Goal: Task Accomplishment & Management: Use online tool/utility

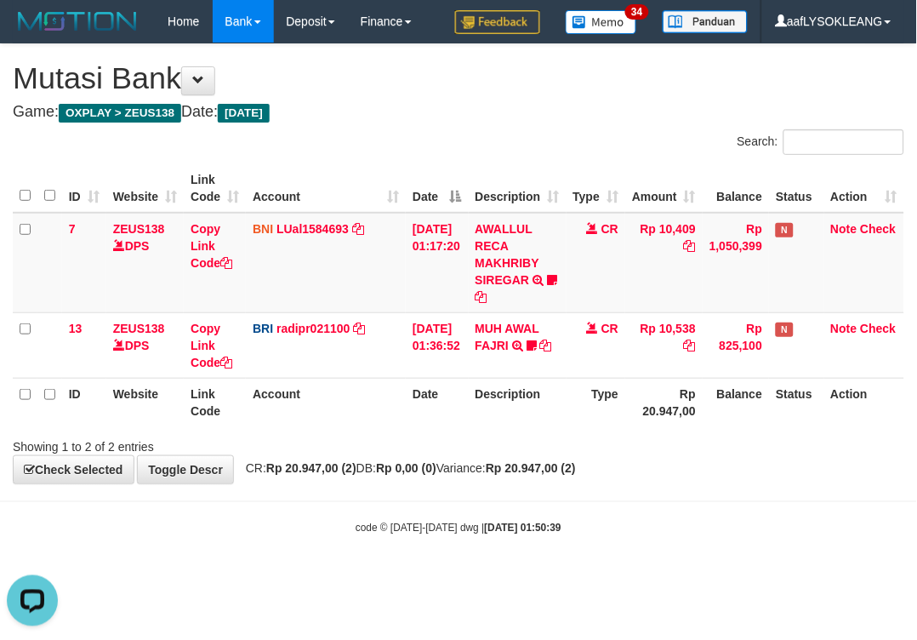
drag, startPoint x: 720, startPoint y: 473, endPoint x: 655, endPoint y: 464, distance: 66.0
click at [698, 468] on div "**********" at bounding box center [458, 263] width 917 height 439
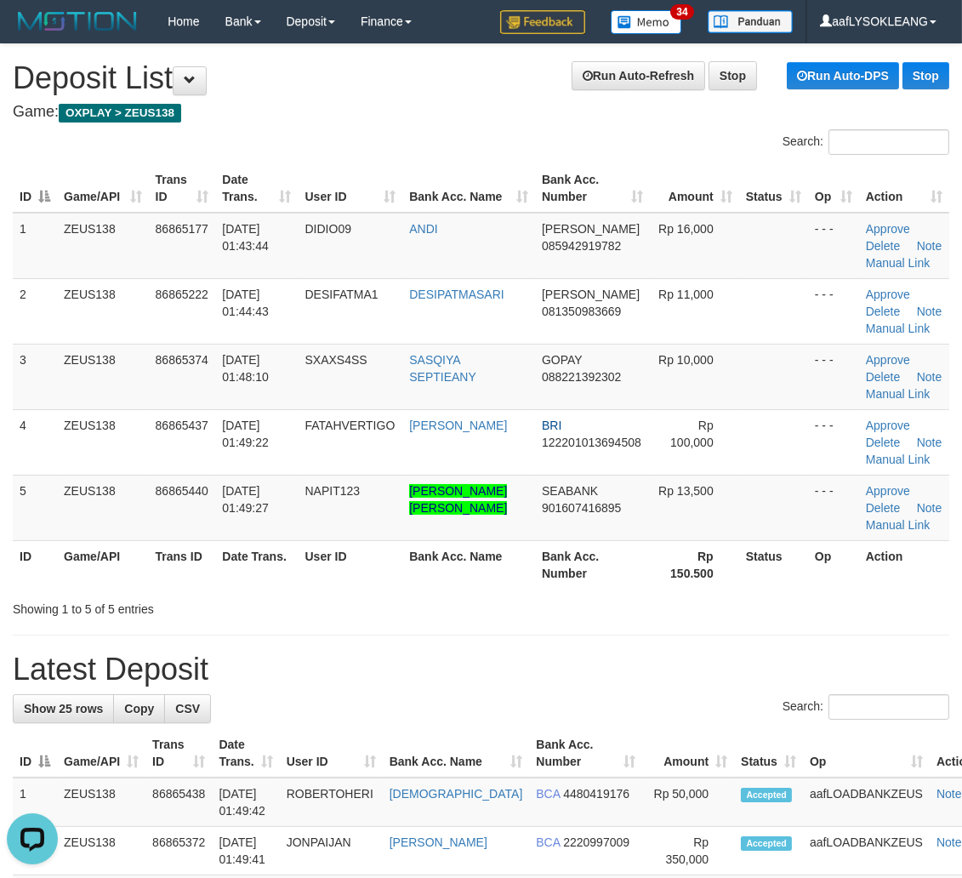
drag, startPoint x: 658, startPoint y: 640, endPoint x: 686, endPoint y: 644, distance: 29.2
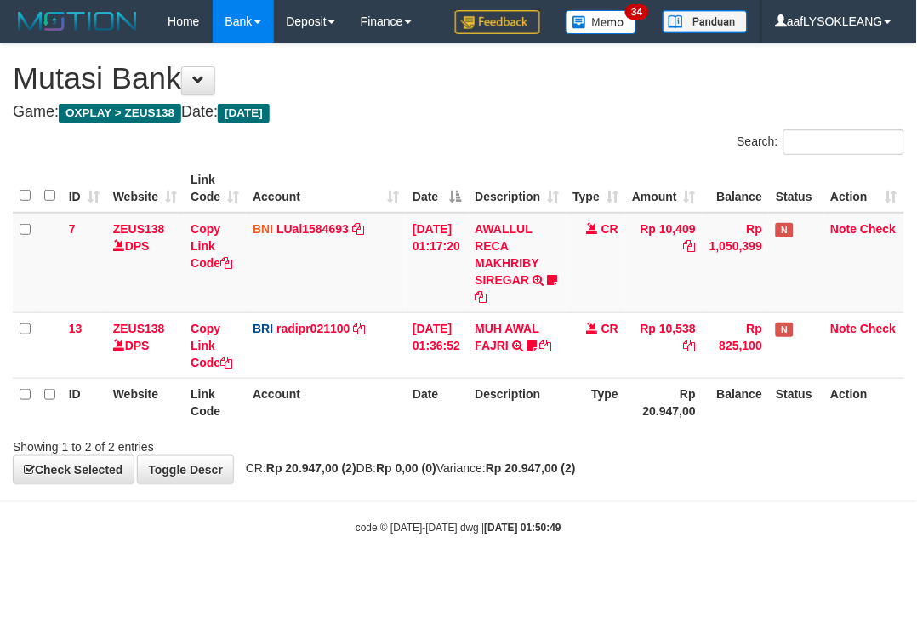
click at [618, 493] on body "Toggle navigation Home Bank Account List Load By Website Group [OXPLAY] ZEUS138…" at bounding box center [458, 289] width 917 height 578
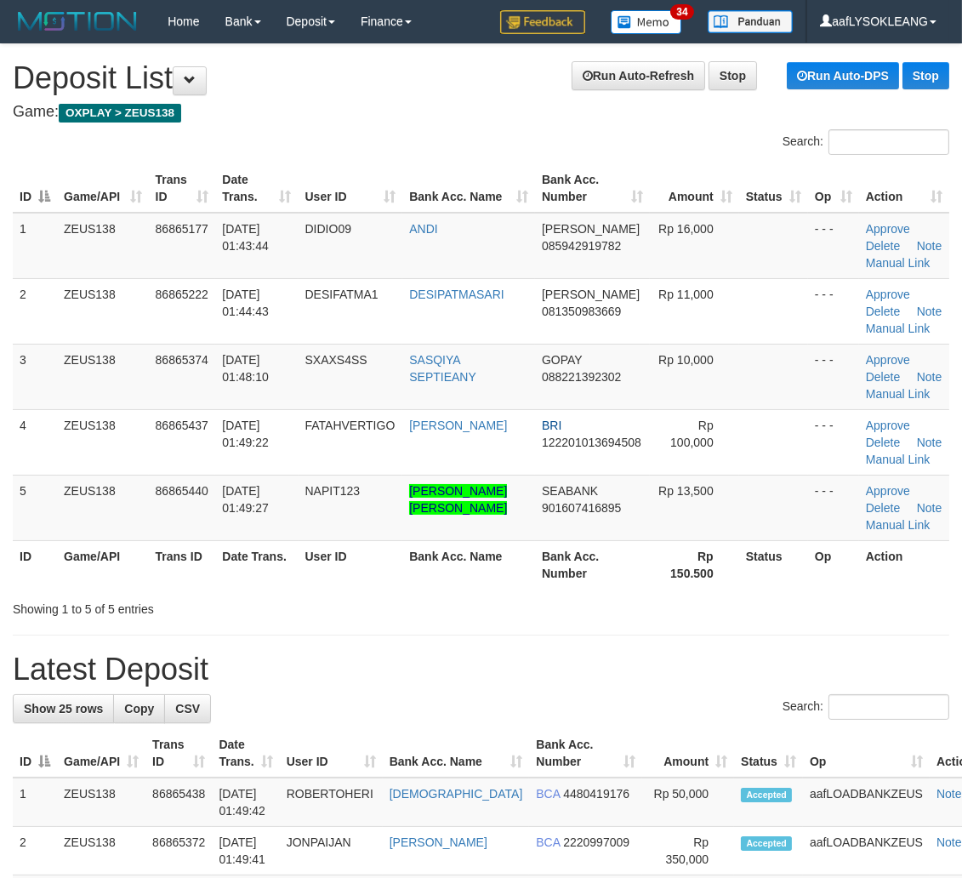
drag, startPoint x: 741, startPoint y: 636, endPoint x: 972, endPoint y: 704, distance: 241.2
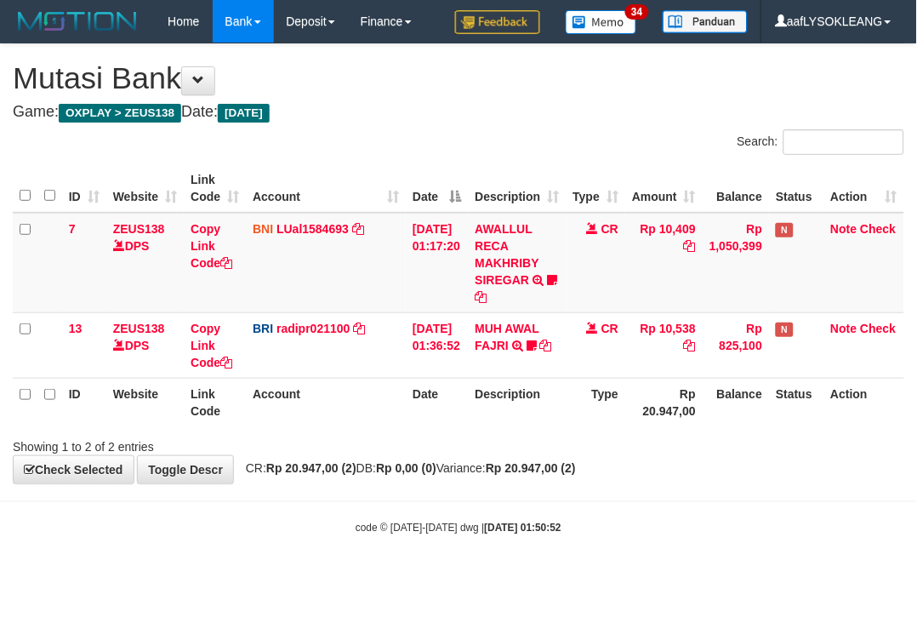
click at [758, 514] on body "Toggle navigation Home Bank Account List Load By Website Group [OXPLAY] ZEUS138…" at bounding box center [458, 289] width 917 height 578
drag, startPoint x: 561, startPoint y: 503, endPoint x: 461, endPoint y: 480, distance: 103.0
click at [555, 496] on body "Toggle navigation Home Bank Account List Load By Website Group [OXPLAY] ZEUS138…" at bounding box center [458, 289] width 917 height 578
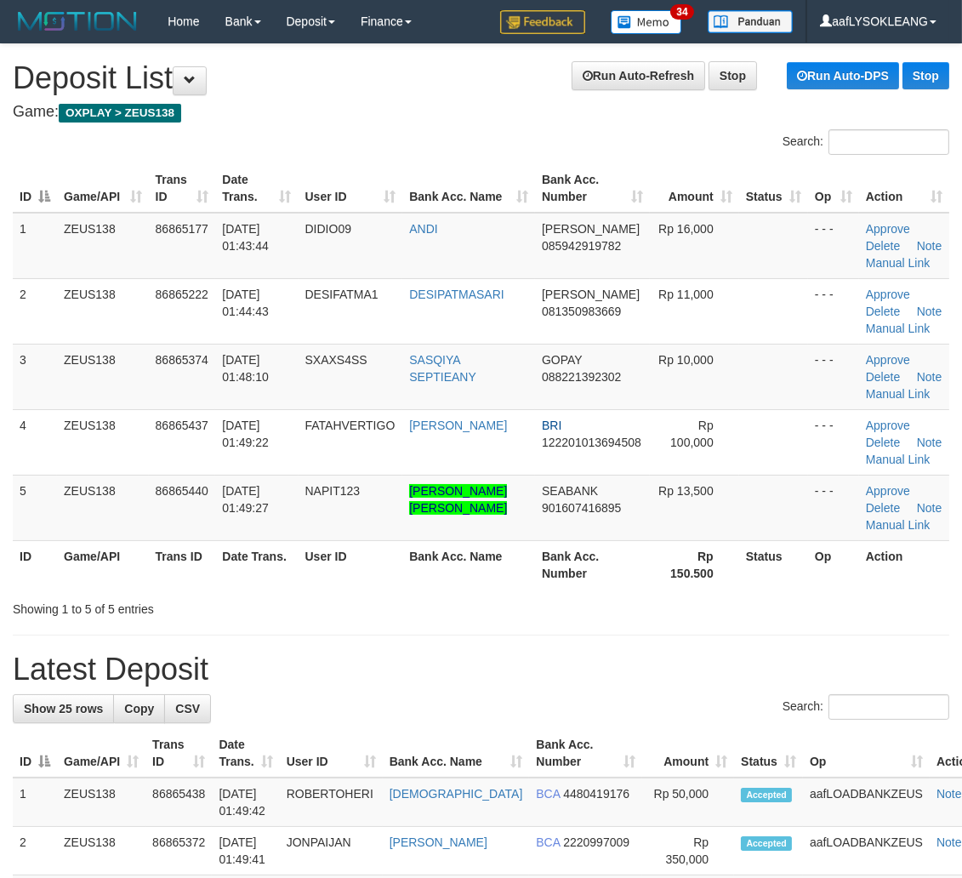
drag, startPoint x: 616, startPoint y: 611, endPoint x: 910, endPoint y: 632, distance: 295.1
click at [658, 611] on div "Showing 1 to 5 of 5 entries" at bounding box center [481, 606] width 962 height 24
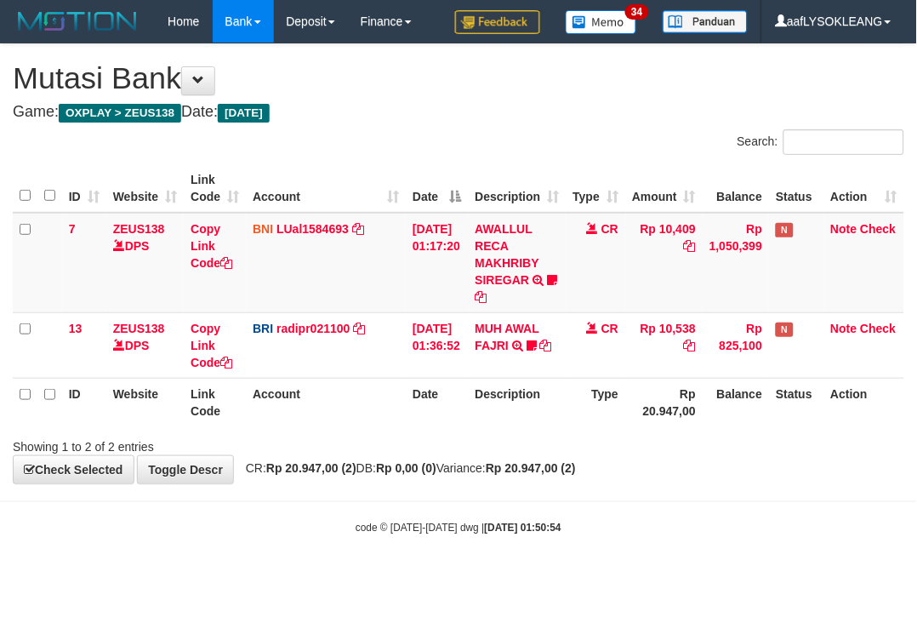
click at [736, 465] on div "**********" at bounding box center [458, 263] width 917 height 439
drag, startPoint x: 600, startPoint y: 443, endPoint x: 377, endPoint y: 436, distance: 223.0
click at [595, 447] on div "Showing 1 to 2 of 2 entries" at bounding box center [458, 443] width 917 height 24
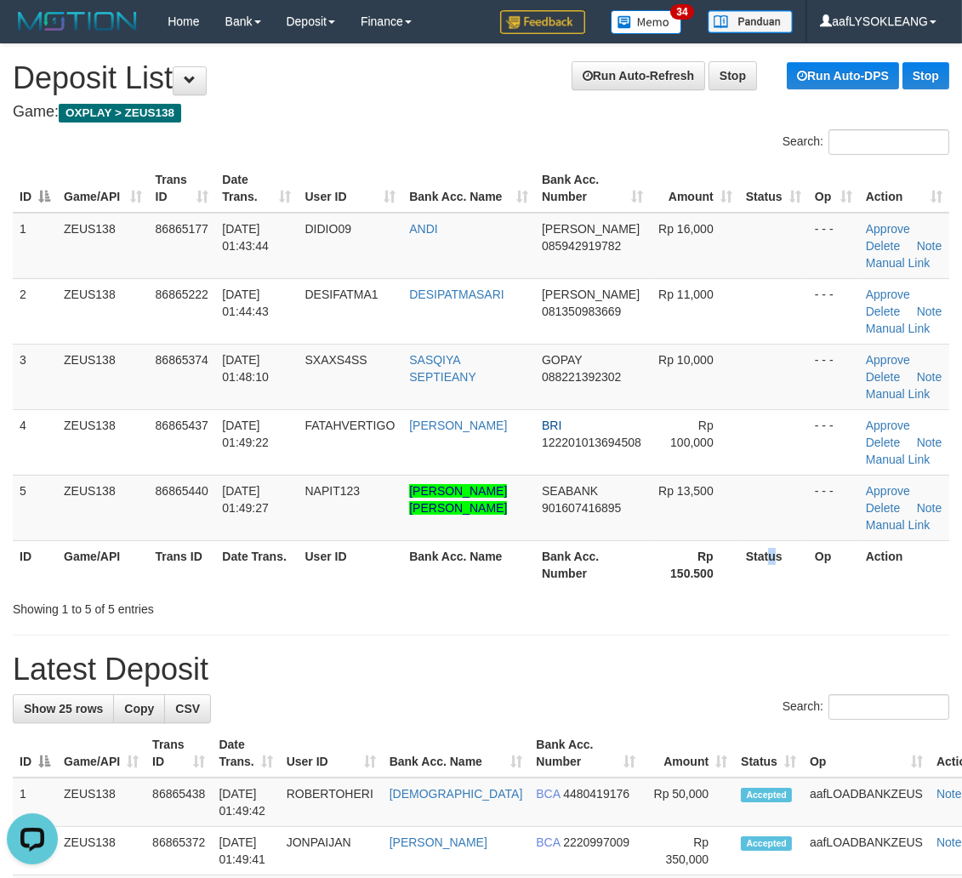
drag, startPoint x: 763, startPoint y: 568, endPoint x: 975, endPoint y: 598, distance: 213.9
click at [785, 575] on th "Status" at bounding box center [773, 564] width 69 height 48
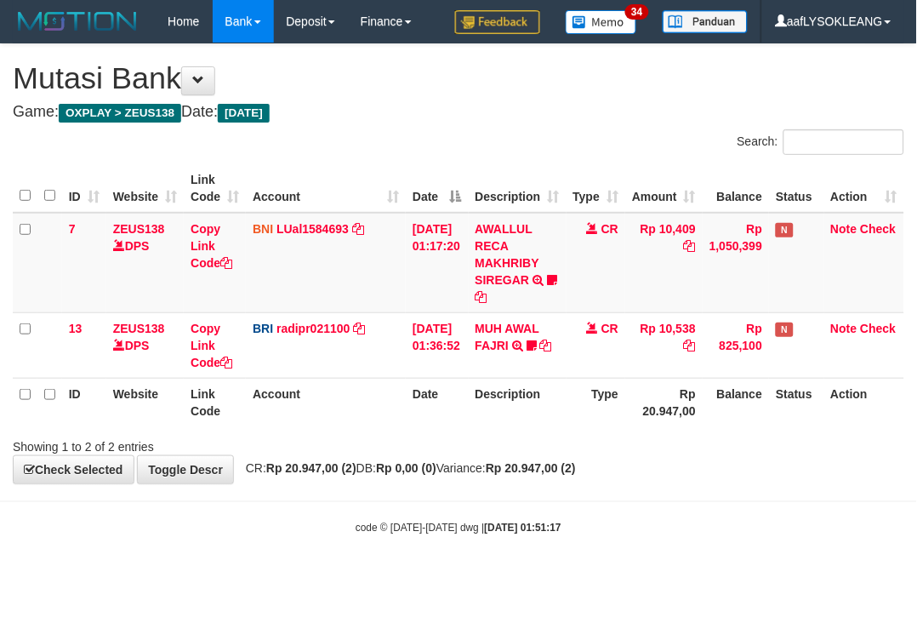
drag, startPoint x: 347, startPoint y: 410, endPoint x: 3, endPoint y: 373, distance: 345.7
click at [324, 407] on th "Account" at bounding box center [326, 402] width 160 height 48
drag, startPoint x: 684, startPoint y: 415, endPoint x: 424, endPoint y: 414, distance: 260.3
click at [678, 419] on th "Rp 20.947,00" at bounding box center [663, 402] width 77 height 48
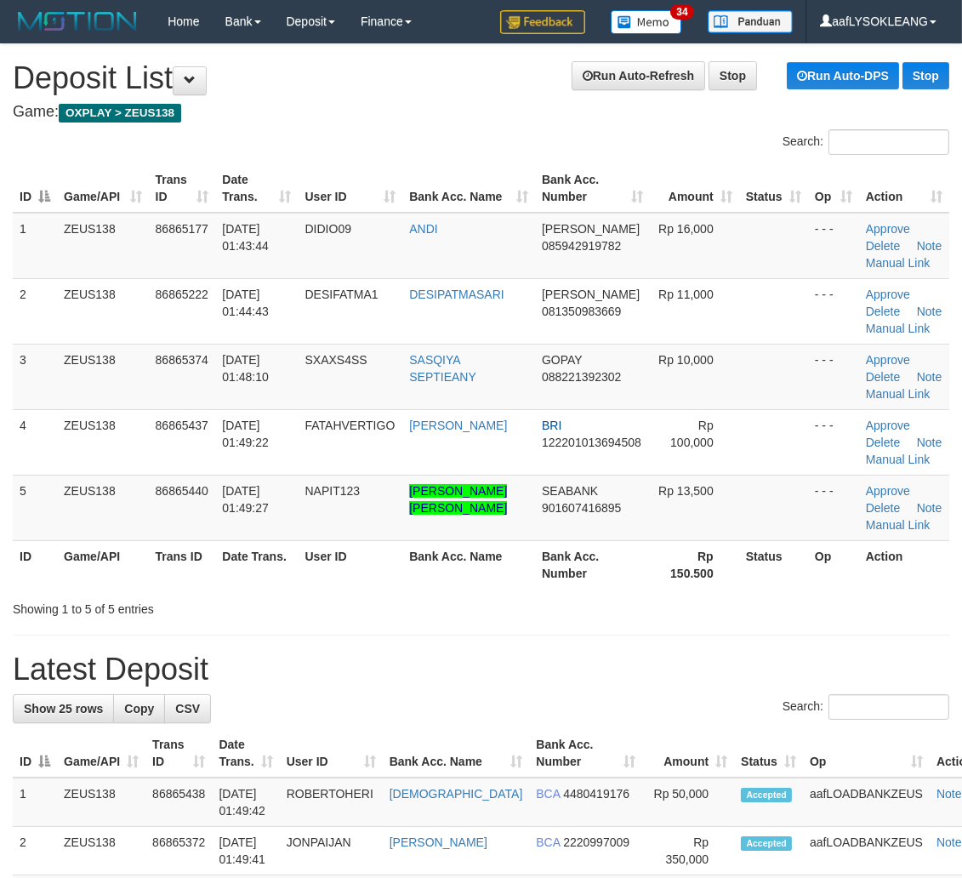
drag, startPoint x: 788, startPoint y: 612, endPoint x: 758, endPoint y: 607, distance: 30.2
click at [758, 607] on div "Showing 1 to 5 of 5 entries" at bounding box center [481, 606] width 962 height 24
drag, startPoint x: 725, startPoint y: 613, endPoint x: 971, endPoint y: 640, distance: 248.1
click at [741, 615] on div "Showing 1 to 5 of 5 entries" at bounding box center [481, 606] width 962 height 24
drag, startPoint x: 865, startPoint y: 624, endPoint x: 975, endPoint y: 636, distance: 110.5
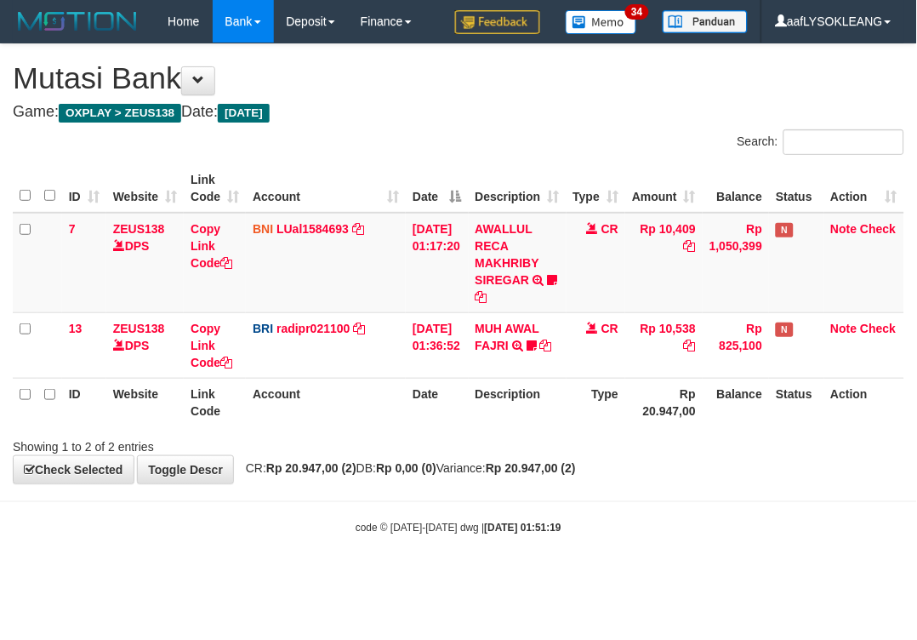
drag, startPoint x: 664, startPoint y: 437, endPoint x: 639, endPoint y: 430, distance: 26.4
click at [649, 432] on div "Showing 1 to 2 of 2 entries" at bounding box center [458, 443] width 917 height 24
drag, startPoint x: 460, startPoint y: 449, endPoint x: 407, endPoint y: 445, distance: 53.8
click at [454, 448] on div "Showing 1 to 2 of 2 entries" at bounding box center [458, 443] width 917 height 24
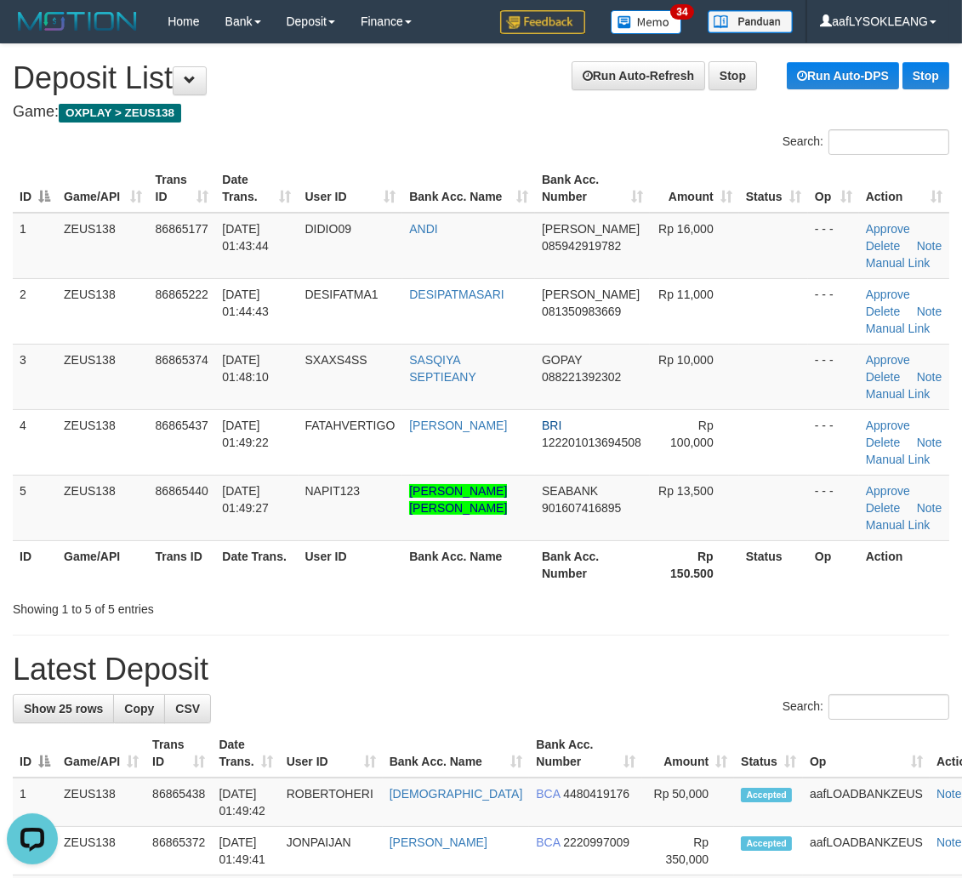
drag, startPoint x: 563, startPoint y: 601, endPoint x: 599, endPoint y: 605, distance: 36.0
click at [574, 605] on div "Showing 1 to 5 of 5 entries" at bounding box center [481, 606] width 962 height 24
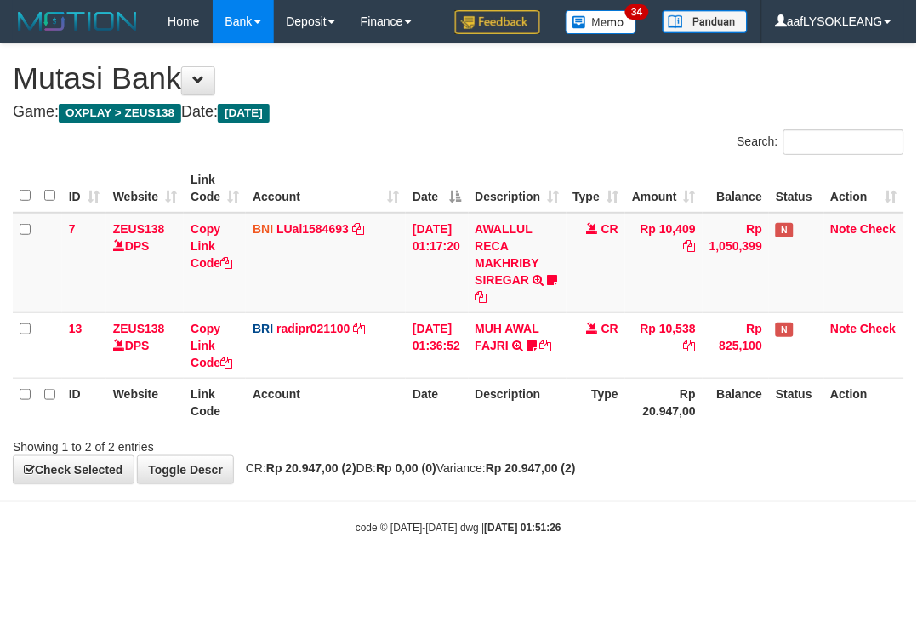
click at [700, 503] on body "Toggle navigation Home Bank Account List Load By Website Group [OXPLAY] ZEUS138…" at bounding box center [458, 289] width 917 height 578
click at [703, 480] on div "**********" at bounding box center [458, 263] width 917 height 439
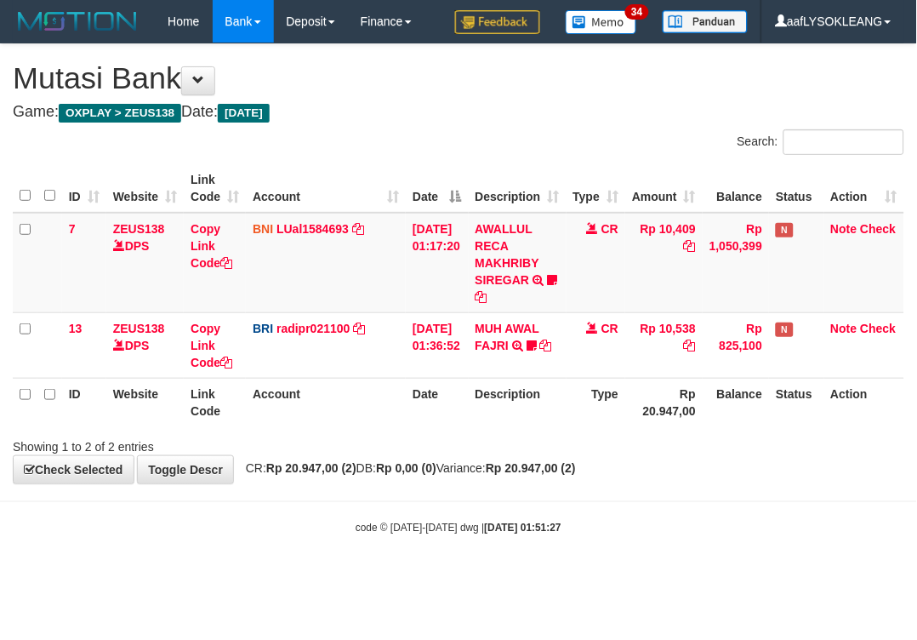
drag, startPoint x: 402, startPoint y: 473, endPoint x: 387, endPoint y: 463, distance: 17.7
click at [402, 473] on div "**********" at bounding box center [458, 263] width 917 height 439
drag, startPoint x: 542, startPoint y: 496, endPoint x: 316, endPoint y: 456, distance: 229.8
click at [515, 492] on body "Toggle navigation Home Bank Account List Load By Website Group [OXPLAY] ZEUS138…" at bounding box center [458, 289] width 917 height 578
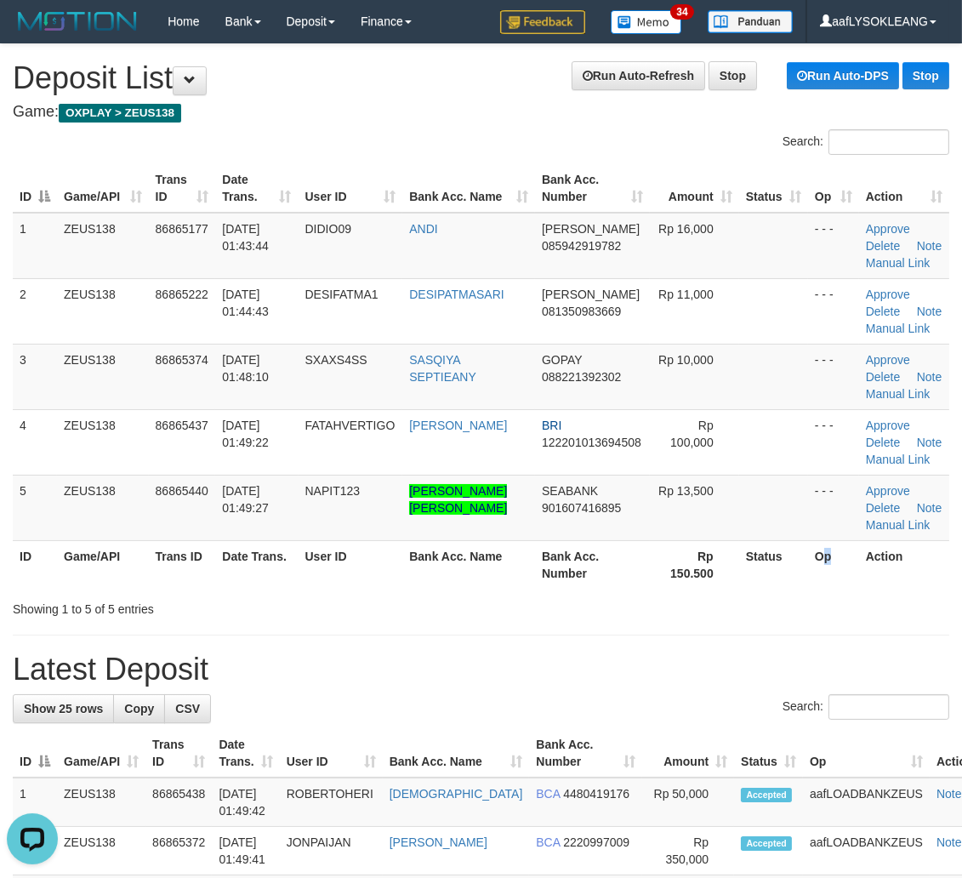
click at [826, 549] on th "Op" at bounding box center [833, 564] width 51 height 48
drag, startPoint x: 767, startPoint y: 557, endPoint x: 886, endPoint y: 553, distance: 118.3
click at [774, 557] on th "Status" at bounding box center [773, 564] width 69 height 48
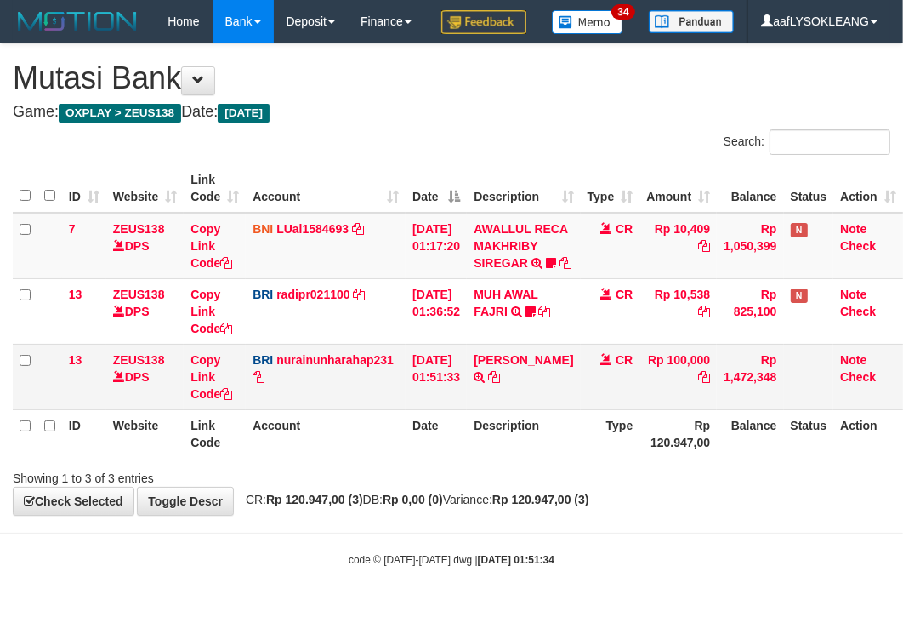
click at [681, 409] on td "Rp 100,000" at bounding box center [678, 376] width 77 height 65
click at [504, 376] on td "ABDUL FATAH TS TRANSFER NBMB ABDUL FATAH TS TO NURAINUN HARAHAP" at bounding box center [523, 376] width 113 height 65
drag, startPoint x: 488, startPoint y: 380, endPoint x: 568, endPoint y: 384, distance: 80.0
click at [568, 384] on td "ABDUL FATAH TS TRANSFER NBMB ABDUL FATAH TS TO NURAINUN HARAHAP" at bounding box center [523, 376] width 113 height 65
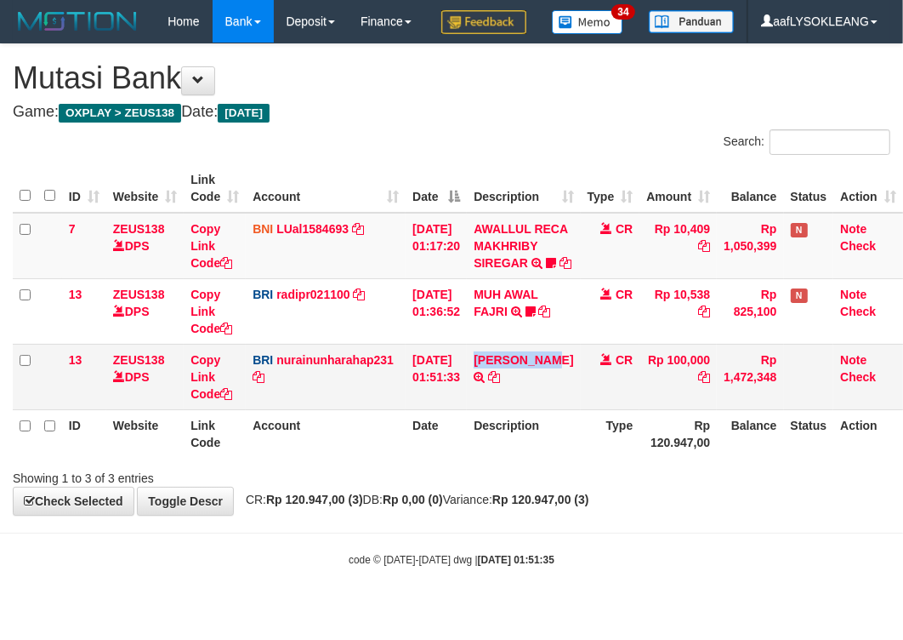
copy link "ABDUL FATAH"
drag, startPoint x: 404, startPoint y: 567, endPoint x: 34, endPoint y: 481, distance: 380.1
click at [397, 567] on body "Toggle navigation Home Bank Account List Load By Website Group [OXPLAY] ZEUS138…" at bounding box center [451, 305] width 903 height 610
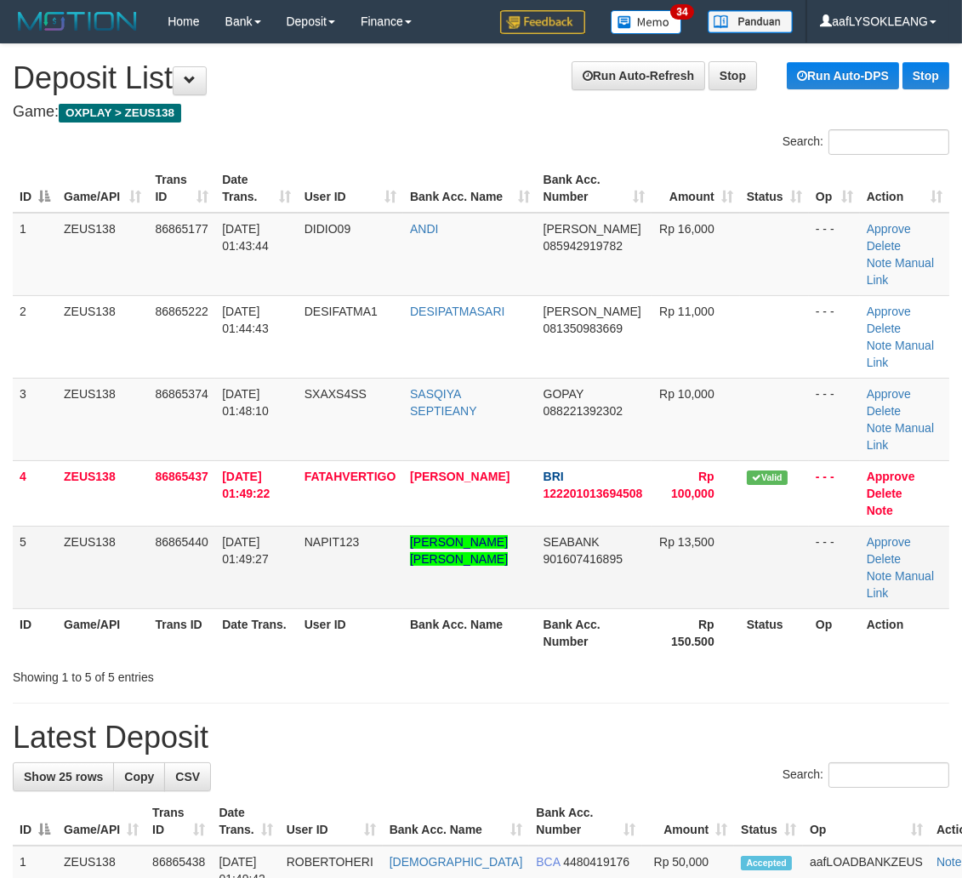
click at [929, 596] on td "Approve Delete Note Manual Link" at bounding box center [904, 567] width 89 height 83
drag, startPoint x: 797, startPoint y: 691, endPoint x: 974, endPoint y: 709, distance: 177.9
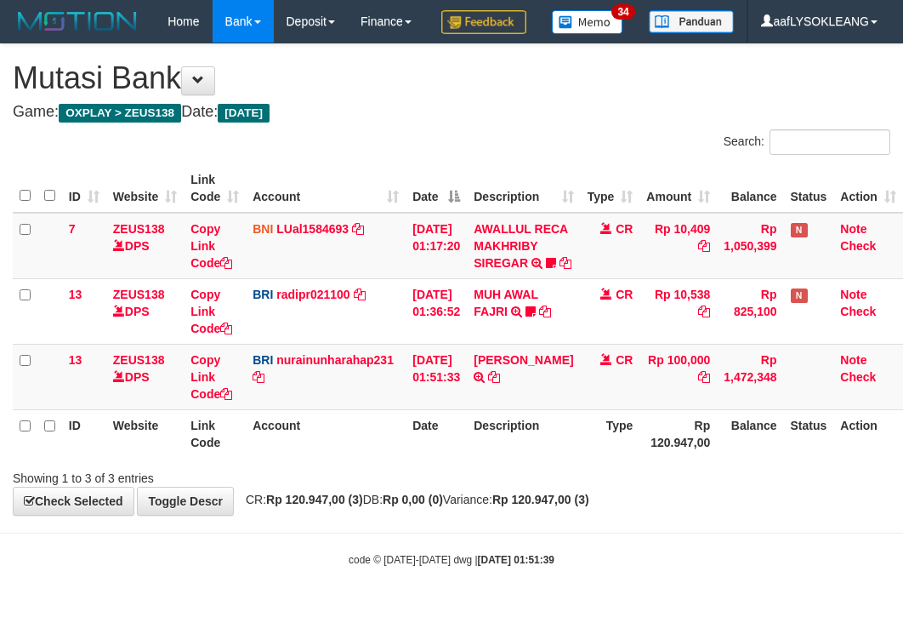
scroll to position [45, 0]
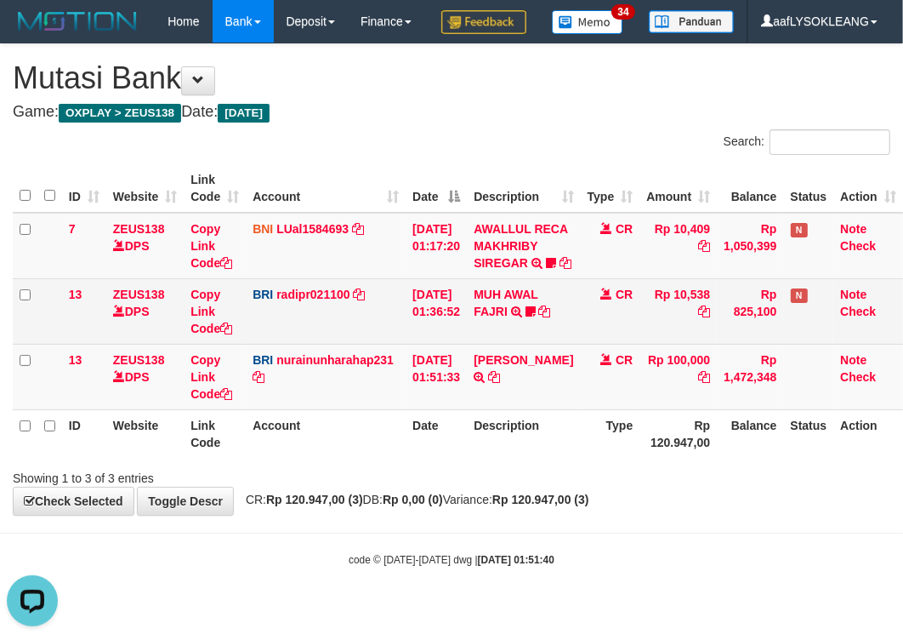
drag, startPoint x: 754, startPoint y: 350, endPoint x: 744, endPoint y: 347, distance: 10.0
click at [749, 344] on td "Rp 825,100" at bounding box center [750, 310] width 66 height 65
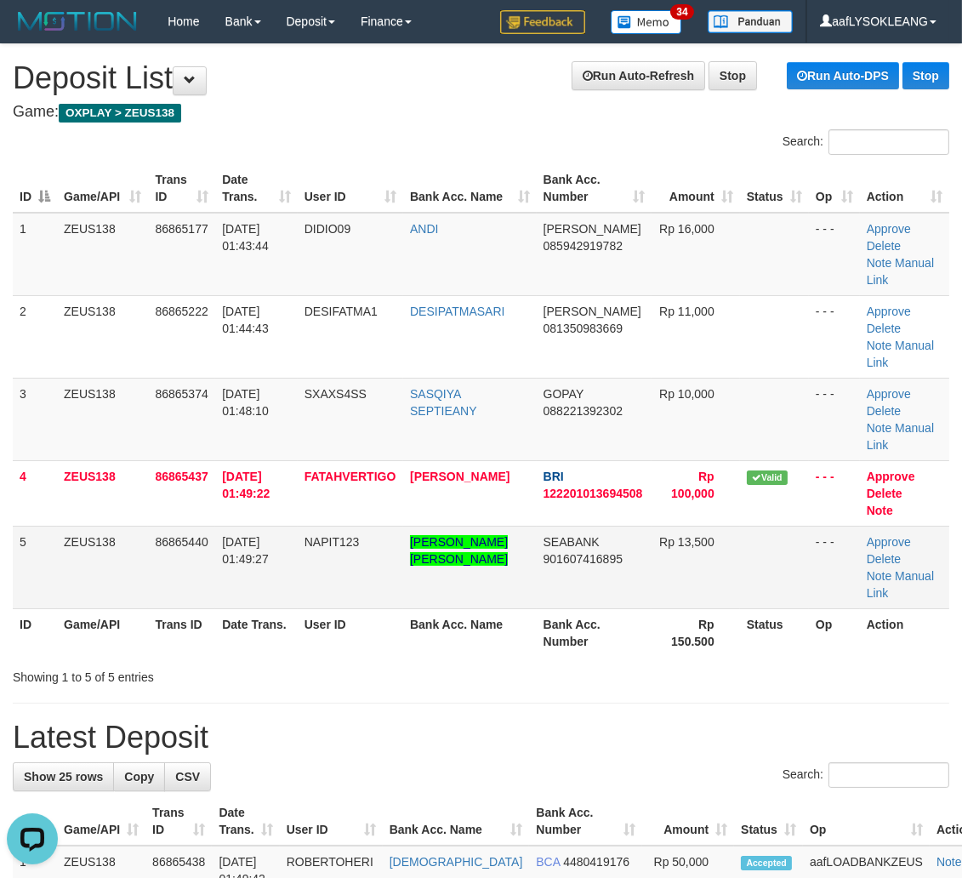
drag, startPoint x: 803, startPoint y: 532, endPoint x: 920, endPoint y: 548, distance: 118.5
click at [872, 540] on tr "5 ZEUS138 86865440 01/09/2025 01:49:27 NAPIT123 ARIEL JHONPITER NAPITUPULU SEAB…" at bounding box center [481, 567] width 937 height 83
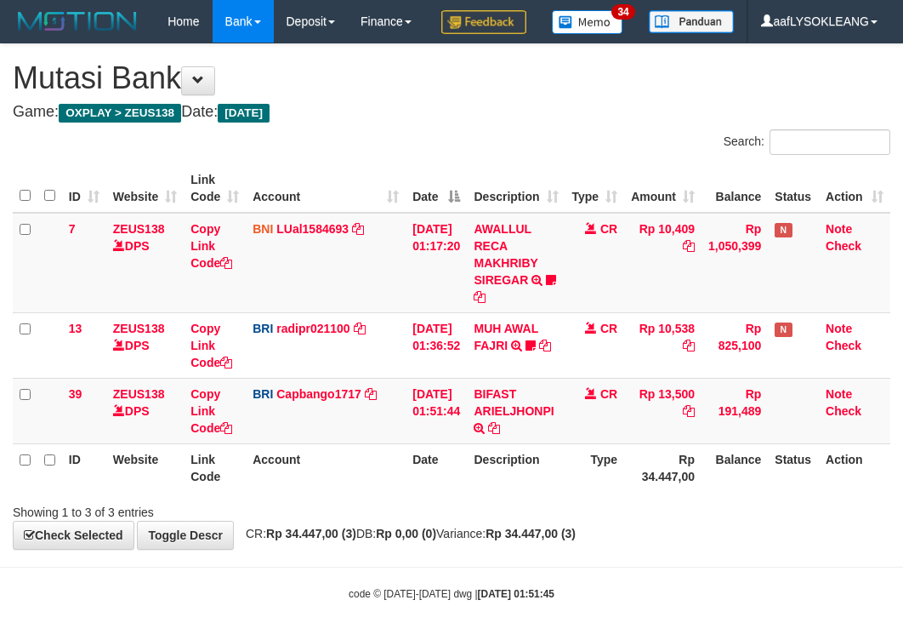
scroll to position [45, 0]
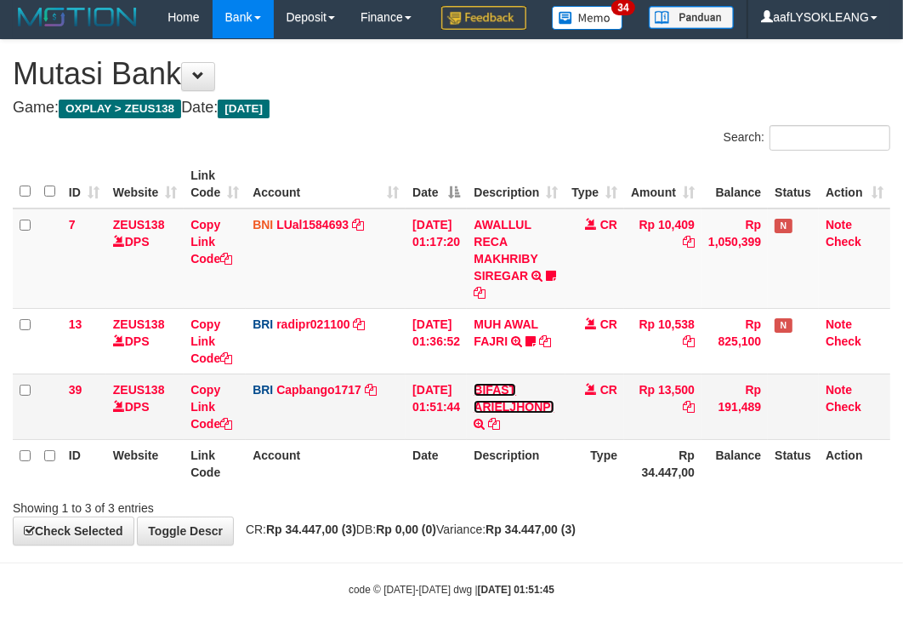
click at [543, 407] on link "BIFAST ARIELJHONPI" at bounding box center [514, 398] width 80 height 31
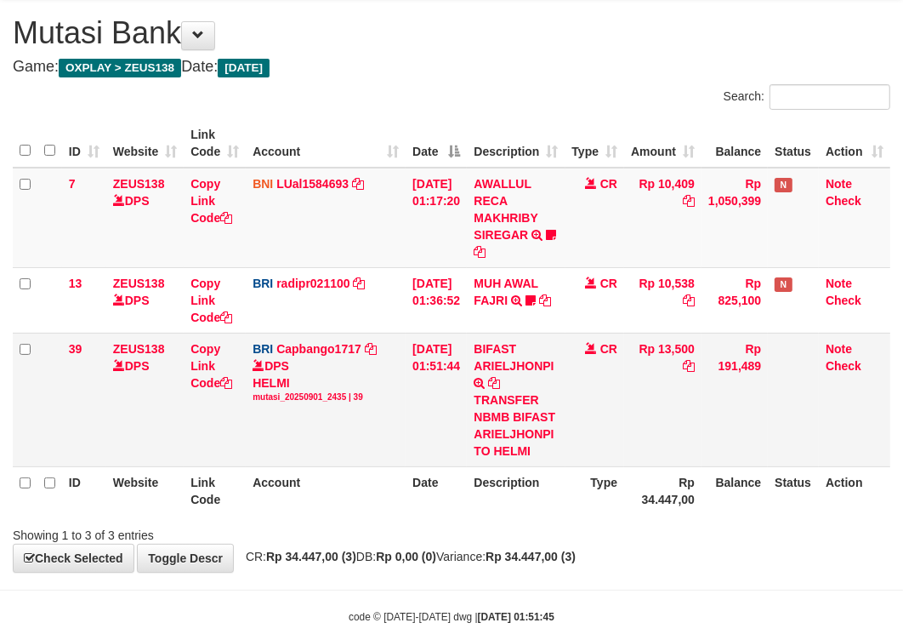
click at [690, 385] on td "Rp 13,500" at bounding box center [662, 400] width 77 height 134
drag, startPoint x: 690, startPoint y: 385, endPoint x: 550, endPoint y: 396, distance: 139.9
click at [689, 385] on td "Rp 13,500" at bounding box center [662, 400] width 77 height 134
copy td "13,500"
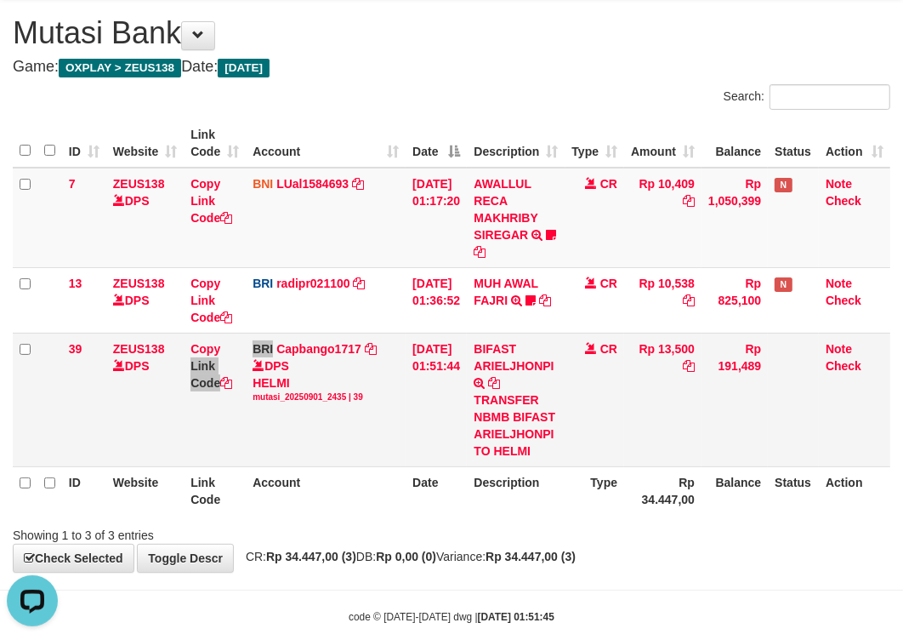
click at [273, 379] on tr "39 ZEUS138 DPS Copy Link Code BRI Capbango1717 DPS HELMI mutasi_20250901_2435 |…" at bounding box center [452, 400] width 878 height 134
click at [214, 390] on link "Copy Link Code" at bounding box center [212, 366] width 42 height 48
click at [196, 390] on link "Copy Link Code" at bounding box center [212, 366] width 42 height 48
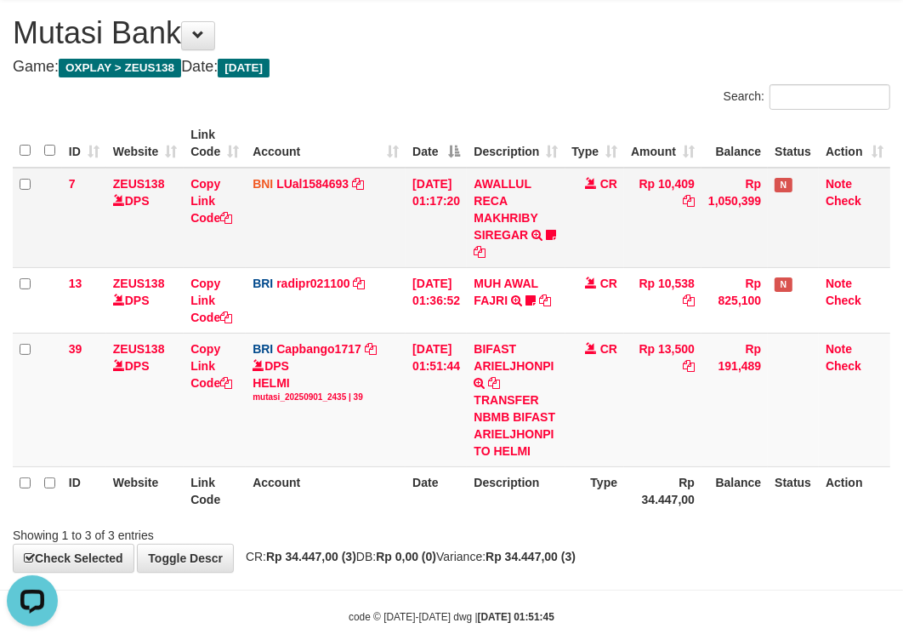
drag, startPoint x: 319, startPoint y: 262, endPoint x: 236, endPoint y: 265, distance: 82.6
click at [300, 265] on td "BNI LUal1584693 DPS LUCKY ALAMSYAH mutasi_20250901_2414 | 7 mutasi_20250901_241…" at bounding box center [326, 218] width 160 height 100
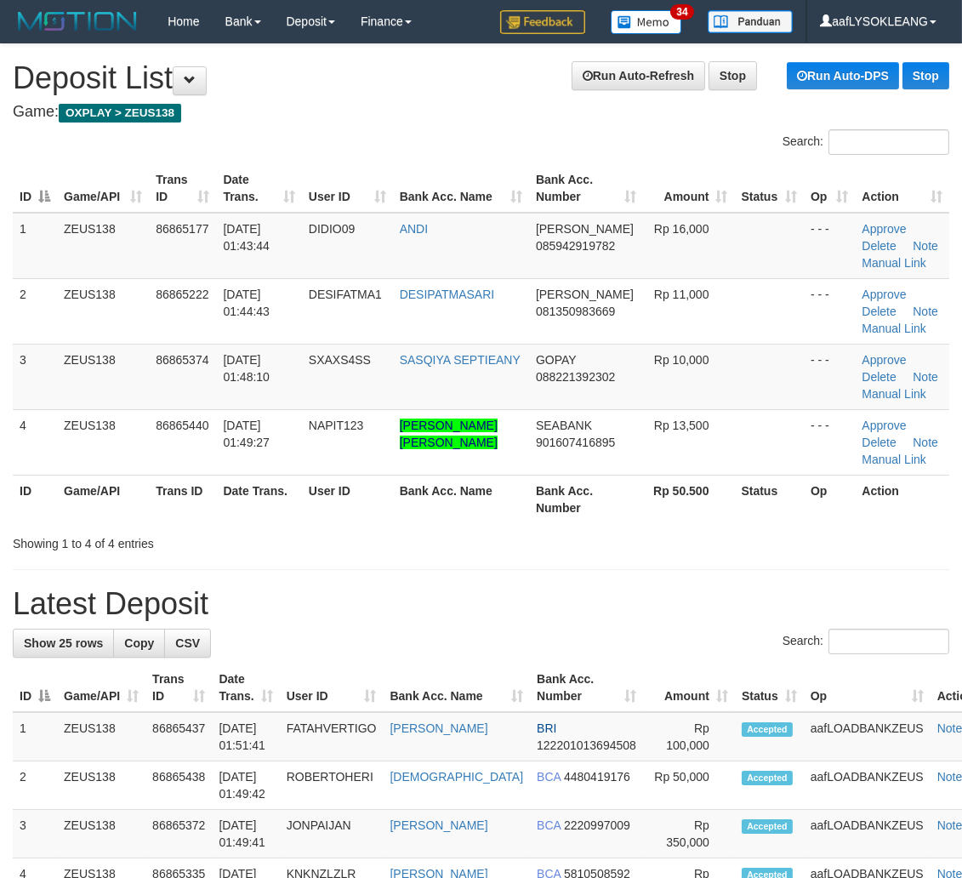
click at [767, 616] on h1 "Latest Deposit" at bounding box center [481, 604] width 937 height 34
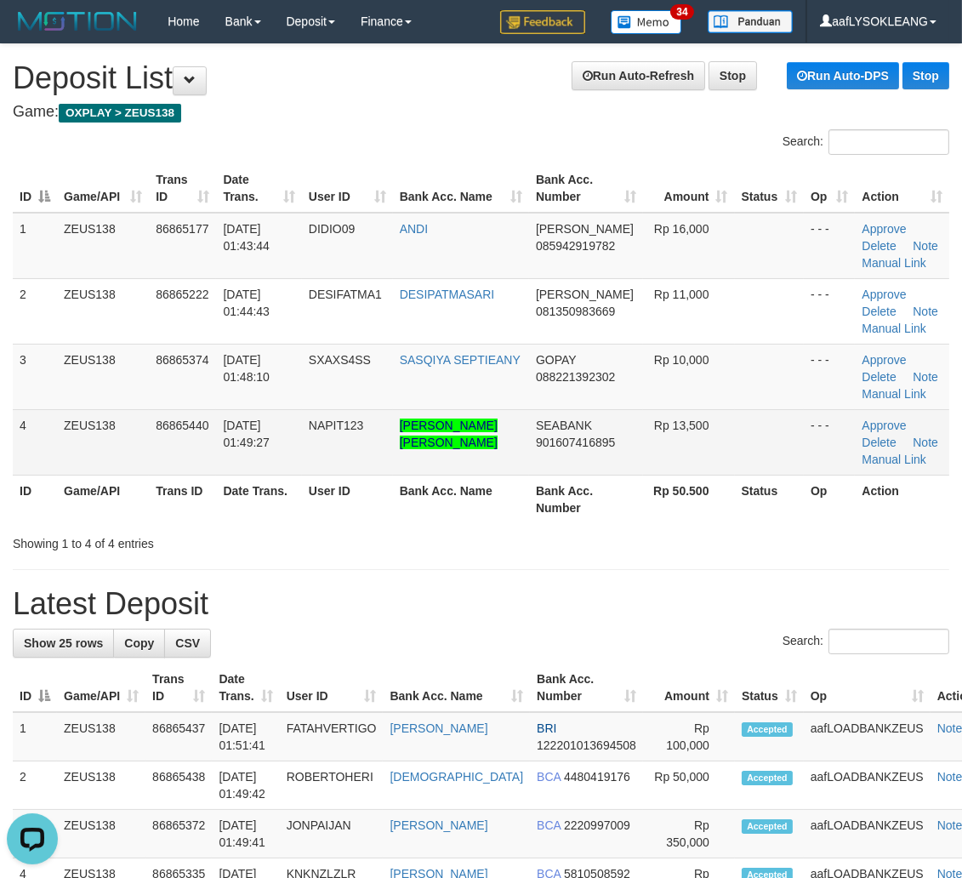
click at [425, 411] on td "[PERSON_NAME] [PERSON_NAME]" at bounding box center [461, 441] width 136 height 65
click at [426, 411] on td "[PERSON_NAME] [PERSON_NAME]" at bounding box center [461, 441] width 136 height 65
copy link "ARIEL"
click at [888, 456] on link "Manual Link" at bounding box center [894, 460] width 65 height 14
click at [910, 459] on link "Manual Link" at bounding box center [894, 460] width 65 height 14
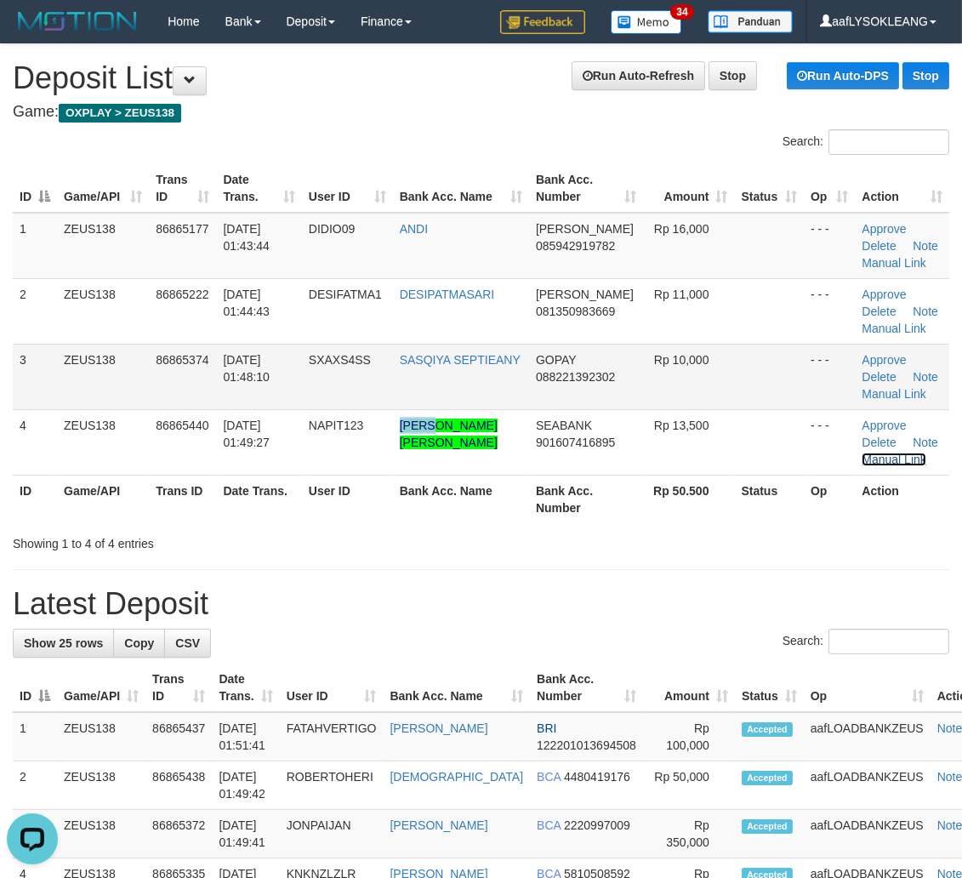
click at [862, 453] on link "Manual Link" at bounding box center [894, 460] width 65 height 14
drag, startPoint x: 585, startPoint y: 536, endPoint x: 974, endPoint y: 591, distance: 392.7
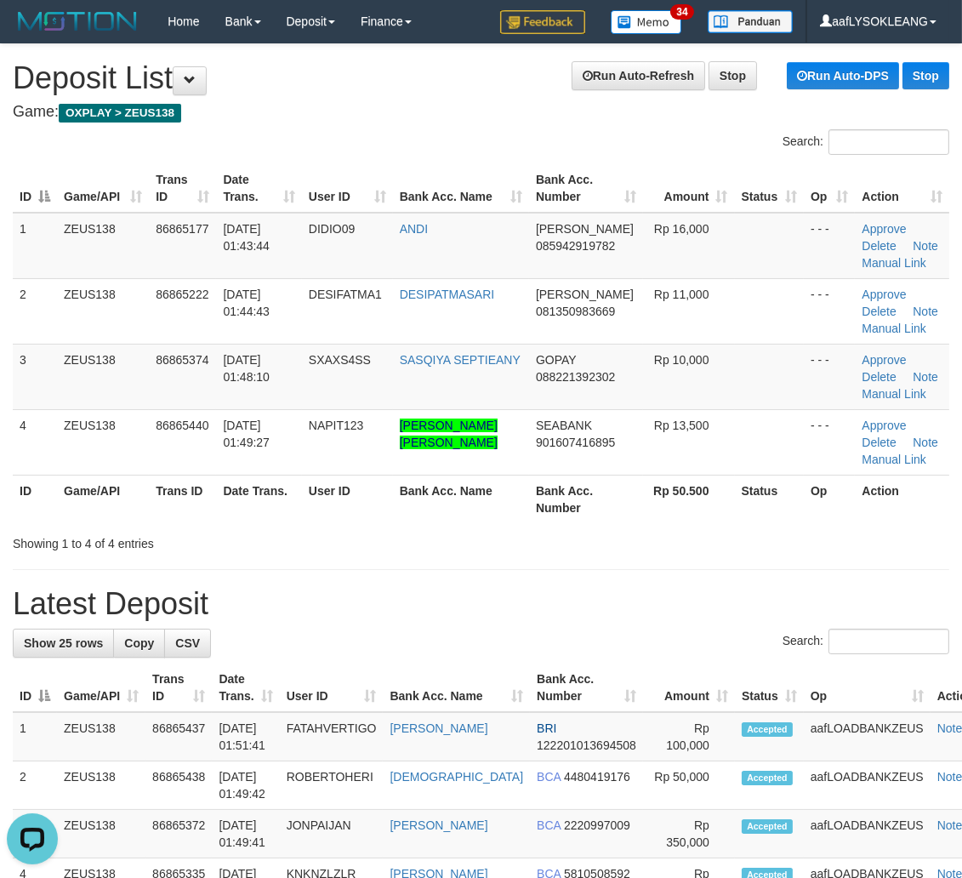
click at [607, 536] on div "Showing 1 to 4 of 4 entries" at bounding box center [481, 540] width 962 height 24
drag, startPoint x: 630, startPoint y: 575, endPoint x: 967, endPoint y: 578, distance: 336.9
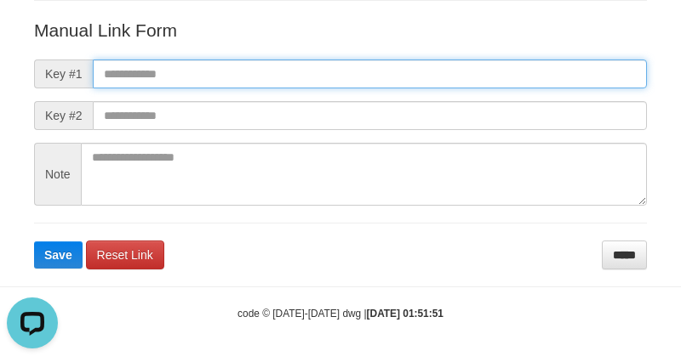
paste input "**********"
click at [498, 78] on input "text" at bounding box center [370, 74] width 554 height 29
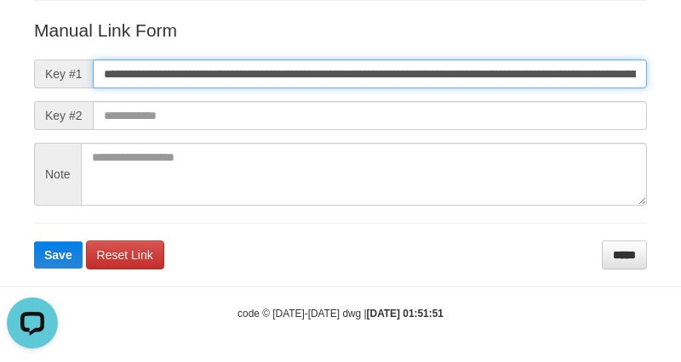
scroll to position [0, 1006]
type input "**********"
click at [34, 242] on button "Save" at bounding box center [58, 255] width 48 height 27
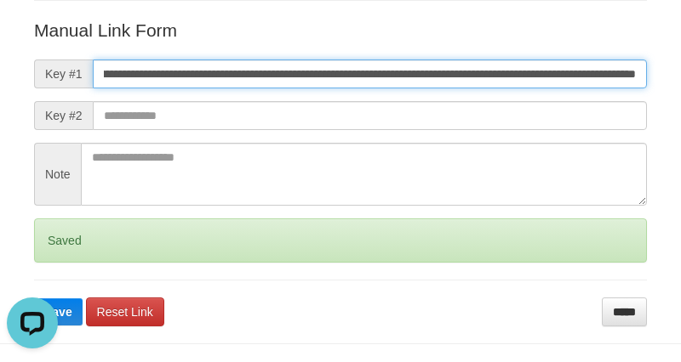
click at [34, 299] on button "Save" at bounding box center [58, 312] width 48 height 27
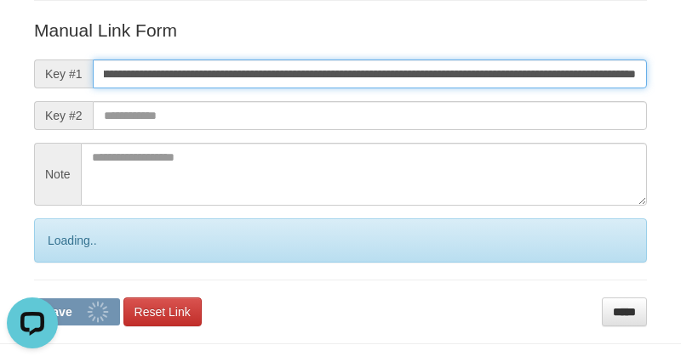
click at [34, 299] on button "Save" at bounding box center [77, 312] width 86 height 27
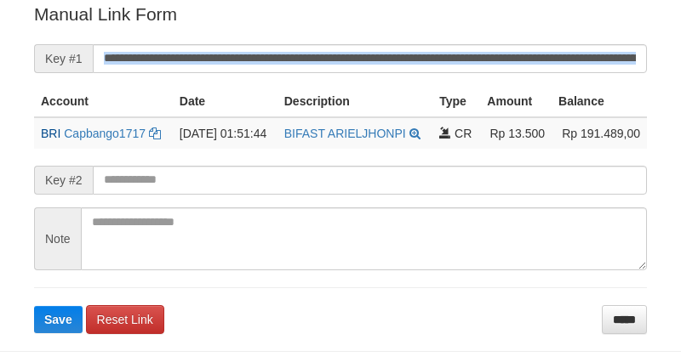
click at [565, 68] on form "**********" at bounding box center [340, 168] width 612 height 332
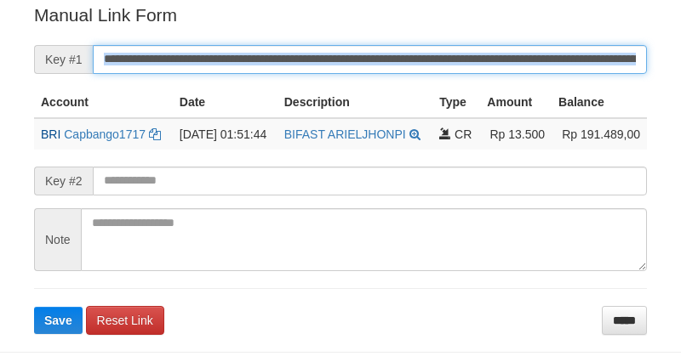
click at [34, 307] on button "Save" at bounding box center [58, 320] width 48 height 27
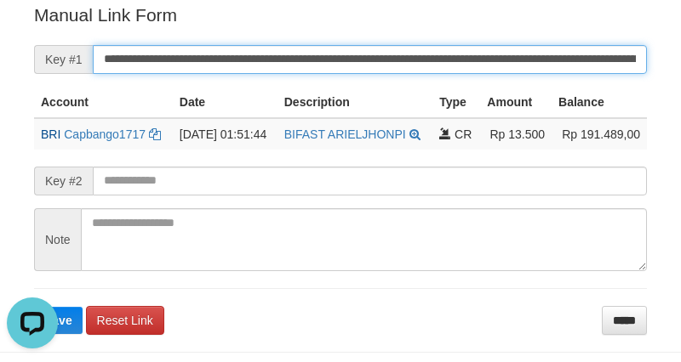
click at [34, 307] on button "Save" at bounding box center [58, 320] width 48 height 27
click at [563, 61] on input "**********" at bounding box center [370, 59] width 554 height 29
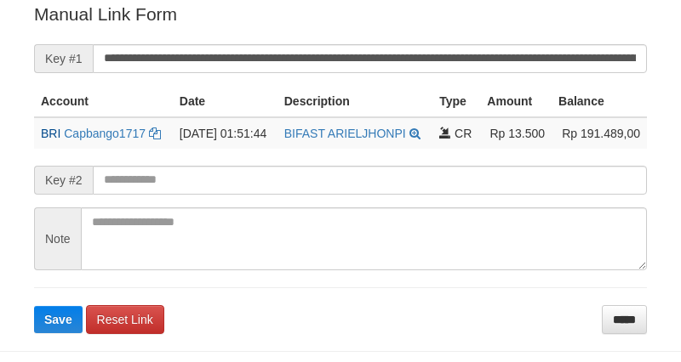
scroll to position [344, 0]
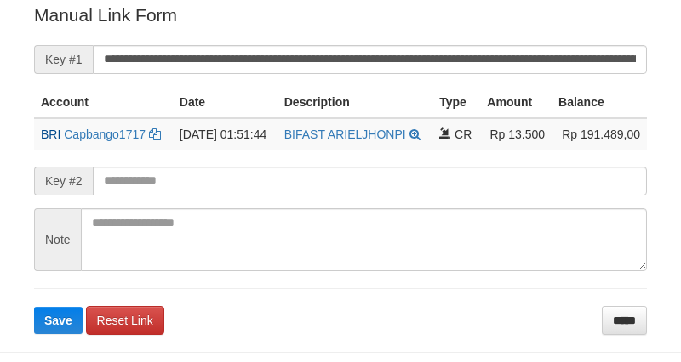
click at [567, 82] on form "**********" at bounding box center [340, 169] width 612 height 332
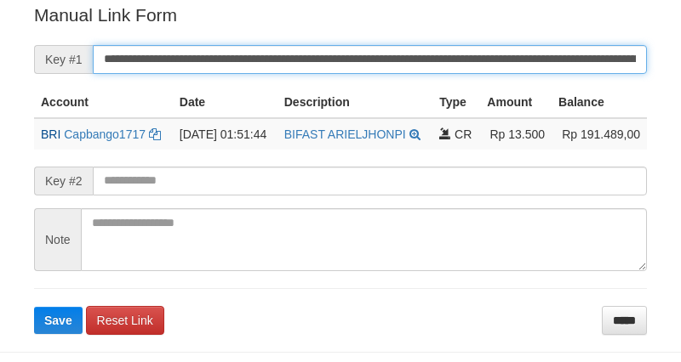
click at [34, 307] on button "Save" at bounding box center [58, 320] width 48 height 27
click at [571, 63] on input "**********" at bounding box center [370, 59] width 554 height 29
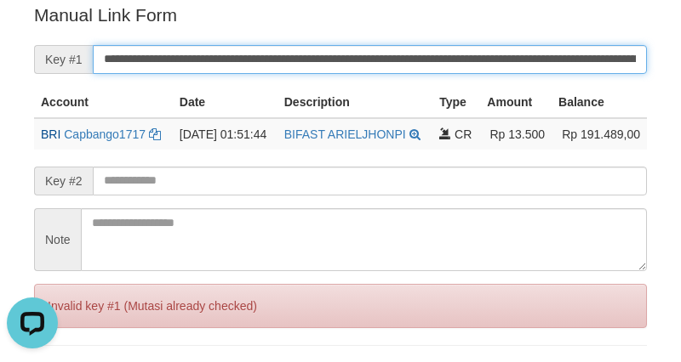
scroll to position [0, 0]
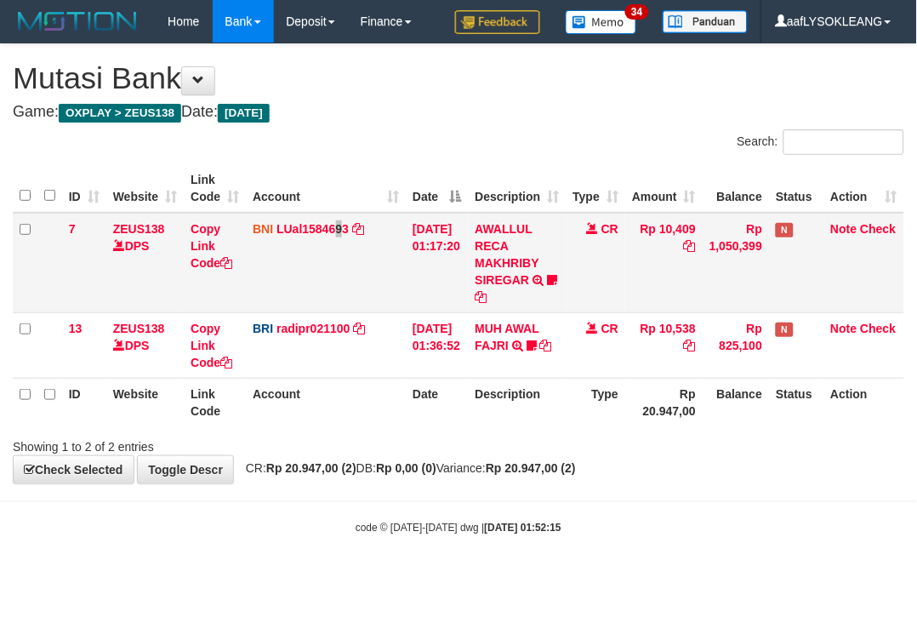
click at [341, 289] on td "BNI LUal1584693 DPS LUCKY ALAMSYAH mutasi_20250901_2414 | 7 mutasi_20250901_241…" at bounding box center [326, 263] width 160 height 100
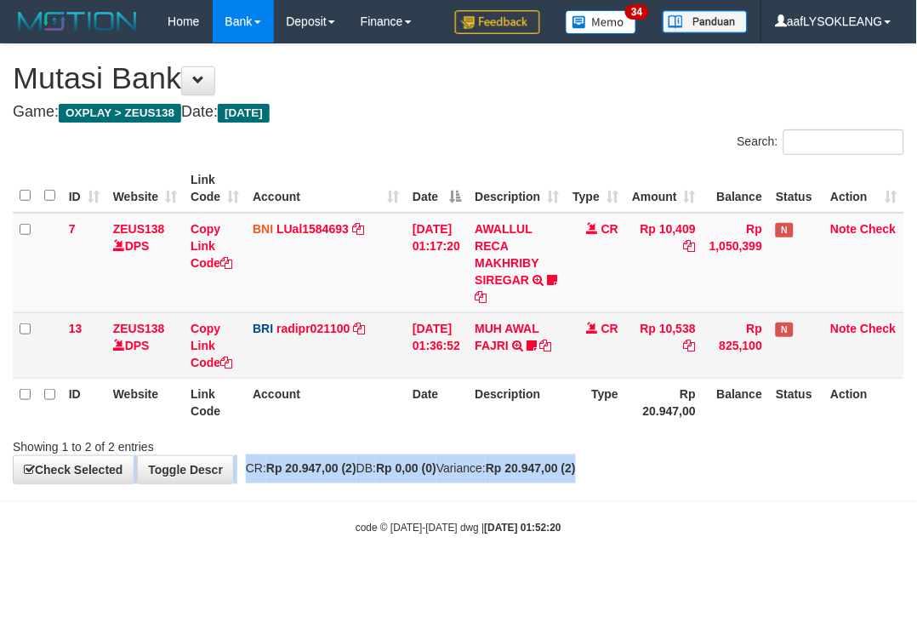
drag, startPoint x: 411, startPoint y: 367, endPoint x: 405, endPoint y: 357, distance: 11.8
click at [407, 368] on td "[DATE] 01:36:52" at bounding box center [437, 344] width 62 height 65
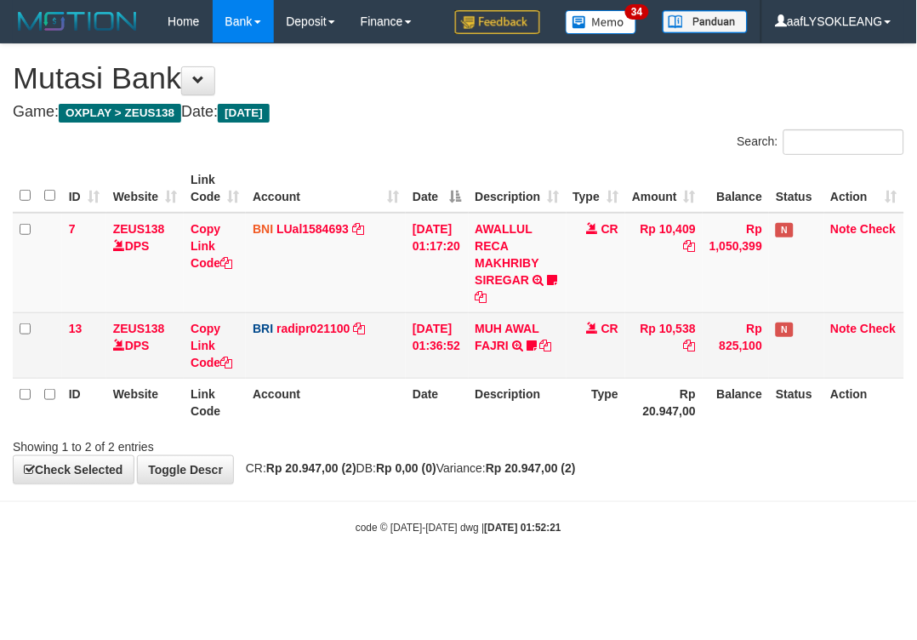
drag, startPoint x: 430, startPoint y: 388, endPoint x: 301, endPoint y: 345, distance: 136.4
click at [426, 388] on th "Date" at bounding box center [437, 402] width 62 height 48
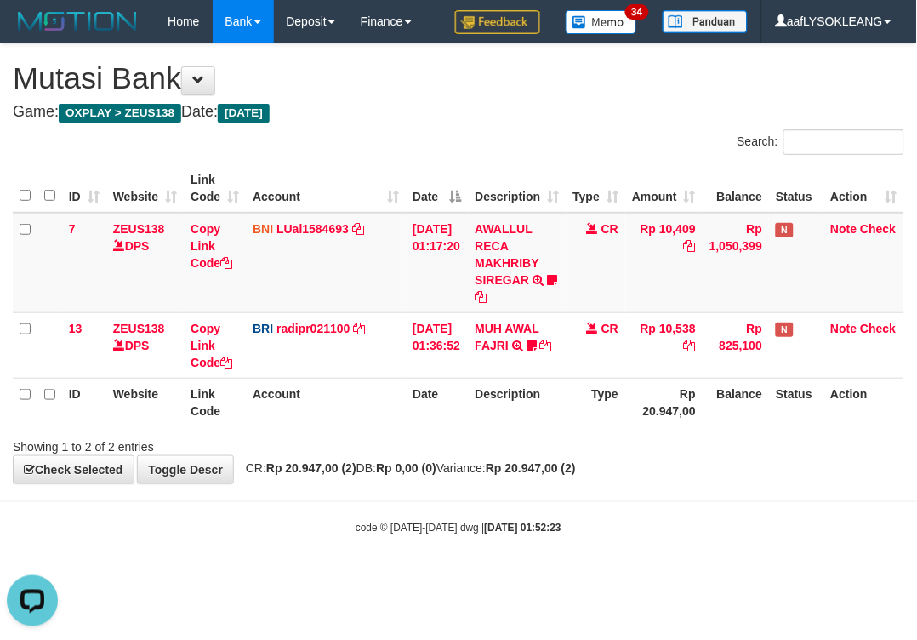
drag, startPoint x: 571, startPoint y: 498, endPoint x: 485, endPoint y: 470, distance: 90.4
click at [553, 490] on body "Toggle navigation Home Bank Account List Load By Website Group [OXPLAY] ZEUS138…" at bounding box center [458, 289] width 917 height 578
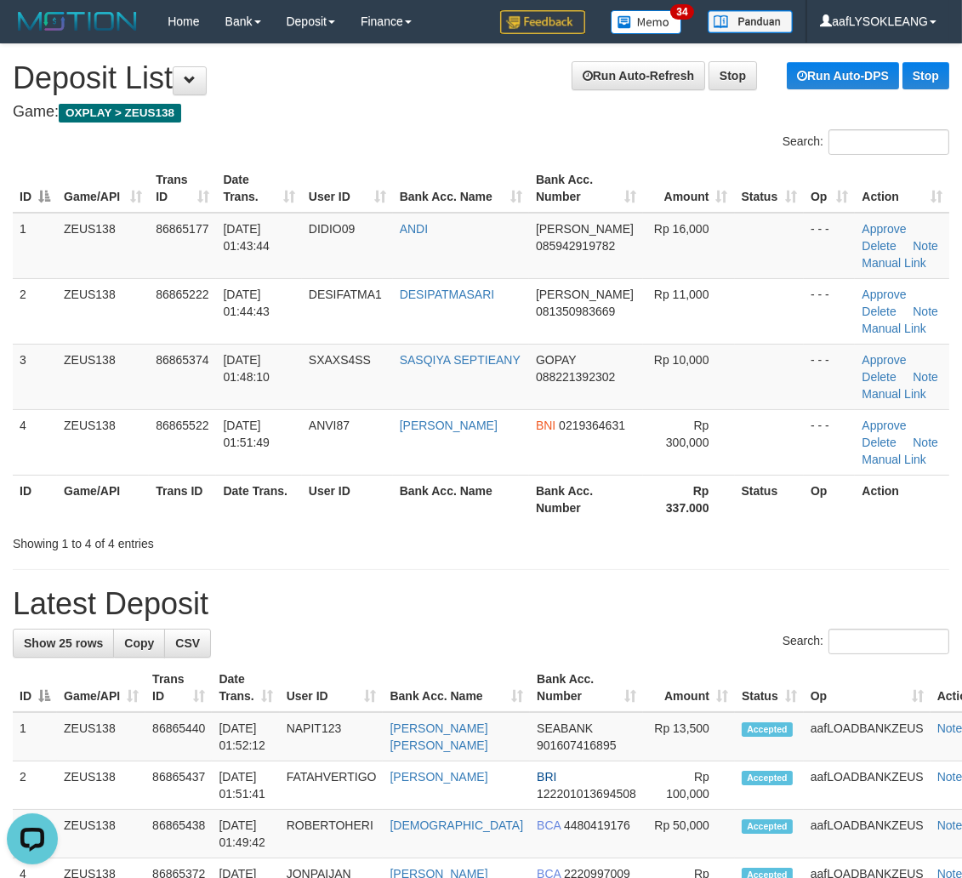
click at [664, 678] on th "Amount" at bounding box center [689, 688] width 92 height 48
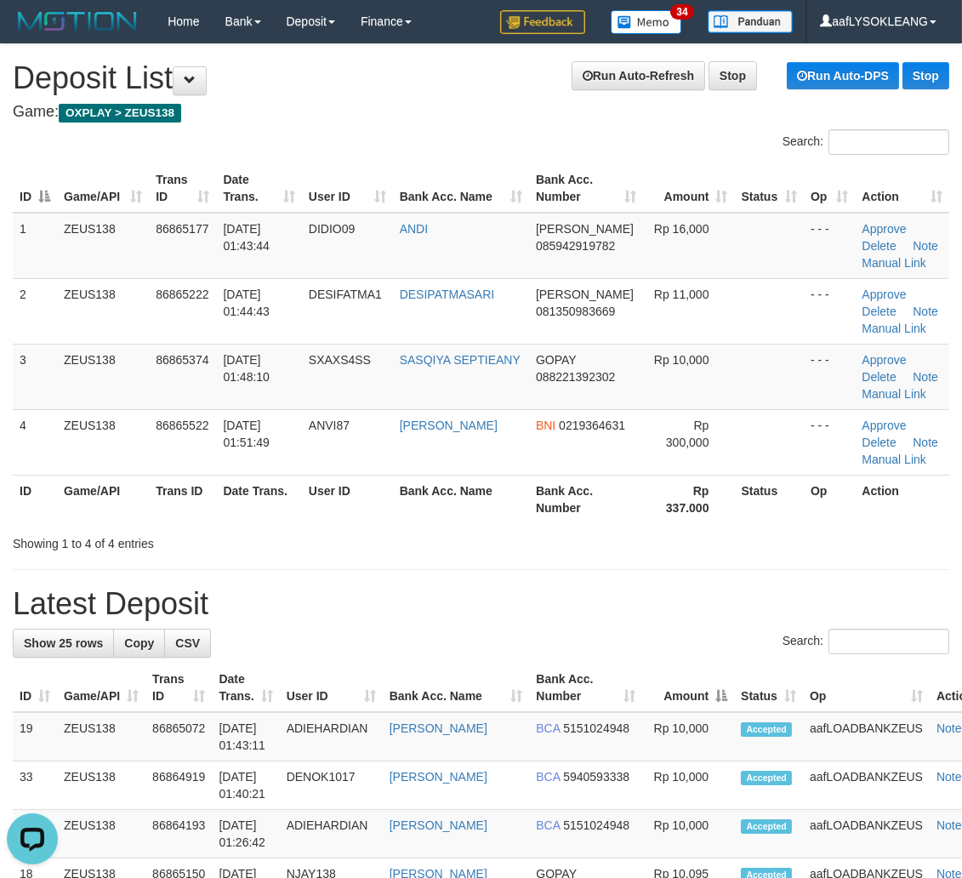
click at [763, 657] on div "Search:" at bounding box center [481, 644] width 937 height 30
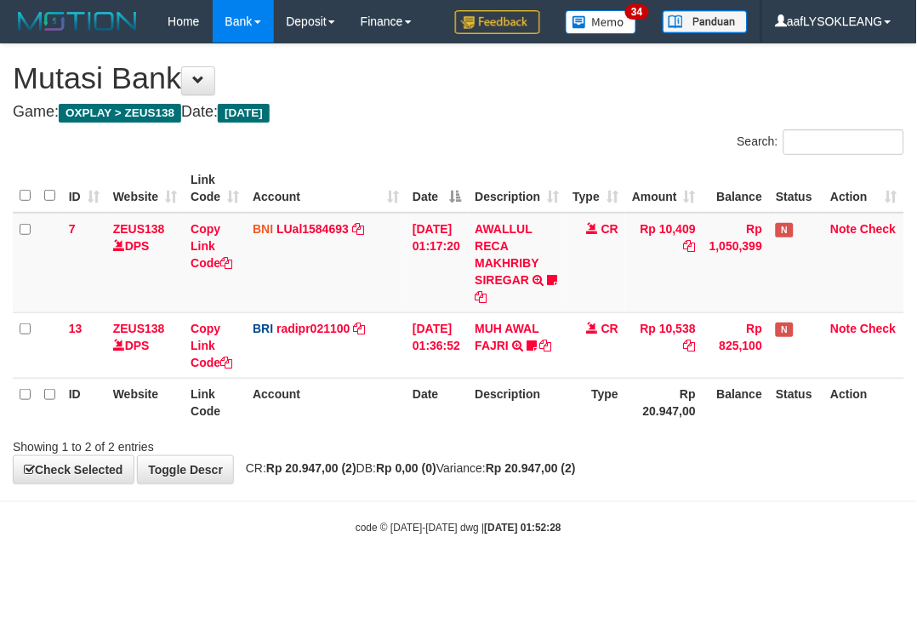
drag, startPoint x: 480, startPoint y: 480, endPoint x: 228, endPoint y: 453, distance: 253.2
click at [434, 474] on body "Toggle navigation Home Bank Account List Load By Website Group [OXPLAY] ZEUS138…" at bounding box center [458, 289] width 917 height 578
click at [359, 379] on th "Account" at bounding box center [326, 402] width 160 height 48
drag, startPoint x: 604, startPoint y: 413, endPoint x: 2, endPoint y: 354, distance: 605.2
click at [564, 410] on tr "ID Website Link Code Account Date Description Type Rp 20.947,00 Balance Status …" at bounding box center [458, 402] width 891 height 48
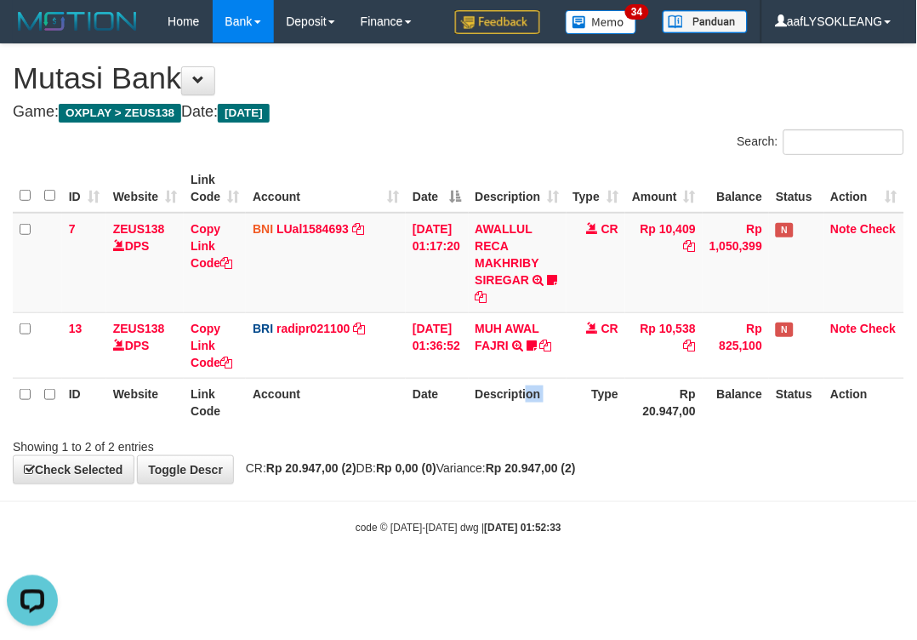
click at [489, 414] on tr "ID Website Link Code Account Date Description Type Rp 20.947,00 Balance Status …" at bounding box center [458, 402] width 891 height 48
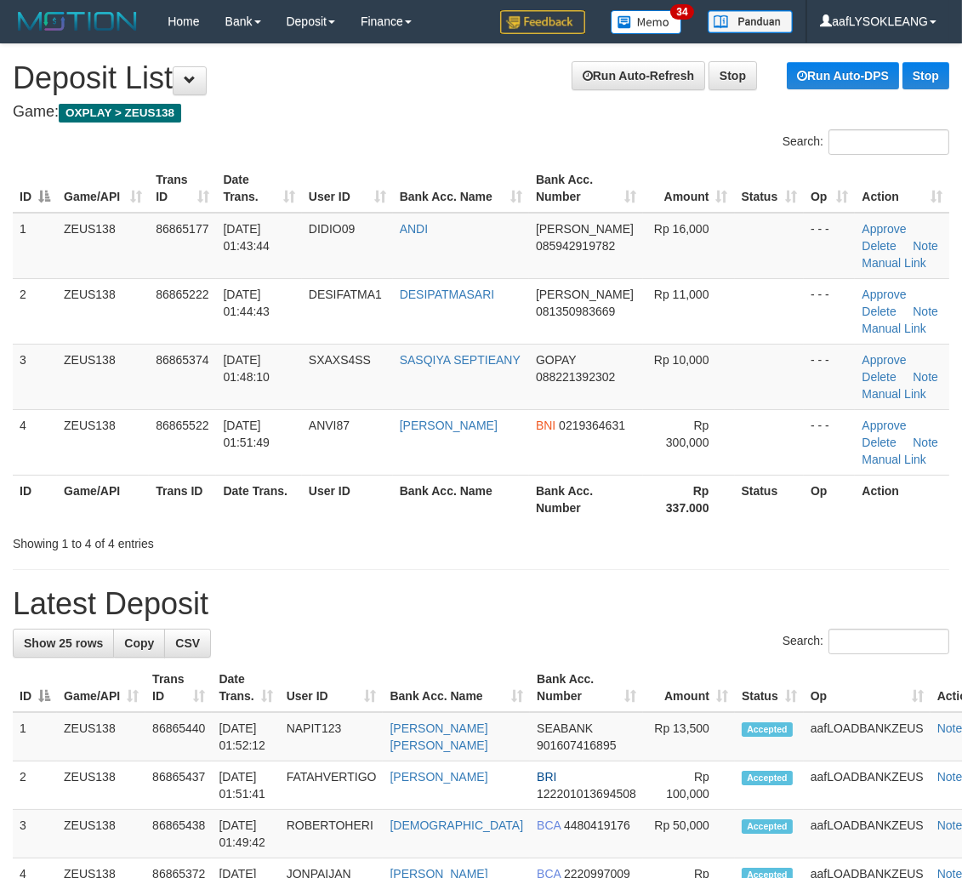
drag, startPoint x: 402, startPoint y: 578, endPoint x: 419, endPoint y: 577, distance: 17.1
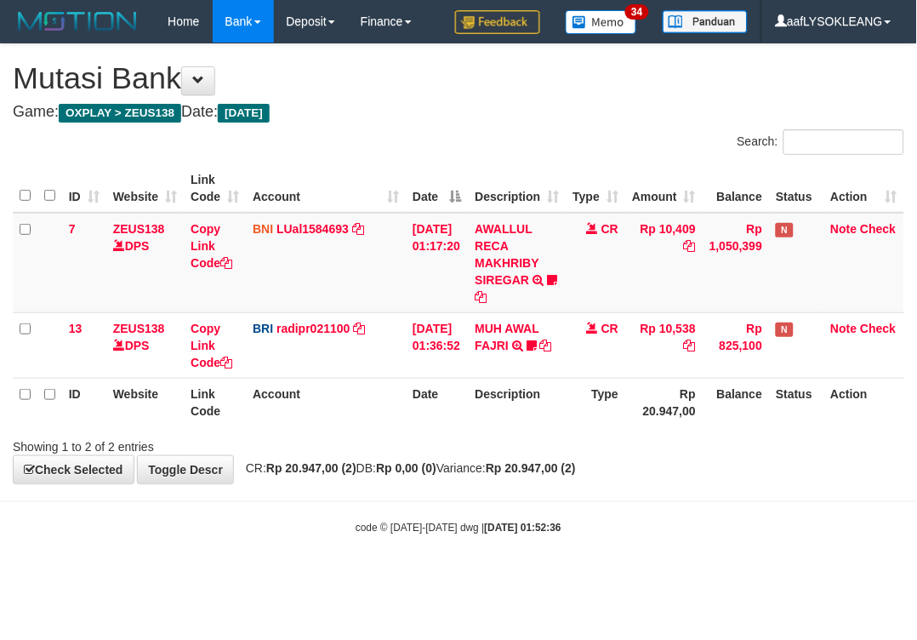
drag, startPoint x: 384, startPoint y: 402, endPoint x: 347, endPoint y: 396, distance: 38.0
click at [378, 402] on th "Account" at bounding box center [326, 402] width 160 height 48
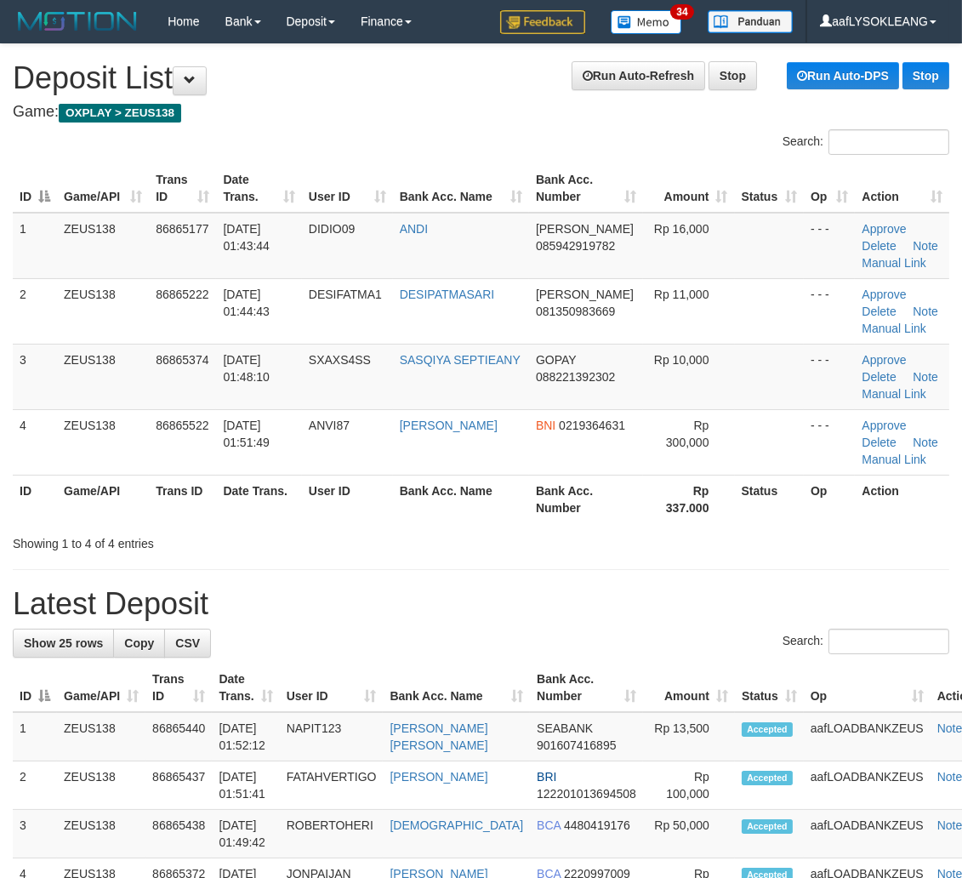
click at [522, 509] on th "Bank Acc. Name" at bounding box center [461, 499] width 136 height 48
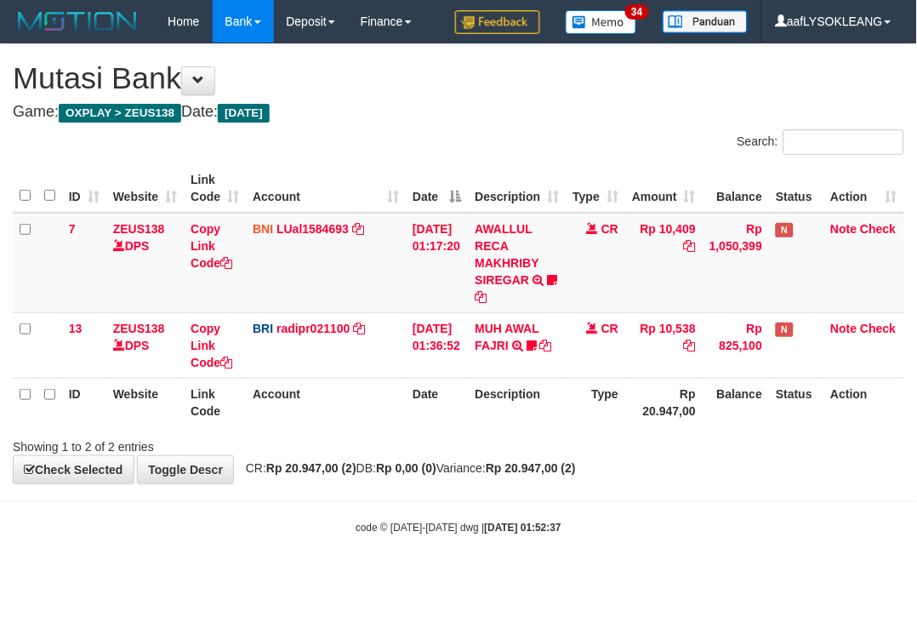
drag, startPoint x: 473, startPoint y: 395, endPoint x: 466, endPoint y: 385, distance: 11.6
click at [455, 393] on tr "ID Website Link Code Account Date Description Type Rp 20.947,00 Balance Status …" at bounding box center [458, 402] width 891 height 48
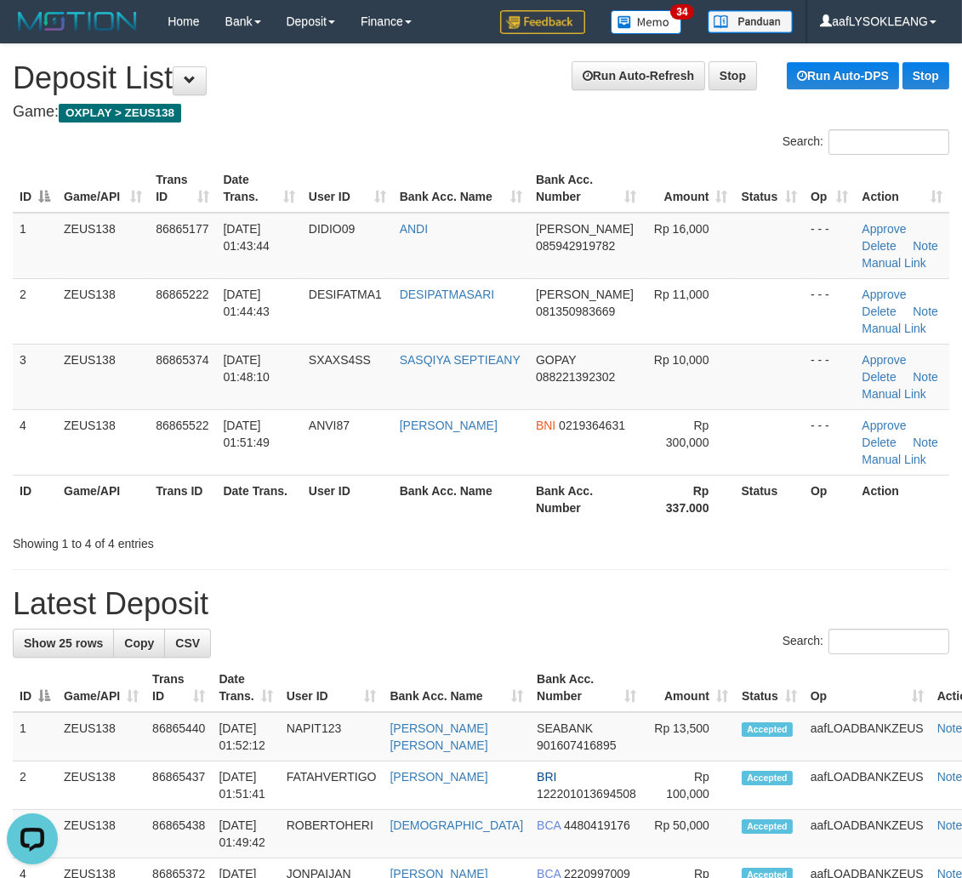
drag, startPoint x: 732, startPoint y: 646, endPoint x: 974, endPoint y: 648, distance: 241.6
click at [762, 640] on div "Search:" at bounding box center [481, 644] width 937 height 30
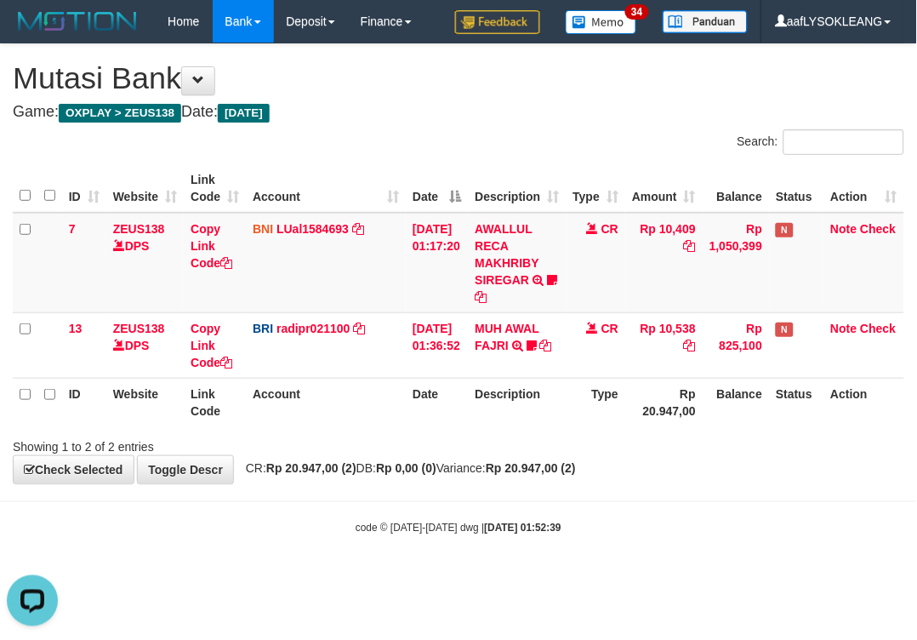
drag, startPoint x: 422, startPoint y: 453, endPoint x: 405, endPoint y: 455, distance: 17.1
click at [405, 455] on div "**********" at bounding box center [458, 263] width 917 height 439
drag, startPoint x: 352, startPoint y: 437, endPoint x: 488, endPoint y: 417, distance: 137.6
click at [354, 432] on div "Showing 1 to 2 of 2 entries" at bounding box center [191, 443] width 356 height 24
drag, startPoint x: 533, startPoint y: 408, endPoint x: 402, endPoint y: 419, distance: 131.5
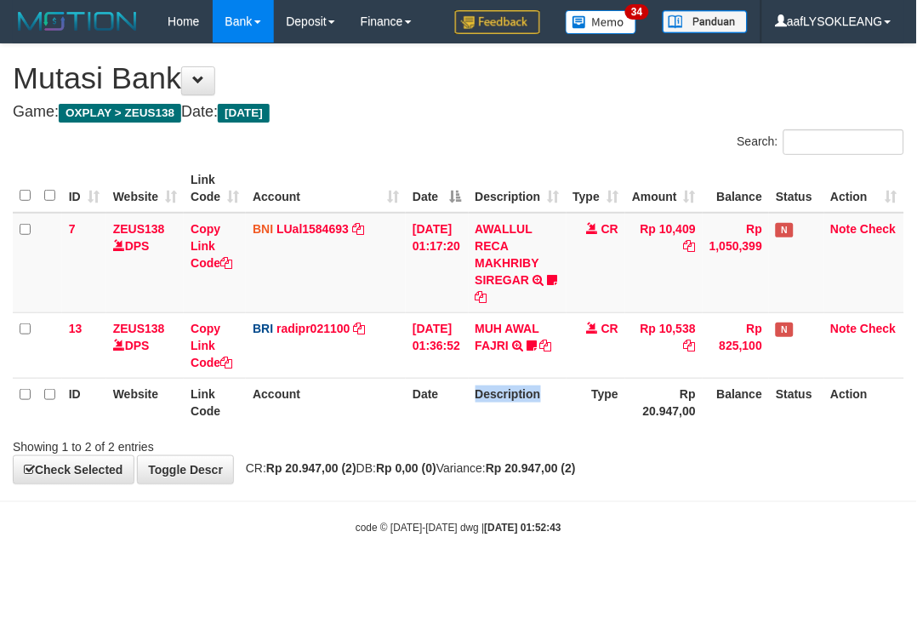
click at [442, 420] on tr "ID Website Link Code Account Date Description Type Rp 20.947,00 Balance Status …" at bounding box center [458, 402] width 891 height 48
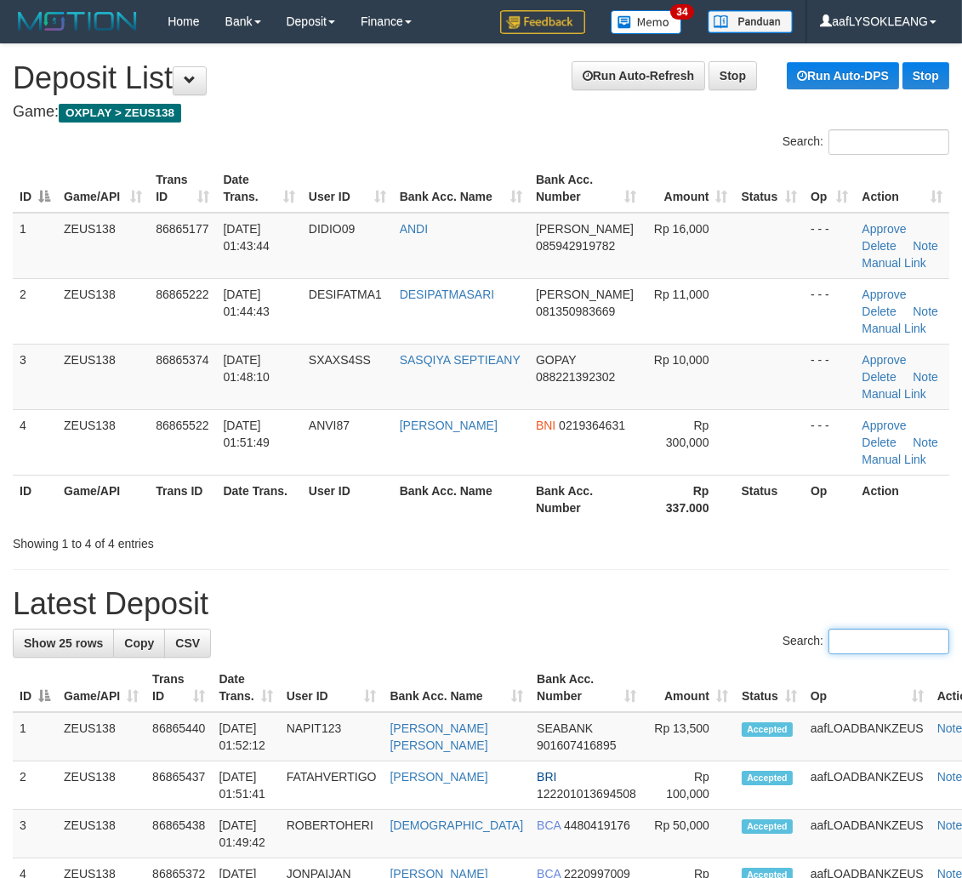
drag, startPoint x: 847, startPoint y: 639, endPoint x: 974, endPoint y: 661, distance: 128.7
click at [848, 633] on input "Search:" at bounding box center [889, 642] width 121 height 26
drag, startPoint x: 679, startPoint y: 545, endPoint x: 772, endPoint y: 562, distance: 94.3
click at [706, 545] on div "Showing 1 to 4 of 4 entries" at bounding box center [481, 540] width 962 height 24
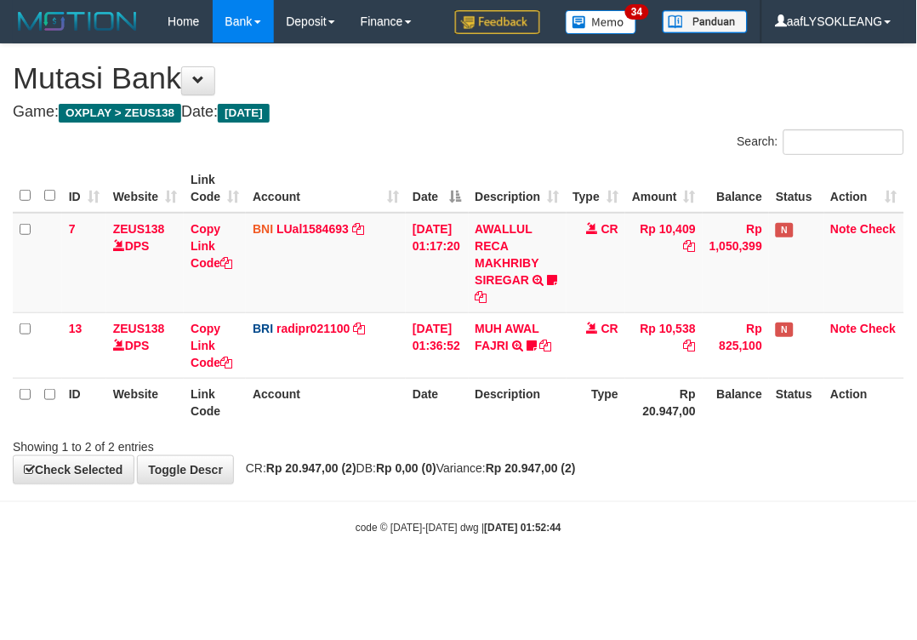
click at [395, 443] on div "**********" at bounding box center [458, 263] width 917 height 439
drag, startPoint x: 701, startPoint y: 453, endPoint x: 208, endPoint y: 426, distance: 493.3
click at [668, 447] on div "**********" at bounding box center [458, 263] width 917 height 439
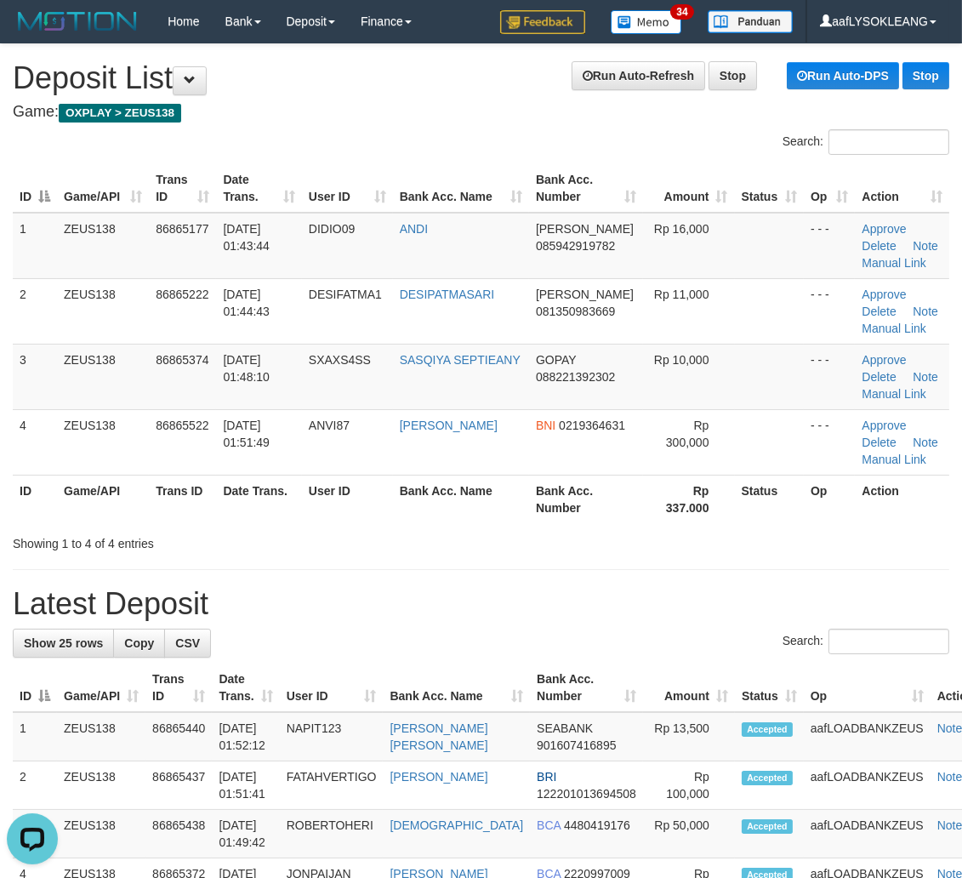
drag, startPoint x: 490, startPoint y: 555, endPoint x: 597, endPoint y: 598, distance: 115.6
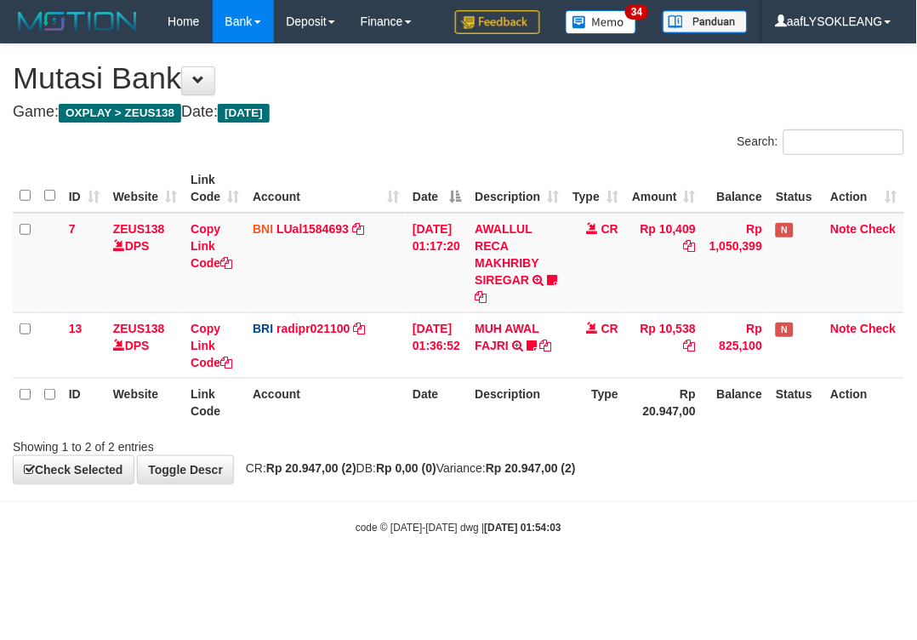
drag, startPoint x: 352, startPoint y: 417, endPoint x: 159, endPoint y: 379, distance: 196.9
click at [350, 417] on th "Account" at bounding box center [326, 402] width 160 height 48
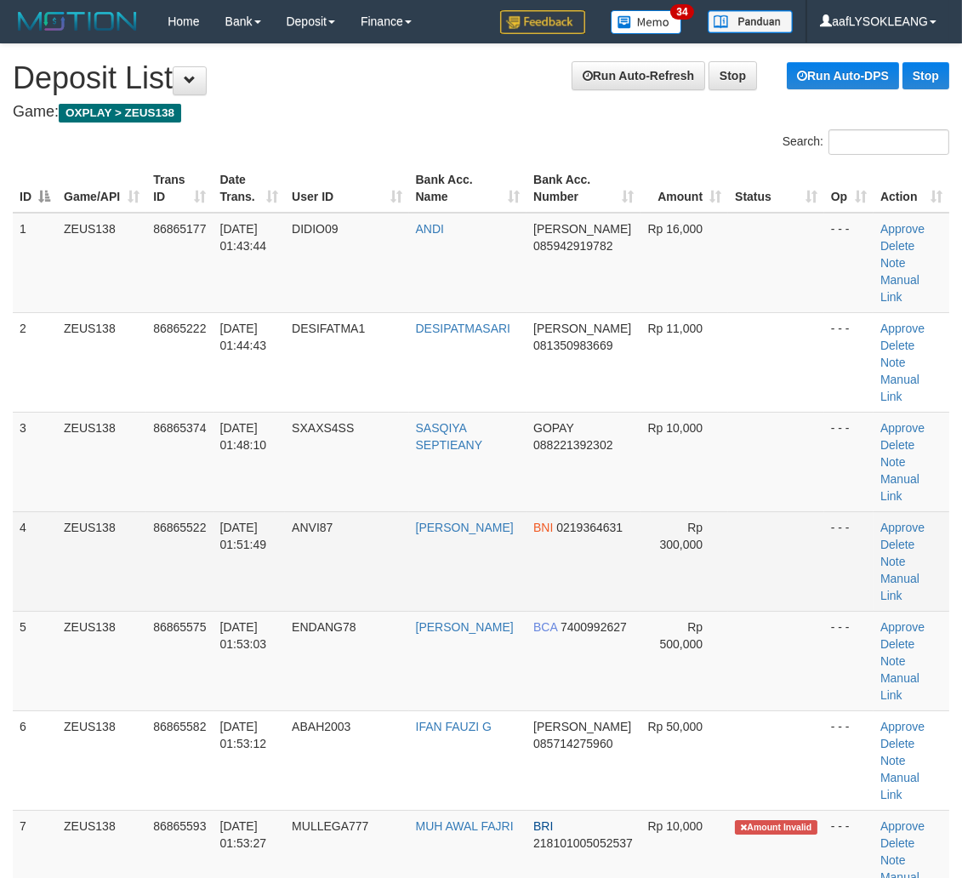
click at [625, 538] on td "BNI 0219364631" at bounding box center [584, 561] width 114 height 100
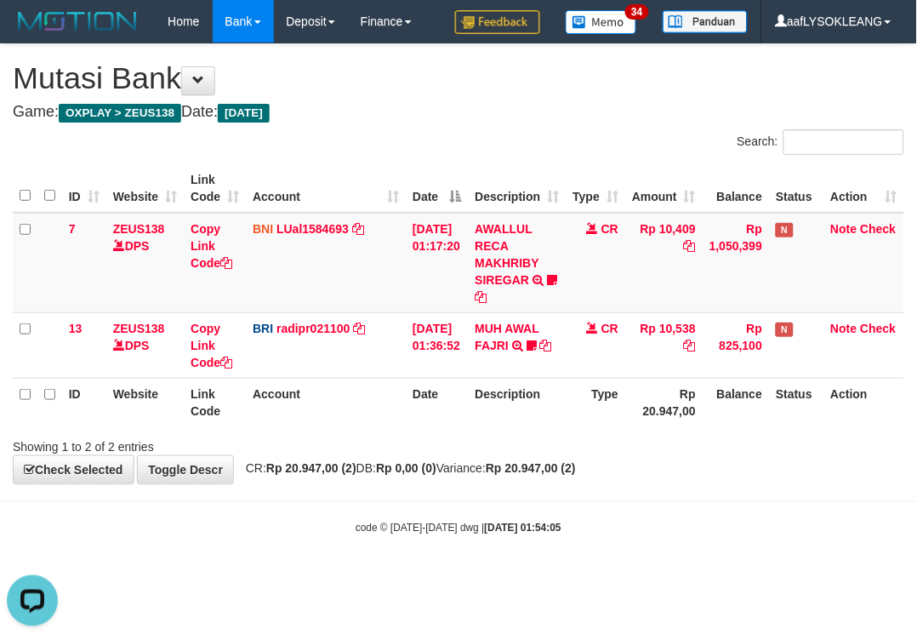
drag, startPoint x: 375, startPoint y: 392, endPoint x: 361, endPoint y: 378, distance: 20.5
click at [361, 378] on th "Account" at bounding box center [326, 402] width 160 height 48
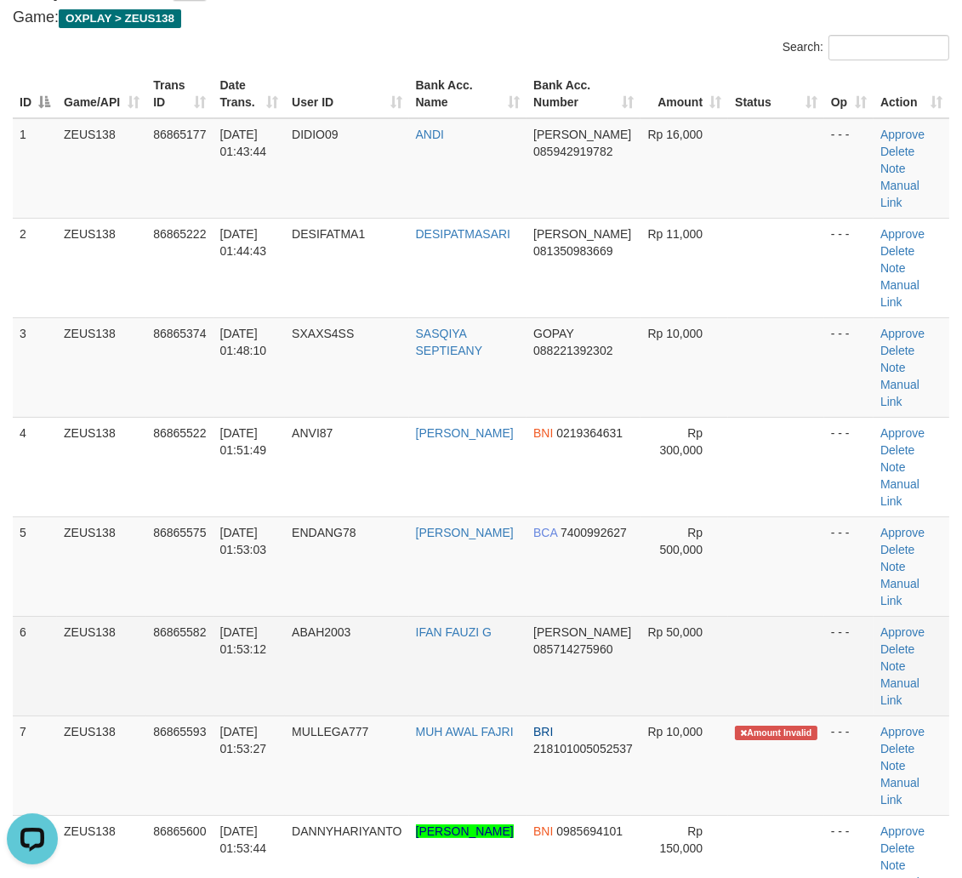
scroll to position [157, 0]
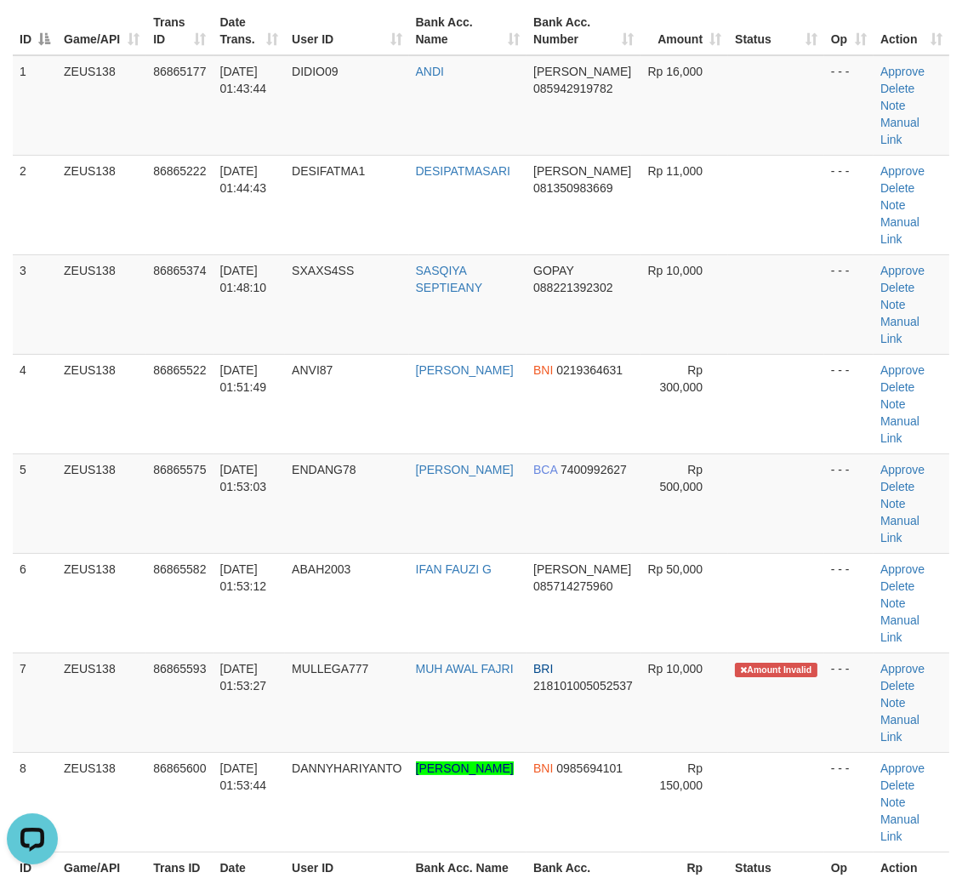
drag, startPoint x: 635, startPoint y: 482, endPoint x: 974, endPoint y: 540, distance: 343.5
click at [710, 497] on tr "5 ZEUS138 86865575 01/09/2025 01:53:03 ENDANG78 ENDANG KOSASIH BCA 7400992627 R…" at bounding box center [481, 503] width 937 height 100
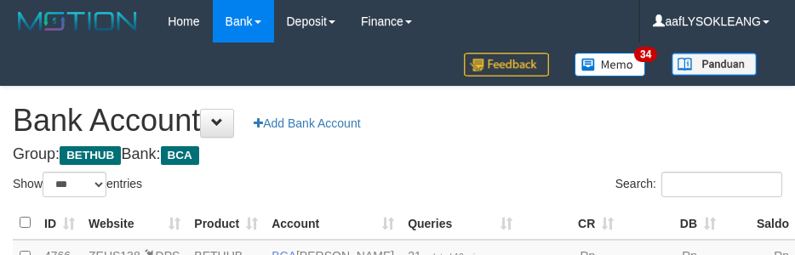
select select "***"
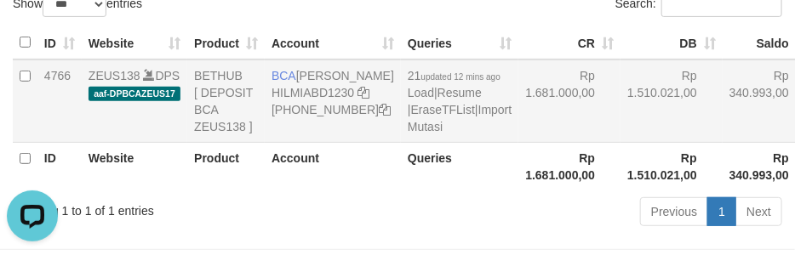
click at [518, 139] on td "Rp 1.681.000,00" at bounding box center [569, 101] width 102 height 83
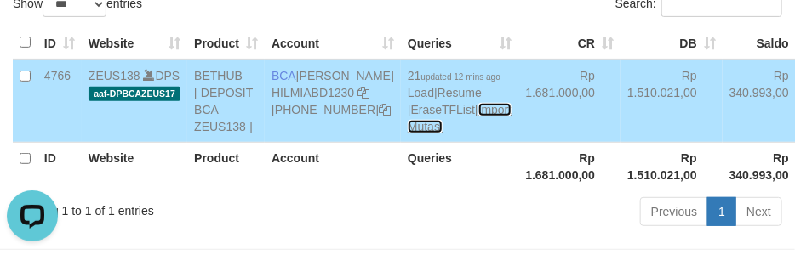
click at [407, 134] on link "Import Mutasi" at bounding box center [459, 118] width 104 height 31
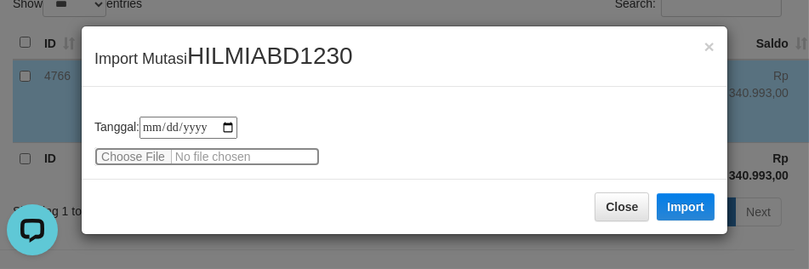
click at [139, 160] on input "file" at bounding box center [206, 156] width 225 height 19
type input "**********"
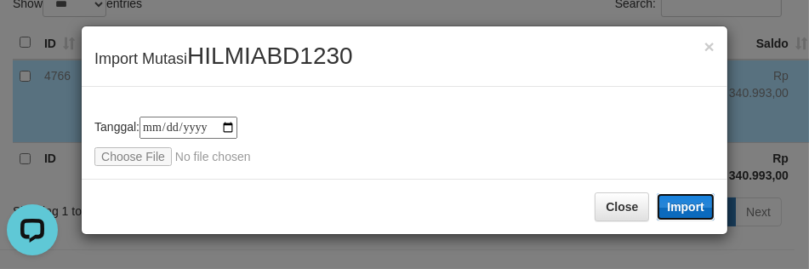
click at [683, 202] on button "Import" at bounding box center [686, 206] width 58 height 27
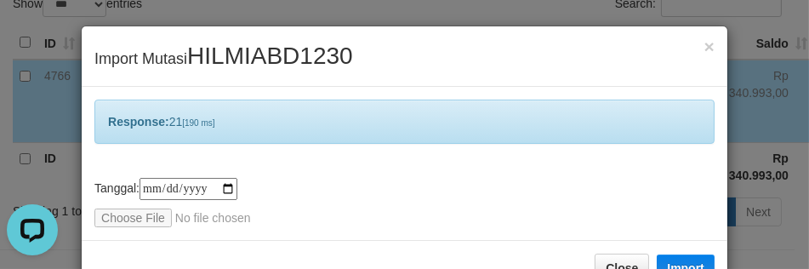
scroll to position [49, 0]
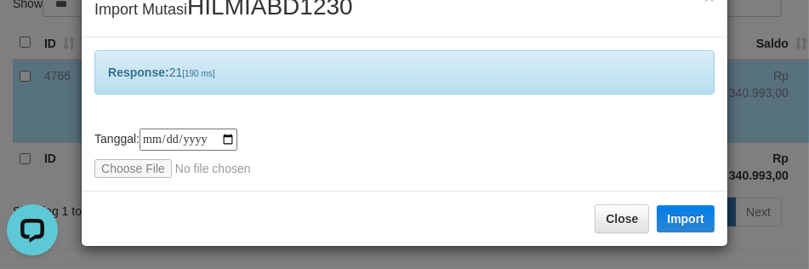
click at [407, 136] on div "**********" at bounding box center [404, 152] width 620 height 49
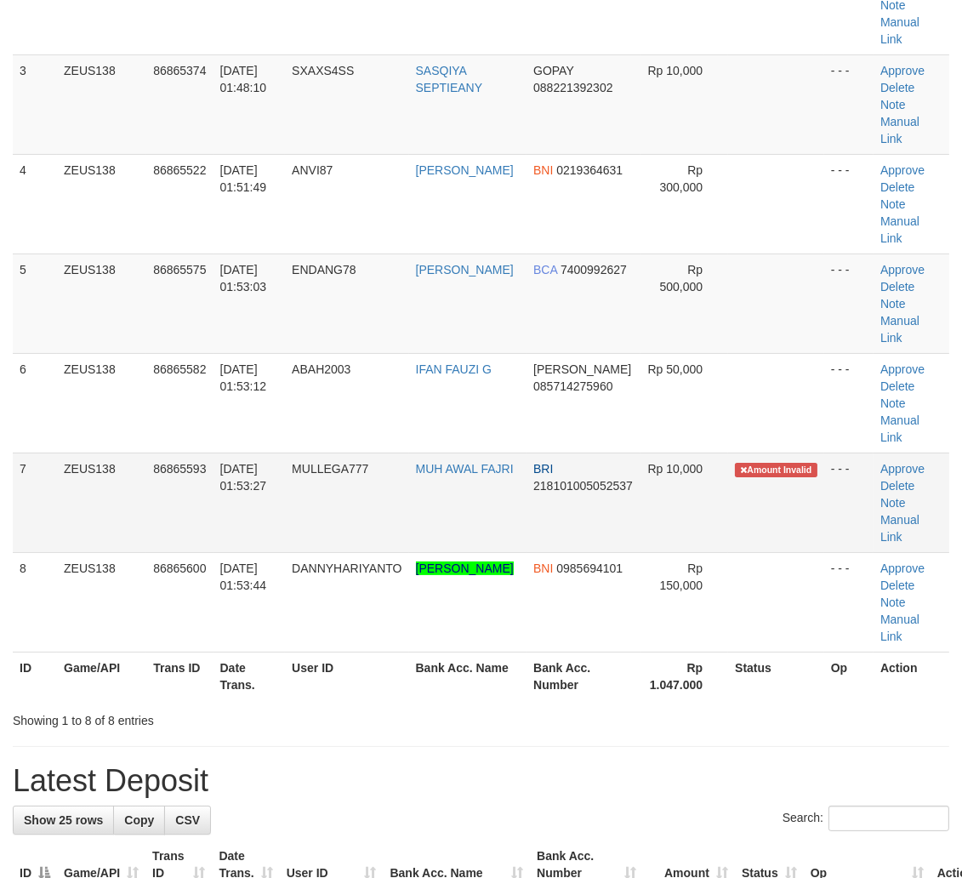
drag, startPoint x: 554, startPoint y: 453, endPoint x: 570, endPoint y: 452, distance: 16.2
click at [554, 453] on td "BRI 218101005052537" at bounding box center [584, 503] width 114 height 100
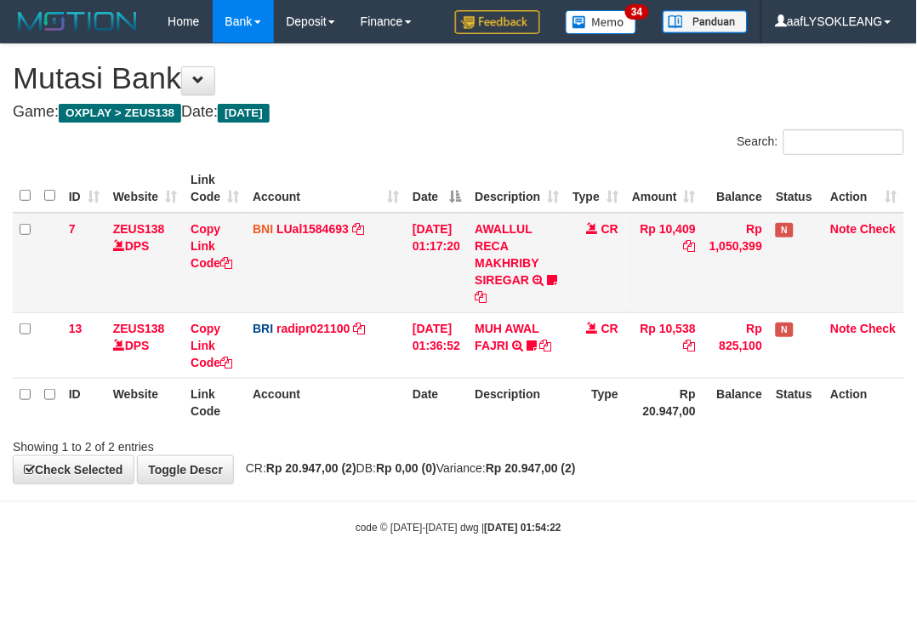
click at [344, 290] on td "BNI LUal1584693 DPS LUCKY ALAMSYAH mutasi_20250901_2414 | 7 mutasi_20250901_241…" at bounding box center [326, 263] width 160 height 100
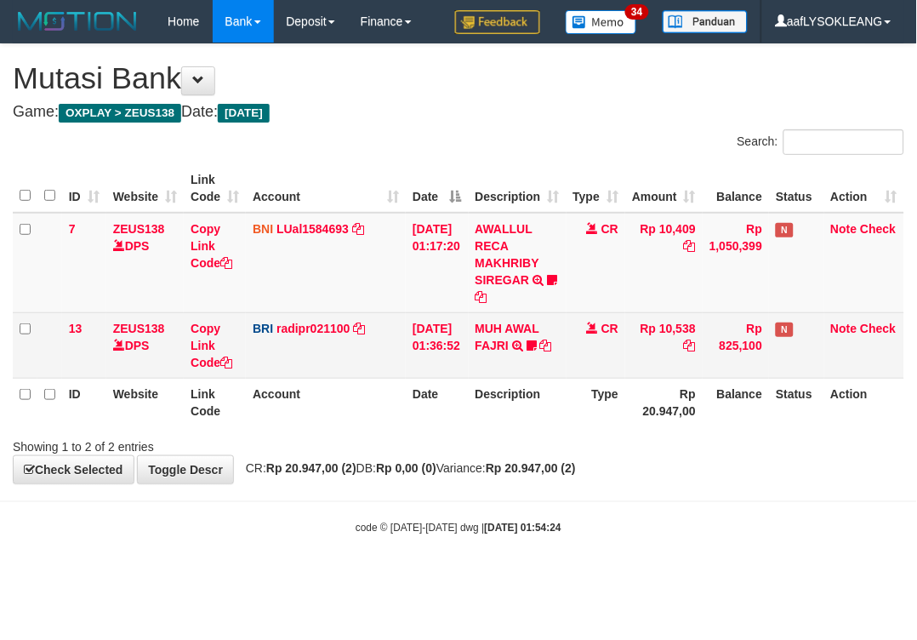
drag, startPoint x: 306, startPoint y: 375, endPoint x: 242, endPoint y: 351, distance: 68.1
click at [305, 375] on td "BRI radipr021100 DPS REYNALDI ADI PRATAMA mutasi_20250901_3774 | 13 mutasi_2025…" at bounding box center [326, 344] width 160 height 65
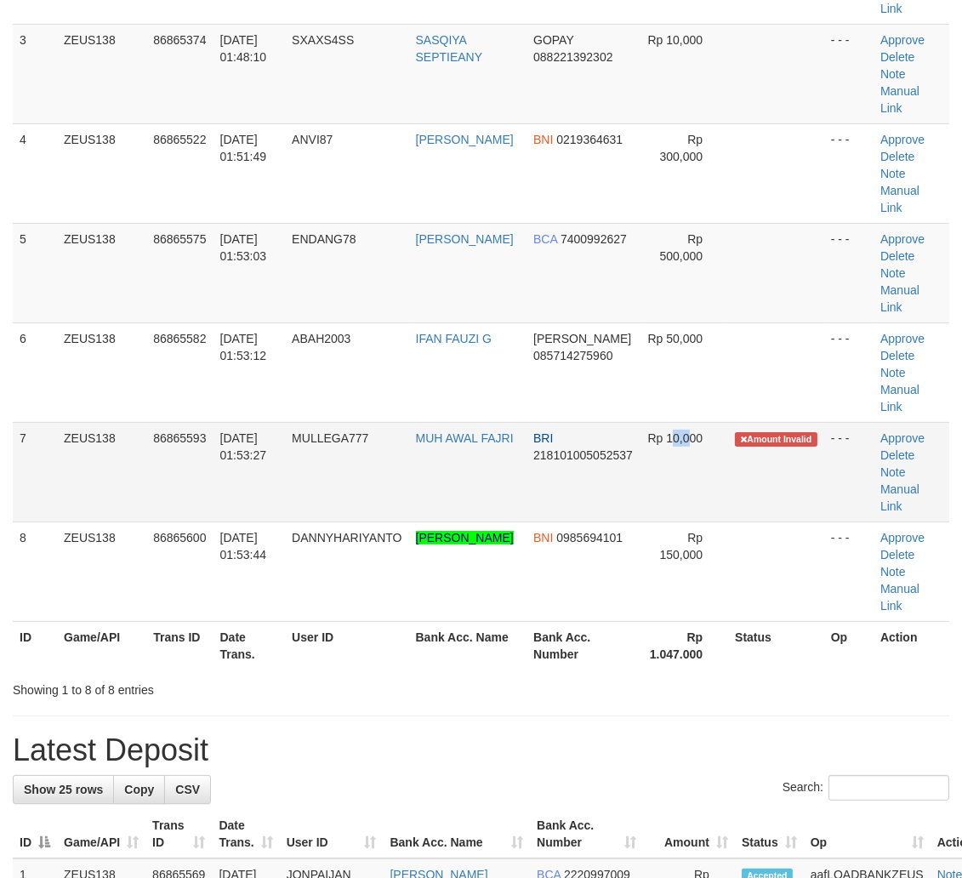
click at [674, 471] on td "Rp 10,000" at bounding box center [685, 472] width 88 height 100
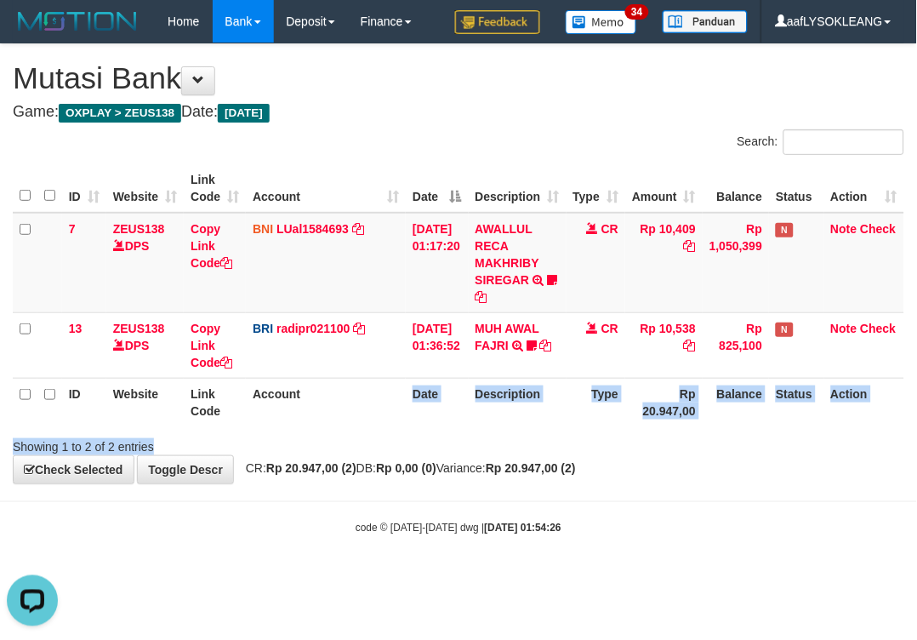
drag, startPoint x: 349, startPoint y: 434, endPoint x: 329, endPoint y: 411, distance: 30.2
click at [336, 414] on div "Search: ID Website Link Code Account Date Description Type Amount Balance Statu…" at bounding box center [458, 292] width 891 height 326
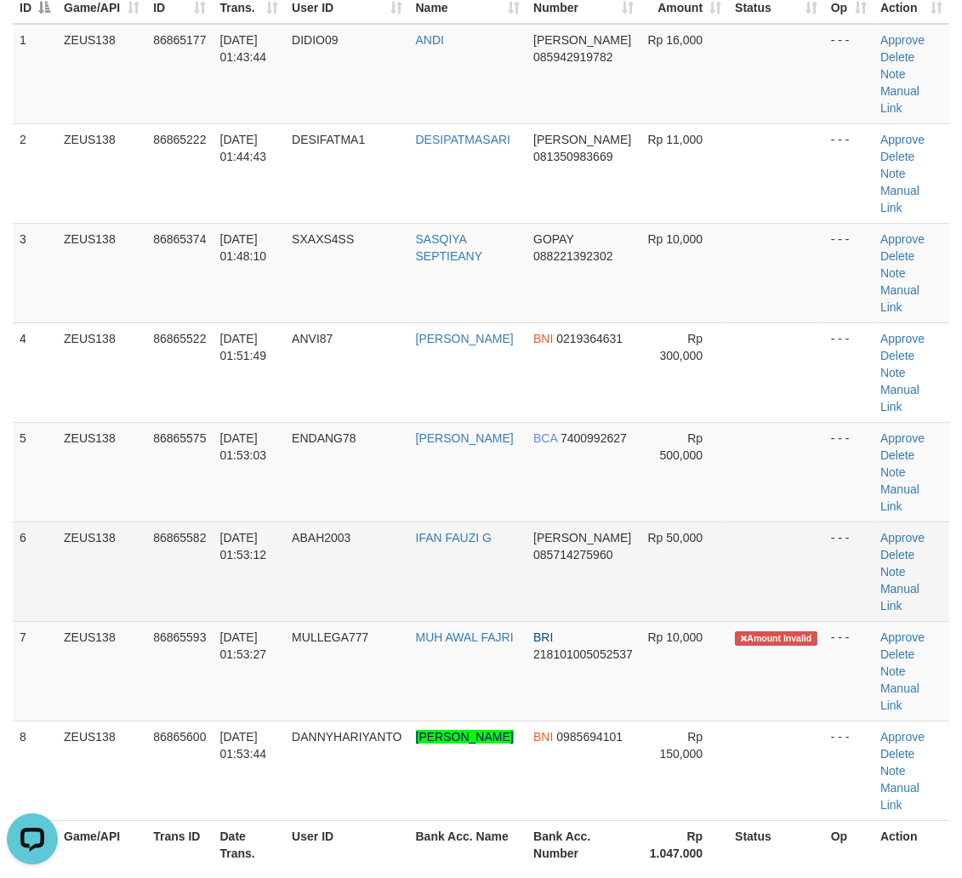
scroll to position [315, 0]
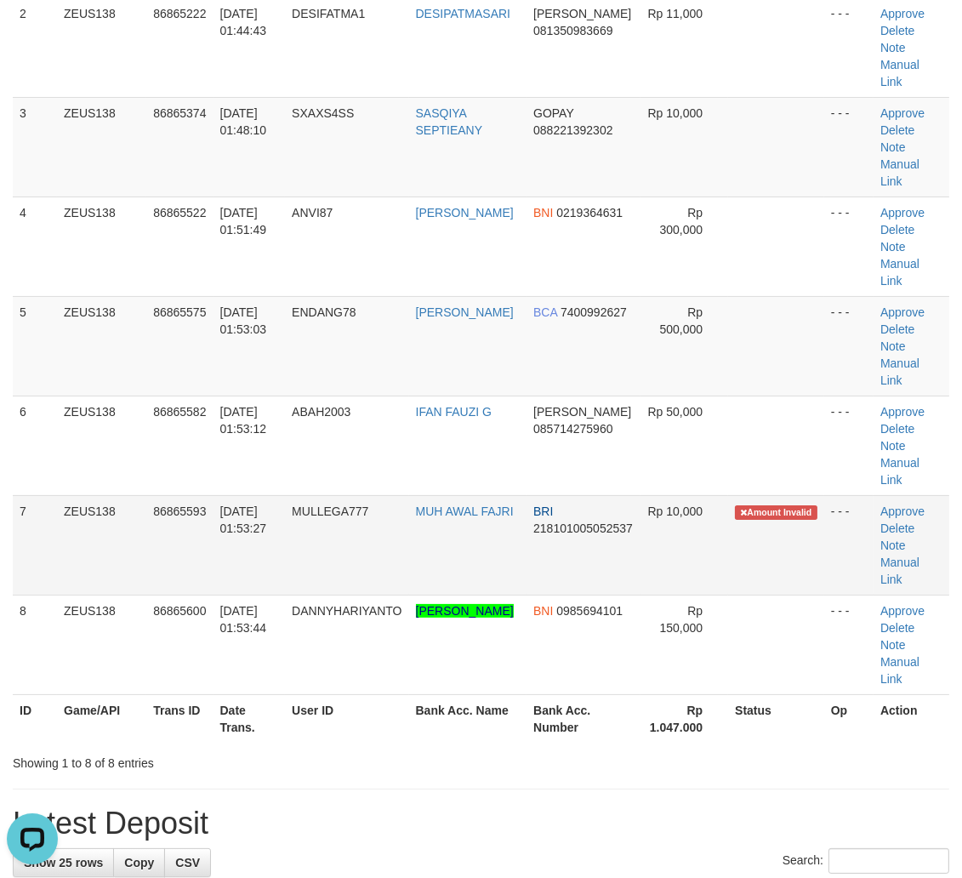
drag, startPoint x: 401, startPoint y: 556, endPoint x: 379, endPoint y: 526, distance: 37.3
click at [379, 526] on td "MULLEGA777" at bounding box center [346, 545] width 123 height 100
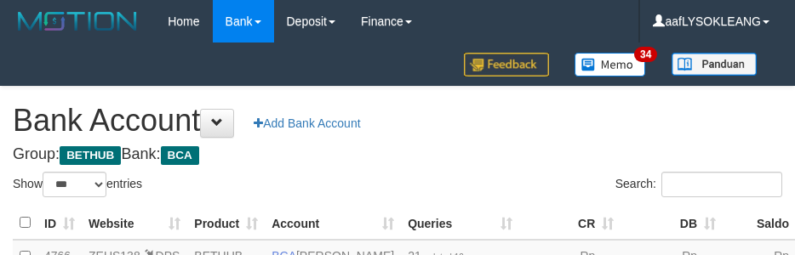
select select "***"
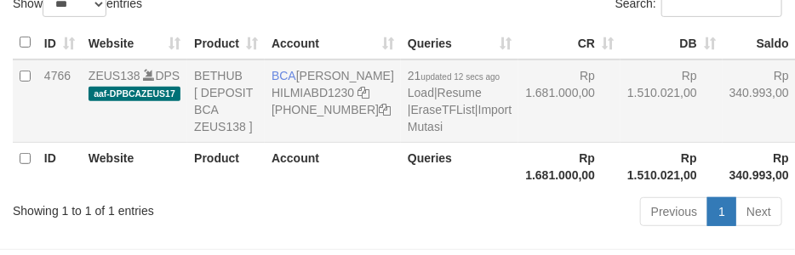
click at [536, 143] on tr "4766 ZEUS138 DPS aaf-DPBCAZEUS17 BETHUB [ DEPOSIT BCA ZEUS138 ] BCA [PERSON_NAM…" at bounding box center [464, 101] width 902 height 83
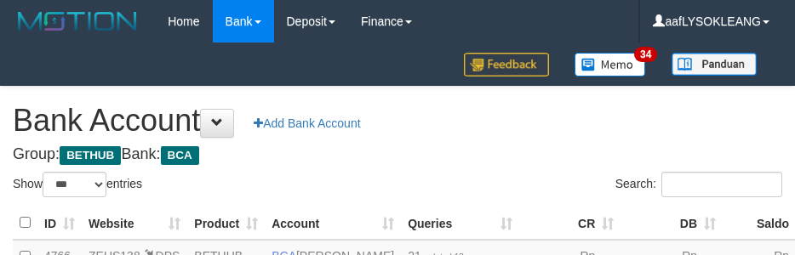
select select "***"
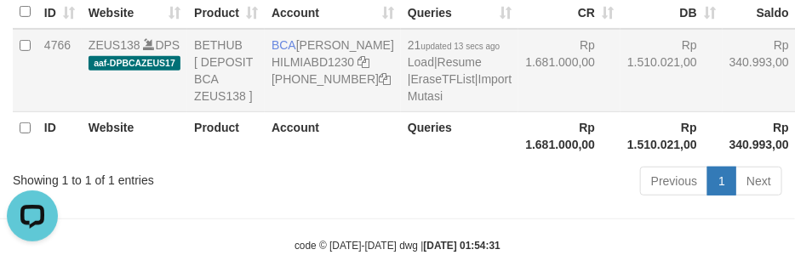
drag, startPoint x: 506, startPoint y: 105, endPoint x: 504, endPoint y: 125, distance: 19.7
click at [518, 105] on td "Rp 1.681.000,00" at bounding box center [569, 70] width 102 height 83
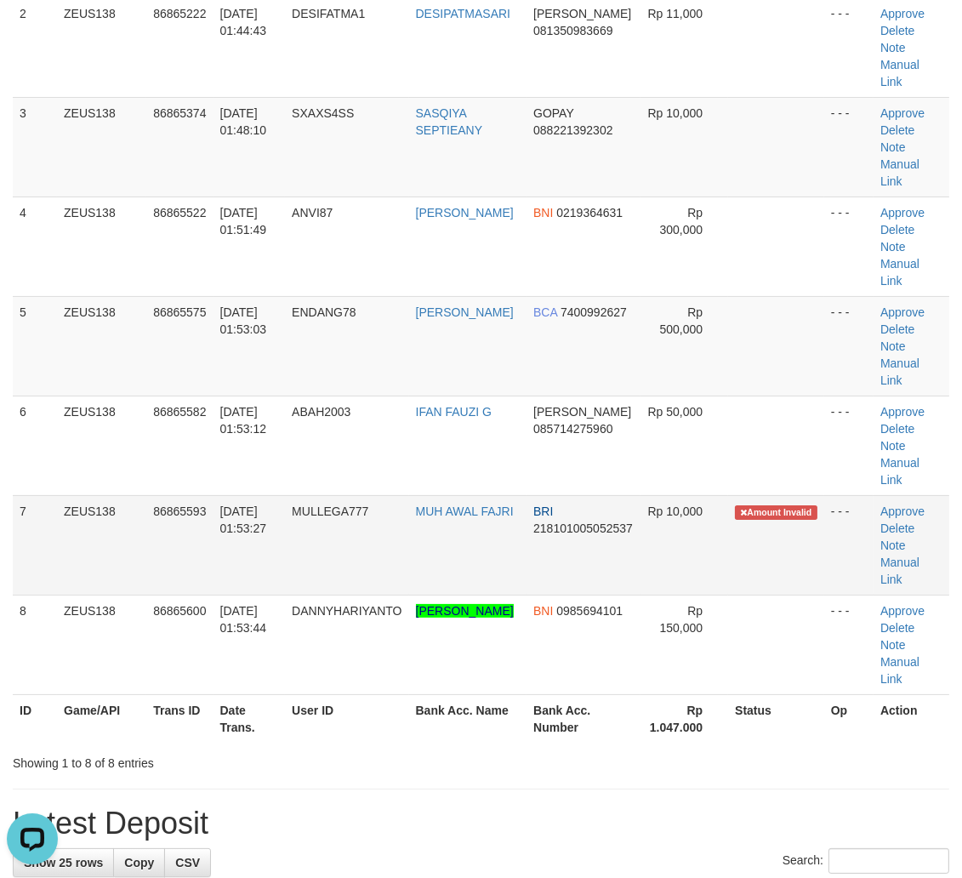
drag, startPoint x: 678, startPoint y: 542, endPoint x: 657, endPoint y: 543, distance: 21.3
click at [681, 542] on td "Rp 10,000" at bounding box center [685, 545] width 88 height 100
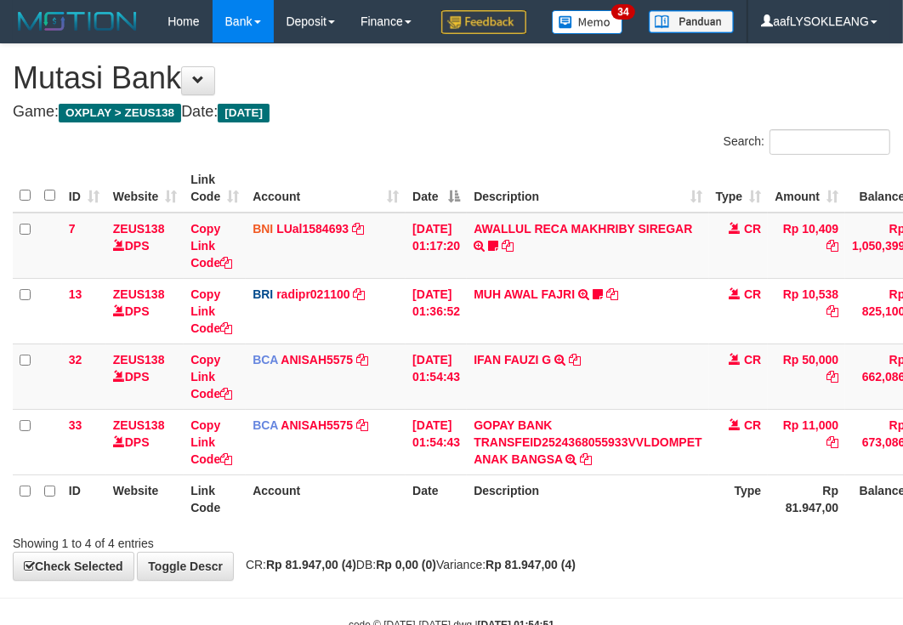
scroll to position [91, 0]
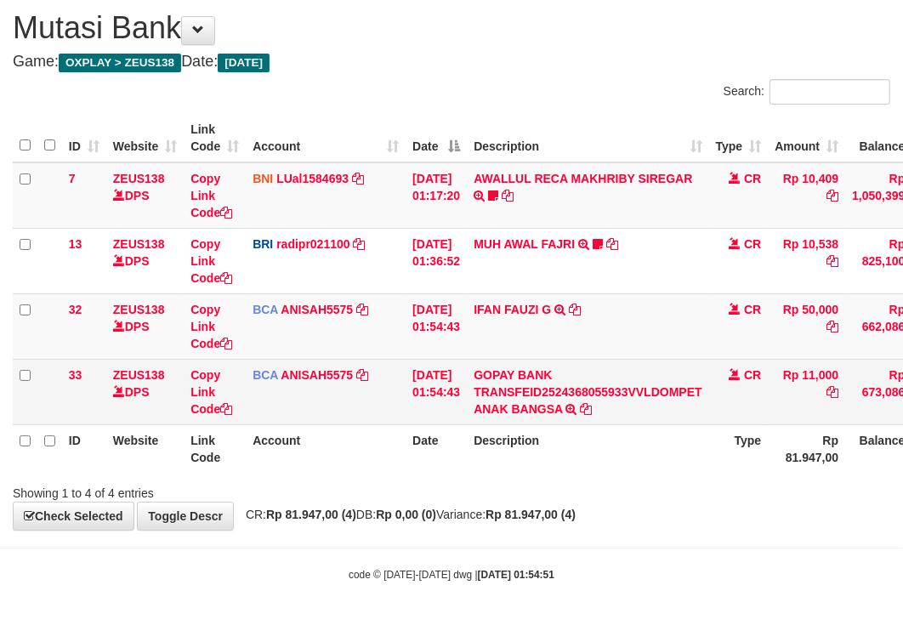
click at [834, 369] on td "Rp 11,000" at bounding box center [806, 391] width 77 height 65
copy td "11,000"
click at [834, 369] on td "Rp 11,000" at bounding box center [806, 391] width 77 height 65
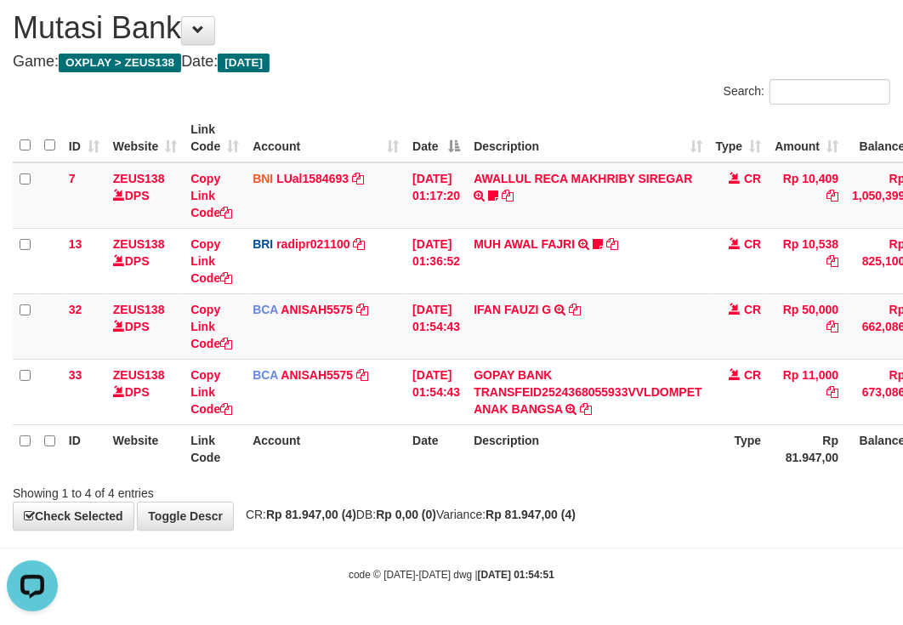
scroll to position [0, 0]
click at [504, 333] on td "IFAN FAUZI G TRSF E-BANKING CR 0109/FTSCY/WS95051 50000.002025090191213118 TRFD…" at bounding box center [588, 325] width 242 height 65
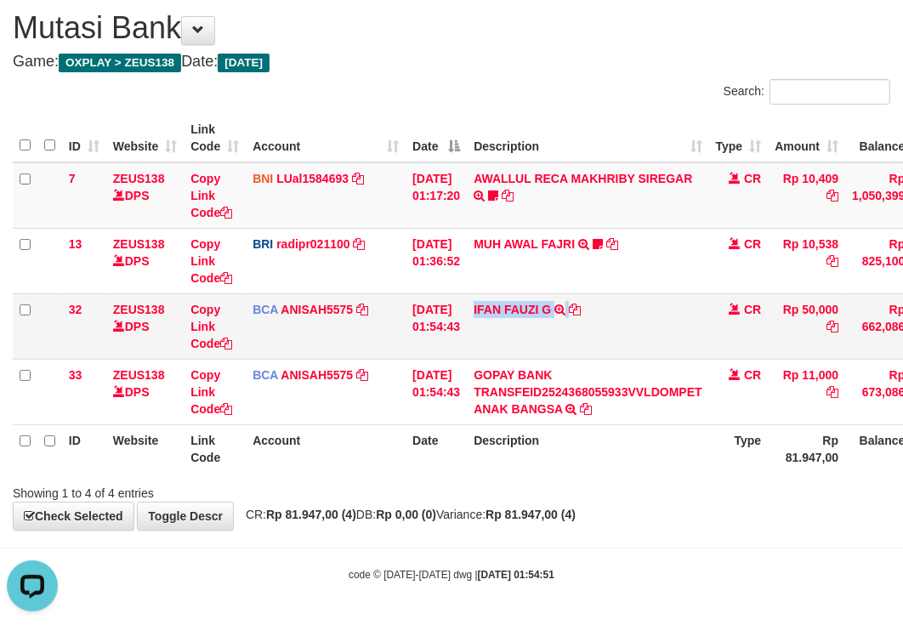
copy td "IFAN FAUZI G"
drag, startPoint x: 567, startPoint y: 446, endPoint x: 559, endPoint y: 447, distance: 8.5
click at [560, 446] on th "Description" at bounding box center [588, 448] width 242 height 48
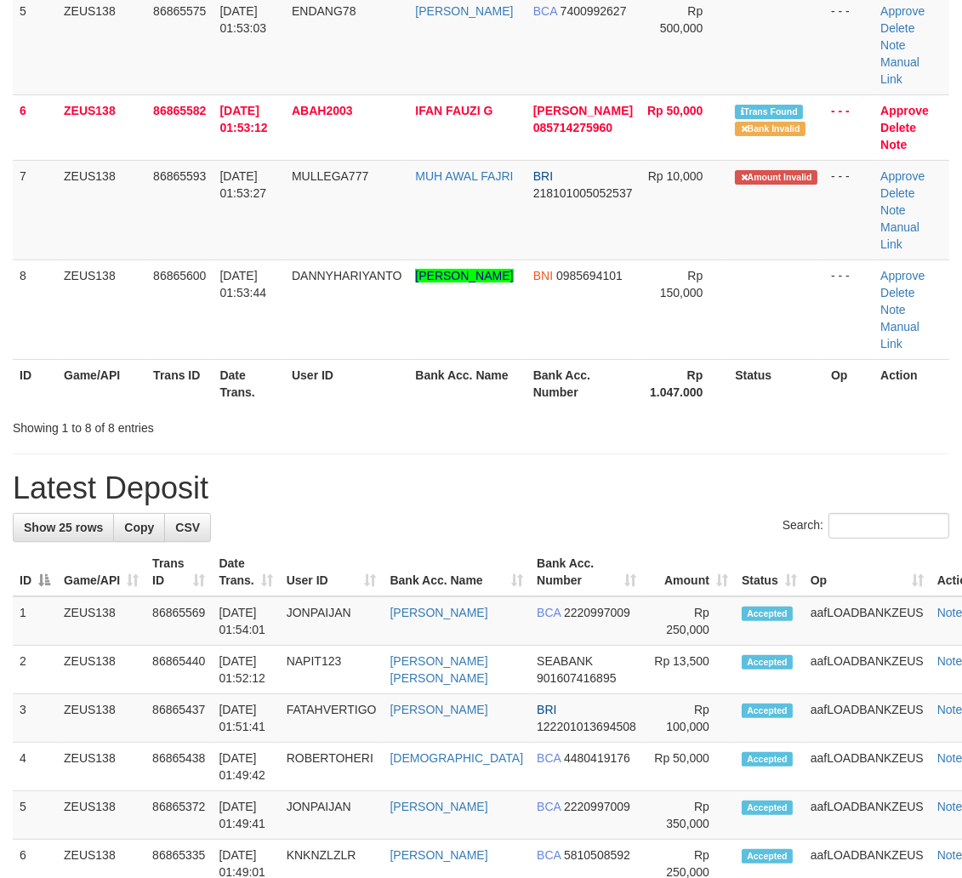
scroll to position [315, 0]
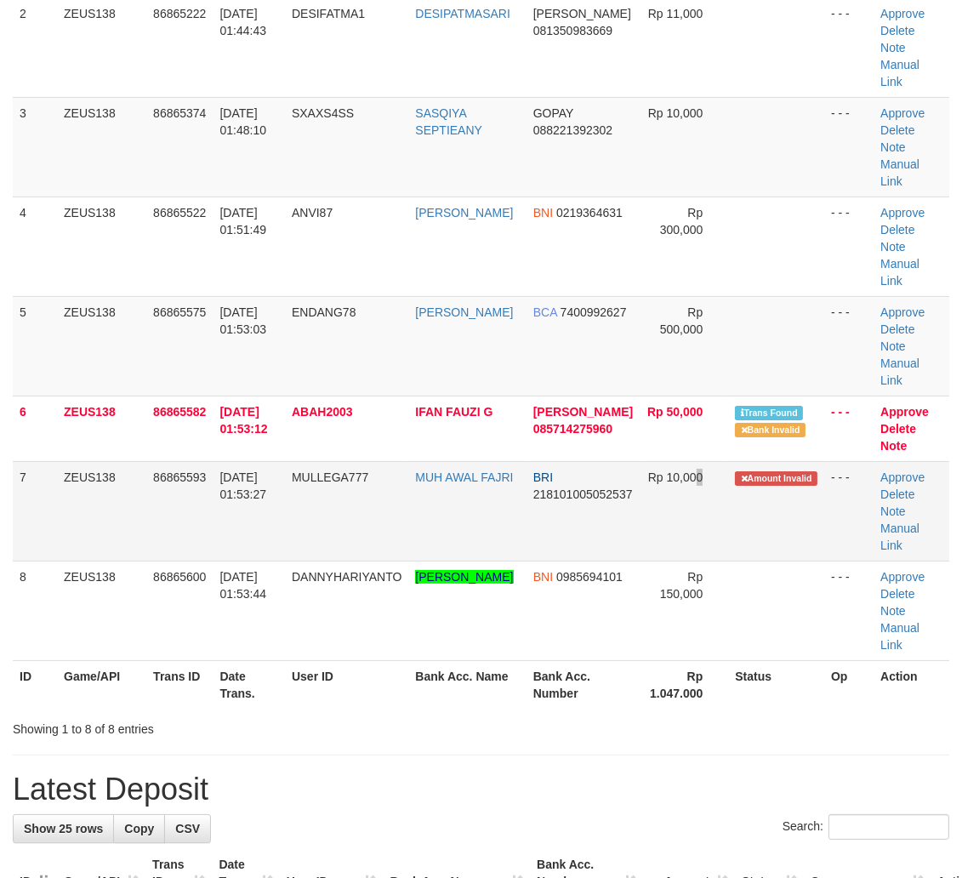
click at [694, 545] on td "Rp 10,000" at bounding box center [685, 511] width 88 height 100
drag, startPoint x: 803, startPoint y: 538, endPoint x: 972, endPoint y: 565, distance: 171.3
click at [808, 538] on td "Amount Invalid" at bounding box center [776, 511] width 96 height 100
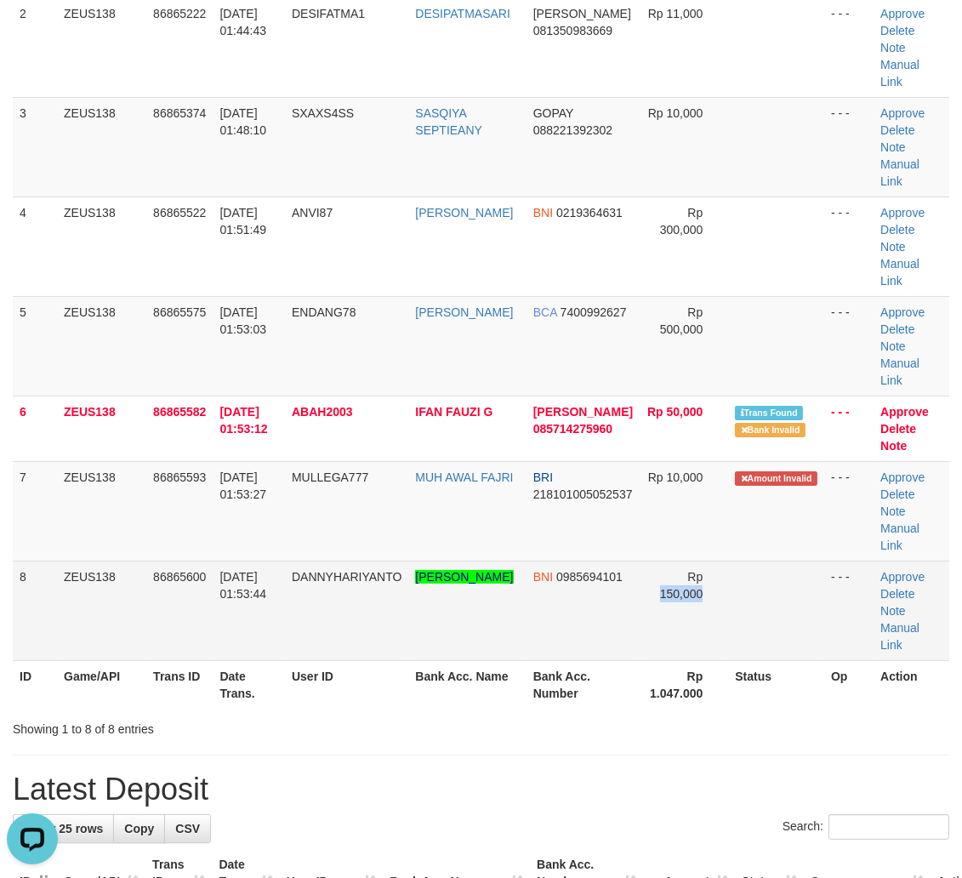
drag, startPoint x: 716, startPoint y: 585, endPoint x: 783, endPoint y: 590, distance: 66.5
click at [746, 584] on tr "8 ZEUS138 86865600 01/09/2025 01:53:44 DANNYHARIYANTO ROMDANI BUDI HARIYANTO BN…" at bounding box center [481, 611] width 937 height 100
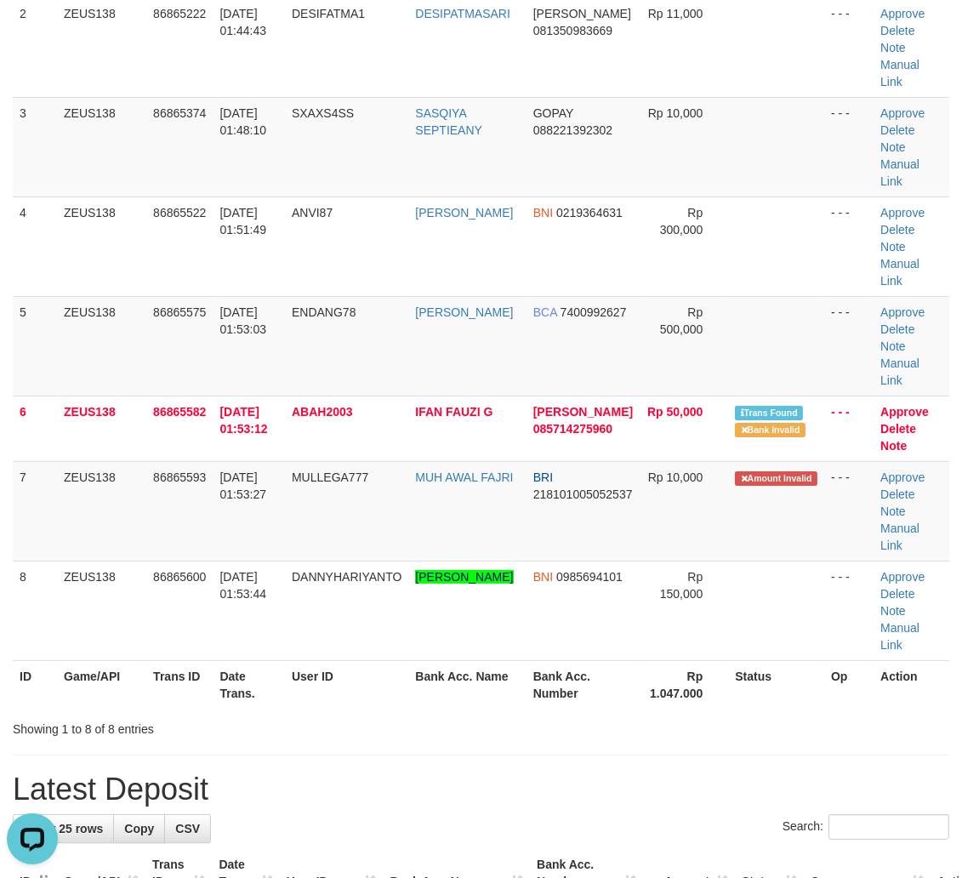
drag, startPoint x: 893, startPoint y: 579, endPoint x: 963, endPoint y: 598, distance: 72.2
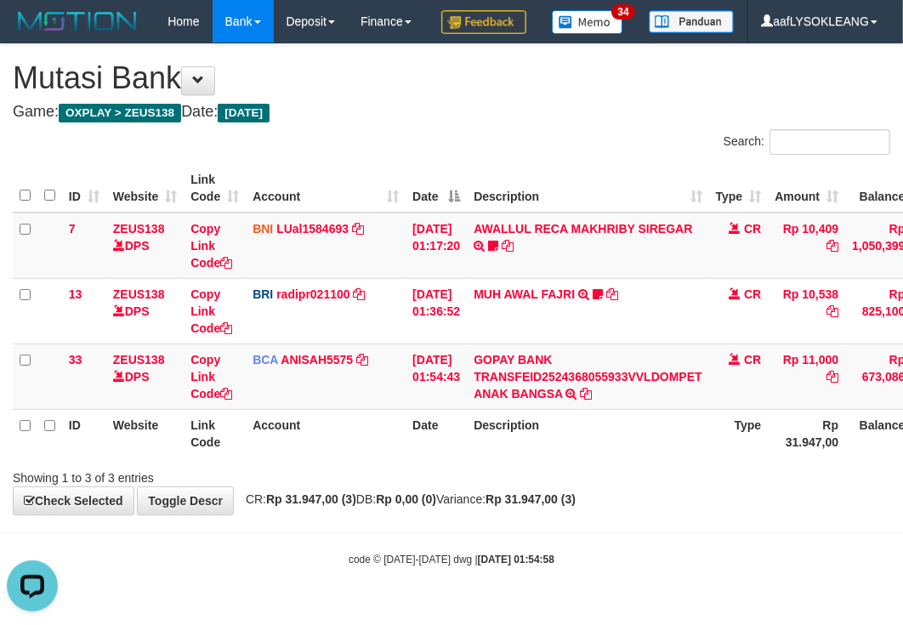
drag, startPoint x: 649, startPoint y: 460, endPoint x: 581, endPoint y: 453, distance: 68.5
click at [624, 458] on th "Description" at bounding box center [588, 433] width 242 height 48
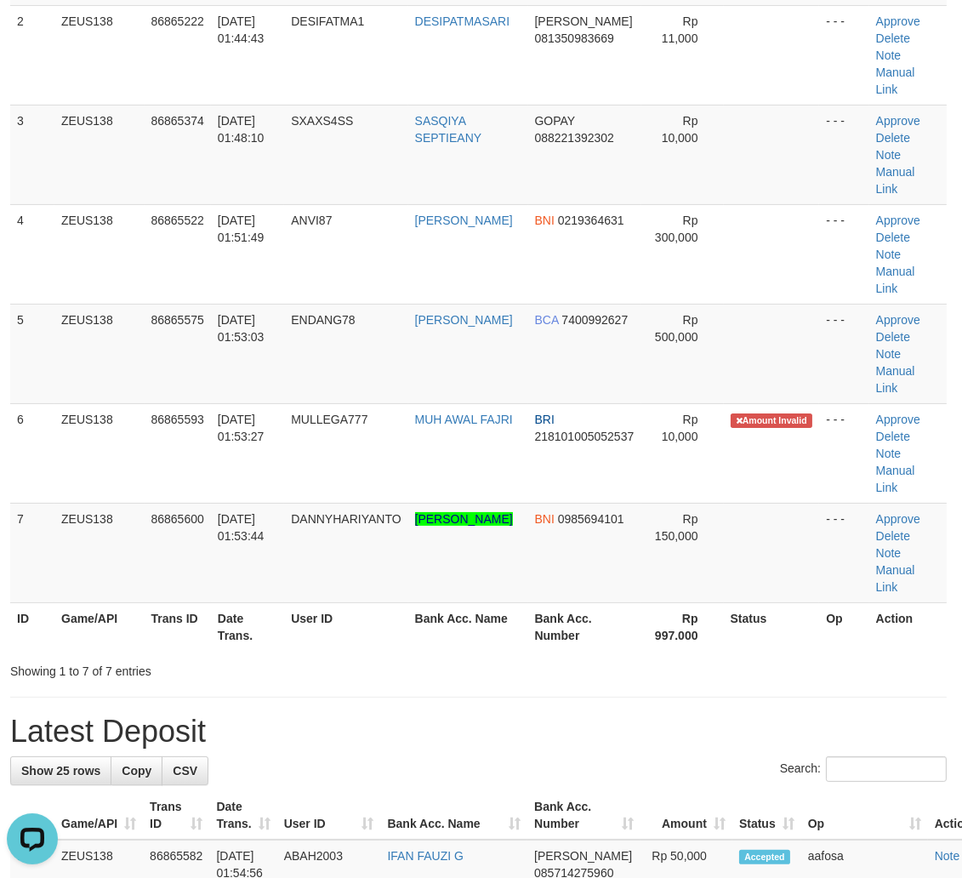
drag, startPoint x: 755, startPoint y: 587, endPoint x: 974, endPoint y: 604, distance: 219.3
click at [767, 587] on td at bounding box center [772, 553] width 96 height 100
drag, startPoint x: 726, startPoint y: 590, endPoint x: 755, endPoint y: 595, distance: 30.2
click at [746, 594] on tr "7 ZEUS138 86865600 01/09/2025 01:53:44 DANNYHARIYANTO ROMDANI BUDI HARIYANTO BN…" at bounding box center [478, 553] width 937 height 100
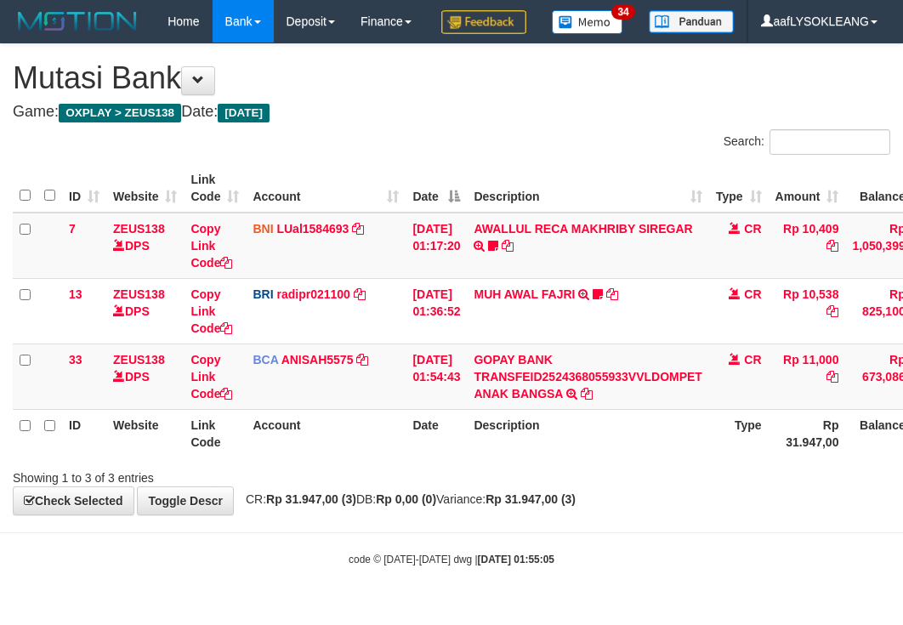
click at [507, 458] on th "Description" at bounding box center [588, 433] width 242 height 48
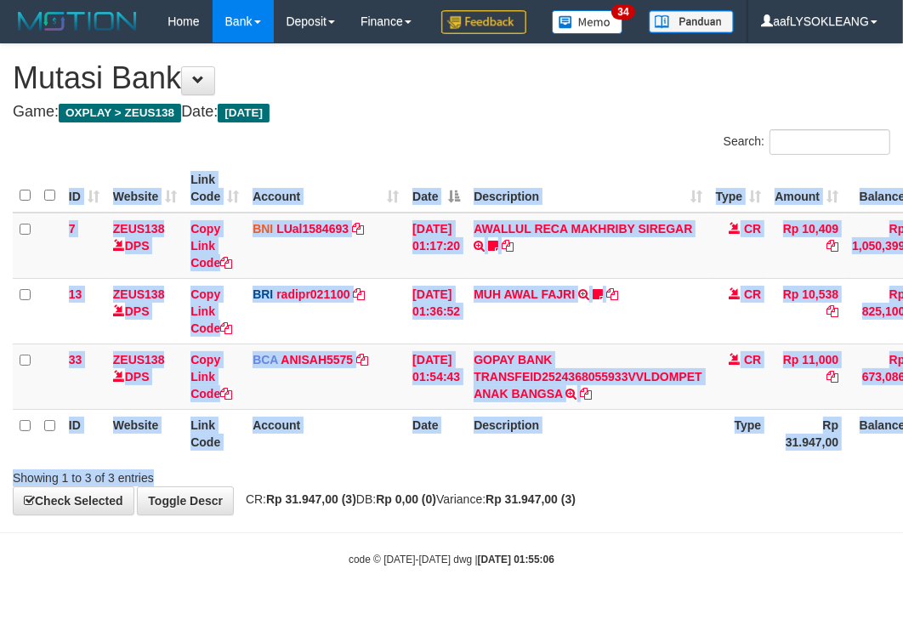
drag, startPoint x: 727, startPoint y: 480, endPoint x: 5, endPoint y: 367, distance: 731.0
click at [682, 472] on div "Search: ID Website Link Code Account Date Description Type Amount Balance Statu…" at bounding box center [452, 307] width 878 height 357
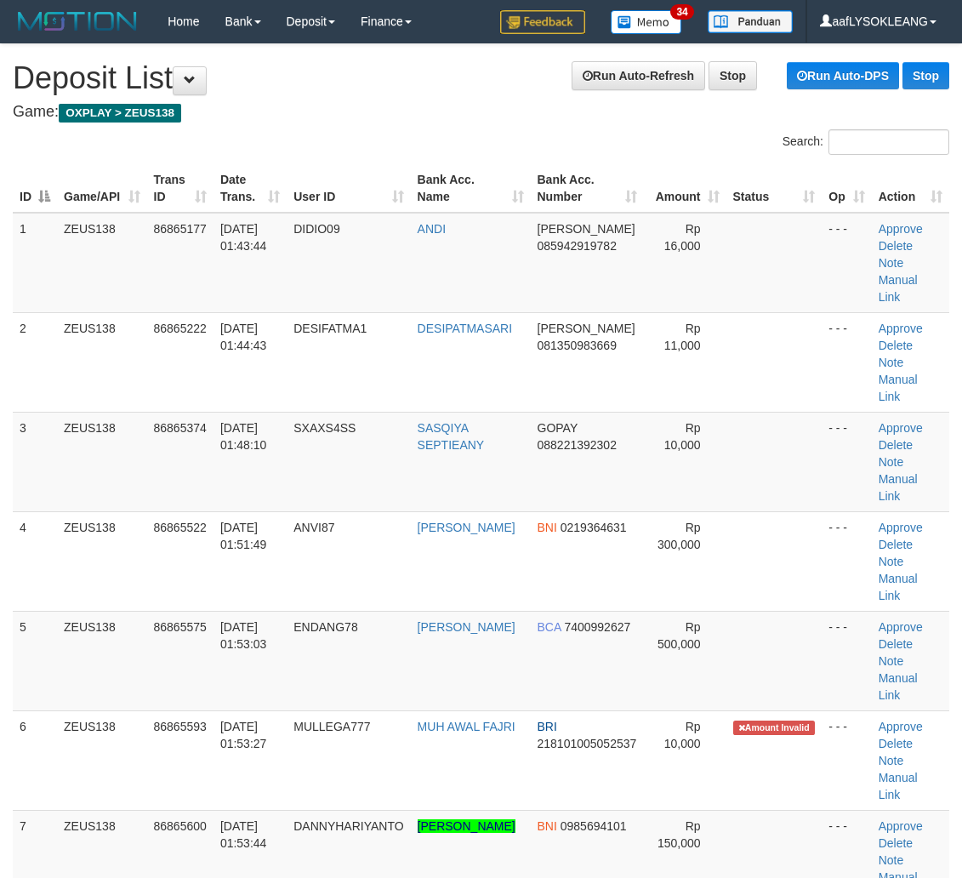
scroll to position [407, 3]
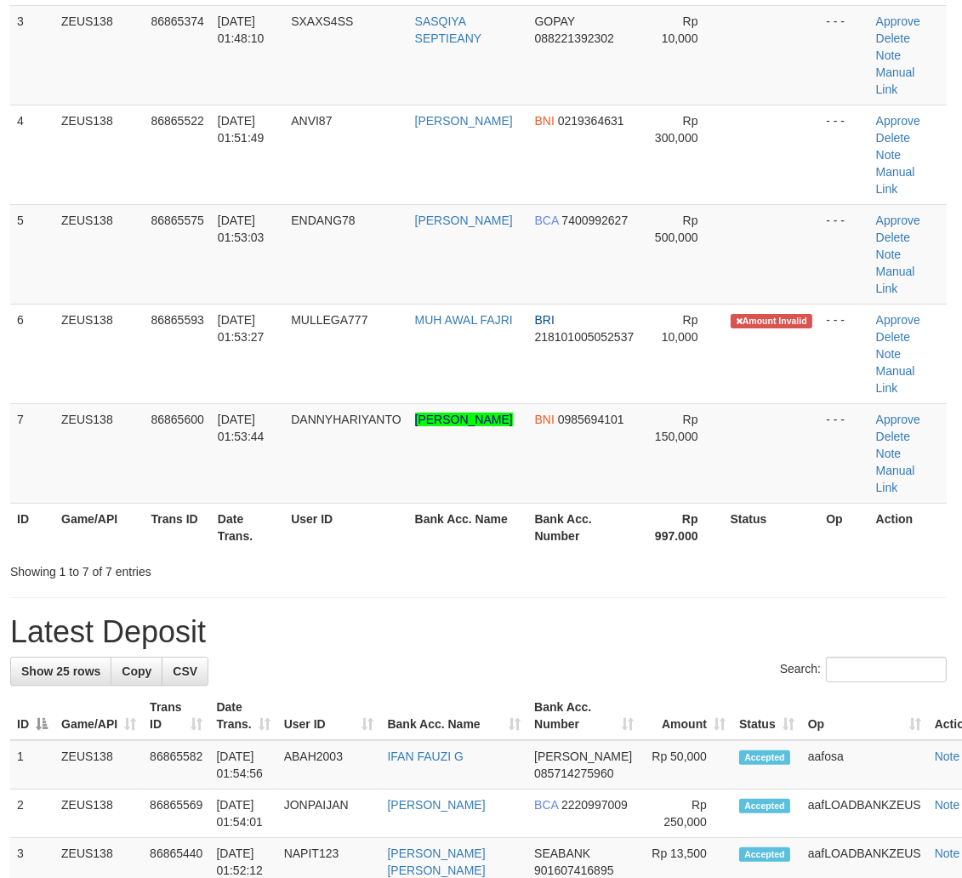
drag, startPoint x: 821, startPoint y: 615, endPoint x: 949, endPoint y: 625, distance: 128.9
click at [834, 616] on h1 "Latest Deposit" at bounding box center [478, 632] width 937 height 34
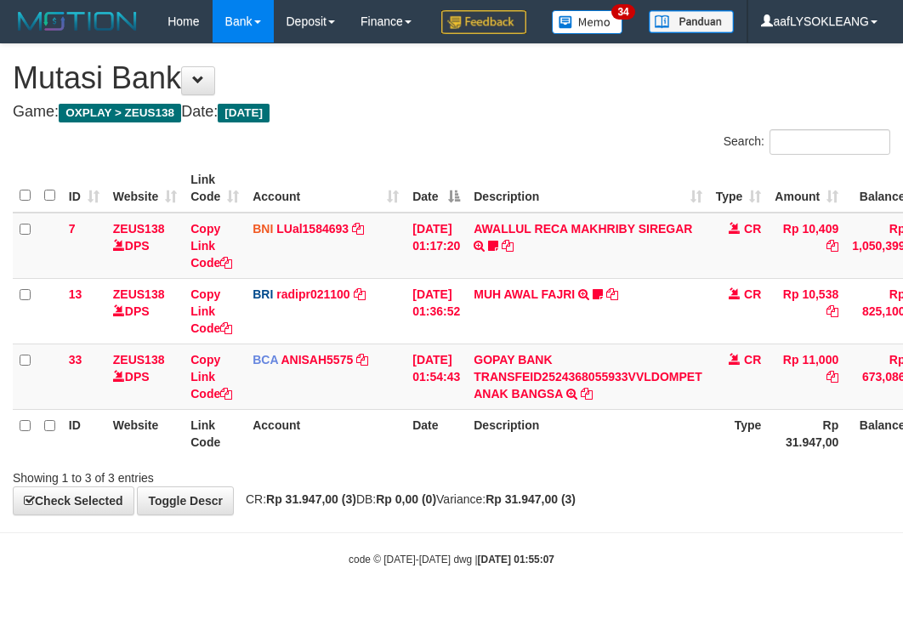
scroll to position [26, 0]
drag, startPoint x: 527, startPoint y: 150, endPoint x: 514, endPoint y: 183, distance: 35.9
click at [526, 150] on div "Search:" at bounding box center [677, 144] width 426 height 30
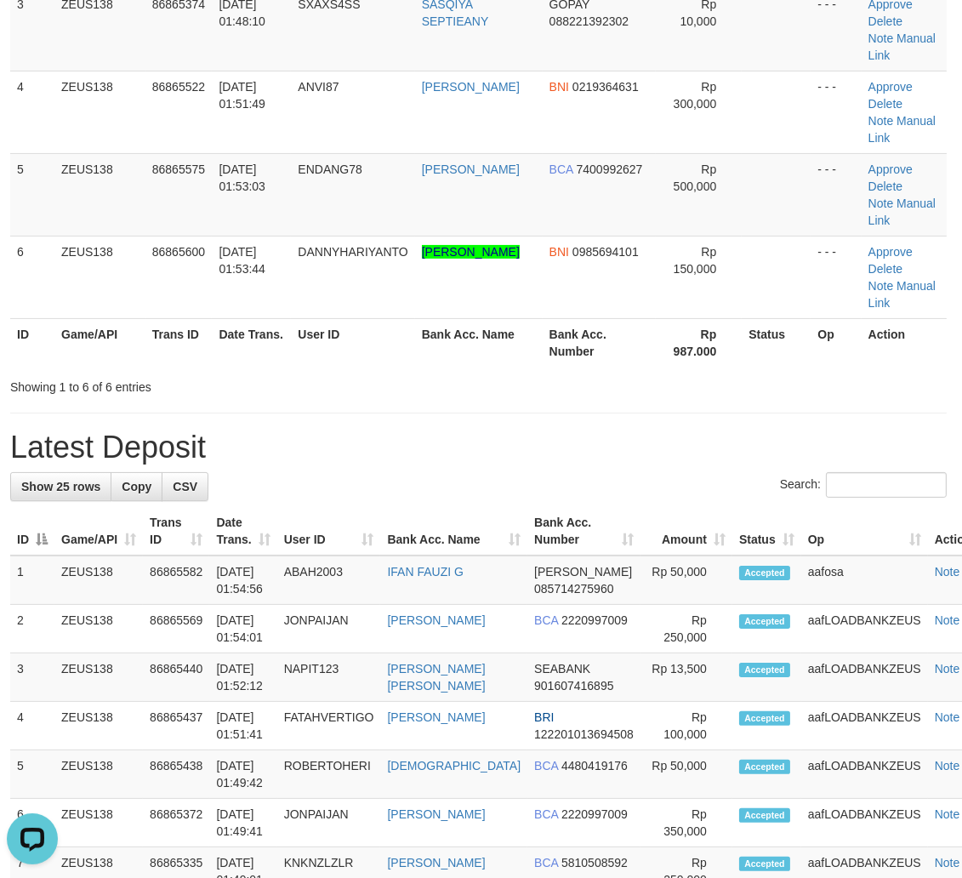
drag, startPoint x: 683, startPoint y: 472, endPoint x: 742, endPoint y: 473, distance: 58.7
click at [690, 474] on div "Search:" at bounding box center [478, 487] width 937 height 30
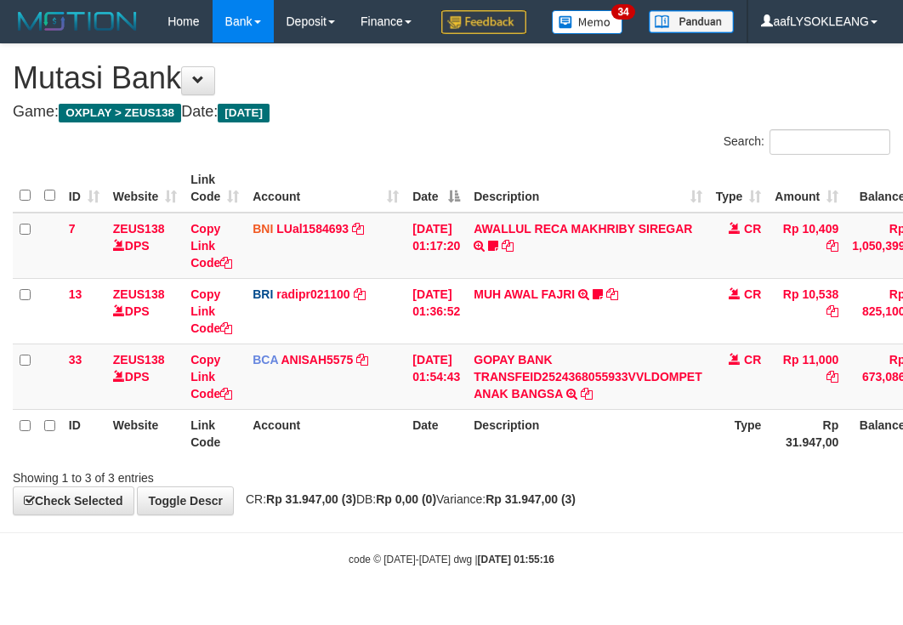
scroll to position [26, 0]
click at [352, 151] on div "Search:" at bounding box center [451, 144] width 903 height 30
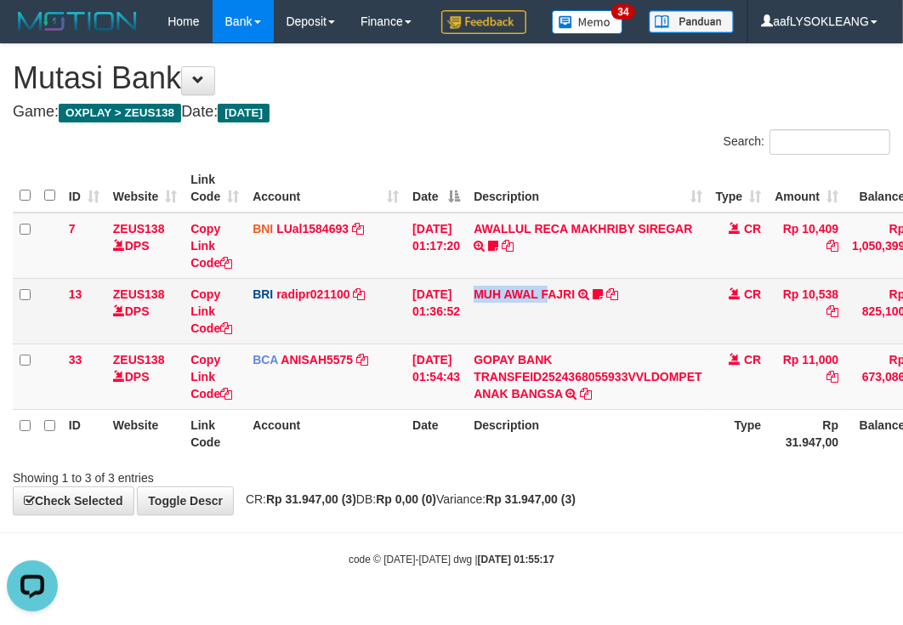
drag, startPoint x: 562, startPoint y: 337, endPoint x: 227, endPoint y: 293, distance: 338.1
click at [457, 329] on tr "13 ZEUS138 DPS Copy Link Code BRI radipr021100 DPS REYNALDI ADI PRATAMA mutasi_…" at bounding box center [522, 310] width 1019 height 65
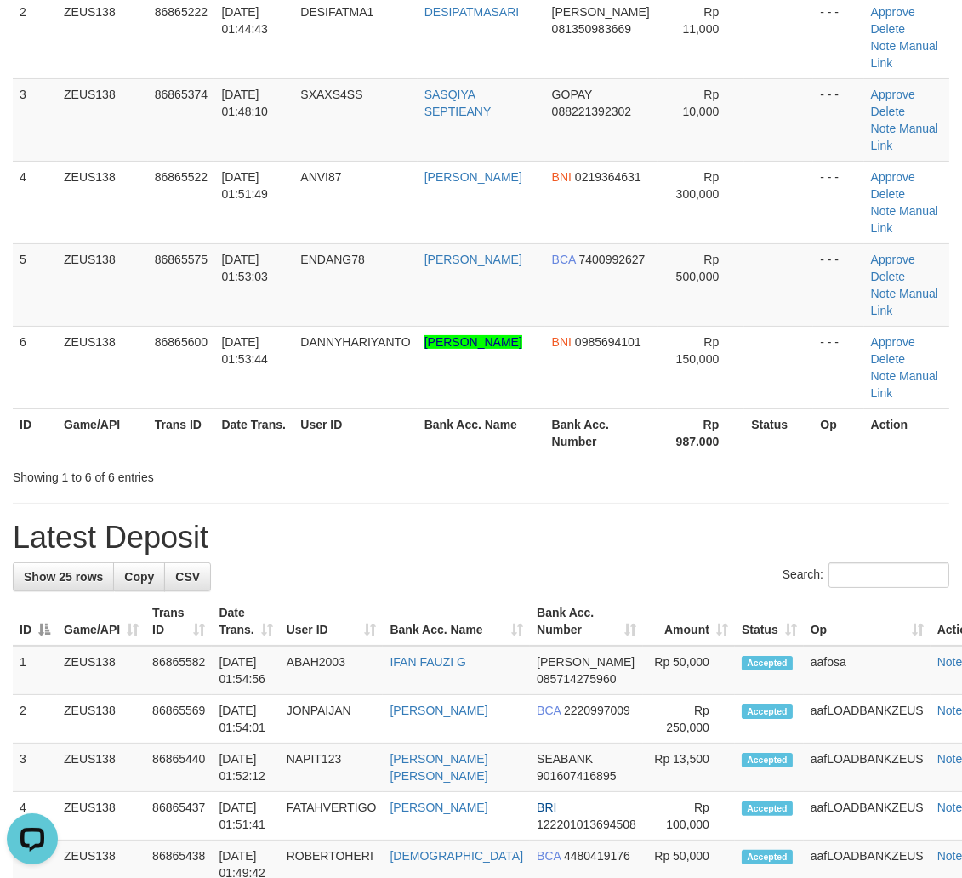
drag, startPoint x: 675, startPoint y: 533, endPoint x: 879, endPoint y: 553, distance: 205.1
click at [686, 530] on h1 "Latest Deposit" at bounding box center [481, 538] width 937 height 34
drag, startPoint x: 601, startPoint y: 477, endPoint x: 592, endPoint y: 476, distance: 9.4
click at [596, 476] on div "Showing 1 to 6 of 6 entries" at bounding box center [481, 474] width 962 height 24
drag, startPoint x: 570, startPoint y: 470, endPoint x: 972, endPoint y: 509, distance: 404.3
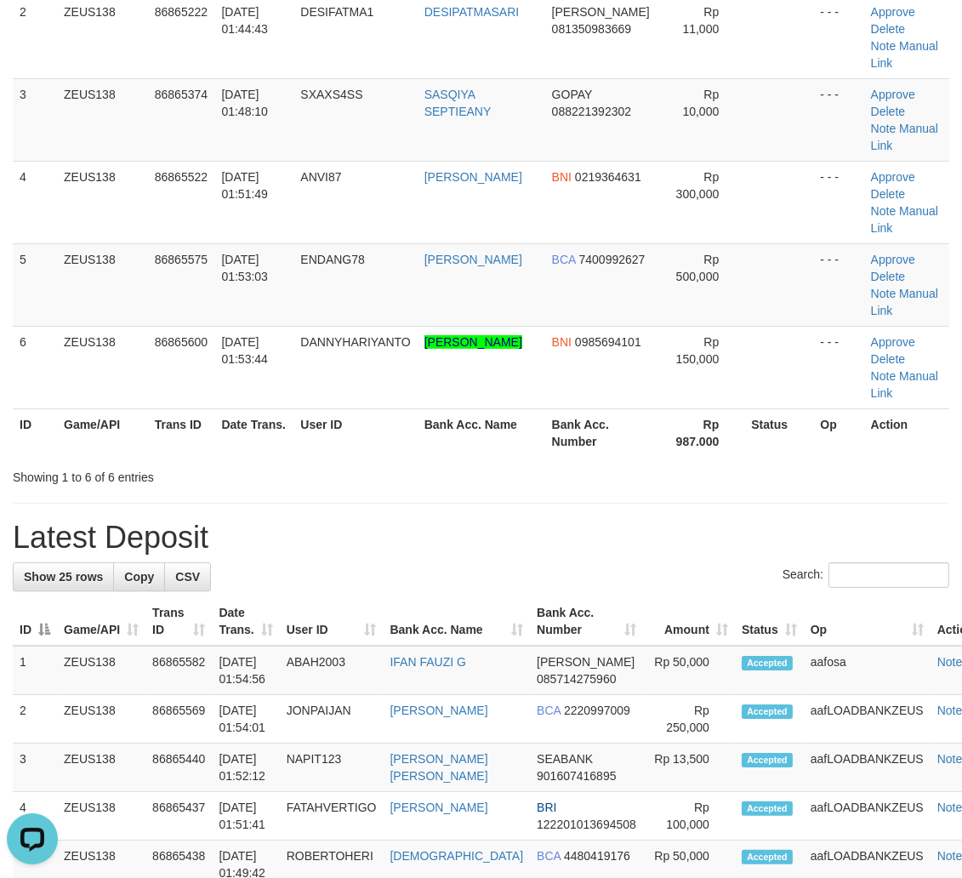
click at [666, 472] on div "Showing 1 to 6 of 6 entries" at bounding box center [481, 474] width 962 height 24
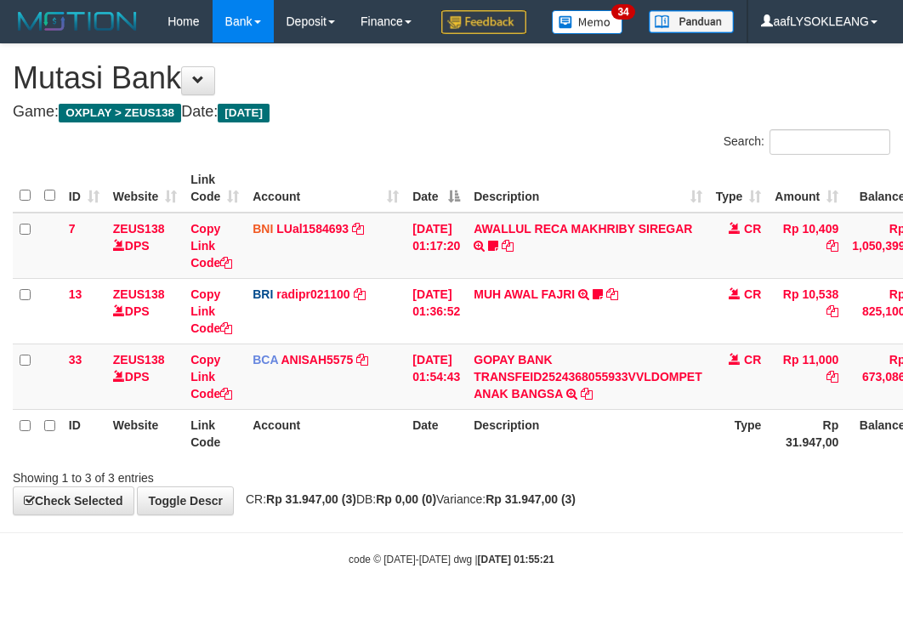
scroll to position [26, 0]
click at [578, 140] on div "**********" at bounding box center [451, 279] width 903 height 470
drag, startPoint x: 453, startPoint y: 162, endPoint x: 2, endPoint y: 257, distance: 461.5
click at [446, 159] on div "Search:" at bounding box center [451, 144] width 903 height 30
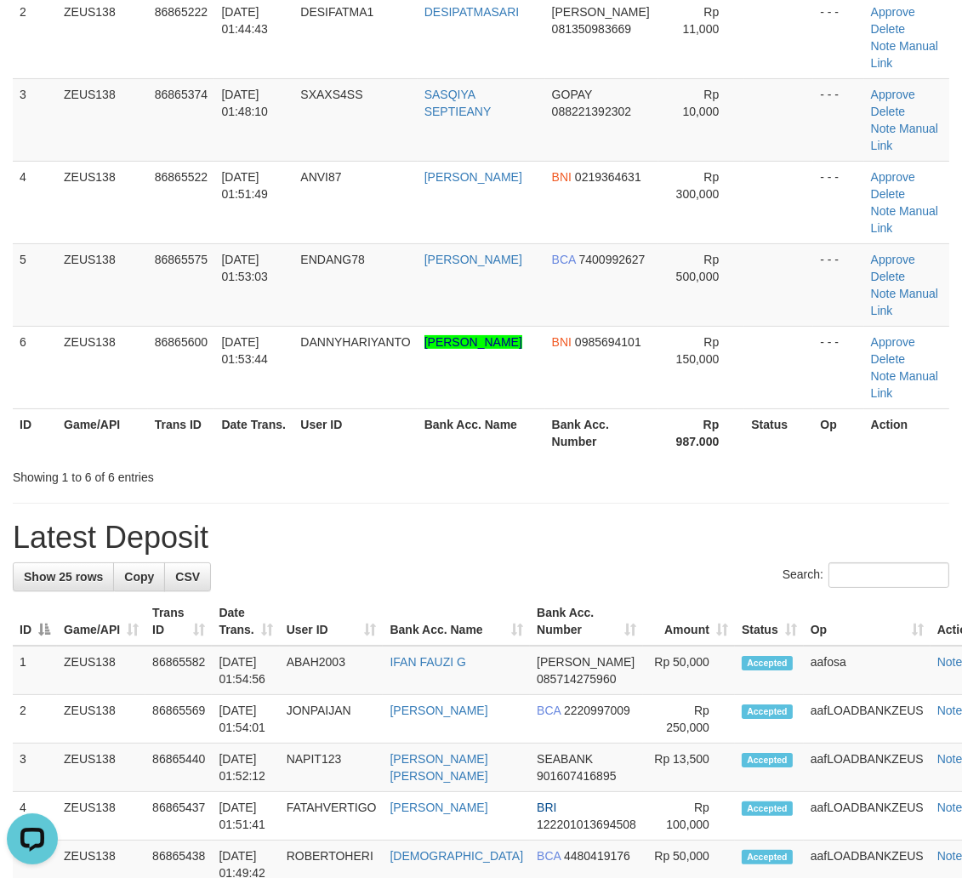
click at [578, 531] on h1 "Latest Deposit" at bounding box center [481, 538] width 937 height 34
click at [571, 525] on h1 "Latest Deposit" at bounding box center [481, 538] width 937 height 34
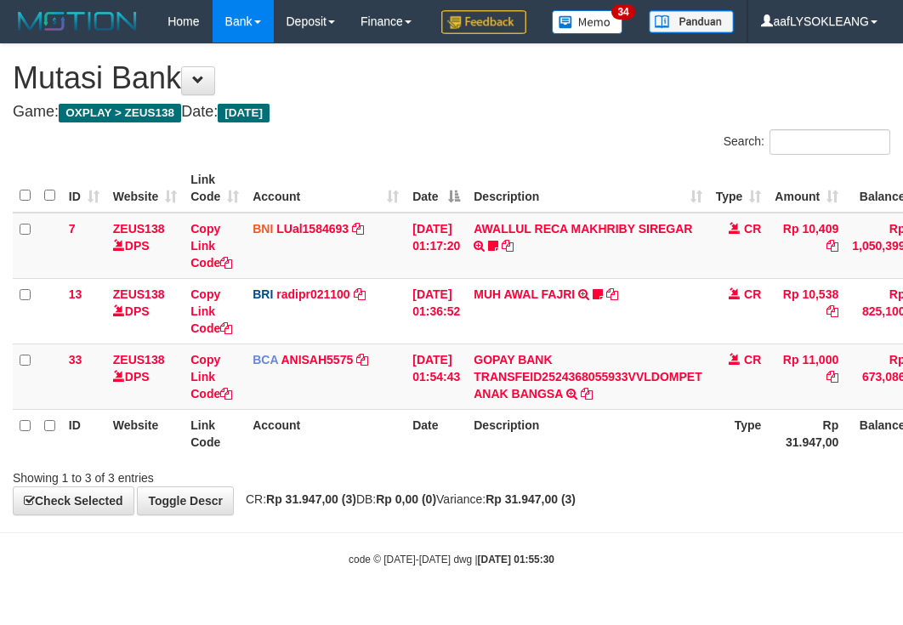
scroll to position [26, 0]
click at [510, 159] on div "Search:" at bounding box center [677, 144] width 426 height 30
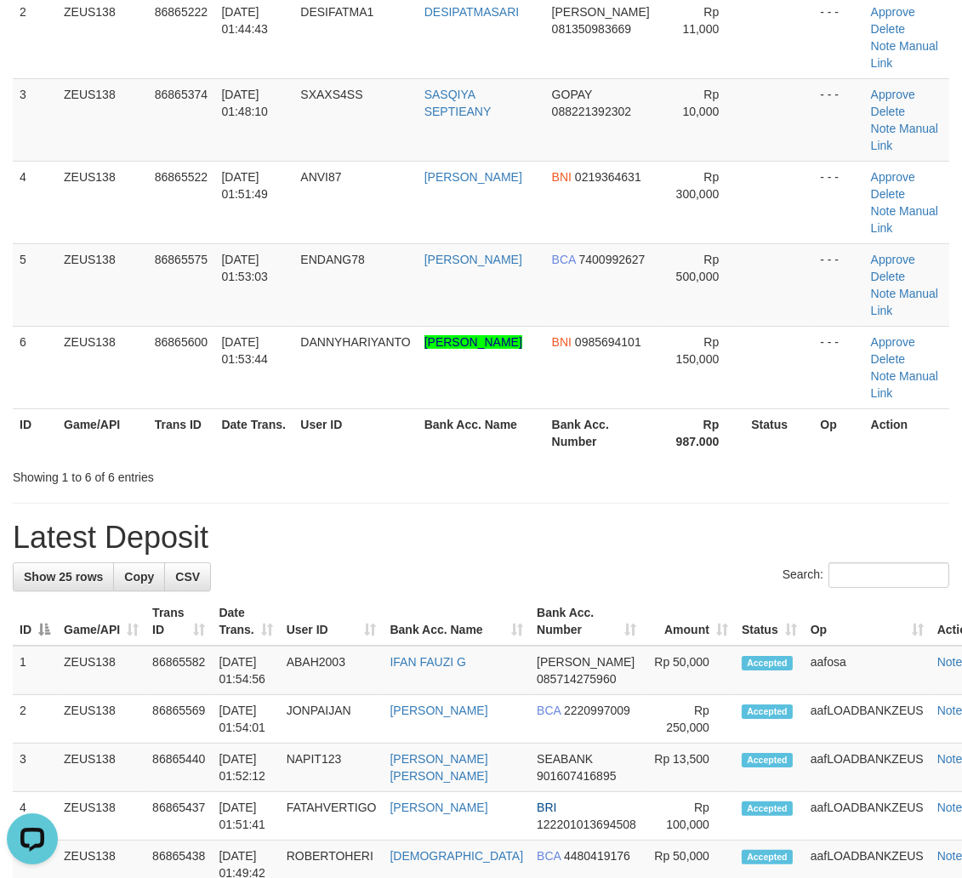
click at [611, 514] on div "**********" at bounding box center [481, 858] width 962 height 2227
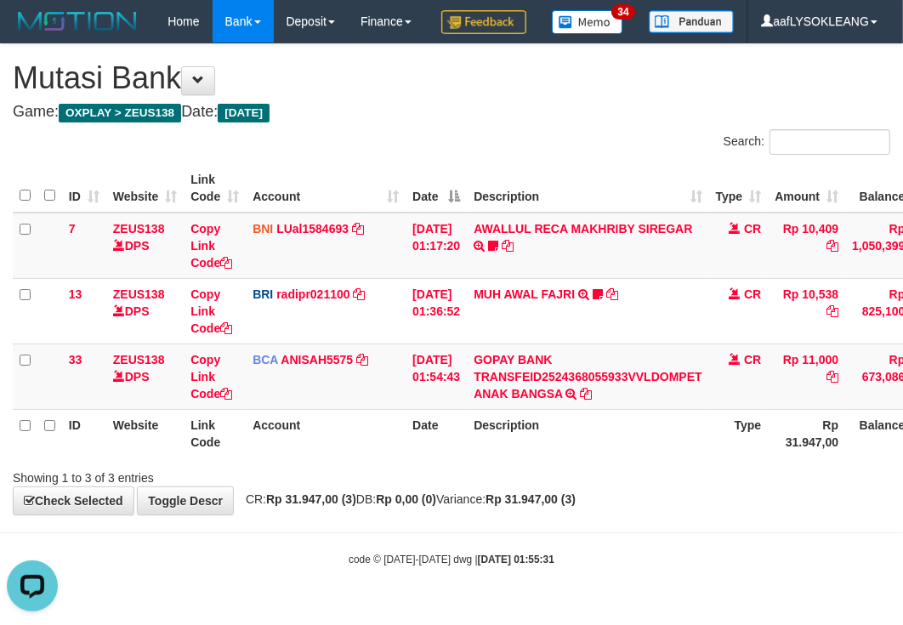
drag, startPoint x: 0, startPoint y: 0, endPoint x: 493, endPoint y: 167, distance: 520.8
click at [512, 159] on div "Search:" at bounding box center [677, 144] width 426 height 30
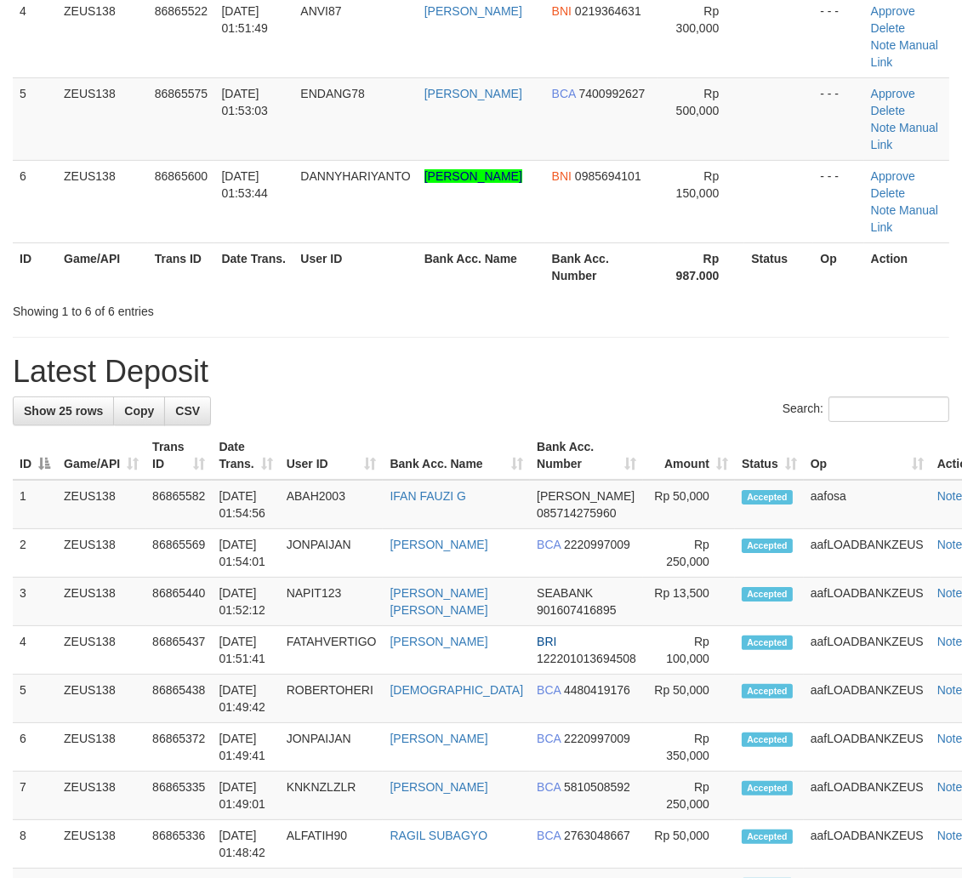
scroll to position [299, 0]
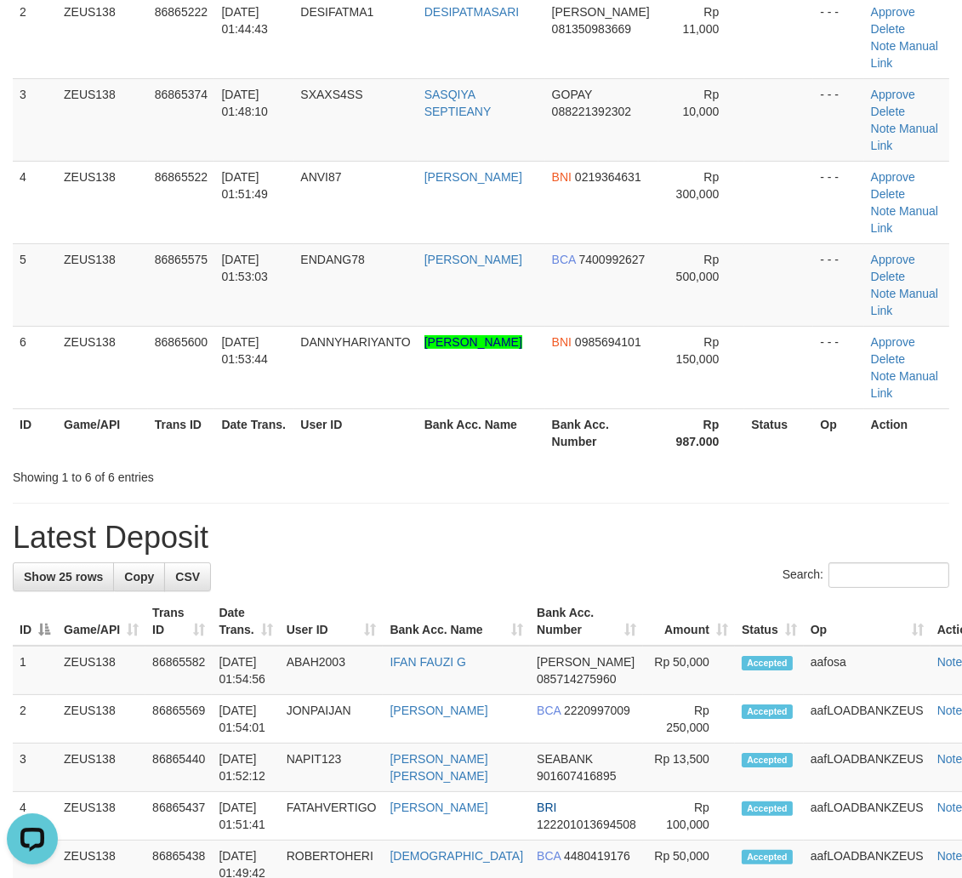
drag, startPoint x: 574, startPoint y: 486, endPoint x: 783, endPoint y: 491, distance: 208.5
click at [602, 486] on div "**********" at bounding box center [481, 858] width 962 height 2227
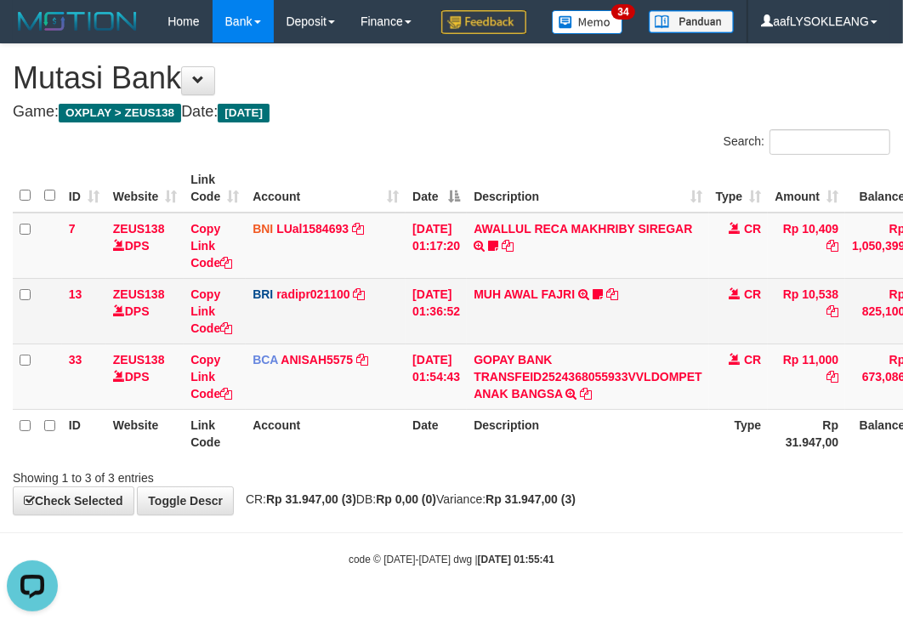
click at [666, 344] on td "MUH AWAL FAJRI TRANSFER NBMB MUH AWAL FAJRI TO REYNALDI ADI PRATAMA Mullega777" at bounding box center [588, 310] width 242 height 65
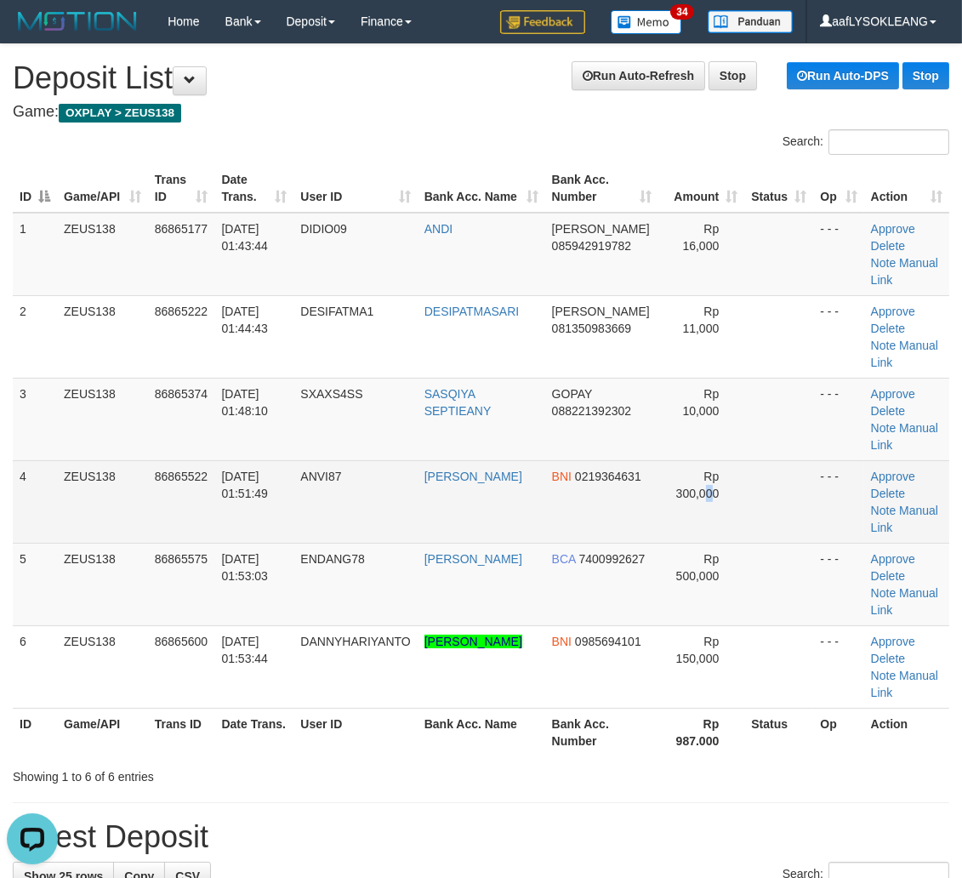
drag, startPoint x: 695, startPoint y: 529, endPoint x: 709, endPoint y: 531, distance: 14.6
click at [709, 531] on td "Rp 300,000" at bounding box center [701, 501] width 86 height 83
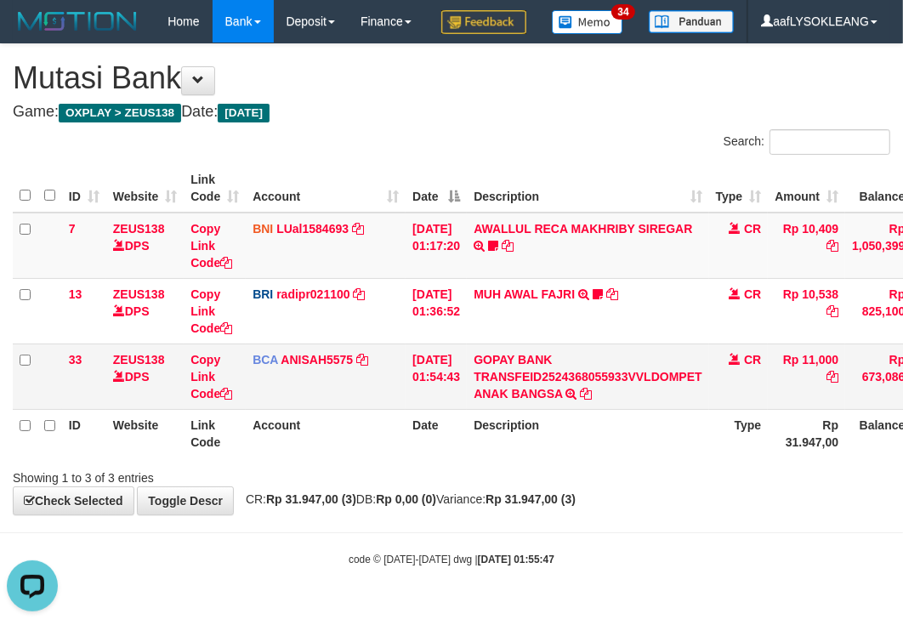
click at [406, 383] on td "01/09/2025 01:54:43" at bounding box center [436, 376] width 61 height 65
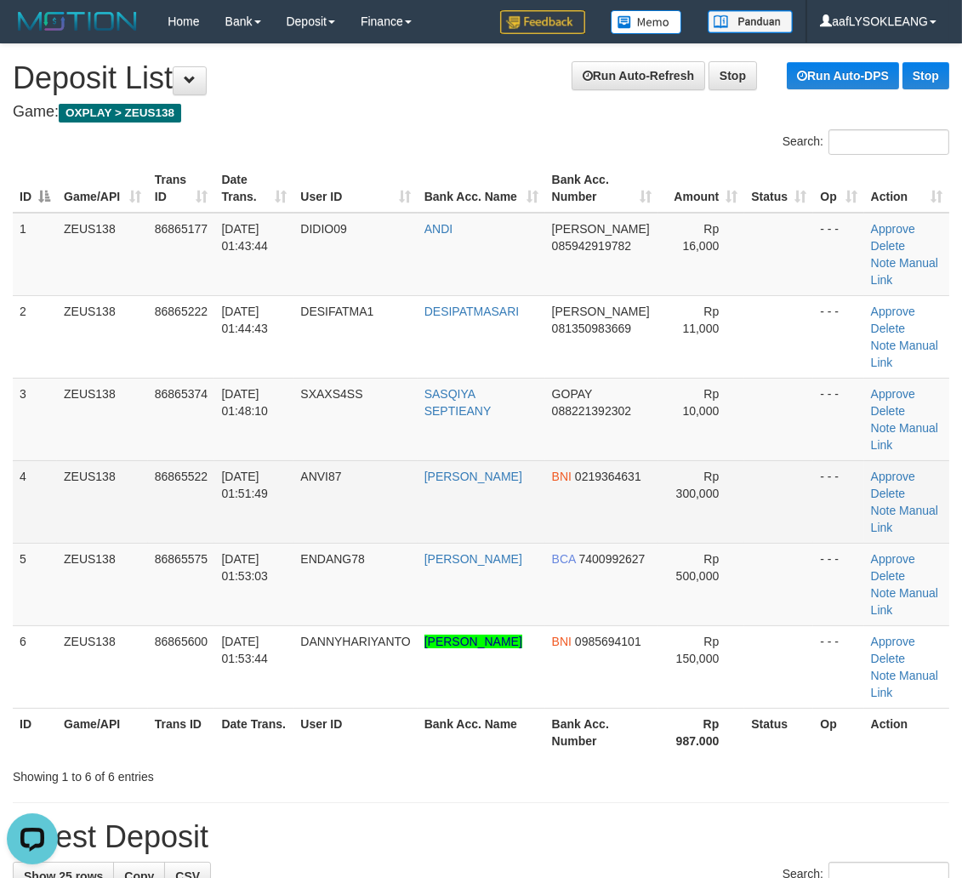
click at [727, 493] on td "Rp 300,000" at bounding box center [701, 501] width 86 height 83
drag, startPoint x: 727, startPoint y: 493, endPoint x: 776, endPoint y: 503, distance: 49.4
click at [732, 493] on td "Rp 300,000" at bounding box center [701, 501] width 86 height 83
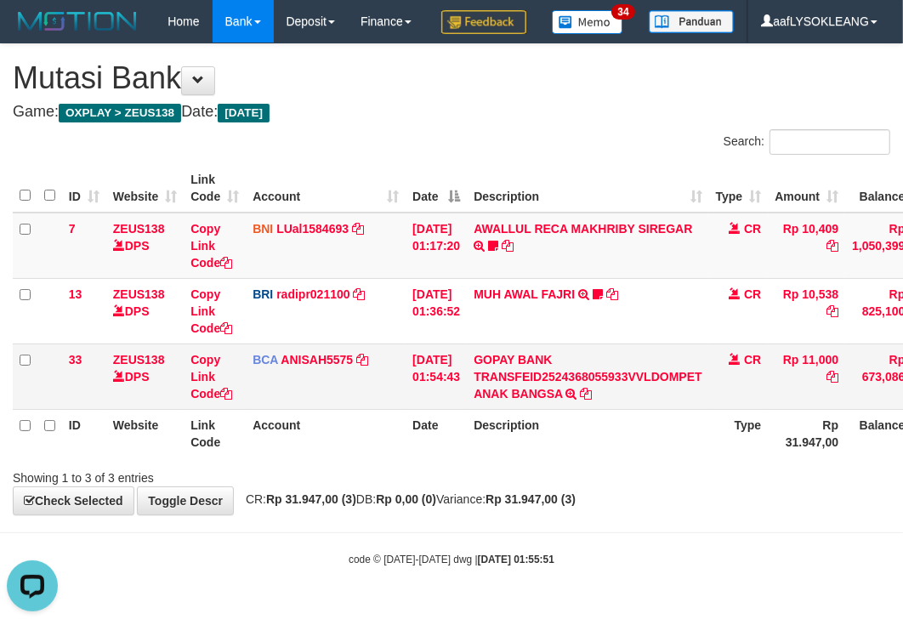
drag, startPoint x: 692, startPoint y: 488, endPoint x: 459, endPoint y: 411, distance: 244.8
click at [690, 487] on div "Showing 1 to 3 of 3 entries" at bounding box center [451, 475] width 903 height 24
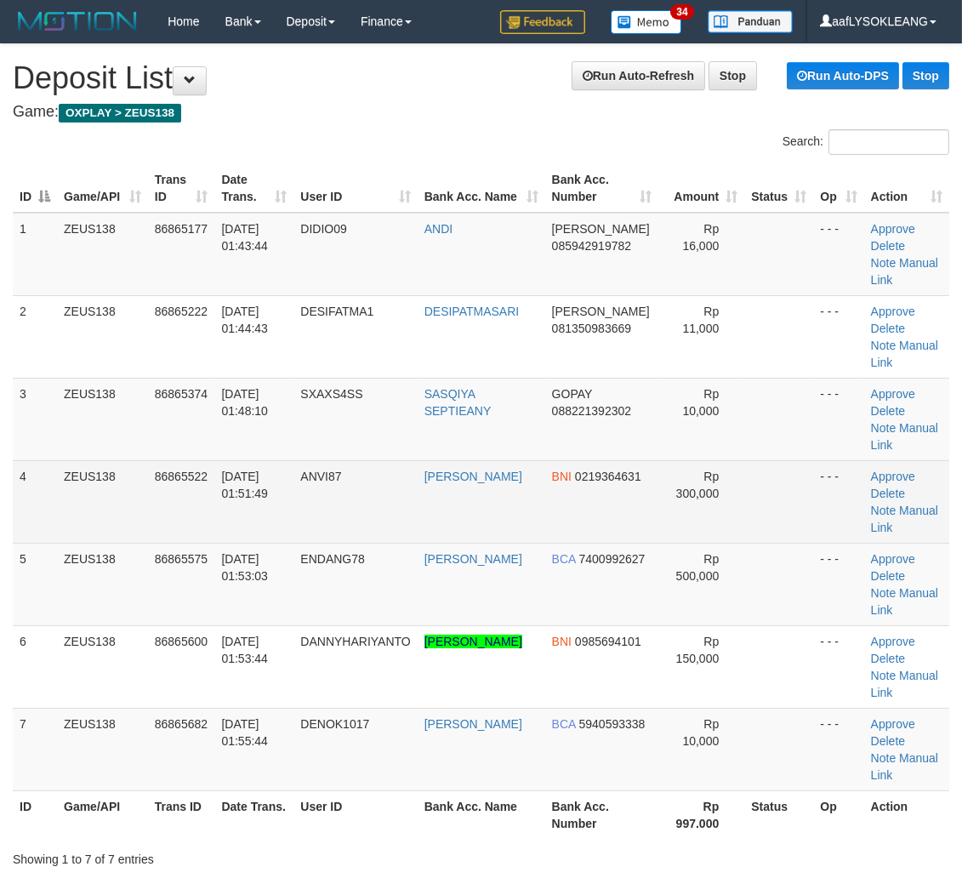
click at [805, 538] on td at bounding box center [778, 501] width 69 height 83
click at [836, 533] on td "- - -" at bounding box center [838, 501] width 50 height 83
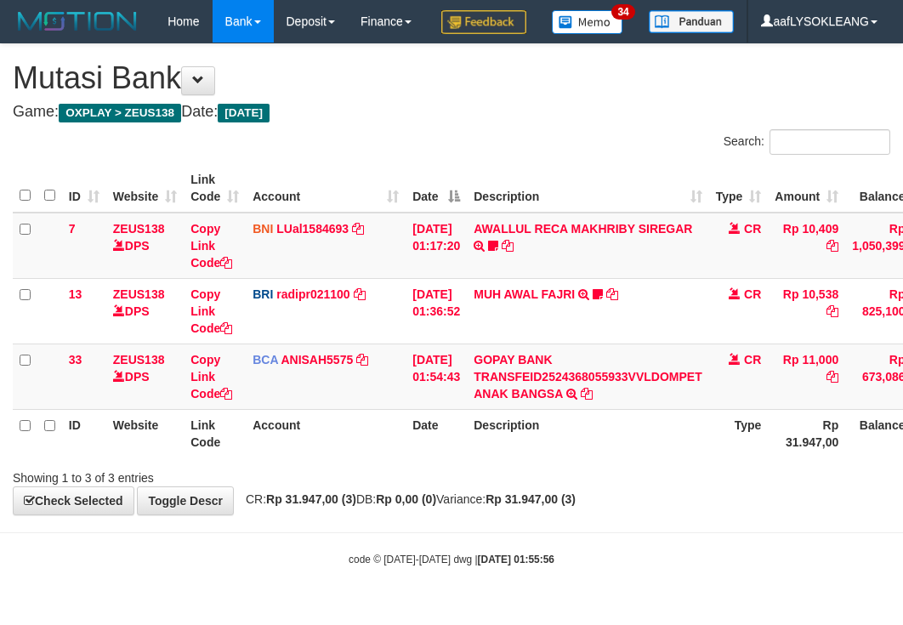
scroll to position [26, 0]
click at [735, 394] on td "CR" at bounding box center [739, 376] width 60 height 65
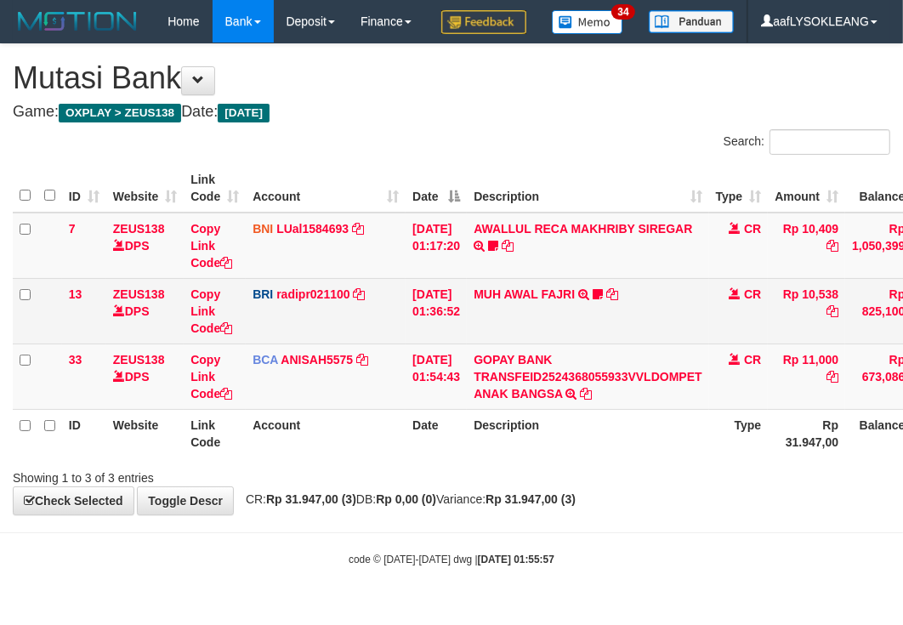
drag, startPoint x: 698, startPoint y: 354, endPoint x: 675, endPoint y: 345, distance: 24.8
click at [690, 344] on td "MUH AWAL FAJRI TRANSFER NBMB MUH AWAL FAJRI TO REYNALDI ADI PRATAMA Mullega777" at bounding box center [588, 310] width 242 height 65
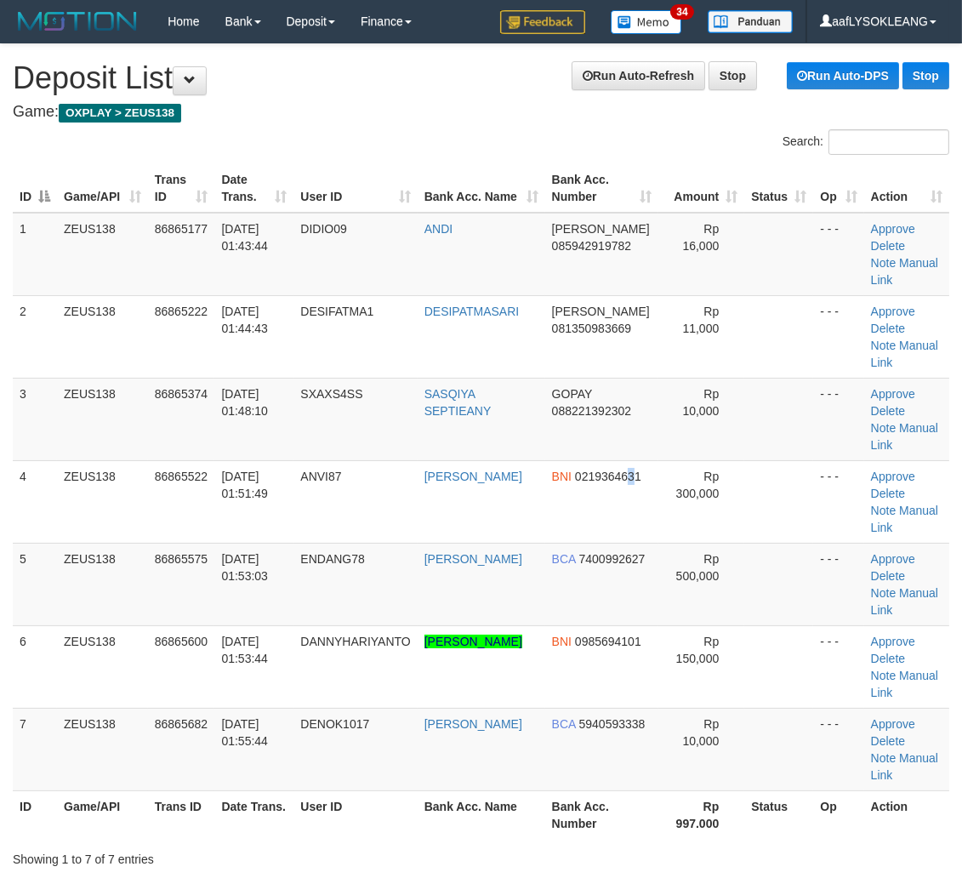
click at [618, 538] on td "BNI 0219364631" at bounding box center [601, 501] width 113 height 83
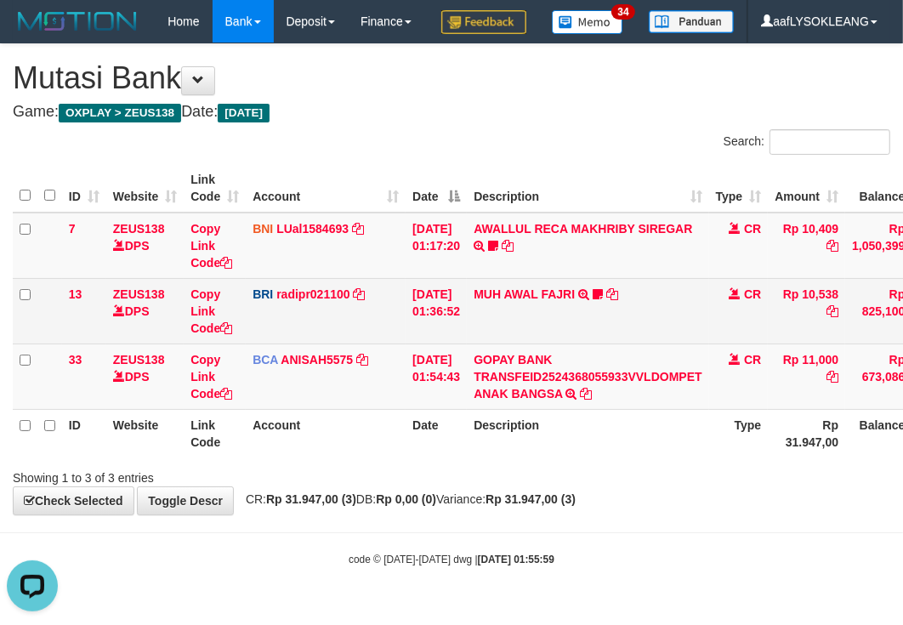
drag, startPoint x: 642, startPoint y: 327, endPoint x: 261, endPoint y: 321, distance: 381.1
click at [639, 327] on td "MUH AWAL FAJRI TRANSFER NBMB MUH AWAL FAJRI TO REYNALDI ADI PRATAMA Mullega777" at bounding box center [588, 310] width 242 height 65
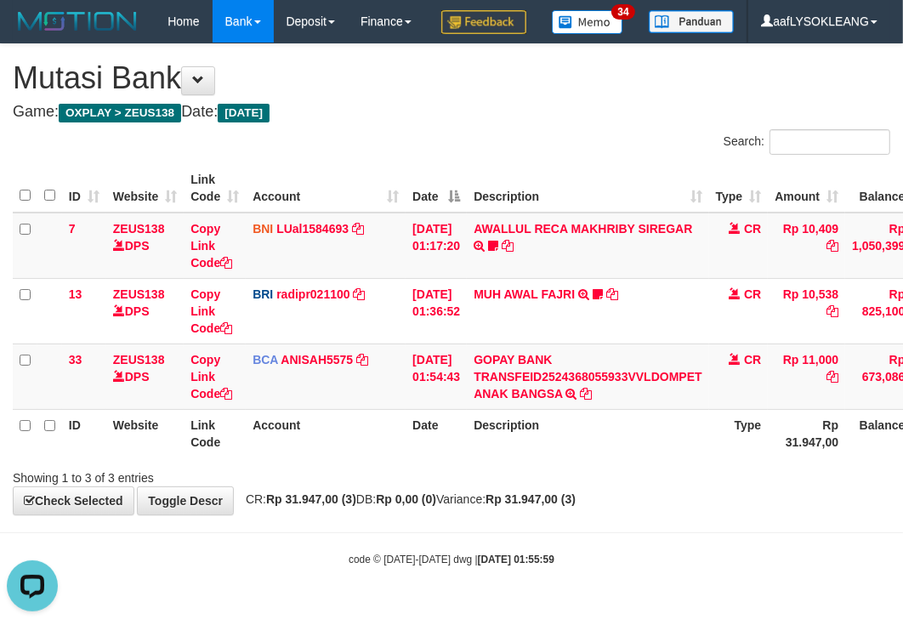
click at [0, 294] on html "Toggle navigation Home Bank Account List Load By Website Group [OXPLAY] ZEUS138…" at bounding box center [451, 305] width 903 height 610
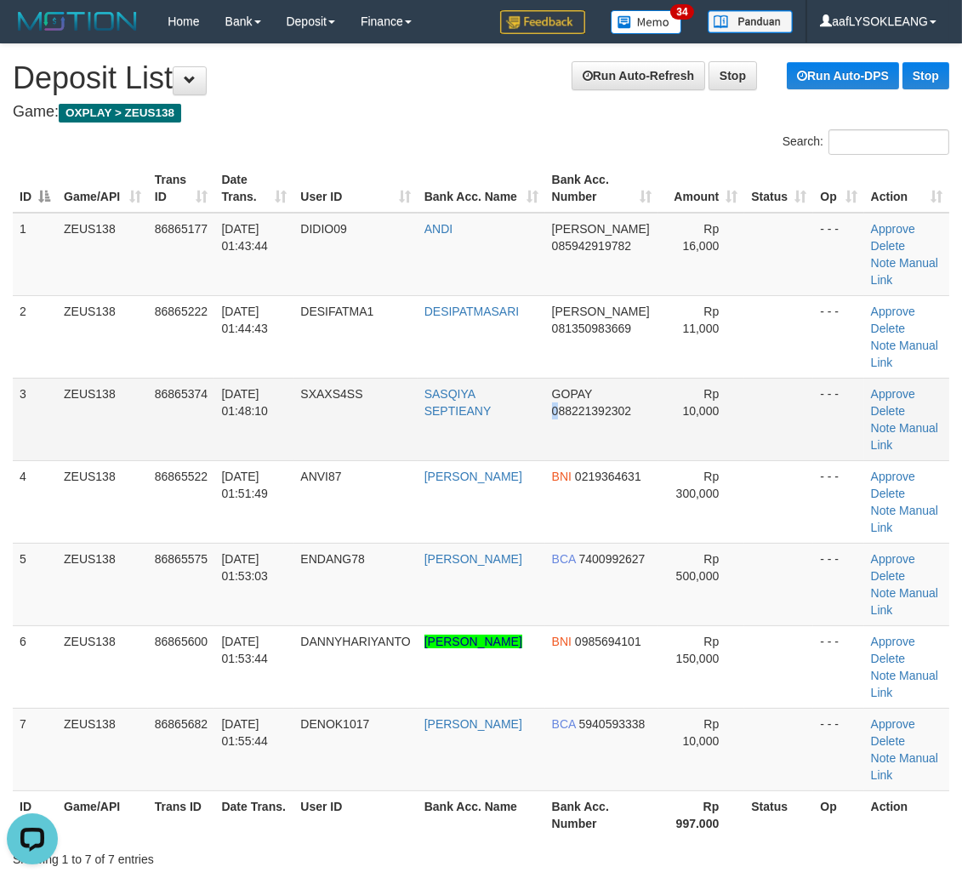
drag, startPoint x: 559, startPoint y: 455, endPoint x: 567, endPoint y: 438, distance: 19.0
click at [565, 441] on td "GOPAY 088221392302" at bounding box center [601, 419] width 113 height 83
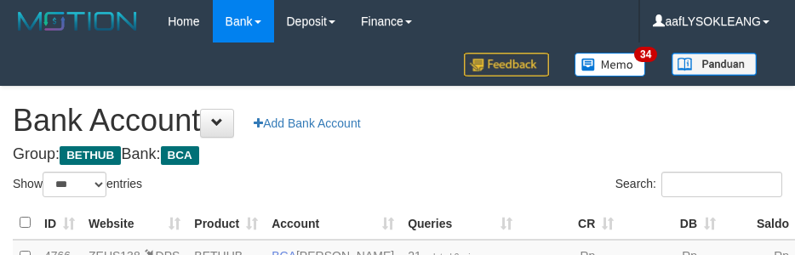
select select "***"
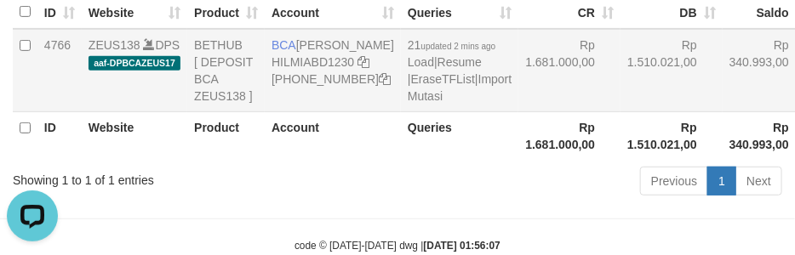
click at [722, 83] on td "Rp 340.993,00" at bounding box center [768, 70] width 92 height 83
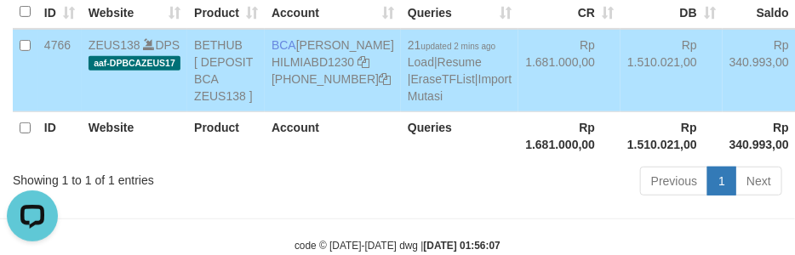
drag, startPoint x: 561, startPoint y: 109, endPoint x: 559, endPoint y: 132, distance: 23.1
click at [620, 109] on td "Rp 1.510.021,00" at bounding box center [671, 70] width 102 height 83
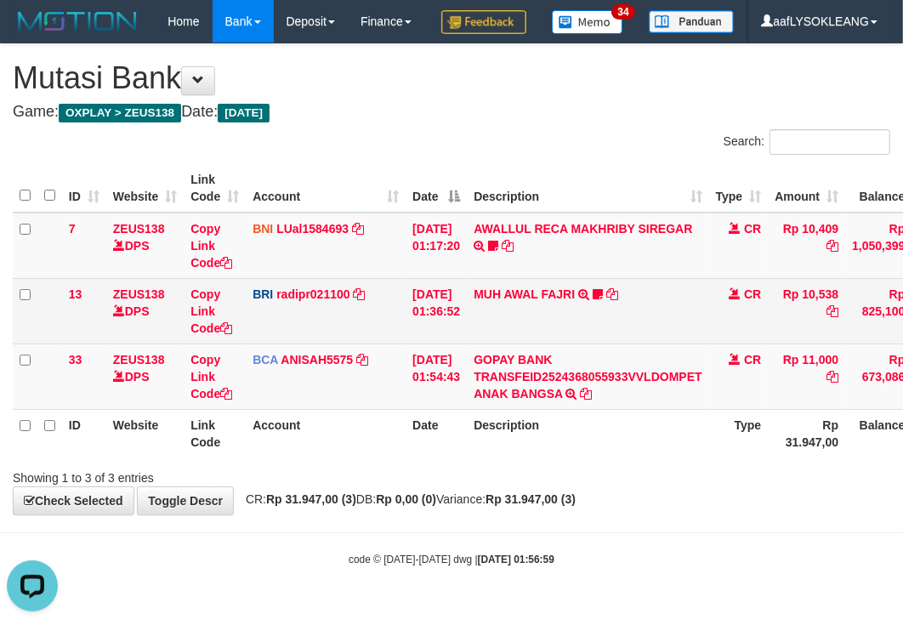
drag, startPoint x: 405, startPoint y: 325, endPoint x: 379, endPoint y: 310, distance: 30.1
click at [391, 312] on tr "13 ZEUS138 DPS Copy Link Code BRI radipr021100 DPS REYNALDI ADI PRATAMA mutasi_…" at bounding box center [522, 310] width 1019 height 65
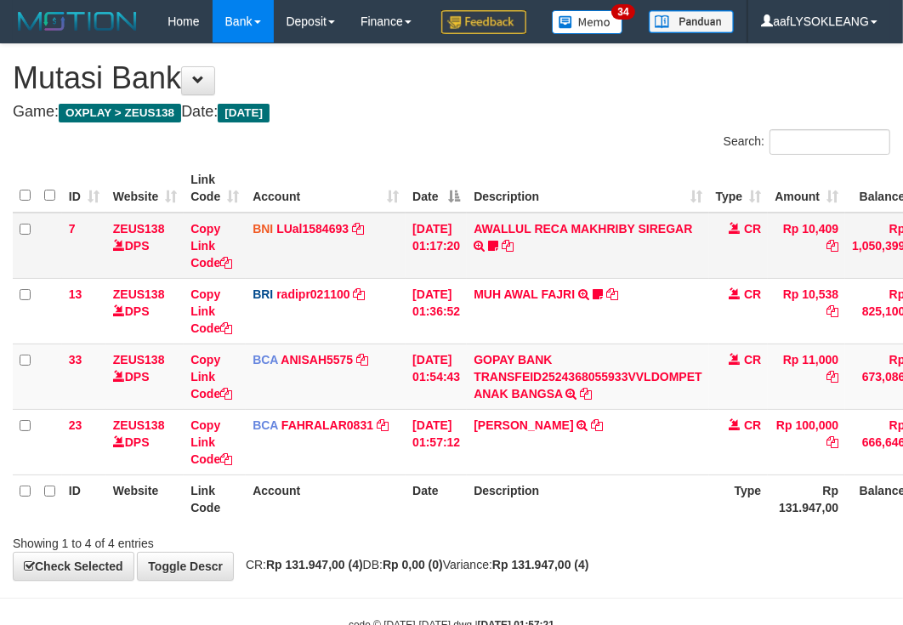
scroll to position [91, 0]
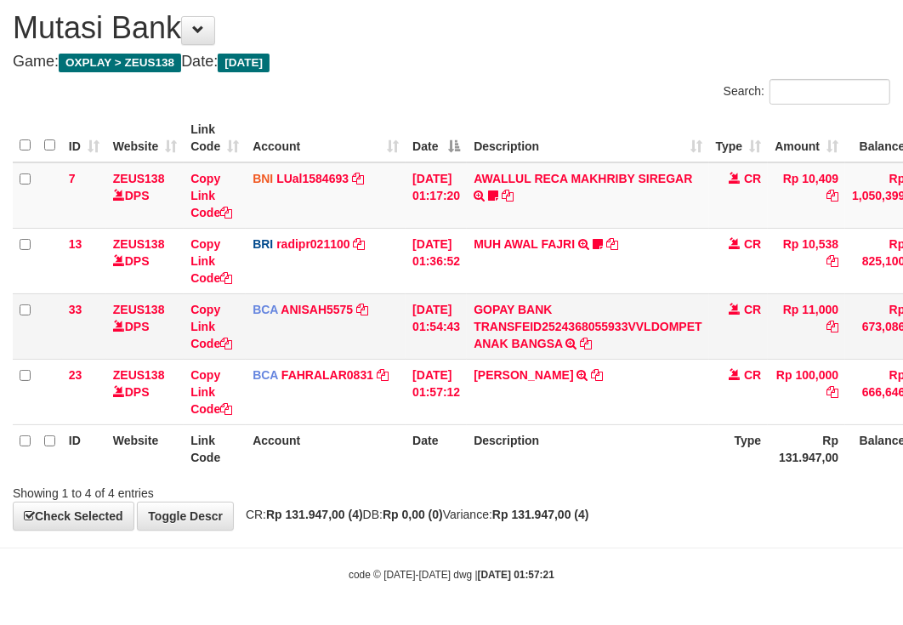
drag, startPoint x: 709, startPoint y: 296, endPoint x: 678, endPoint y: 293, distance: 30.7
click at [699, 293] on td "GOPAY BANK TRANSFEID2524368055933VVLDOMPET ANAK BANGSA TRSF E-BANKING CR 0109/F…" at bounding box center [588, 325] width 242 height 65
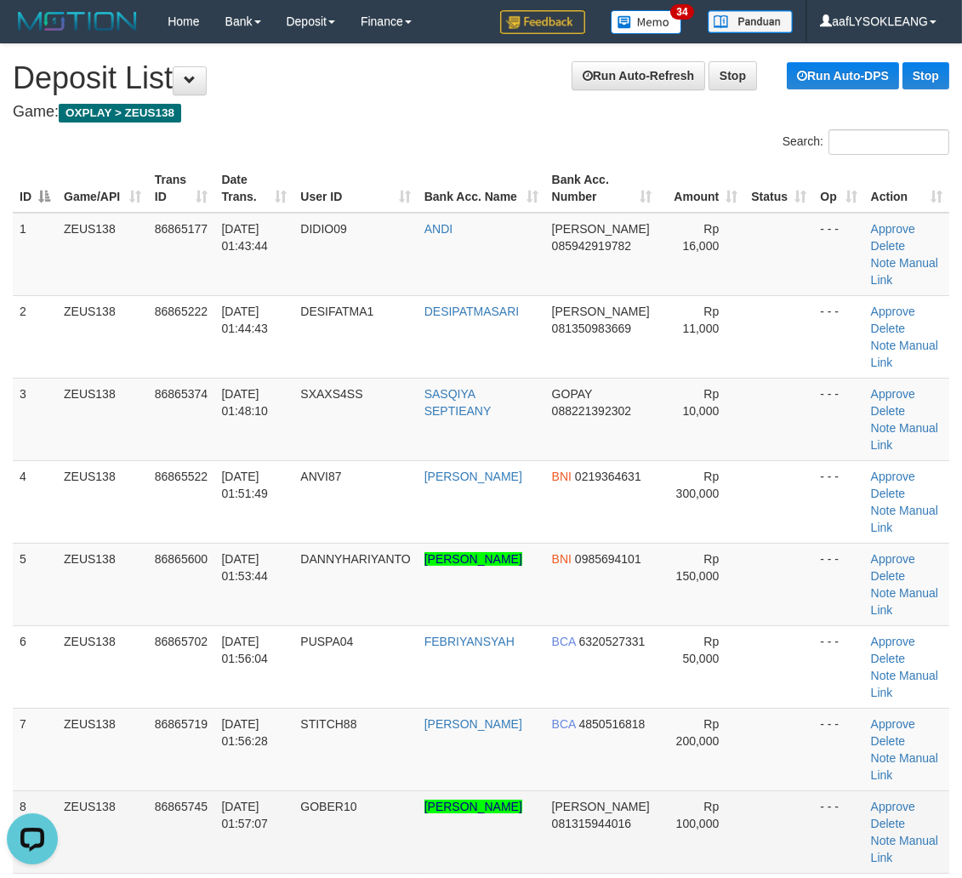
scroll to position [252, 0]
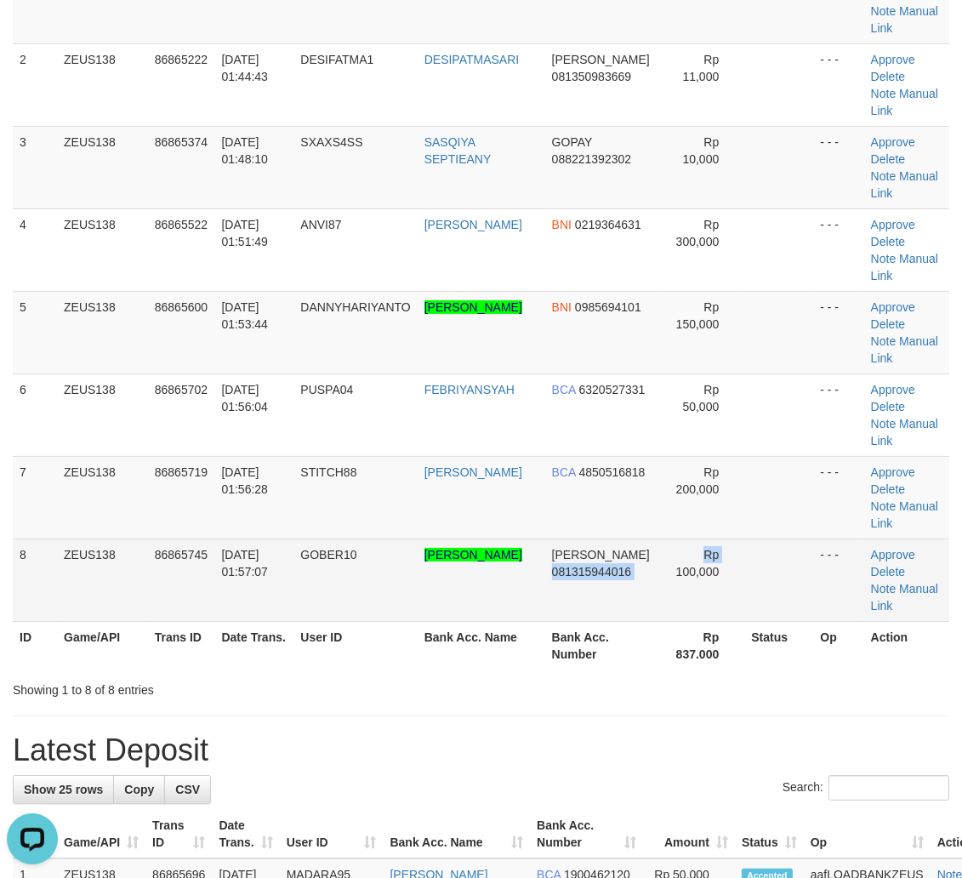
drag, startPoint x: 628, startPoint y: 559, endPoint x: 672, endPoint y: 571, distance: 45.8
click at [664, 570] on tr "8 ZEUS138 86865745 01/09/2025 01:57:07 GOBER10 AKBAR MULYA NUGRAHA DANA 0813159…" at bounding box center [481, 579] width 937 height 83
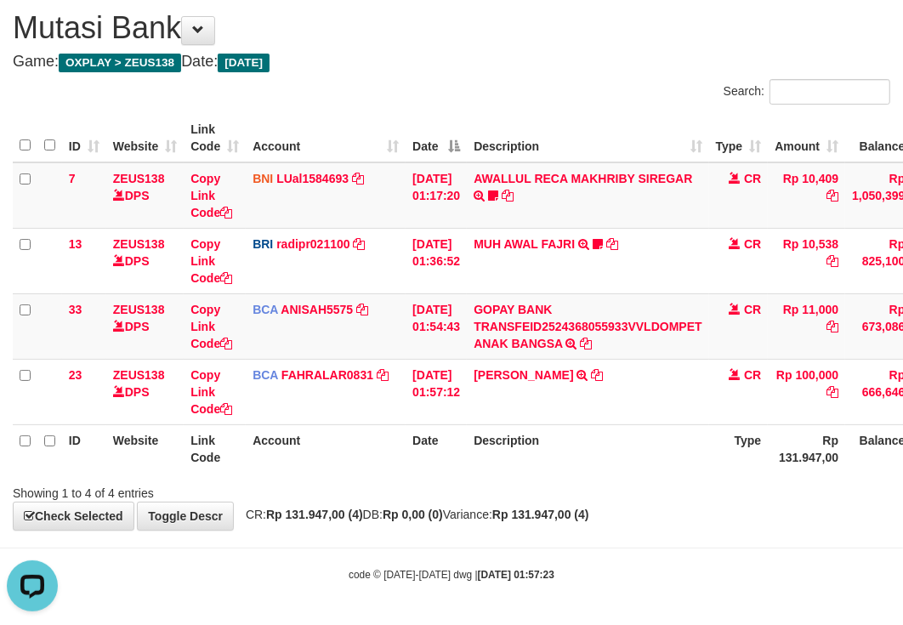
drag, startPoint x: 689, startPoint y: 481, endPoint x: 578, endPoint y: 451, distance: 114.7
click at [681, 481] on div "Showing 1 to 4 of 4 entries" at bounding box center [451, 490] width 903 height 24
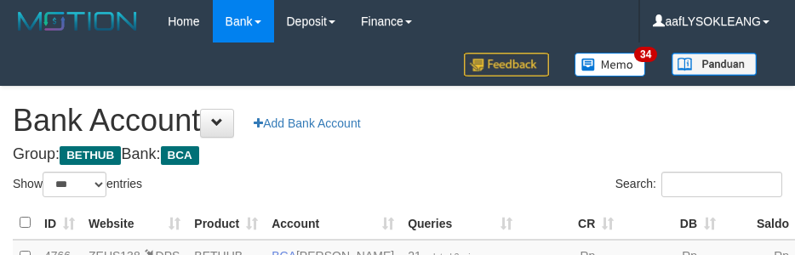
select select "***"
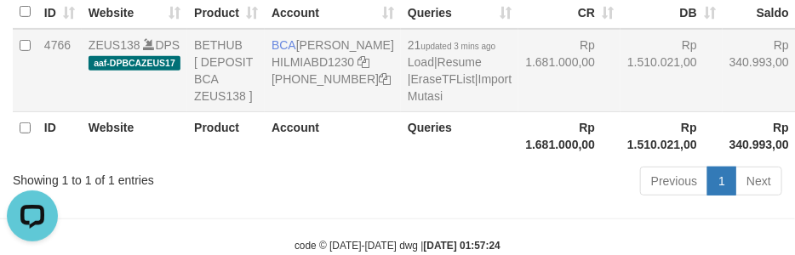
click at [620, 112] on td "Rp 1.510.021,00" at bounding box center [671, 70] width 102 height 83
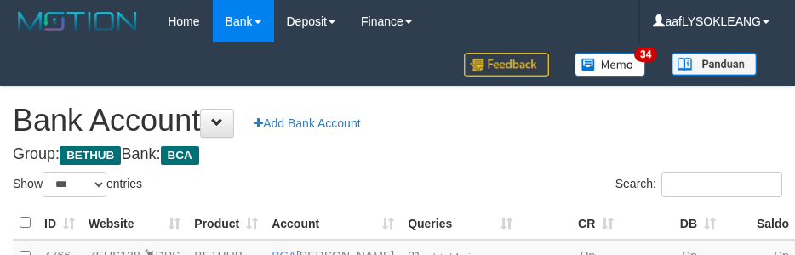
select select "***"
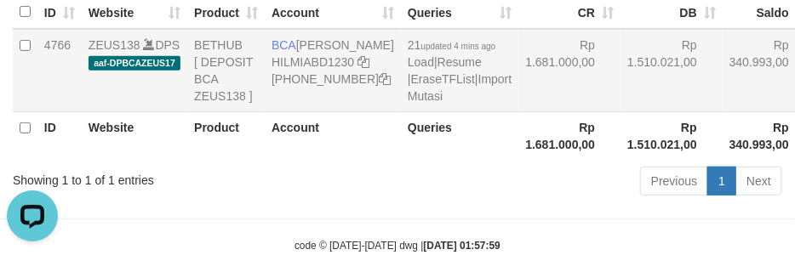
click at [518, 112] on td "Rp 1.681.000,00" at bounding box center [569, 70] width 102 height 83
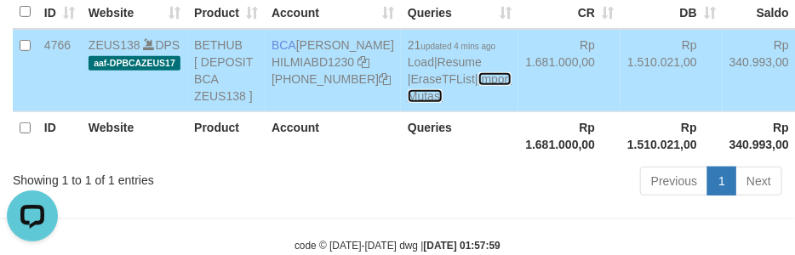
click at [407, 103] on link "Import Mutasi" at bounding box center [459, 87] width 104 height 31
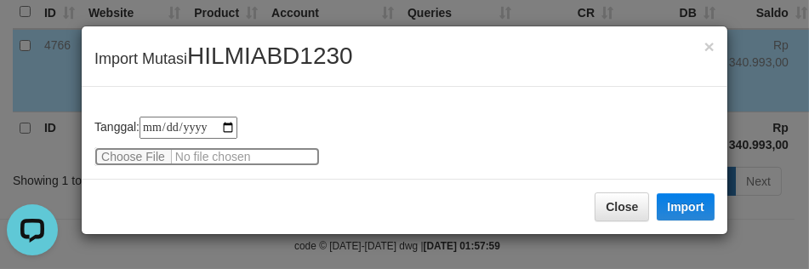
click at [139, 151] on input "file" at bounding box center [206, 156] width 225 height 19
type input "**********"
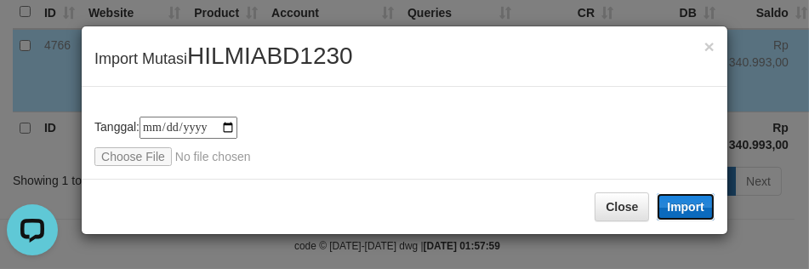
click at [684, 204] on button "Import" at bounding box center [686, 206] width 58 height 27
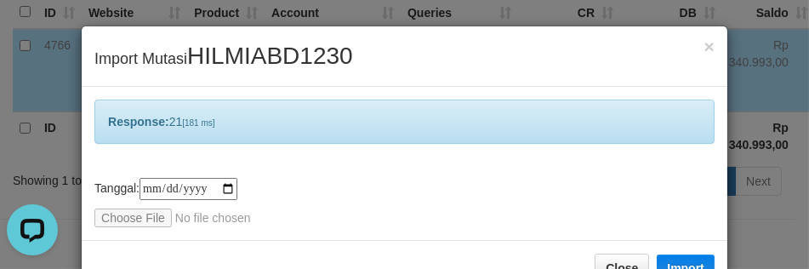
scroll to position [49, 0]
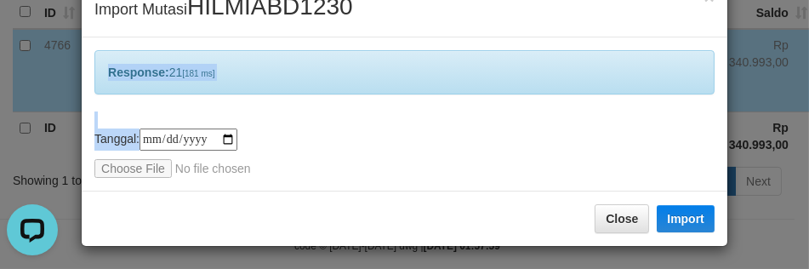
drag, startPoint x: 464, startPoint y: 137, endPoint x: 453, endPoint y: 130, distance: 13.0
click at [457, 125] on div "**********" at bounding box center [405, 113] width 646 height 153
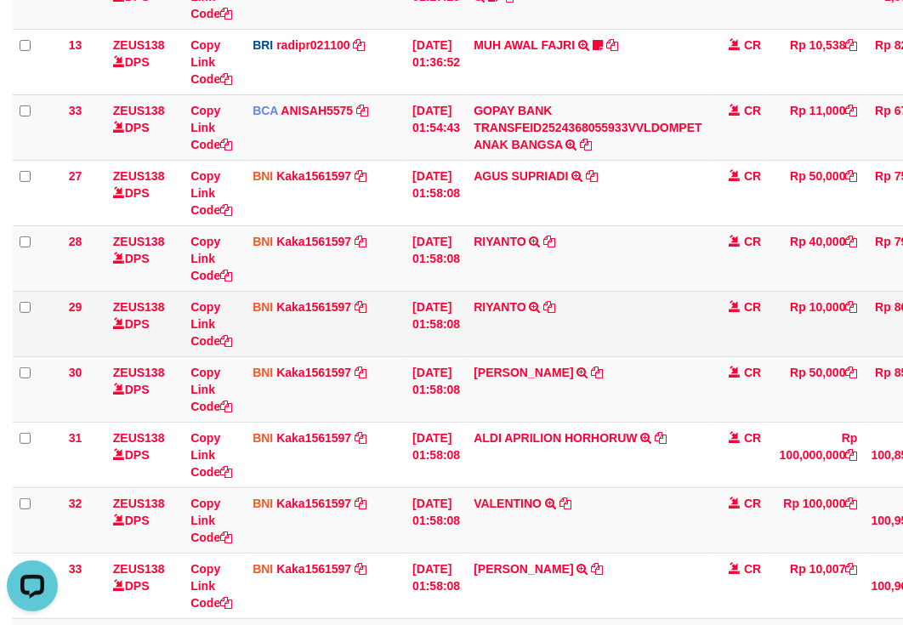
drag, startPoint x: 682, startPoint y: 341, endPoint x: 660, endPoint y: 341, distance: 22.1
click at [679, 341] on td "RIYANTO TRANSFER DARI SDR RIYANTO" at bounding box center [588, 323] width 242 height 65
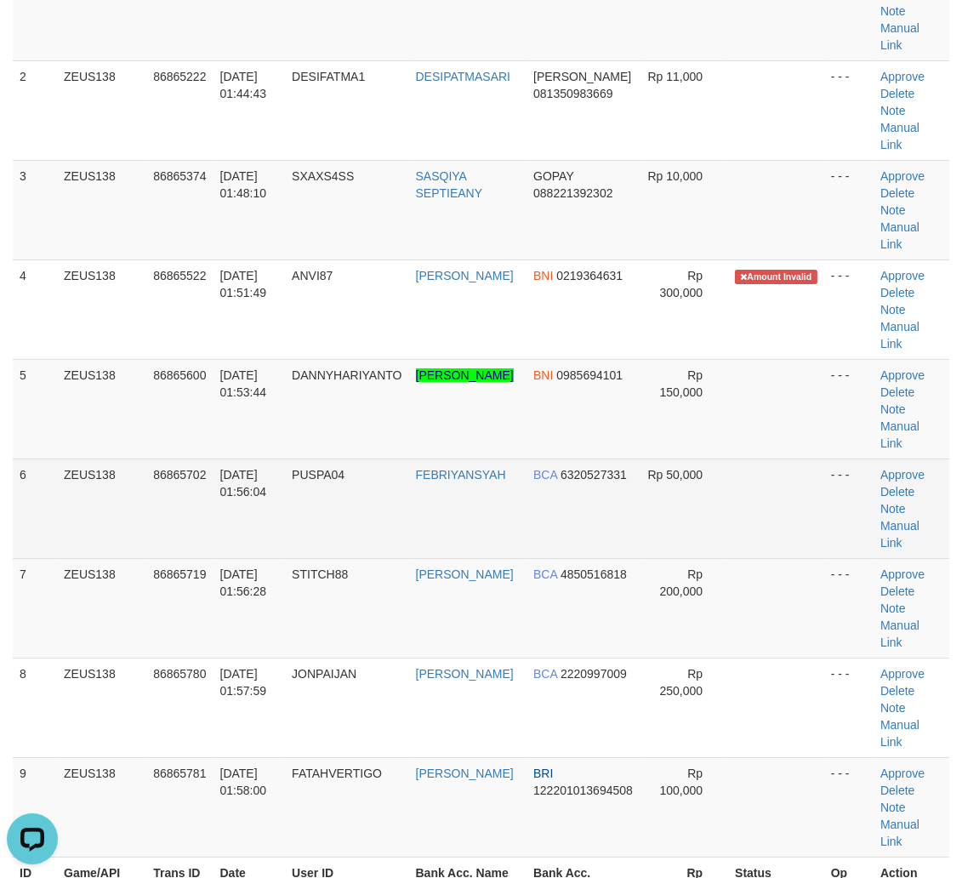
drag, startPoint x: 761, startPoint y: 555, endPoint x: 784, endPoint y: 554, distance: 23.0
click at [759, 551] on td at bounding box center [776, 508] width 96 height 100
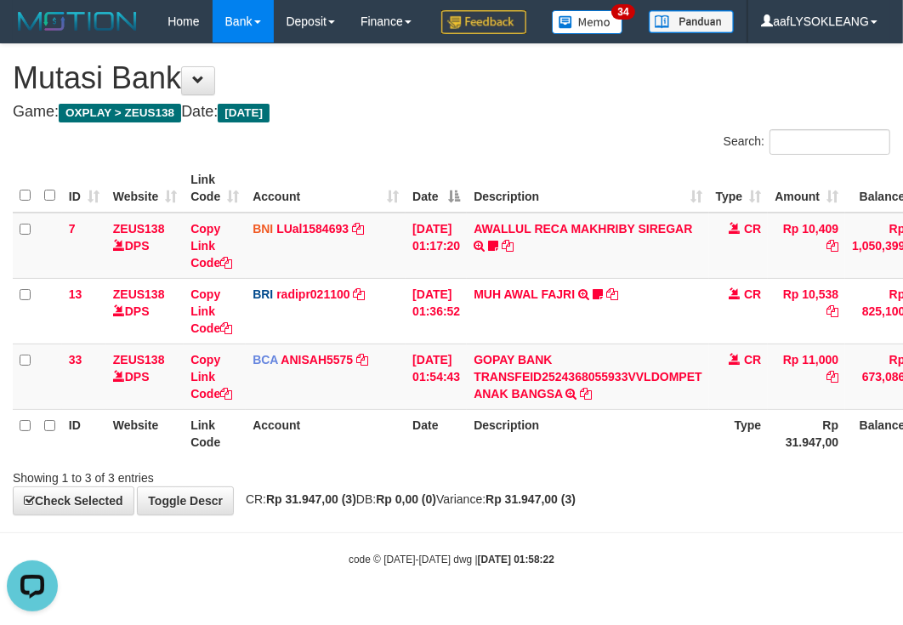
click at [693, 453] on th "Description" at bounding box center [588, 433] width 242 height 48
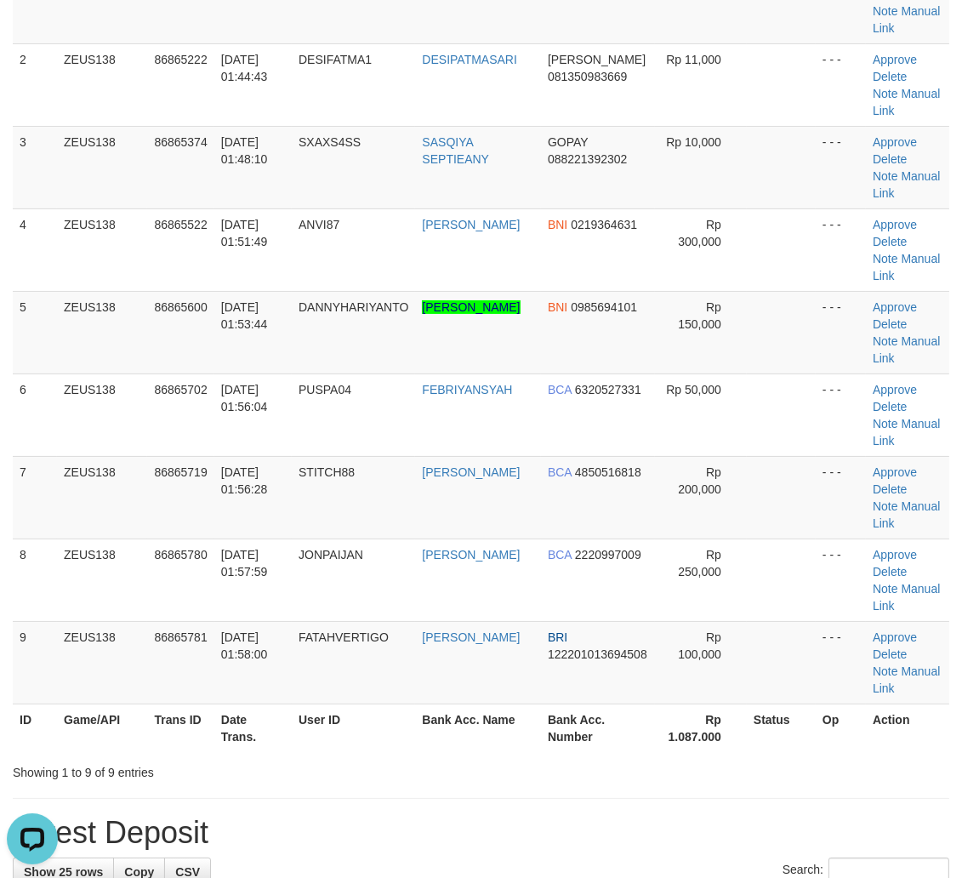
drag, startPoint x: 755, startPoint y: 536, endPoint x: 972, endPoint y: 539, distance: 216.9
click at [759, 537] on tbody "1 ZEUS138 86865177 01/09/2025 01:43:44 DIDIO09 ANDI DANA 085942919782 Rp 16,000…" at bounding box center [481, 332] width 937 height 743
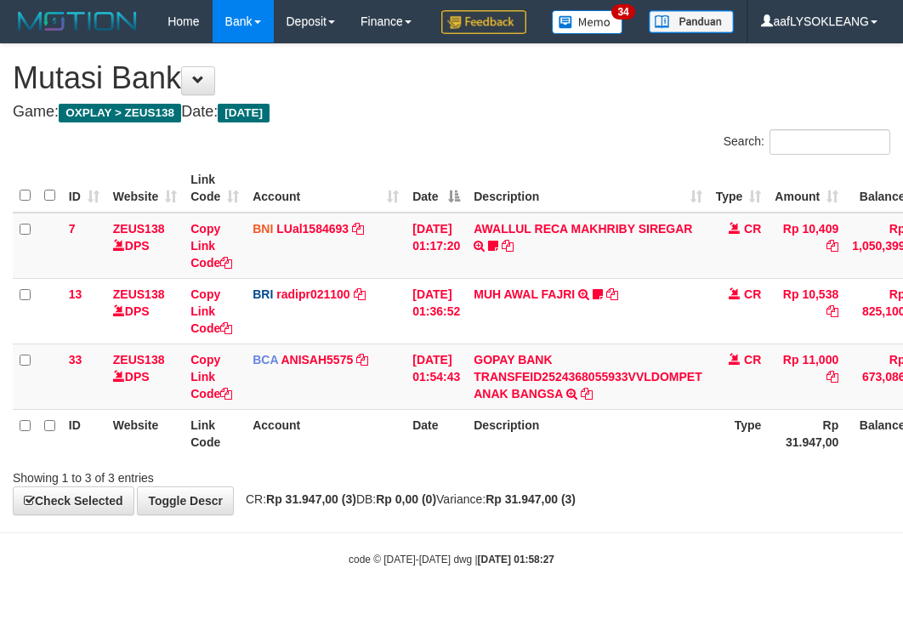
scroll to position [26, 0]
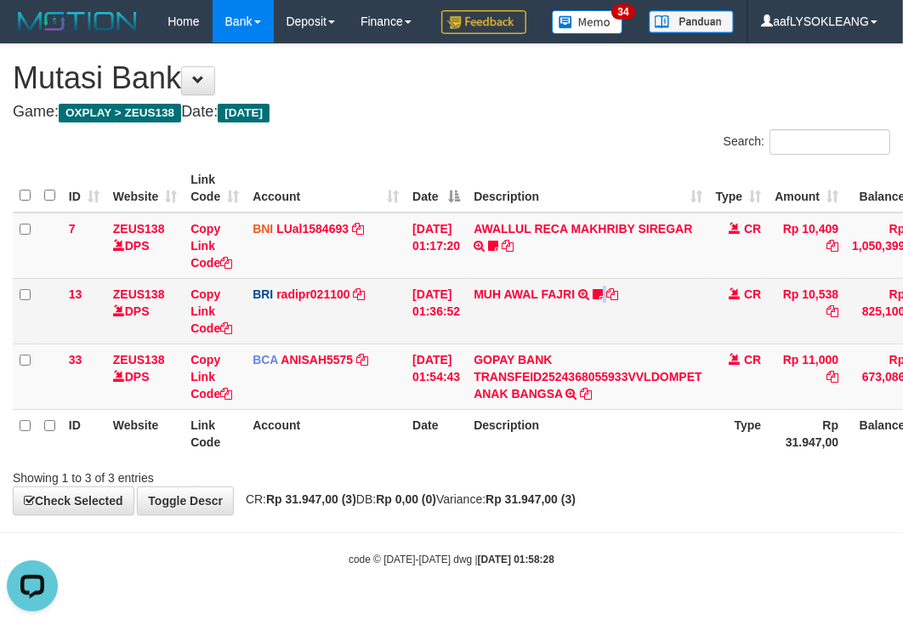
drag, startPoint x: 604, startPoint y: 341, endPoint x: 500, endPoint y: 330, distance: 104.4
click at [599, 341] on td "MUH AWAL FAJRI TRANSFER NBMB MUH AWAL FAJRI TO REYNALDI ADI PRATAMA Mullega777" at bounding box center [588, 310] width 242 height 65
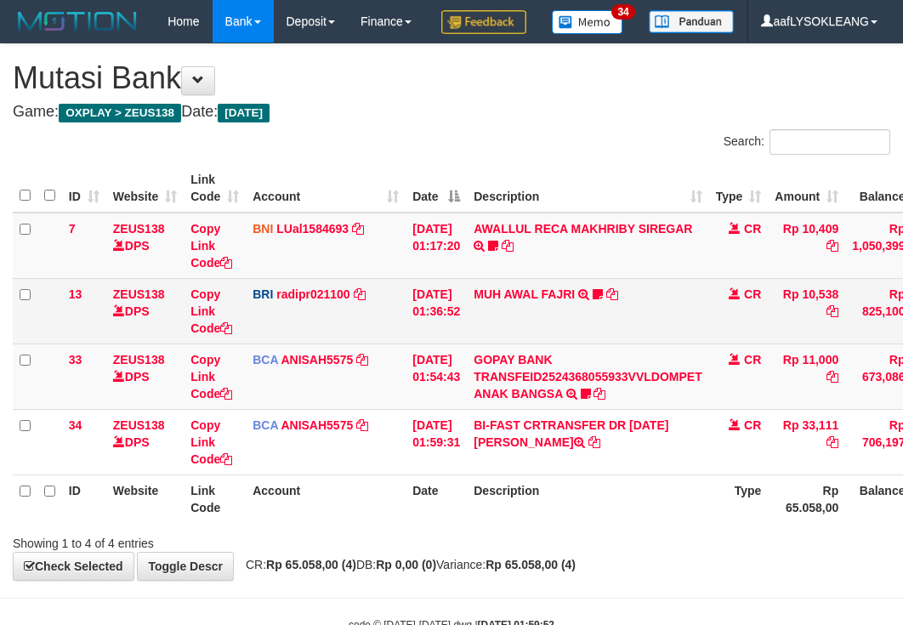
scroll to position [26, 0]
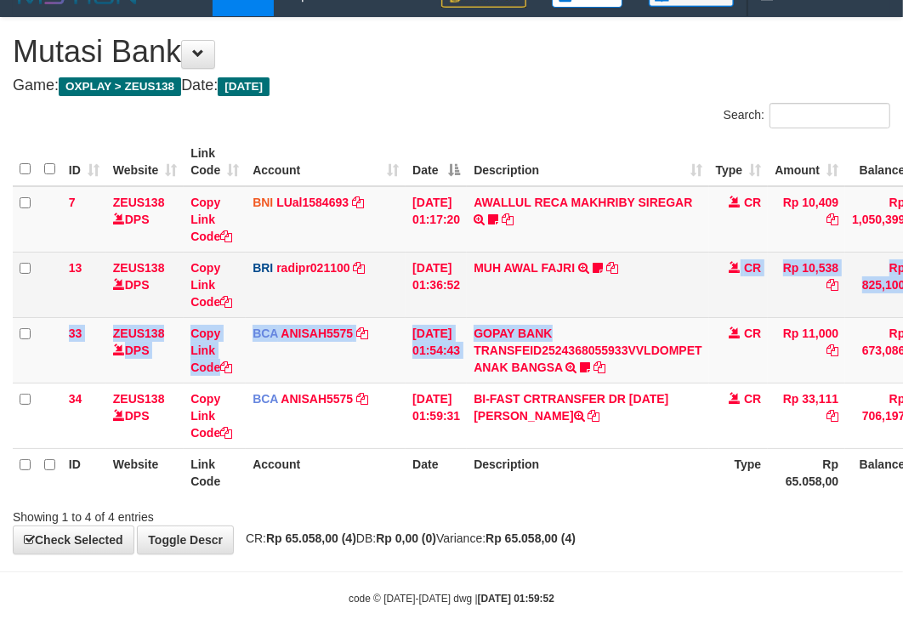
drag, startPoint x: 636, startPoint y: 350, endPoint x: 593, endPoint y: 354, distance: 43.6
click at [635, 350] on tbody "7 ZEUS138 DPS Copy Link Code BNI LUal1584693 DPS [PERSON_NAME] mutasi_20250901_…" at bounding box center [522, 317] width 1019 height 263
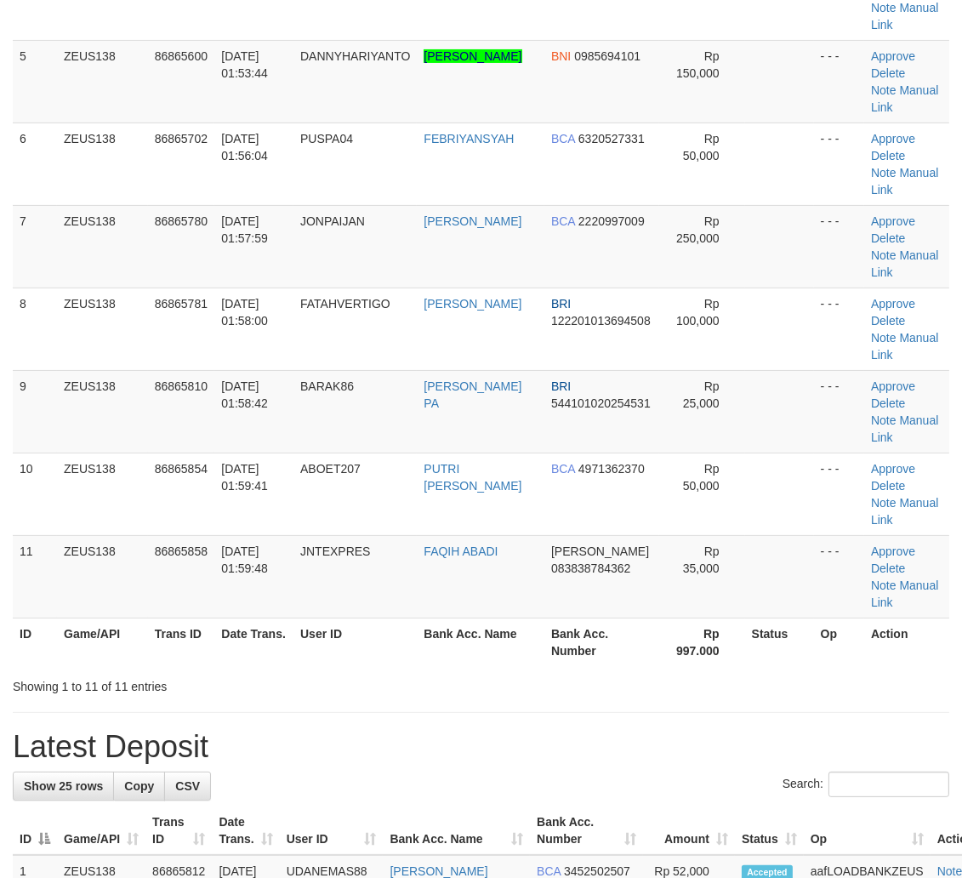
scroll to position [252, 0]
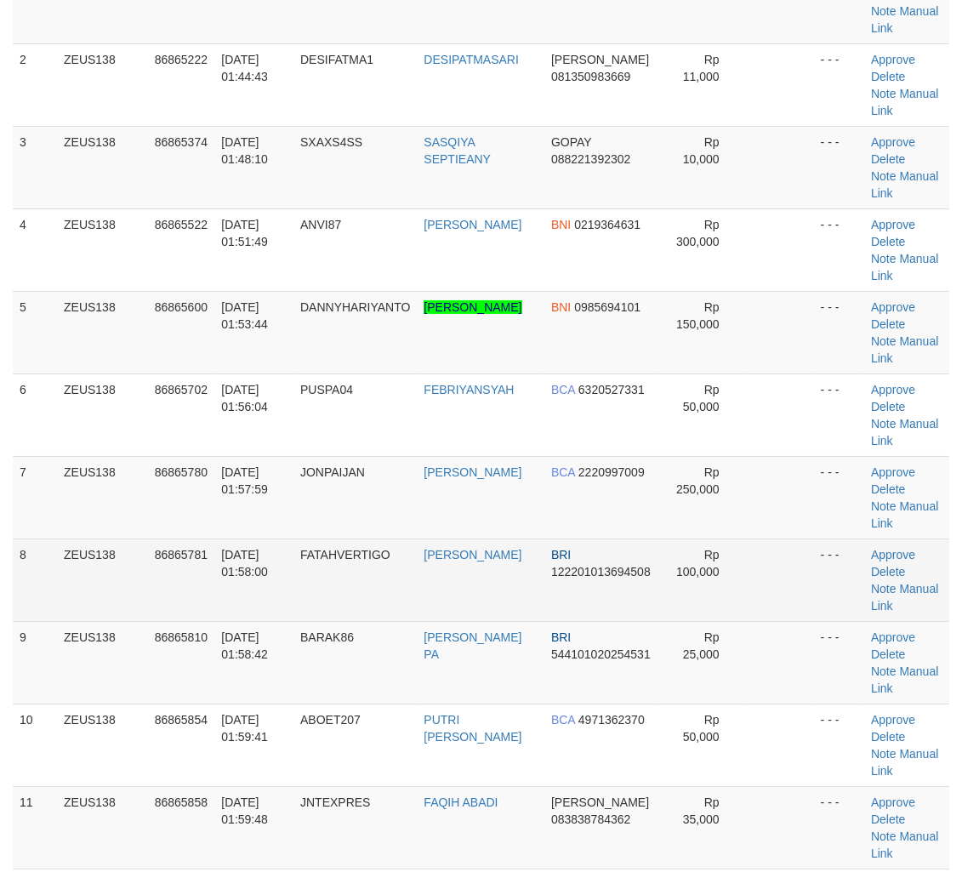
click at [695, 593] on td "Rp 100,000" at bounding box center [702, 579] width 86 height 83
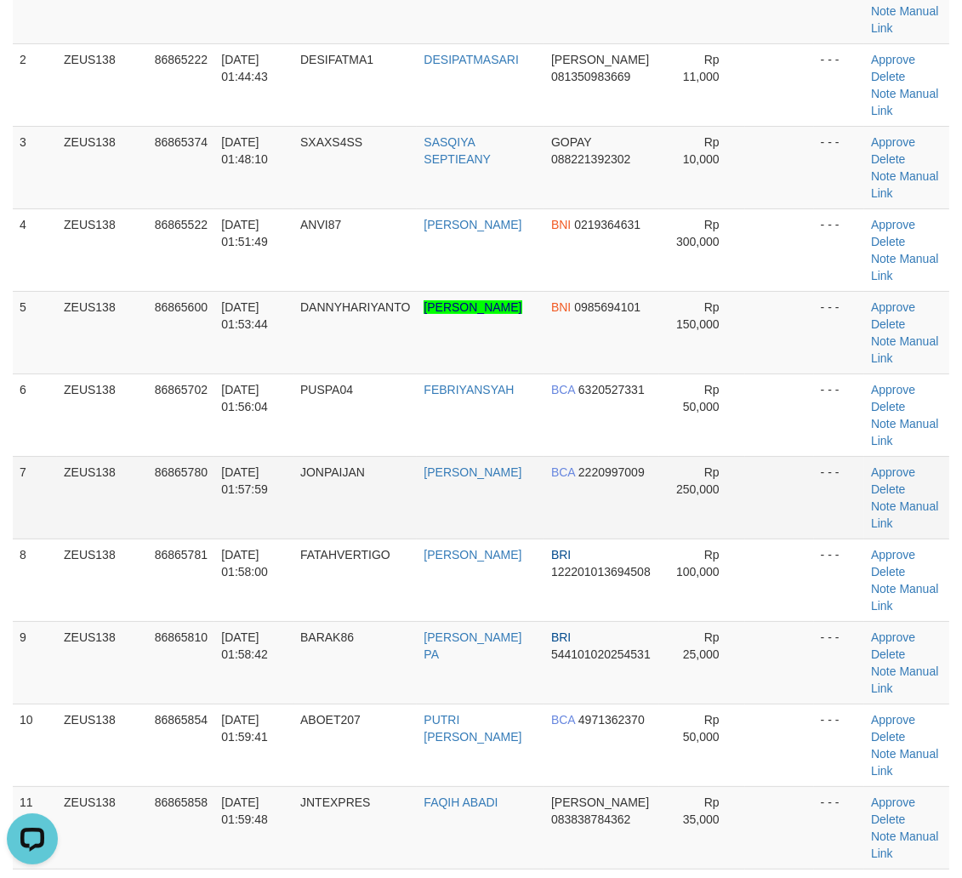
scroll to position [0, 0]
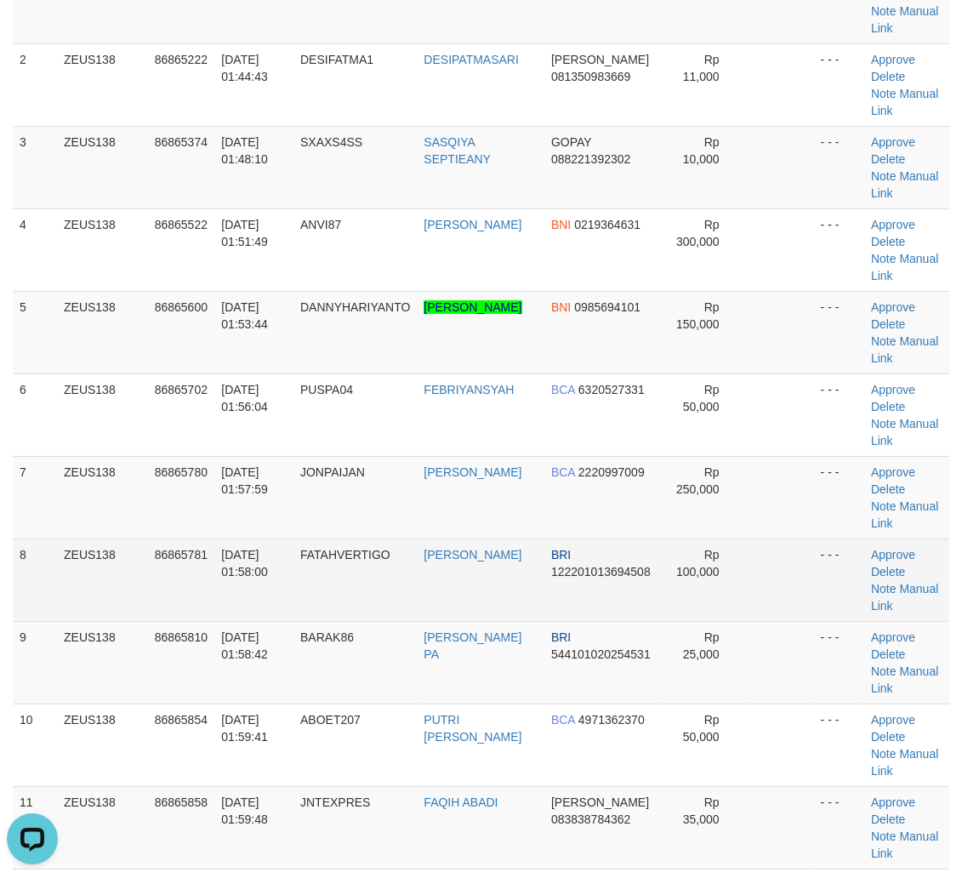
click at [527, 541] on tr "8 ZEUS138 86865781 01/09/2025 01:58:00 FATAHVERTIGO ABDUL FATAH TS BRI 12220101…" at bounding box center [481, 579] width 937 height 83
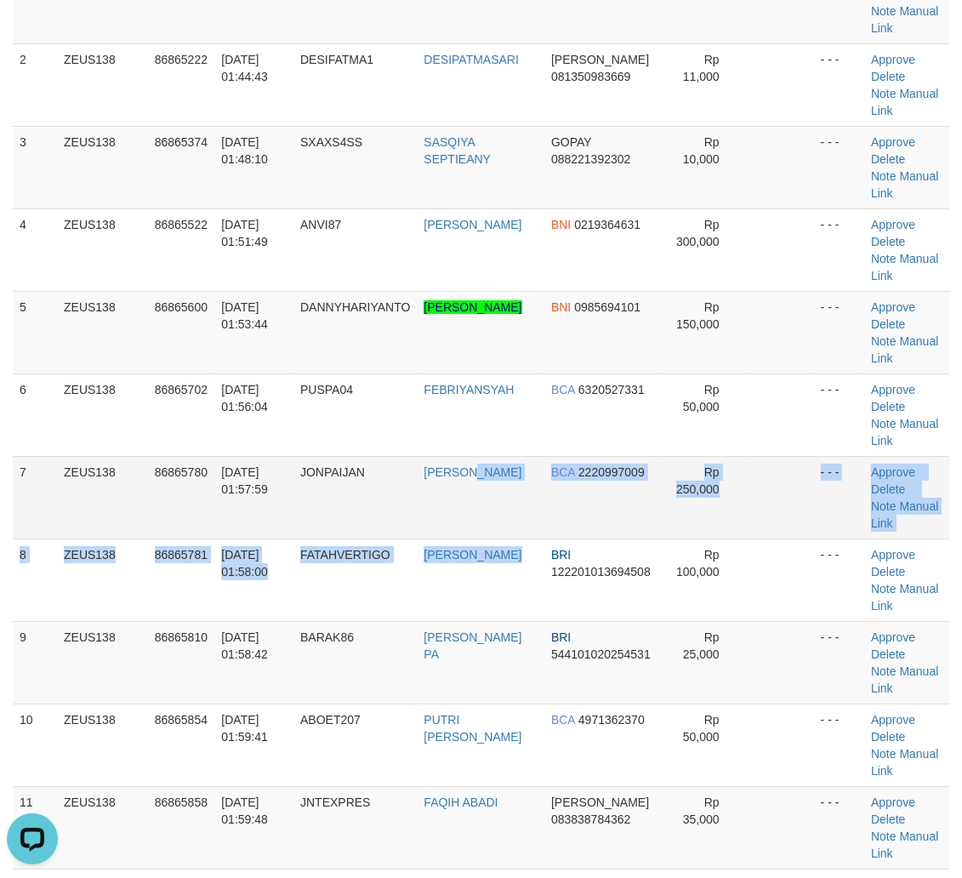
drag, startPoint x: 515, startPoint y: 537, endPoint x: 479, endPoint y: 530, distance: 37.2
click at [481, 530] on tbody "1 ZEUS138 86865177 01/09/2025 01:43:44 DIDIO09 ANDI DANA 085942919782 Rp 16,000…" at bounding box center [481, 415] width 937 height 908
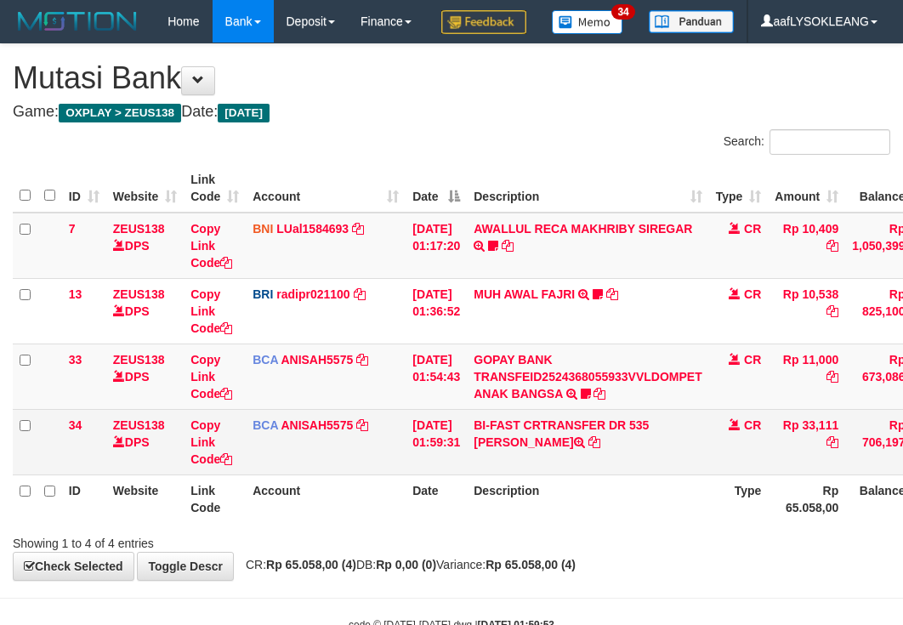
scroll to position [26, 0]
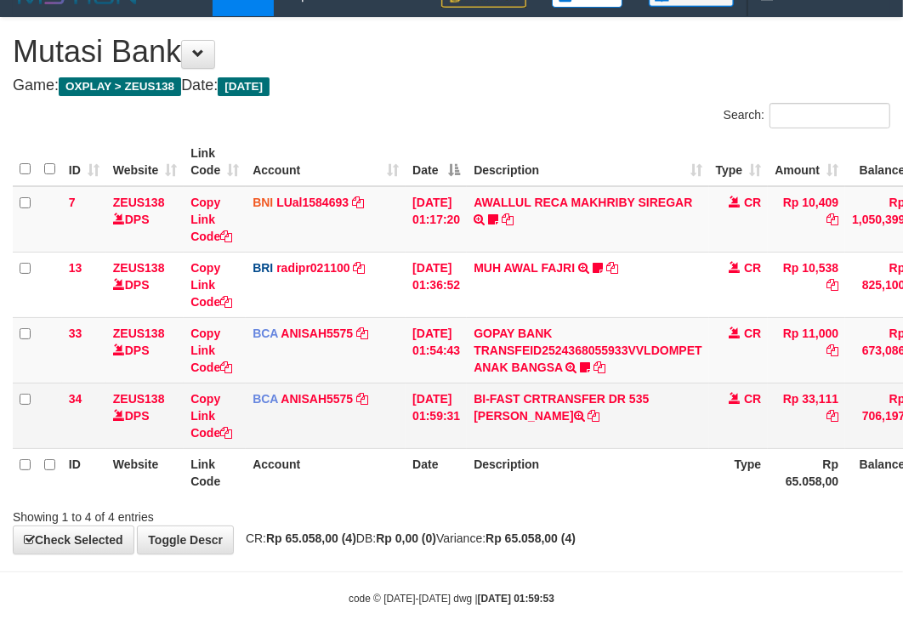
click at [698, 430] on td "BI-FAST CRTRANSFER DR 535 M. IDRIS" at bounding box center [588, 415] width 242 height 65
click at [698, 430] on td "BI-FAST CRTRANSFER DR 535 [PERSON_NAME]" at bounding box center [588, 415] width 242 height 65
copy td "IDRIS"
click at [815, 434] on td "Rp 33,111" at bounding box center [806, 415] width 77 height 65
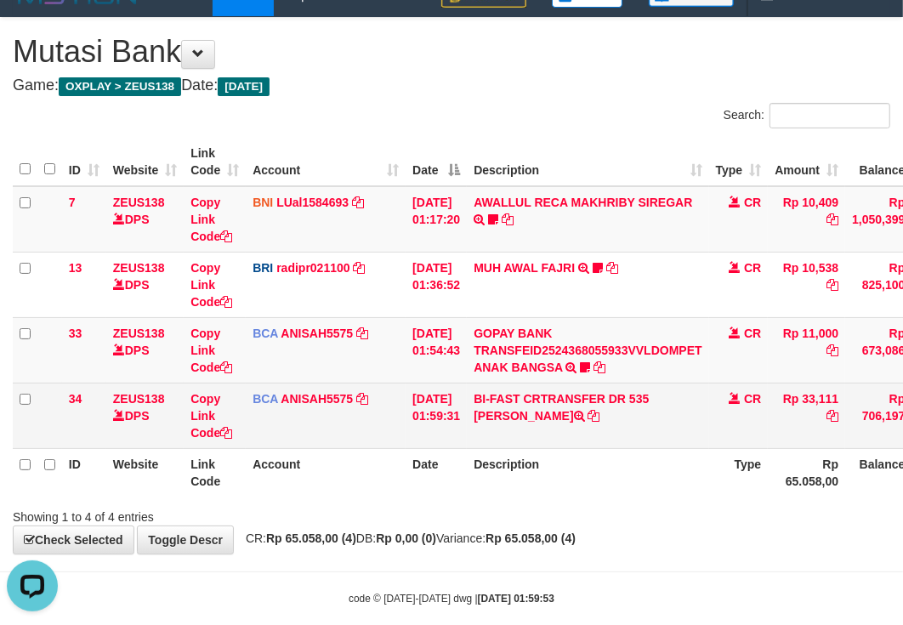
copy td "33,111"
click at [815, 434] on td "Rp 33,111" at bounding box center [806, 415] width 77 height 65
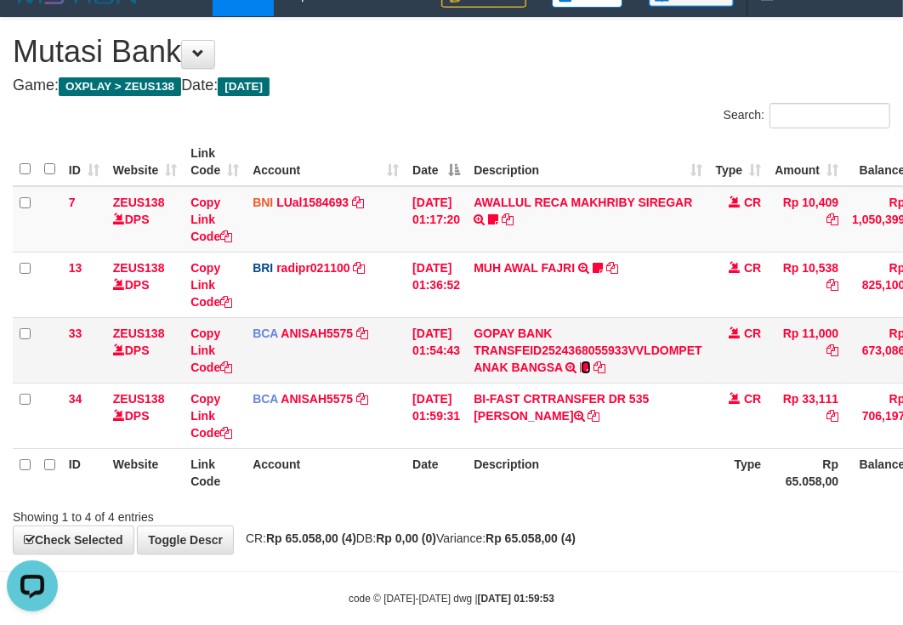
click at [591, 373] on icon at bounding box center [586, 368] width 10 height 12
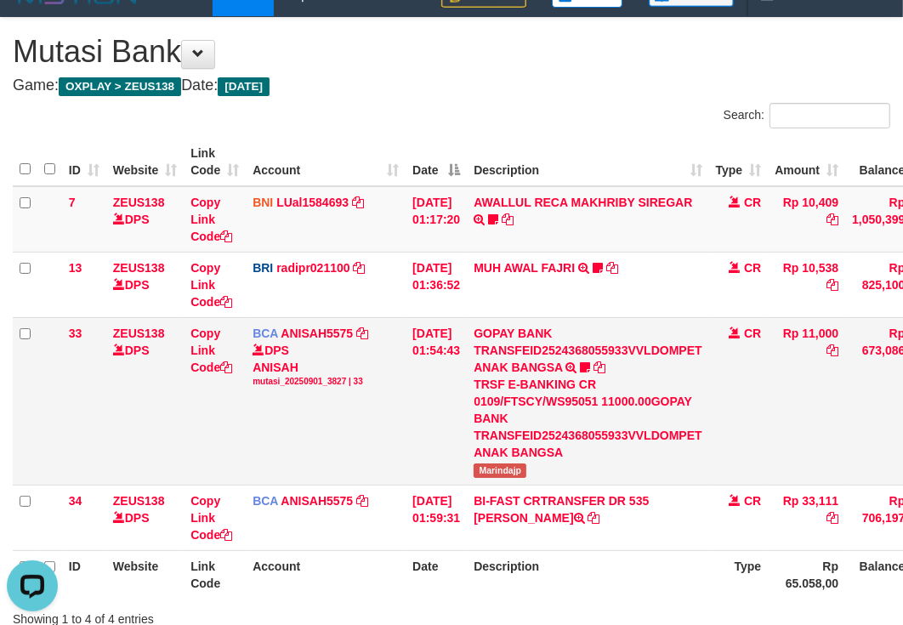
click at [514, 478] on span "Marindajp" at bounding box center [500, 471] width 53 height 14
copy span "Marindajp"
click at [513, 485] on td "GOPAY BANK TRANSFEID2524368055933VVLDOMPET ANAK BANGSA TRSF E-BANKING CR 0109/F…" at bounding box center [588, 401] width 242 height 168
click at [513, 478] on span "Marindajp" at bounding box center [500, 471] width 53 height 14
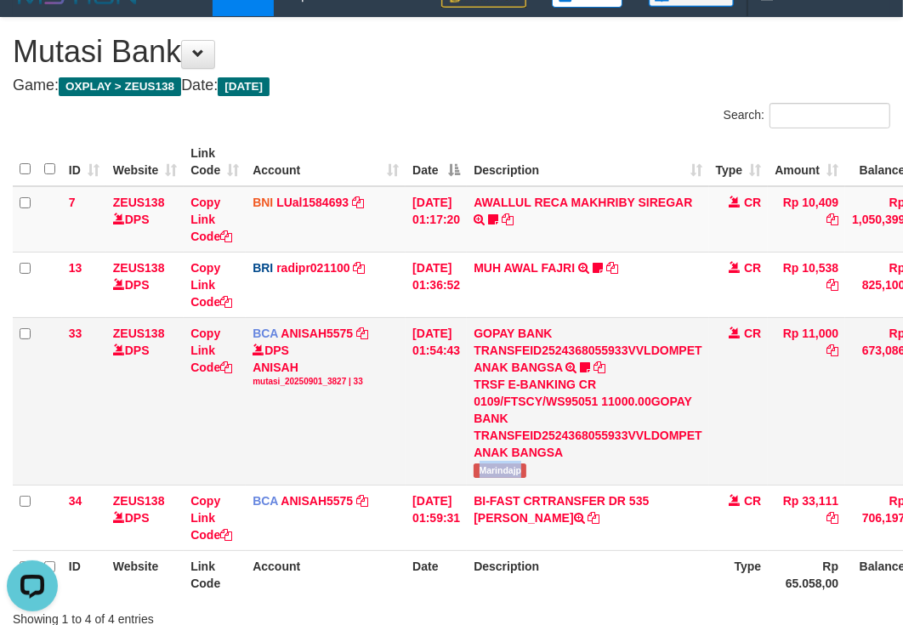
copy span "Marindajp"
click at [513, 478] on span "Marindajp" at bounding box center [500, 471] width 53 height 14
click at [512, 420] on div "TRSF E-BANKING CR 0109/FTSCY/WS95051 11000.00GOPAY BANK TRANSFEID2524368055933V…" at bounding box center [588, 418] width 228 height 85
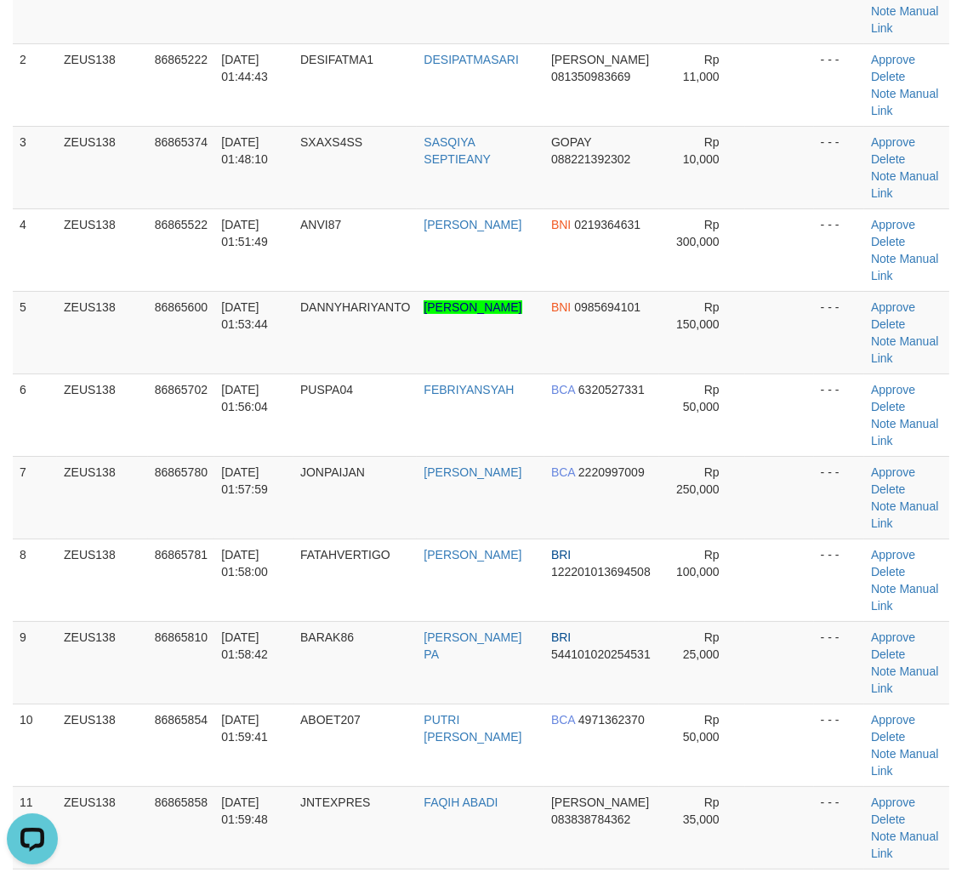
scroll to position [221, 0]
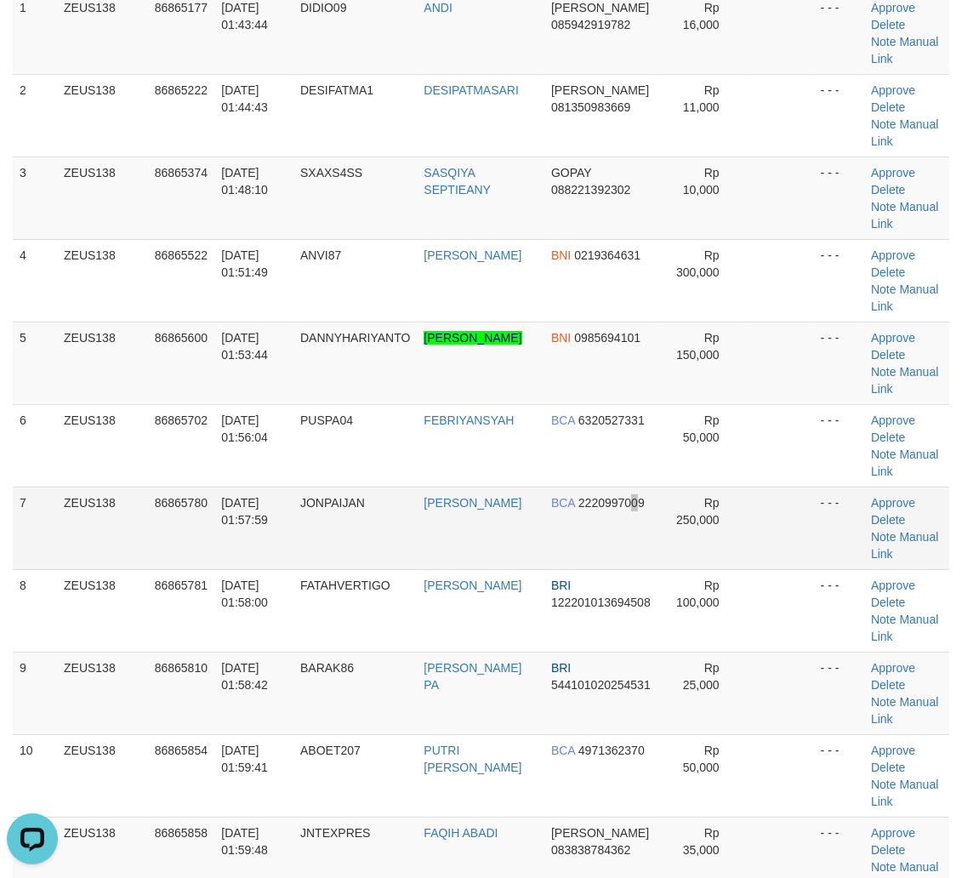
drag, startPoint x: 631, startPoint y: 504, endPoint x: 641, endPoint y: 504, distance: 9.4
click at [641, 504] on span "2220997009" at bounding box center [611, 503] width 66 height 14
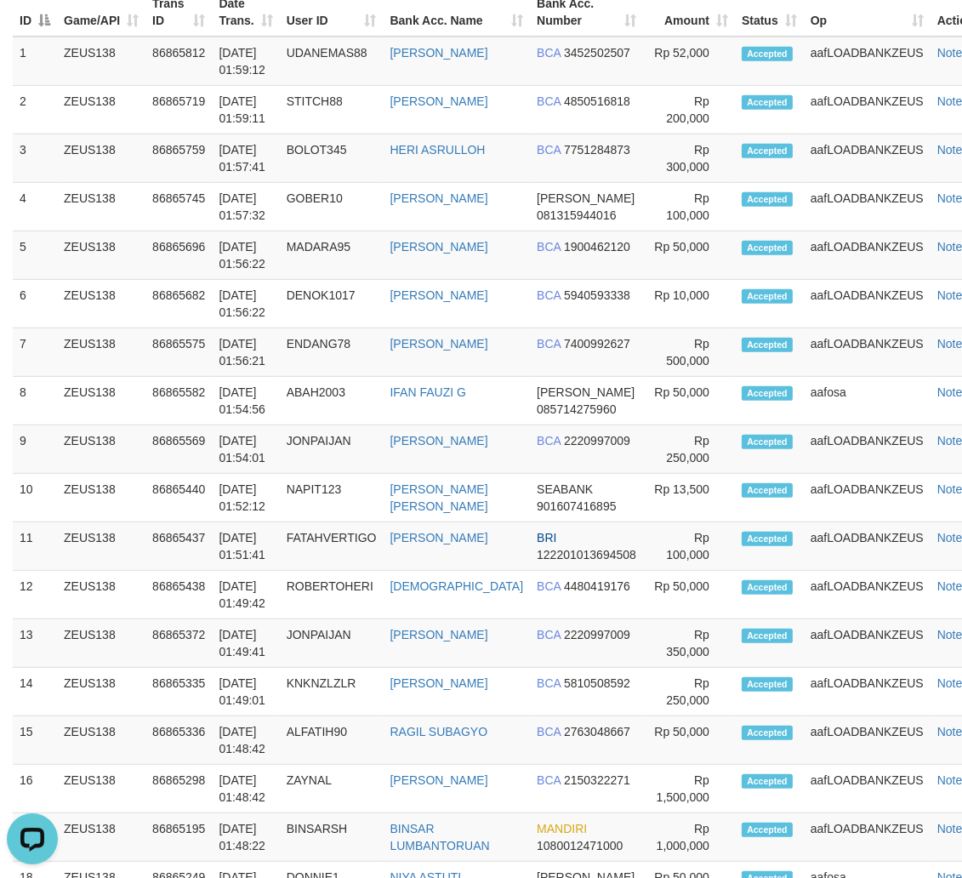
scroll to position [282, 0]
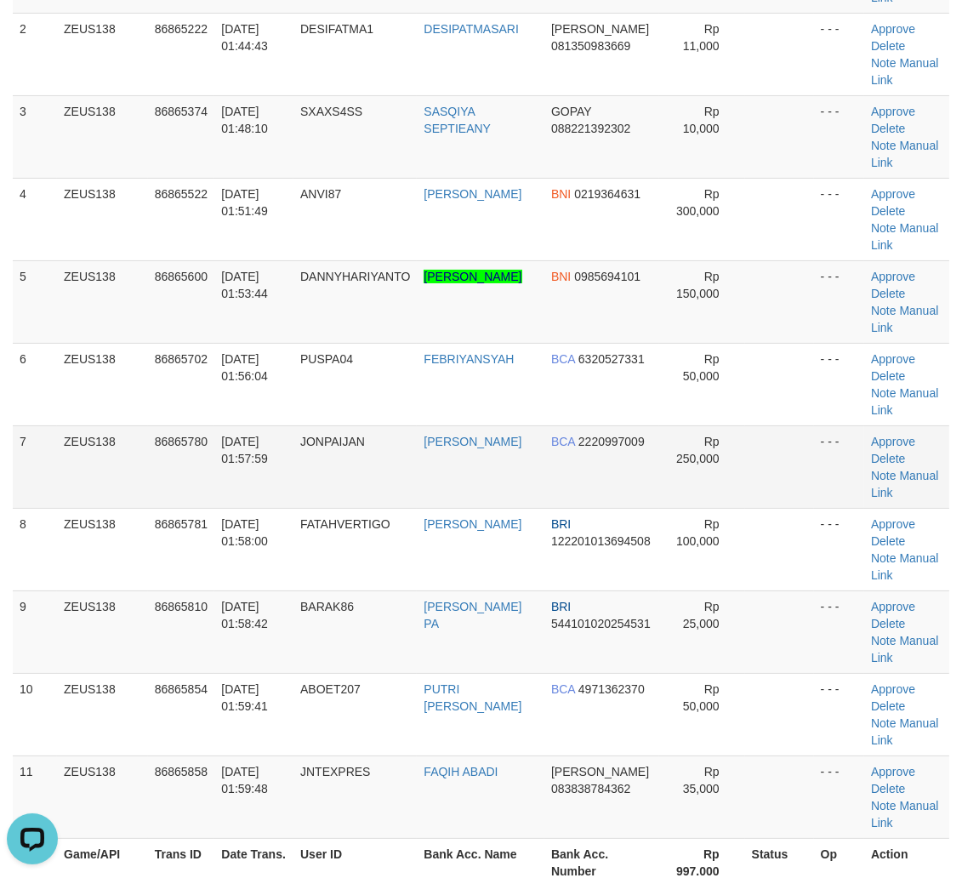
click at [621, 490] on td "BCA 2220997009" at bounding box center [601, 466] width 115 height 83
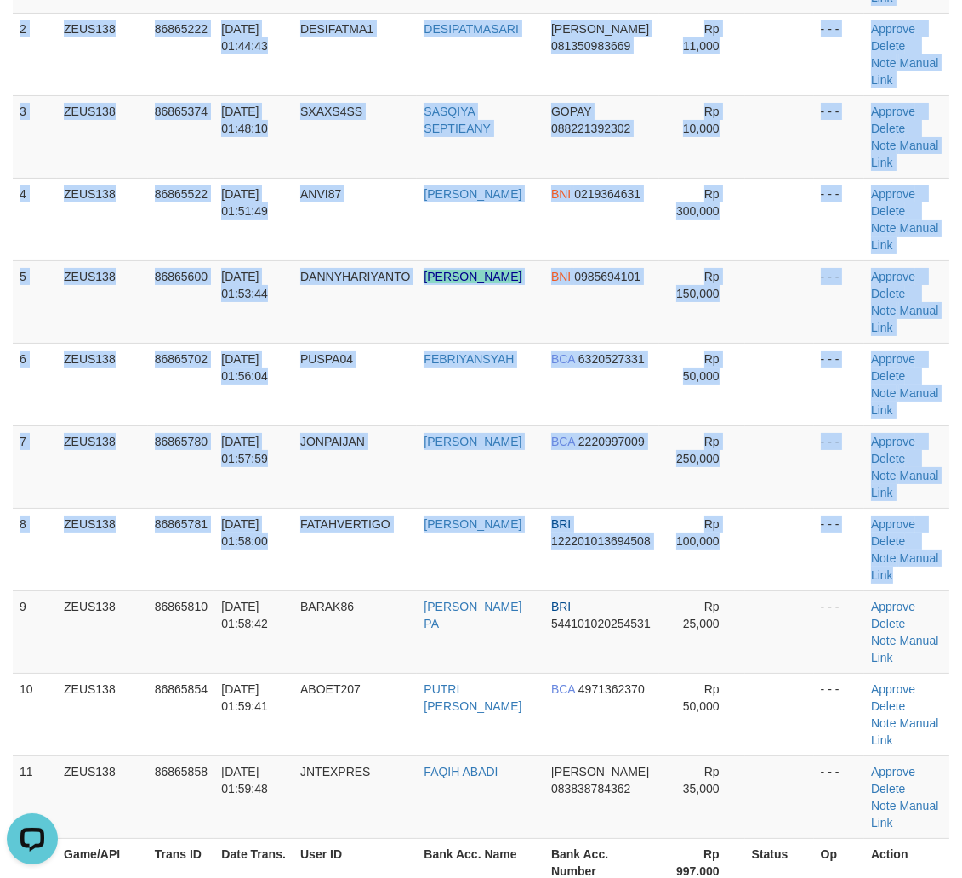
scroll to position [282, 9]
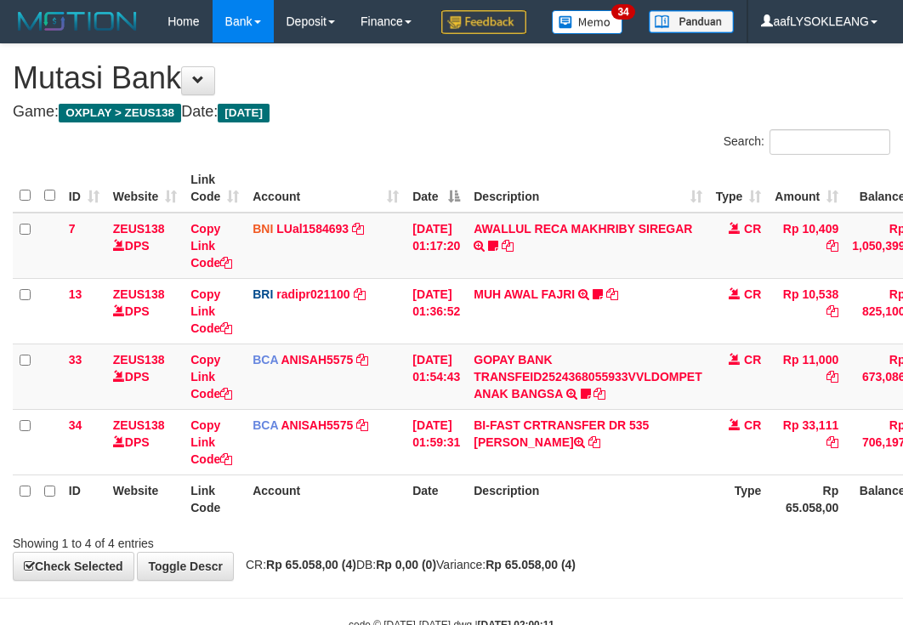
scroll to position [26, 0]
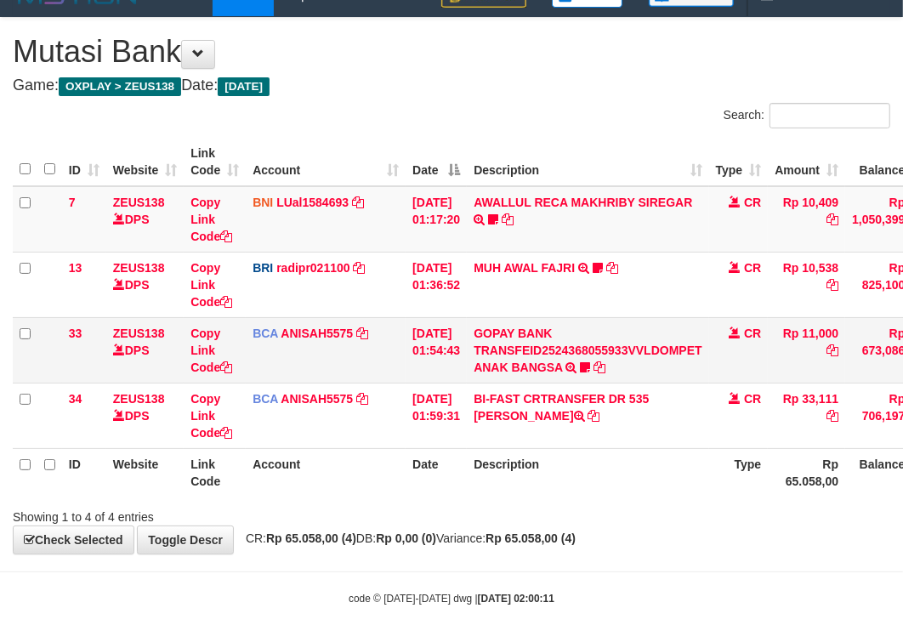
drag, startPoint x: 0, startPoint y: 0, endPoint x: 444, endPoint y: 383, distance: 586.3
click at [444, 383] on td "[DATE] 01:54:43" at bounding box center [436, 349] width 61 height 65
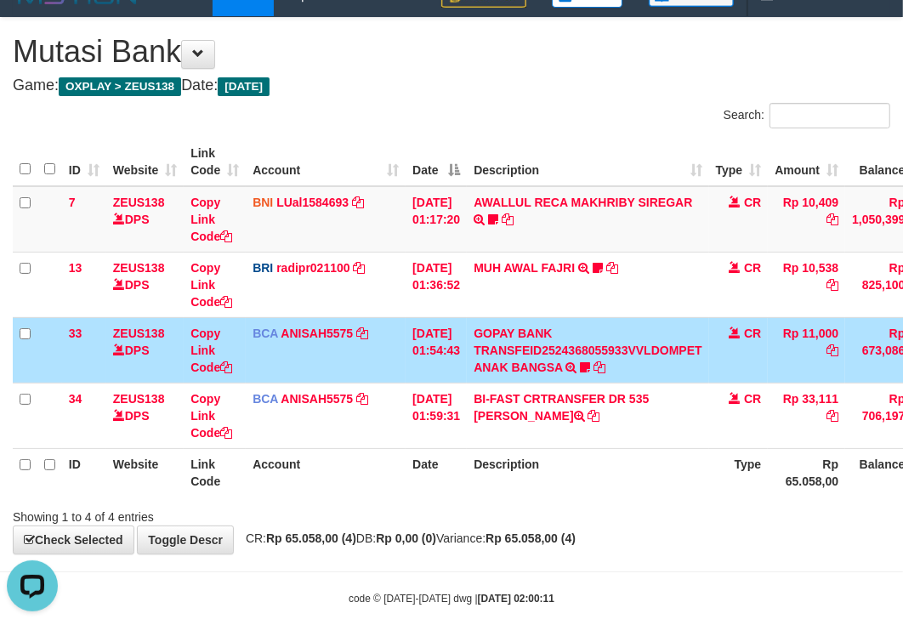
scroll to position [0, 0]
click at [197, 555] on link "Toggle Descr" at bounding box center [185, 540] width 97 height 29
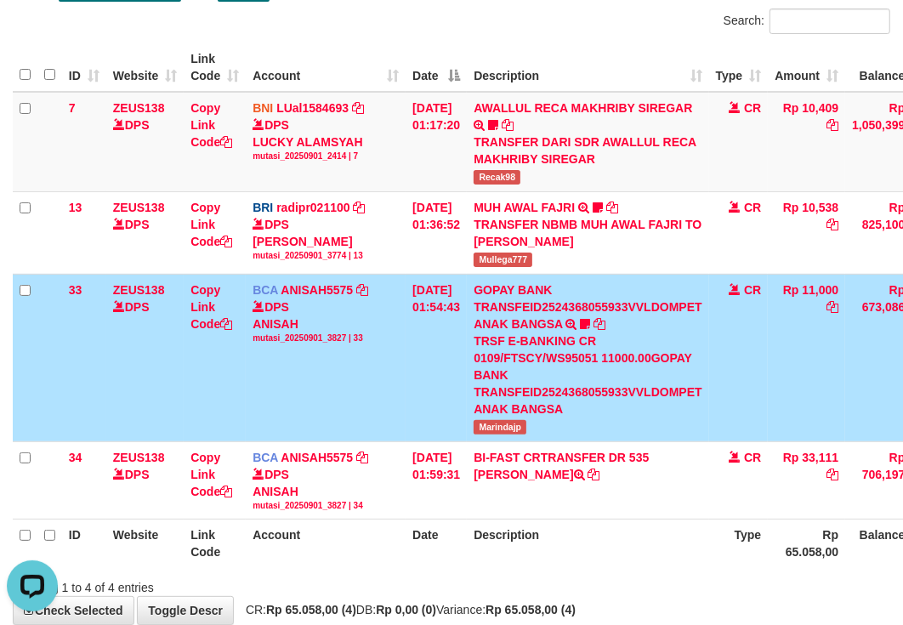
scroll to position [247, 0]
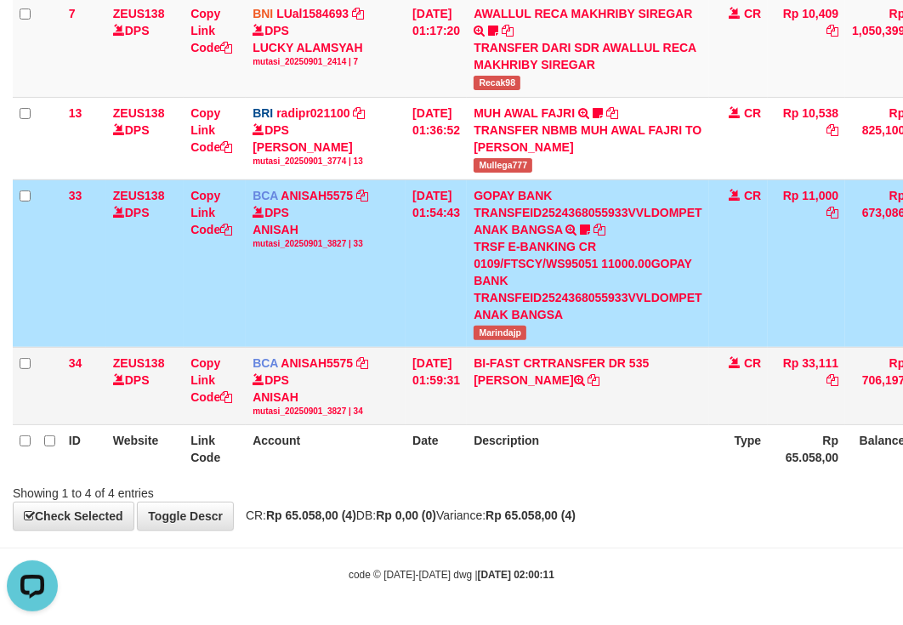
drag, startPoint x: 401, startPoint y: 413, endPoint x: 377, endPoint y: 390, distance: 33.7
click at [401, 406] on tbody "7 ZEUS138 DPS Copy Link Code BNI LUal1584693 DPS LUCKY ALAMSYAH mutasi_20250901…" at bounding box center [522, 211] width 1019 height 428
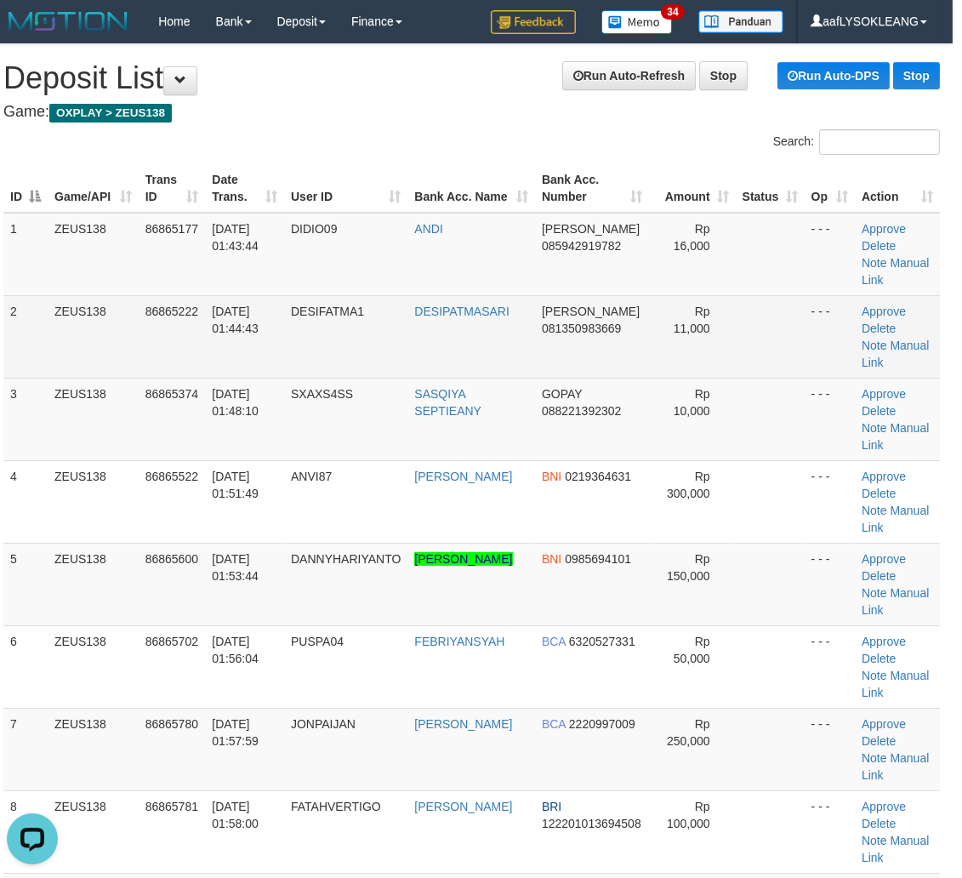
click at [325, 347] on td "DESIFATMA1" at bounding box center [345, 336] width 123 height 83
copy span "DESIFATMA1"
click at [325, 347] on td "DESIFATMA1" at bounding box center [345, 336] width 123 height 83
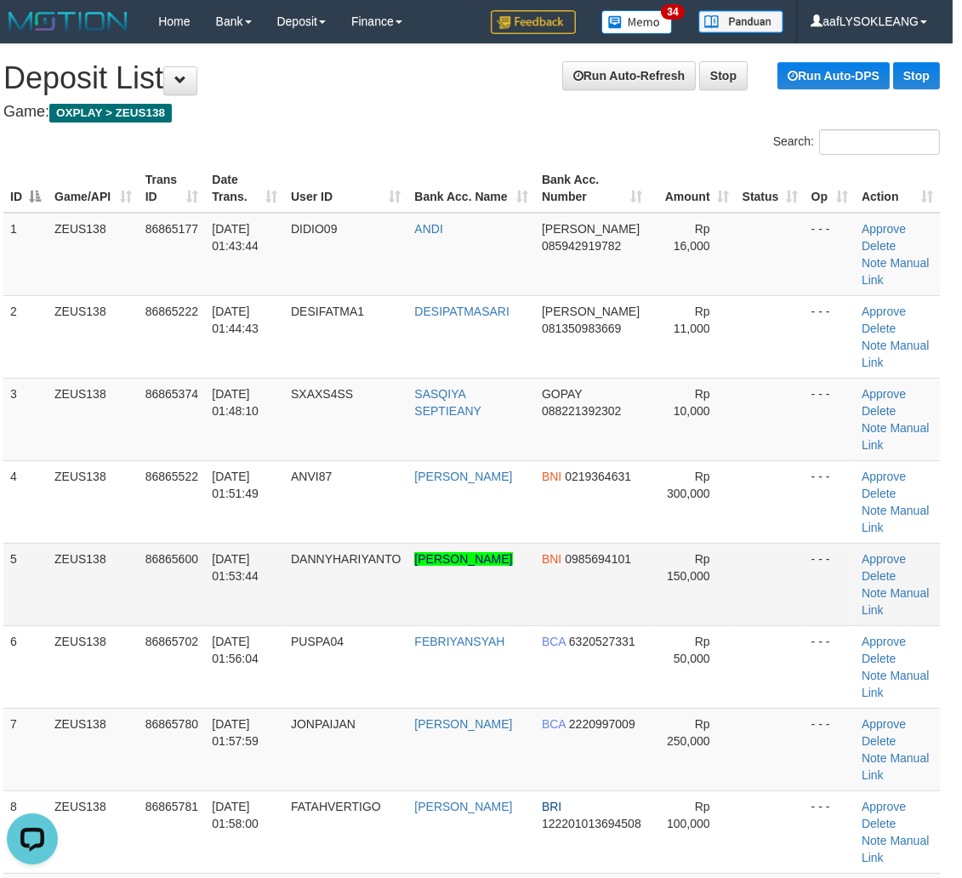
drag, startPoint x: 749, startPoint y: 543, endPoint x: 757, endPoint y: 544, distance: 8.7
click at [755, 544] on td at bounding box center [770, 584] width 69 height 83
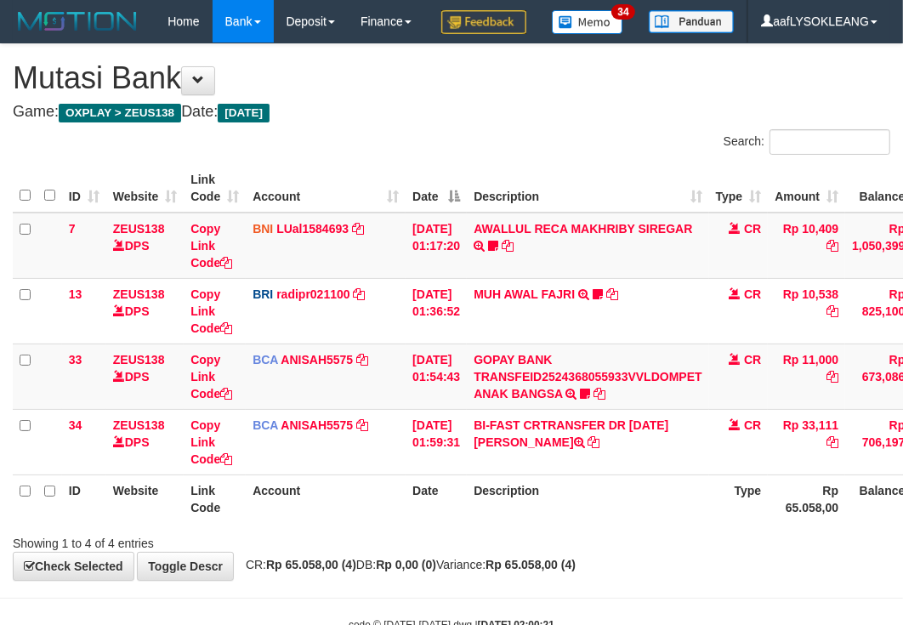
scroll to position [91, 0]
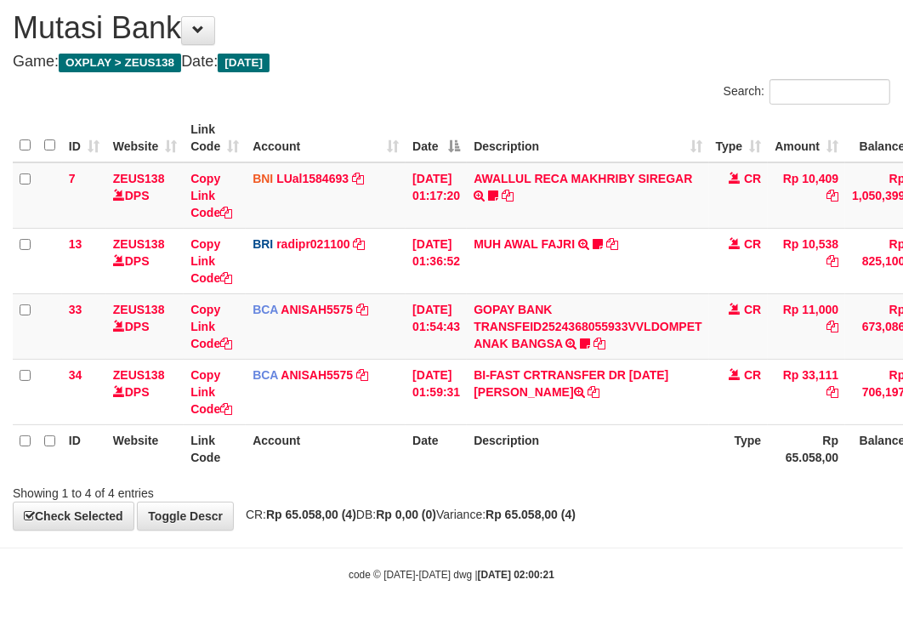
click at [609, 438] on th "Description" at bounding box center [588, 448] width 242 height 48
drag, startPoint x: 27, startPoint y: 321, endPoint x: 128, endPoint y: 334, distance: 102.1
click at [80, 330] on tr "33 ZEUS138 DPS Copy Link Code BCA ANISAH5575 DPS ANISAH mutasi_20250901_3827 | …" at bounding box center [522, 325] width 1019 height 65
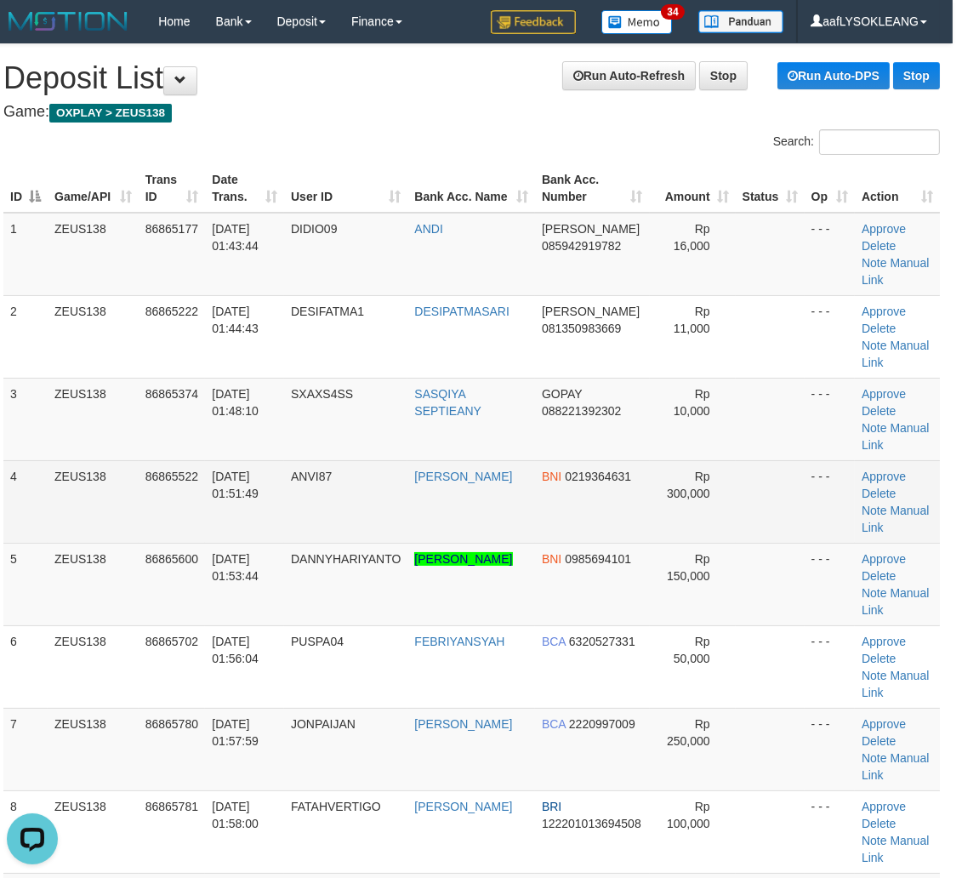
click at [734, 487] on td "Rp 300,000" at bounding box center [693, 501] width 86 height 83
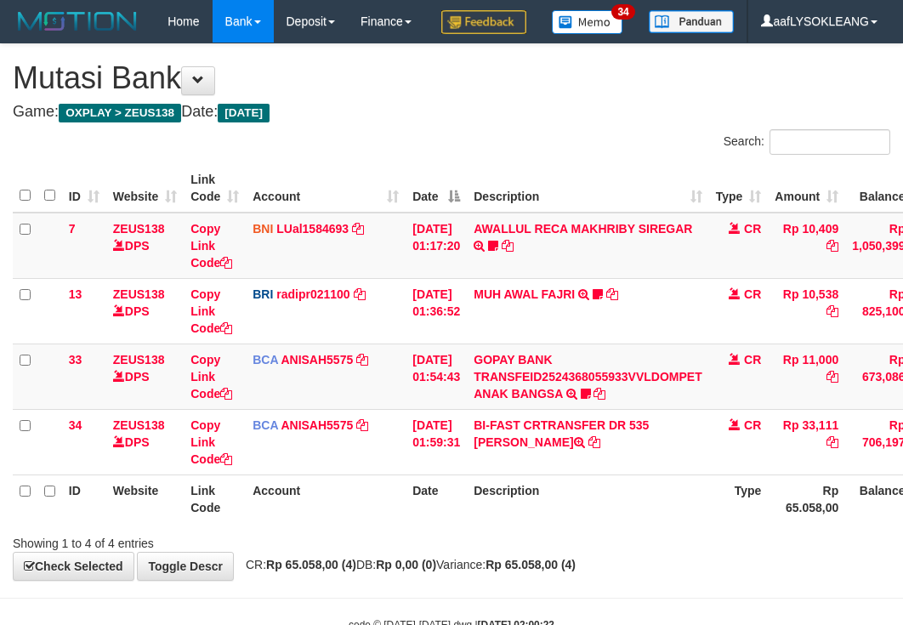
scroll to position [91, 0]
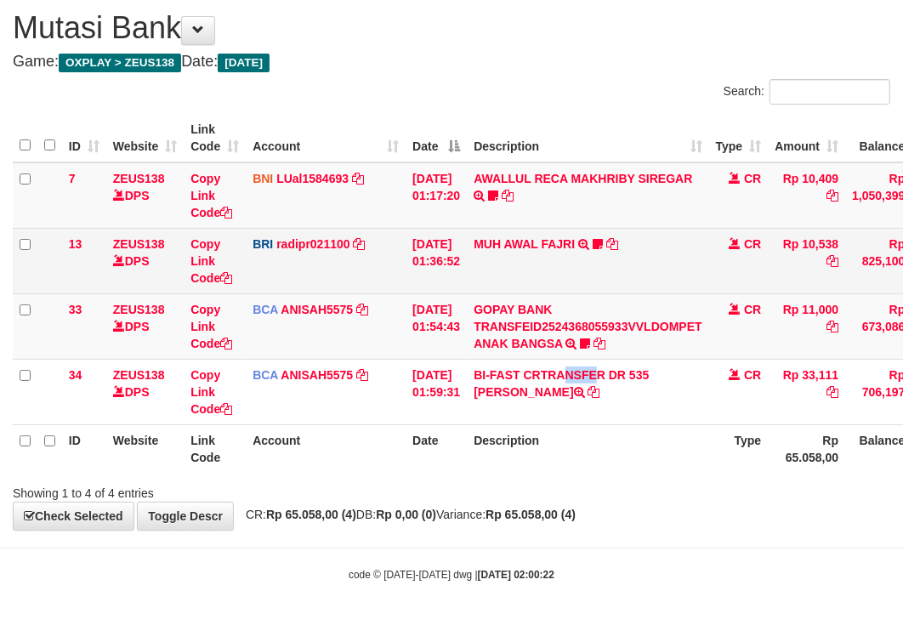
drag, startPoint x: 539, startPoint y: 367, endPoint x: 121, endPoint y: 270, distance: 429.8
click at [528, 366] on td "BI-FAST CRTRANSFER DR [DATE][PERSON_NAME]" at bounding box center [588, 391] width 242 height 65
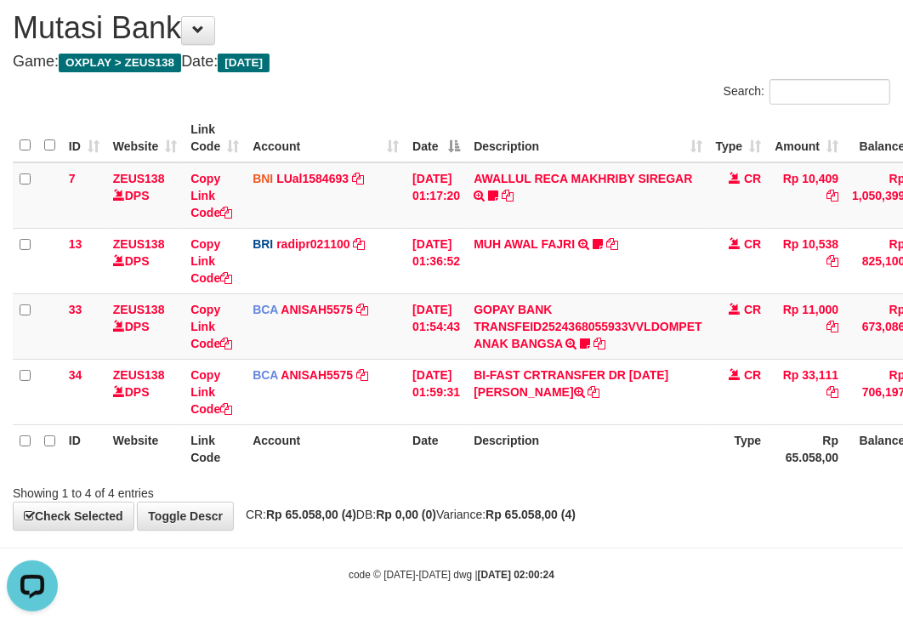
drag, startPoint x: 553, startPoint y: 478, endPoint x: 490, endPoint y: 460, distance: 65.4
click at [540, 476] on div "Search: ID Website Link Code Account Date Description Type Amount Balance Statu…" at bounding box center [452, 290] width 878 height 423
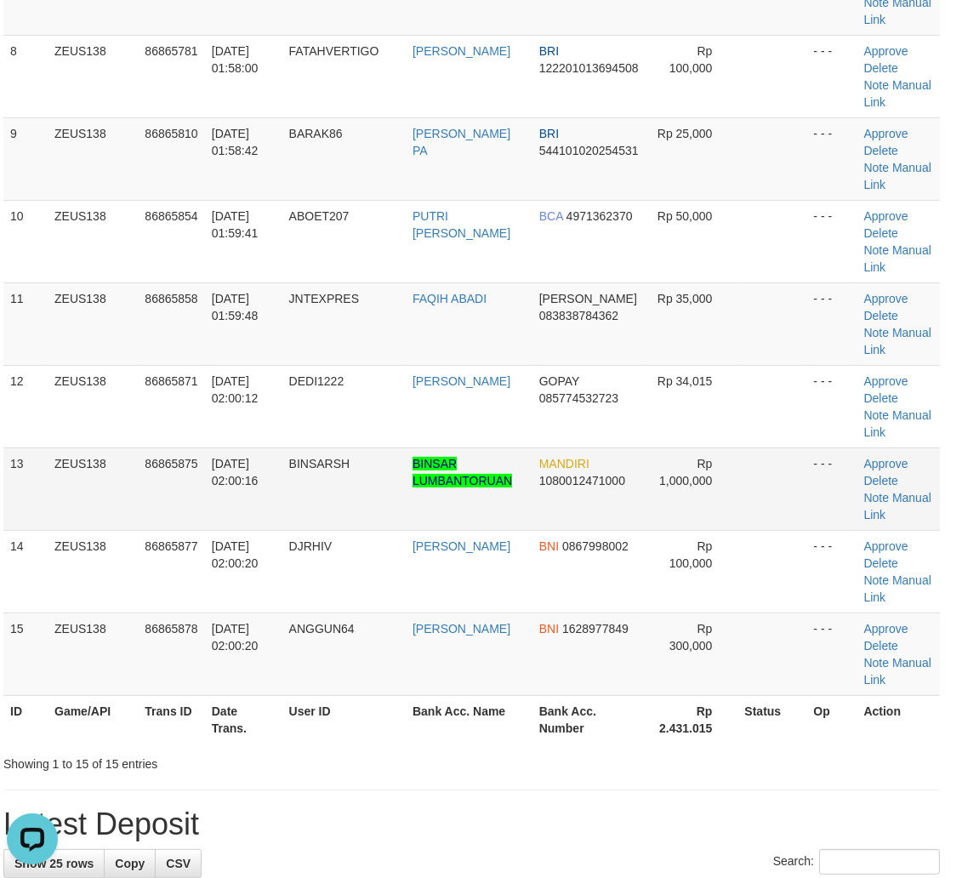
drag, startPoint x: 461, startPoint y: 515, endPoint x: 435, endPoint y: 511, distance: 26.7
click at [451, 514] on td "BINSAR LUMBANTORUAN" at bounding box center [469, 488] width 127 height 83
click at [635, 661] on td "BNI 1628977849" at bounding box center [590, 653] width 114 height 83
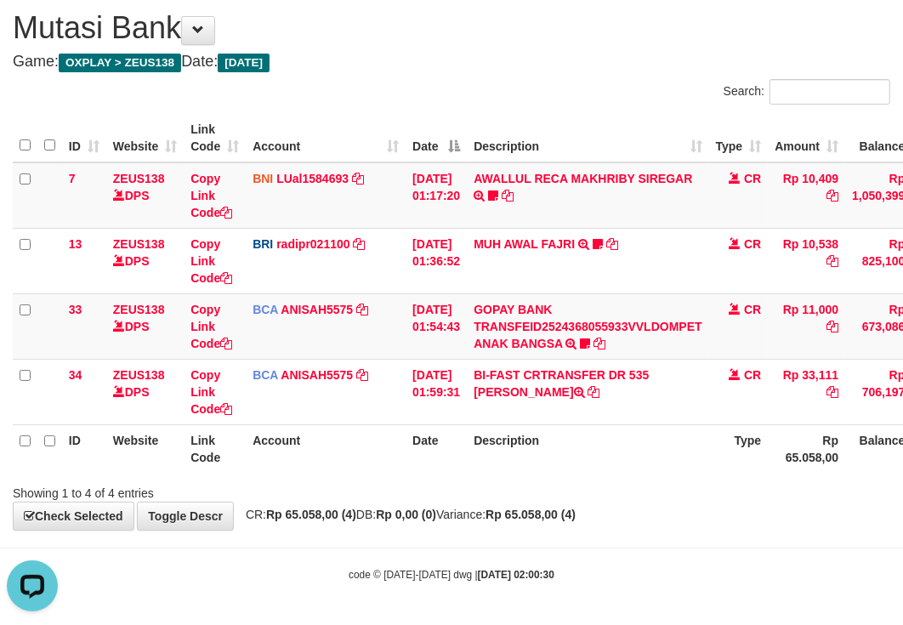
drag, startPoint x: 388, startPoint y: 464, endPoint x: 240, endPoint y: 448, distance: 148.9
click at [385, 464] on th "Account" at bounding box center [326, 448] width 160 height 48
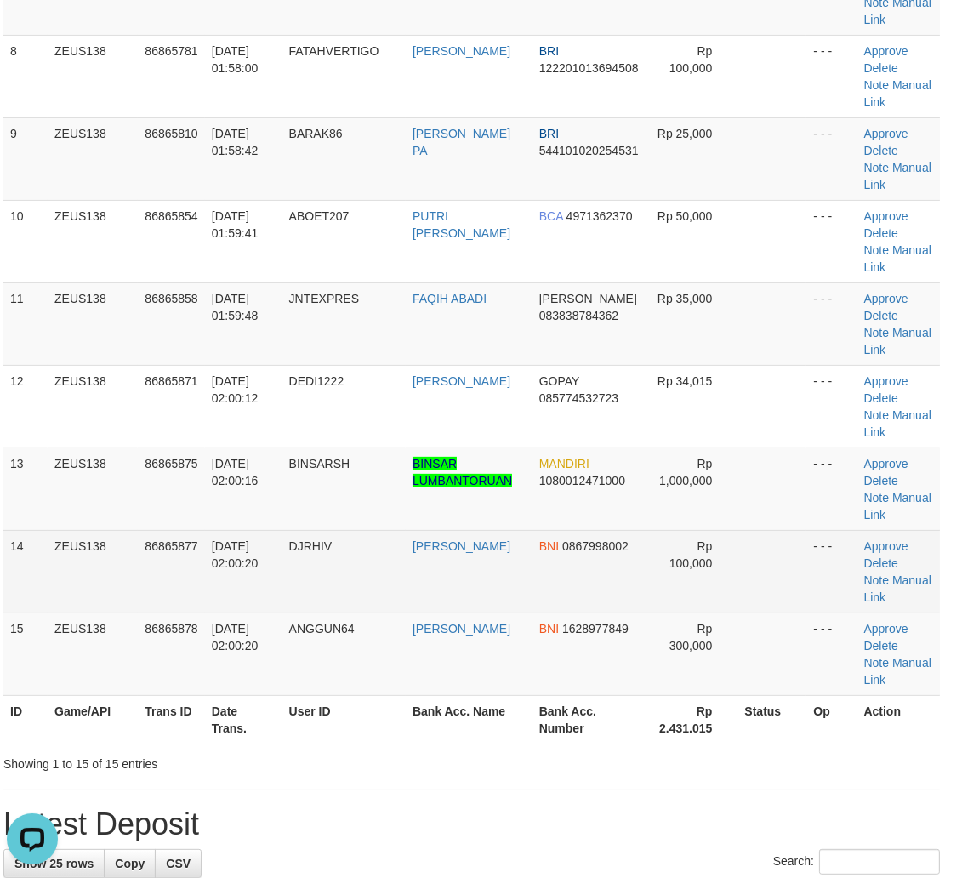
drag, startPoint x: 677, startPoint y: 549, endPoint x: 795, endPoint y: 592, distance: 125.1
click at [682, 553] on td "Rp 100,000" at bounding box center [691, 571] width 91 height 83
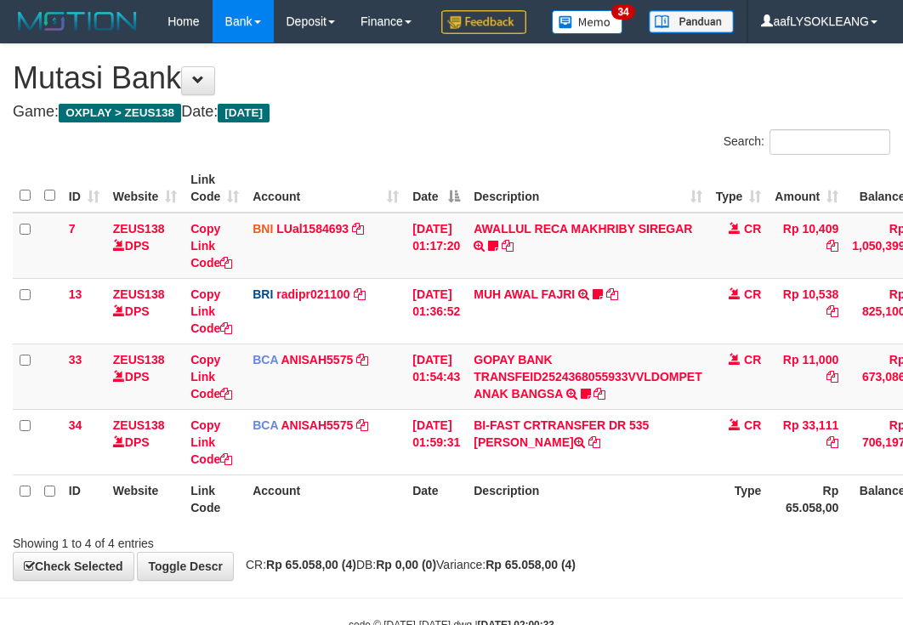
scroll to position [91, 0]
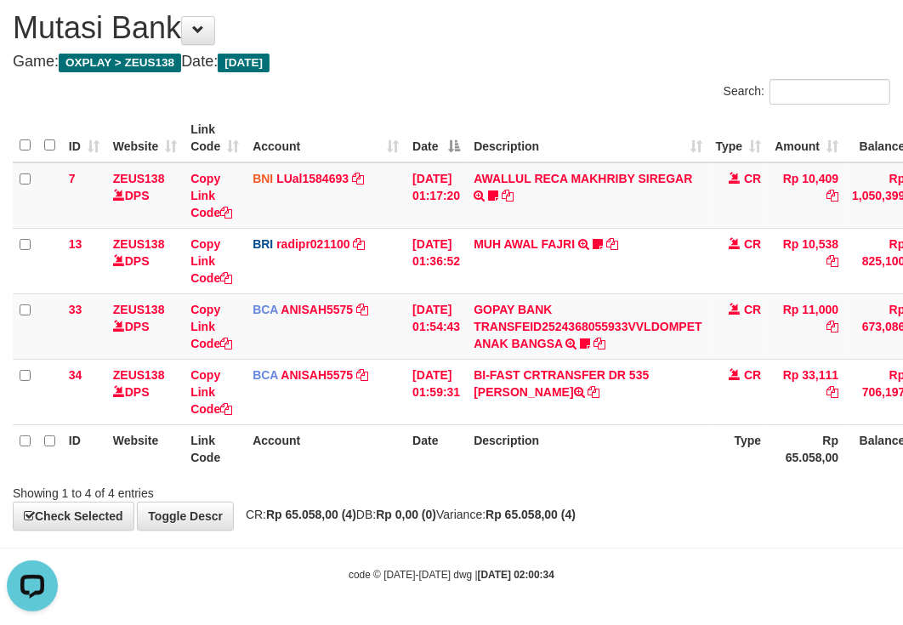
drag, startPoint x: 658, startPoint y: 455, endPoint x: 464, endPoint y: 425, distance: 195.4
click at [634, 453] on th "Description" at bounding box center [588, 448] width 242 height 48
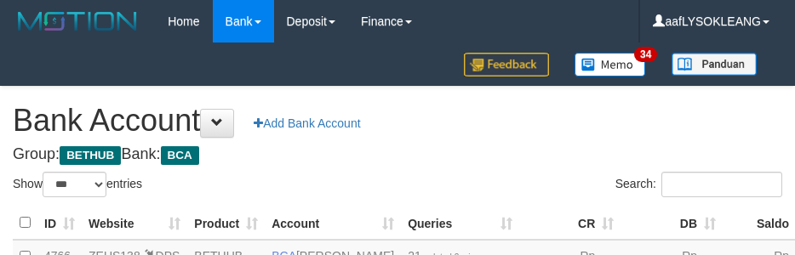
select select "***"
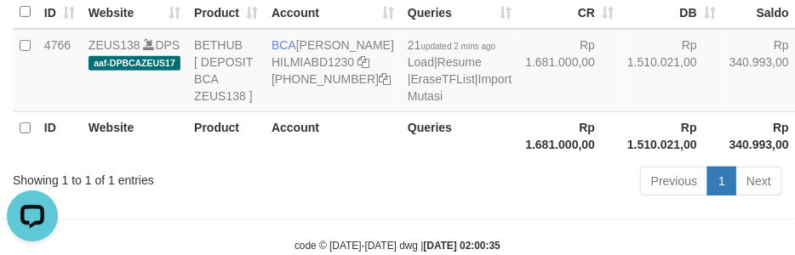
drag, startPoint x: 641, startPoint y: 139, endPoint x: 808, endPoint y: 196, distance: 177.3
click at [722, 112] on td "Rp 340.993,00" at bounding box center [768, 70] width 92 height 83
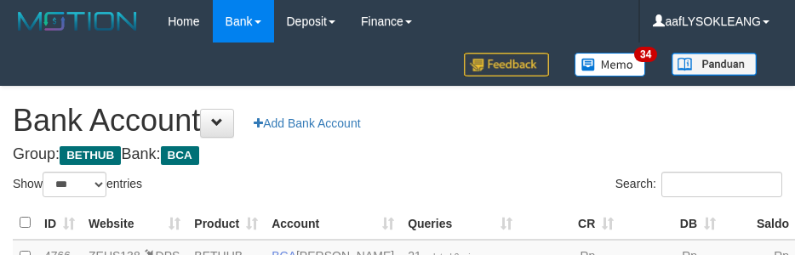
select select "***"
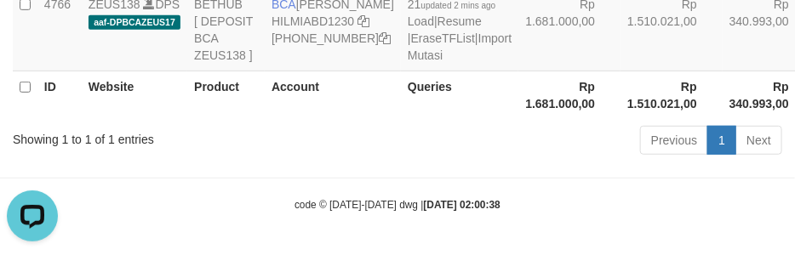
click at [479, 125] on div "Previous 1 Next" at bounding box center [563, 142] width 438 height 37
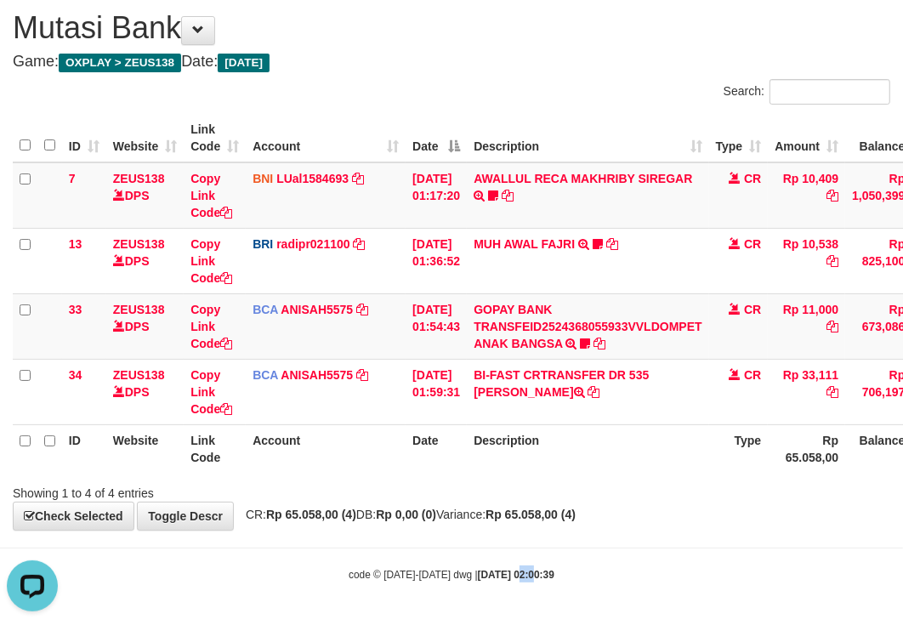
drag, startPoint x: 505, startPoint y: 578, endPoint x: 158, endPoint y: 460, distance: 366.7
click at [496, 577] on body "Toggle navigation Home Bank Account List Load By Website Group [OXPLAY] ZEUS138…" at bounding box center [451, 287] width 903 height 675
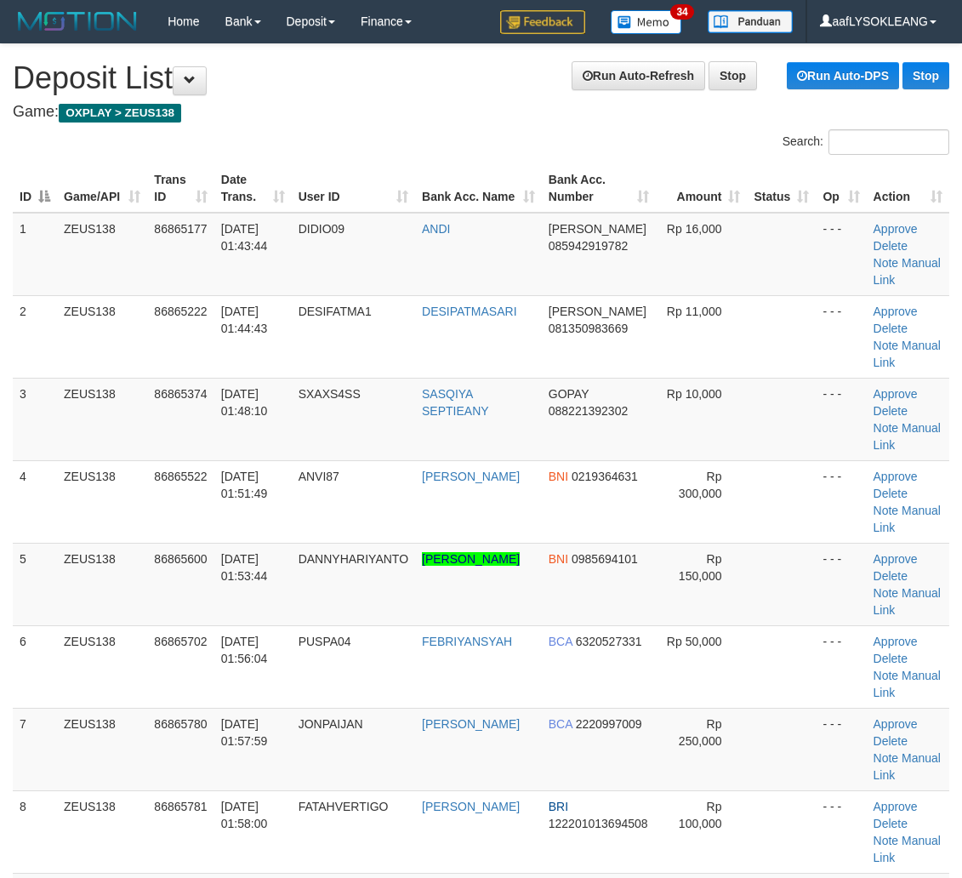
scroll to position [755, 9]
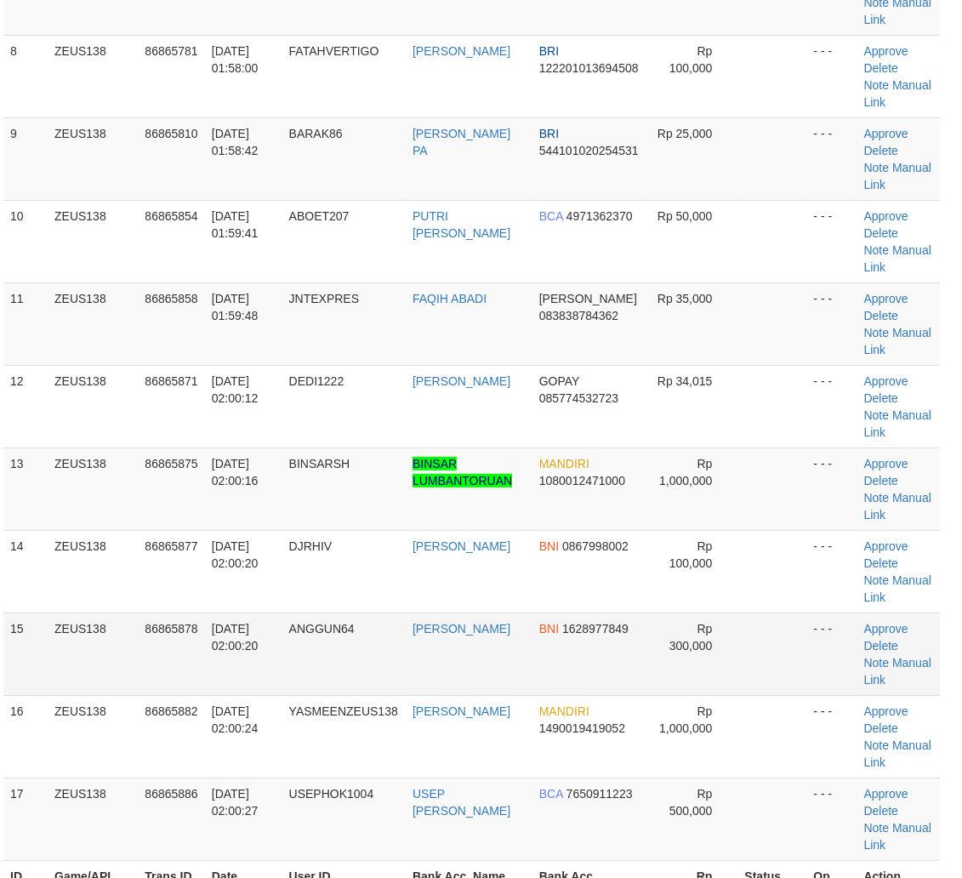
click at [641, 672] on td "BNI 1628977849" at bounding box center [590, 653] width 114 height 83
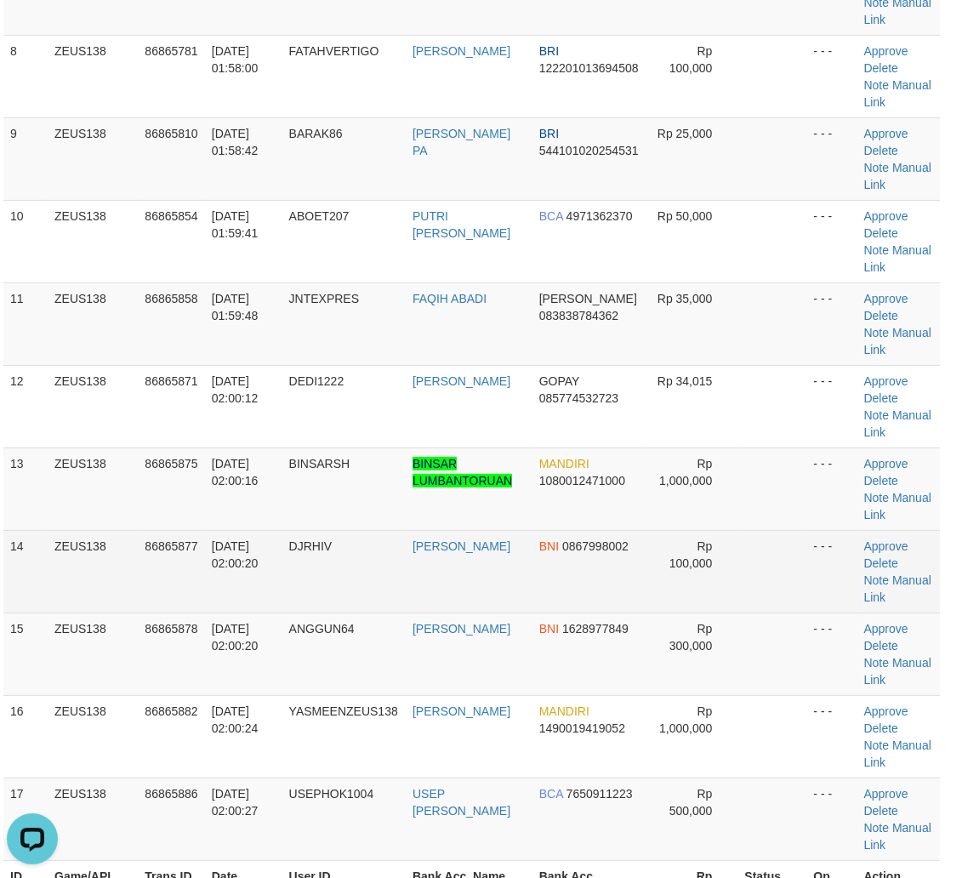
scroll to position [0, 0]
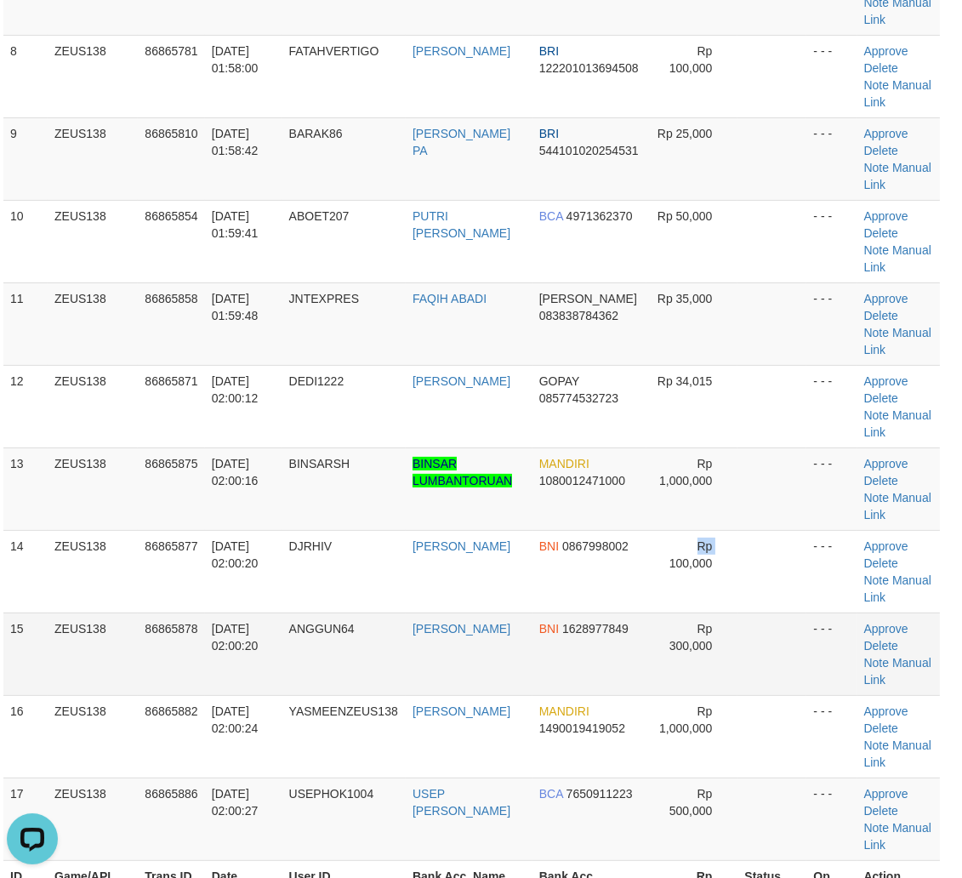
drag, startPoint x: 645, startPoint y: 583, endPoint x: 750, endPoint y: 594, distance: 106.1
click at [649, 584] on td "Rp 100,000" at bounding box center [691, 571] width 91 height 83
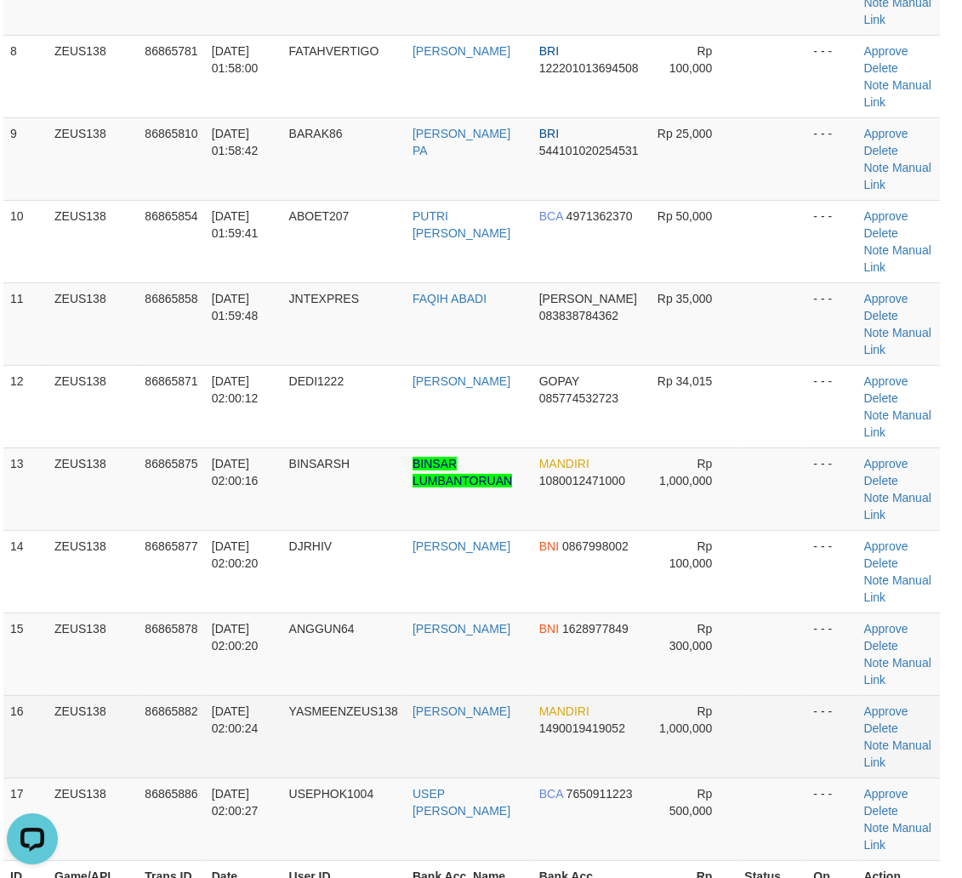
scroll to position [914, 9]
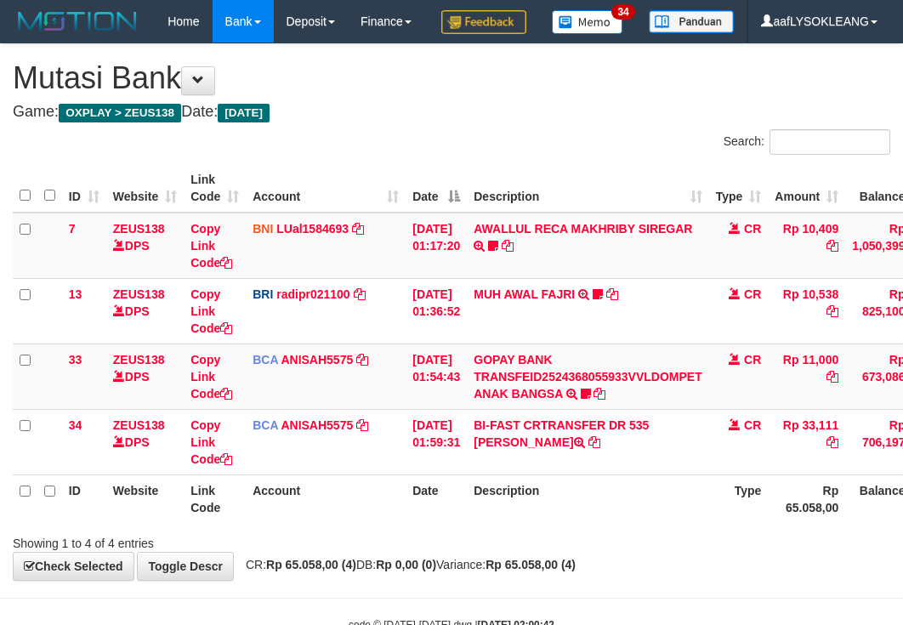
scroll to position [91, 0]
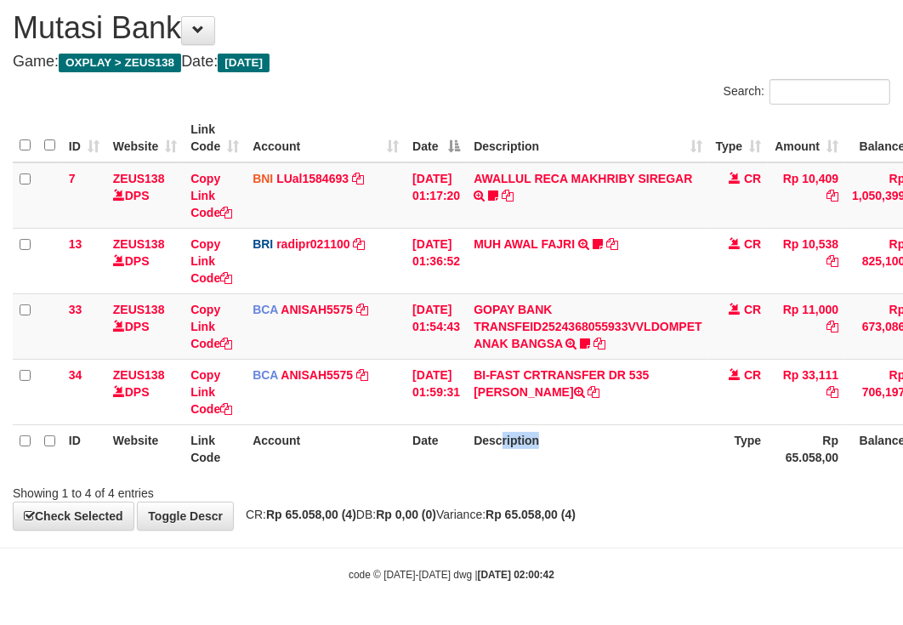
drag, startPoint x: 513, startPoint y: 435, endPoint x: 498, endPoint y: 434, distance: 14.5
click at [533, 439] on th "Description" at bounding box center [588, 448] width 242 height 48
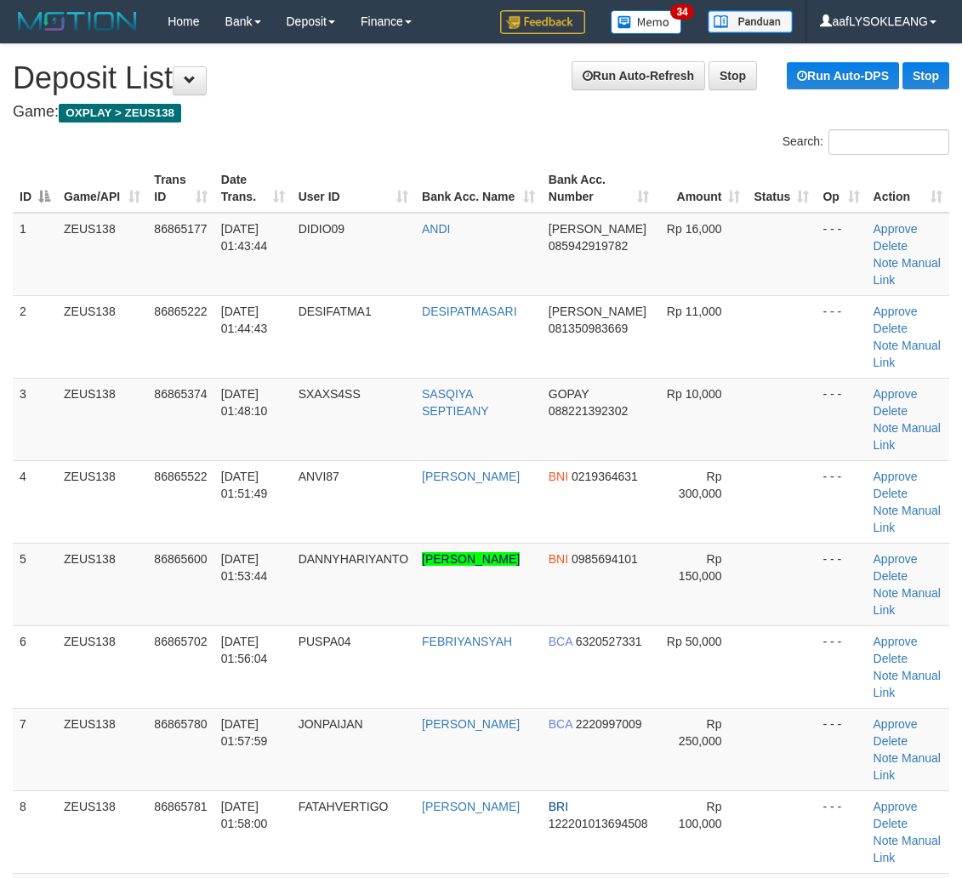
scroll to position [914, 9]
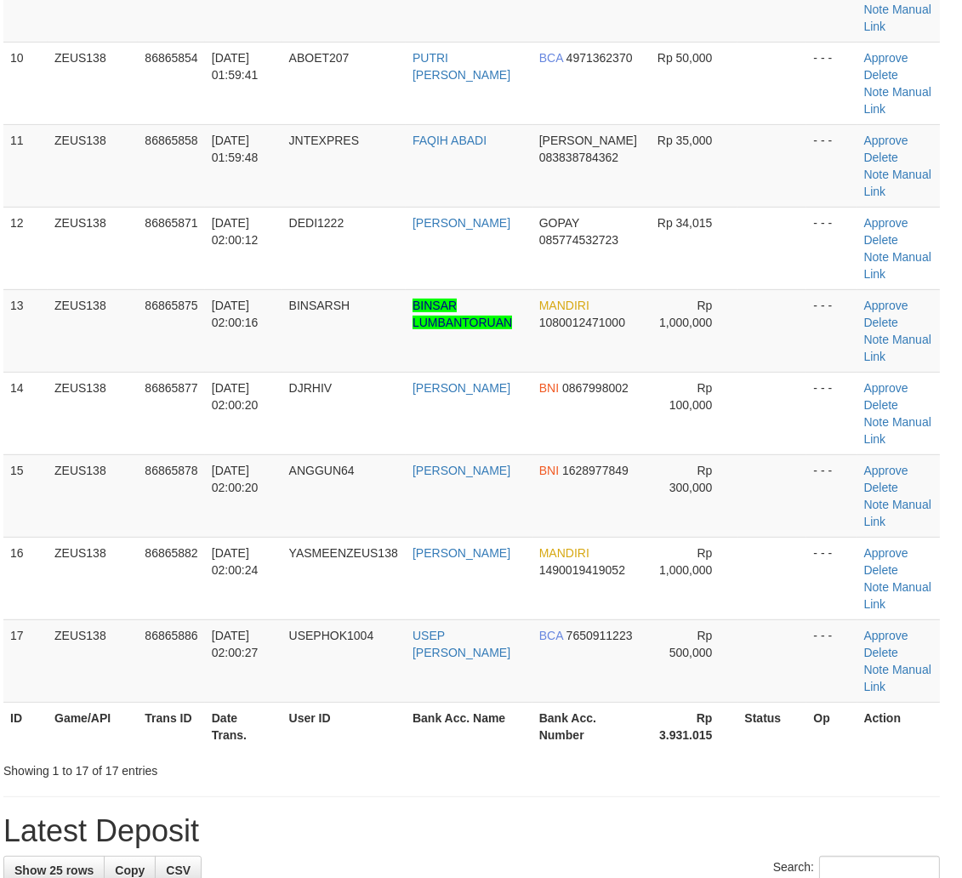
drag, startPoint x: 874, startPoint y: 639, endPoint x: 973, endPoint y: 657, distance: 100.3
click at [905, 644] on tr "17 ZEUS138 86865886 01/09/2025 02:00:27 USEPHOK1004 USEP MAULANA RIZKI BCA 7650…" at bounding box center [471, 660] width 937 height 83
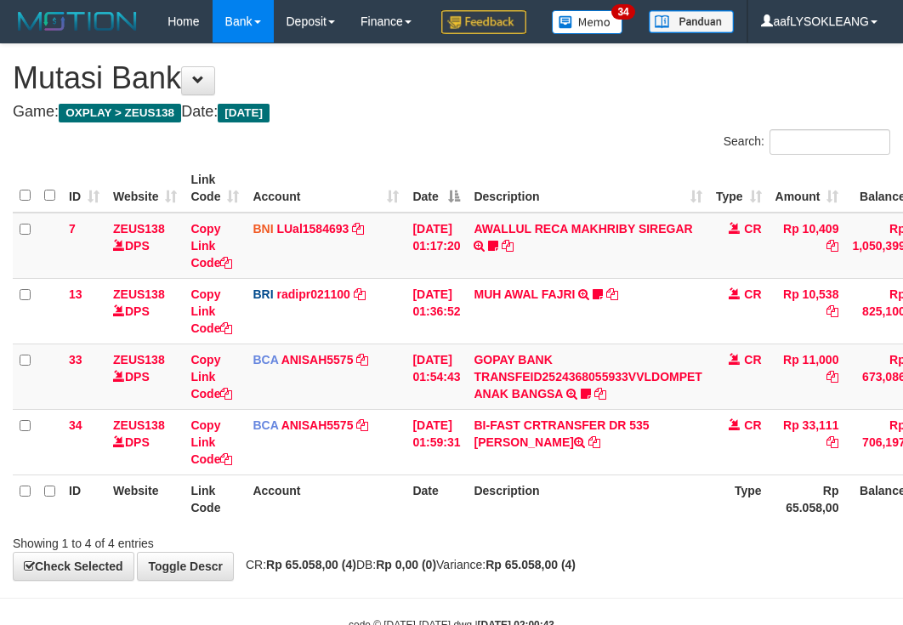
scroll to position [91, 0]
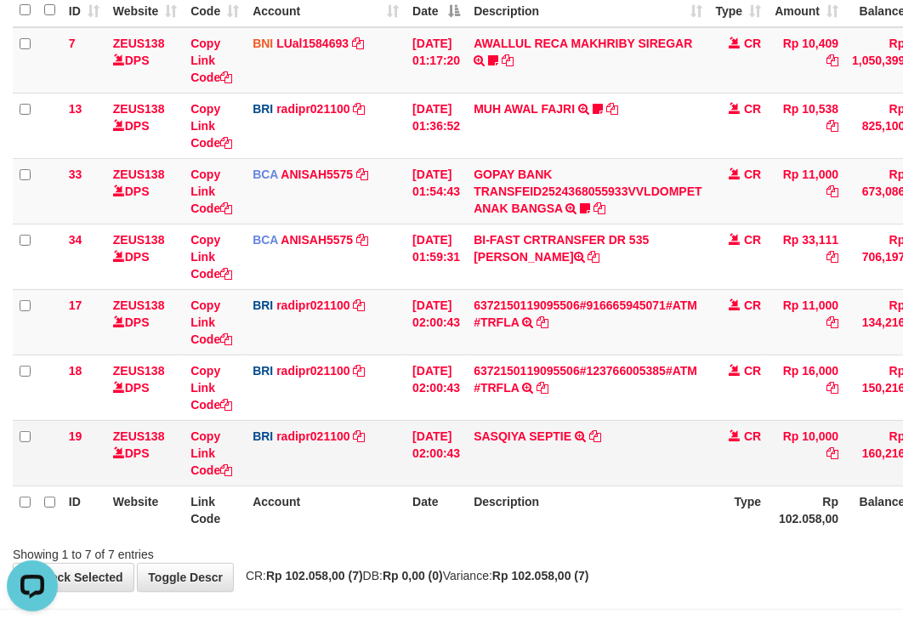
click at [514, 486] on td "SASQIYA SEPTIE TRANSFER NBMB SASQIYA SEPTIE TO REYNALDI ADI PRATAMA" at bounding box center [588, 452] width 242 height 65
copy link "SASQIYA"
click at [545, 486] on td "SASQIYA SEPTIE TRANSFER NBMB SASQIYA SEPTIE TO REYNALDI ADI PRATAMA" at bounding box center [588, 452] width 242 height 65
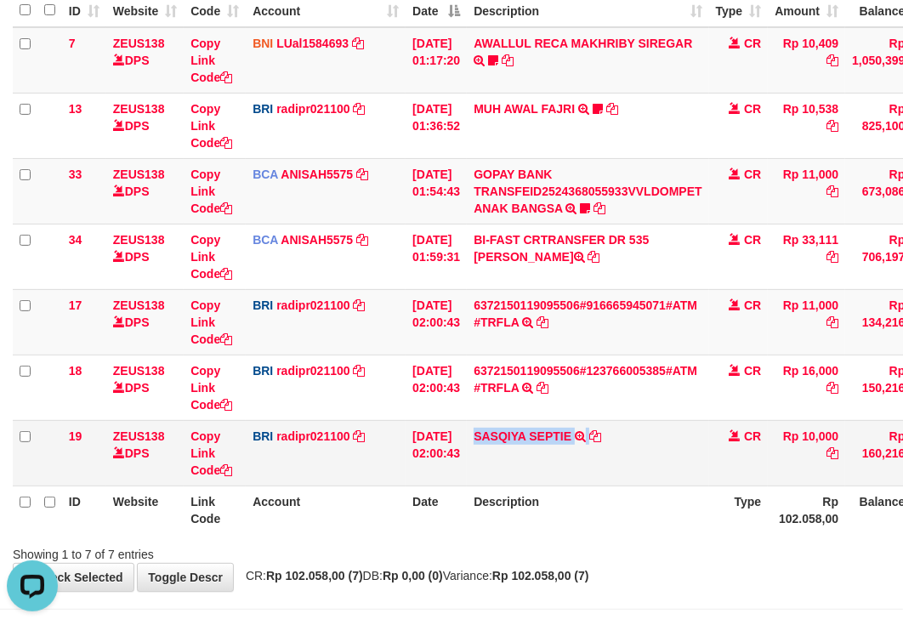
click at [545, 486] on td "SASQIYA SEPTIE TRANSFER NBMB SASQIYA SEPTIE TO REYNALDI ADI PRATAMA" at bounding box center [588, 452] width 242 height 65
copy td "SASQIYA SEPTIE"
click at [201, 477] on link "Copy Link Code" at bounding box center [212, 454] width 42 height 48
copy td "SASQIYA SEPTIE"
click at [201, 477] on link "Copy Link Code" at bounding box center [212, 454] width 42 height 48
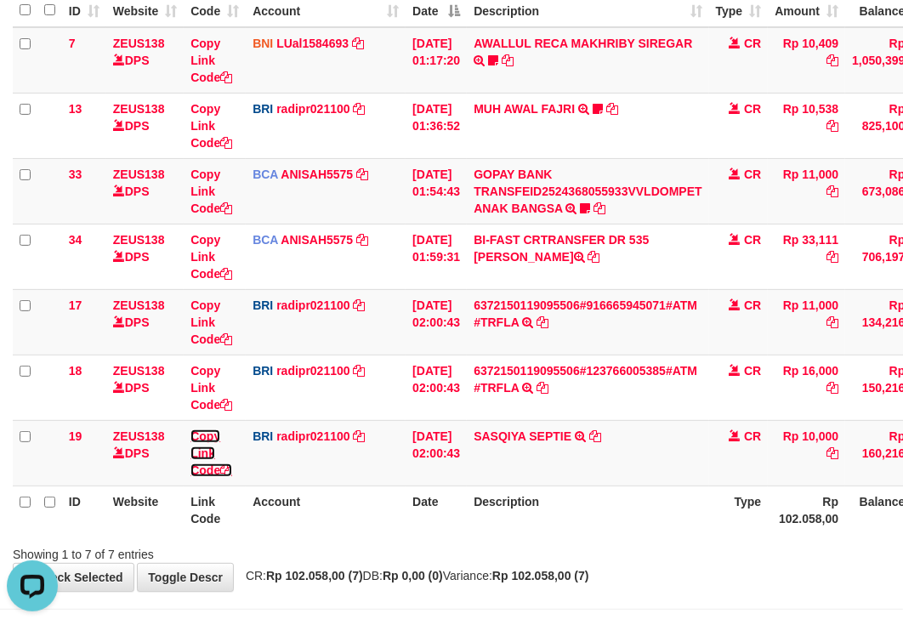
scroll to position [233, 0]
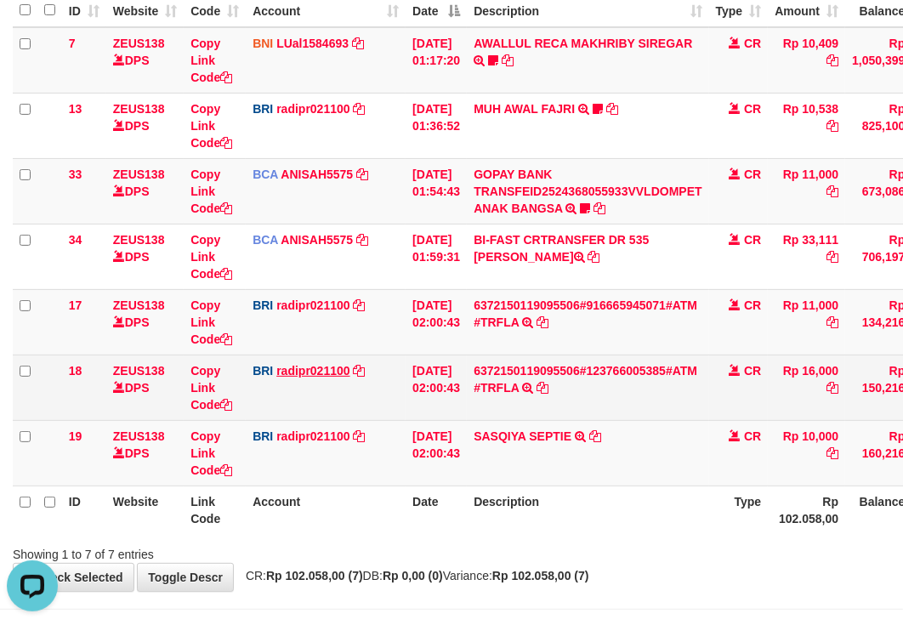
drag, startPoint x: 412, startPoint y: 419, endPoint x: 310, endPoint y: 413, distance: 101.4
click at [409, 419] on td "01/09/2025 02:00:43" at bounding box center [436, 387] width 61 height 65
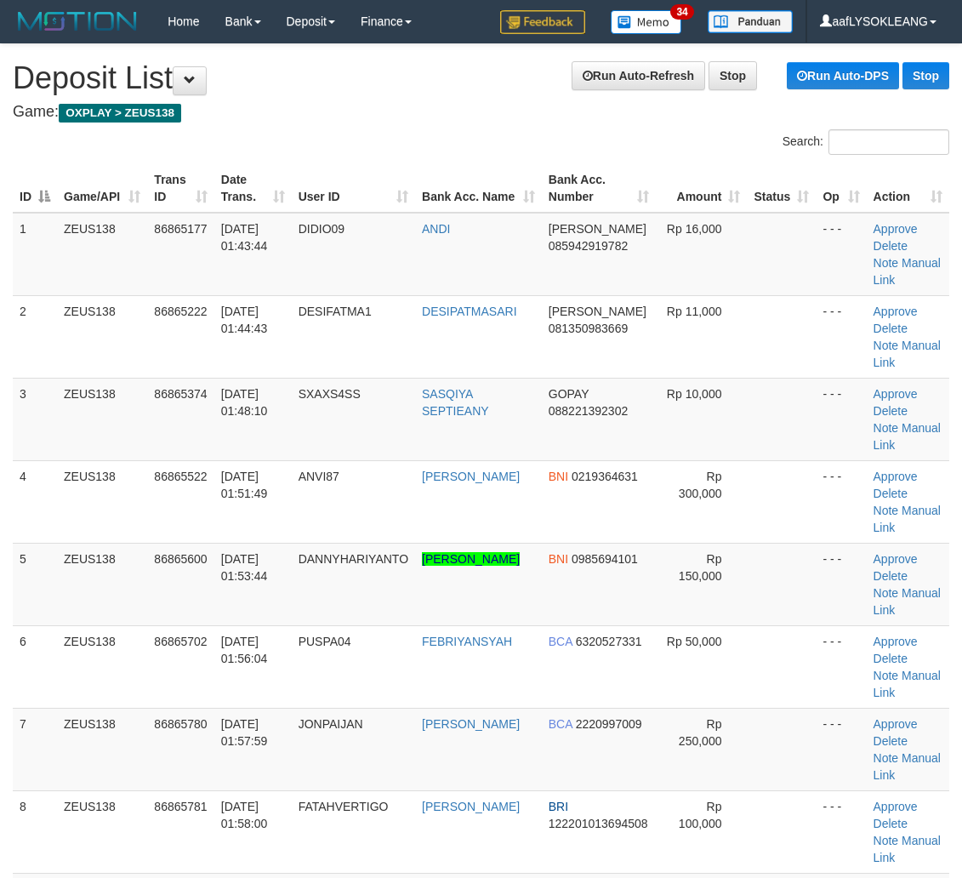
scroll to position [914, 9]
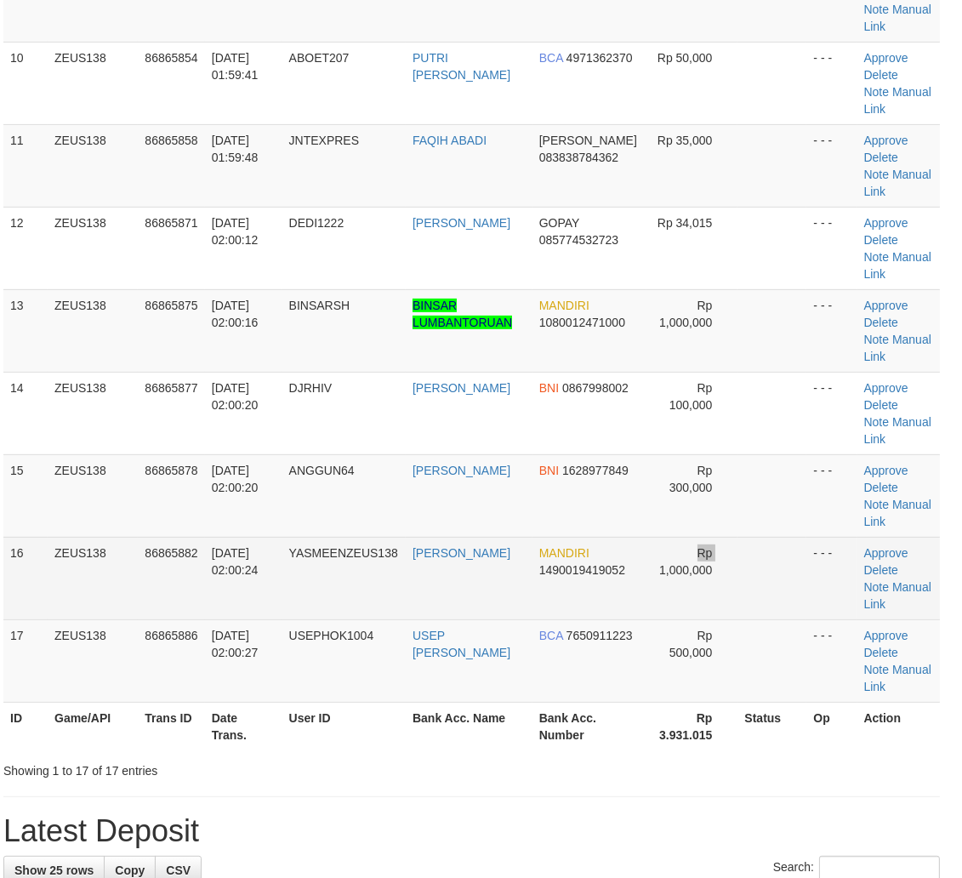
drag, startPoint x: 653, startPoint y: 589, endPoint x: 635, endPoint y: 584, distance: 19.6
click at [635, 584] on tr "16 ZEUS138 86865882 01/09/2025 02:00:24 YASMEENZEUS138 ARIS MUNANDAR MANDIRI 14…" at bounding box center [471, 578] width 937 height 83
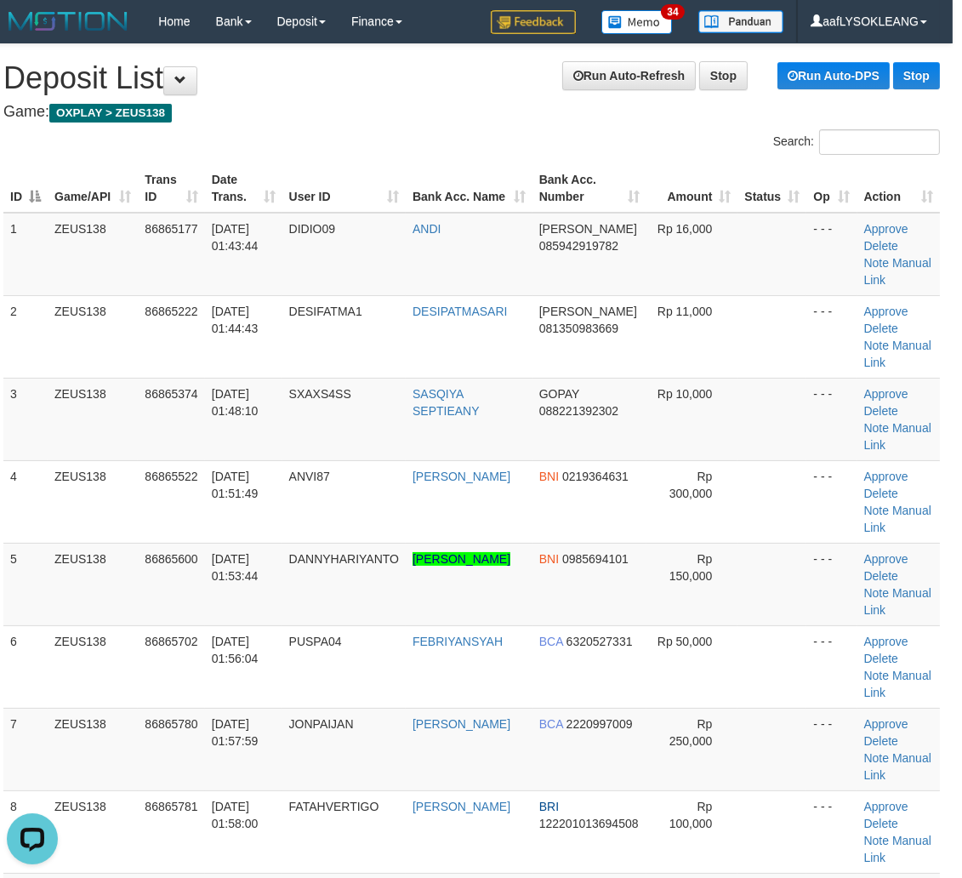
scroll to position [0, 0]
click at [801, 571] on td at bounding box center [772, 584] width 69 height 83
click at [914, 426] on link "Manual Link" at bounding box center [897, 436] width 67 height 31
click at [924, 431] on link "Manual Link" at bounding box center [897, 436] width 67 height 31
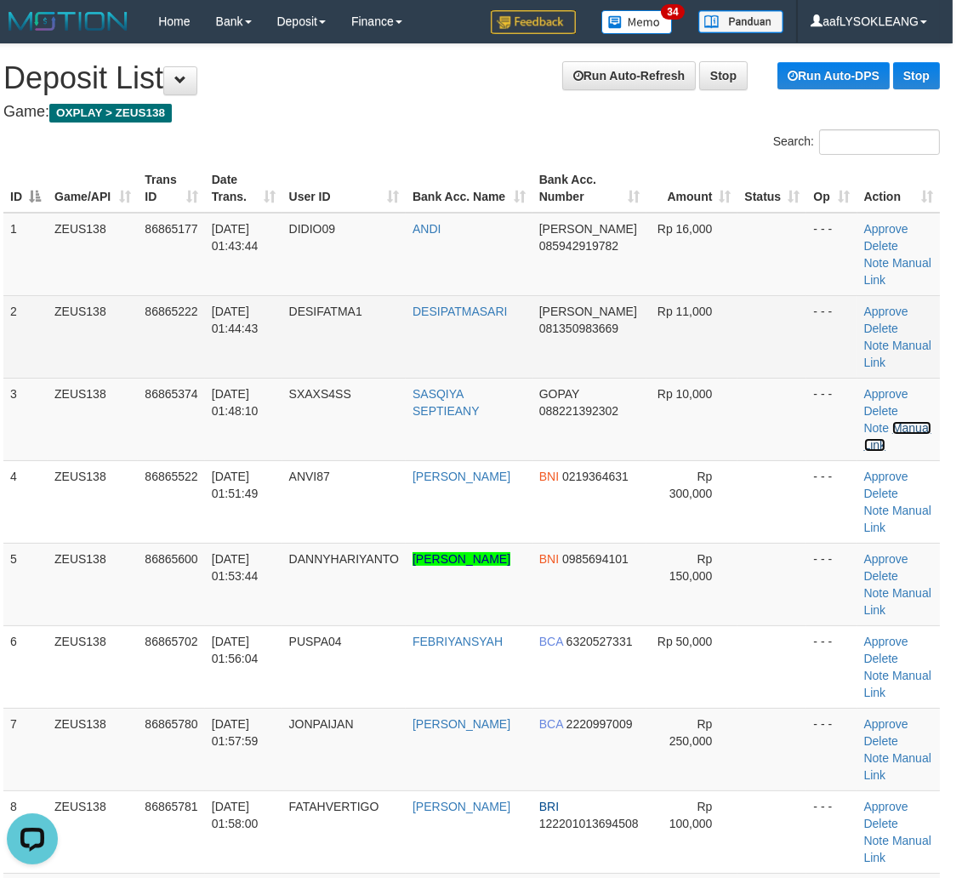
click at [864, 421] on link "Manual Link" at bounding box center [897, 436] width 67 height 31
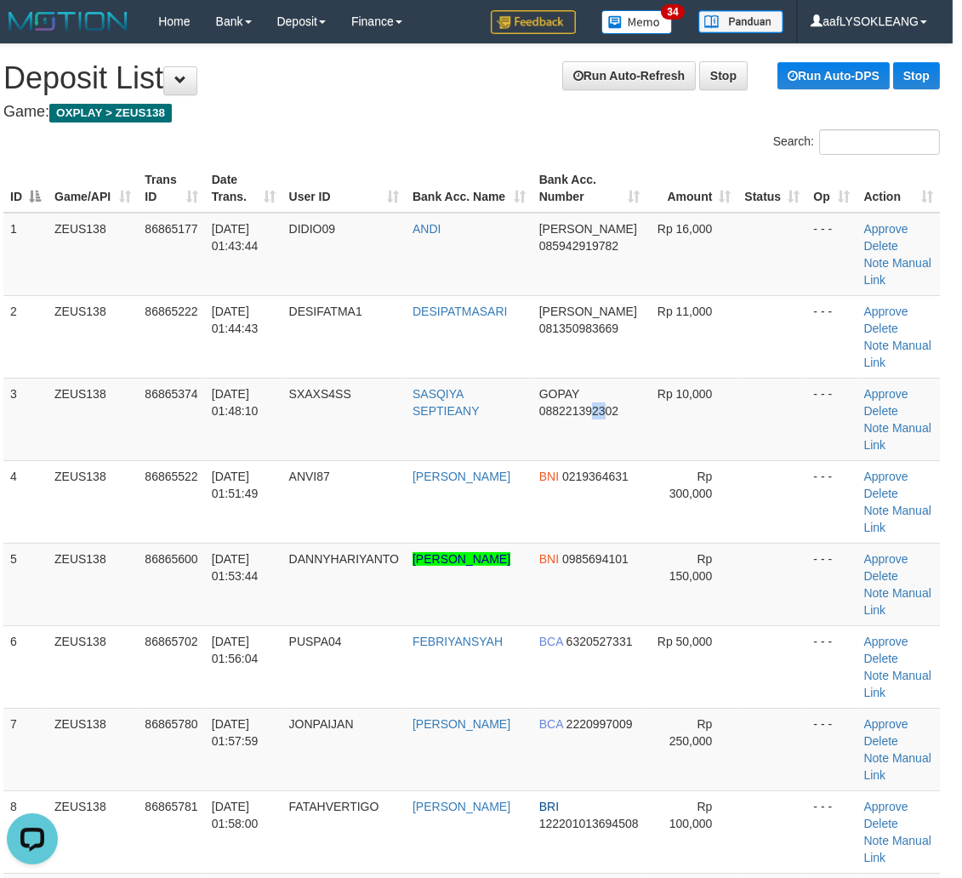
drag, startPoint x: 645, startPoint y: 448, endPoint x: 970, endPoint y: 531, distance: 335.3
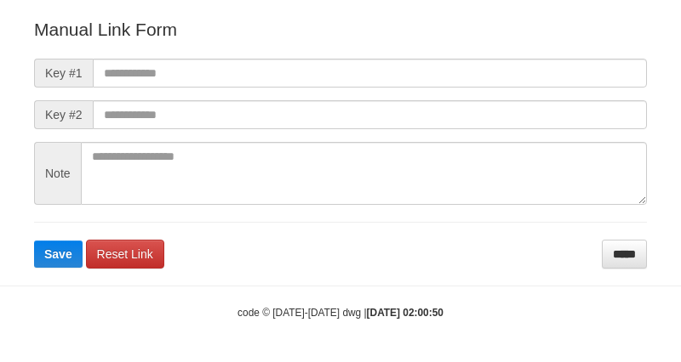
scroll to position [189, 0]
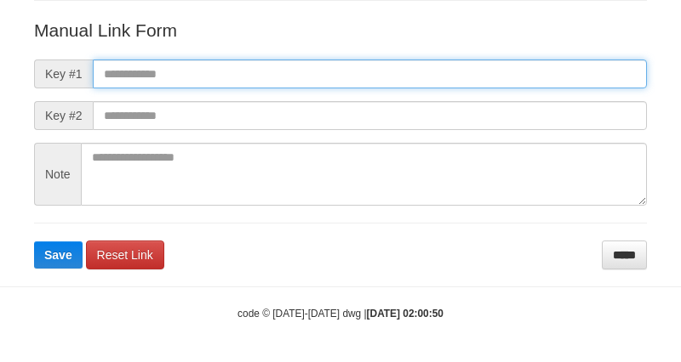
paste input "**********"
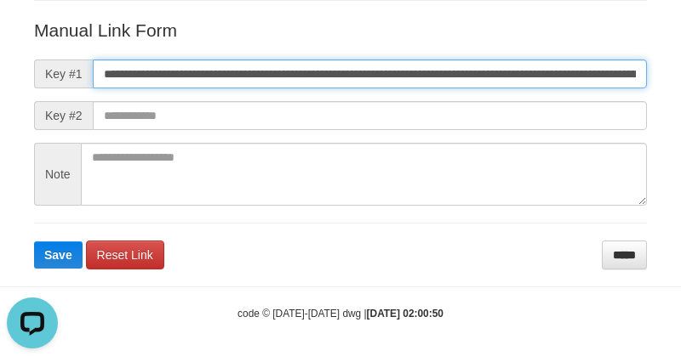
scroll to position [0, 0]
click at [513, 77] on input "**********" at bounding box center [370, 74] width 554 height 29
type input "**********"
click at [34, 242] on button "Save" at bounding box center [58, 255] width 48 height 27
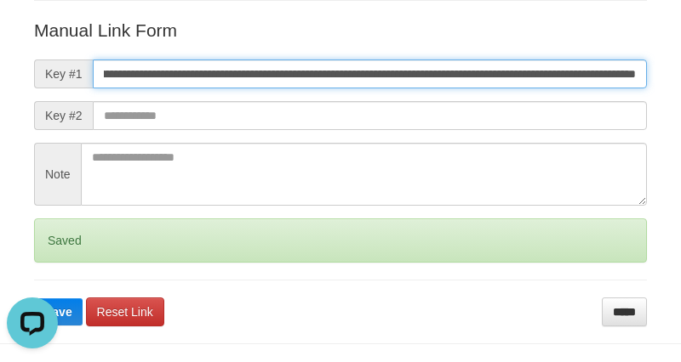
click at [34, 299] on button "Save" at bounding box center [58, 312] width 48 height 27
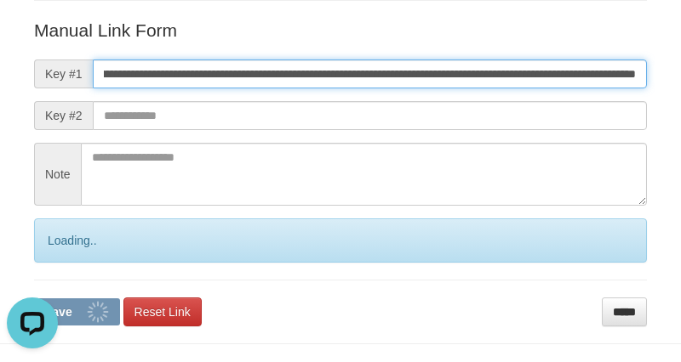
click at [34, 299] on button "Save" at bounding box center [77, 312] width 86 height 27
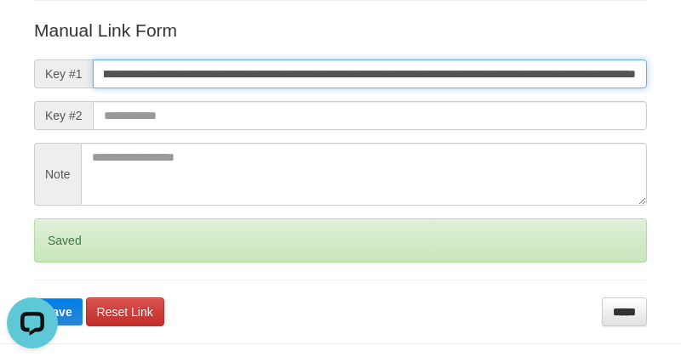
click at [34, 299] on button "Save" at bounding box center [58, 312] width 48 height 27
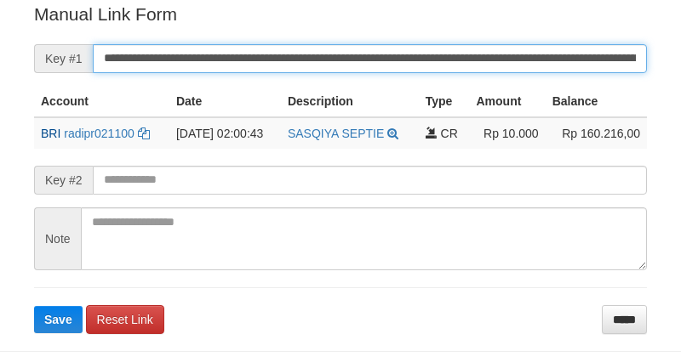
click at [553, 53] on input "**********" at bounding box center [370, 58] width 554 height 29
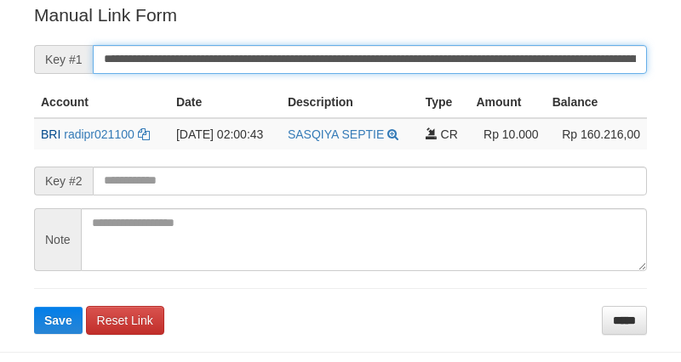
click at [469, 58] on input "**********" at bounding box center [370, 59] width 554 height 29
click at [34, 307] on button "Save" at bounding box center [58, 320] width 48 height 27
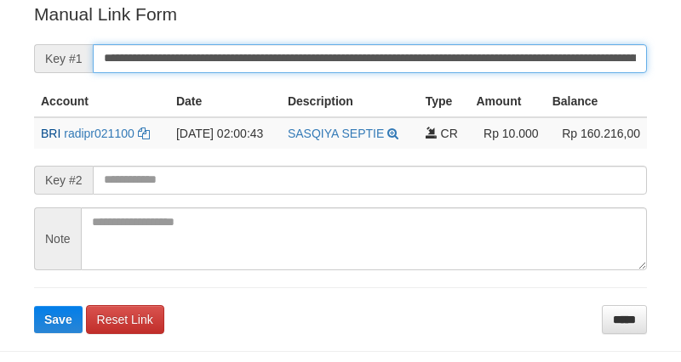
click at [34, 306] on button "Save" at bounding box center [58, 319] width 48 height 27
click at [503, 68] on input "**********" at bounding box center [370, 58] width 554 height 29
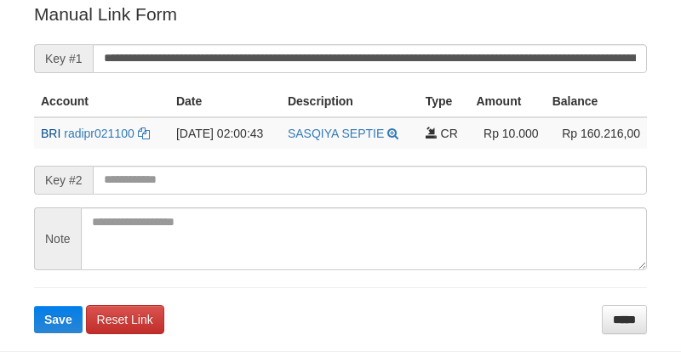
click at [34, 306] on button "Save" at bounding box center [58, 319] width 48 height 27
click at [500, 65] on input "**********" at bounding box center [370, 58] width 554 height 29
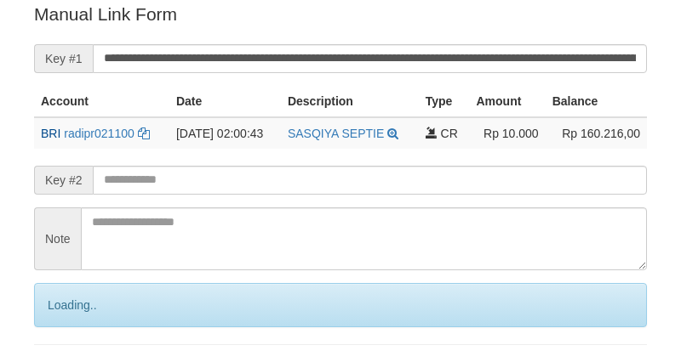
scroll to position [344, 0]
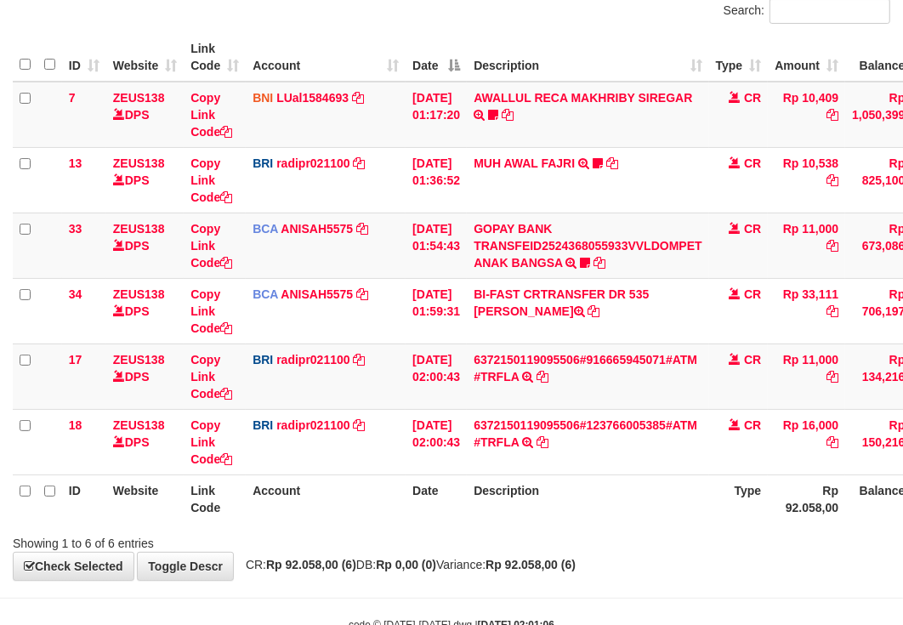
scroll to position [185, 0]
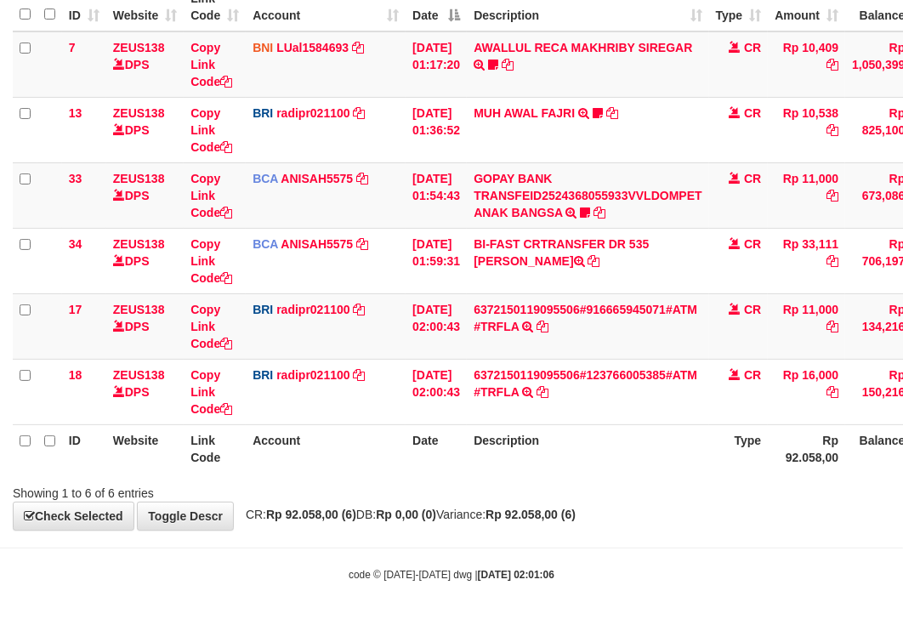
drag, startPoint x: 701, startPoint y: 519, endPoint x: 512, endPoint y: 477, distance: 193.4
click at [681, 502] on div "Showing 1 to 6 of 6 entries" at bounding box center [451, 490] width 903 height 24
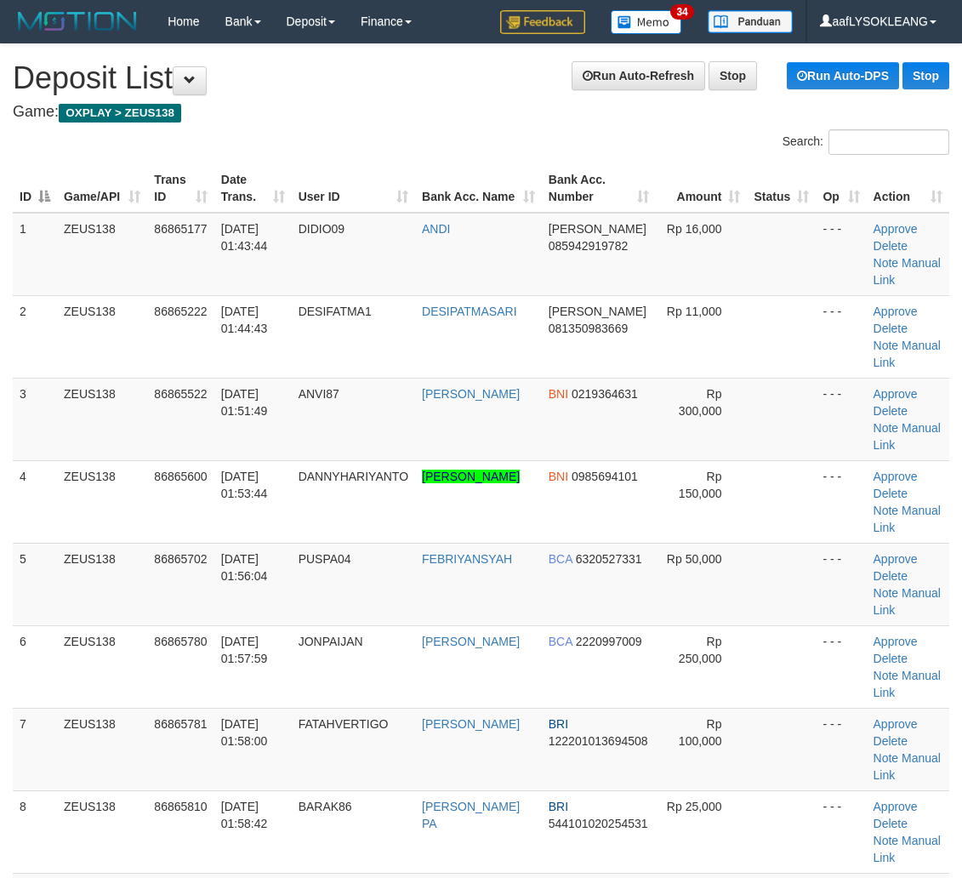
scroll to position [0, 9]
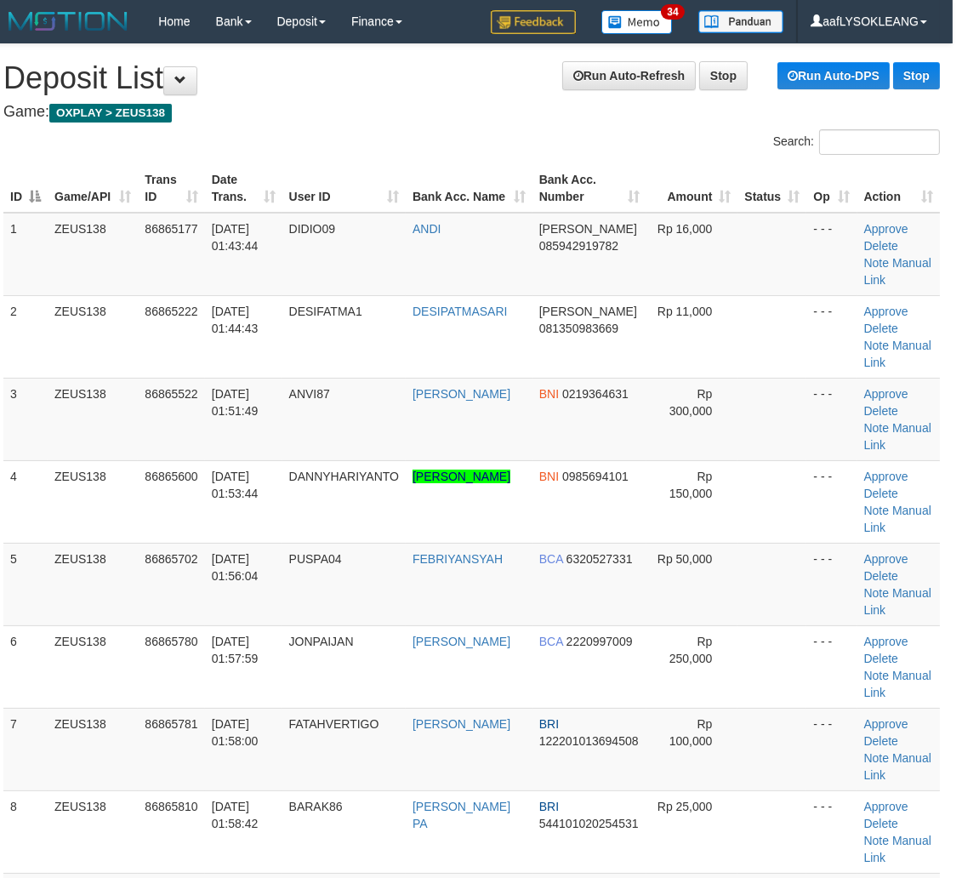
drag, startPoint x: 914, startPoint y: 606, endPoint x: 974, endPoint y: 610, distance: 60.5
click at [921, 606] on td "Approve Delete Note Manual Link" at bounding box center [898, 584] width 83 height 83
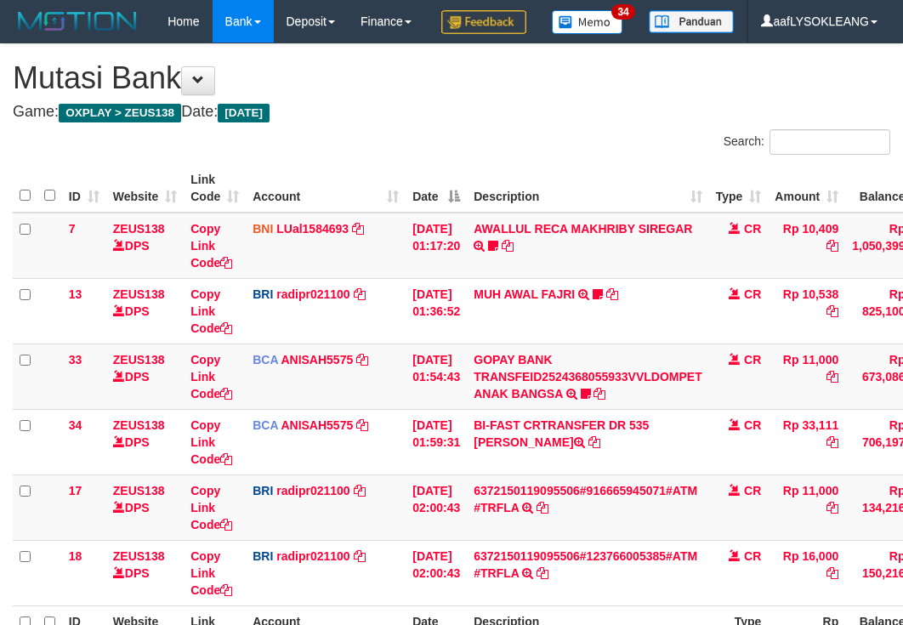
scroll to position [133, 0]
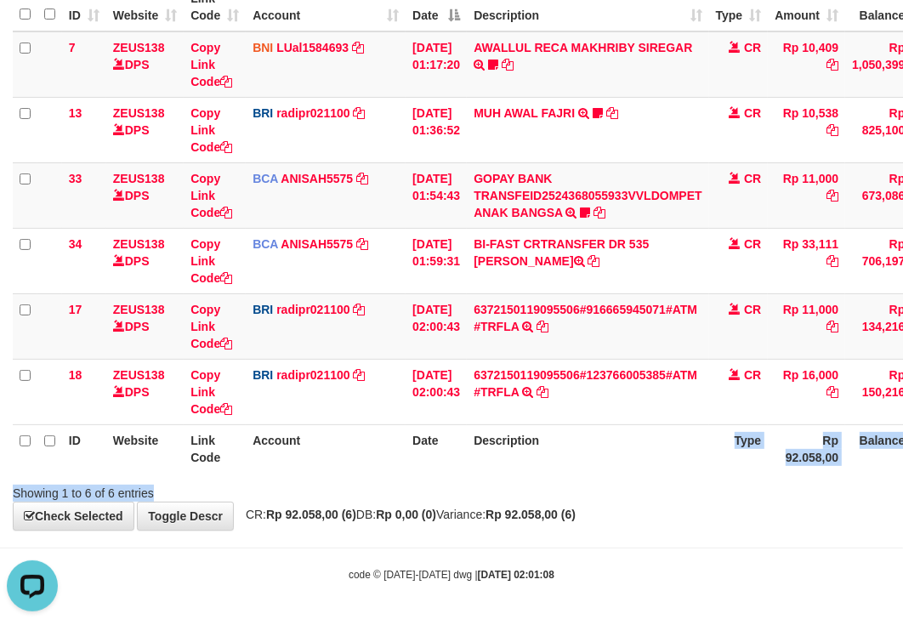
drag, startPoint x: 616, startPoint y: 470, endPoint x: 3, endPoint y: 371, distance: 620.5
click at [590, 464] on div "Search: ID Website Link Code Account Date Description Type Amount Balance Statu…" at bounding box center [452, 225] width 878 height 554
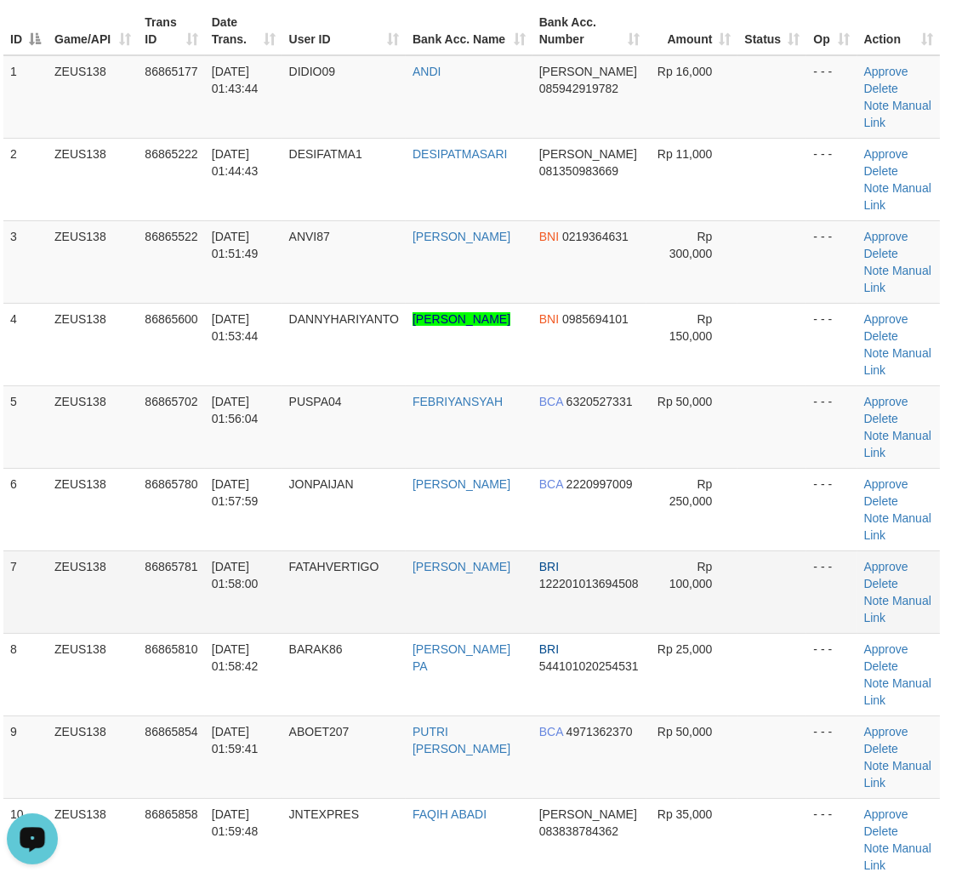
drag, startPoint x: 733, startPoint y: 589, endPoint x: 828, endPoint y: 587, distance: 94.5
click at [743, 589] on tr "7 ZEUS138 86865781 01/09/2025 01:58:00 FATAHVERTIGO ABDUL FATAH TS BRI 12220101…" at bounding box center [471, 591] width 937 height 83
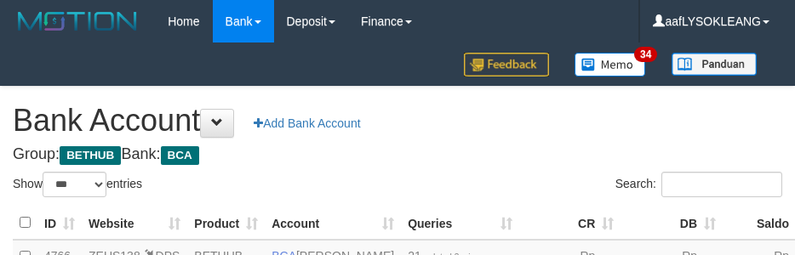
select select "***"
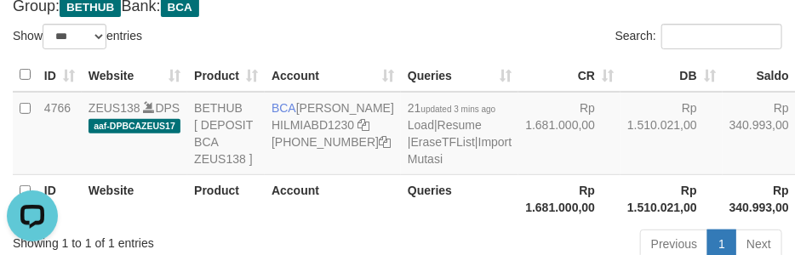
drag, startPoint x: 414, startPoint y: 40, endPoint x: 800, endPoint y: 166, distance: 406.2
click at [436, 57] on div "Show ** ** ** *** *** entries Search: ID Website Product Account Queries CR [PE…" at bounding box center [397, 144] width 769 height 241
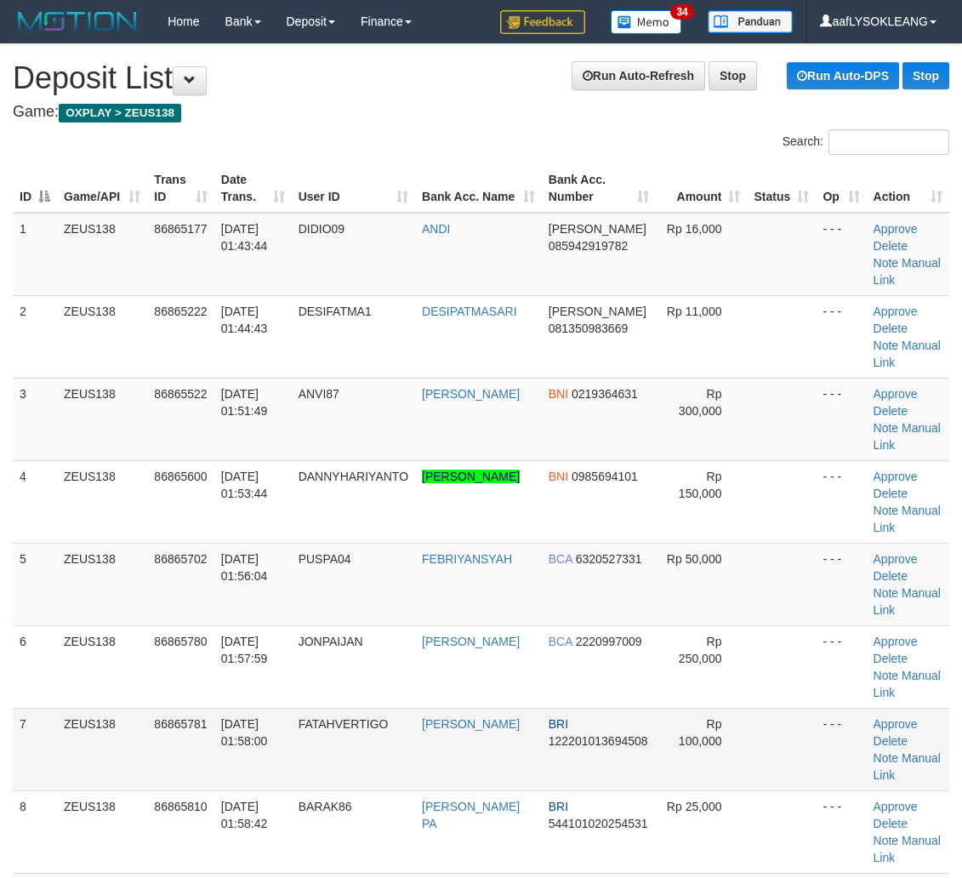
scroll to position [157, 9]
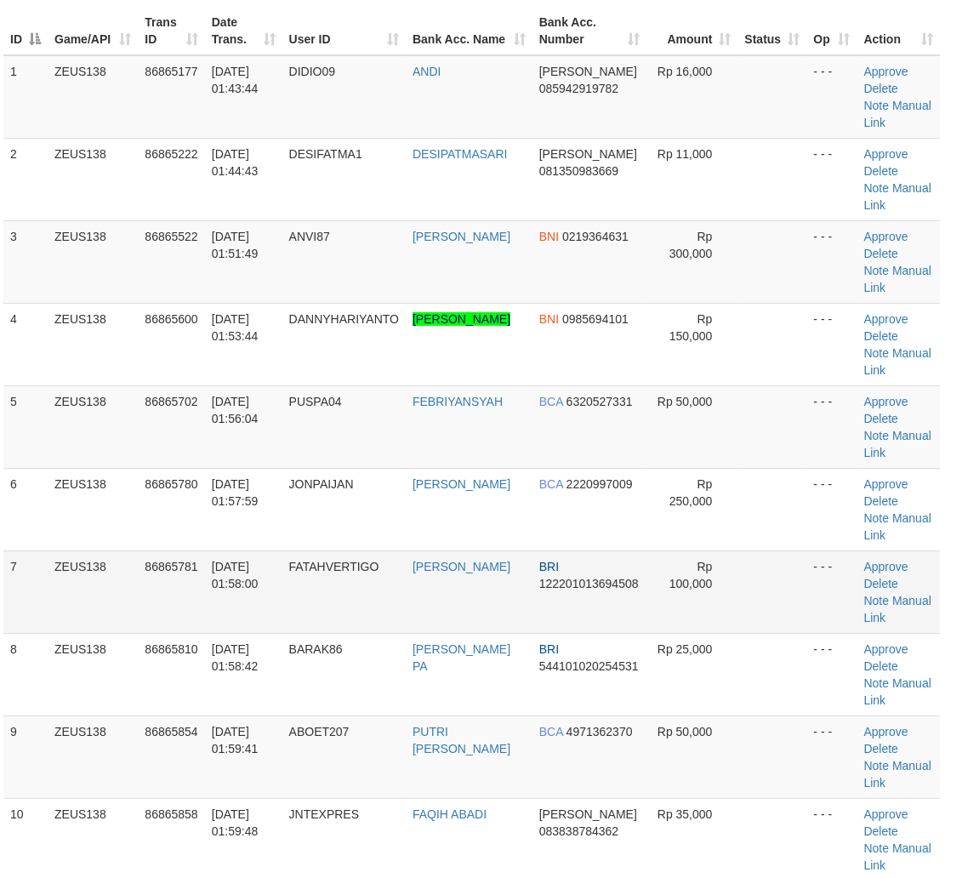
click at [669, 597] on td "Rp 100,000" at bounding box center [691, 591] width 91 height 83
click at [670, 595] on td "Rp 100,000" at bounding box center [691, 591] width 91 height 83
click at [676, 595] on td "Rp 100,000" at bounding box center [691, 591] width 91 height 83
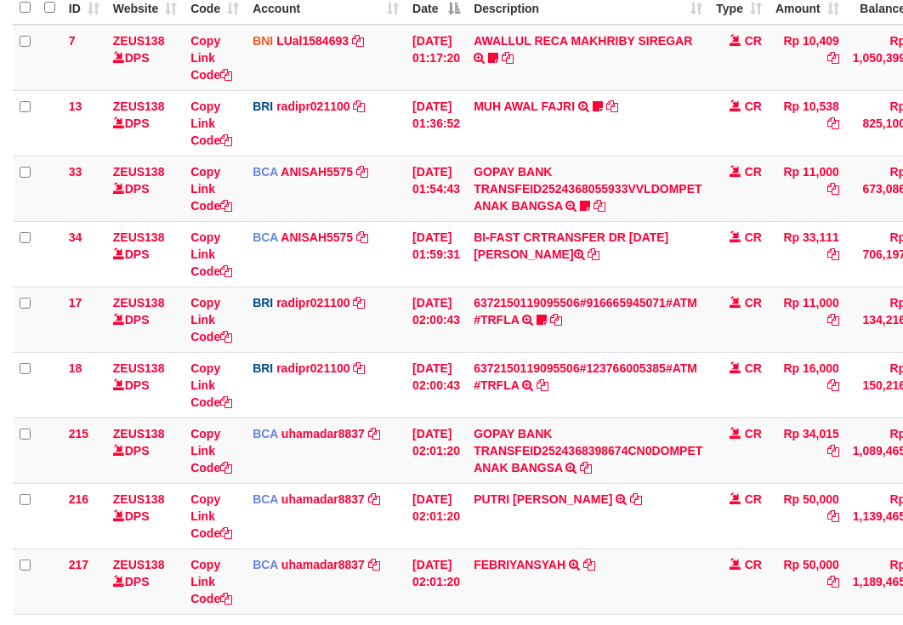
scroll to position [377, 0]
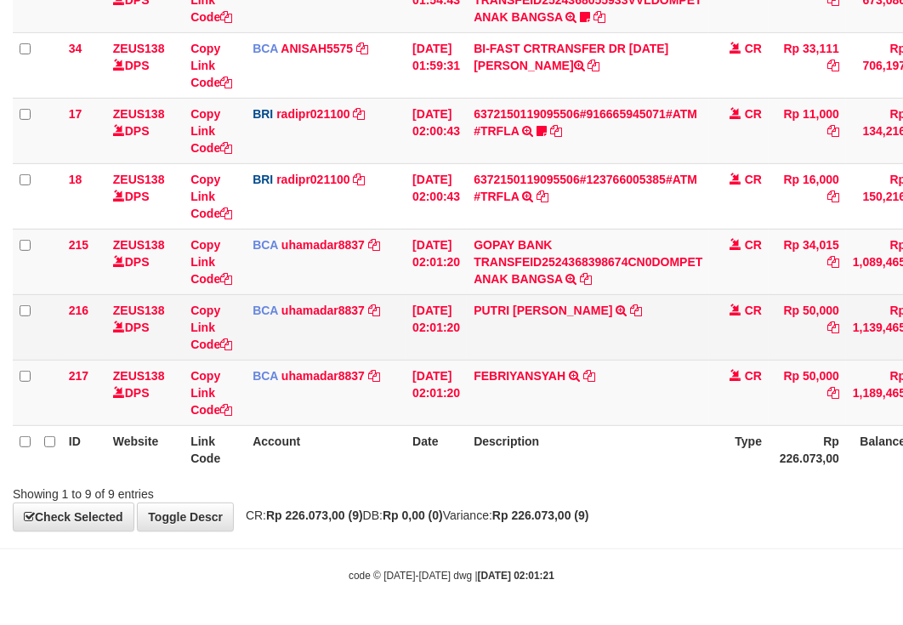
click at [512, 360] on td "PUTRI DIAH UTARI TRSF E-BANKING CR 0109/FTSCY/WS95031 50000.00PUTRI DIAH UTARI" at bounding box center [588, 326] width 242 height 65
copy link "PUTRI"
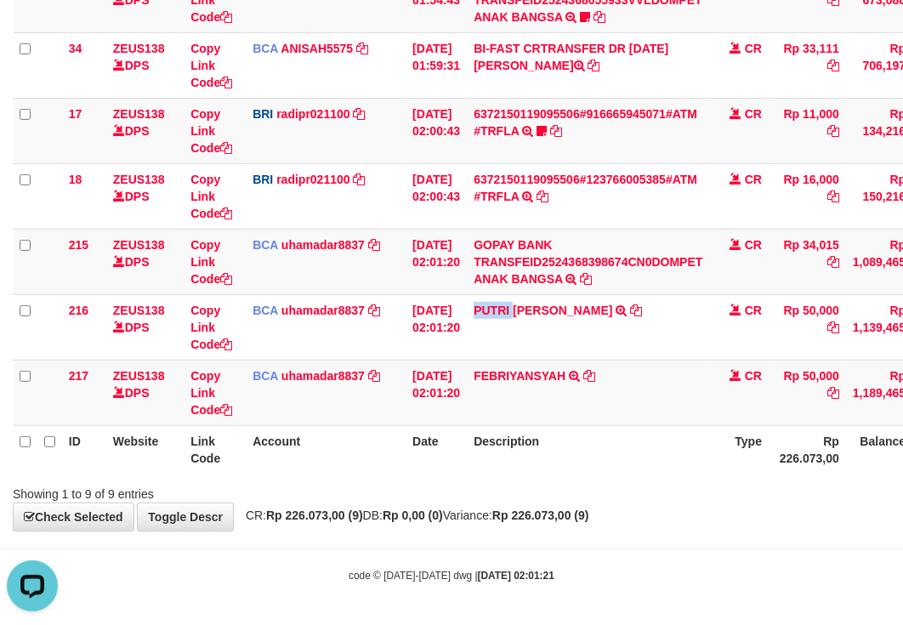
scroll to position [0, 0]
click at [514, 425] on td "FEBRIYANSYAH SETORAN VIA CDM 01/09 WSID:Z6AD1 FEBRIYANSYAH" at bounding box center [588, 392] width 242 height 65
click at [827, 291] on td "Rp 34,015" at bounding box center [807, 261] width 77 height 65
copy td "34,015"
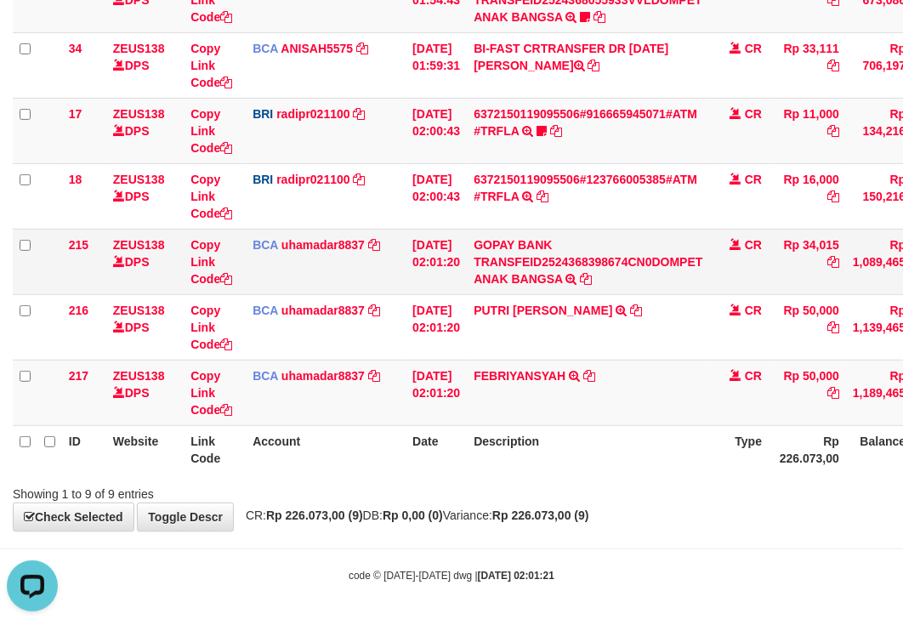
click at [827, 291] on td "Rp 34,015" at bounding box center [807, 261] width 77 height 65
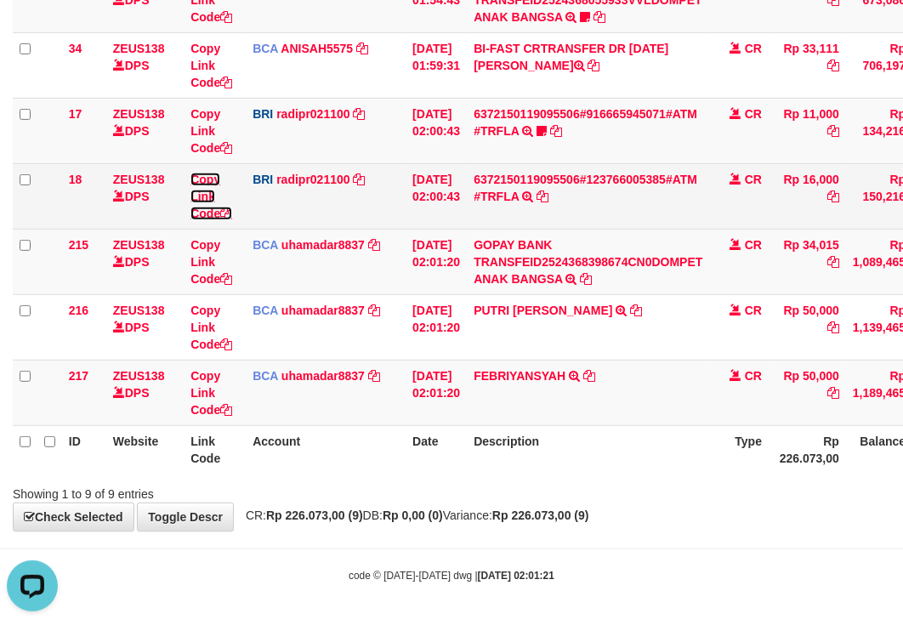
click at [198, 220] on link "Copy Link Code" at bounding box center [212, 197] width 42 height 48
copy td "34,015"
click at [197, 220] on link "Copy Link Code" at bounding box center [212, 197] width 42 height 48
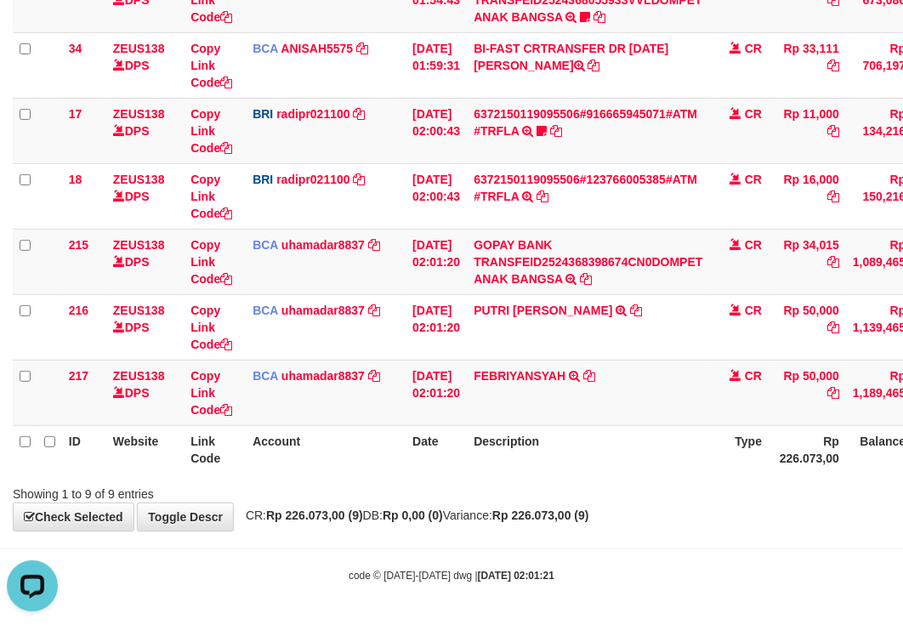
scroll to position [233, 0]
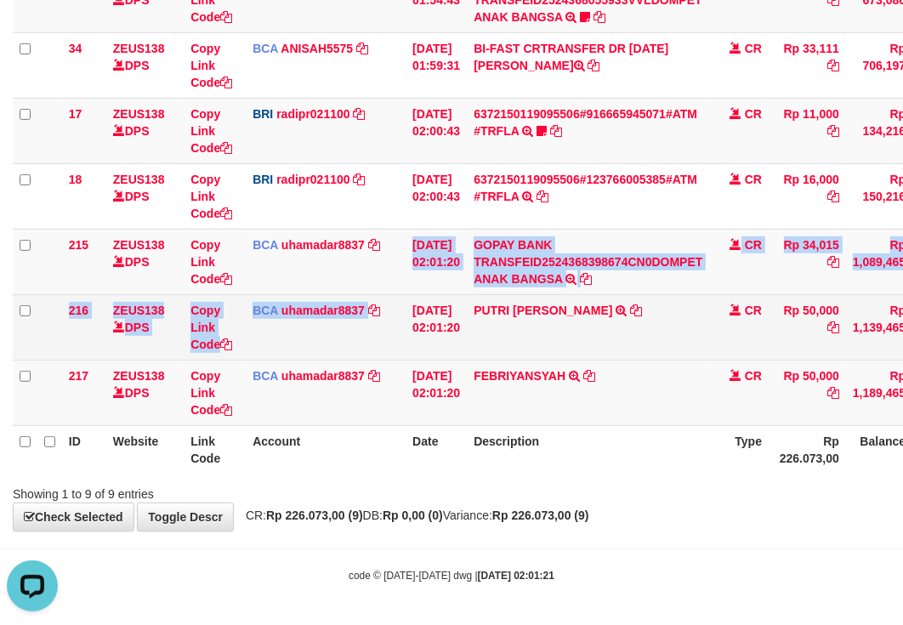
drag, startPoint x: 413, startPoint y: 330, endPoint x: 392, endPoint y: 345, distance: 25.0
click at [412, 339] on tbody "7 ZEUS138 DPS Copy Link Code BNI LUal1584693 DPS LUCKY ALAMSYAH mutasi_20250901…" at bounding box center [523, 131] width 1020 height 590
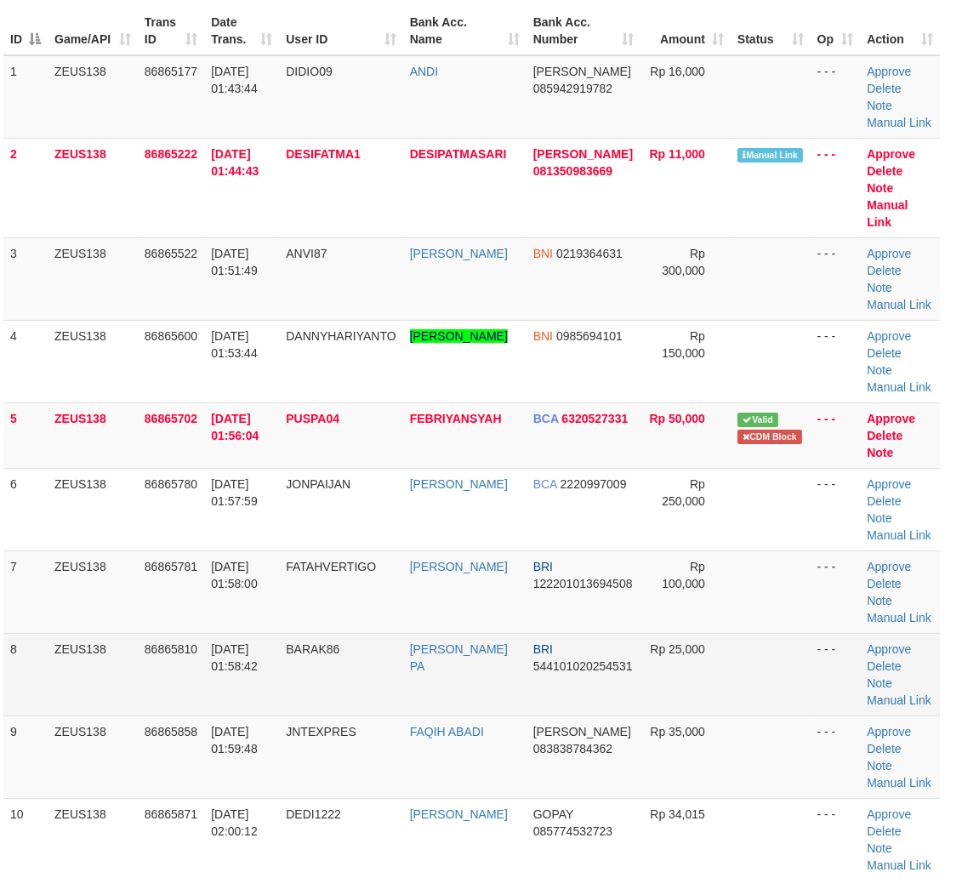
click at [801, 673] on tr "8 ZEUS138 86865810 [DATE] 01:58:42 BARAK86 [PERSON_NAME] PA BRI 544101020254531…" at bounding box center [471, 674] width 937 height 83
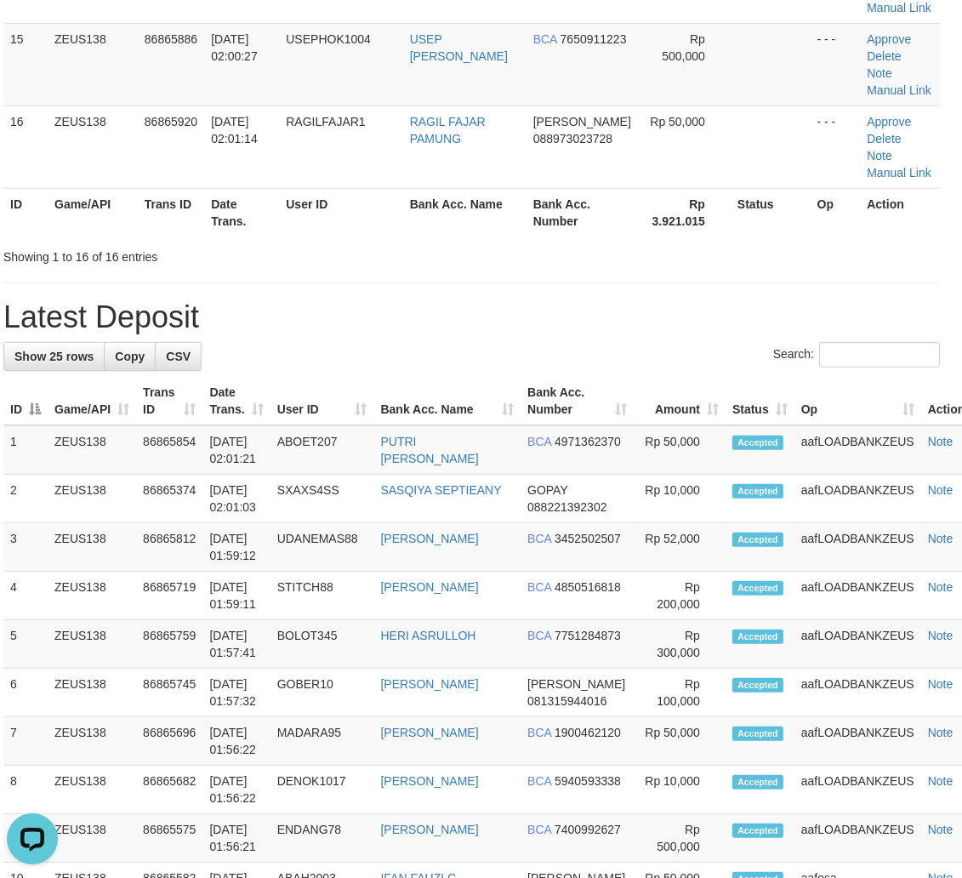
click at [726, 384] on th "Status" at bounding box center [760, 401] width 69 height 48
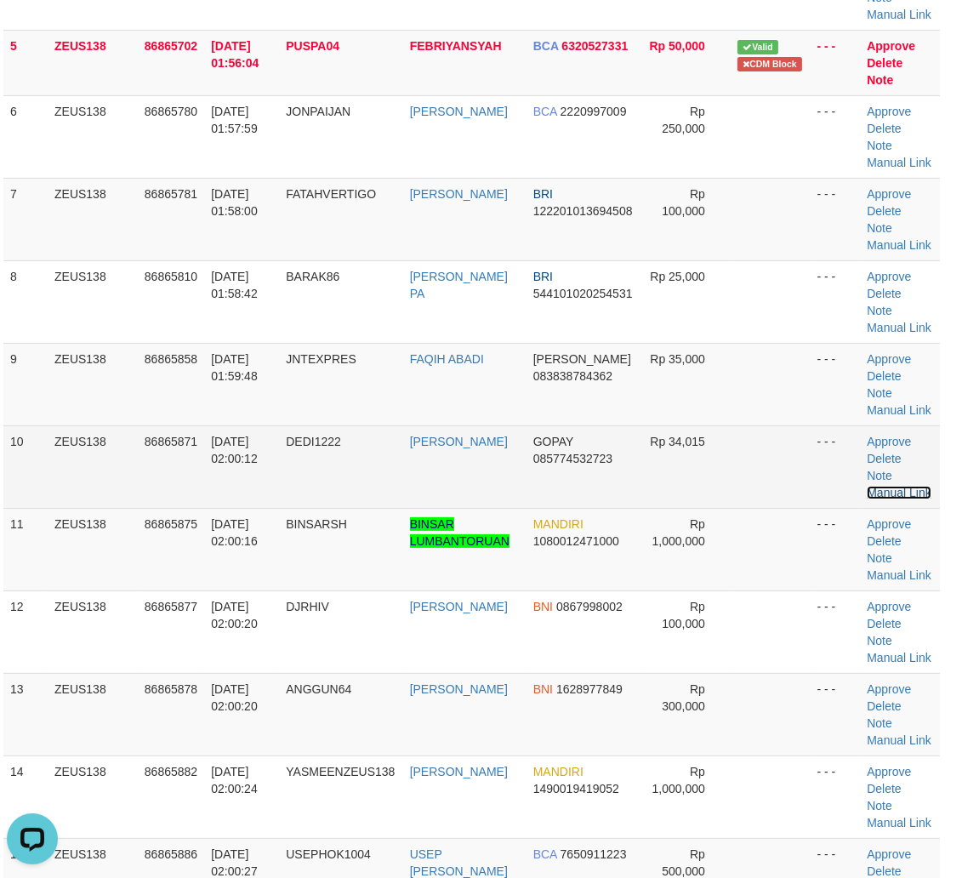
click at [900, 489] on link "Manual Link" at bounding box center [899, 493] width 65 height 14
click at [867, 486] on link "Manual Link" at bounding box center [899, 493] width 65 height 14
click at [895, 492] on link "Manual Link" at bounding box center [899, 493] width 65 height 14
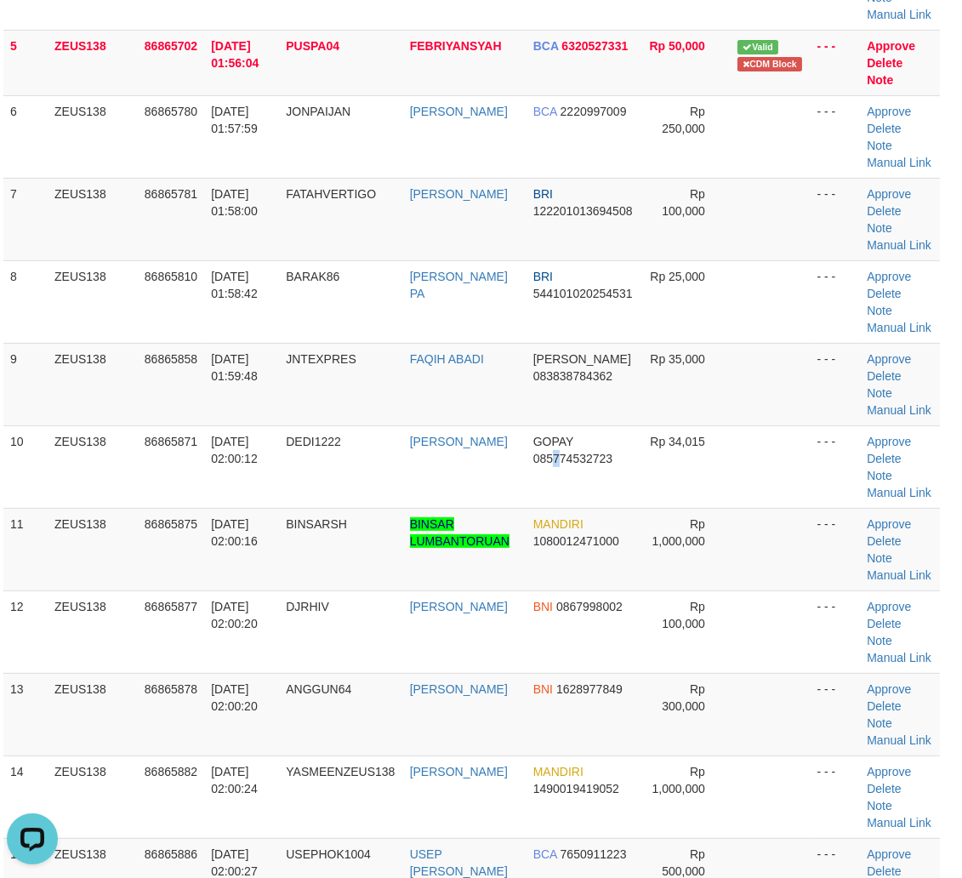
drag, startPoint x: 562, startPoint y: 488, endPoint x: 968, endPoint y: 573, distance: 414.6
click at [589, 497] on td "GOPAY 085774532723" at bounding box center [584, 466] width 115 height 83
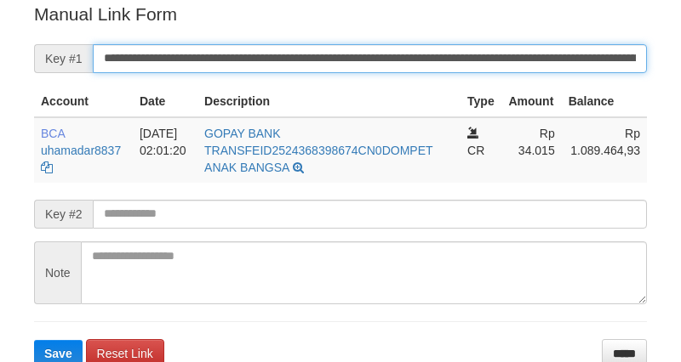
click at [34, 340] on button "Save" at bounding box center [58, 353] width 48 height 27
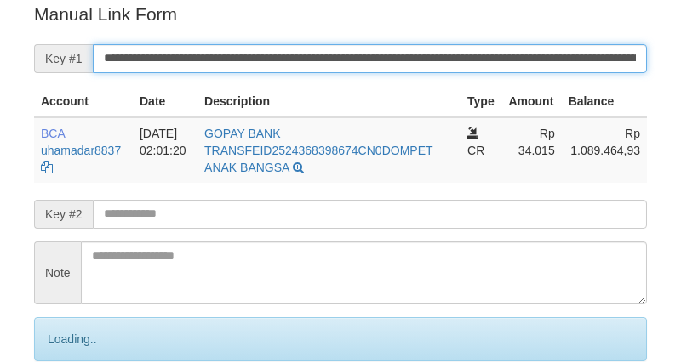
drag, startPoint x: 567, startPoint y: 40, endPoint x: 568, endPoint y: 52, distance: 11.9
click at [570, 46] on input "**********" at bounding box center [370, 58] width 554 height 29
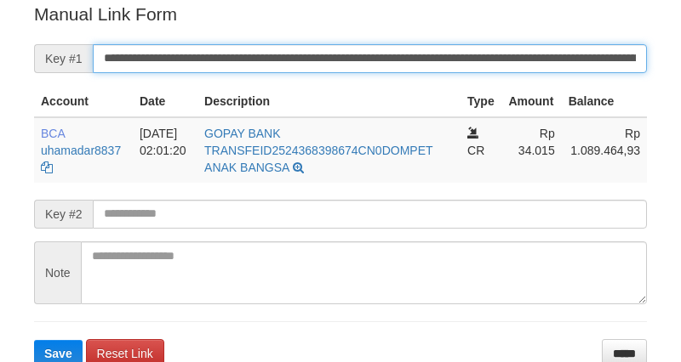
click at [34, 340] on button "Save" at bounding box center [58, 353] width 48 height 27
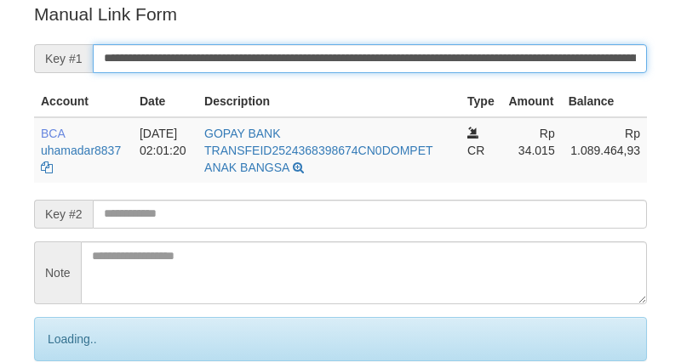
scroll to position [344, 0]
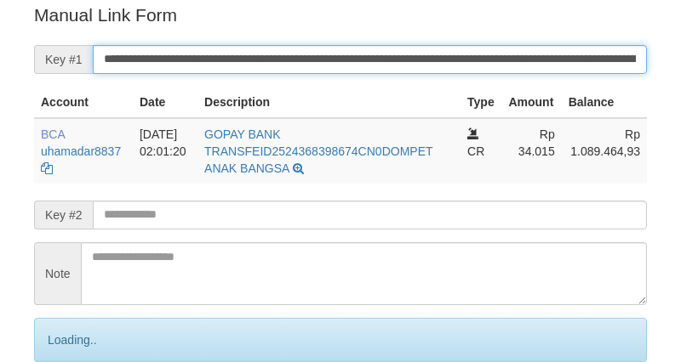
drag, startPoint x: 460, startPoint y: 66, endPoint x: 574, endPoint y: 0, distance: 131.9
click at [465, 61] on input "**********" at bounding box center [370, 59] width 554 height 29
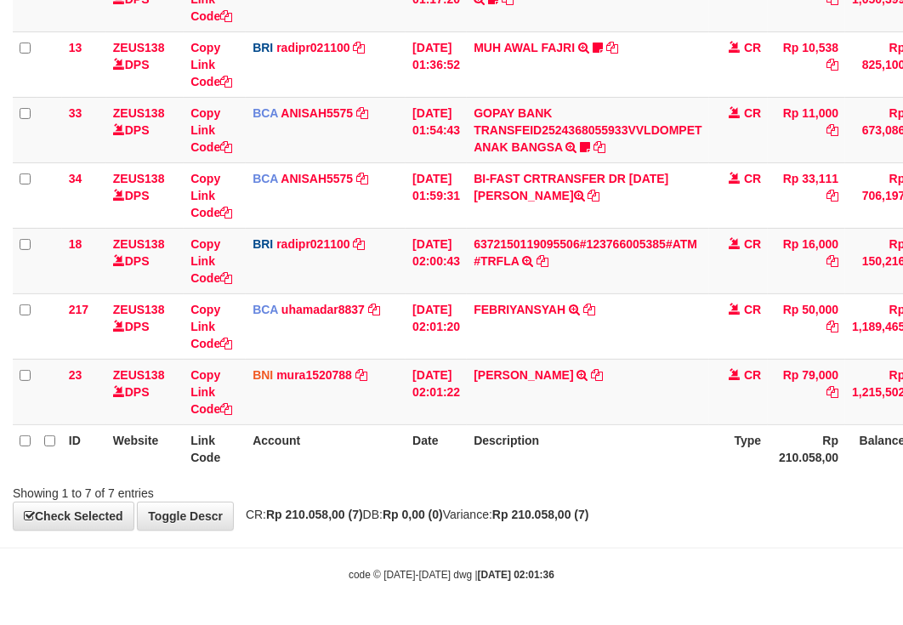
scroll to position [288, 0]
click at [500, 392] on td "RIZKY ASHARI TRANSFER DARI SDR RIZKY ASHARI" at bounding box center [588, 391] width 242 height 65
copy link "RIZKY"
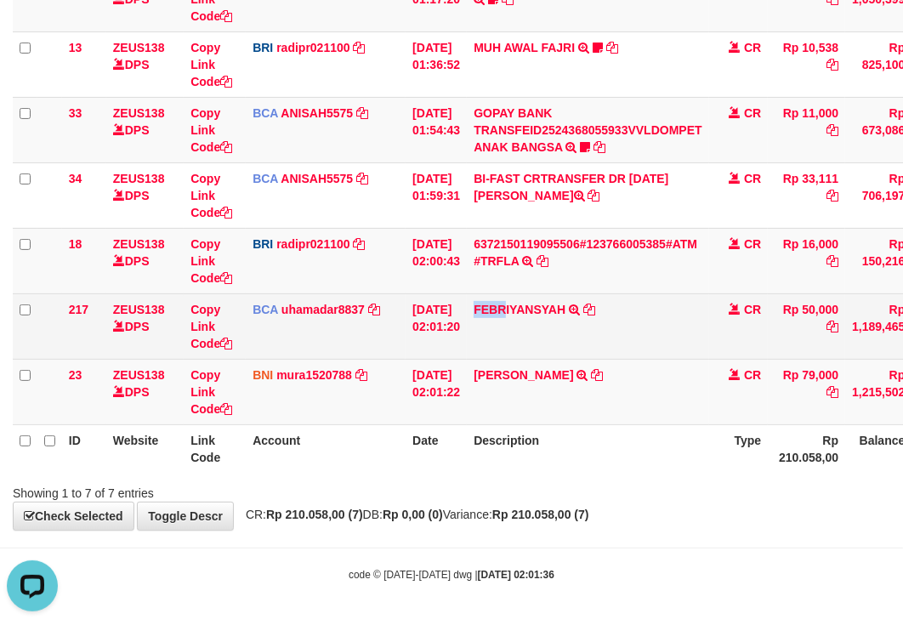
drag, startPoint x: 498, startPoint y: 320, endPoint x: 514, endPoint y: 323, distance: 16.5
click at [514, 323] on td "FEBRIYANSYAH SETORAN VIA CDM 01/09 WSID:Z6AD1 FEBRIYANSYAH" at bounding box center [588, 325] width 242 height 65
copy link "FEBR"
click at [670, 296] on td "FEBRIYANSYAH SETORAN VIA CDM 01/09 WSID:Z6AD1 FEBRIYANSYAH" at bounding box center [588, 325] width 242 height 65
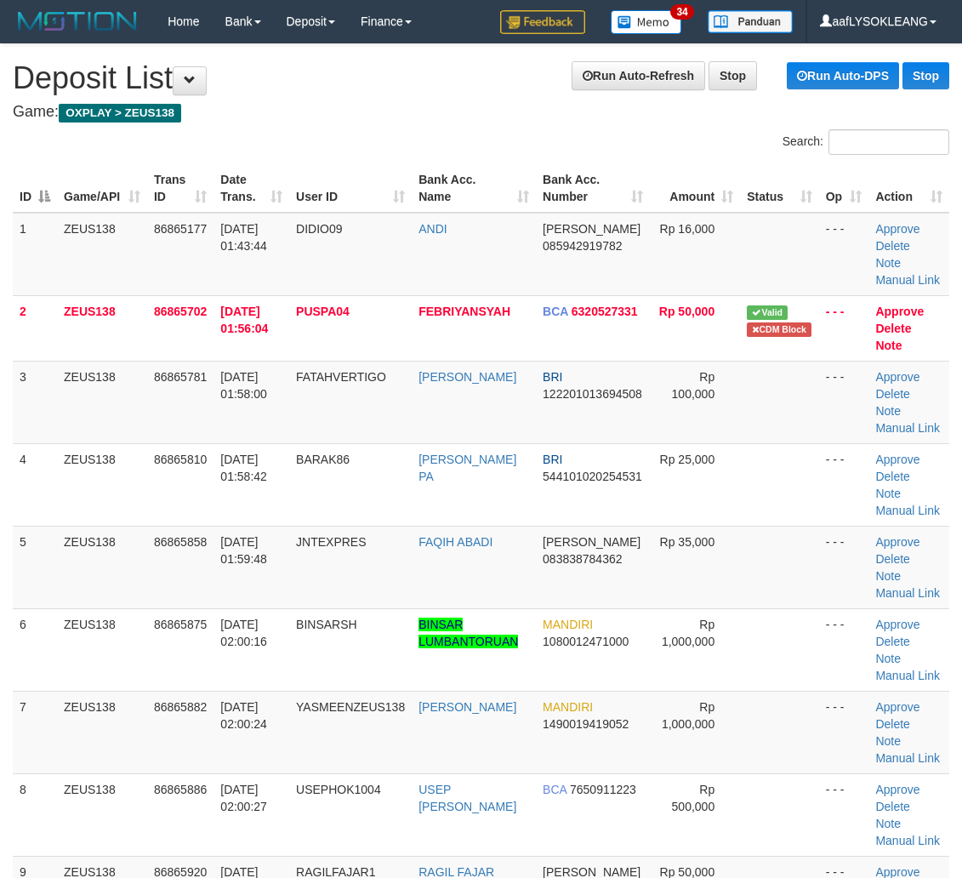
scroll to position [496, 9]
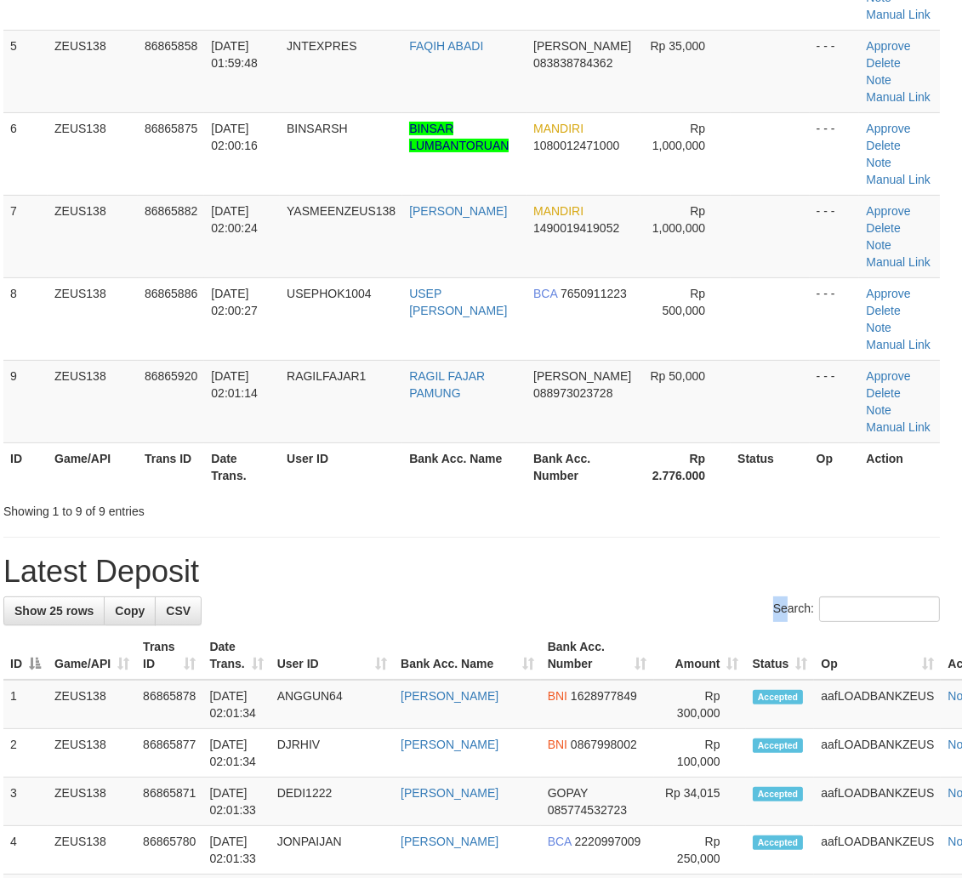
click at [773, 601] on label "Search:" at bounding box center [856, 609] width 167 height 26
click at [734, 544] on div "**********" at bounding box center [472, 777] width 962 height 2458
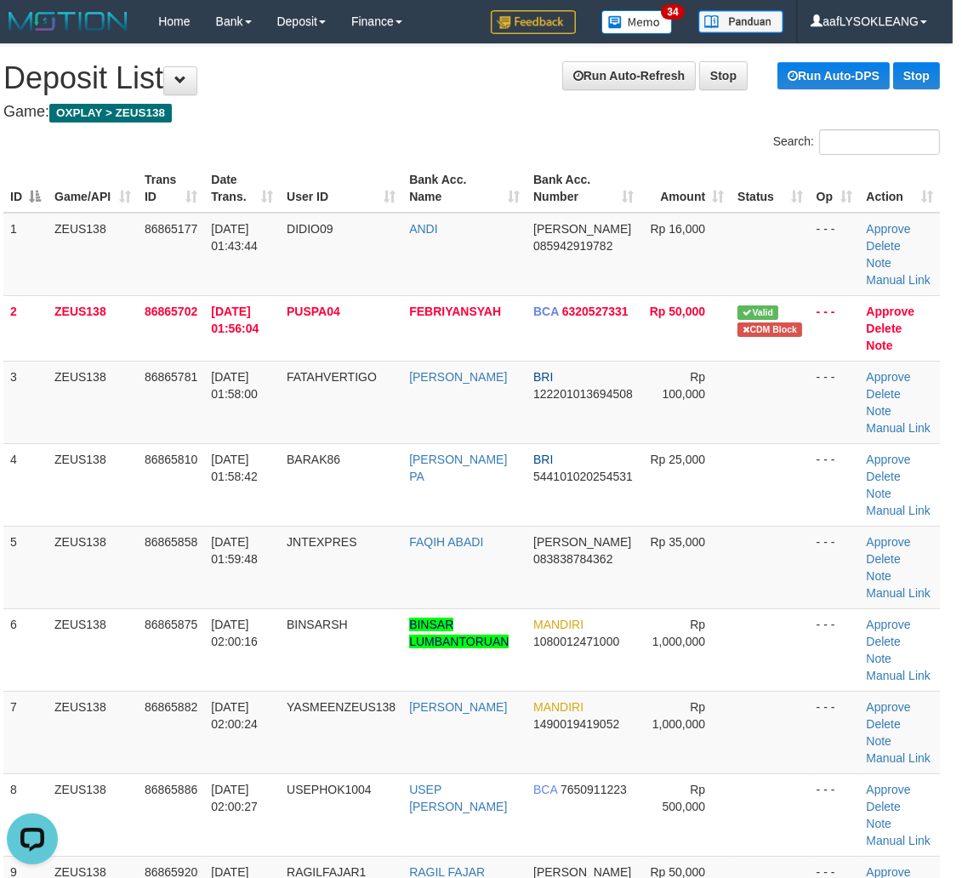
drag, startPoint x: 956, startPoint y: 527, endPoint x: 975, endPoint y: 526, distance: 18.8
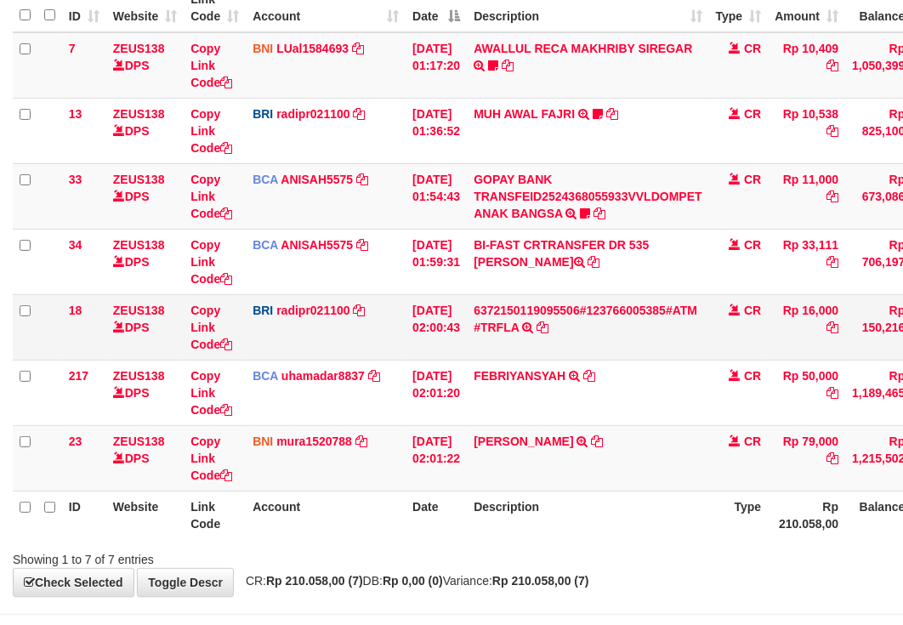
scroll to position [288, 0]
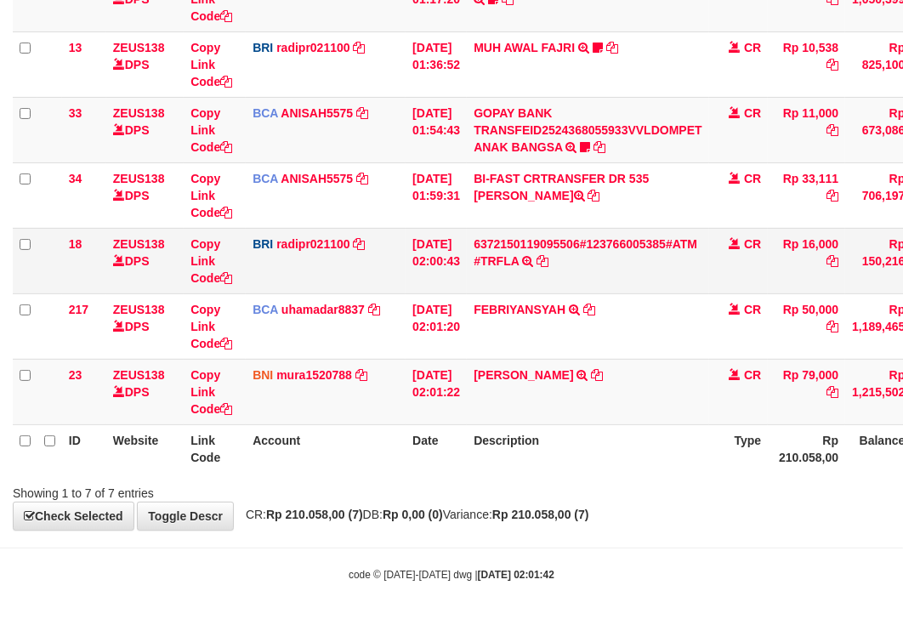
click at [843, 248] on td "Rp 16,000" at bounding box center [806, 260] width 77 height 65
copy td "16,000"
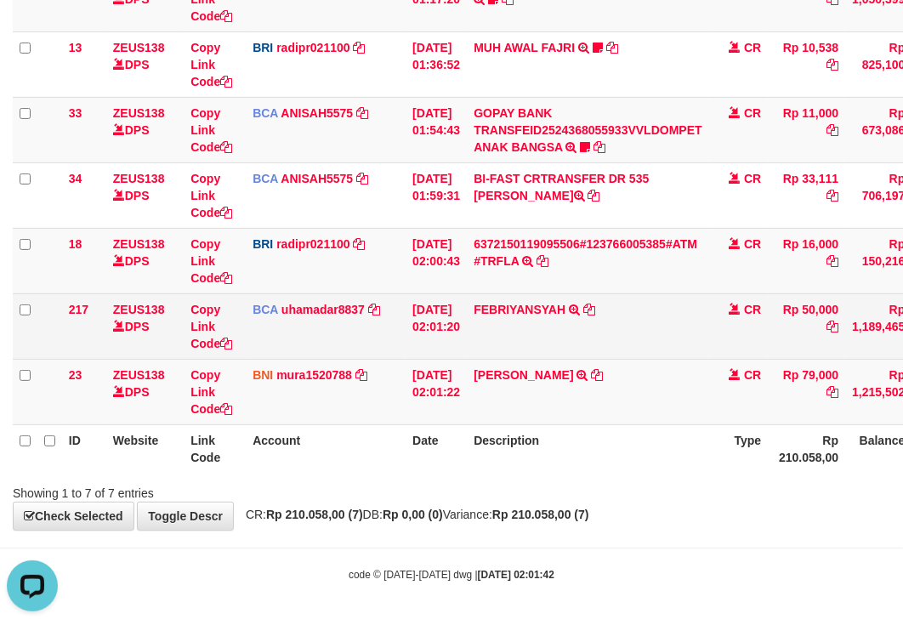
scroll to position [0, 0]
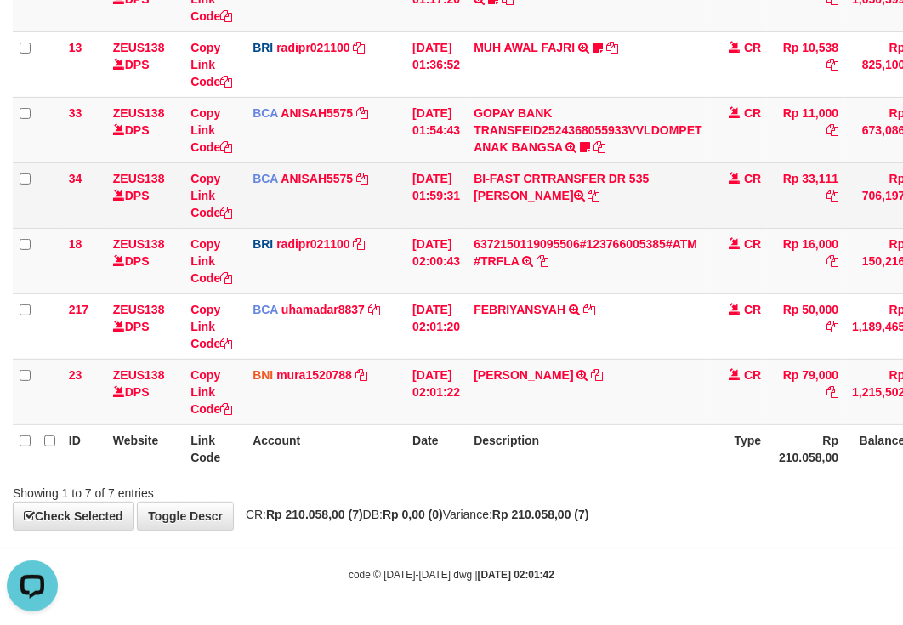
click at [823, 170] on td "Rp 33,111" at bounding box center [806, 194] width 77 height 65
copy td "33,111"
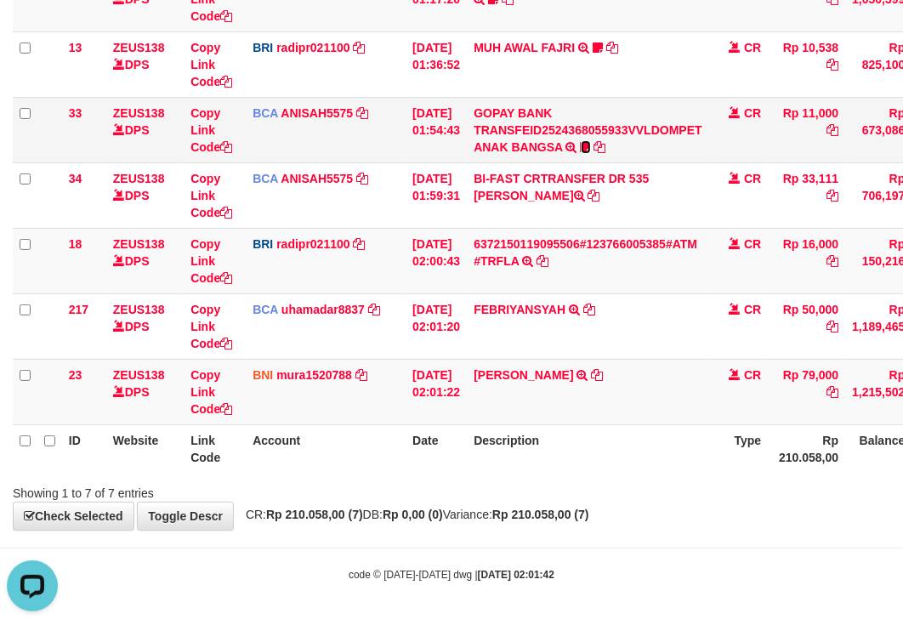
click at [591, 145] on icon at bounding box center [586, 147] width 10 height 12
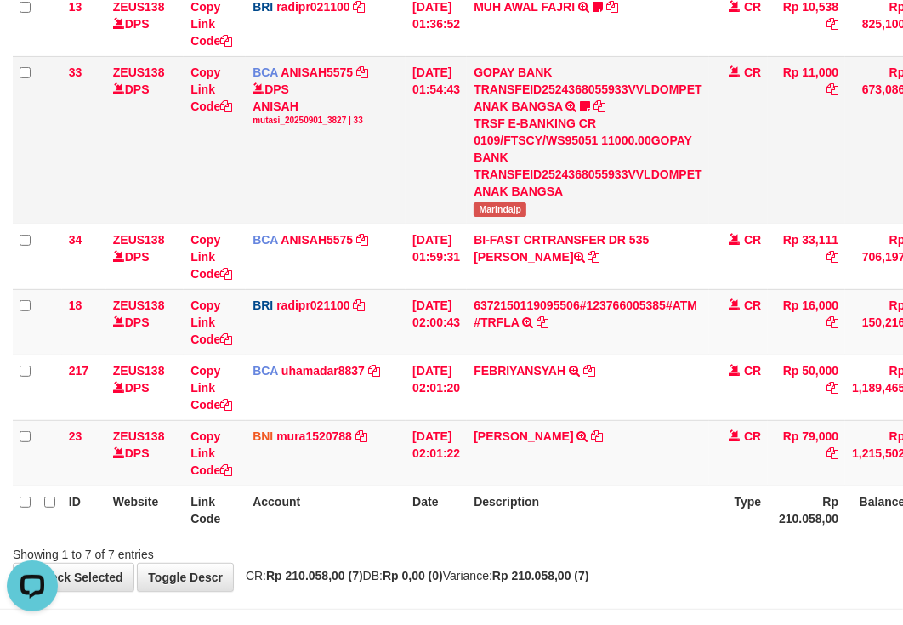
click at [513, 217] on span "Marindajp" at bounding box center [500, 209] width 53 height 14
copy span "Marindajp"
click at [513, 217] on span "Marindajp" at bounding box center [500, 209] width 53 height 14
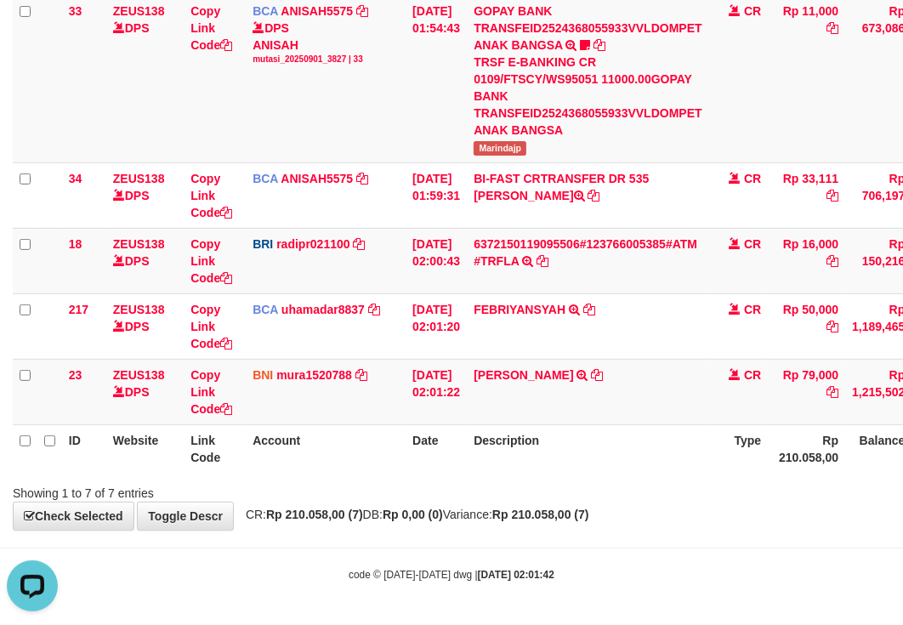
click at [582, 435] on th "Description" at bounding box center [588, 448] width 242 height 48
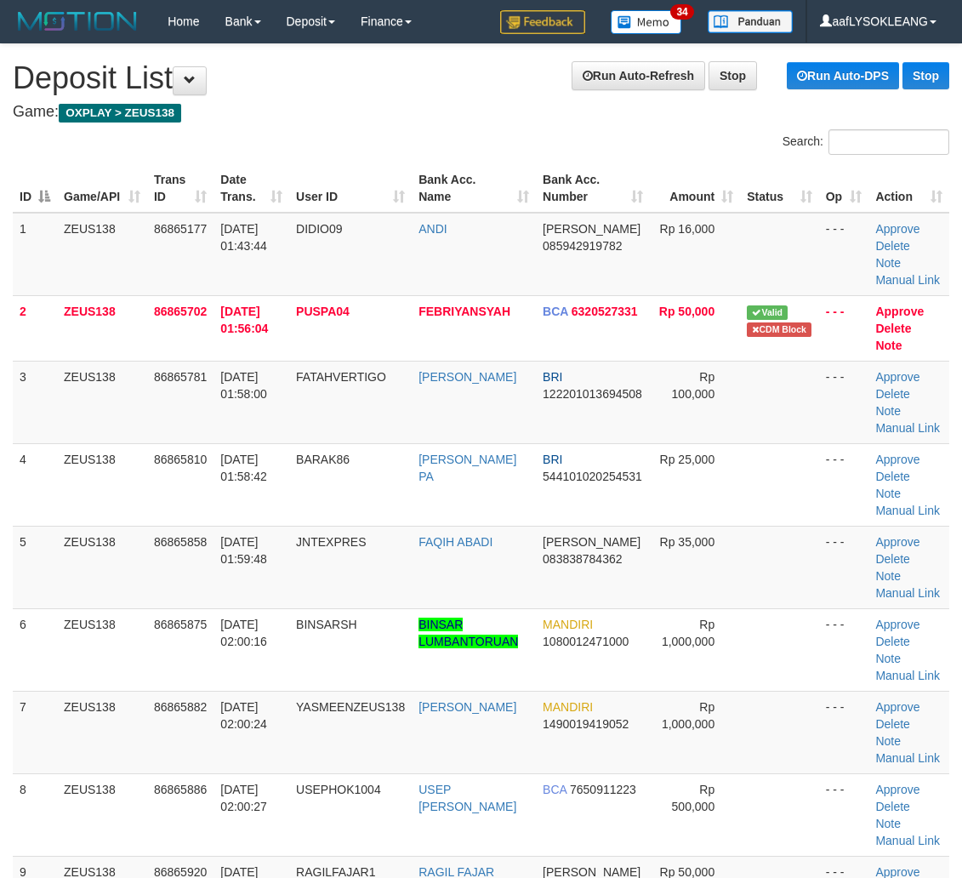
scroll to position [0, 24]
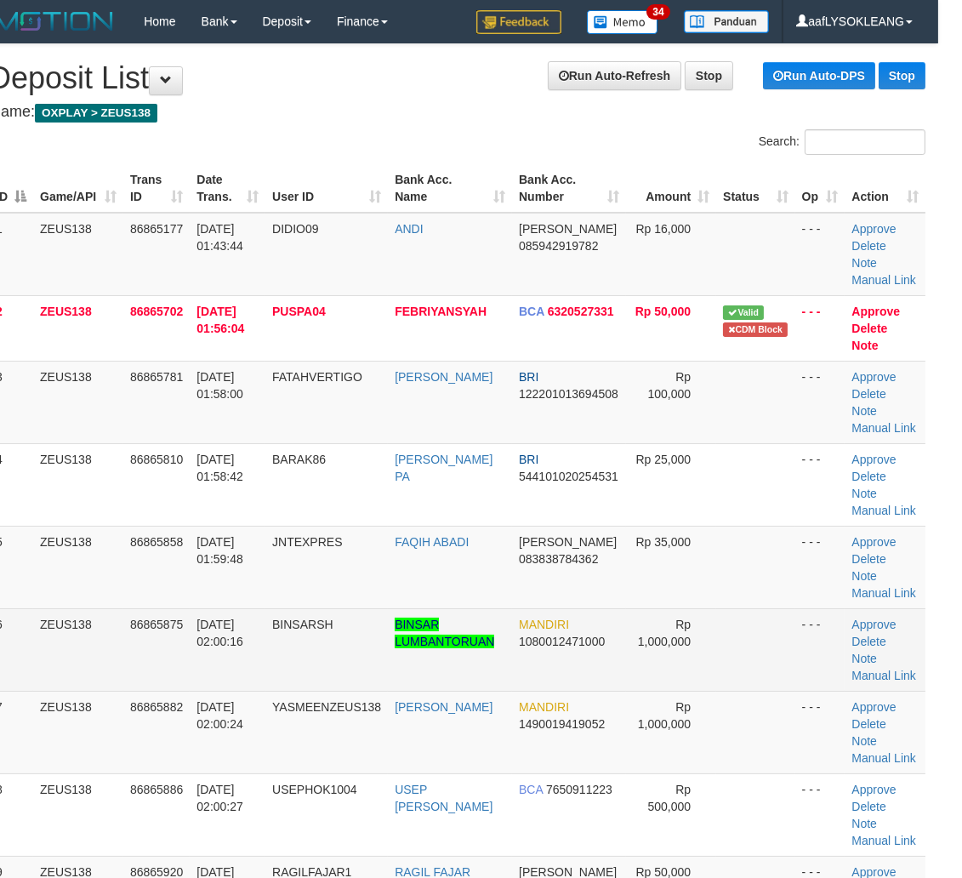
drag, startPoint x: 730, startPoint y: 672, endPoint x: 742, endPoint y: 669, distance: 12.2
click at [742, 669] on td at bounding box center [755, 649] width 78 height 83
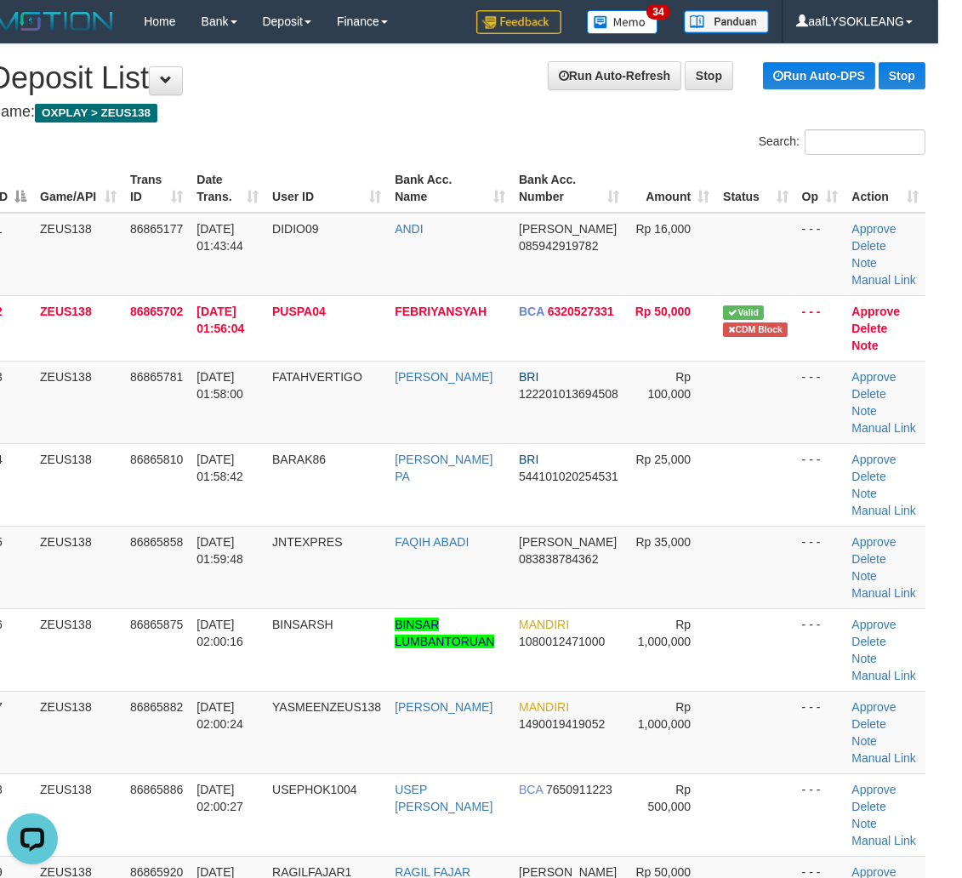
scroll to position [0, 0]
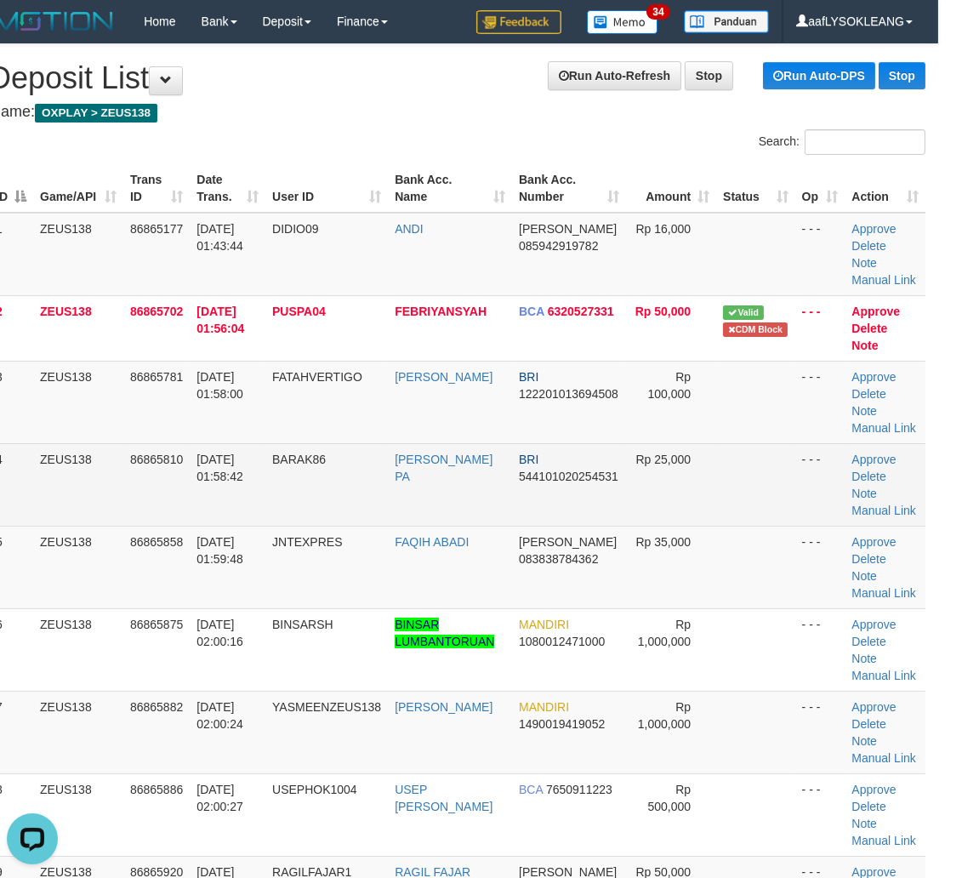
click at [716, 516] on td at bounding box center [755, 484] width 78 height 83
drag, startPoint x: 658, startPoint y: 516, endPoint x: 649, endPoint y: 517, distance: 8.5
click at [658, 517] on td "Rp 25,000" at bounding box center [671, 484] width 90 height 83
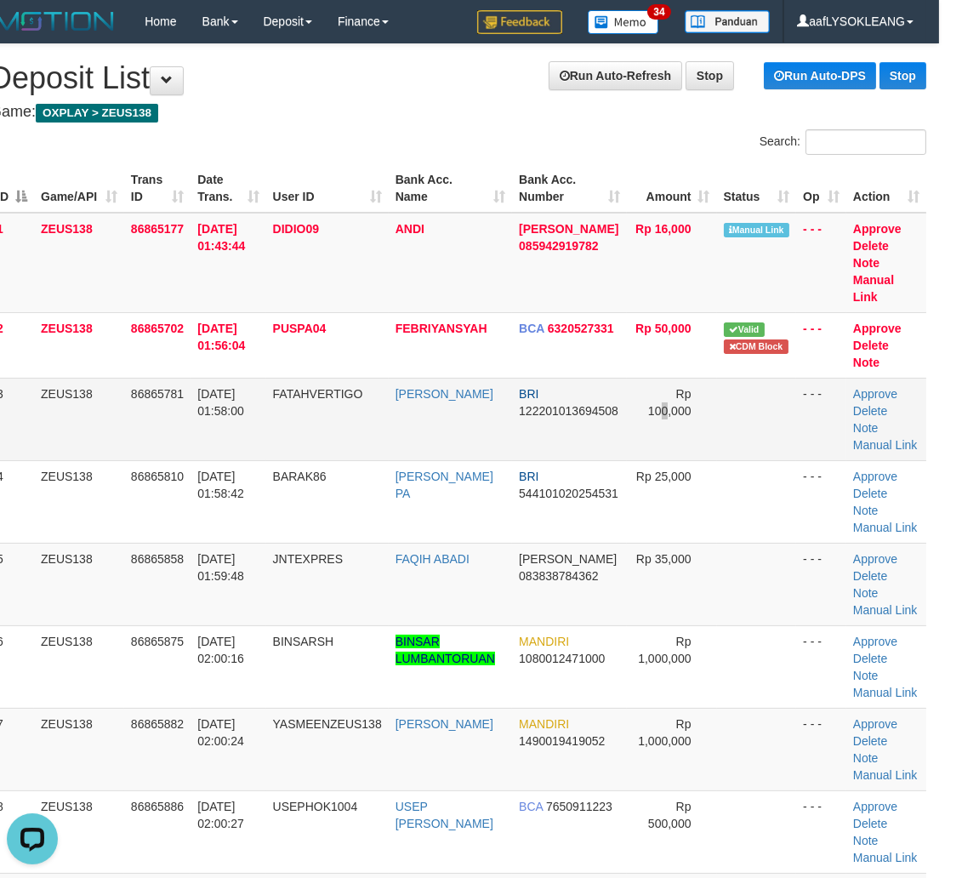
click at [665, 424] on td "Rp 100,000" at bounding box center [672, 419] width 90 height 83
click at [686, 445] on td "Rp 100,000" at bounding box center [672, 419] width 90 height 83
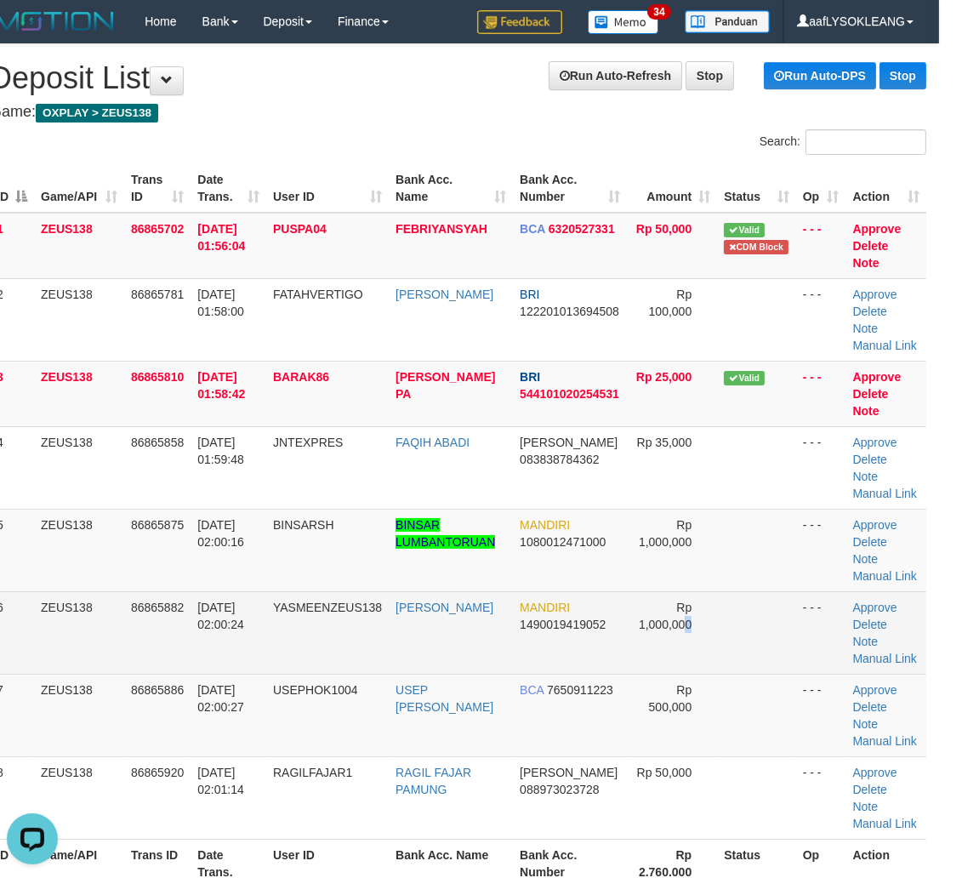
drag, startPoint x: 689, startPoint y: 629, endPoint x: 895, endPoint y: 635, distance: 205.9
click at [690, 622] on td "Rp 1,000,000" at bounding box center [672, 632] width 90 height 83
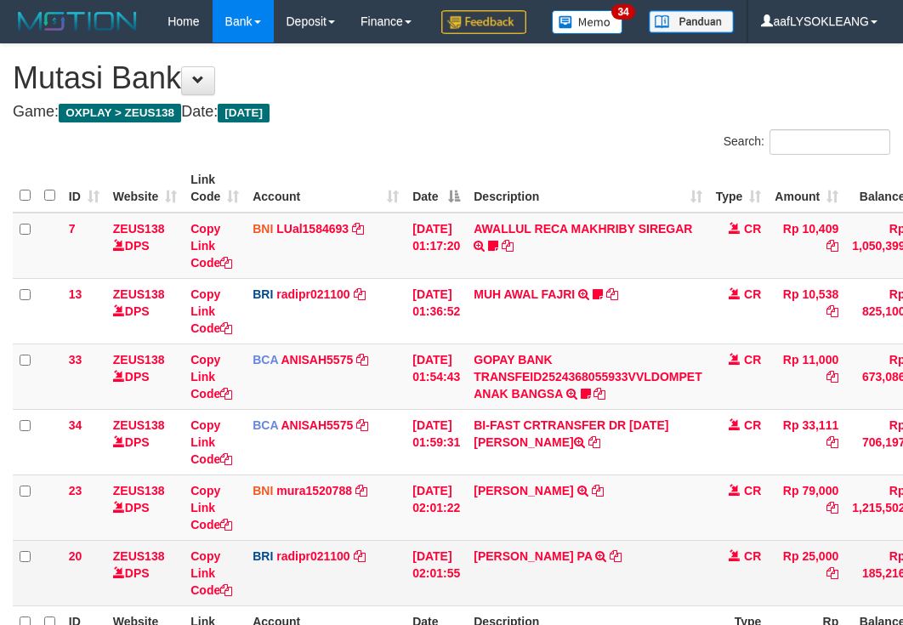
scroll to position [189, 0]
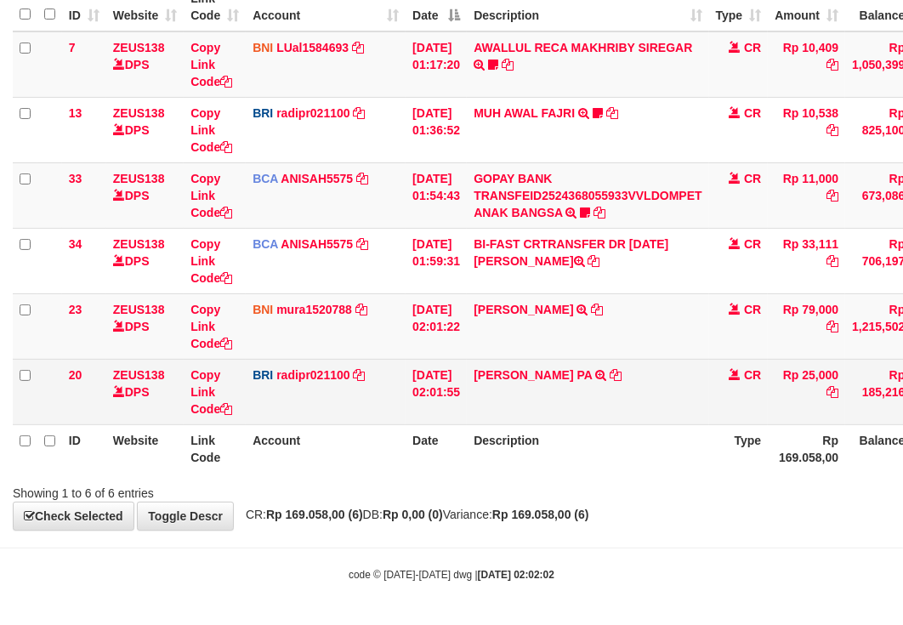
click at [505, 424] on td "AHMAD FAUJI PA TRANSFER NBMB AHMAD FAUJI PA TO REYNALDI ADI PRATAMA" at bounding box center [588, 391] width 242 height 65
copy td "[PERSON_NAME] PA"
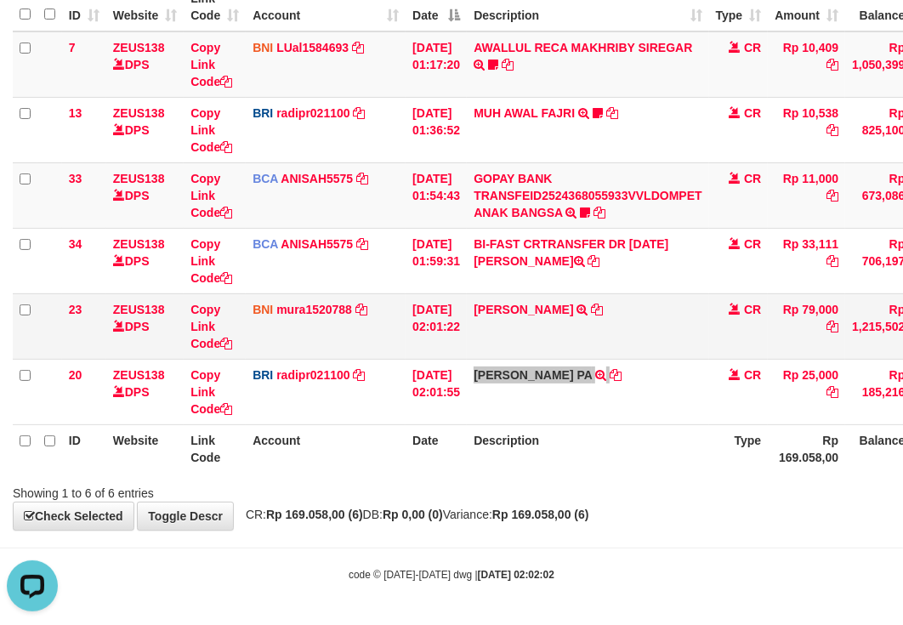
scroll to position [0, 0]
click at [524, 359] on td "RIZKY ASHARI TRANSFER DARI SDR RIZKY ASHARI" at bounding box center [588, 325] width 242 height 65
copy td "ASHARI"
click at [524, 359] on td "RIZKY ASHARI TRANSFER DARI SDR RIZKY ASHARI" at bounding box center [588, 325] width 242 height 65
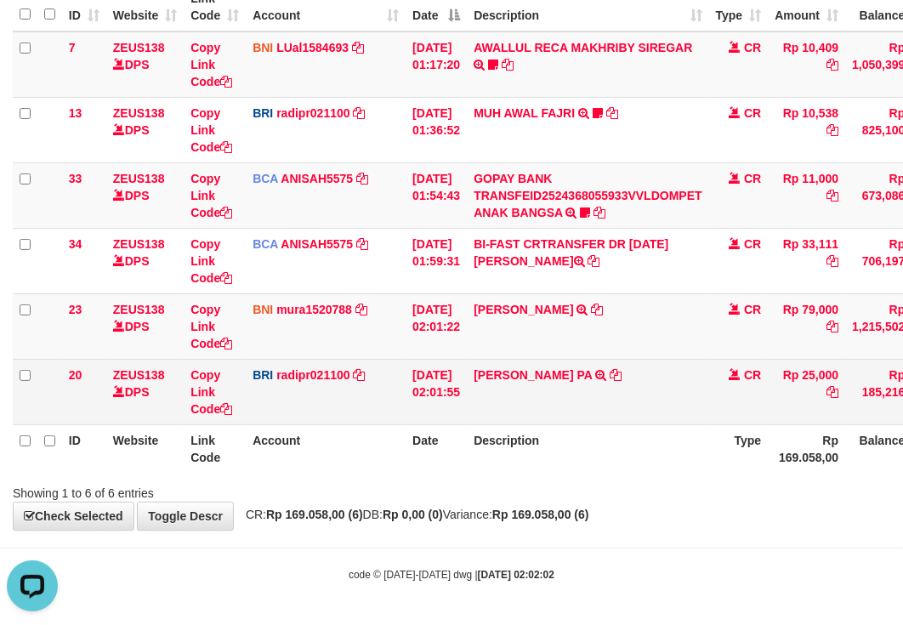
click at [487, 424] on td "AHMAD FAUJI PA TRANSFER NBMB AHMAD FAUJI PA TO REYNALDI ADI PRATAMA" at bounding box center [588, 391] width 242 height 65
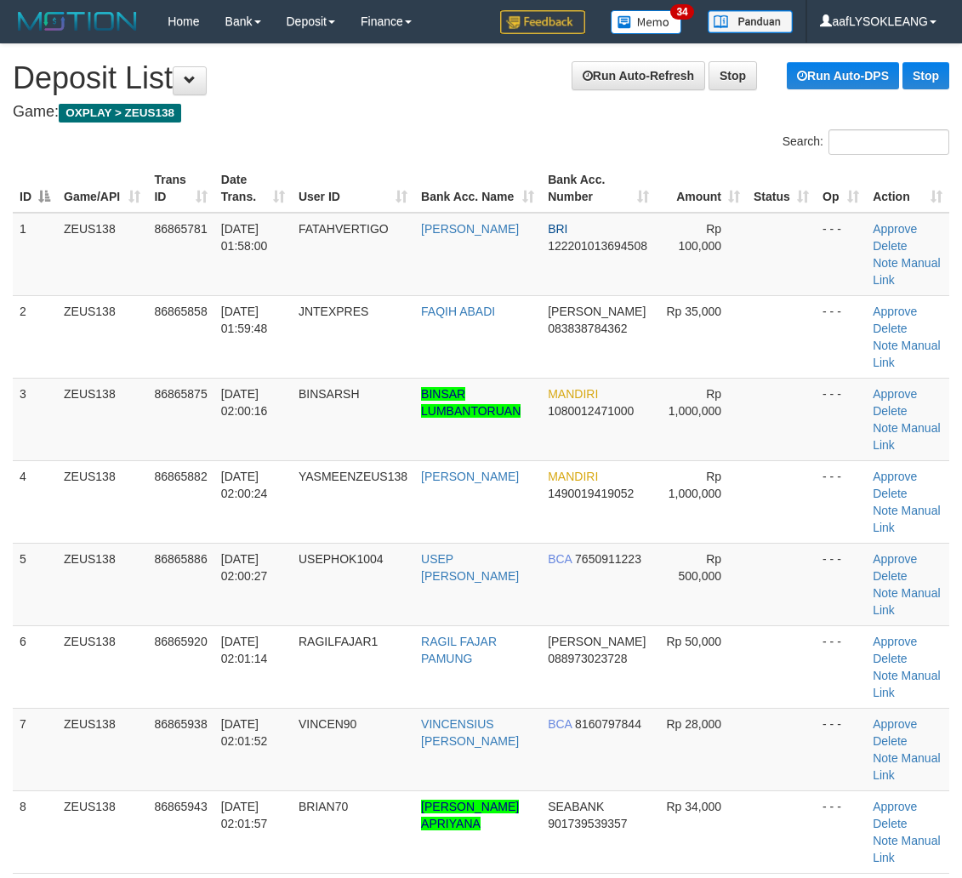
scroll to position [0, 23]
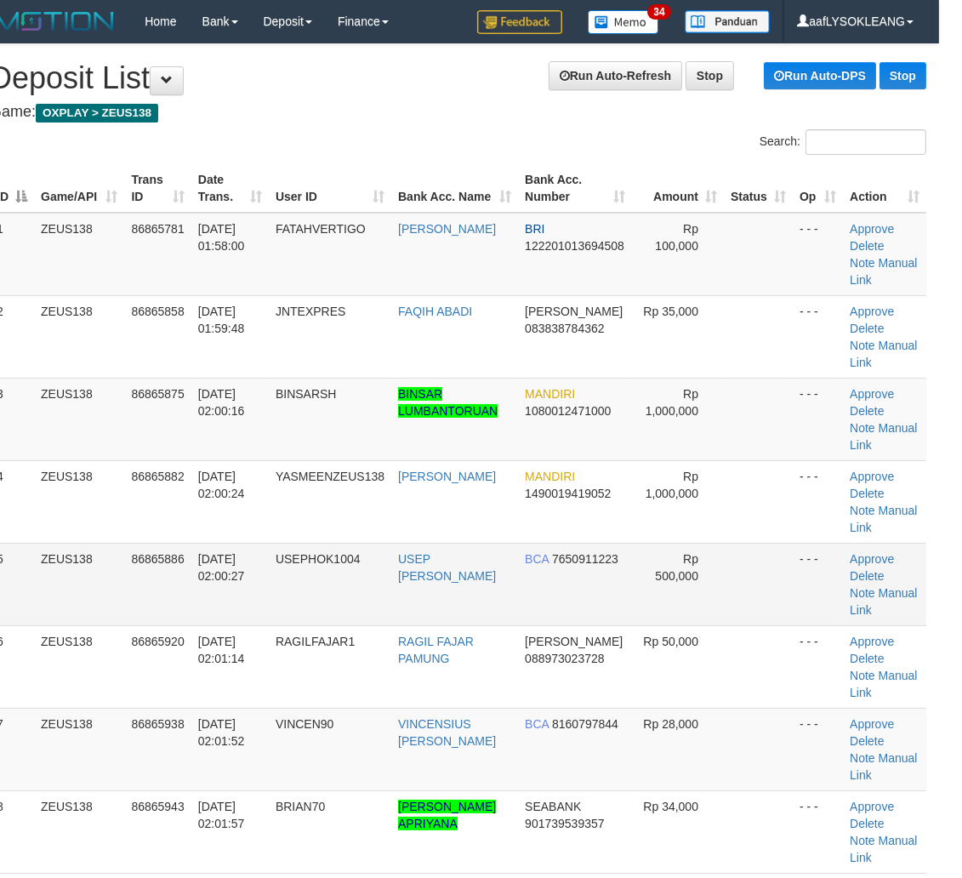
click at [779, 594] on tr "5 ZEUS138 86865886 [DATE] 02:00:27 USEPHOK1004 USEP MAULANA RIZKI BCA 765091122…" at bounding box center [458, 584] width 937 height 83
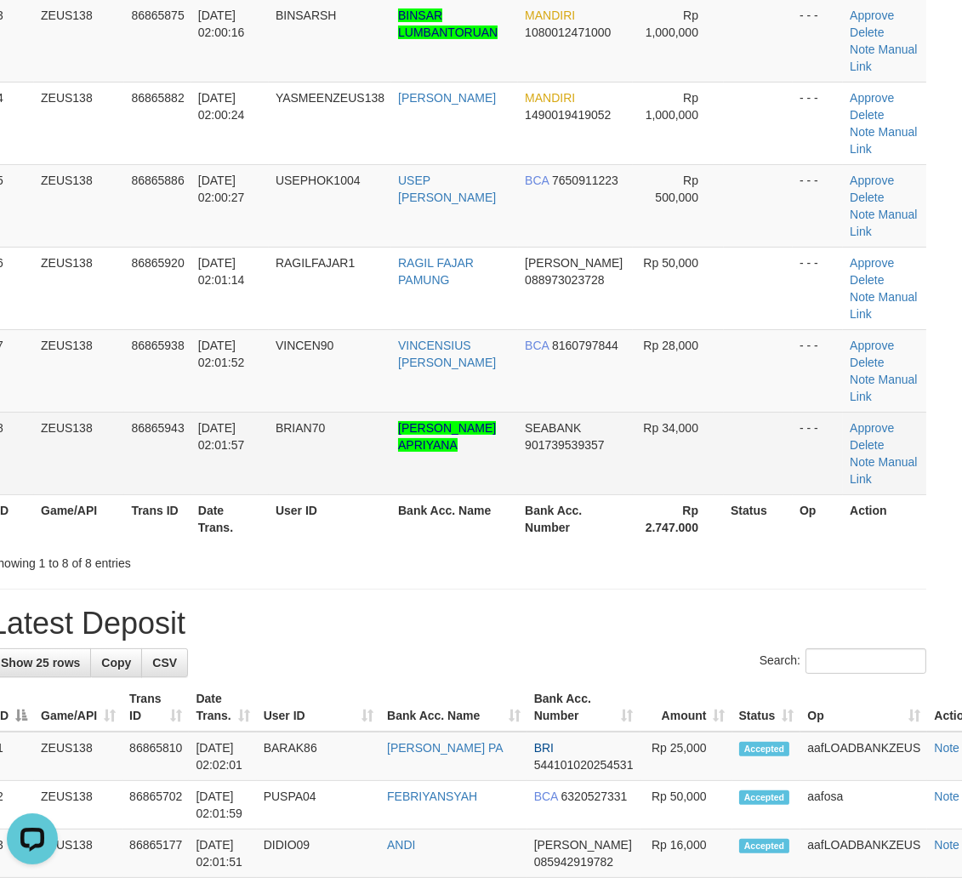
scroll to position [190, 23]
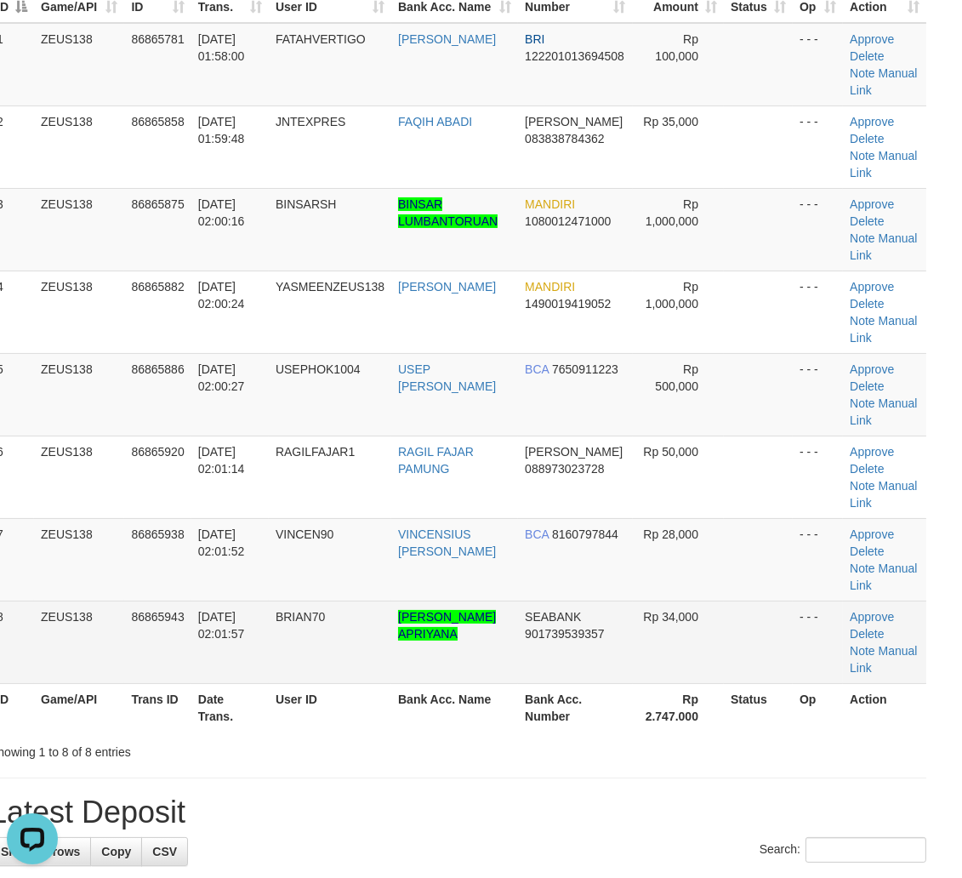
click at [730, 601] on td at bounding box center [758, 642] width 69 height 83
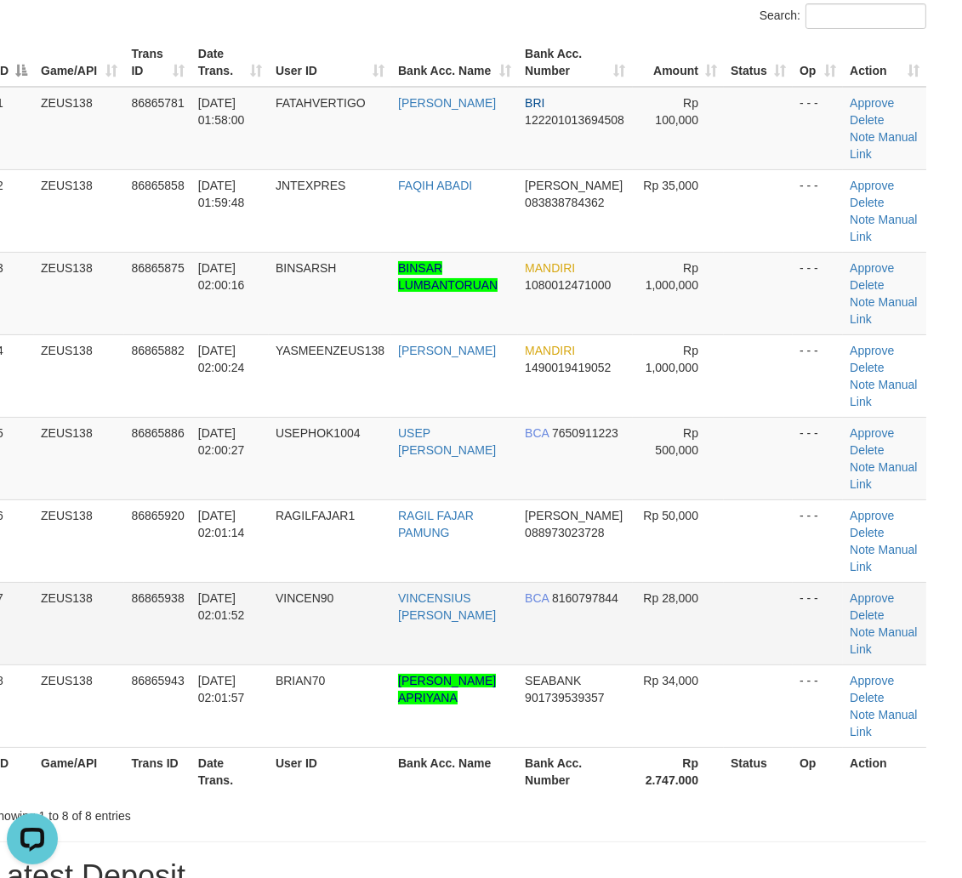
scroll to position [221, 23]
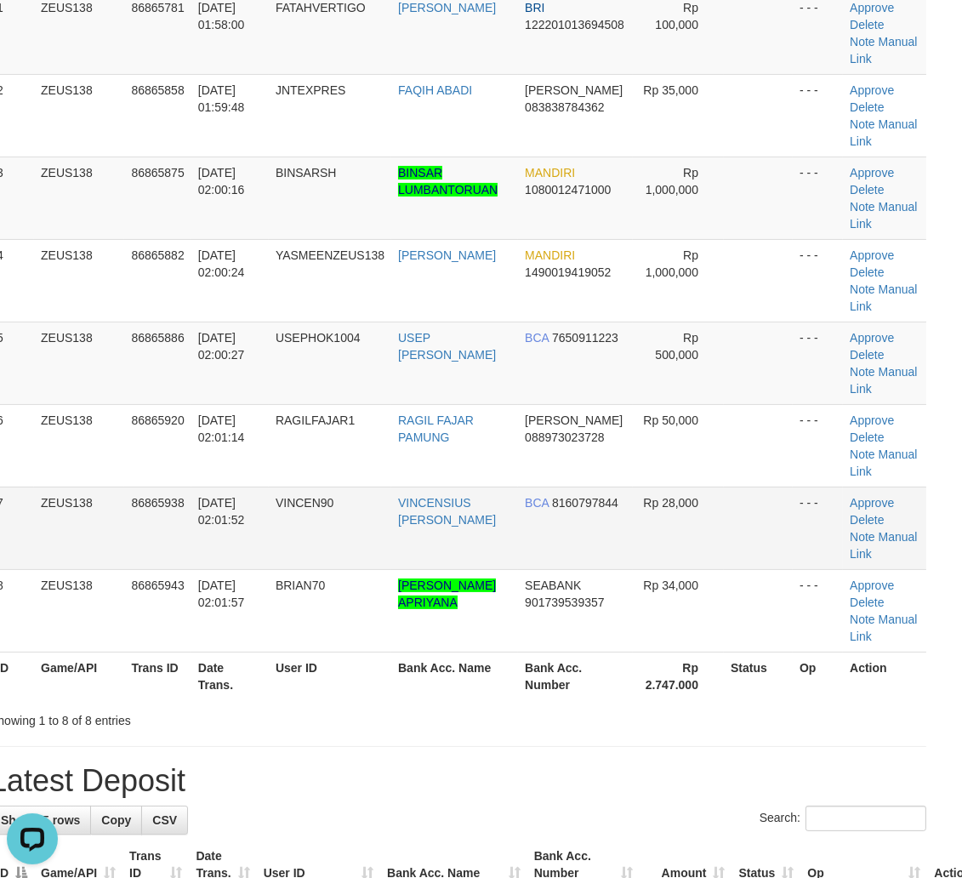
drag, startPoint x: 788, startPoint y: 561, endPoint x: 794, endPoint y: 554, distance: 9.7
click at [789, 555] on td at bounding box center [758, 528] width 69 height 83
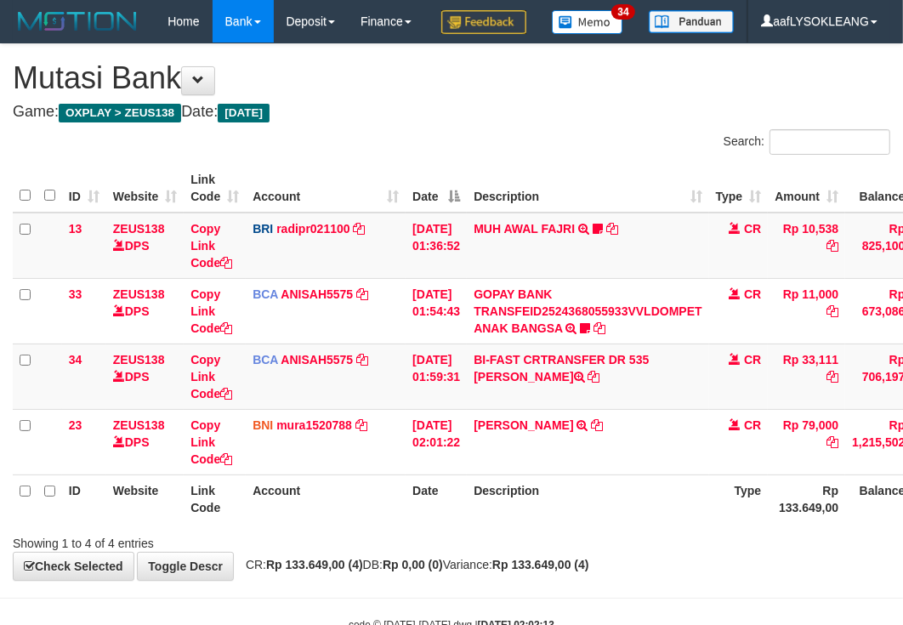
scroll to position [91, 0]
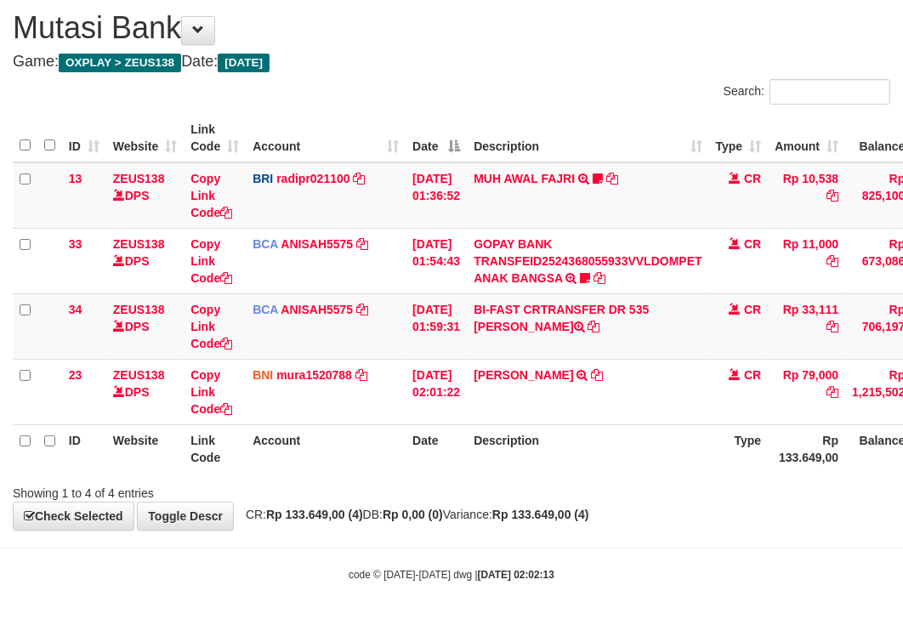
drag, startPoint x: 607, startPoint y: 452, endPoint x: 2, endPoint y: 313, distance: 620.5
click at [598, 451] on th "Description" at bounding box center [588, 448] width 242 height 48
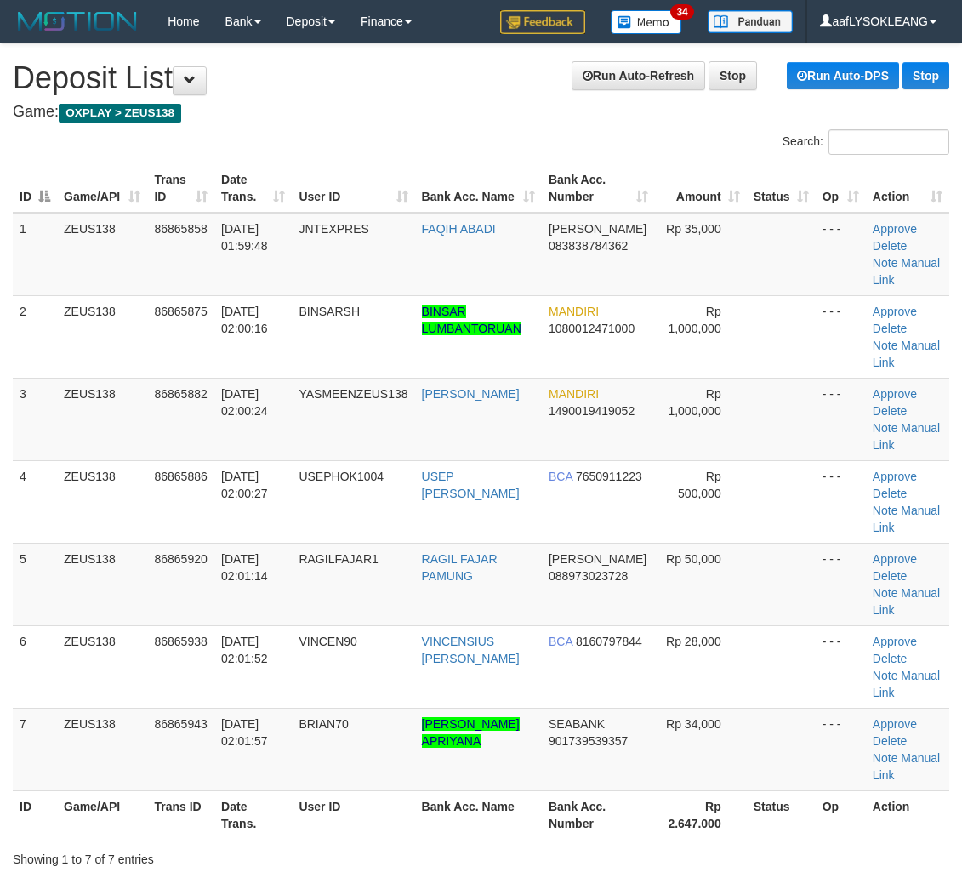
scroll to position [213, 17]
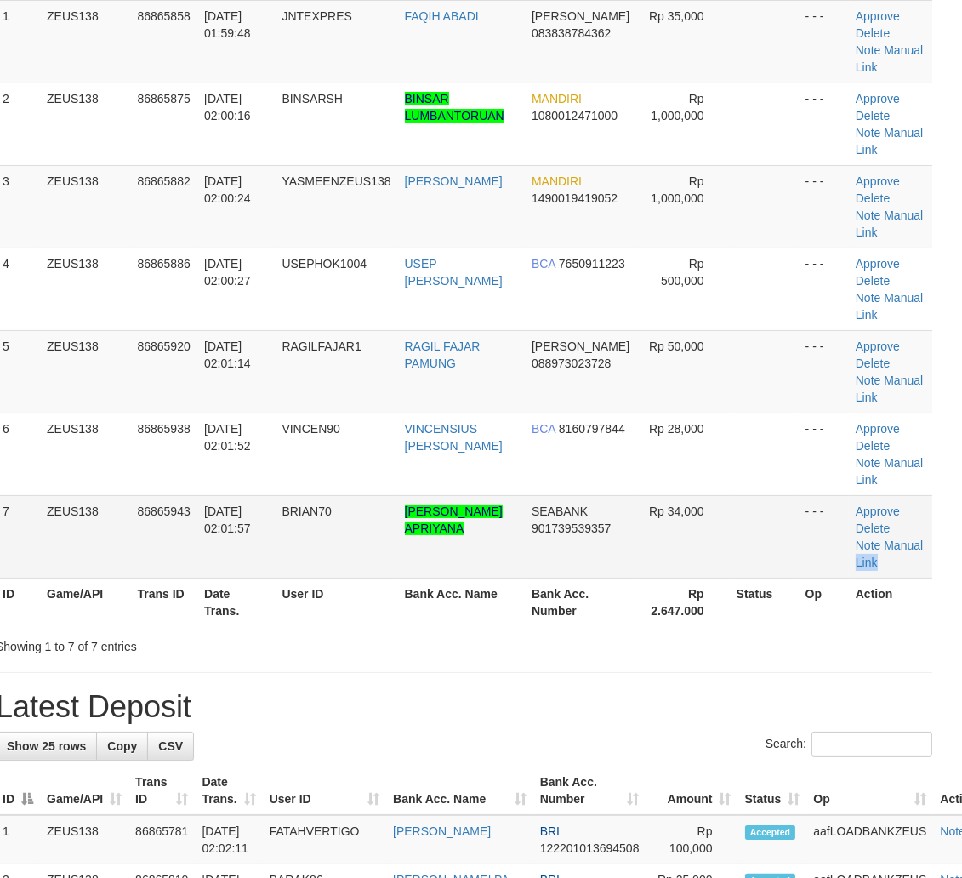
click at [927, 550] on td "Approve [GEOGRAPHIC_DATA] Note Manual Link" at bounding box center [890, 536] width 83 height 83
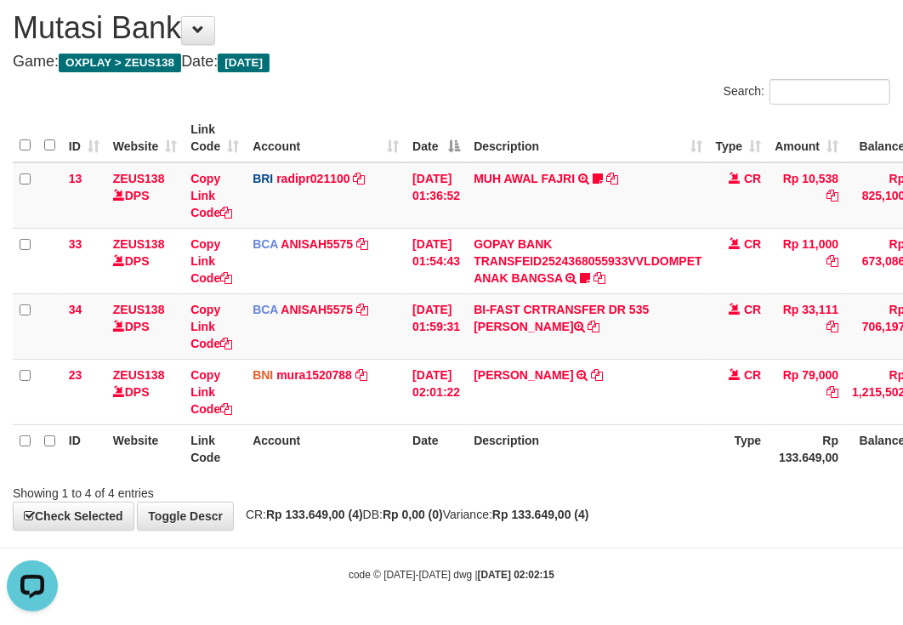
drag, startPoint x: 464, startPoint y: 408, endPoint x: 6, endPoint y: 316, distance: 467.8
click at [428, 402] on td "01/09/2025 02:01:22" at bounding box center [436, 391] width 61 height 65
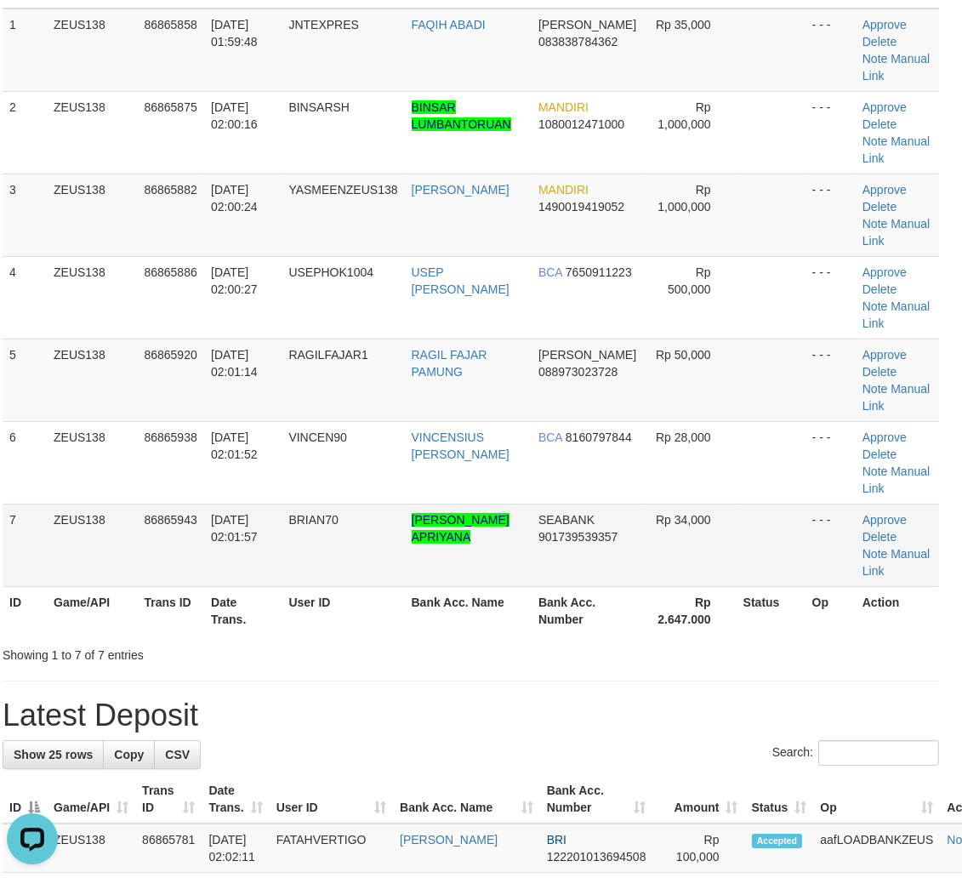
drag, startPoint x: 538, startPoint y: 473, endPoint x: 806, endPoint y: 525, distance: 272.9
click at [755, 515] on tbody "1 ZEUS138 86865858 01/09/2025 01:59:48 JNTEXPRES FAQIH ABADI DANA 083838784362 …" at bounding box center [471, 298] width 937 height 578
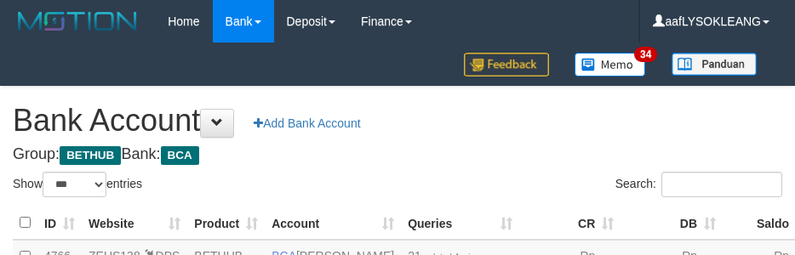
select select "***"
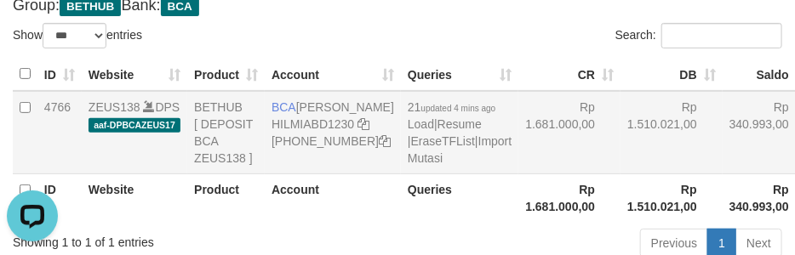
click at [518, 174] on td "Rp 1.681.000,00" at bounding box center [569, 132] width 102 height 83
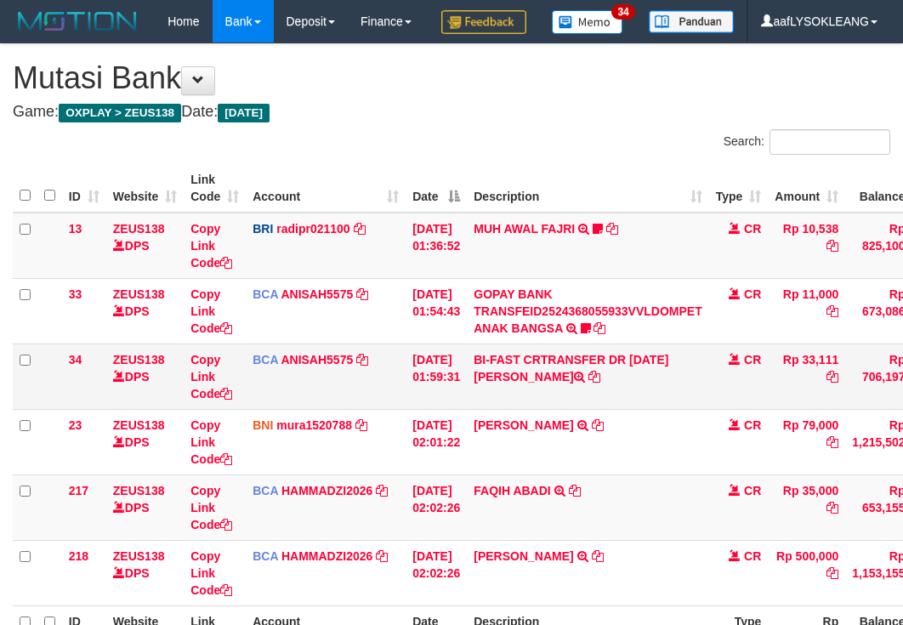
scroll to position [91, 0]
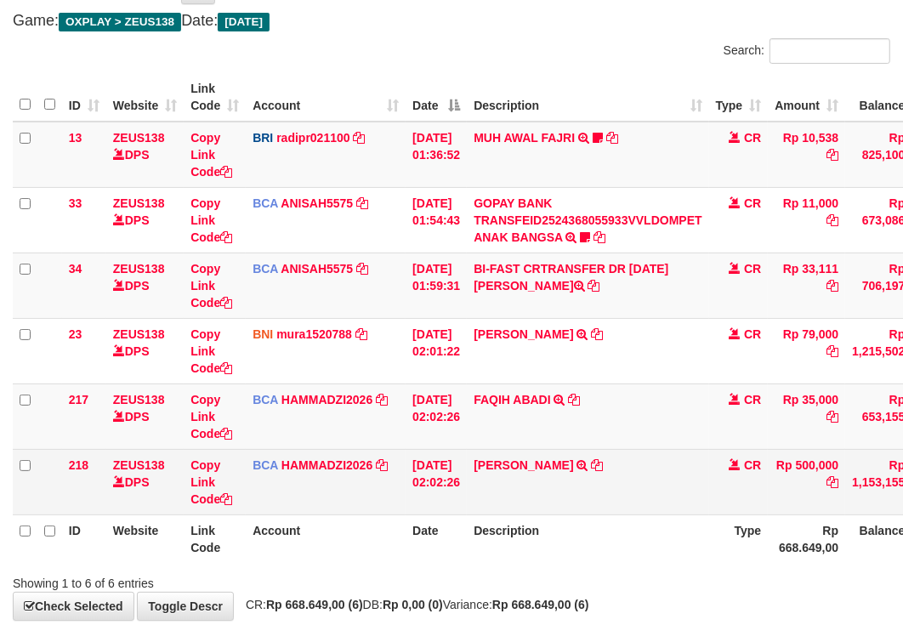
click at [507, 492] on td "USEP MAULANA RIZKI TRSF E-BANKING CR 0109/FTSCY/WS95271 500000.00USEP MAULANA R…" at bounding box center [588, 481] width 242 height 65
copy link "USEP"
click at [508, 492] on td "USEP MAULANA RIZKI TRSF E-BANKING CR 0109/FTSCY/WS95271 500000.00USEP MAULANA R…" at bounding box center [588, 481] width 242 height 65
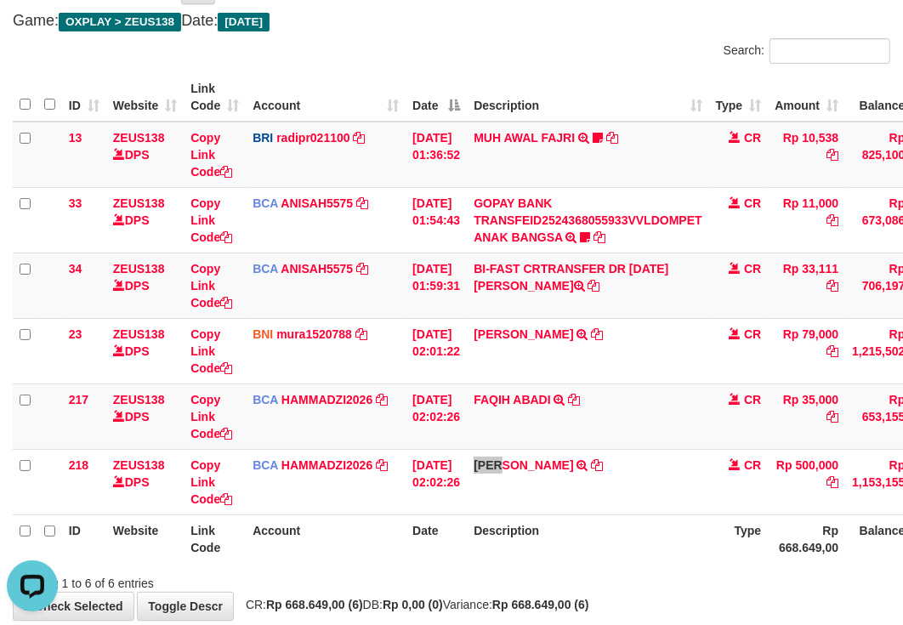
scroll to position [0, 0]
click at [510, 449] on td "FAQIH ABADI TRSF E-BANKING CR 0109/FTSCY/WS95051 35000.002025090158653256 TRFDN…" at bounding box center [588, 416] width 242 height 65
copy link "FAQIH"
click at [510, 449] on td "FAQIH ABADI TRSF E-BANKING CR 0109/FTSCY/WS95051 35000.002025090158653256 TRFDN…" at bounding box center [588, 416] width 242 height 65
click at [655, 449] on td "FAQIH ABADI TRSF E-BANKING CR 0109/FTSCY/WS95051 35000.002025090158653256 TRFDN…" at bounding box center [588, 416] width 242 height 65
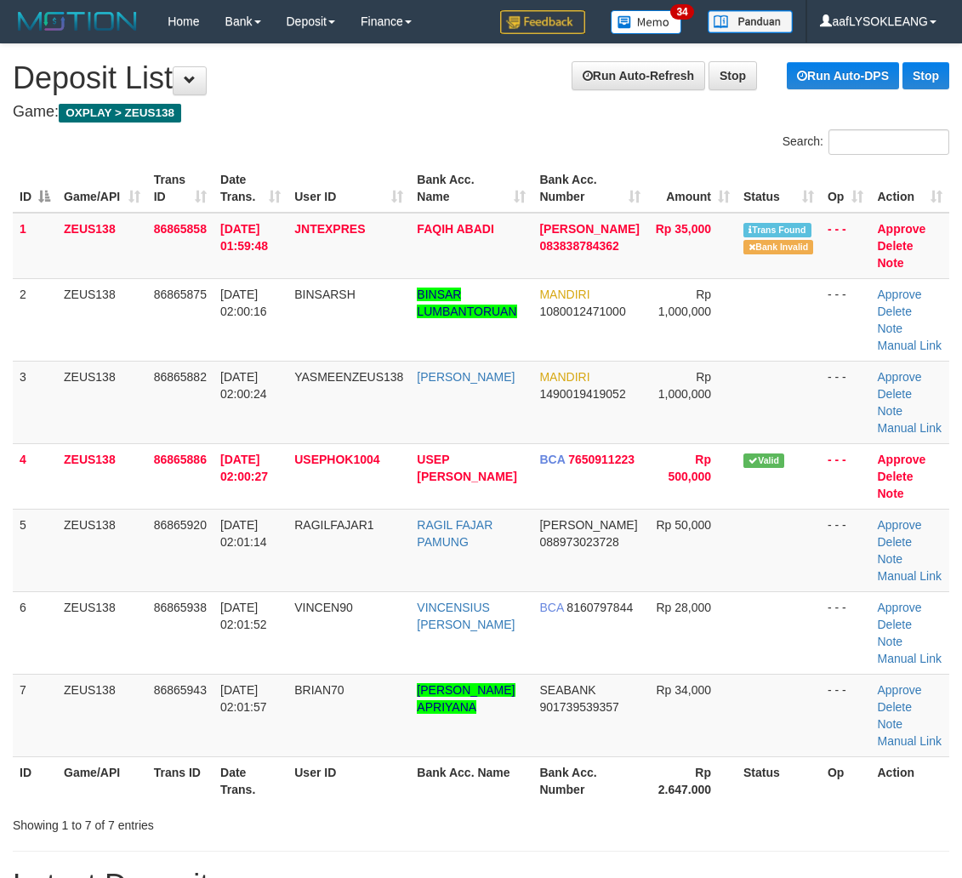
scroll to position [227, 0]
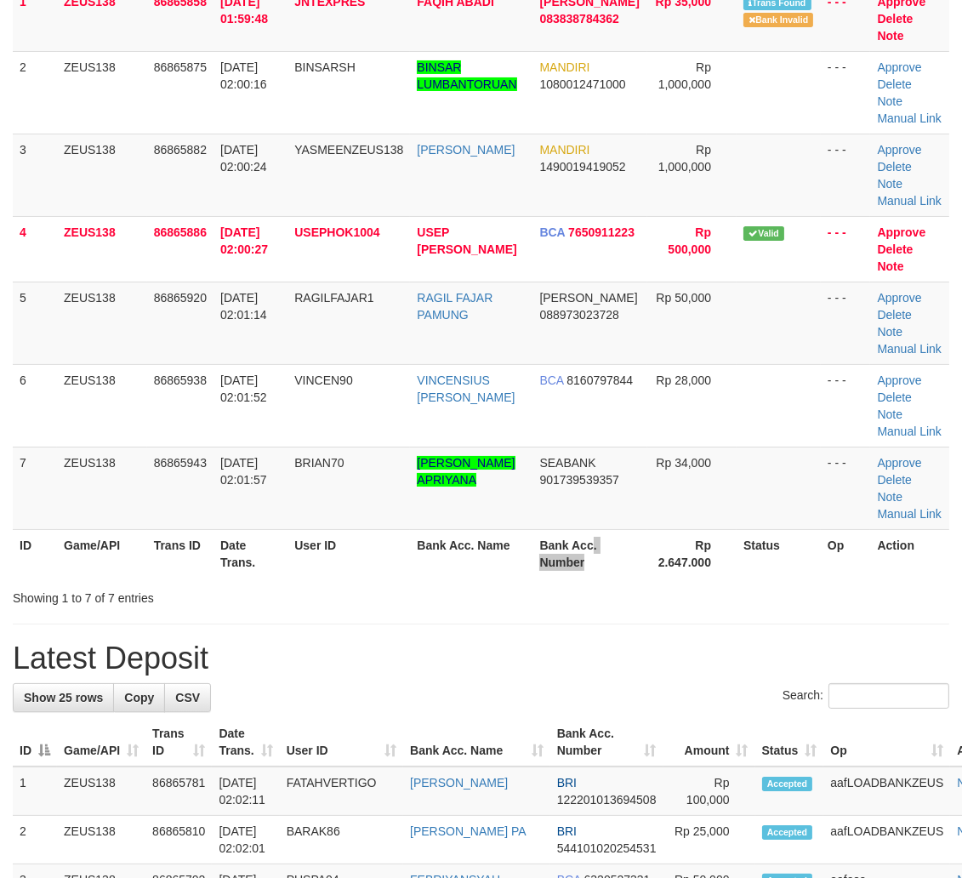
click at [601, 548] on th "Bank Acc. Number" at bounding box center [590, 553] width 114 height 48
click at [670, 565] on th "Rp 2.647.000" at bounding box center [691, 553] width 89 height 48
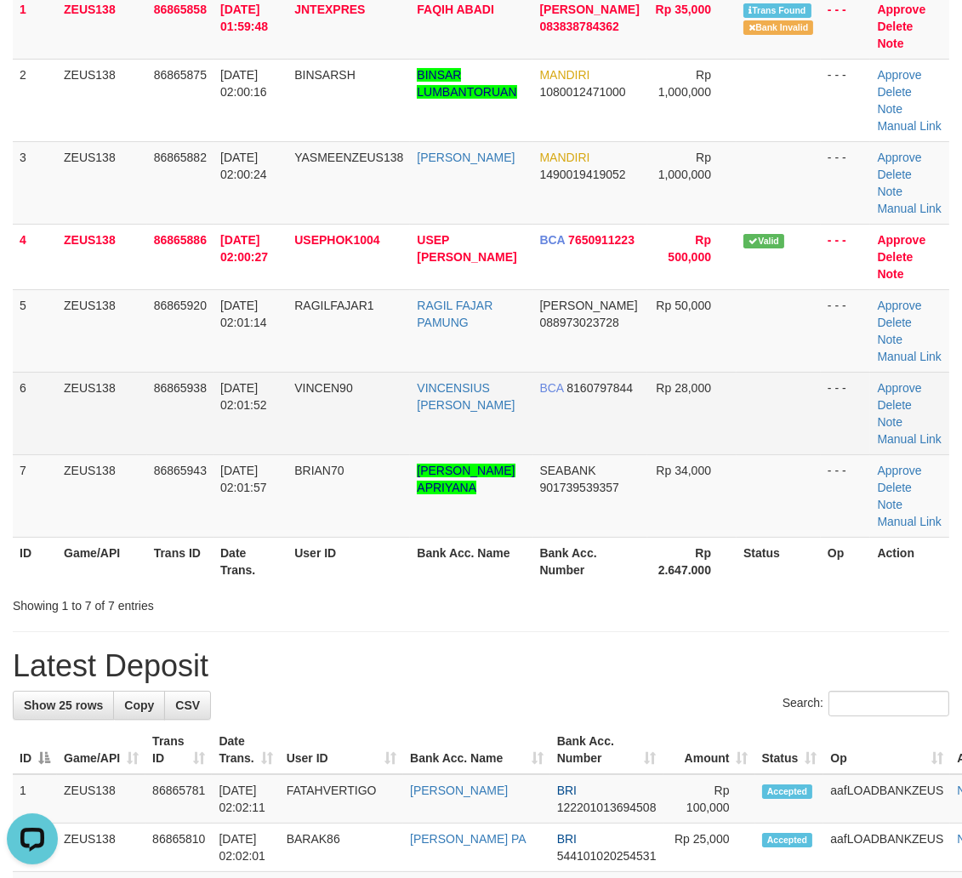
scroll to position [94, 0]
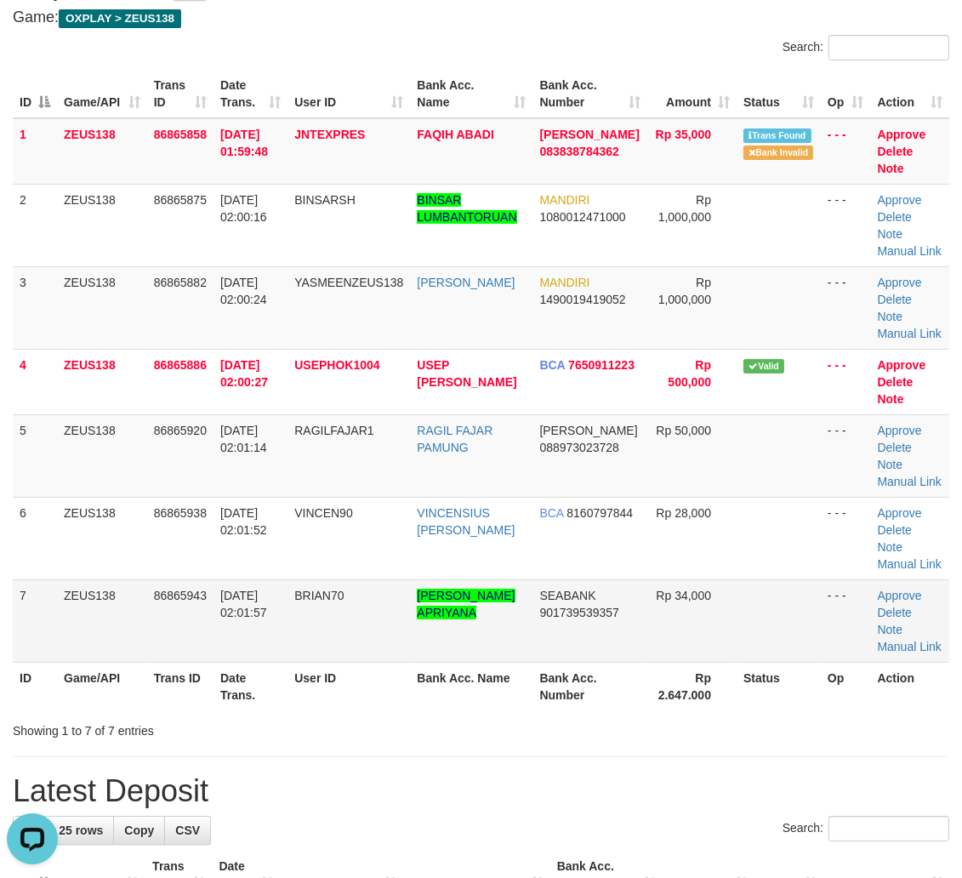
click at [726, 636] on td "Rp 34,000" at bounding box center [691, 620] width 89 height 83
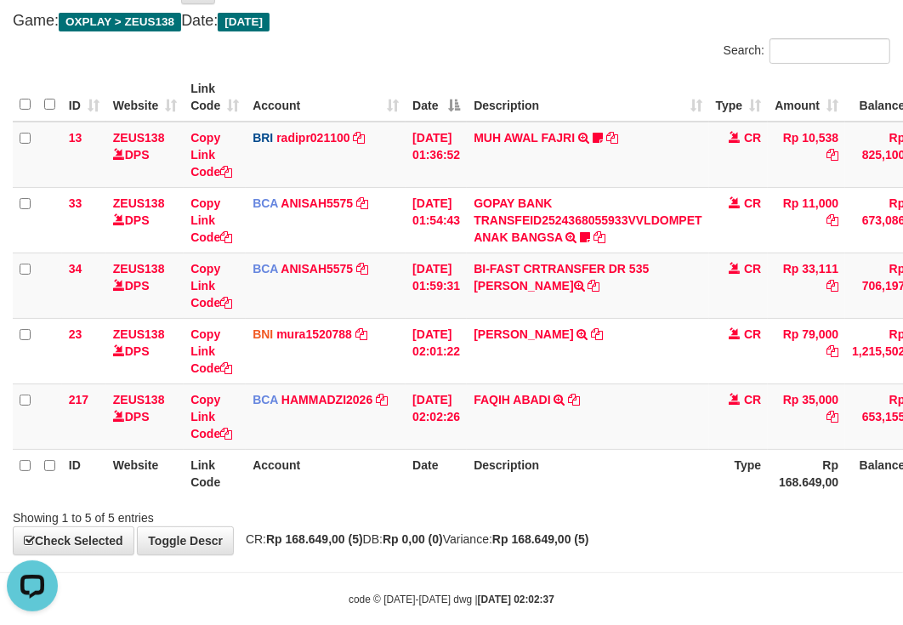
scroll to position [157, 0]
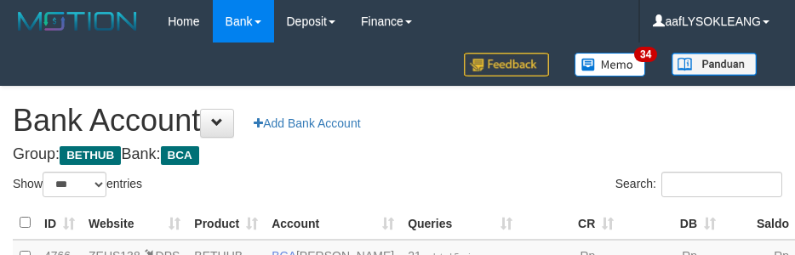
select select "***"
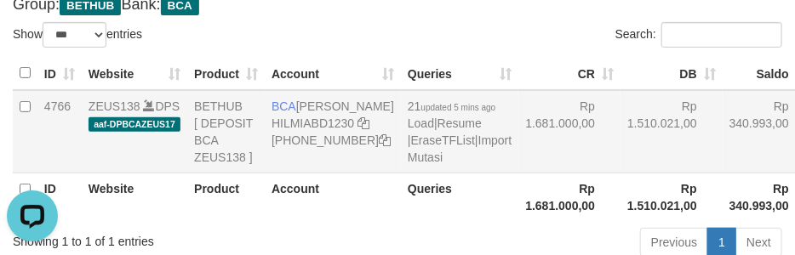
drag, startPoint x: 525, startPoint y: 104, endPoint x: 533, endPoint y: 114, distance: 13.3
click at [533, 107] on td "Rp 1.681.000,00" at bounding box center [569, 131] width 102 height 83
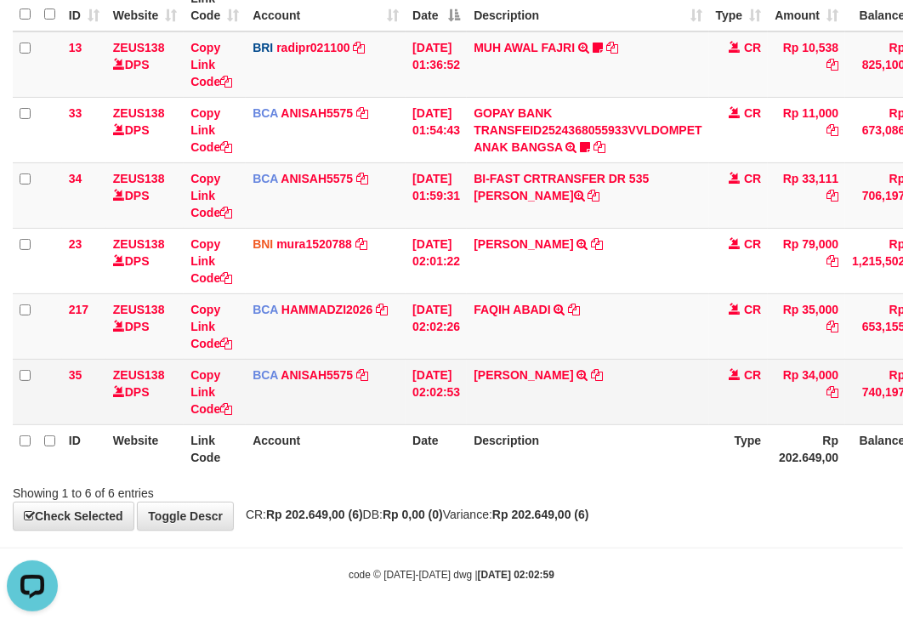
click at [499, 406] on td "ZAMZAM NURJA TRSF E-BANKING CR 0109/FTSCY/WS95051 34000.002025090169412504 TRFD…" at bounding box center [588, 391] width 242 height 65
copy link "ZAMZAM"
click at [556, 395] on td "ZAMZAM NURJA TRSF E-BANKING CR 0109/FTSCY/WS95051 34000.002025090169412504 TRFD…" at bounding box center [588, 391] width 242 height 65
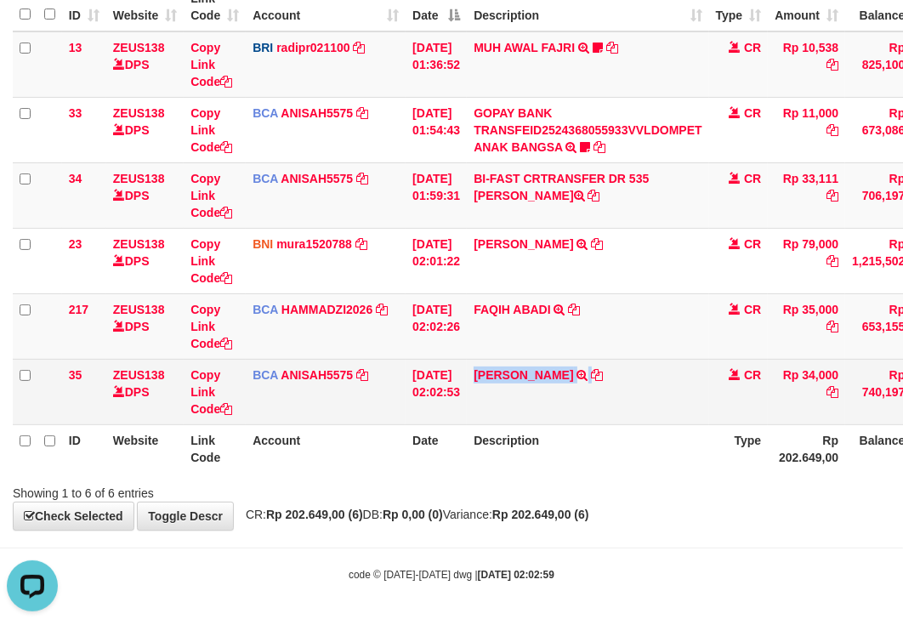
copy td "[PERSON_NAME]"
click at [556, 395] on td "ZAMZAM NURJA TRSF E-BANKING CR 0109/FTSCY/WS95051 34000.002025090169412504 TRFD…" at bounding box center [588, 391] width 242 height 65
click at [204, 409] on link "Copy Link Code" at bounding box center [212, 392] width 42 height 48
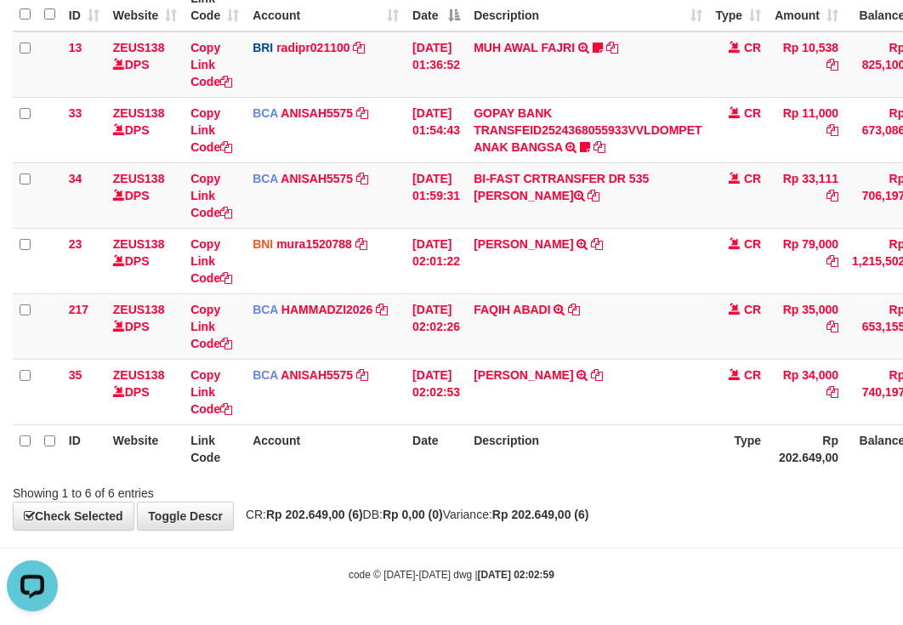
scroll to position [233, 0]
drag, startPoint x: 595, startPoint y: 527, endPoint x: 574, endPoint y: 499, distance: 35.2
click at [596, 538] on body "Toggle navigation Home Bank Account List Load By Website Group [OXPLAY] ZEUS138…" at bounding box center [451, 222] width 903 height 806
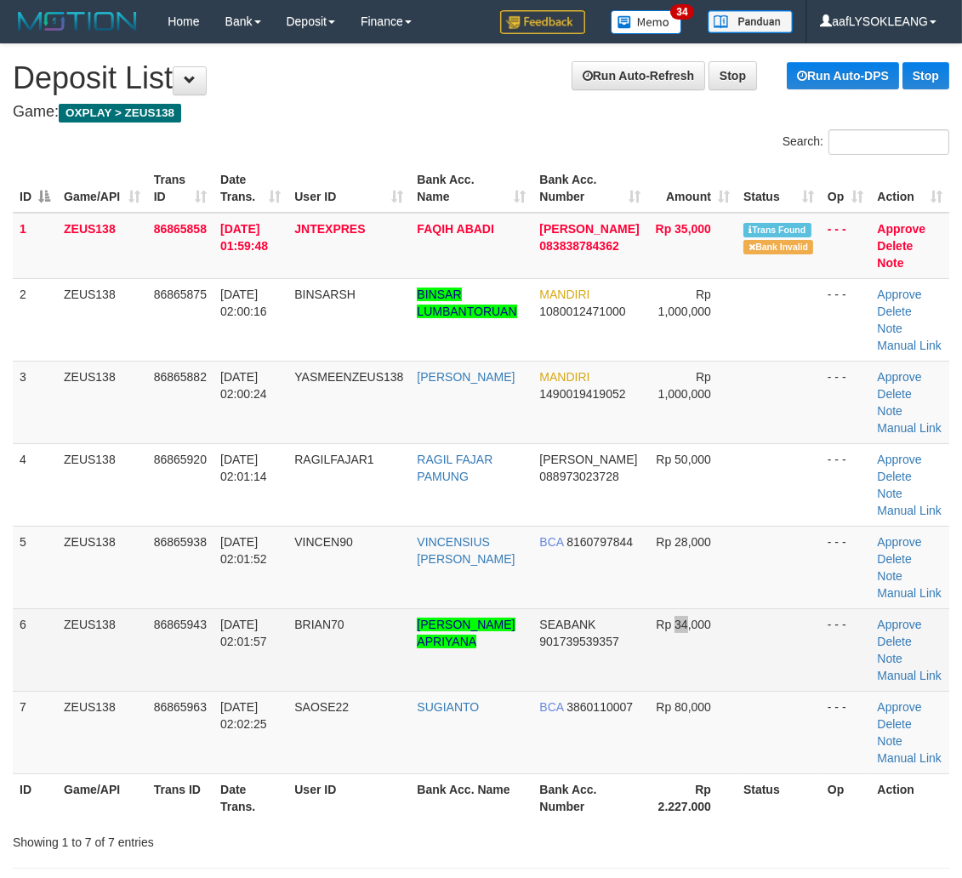
click at [674, 658] on td "Rp 34,000" at bounding box center [691, 649] width 89 height 83
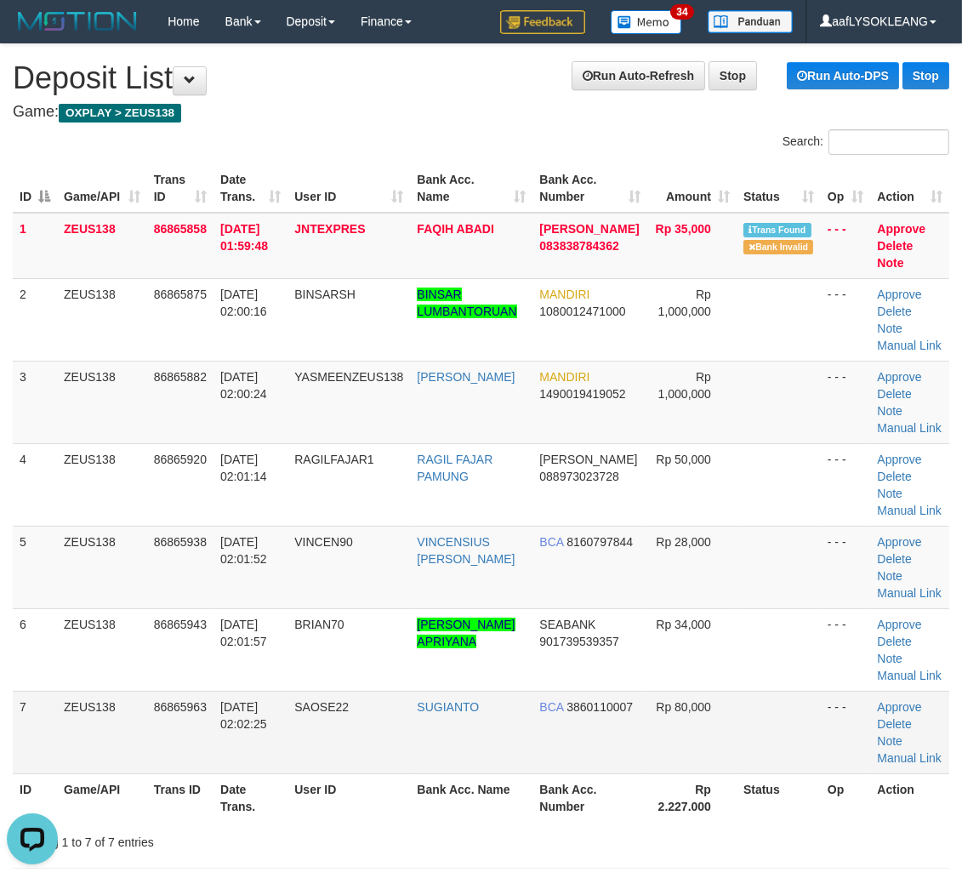
click at [590, 707] on td "BCA 3860110007" at bounding box center [590, 732] width 114 height 83
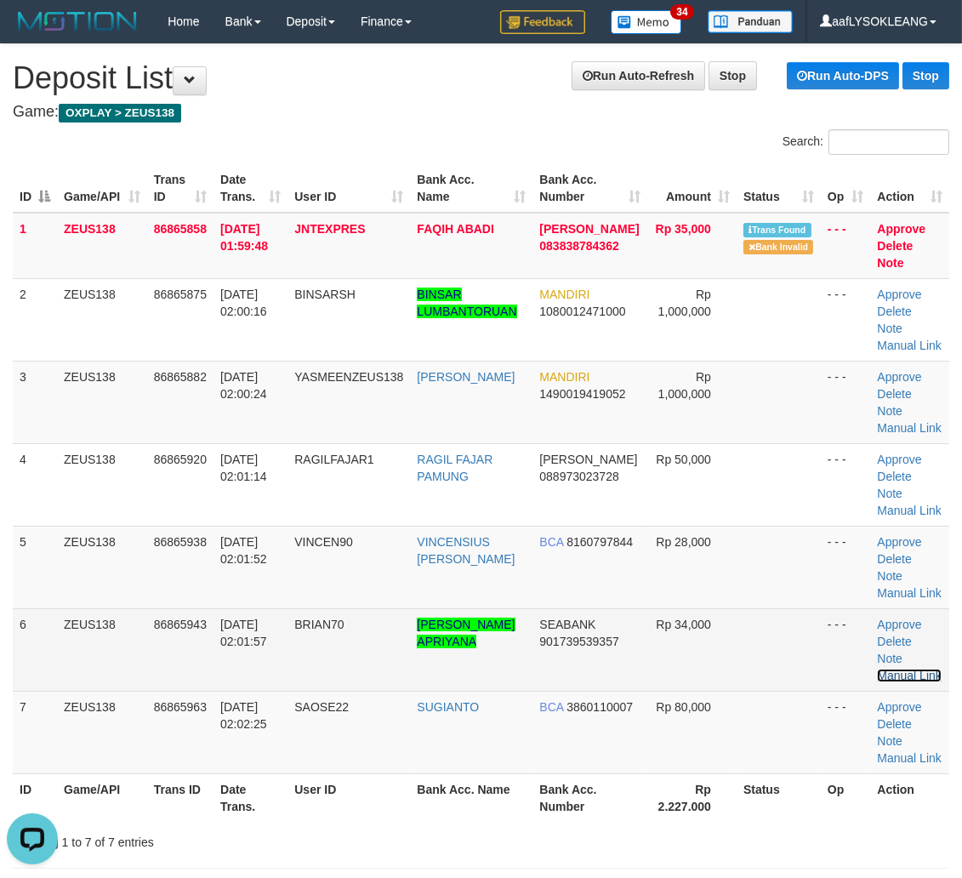
click at [924, 672] on link "Manual Link" at bounding box center [909, 676] width 65 height 14
click at [902, 678] on link "Manual Link" at bounding box center [909, 676] width 65 height 14
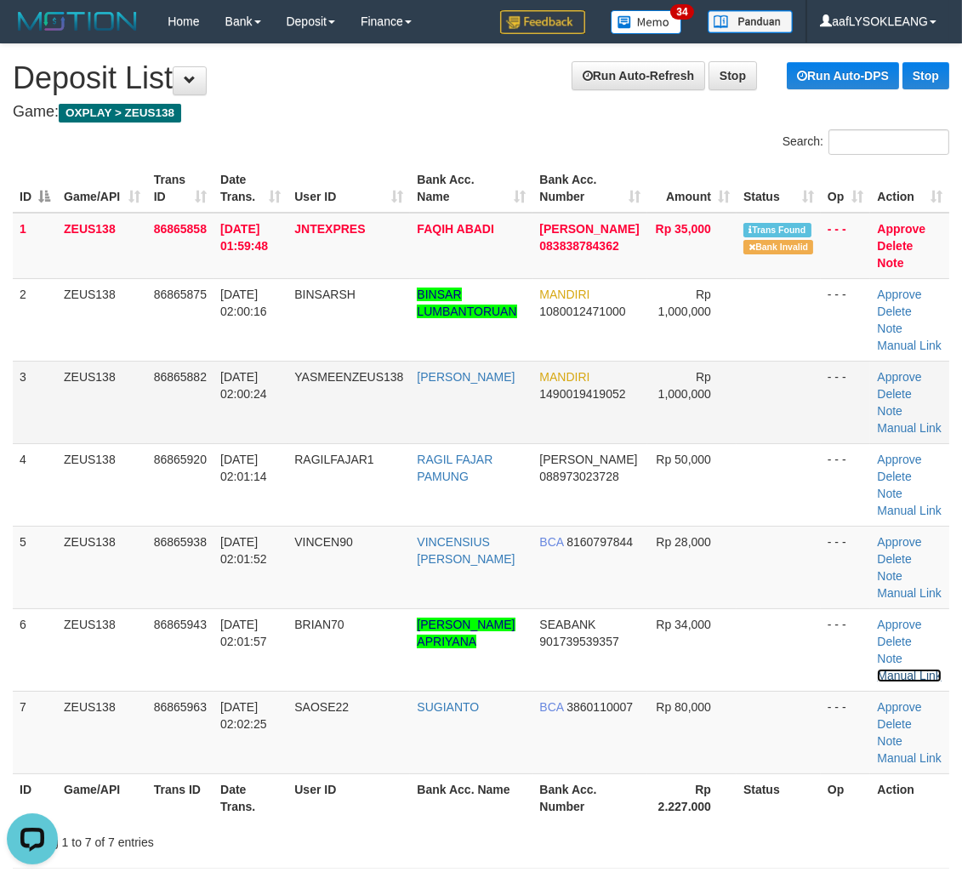
click at [877, 669] on link "Manual Link" at bounding box center [909, 676] width 65 height 14
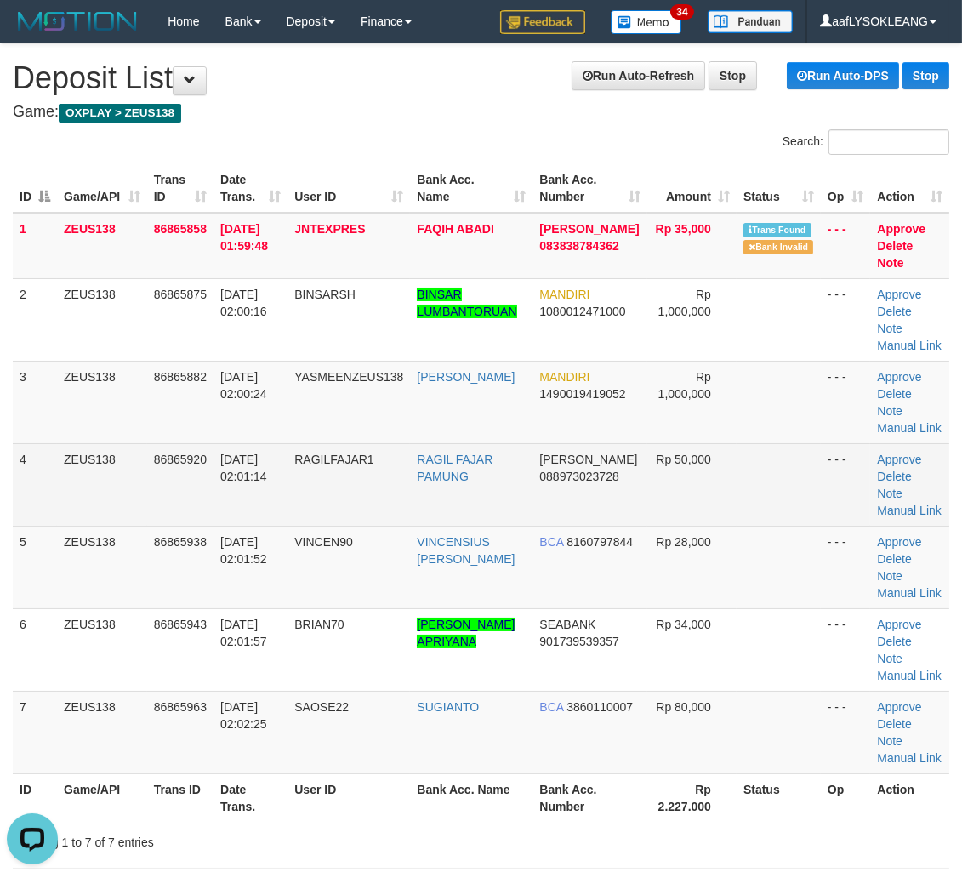
drag, startPoint x: 599, startPoint y: 517, endPoint x: 957, endPoint y: 659, distance: 385.3
click at [651, 542] on tbody "1 ZEUS138 86865858 01/09/2025 01:59:48 JNTEXPRES FAQIH ABADI DANA 083838784362 …" at bounding box center [481, 493] width 937 height 561
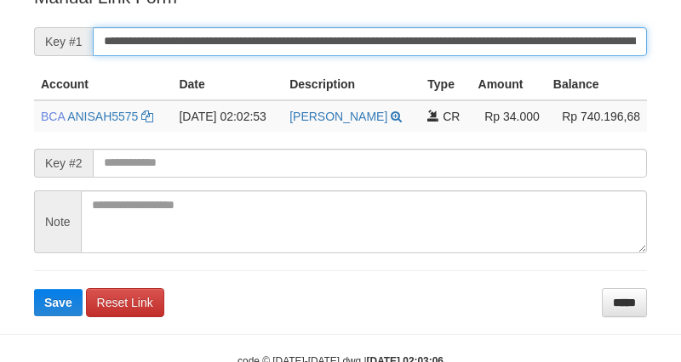
click at [34, 289] on button "Save" at bounding box center [58, 302] width 48 height 27
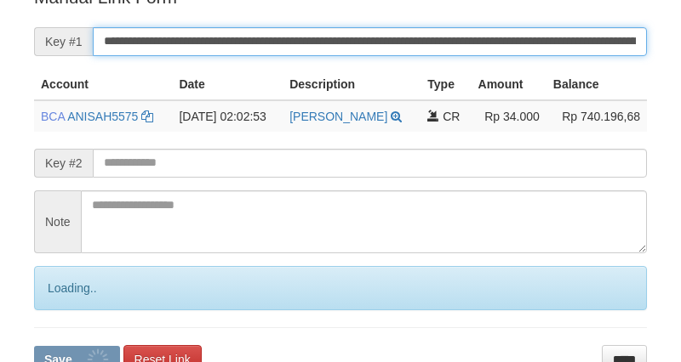
click at [470, 49] on input "**********" at bounding box center [370, 41] width 554 height 29
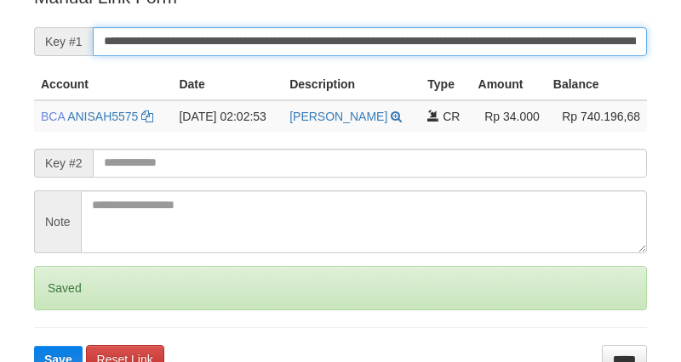
scroll to position [361, 0]
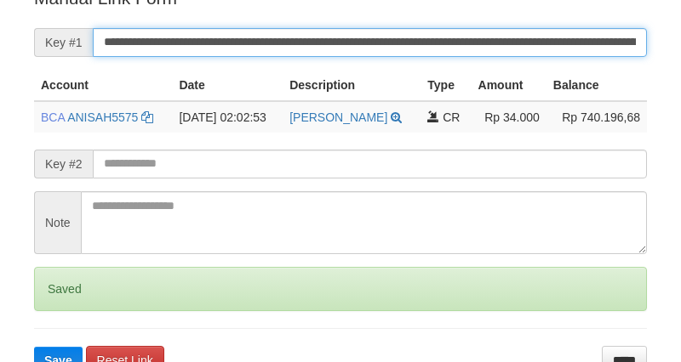
click at [34, 347] on button "Save" at bounding box center [58, 360] width 48 height 27
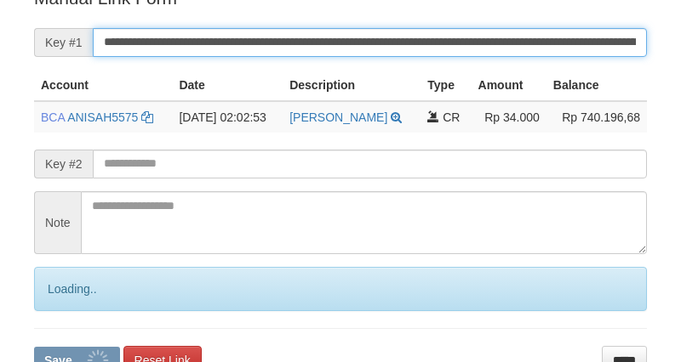
click at [34, 347] on button "Save" at bounding box center [77, 360] width 86 height 27
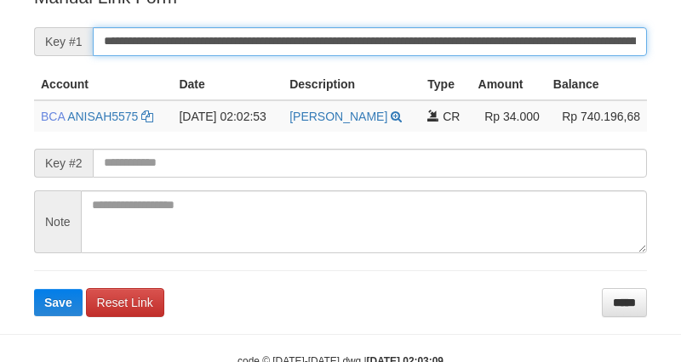
click at [34, 289] on button "Save" at bounding box center [58, 302] width 48 height 27
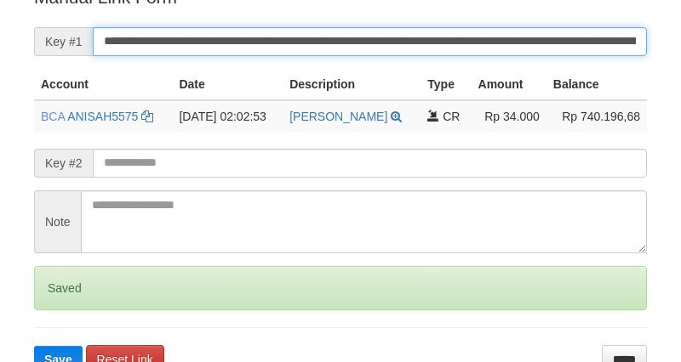
click at [34, 346] on button "Save" at bounding box center [58, 359] width 48 height 27
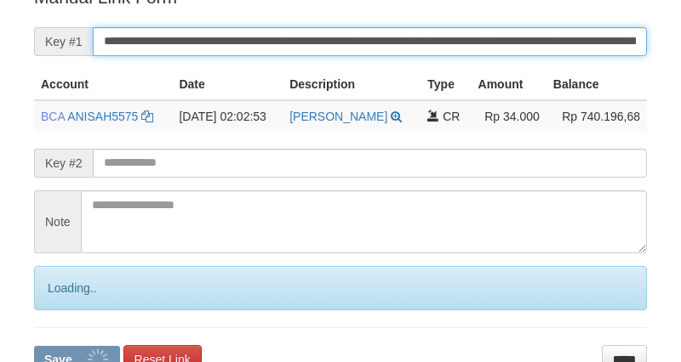
scroll to position [361, 0]
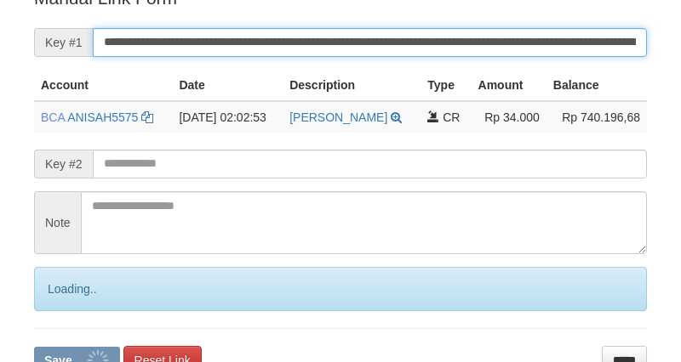
click at [34, 347] on button "Save" at bounding box center [77, 360] width 86 height 27
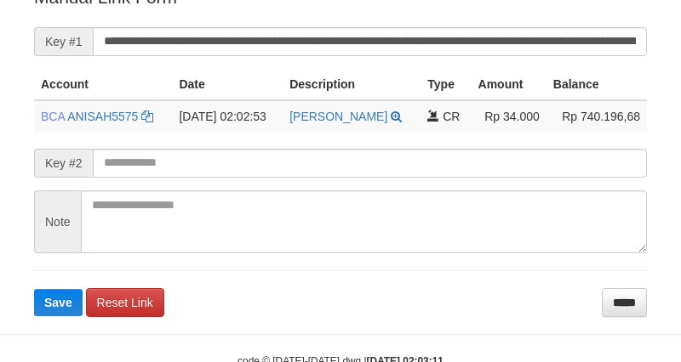
click at [34, 289] on button "Save" at bounding box center [58, 302] width 48 height 27
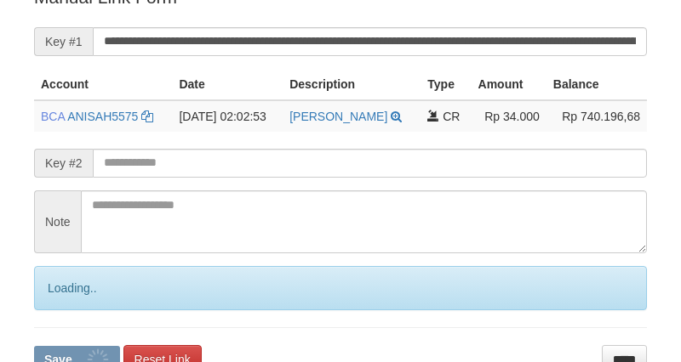
click at [34, 346] on button "Save" at bounding box center [77, 359] width 86 height 27
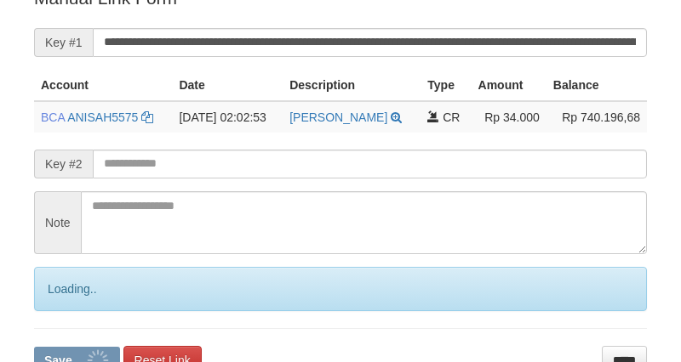
click at [34, 347] on button "Save" at bounding box center [77, 360] width 86 height 27
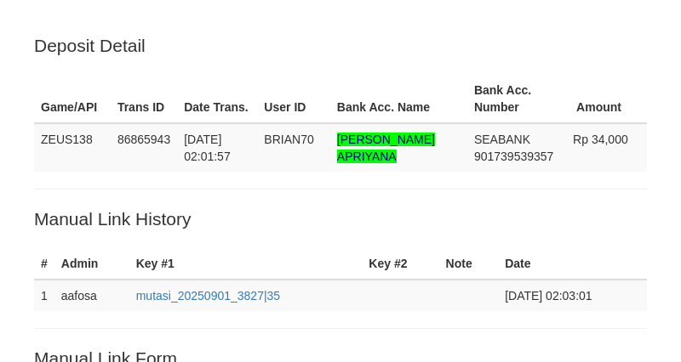
scroll to position [362, 0]
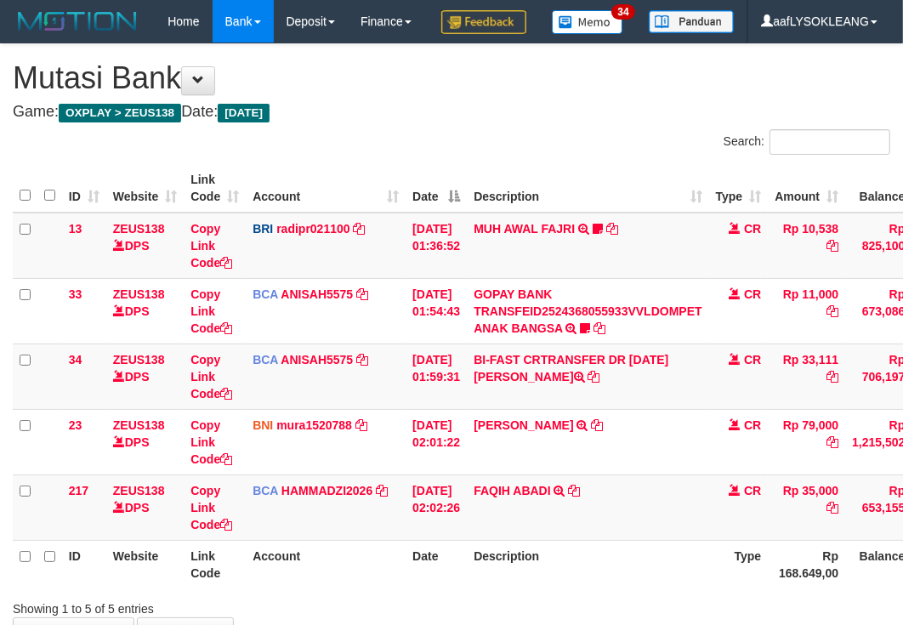
scroll to position [125, 0]
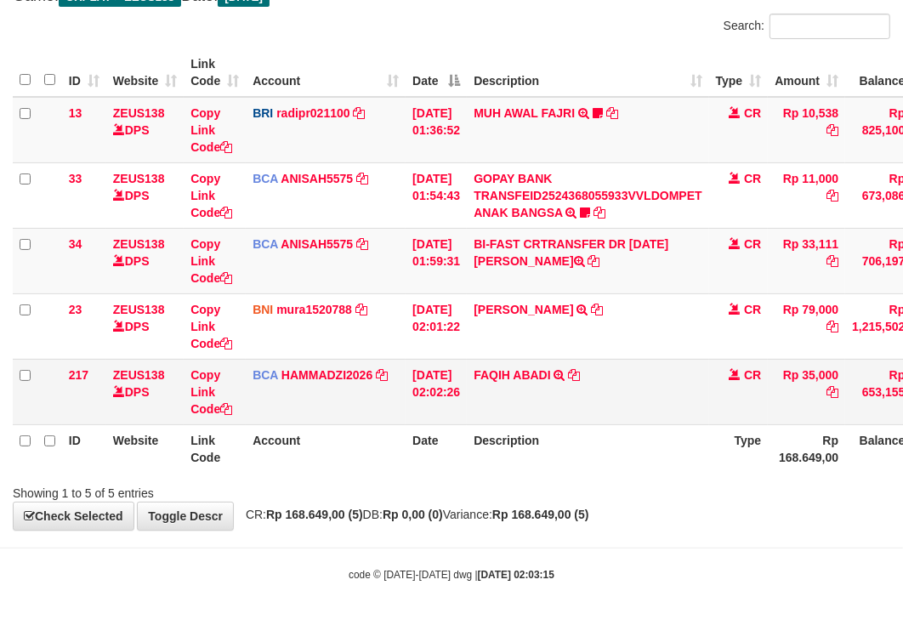
click at [498, 424] on td "FAQIH ABADI TRSF E-BANKING CR 0109/FTSCY/WS95051 35000.002025090158653256 TRFDN…" at bounding box center [588, 391] width 242 height 65
click at [499, 424] on td "FAQIH ABADI TRSF E-BANKING CR 0109/FTSCY/WS95051 35000.002025090158653256 TRFDN…" at bounding box center [588, 391] width 242 height 65
copy link "FAQIH"
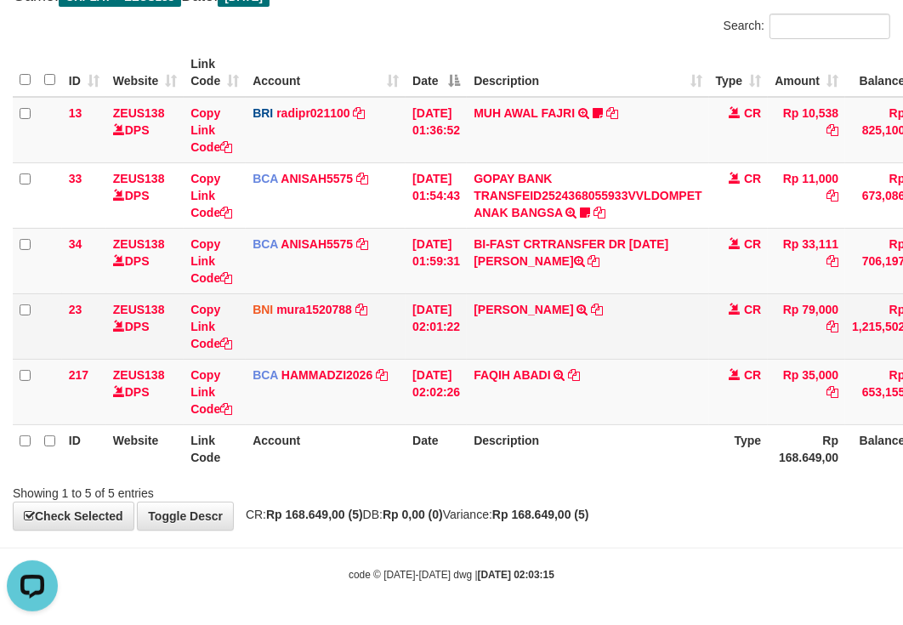
click at [465, 337] on td "01/09/2025 02:01:22" at bounding box center [436, 325] width 61 height 65
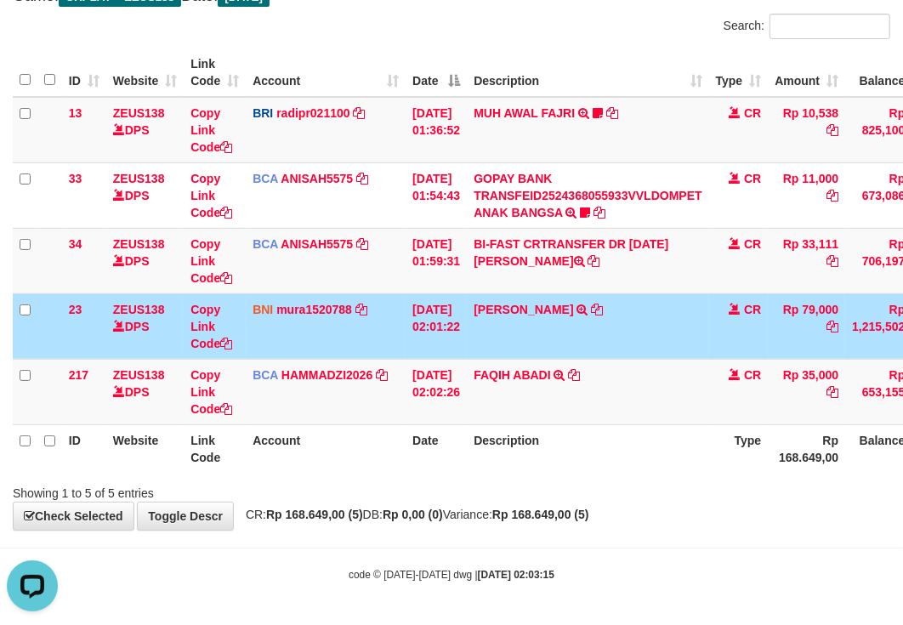
copy td "2025"
click at [465, 337] on td "01/09/2025 02:01:22" at bounding box center [436, 325] width 61 height 65
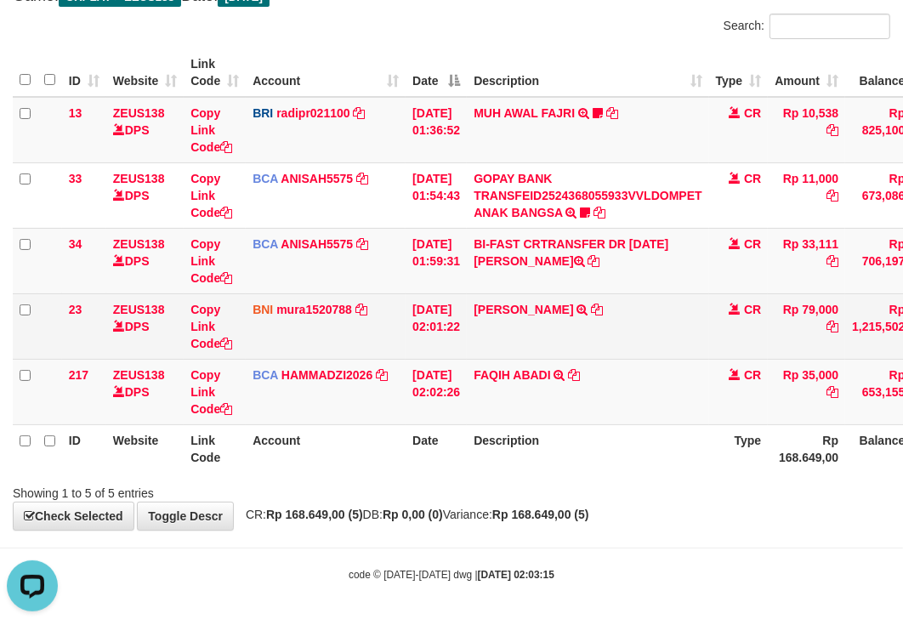
click at [505, 353] on td "RIZKY ASHARI TRANSFER DARI SDR RIZKY ASHARI" at bounding box center [588, 325] width 242 height 65
copy link "RIZKY"
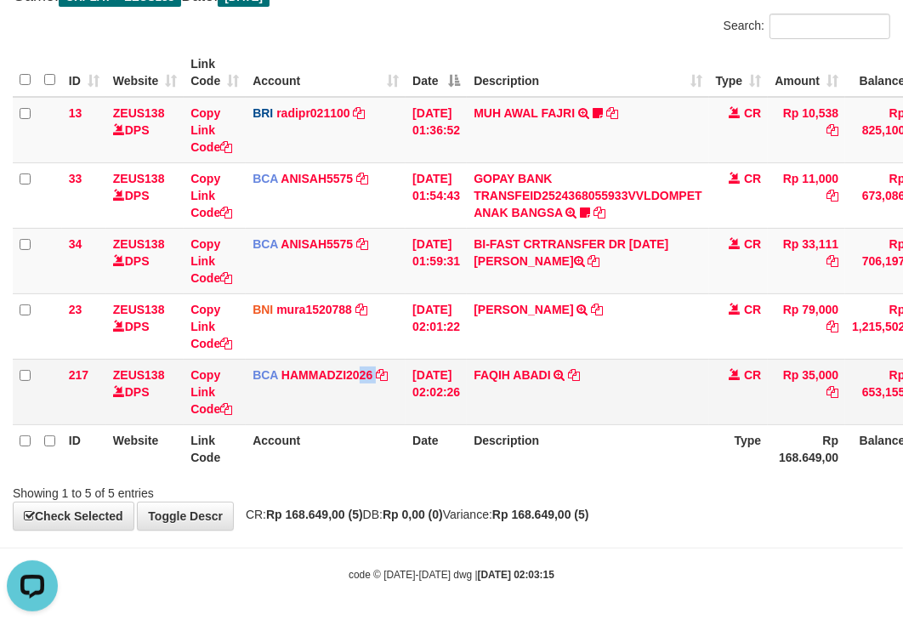
click at [362, 413] on td "BCA HAMMADZI2026 DPS MUHAMMAD ZIDAN KURNIAWAN mutasi_20250901_4694 | 217 mutasi…" at bounding box center [326, 391] width 160 height 65
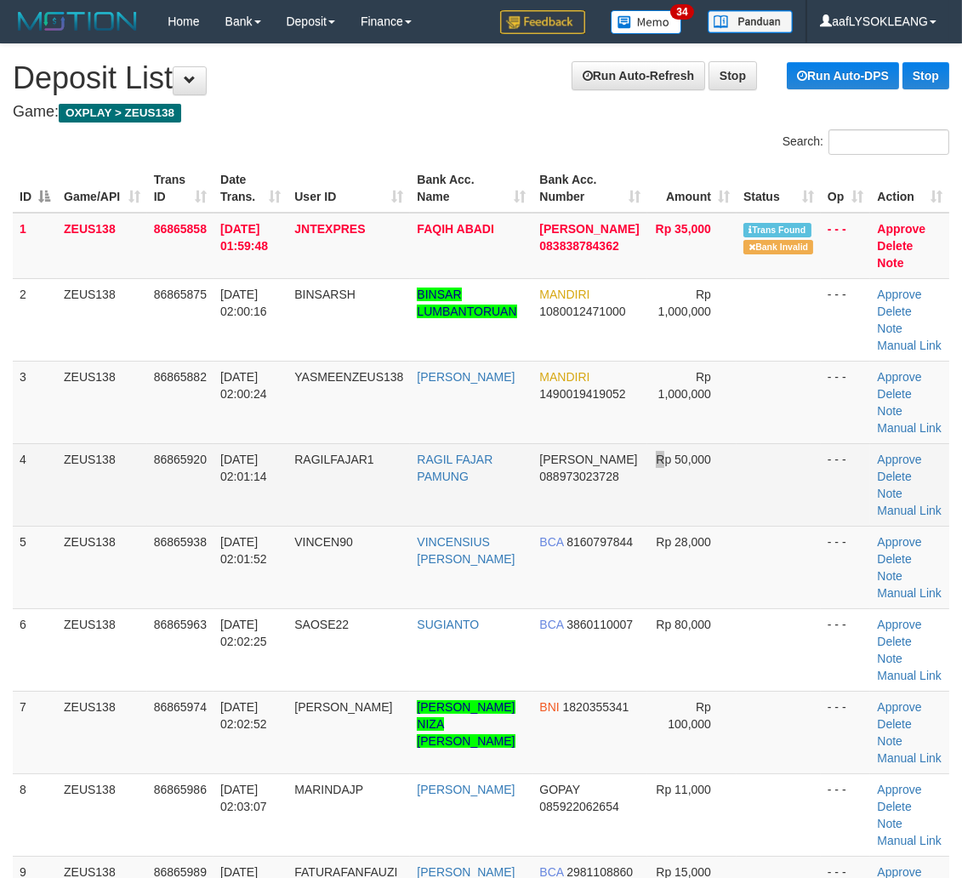
click at [647, 473] on td "Rp 50,000" at bounding box center [691, 484] width 89 height 83
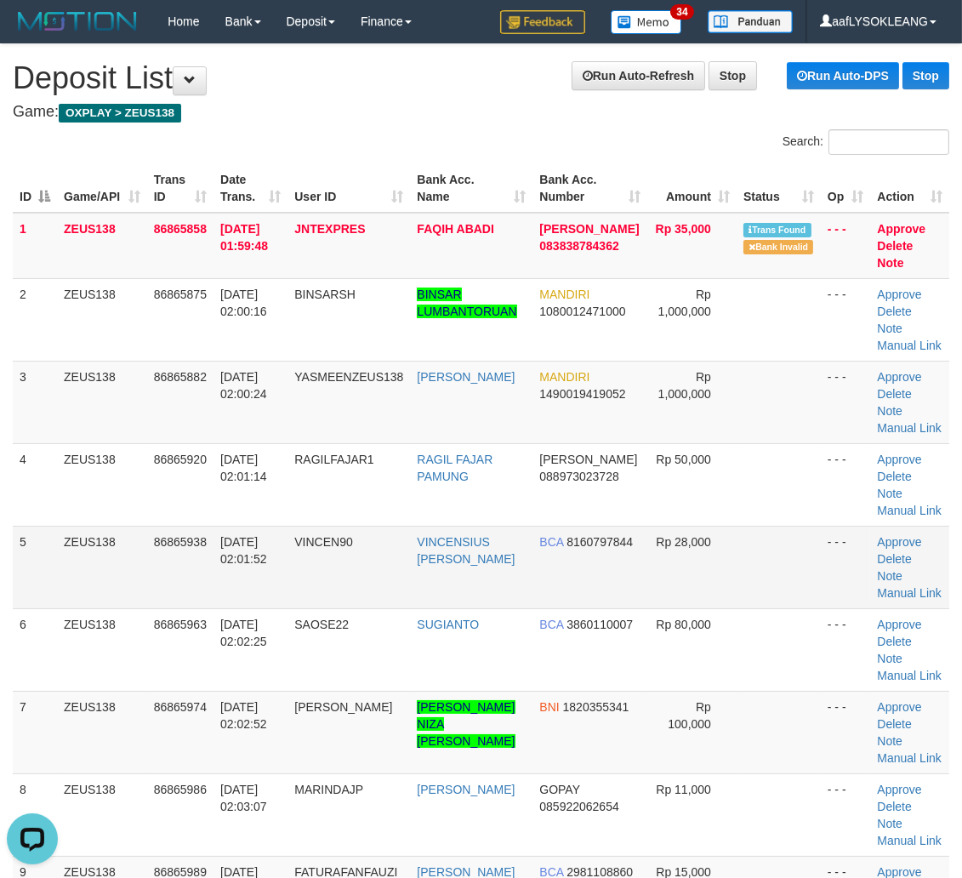
drag, startPoint x: 868, startPoint y: 594, endPoint x: 846, endPoint y: 584, distance: 23.6
click at [846, 584] on tr "5 ZEUS138 86865938 01/09/2025 02:01:52 VINCEN90 VINCENSIUS RICKY F BCA 81607978…" at bounding box center [481, 567] width 937 height 83
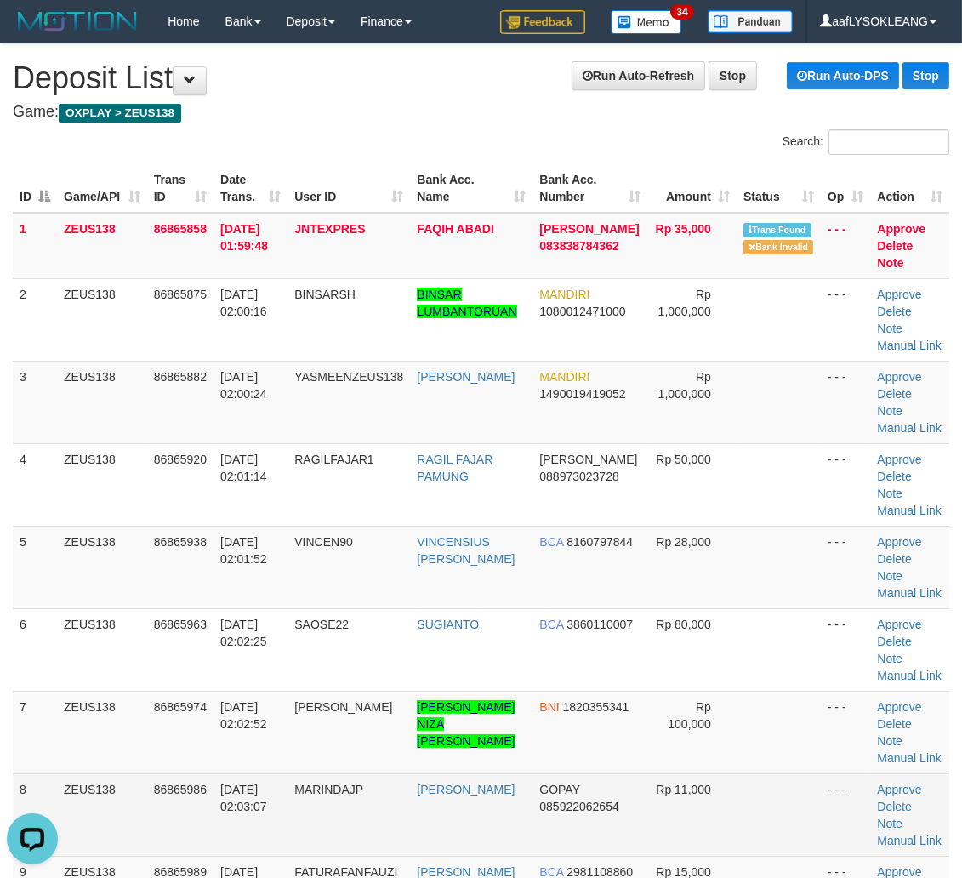
scroll to position [219, 0]
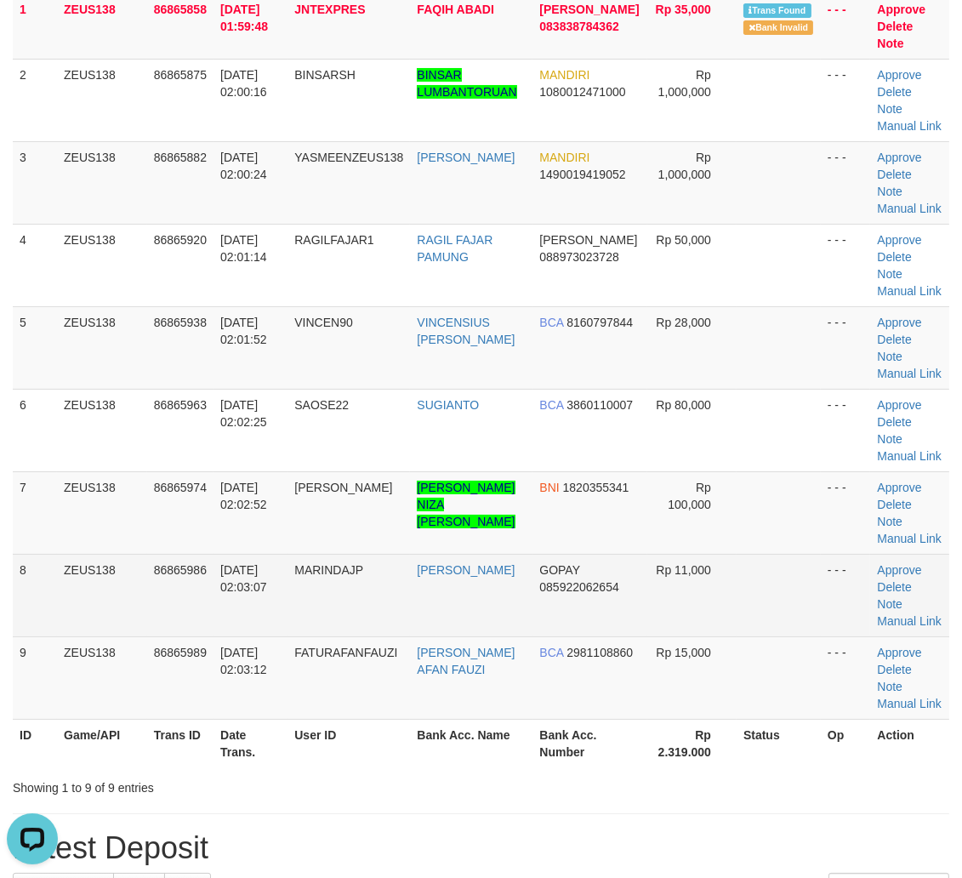
click at [355, 578] on td "MARINDAJP" at bounding box center [349, 595] width 122 height 83
click at [355, 574] on td "MARINDAJP" at bounding box center [349, 595] width 122 height 83
copy span "MARINDAJP"
click at [907, 618] on link "Manual Link" at bounding box center [909, 621] width 65 height 14
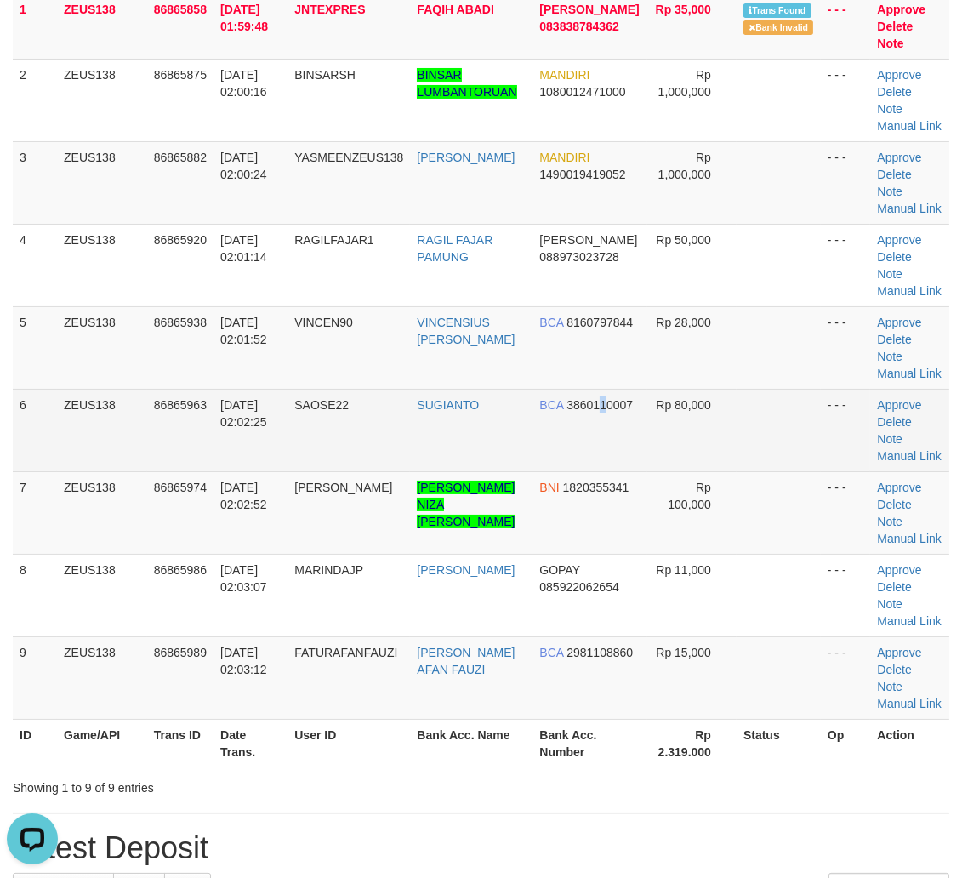
drag, startPoint x: 579, startPoint y: 419, endPoint x: 686, endPoint y: 425, distance: 106.5
click at [633, 418] on td "BCA 3860110007" at bounding box center [590, 430] width 114 height 83
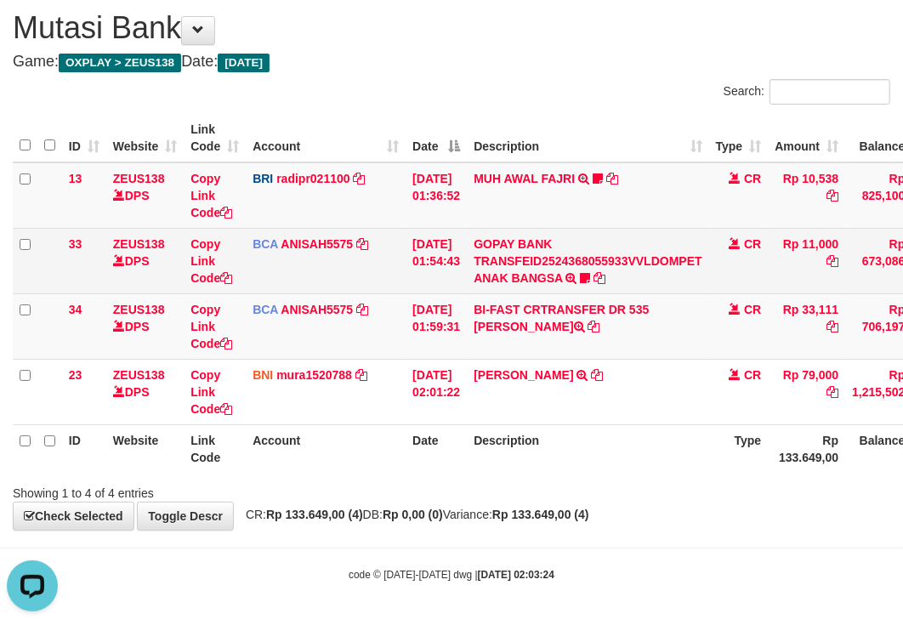
click at [589, 271] on td "GOPAY BANK TRANSFEID2524368055933VVLDOMPET ANAK BANGSA TRSF E-BANKING CR 0109/F…" at bounding box center [588, 260] width 242 height 65
click at [591, 276] on icon at bounding box center [586, 278] width 10 height 12
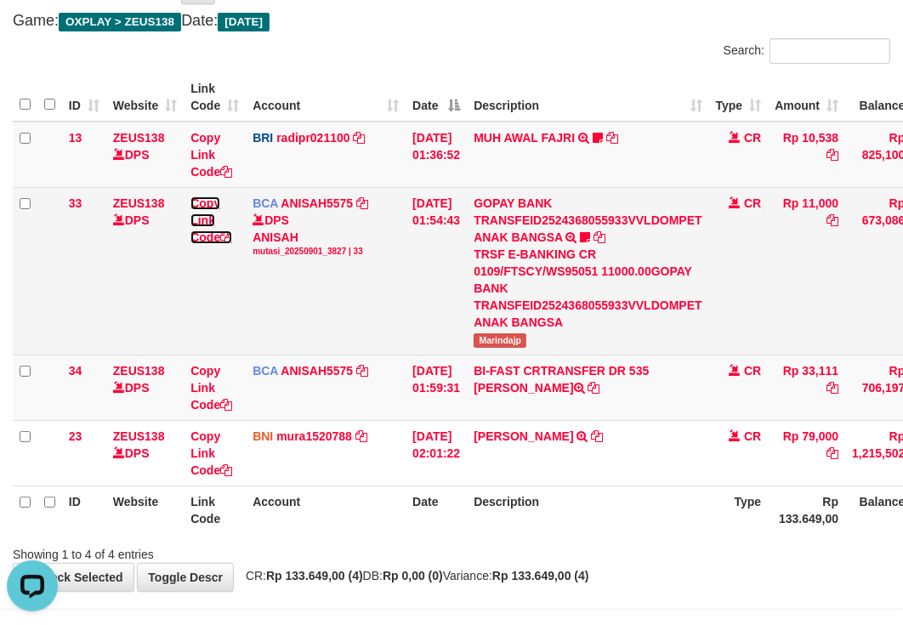
click at [209, 244] on link "Copy Link Code" at bounding box center [212, 220] width 42 height 48
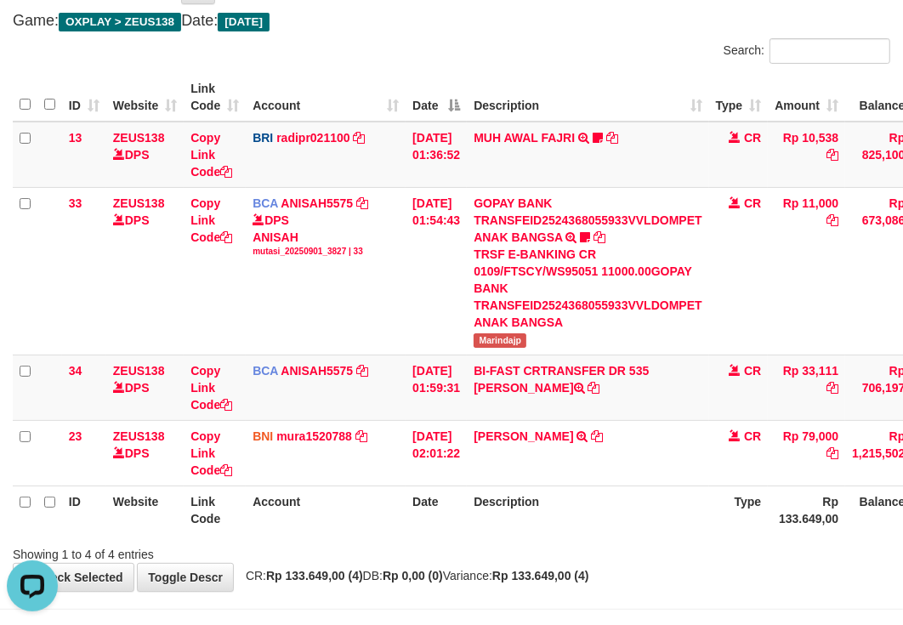
scroll to position [214, 0]
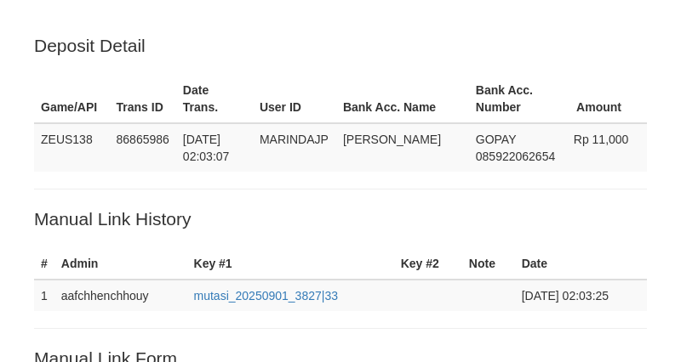
scroll to position [345, 0]
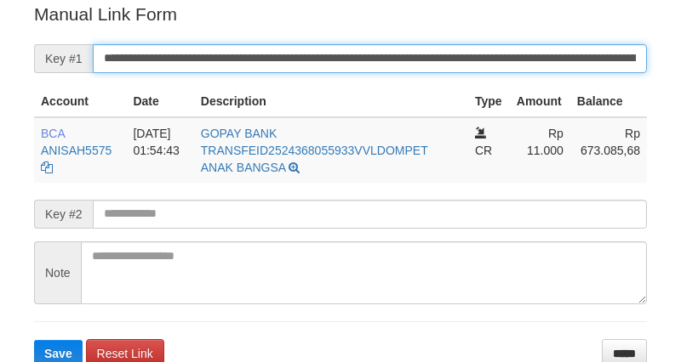
click at [34, 340] on button "Save" at bounding box center [58, 353] width 48 height 27
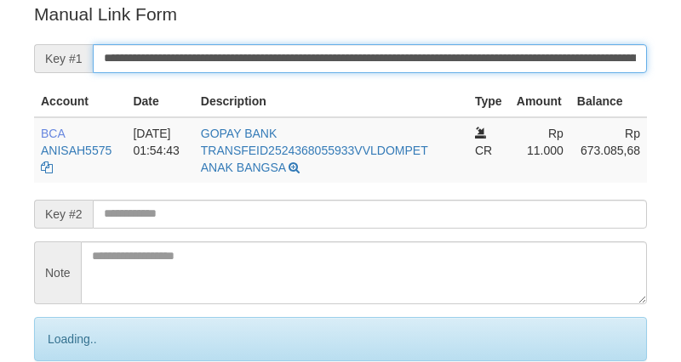
scroll to position [344, 0]
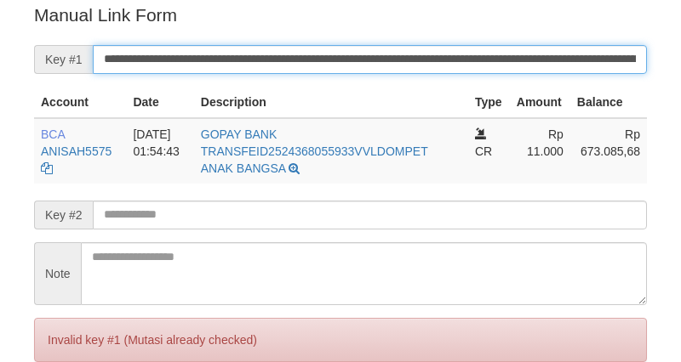
drag, startPoint x: 538, startPoint y: 70, endPoint x: 525, endPoint y: 0, distance: 71.1
click at [526, 66] on input "**********" at bounding box center [370, 59] width 554 height 29
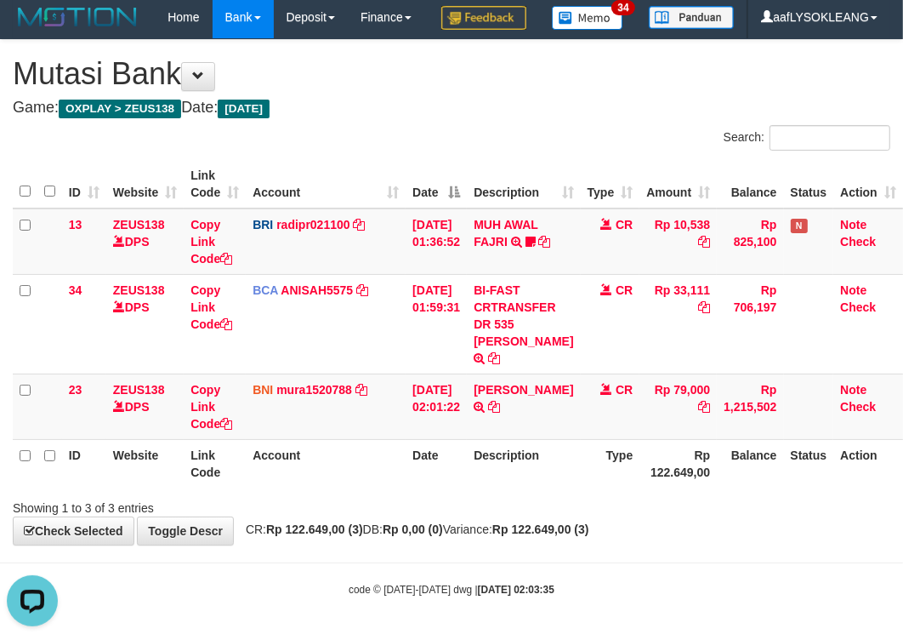
drag, startPoint x: 342, startPoint y: 345, endPoint x: 4, endPoint y: 250, distance: 350.7
click at [330, 342] on td "BCA ANISAH5575 DPS ANISAH mutasi_20250901_3827 | 34 mutasi_20250901_3827 | 34" at bounding box center [326, 324] width 160 height 100
drag, startPoint x: 635, startPoint y: 357, endPoint x: 915, endPoint y: 329, distance: 281.3
click at [751, 352] on tr "34 ZEUS138 DPS Copy Link Code BCA ANISAH5575 DPS [PERSON_NAME] mutasi_20250901_…" at bounding box center [458, 324] width 891 height 100
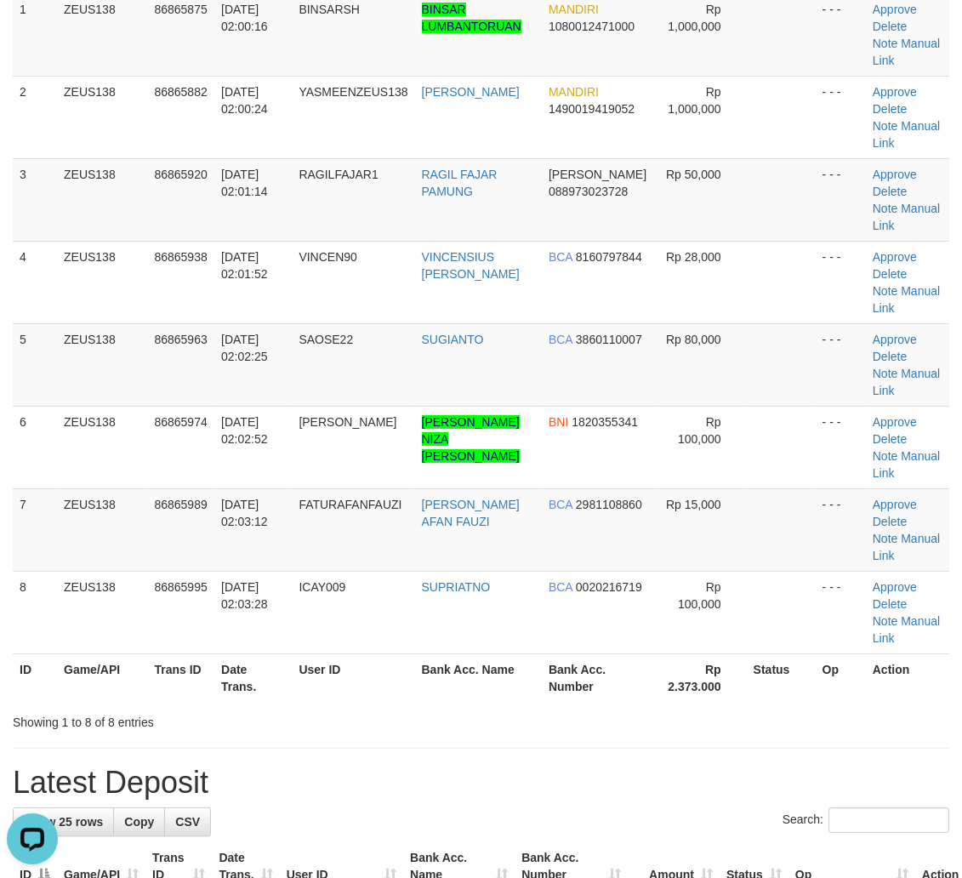
drag, startPoint x: 610, startPoint y: 489, endPoint x: 967, endPoint y: 542, distance: 361.1
click at [720, 506] on tr "7 ZEUS138 86865989 01/09/2025 02:03:12 FATURAFANFAUZI FATUR AFAN FAUZI BCA 2981…" at bounding box center [481, 529] width 937 height 83
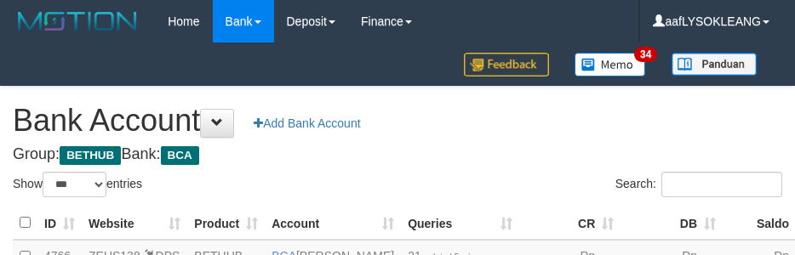
select select "***"
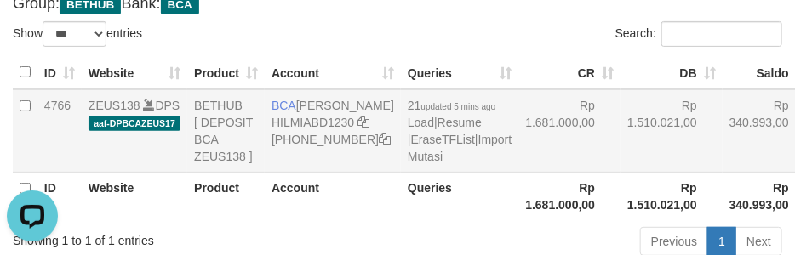
drag, startPoint x: 588, startPoint y: 162, endPoint x: 477, endPoint y: 199, distance: 116.7
click at [620, 163] on td "Rp 1.510.021,00" at bounding box center [671, 130] width 102 height 83
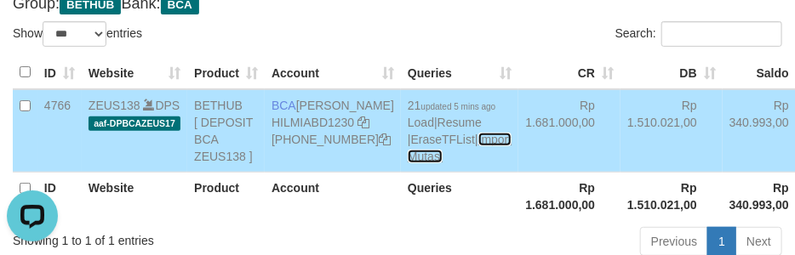
click at [407, 163] on link "Import Mutasi" at bounding box center [459, 148] width 104 height 31
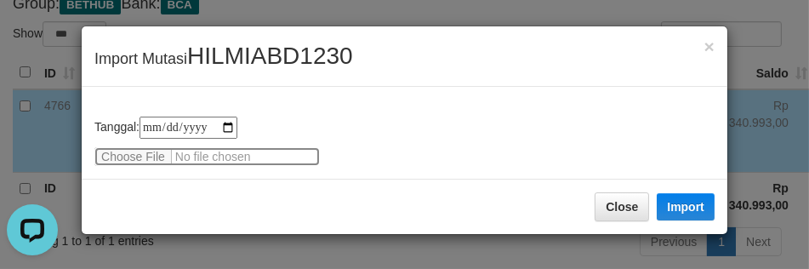
click at [114, 149] on input "file" at bounding box center [206, 156] width 225 height 19
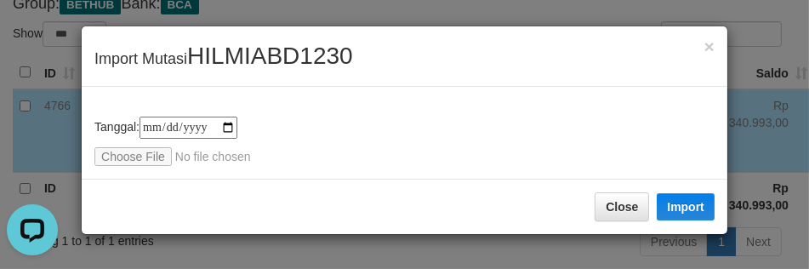
type input "**********"
click at [273, 56] on span "HILMIABD1230" at bounding box center [270, 56] width 166 height 26
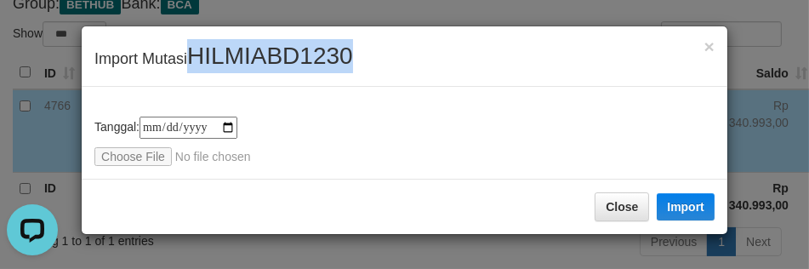
copy span "HILMIABD1230"
click at [273, 56] on span "HILMIABD1230" at bounding box center [270, 56] width 166 height 26
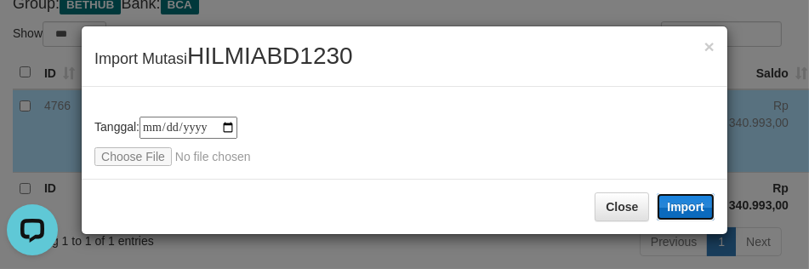
click at [686, 197] on button "Import" at bounding box center [686, 206] width 58 height 27
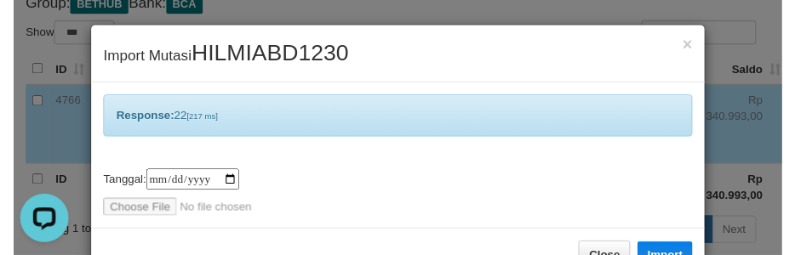
scroll to position [49, 0]
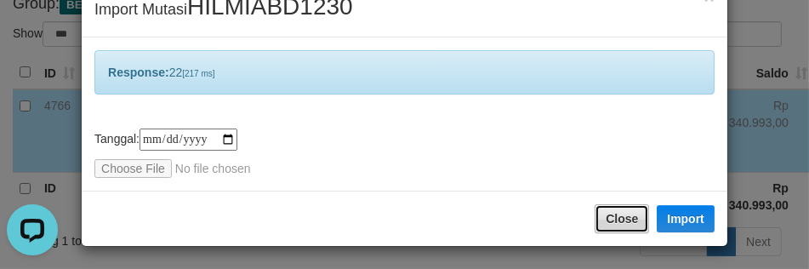
click at [610, 223] on button "Close" at bounding box center [622, 218] width 54 height 29
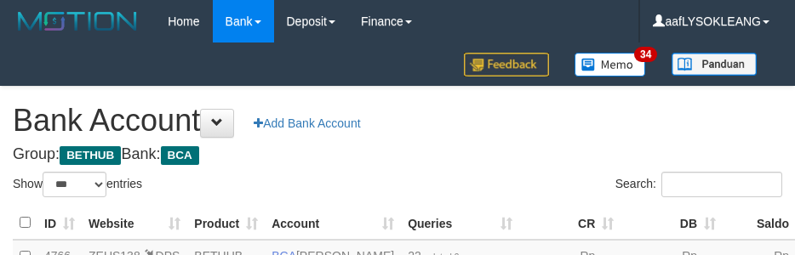
select select "***"
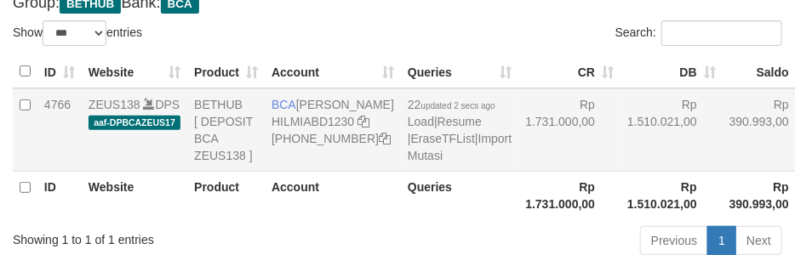
drag, startPoint x: 624, startPoint y: 181, endPoint x: 601, endPoint y: 170, distance: 24.7
click at [620, 170] on td "Rp 1.510.021,00" at bounding box center [671, 129] width 102 height 83
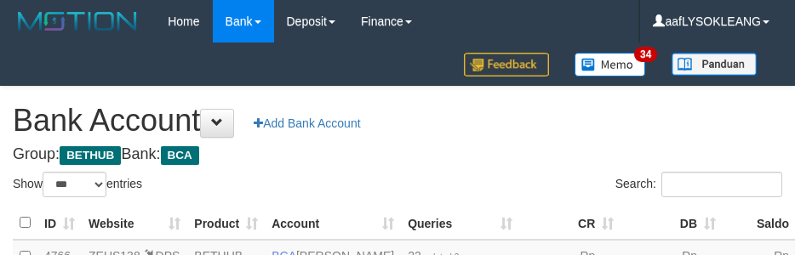
select select "***"
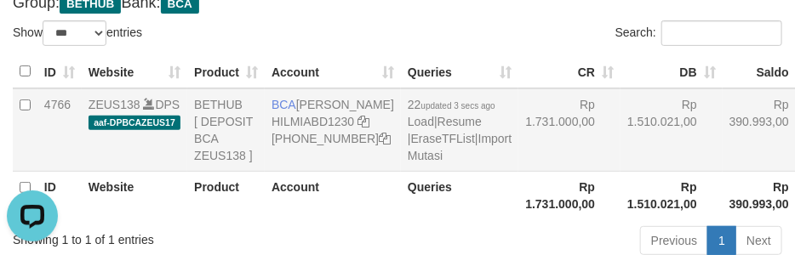
drag, startPoint x: 583, startPoint y: 187, endPoint x: 589, endPoint y: 202, distance: 16.4
click at [620, 172] on td "Rp 1.510.021,00" at bounding box center [671, 129] width 102 height 83
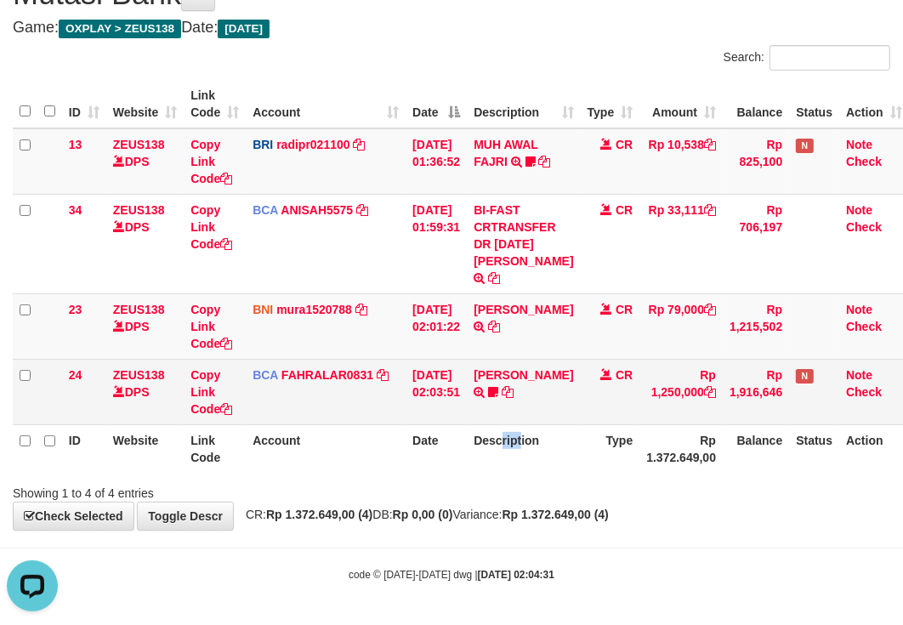
drag, startPoint x: 528, startPoint y: 431, endPoint x: 464, endPoint y: 413, distance: 67.1
click at [506, 422] on table "ID Website Link Code Account Date Description Type Amount Balance Status Action…" at bounding box center [461, 276] width 897 height 393
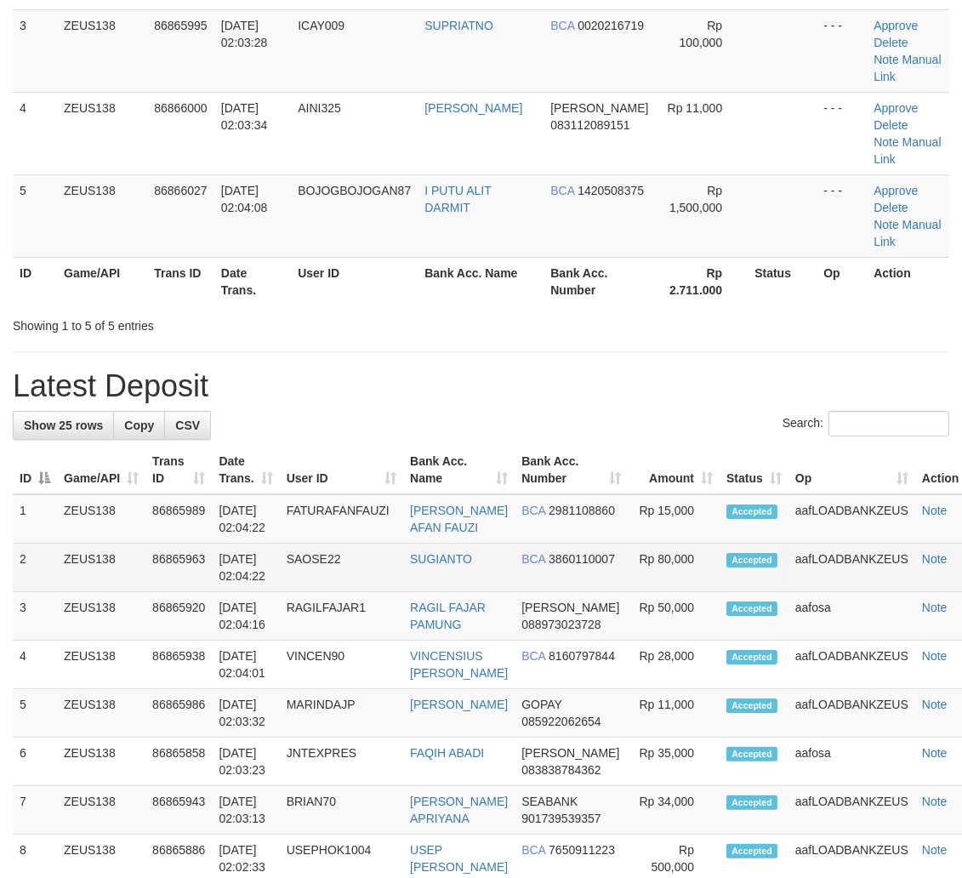
drag, startPoint x: 903, startPoint y: 565, endPoint x: 942, endPoint y: 565, distance: 39.1
click at [933, 565] on tr "2 ZEUS138 86865963 [DATE] 02:04:22 SAOSE22 SUGIANTO BCA 3860110007 Rp 80,000 Ac…" at bounding box center [499, 568] width 972 height 48
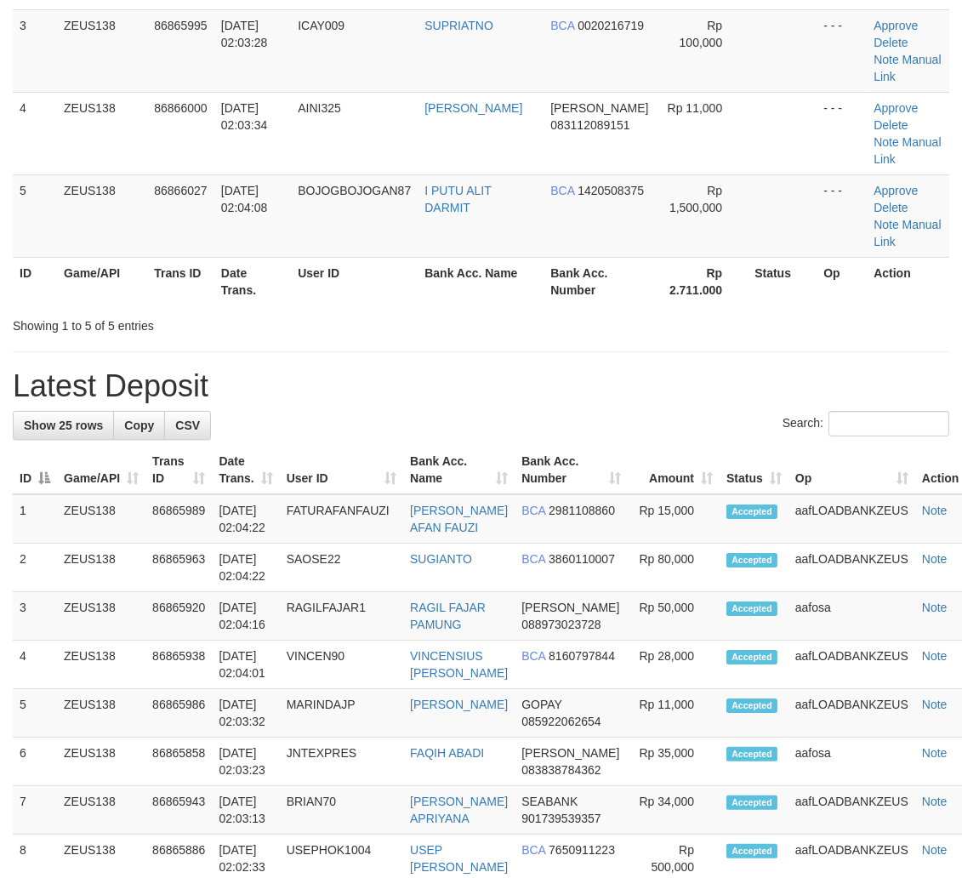
scroll to position [219, 0]
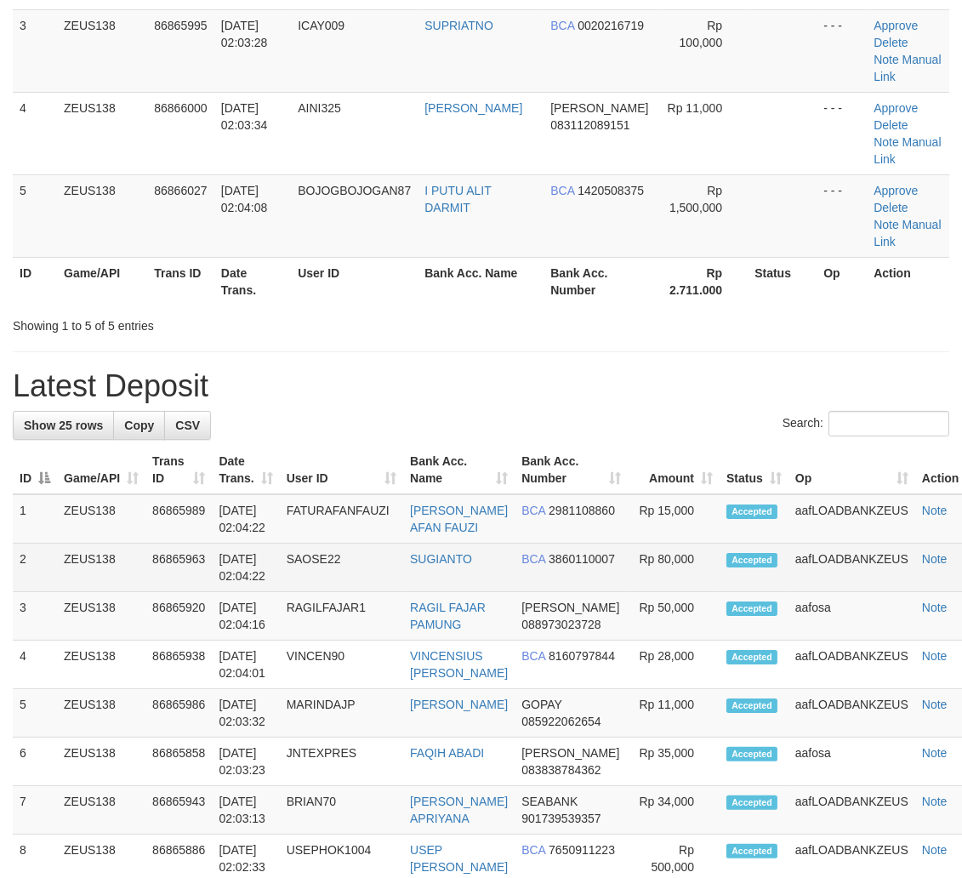
click at [787, 574] on td "Accepted" at bounding box center [754, 568] width 69 height 48
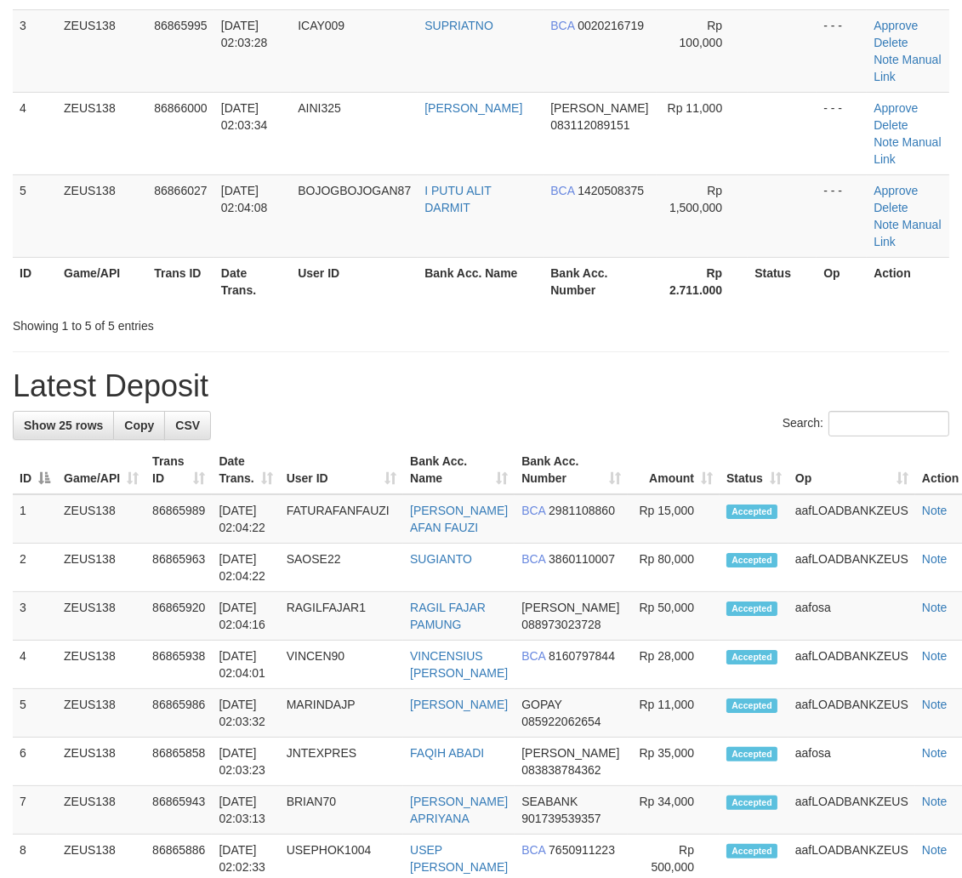
scroll to position [219, 0]
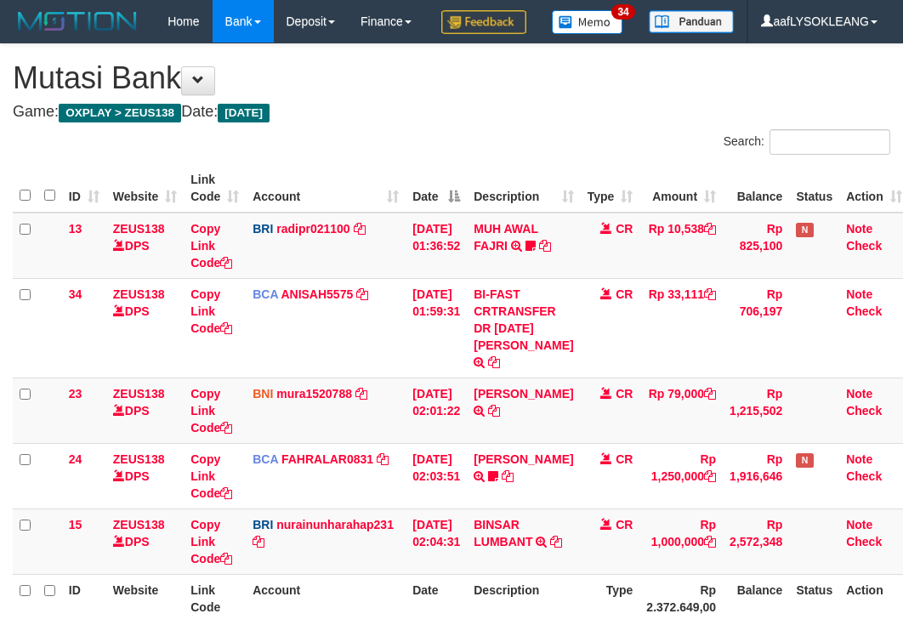
click at [600, 443] on td "CR" at bounding box center [611, 475] width 60 height 65
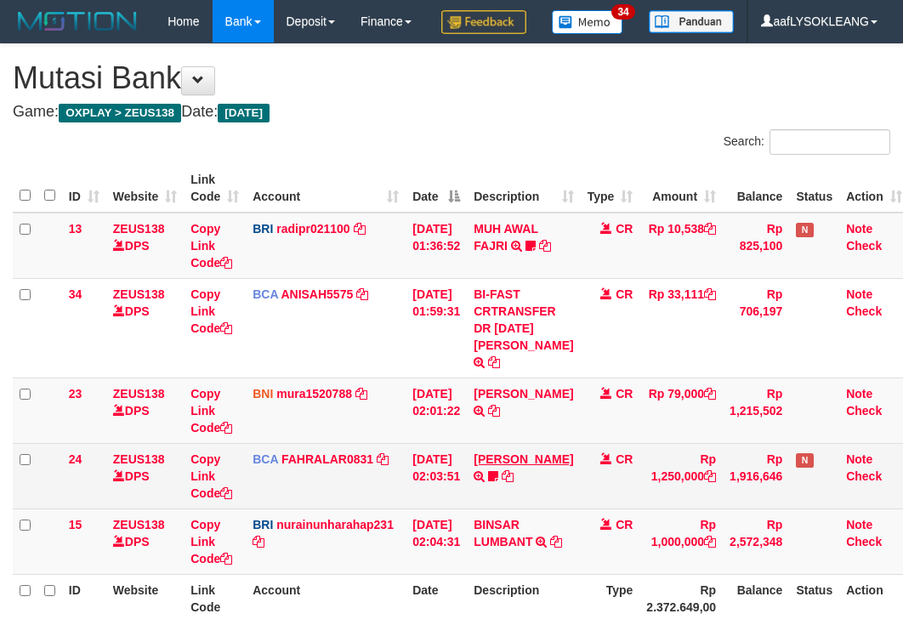
scroll to position [109, 0]
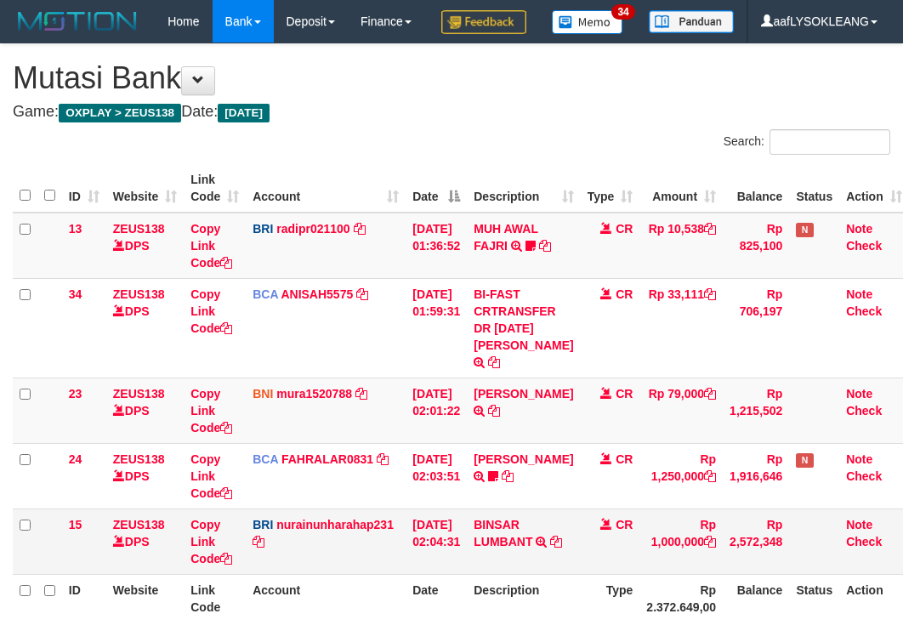
scroll to position [109, 0]
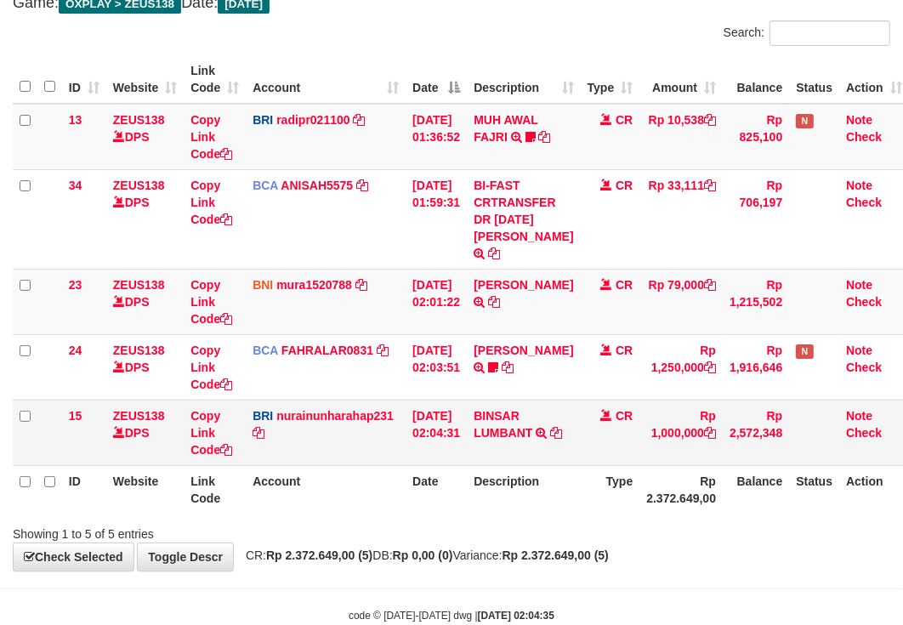
click at [547, 430] on td "BINSAR LUMBANT TRANSFER NBMB BINSAR LUMBANT TO NURAINUN HARAHAP" at bounding box center [523, 432] width 113 height 65
click at [548, 430] on td "BINSAR LUMBANT TRANSFER NBMB BINSAR LUMBANT TO NURAINUN HARAHAP" at bounding box center [523, 432] width 113 height 65
copy td "BINSAR LUMBANT"
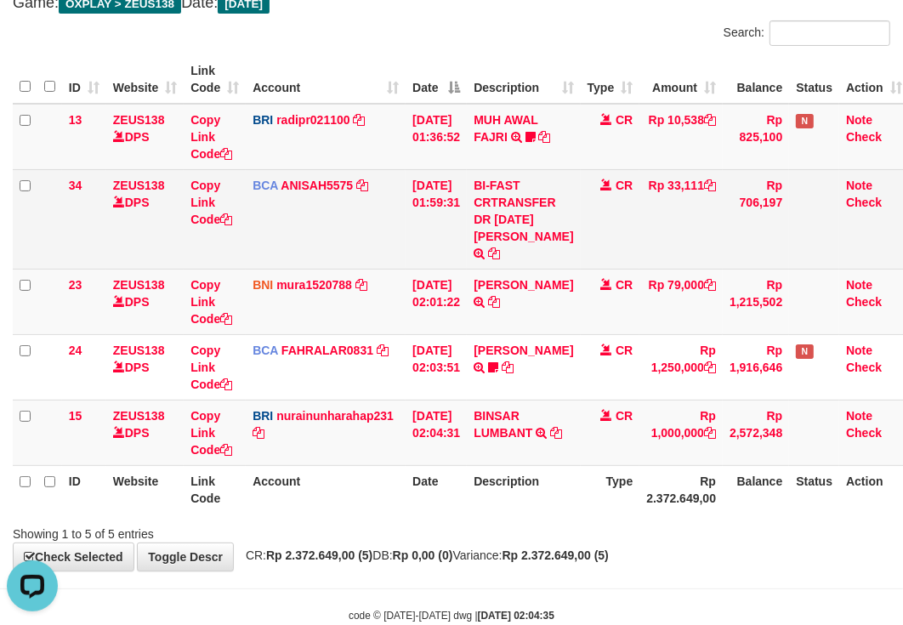
drag, startPoint x: 709, startPoint y: 253, endPoint x: 698, endPoint y: 252, distance: 11.1
click at [699, 252] on td "Rp 33,111" at bounding box center [681, 219] width 83 height 100
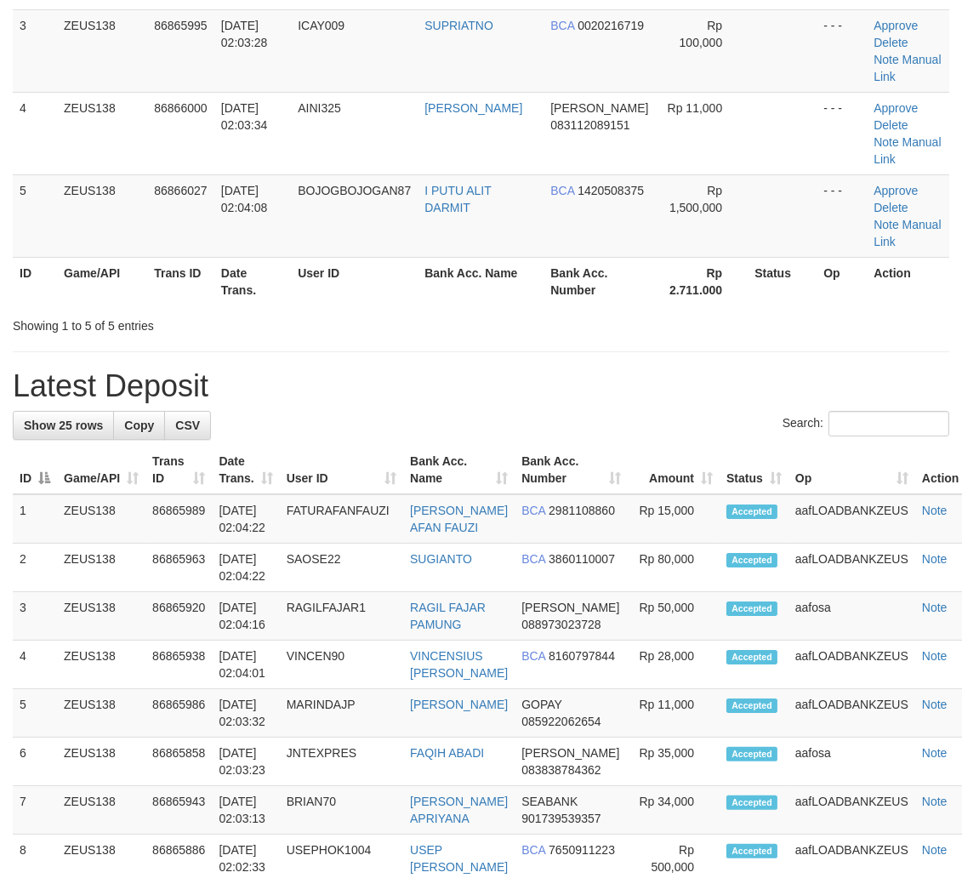
click at [599, 419] on div "Search:" at bounding box center [481, 426] width 937 height 30
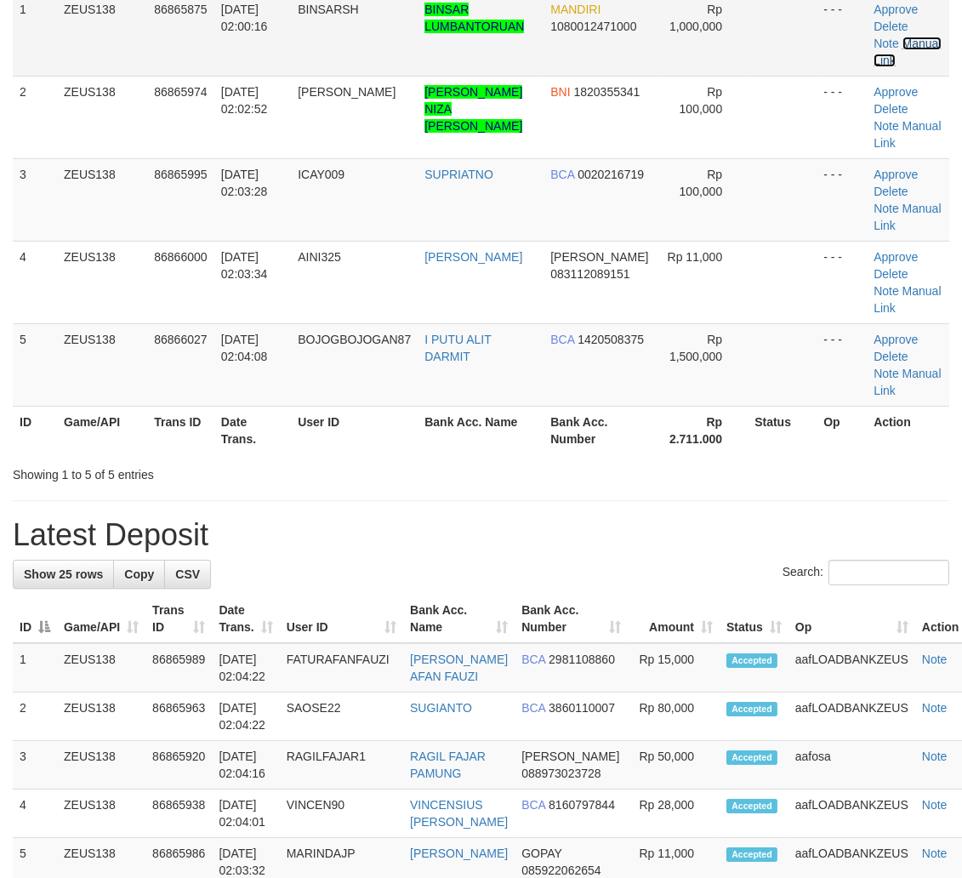
click at [903, 39] on link "Manual Link" at bounding box center [907, 52] width 67 height 31
click at [874, 37] on link "Manual Link" at bounding box center [907, 52] width 67 height 31
drag, startPoint x: 661, startPoint y: 390, endPoint x: 973, endPoint y: 469, distance: 322.1
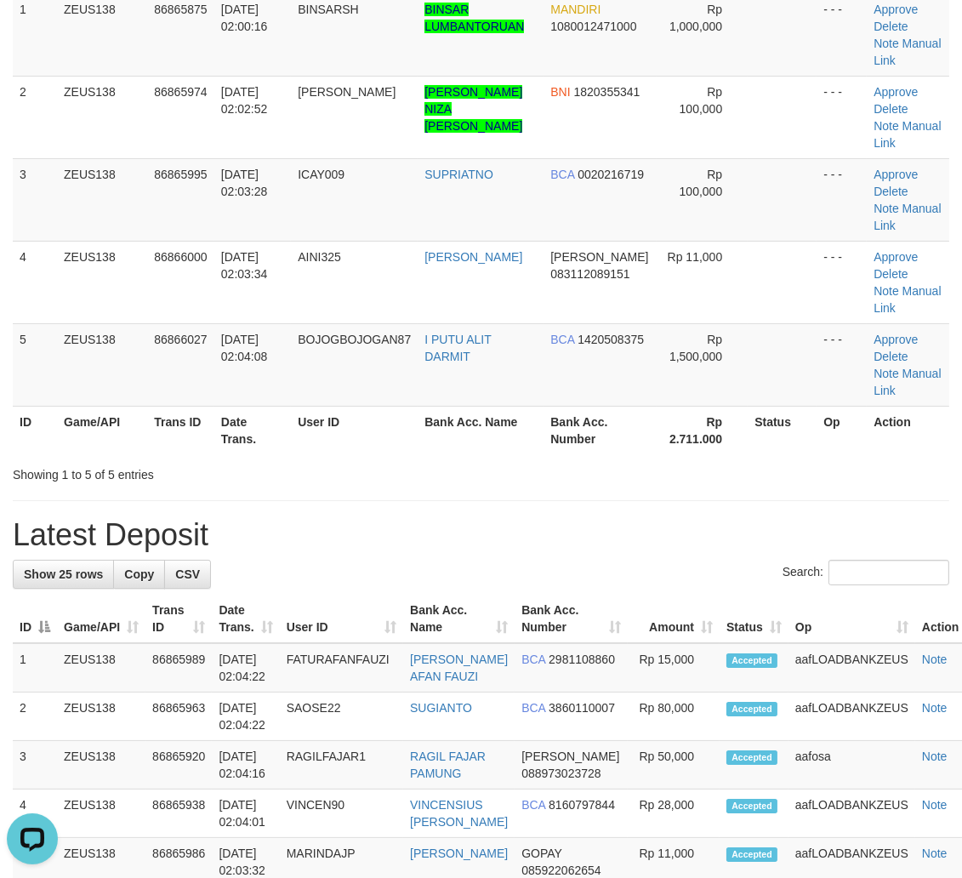
click at [704, 401] on td "Rp 1,500,000" at bounding box center [702, 364] width 91 height 83
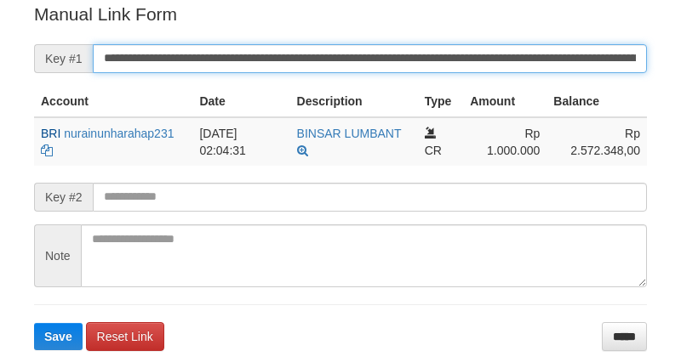
click at [34, 323] on button "Save" at bounding box center [58, 336] width 48 height 27
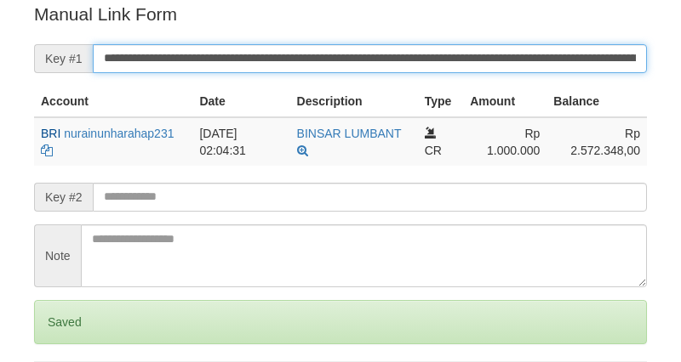
scroll to position [344, 0]
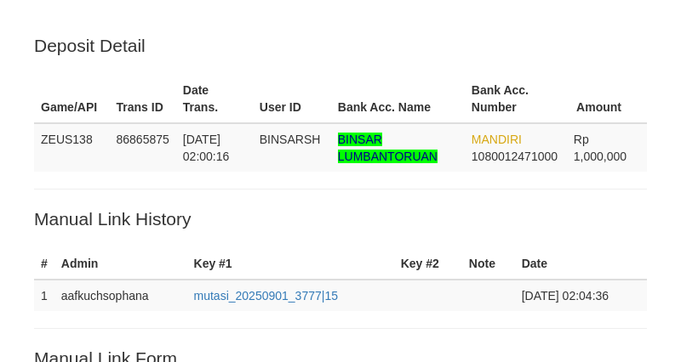
scroll to position [345, 0]
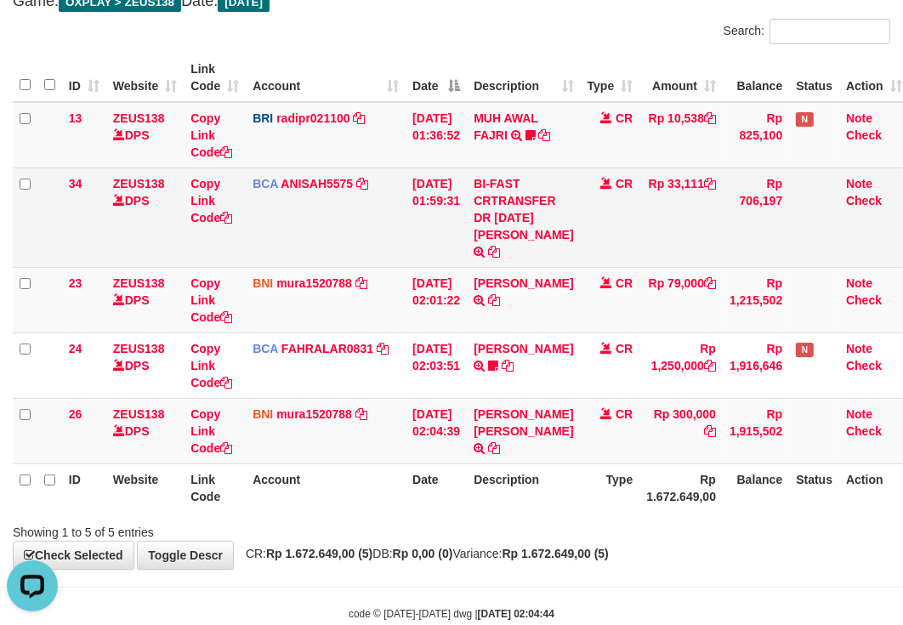
drag, startPoint x: 699, startPoint y: 256, endPoint x: 681, endPoint y: 252, distance: 18.4
click at [695, 253] on td "Rp 33,111" at bounding box center [681, 218] width 83 height 100
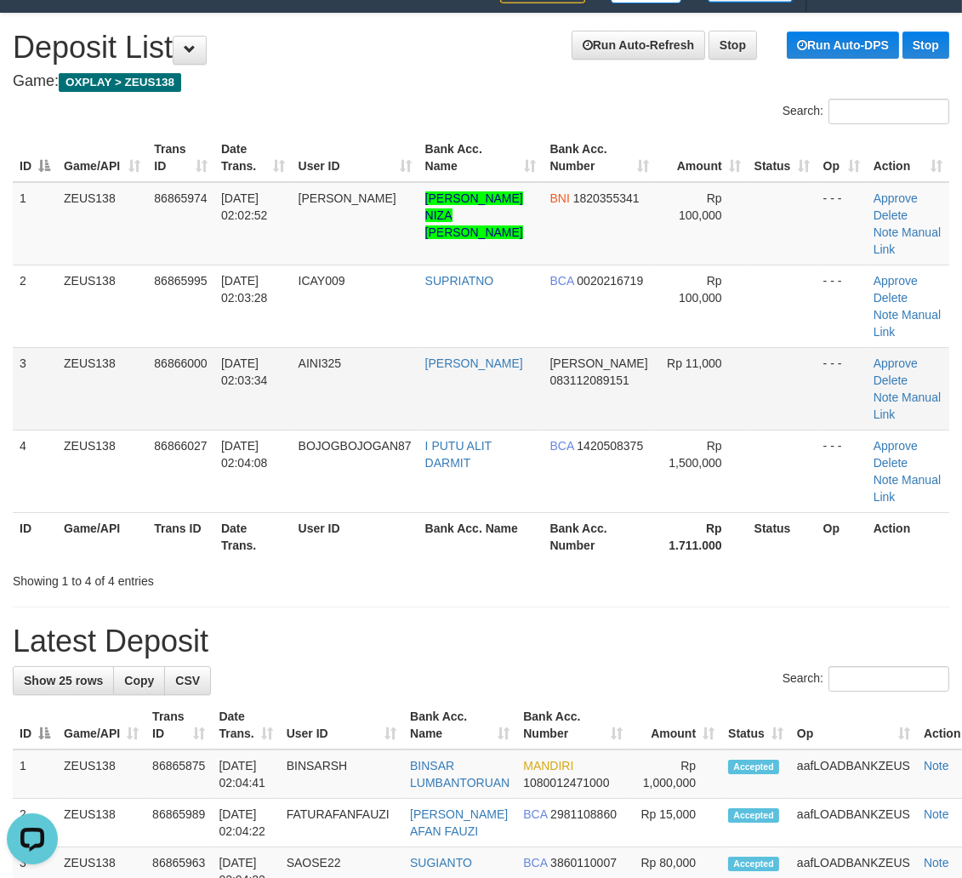
click at [321, 355] on td "AINI325" at bounding box center [355, 388] width 127 height 83
copy span "AINI325"
drag, startPoint x: 635, startPoint y: 460, endPoint x: 614, endPoint y: 447, distance: 25.2
click at [614, 512] on tr "ID Game/API Trans ID Date Trans. User ID Bank Acc. Name Bank Acc. Number Rp 1.7…" at bounding box center [481, 536] width 937 height 48
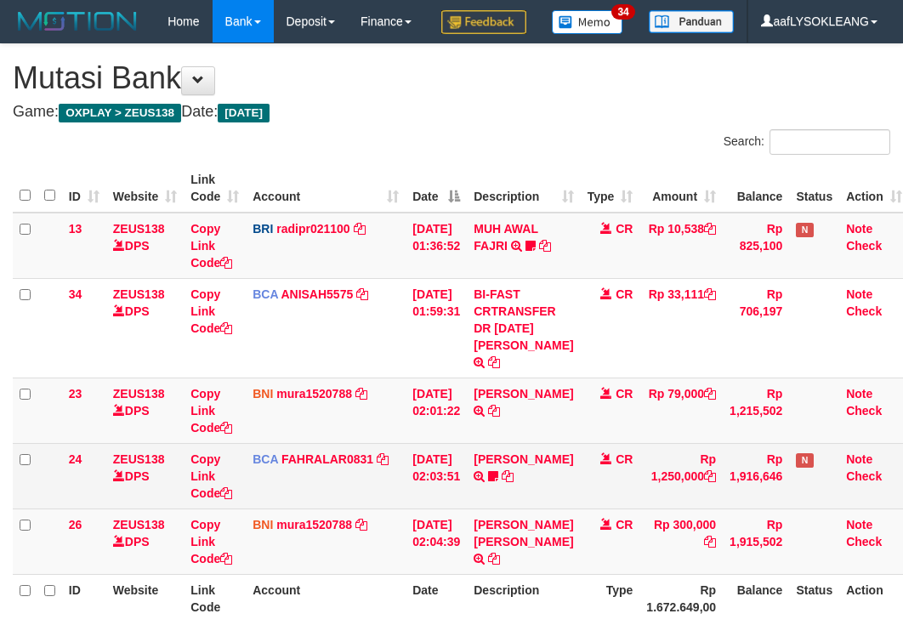
scroll to position [111, 0]
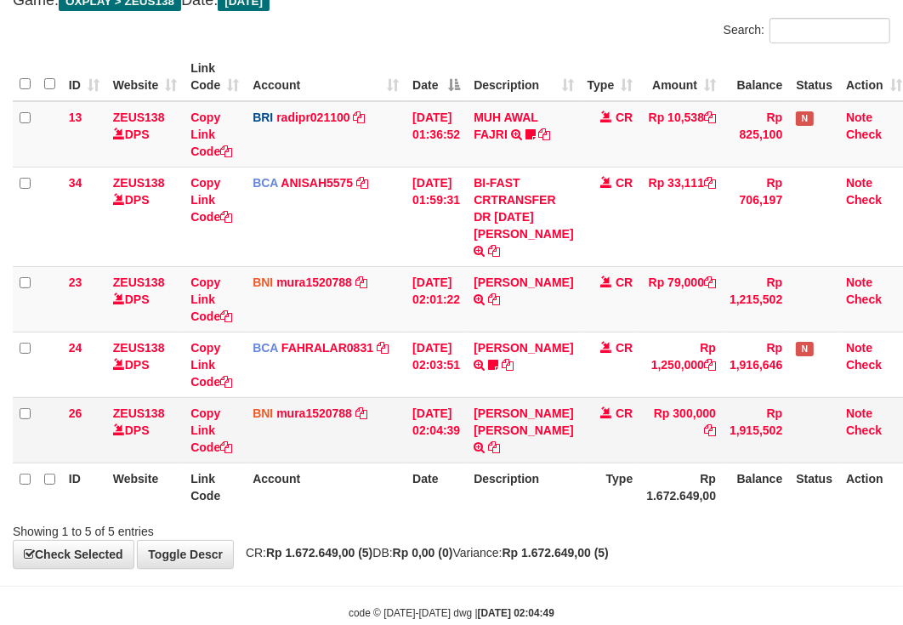
click at [627, 463] on td "CR" at bounding box center [611, 429] width 60 height 65
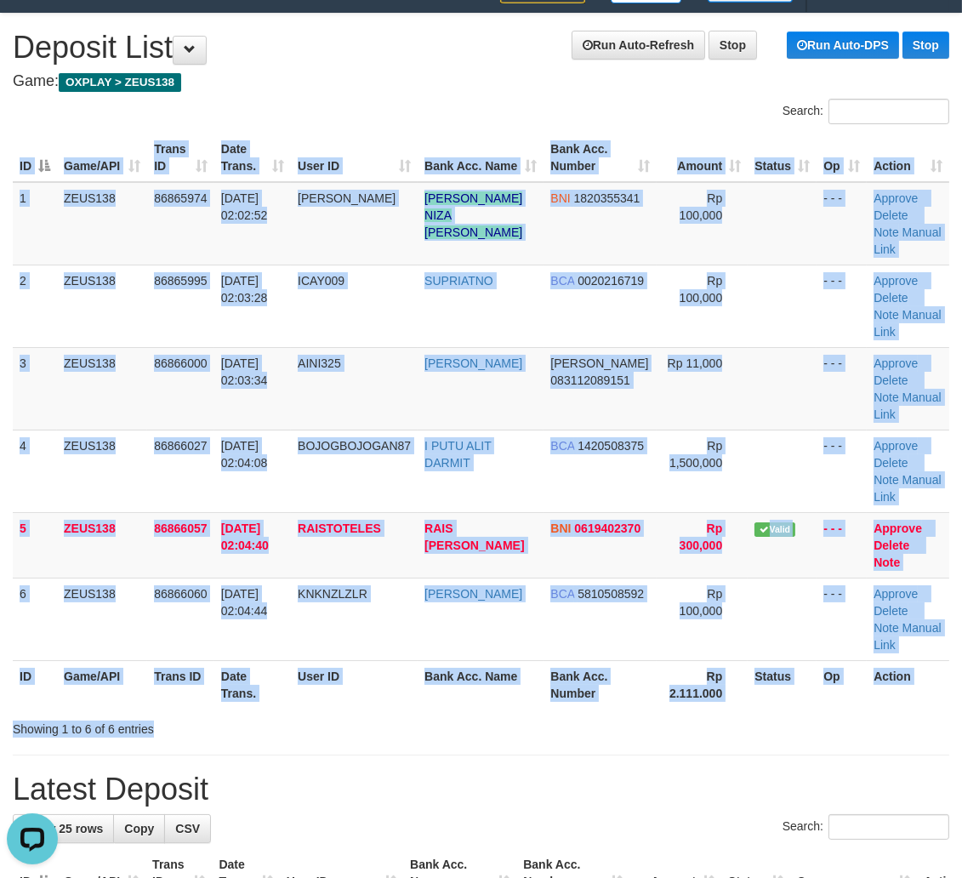
drag, startPoint x: 673, startPoint y: 641, endPoint x: 659, endPoint y: 625, distance: 21.1
click at [659, 625] on div "Search: ID Game/API Trans ID Date Trans. User ID Bank Acc. Name Bank Acc. Numbe…" at bounding box center [481, 418] width 937 height 639
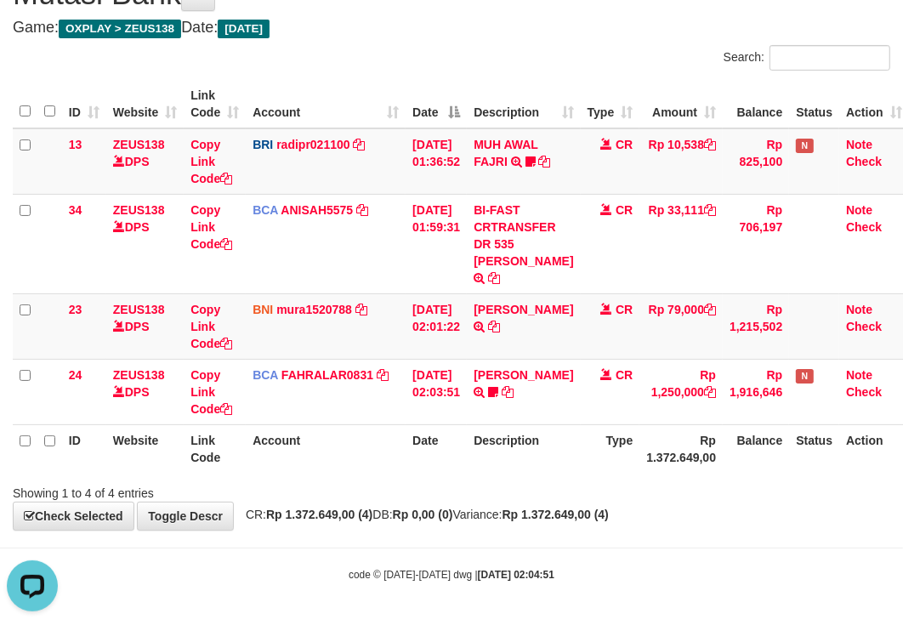
drag, startPoint x: 632, startPoint y: 487, endPoint x: 3, endPoint y: 420, distance: 632.2
click at [602, 482] on div "Showing 1 to 4 of 4 entries" at bounding box center [451, 490] width 903 height 24
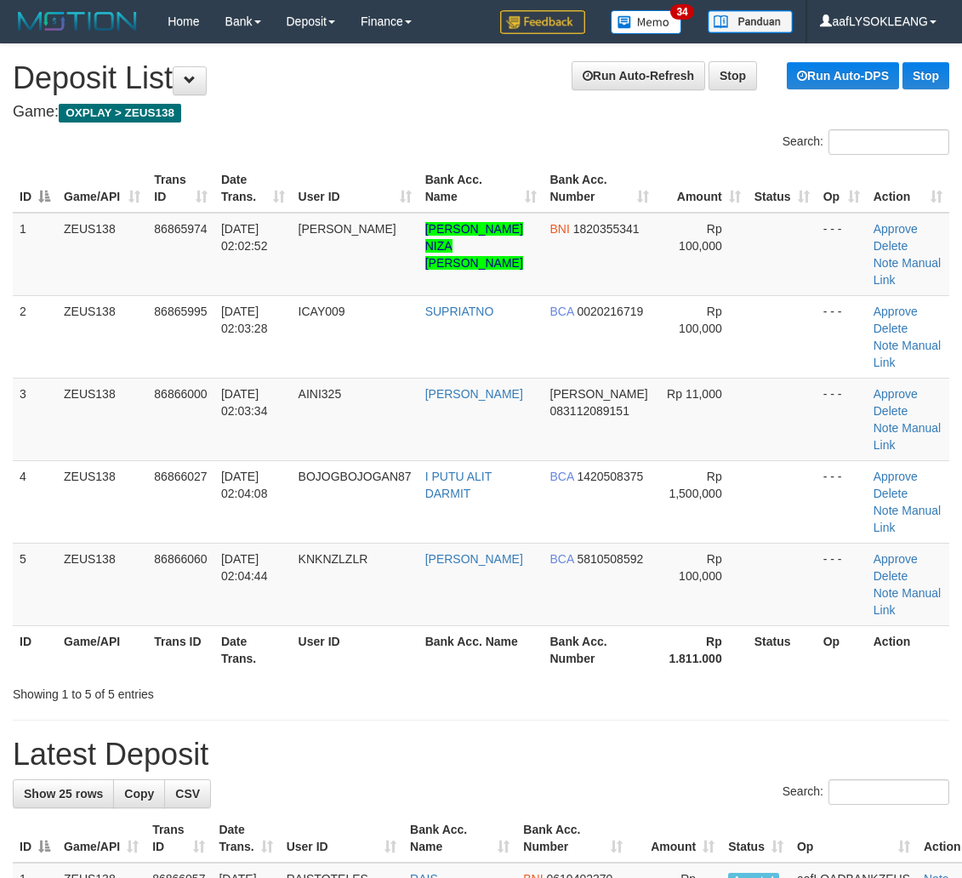
scroll to position [31, 0]
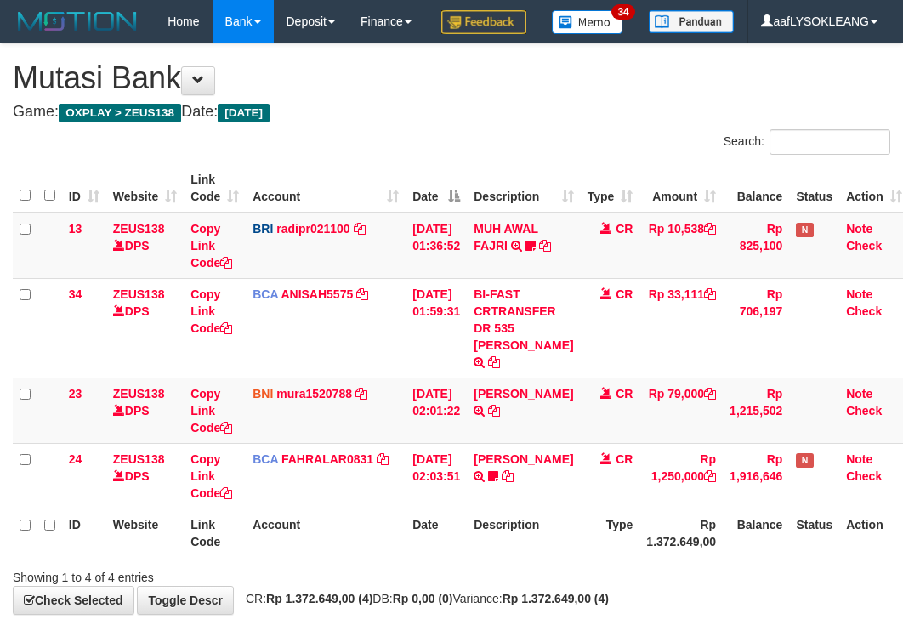
scroll to position [108, 0]
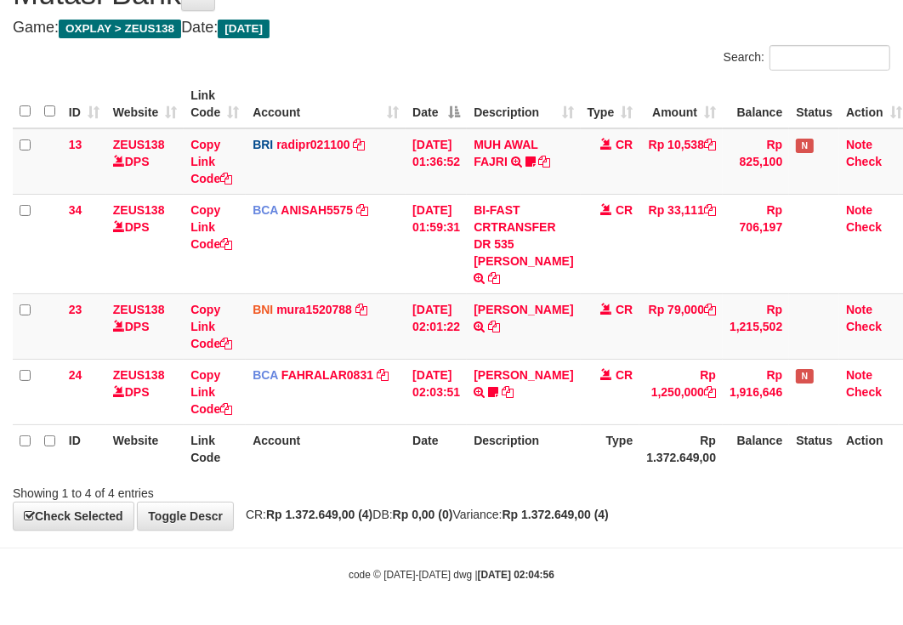
drag, startPoint x: 651, startPoint y: 439, endPoint x: 2, endPoint y: 372, distance: 652.5
click at [554, 430] on tr "ID Website Link Code Account Date Description Type Rp 1.372.649,00 Balance Stat…" at bounding box center [461, 448] width 897 height 48
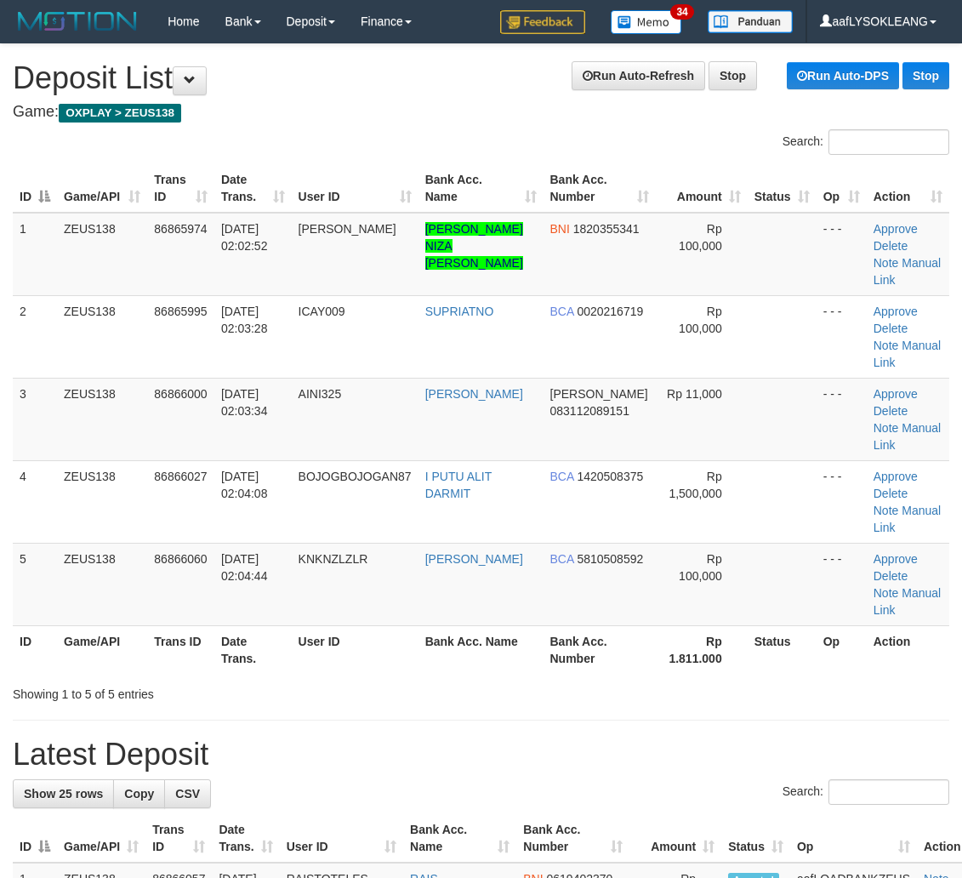
scroll to position [31, 0]
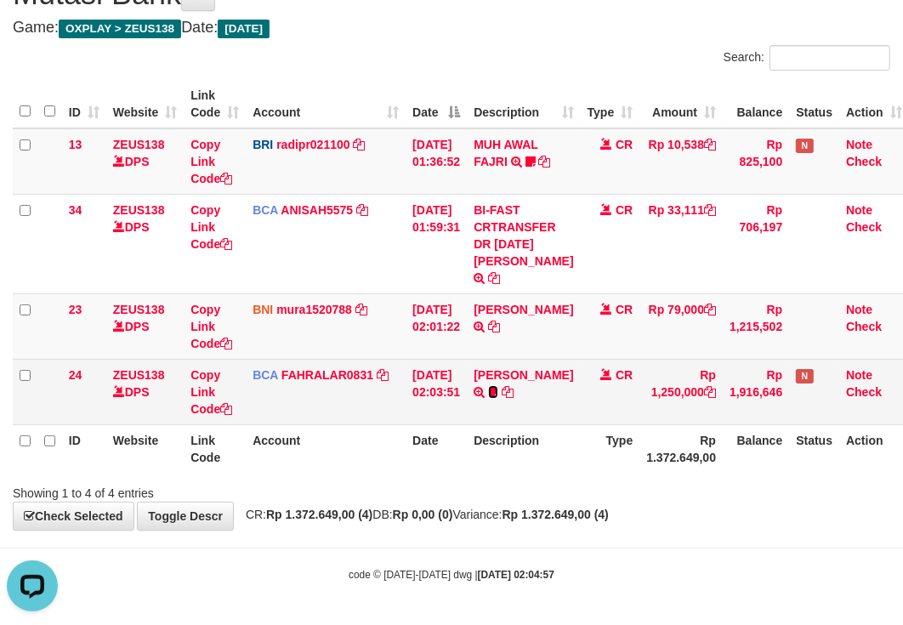
click at [498, 398] on icon at bounding box center [493, 392] width 10 height 12
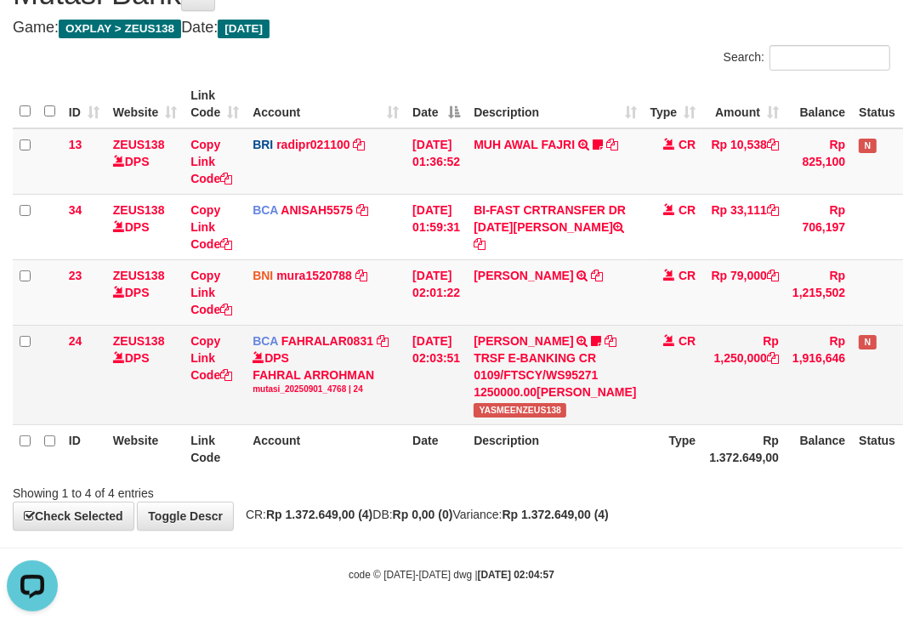
click at [538, 380] on td "ARIS MUNANDAR TRSF E-BANKING CR 0109/FTSCY/WS95271 1250000.00ARIS MUNANDAR YASM…" at bounding box center [555, 375] width 176 height 100
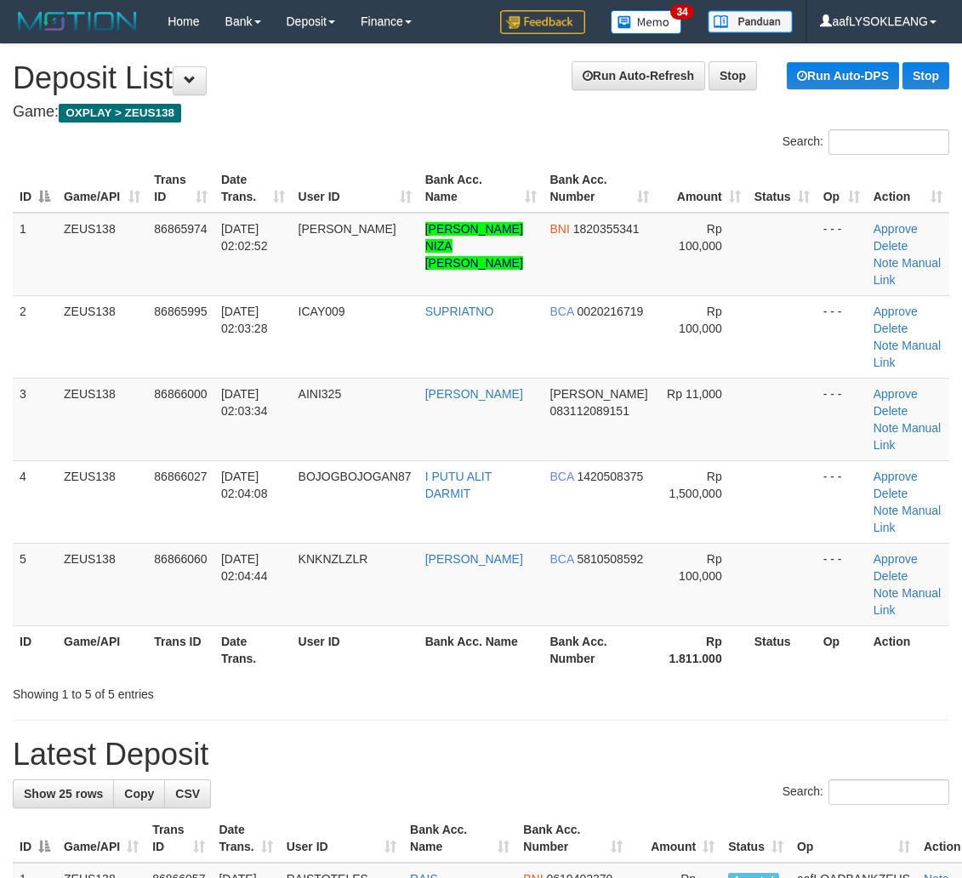
scroll to position [31, 0]
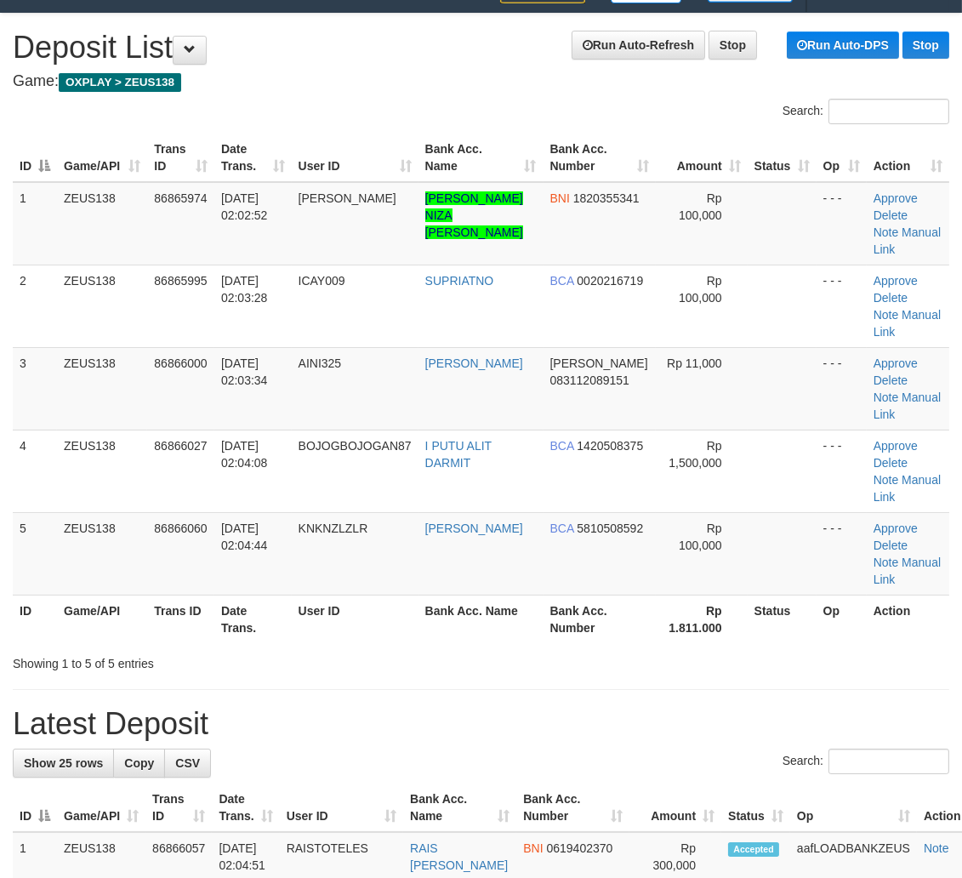
drag, startPoint x: 347, startPoint y: 568, endPoint x: 805, endPoint y: 608, distance: 459.4
click at [453, 648] on div "Showing 1 to 5 of 5 entries" at bounding box center [481, 660] width 962 height 24
drag, startPoint x: 853, startPoint y: 607, endPoint x: 975, endPoint y: 608, distance: 121.6
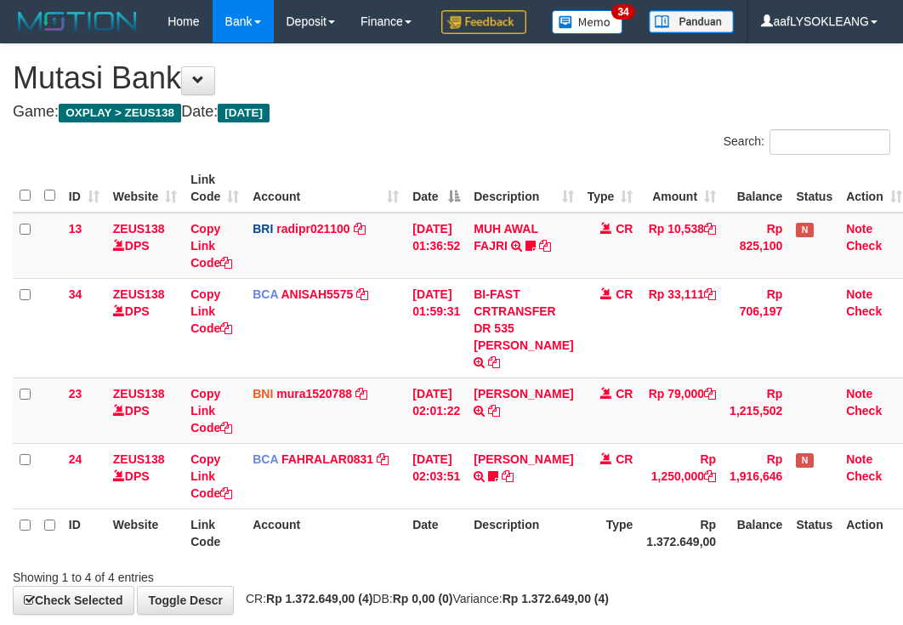
scroll to position [108, 0]
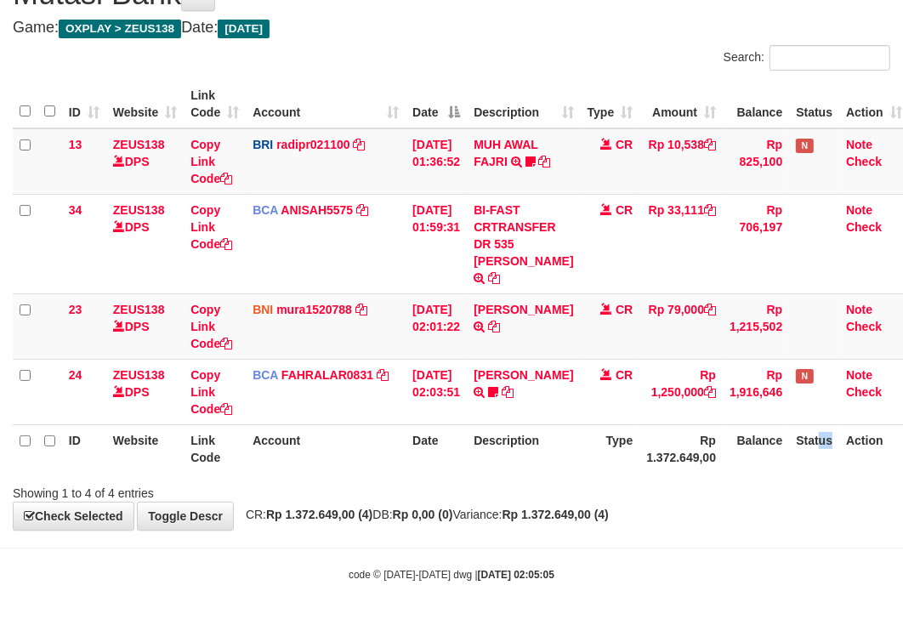
click at [812, 428] on th "Status" at bounding box center [814, 448] width 50 height 48
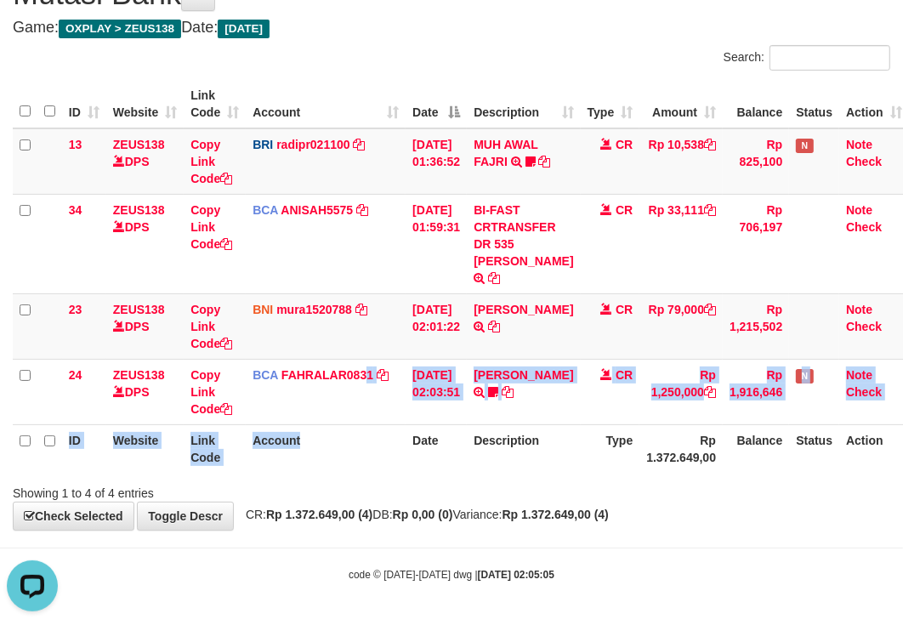
drag, startPoint x: 363, startPoint y: 418, endPoint x: 4, endPoint y: 376, distance: 361.4
click at [360, 418] on table "ID Website Link Code Account Date Description Type Amount Balance Status Action…" at bounding box center [461, 276] width 897 height 393
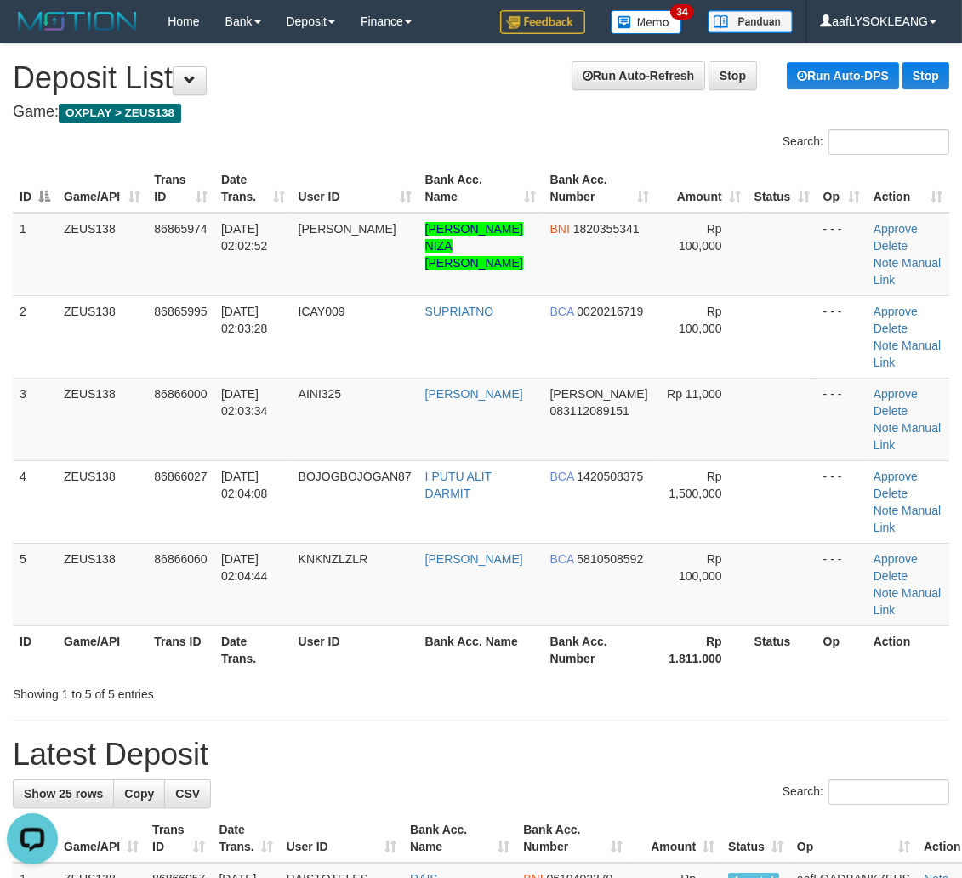
drag, startPoint x: 460, startPoint y: 541, endPoint x: 478, endPoint y: 542, distance: 17.9
click at [475, 625] on th "Bank Acc. Name" at bounding box center [481, 649] width 125 height 48
drag, startPoint x: 716, startPoint y: 669, endPoint x: 971, endPoint y: 700, distance: 257.0
click at [758, 738] on h1 "Latest Deposit" at bounding box center [481, 755] width 937 height 34
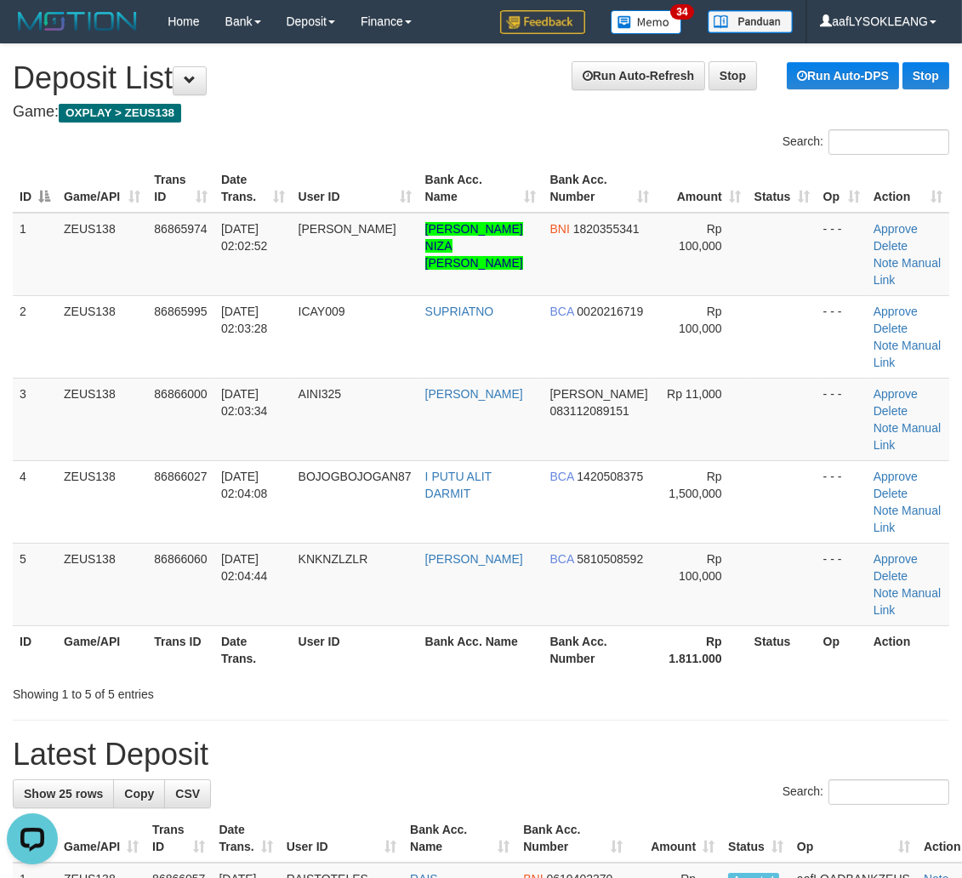
drag, startPoint x: 515, startPoint y: 618, endPoint x: 525, endPoint y: 621, distance: 10.0
drag, startPoint x: 621, startPoint y: 657, endPoint x: 777, endPoint y: 673, distance: 156.5
click at [657, 738] on h1 "Latest Deposit" at bounding box center [481, 755] width 937 height 34
drag, startPoint x: 820, startPoint y: 683, endPoint x: 971, endPoint y: 711, distance: 153.2
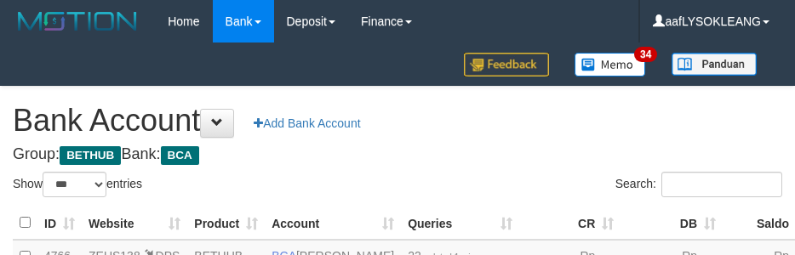
select select "***"
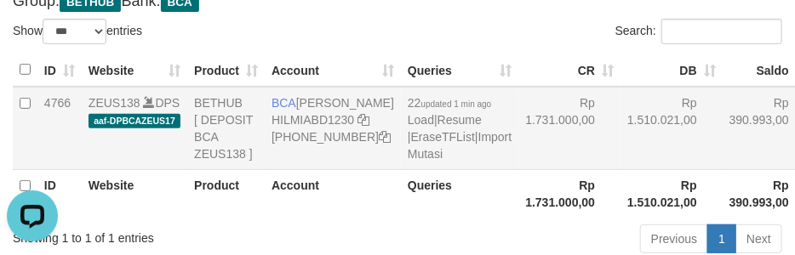
drag, startPoint x: 664, startPoint y: 176, endPoint x: 664, endPoint y: 190, distance: 13.6
click at [722, 170] on td "Rp 390.993,00" at bounding box center [768, 128] width 92 height 83
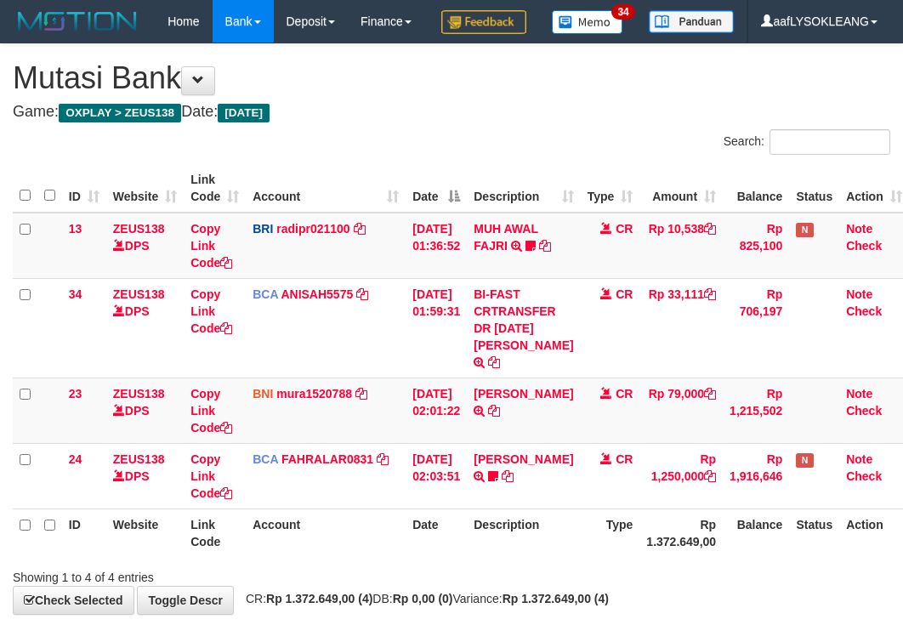
scroll to position [108, 0]
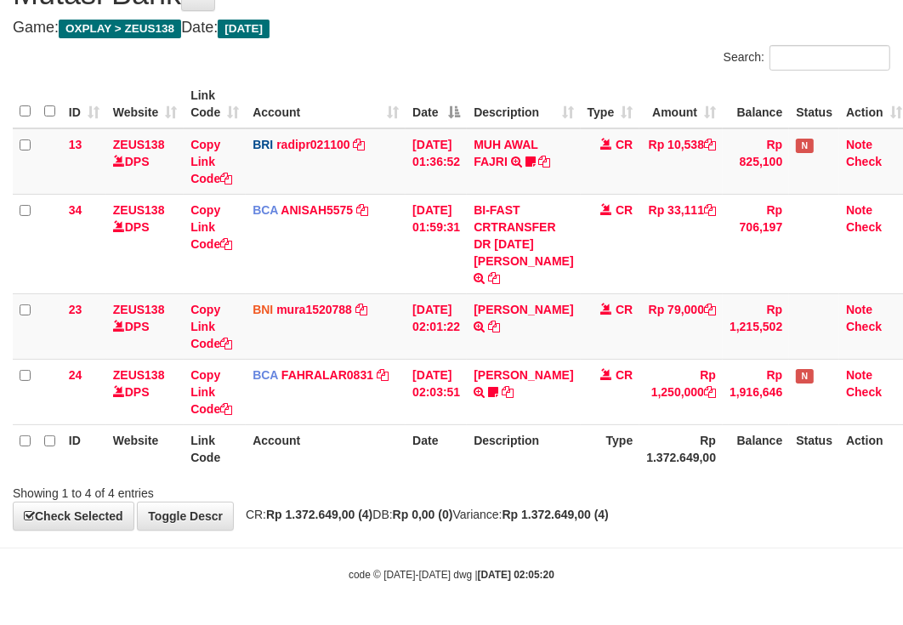
drag, startPoint x: 515, startPoint y: 481, endPoint x: 505, endPoint y: 476, distance: 10.7
click at [507, 476] on div "Search: ID Website Link Code Account Date Description Type Amount Balance Statu…" at bounding box center [452, 273] width 878 height 457
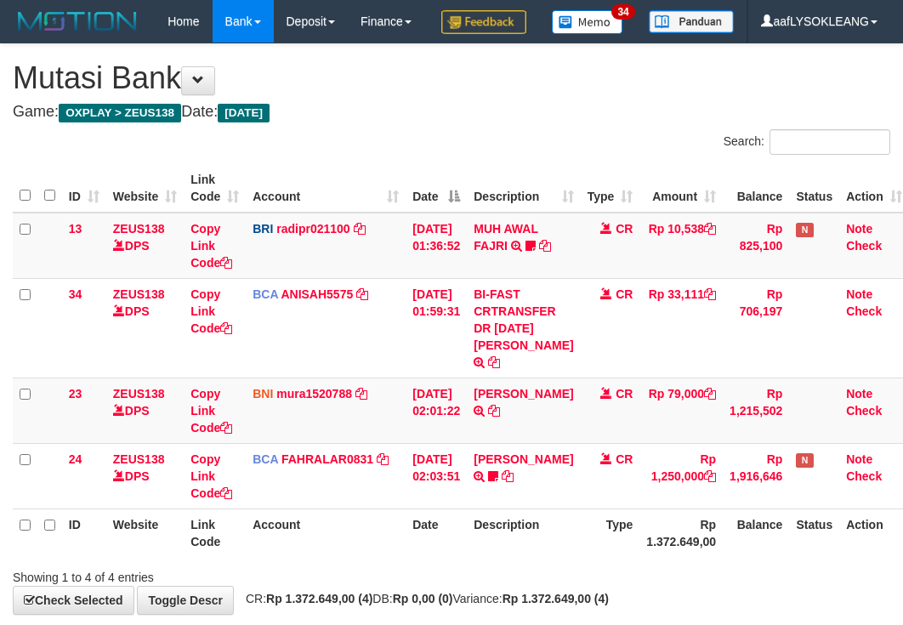
scroll to position [108, 0]
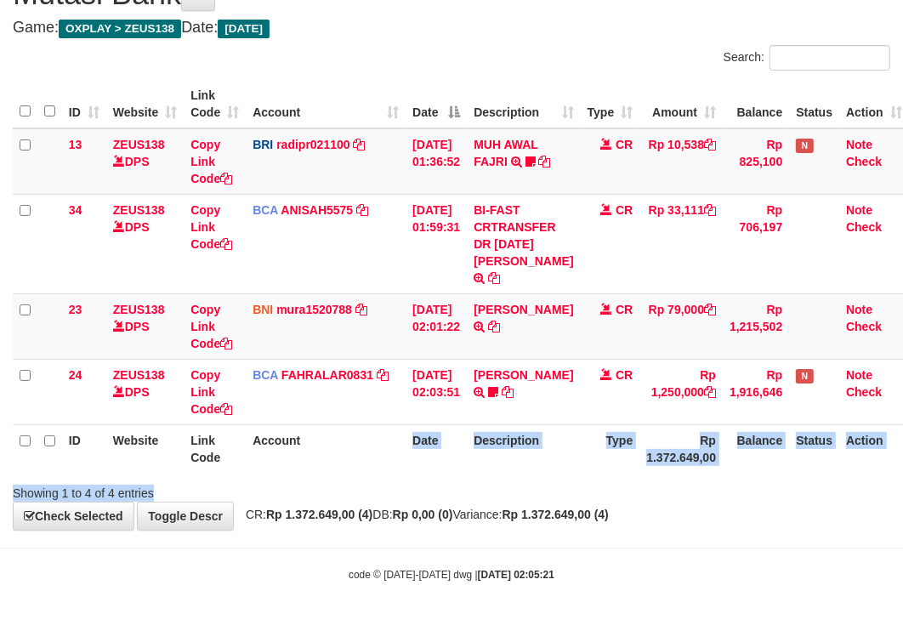
drag, startPoint x: 379, startPoint y: 479, endPoint x: 346, endPoint y: 469, distance: 33.9
click at [350, 469] on div "Search: ID Website Link Code Account Date Description Type Amount Balance Statu…" at bounding box center [452, 273] width 878 height 457
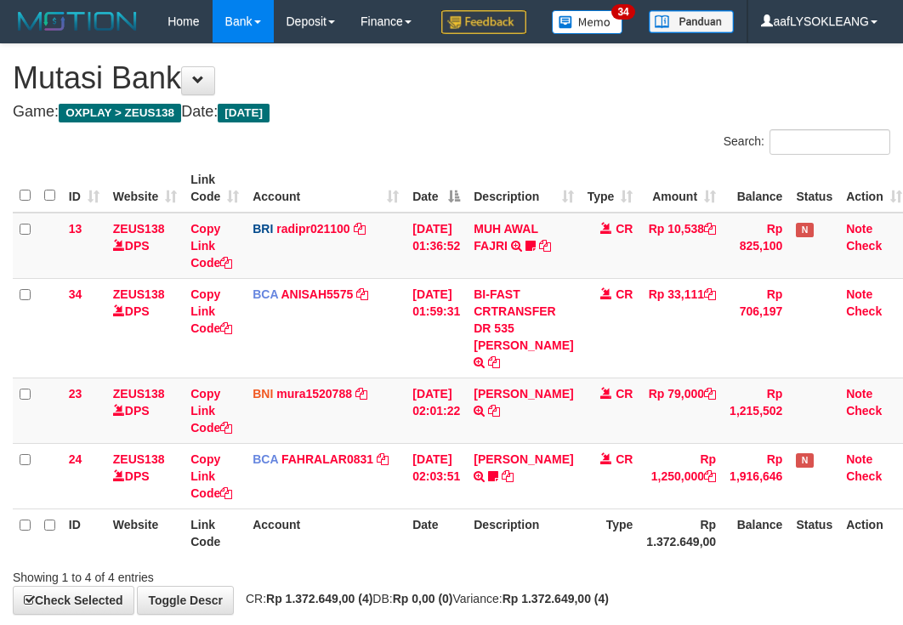
scroll to position [108, 0]
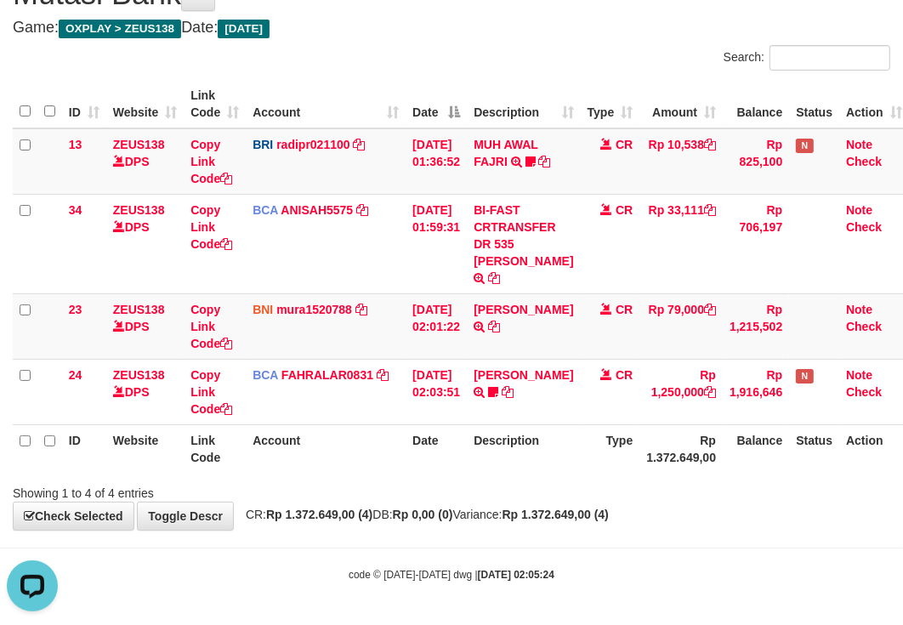
drag, startPoint x: 406, startPoint y: 491, endPoint x: 396, endPoint y: 492, distance: 9.4
click at [402, 491] on div "Showing 1 to 4 of 4 entries" at bounding box center [451, 490] width 903 height 24
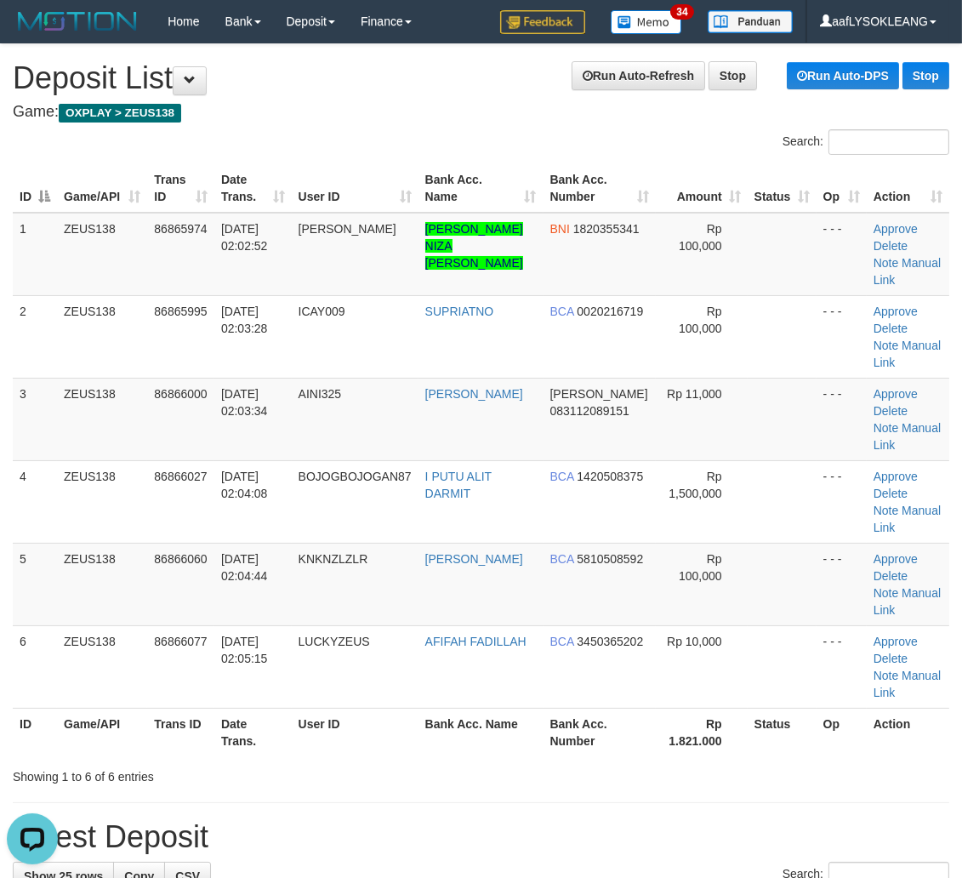
drag, startPoint x: 589, startPoint y: 709, endPoint x: 707, endPoint y: 732, distance: 120.5
click at [607, 708] on th "Bank Acc. Number" at bounding box center [600, 732] width 113 height 48
drag, startPoint x: 750, startPoint y: 645, endPoint x: 971, endPoint y: 669, distance: 221.6
click at [908, 665] on div "Search: ID Game/API Trans ID Date Trans. User ID Bank Acc. Name Bank Acc. Numbe…" at bounding box center [481, 457] width 937 height 656
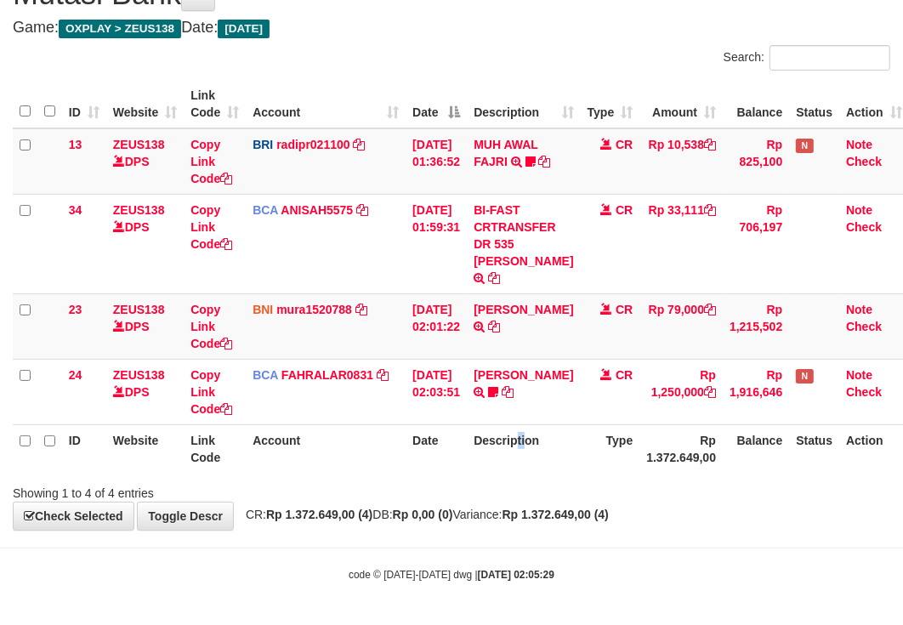
click at [527, 446] on th "Description" at bounding box center [523, 448] width 113 height 48
drag, startPoint x: 588, startPoint y: 441, endPoint x: 558, endPoint y: 432, distance: 31.0
click at [581, 438] on th "Type" at bounding box center [611, 448] width 60 height 48
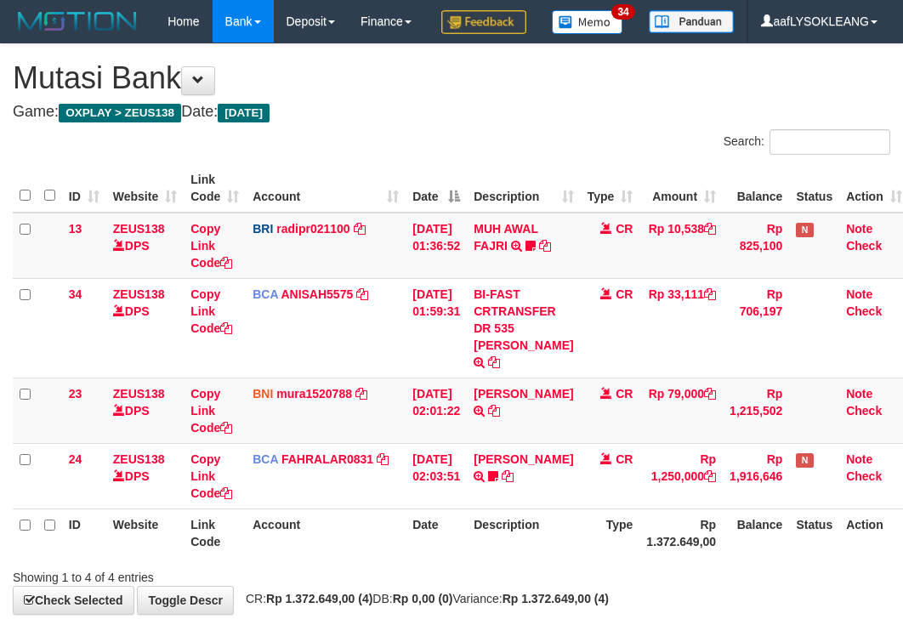
scroll to position [108, 0]
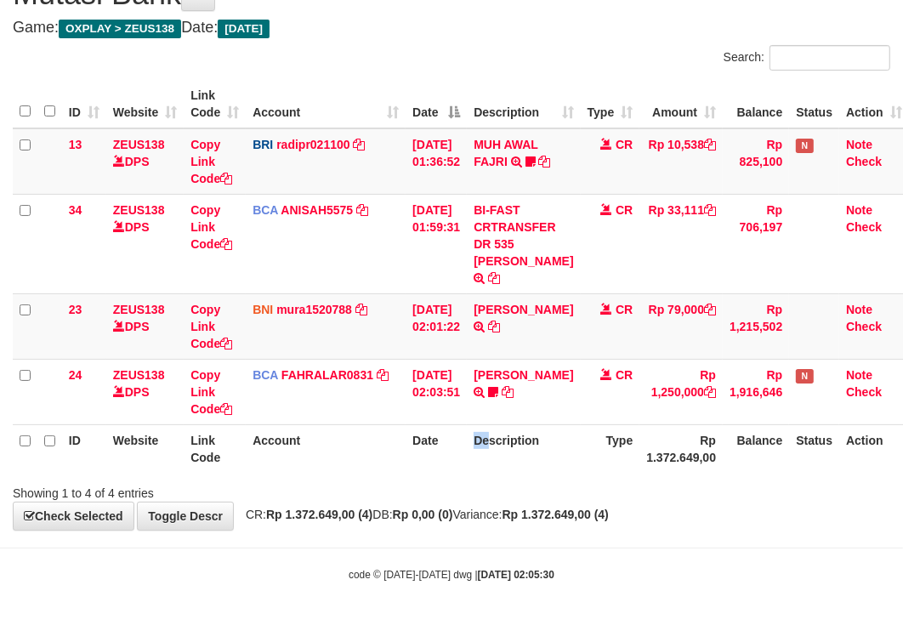
drag, startPoint x: 487, startPoint y: 449, endPoint x: 404, endPoint y: 453, distance: 82.6
click at [480, 449] on th "Description" at bounding box center [523, 448] width 113 height 48
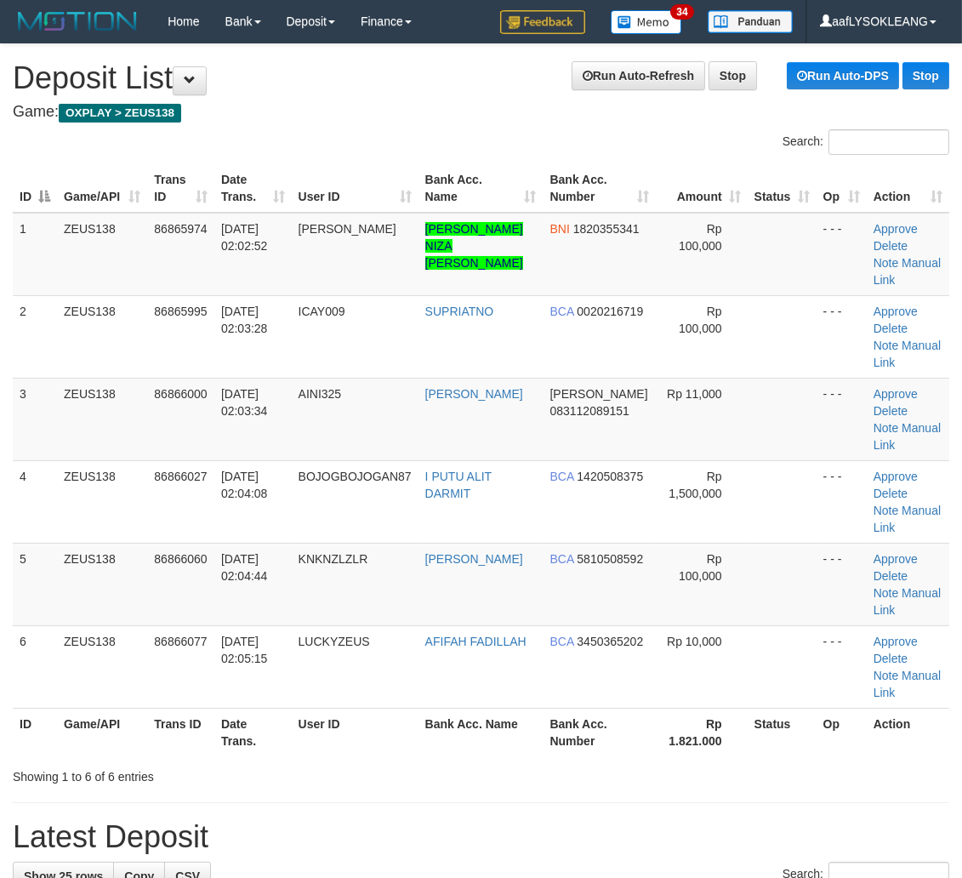
drag, startPoint x: 681, startPoint y: 715, endPoint x: 971, endPoint y: 740, distance: 290.3
click at [766, 820] on h1 "Latest Deposit" at bounding box center [481, 837] width 937 height 34
drag, startPoint x: 878, startPoint y: 699, endPoint x: 1000, endPoint y: 728, distance: 125.9
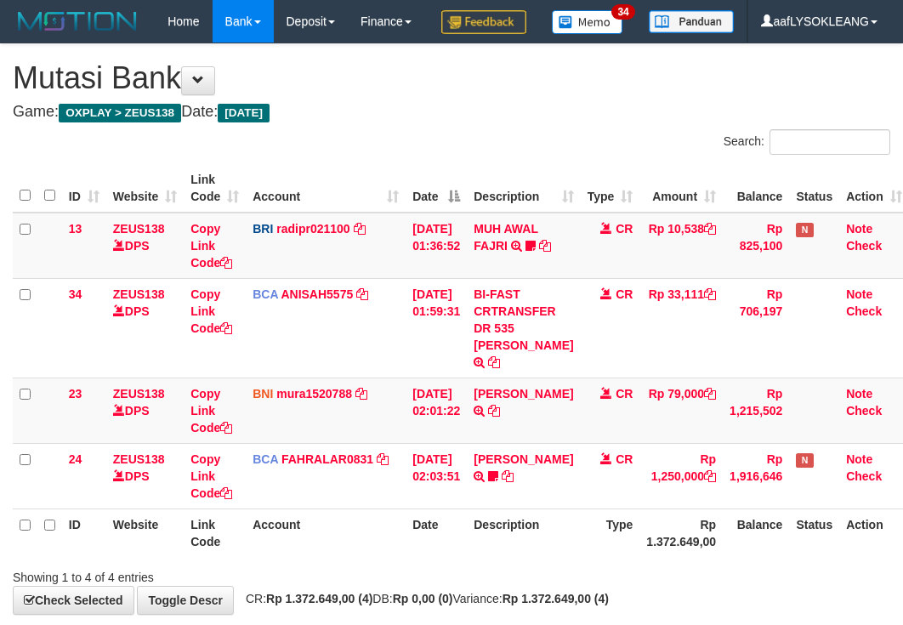
scroll to position [108, 0]
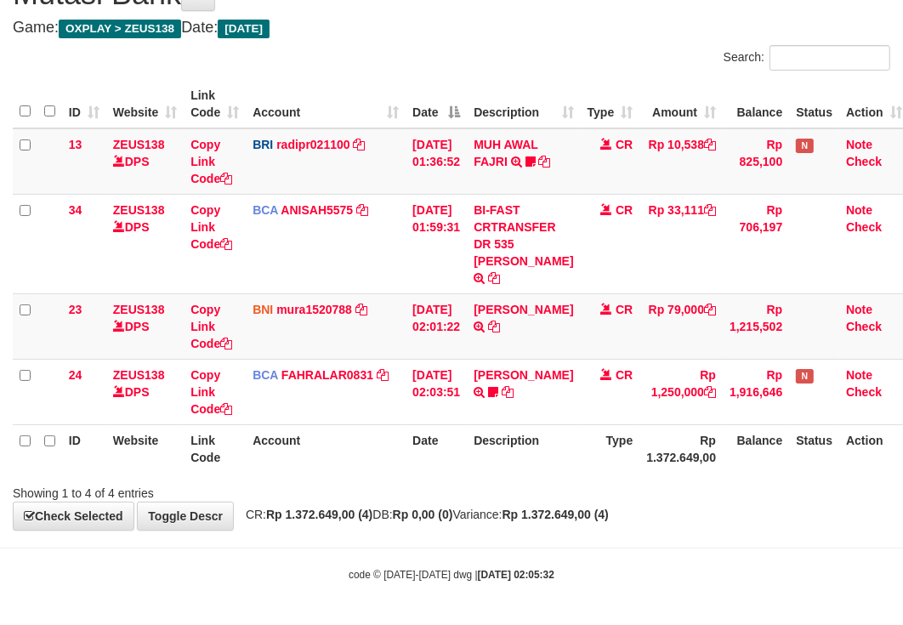
drag, startPoint x: 452, startPoint y: 486, endPoint x: 425, endPoint y: 485, distance: 26.4
click at [445, 486] on div "Showing 1 to 4 of 4 entries" at bounding box center [451, 490] width 903 height 24
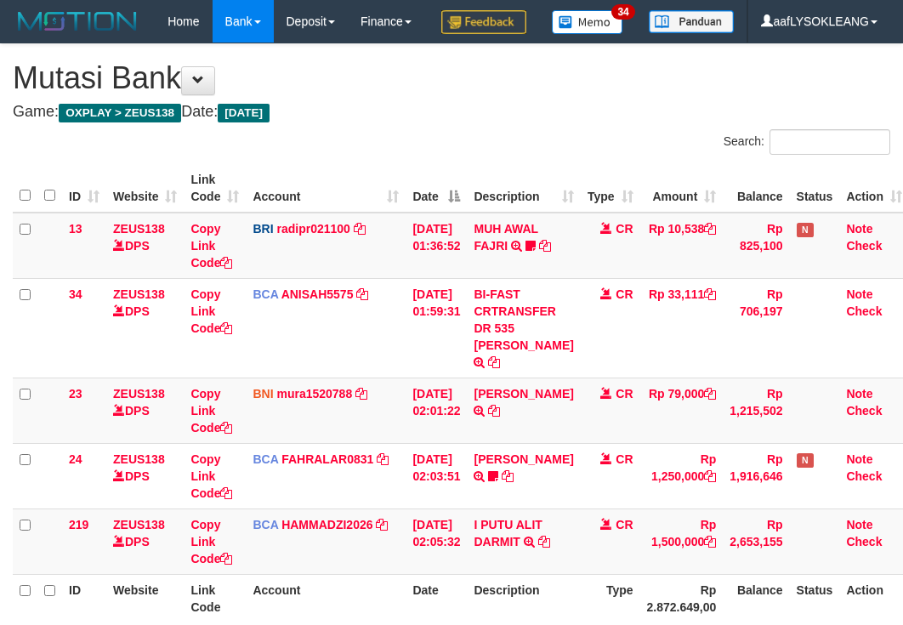
scroll to position [109, 0]
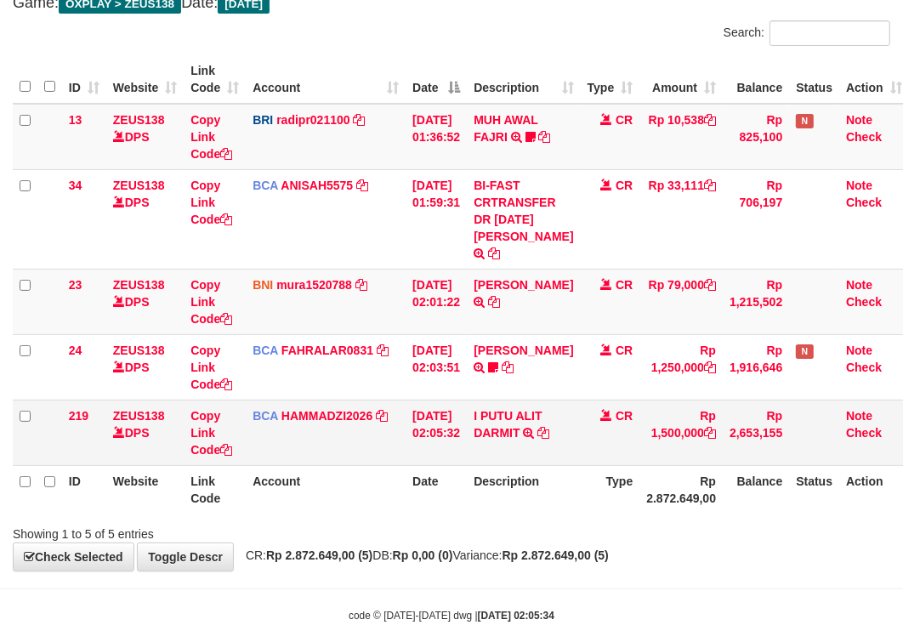
click at [502, 425] on td "I PUTU ALIT DARMIT TRSF E-BANKING CR 0109/FTSCY/WS95031 1500000.00I PUTU ALIT D…" at bounding box center [523, 432] width 113 height 65
copy link "PUTU"
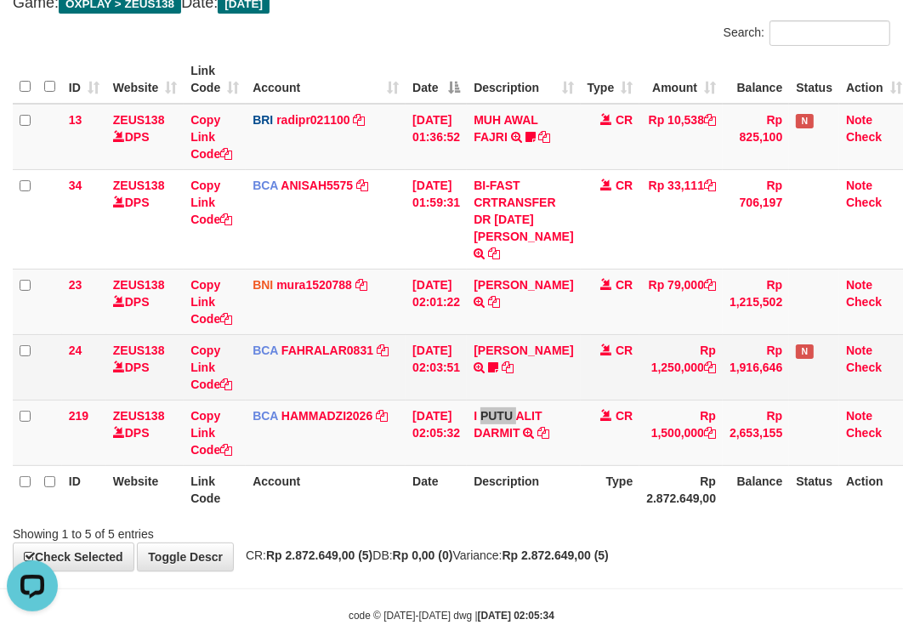
scroll to position [0, 0]
click at [523, 366] on td "ARIS MUNANDAR TRSF E-BANKING CR 0109/FTSCY/WS95271 1250000.00ARIS MUNANDAR YASM…" at bounding box center [523, 366] width 113 height 65
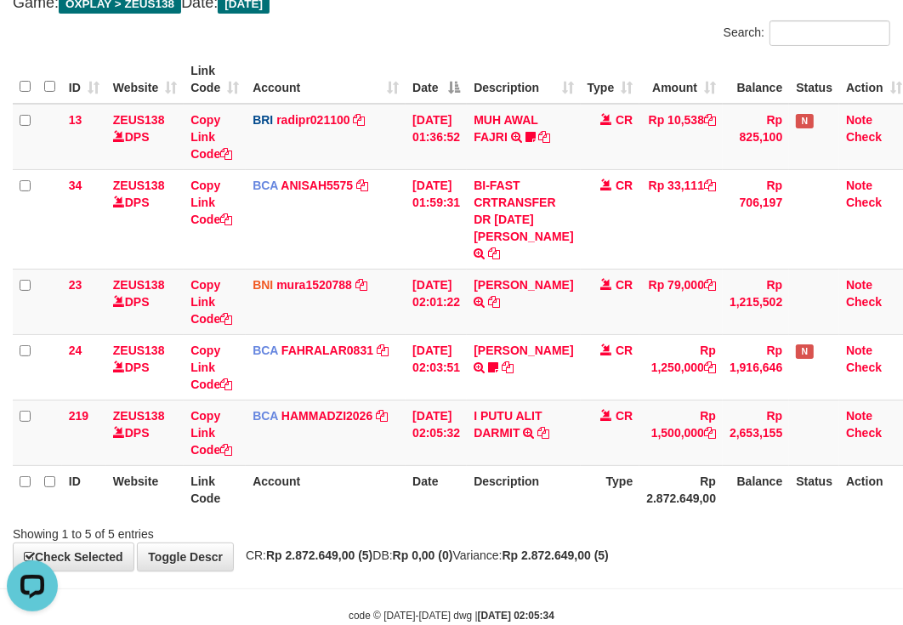
scroll to position [174, 0]
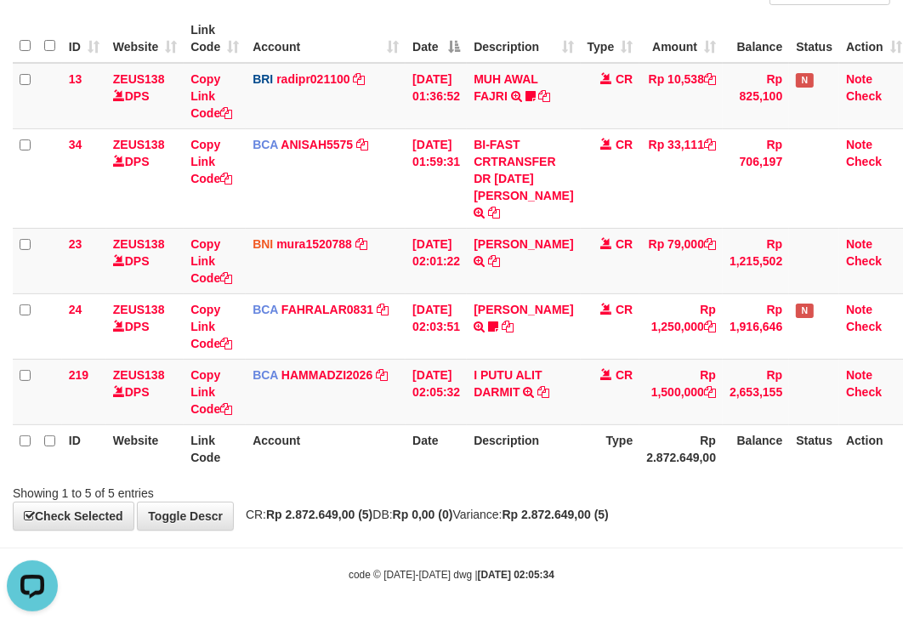
drag, startPoint x: 700, startPoint y: 563, endPoint x: 692, endPoint y: 556, distance: 10.2
click at [692, 555] on body "Toggle navigation Home Bank Account List Load By Website Group [OXPLAY] ZEUS138…" at bounding box center [451, 237] width 903 height 775
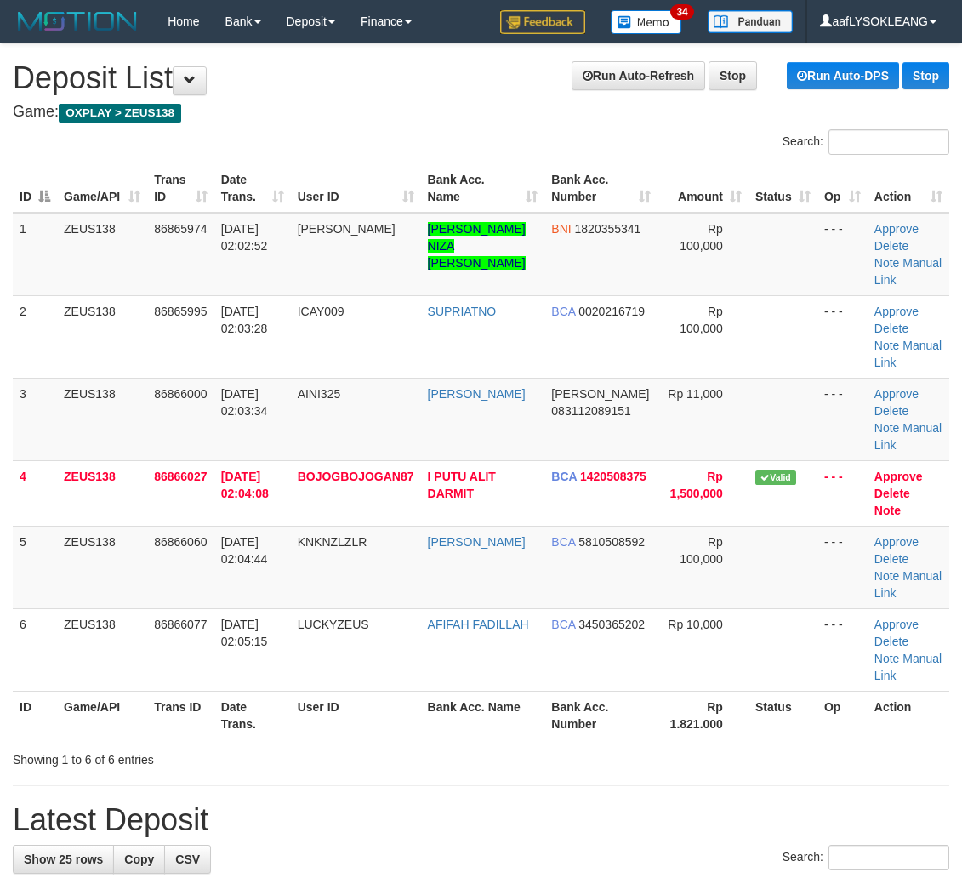
scroll to position [0, 29]
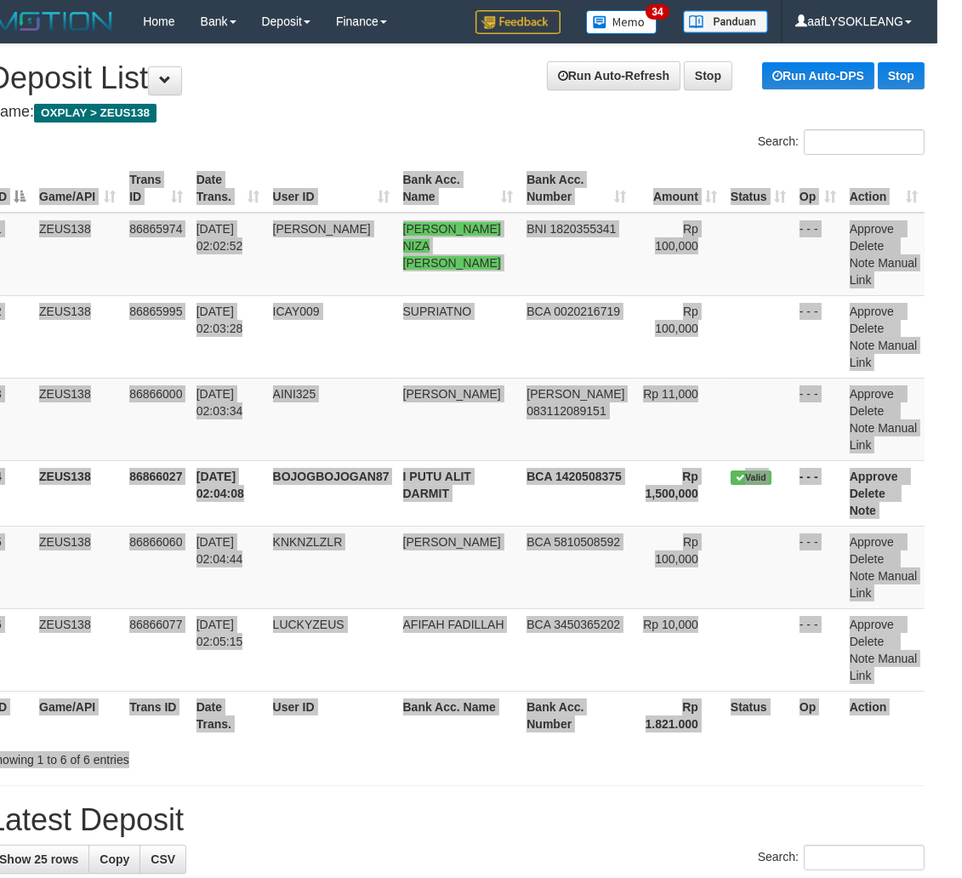
click at [737, 657] on div "Search: ID Game/API Trans ID Date Trans. User ID Bank Acc. Name Bank Acc. Numbe…" at bounding box center [456, 448] width 937 height 639
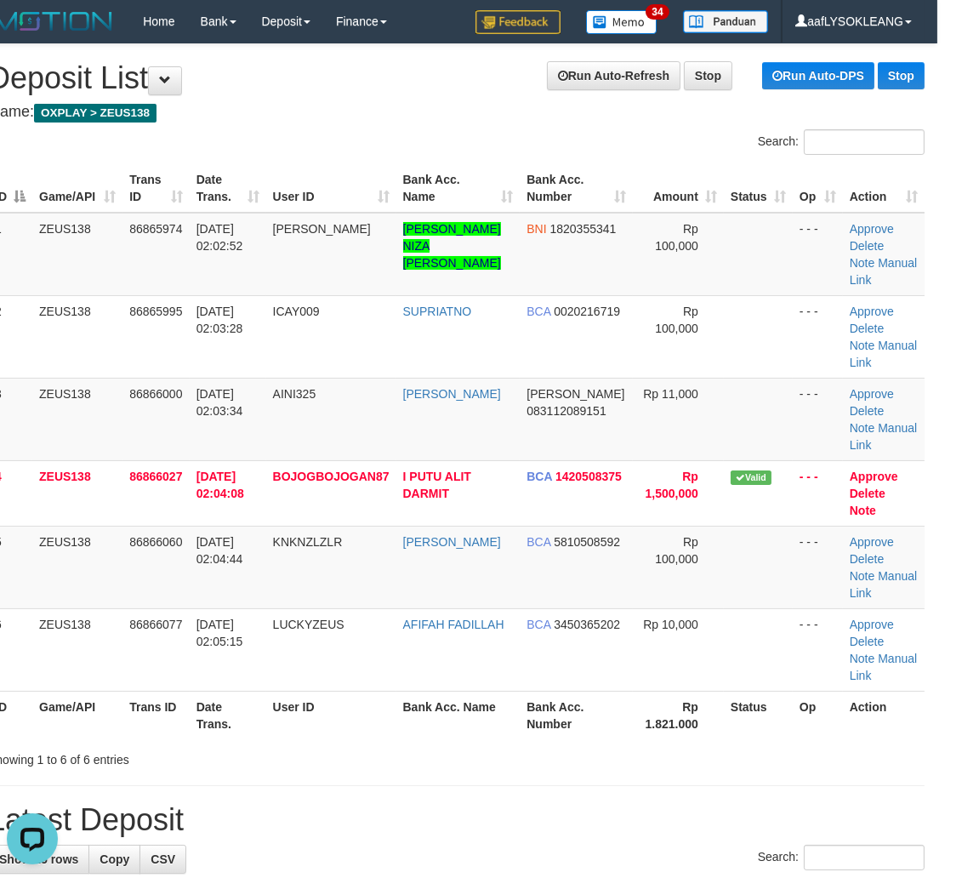
scroll to position [0, 0]
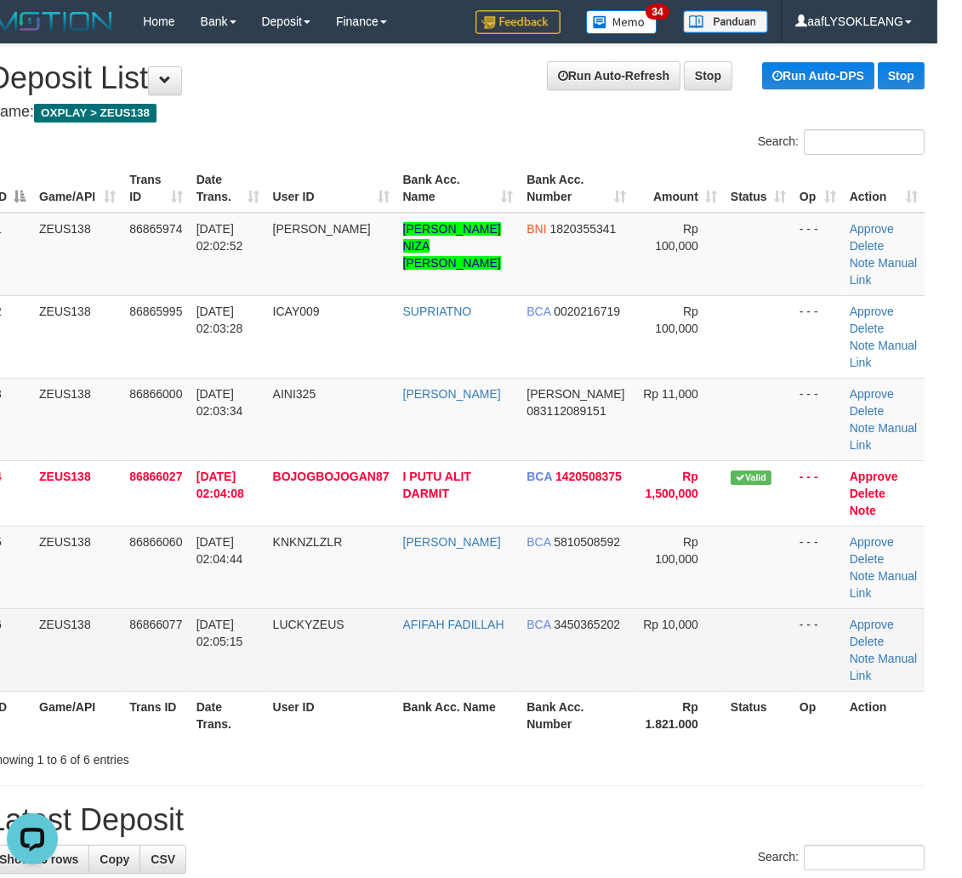
drag, startPoint x: 719, startPoint y: 589, endPoint x: 741, endPoint y: 584, distance: 22.7
click at [730, 608] on td at bounding box center [758, 649] width 69 height 83
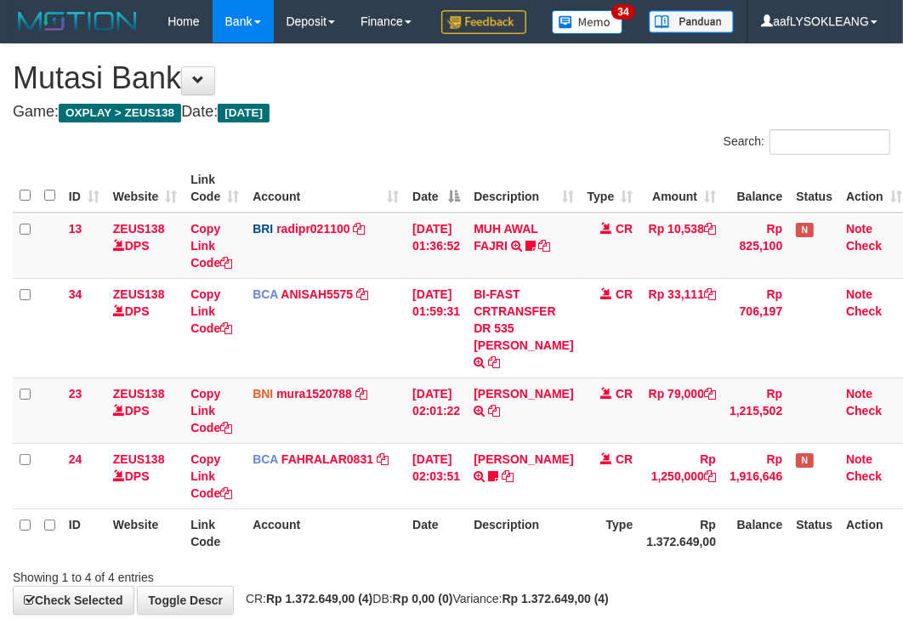
scroll to position [108, 0]
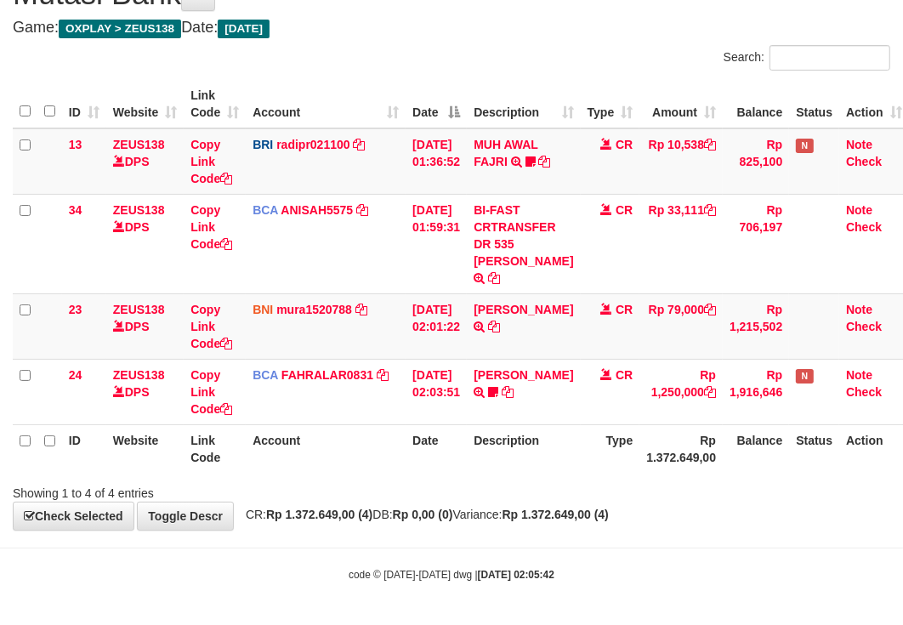
drag, startPoint x: 555, startPoint y: 554, endPoint x: 346, endPoint y: 520, distance: 211.2
click at [555, 551] on body "Toggle navigation Home Bank Account List Load By Website Group [OXPLAY] ZEUS138…" at bounding box center [451, 270] width 903 height 709
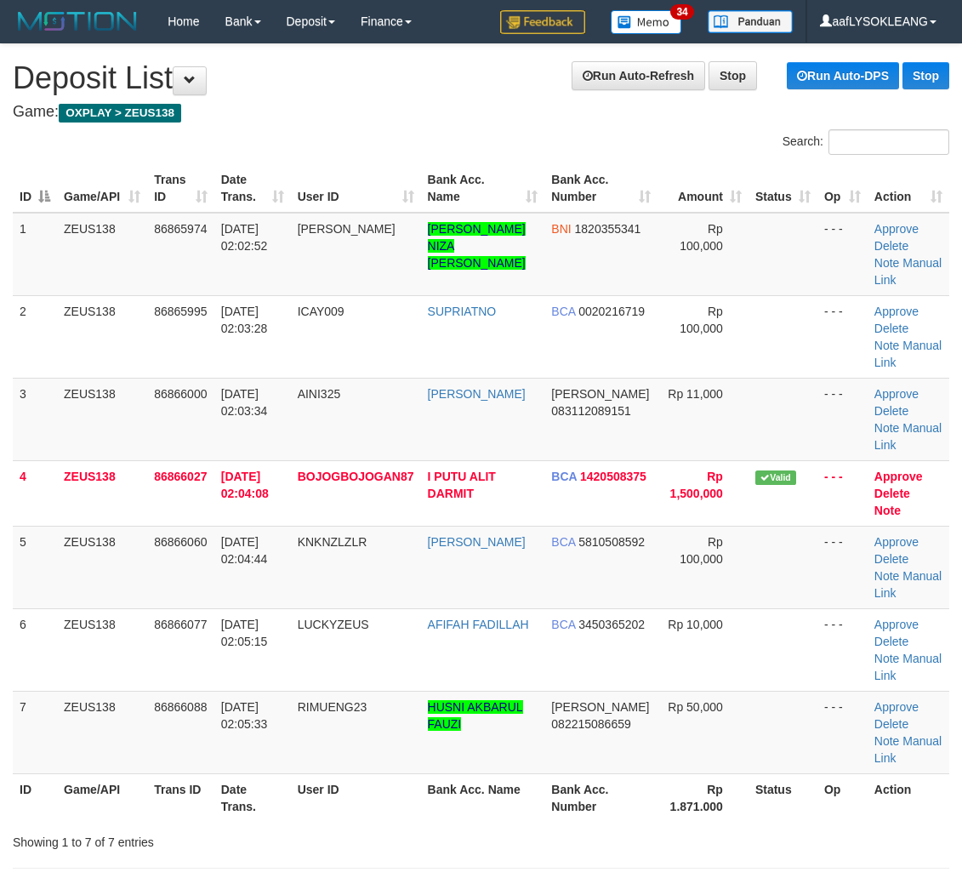
scroll to position [0, 29]
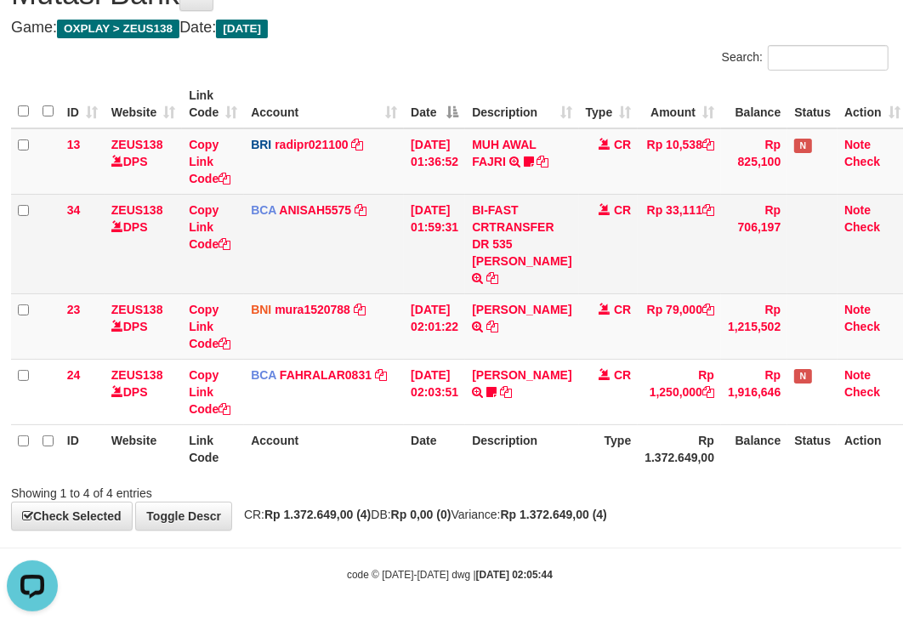
drag, startPoint x: 513, startPoint y: 253, endPoint x: 491, endPoint y: 253, distance: 22.1
click at [498, 253] on td "BI-FAST CRTRANSFER DR 535 M. IDRIS" at bounding box center [521, 244] width 113 height 100
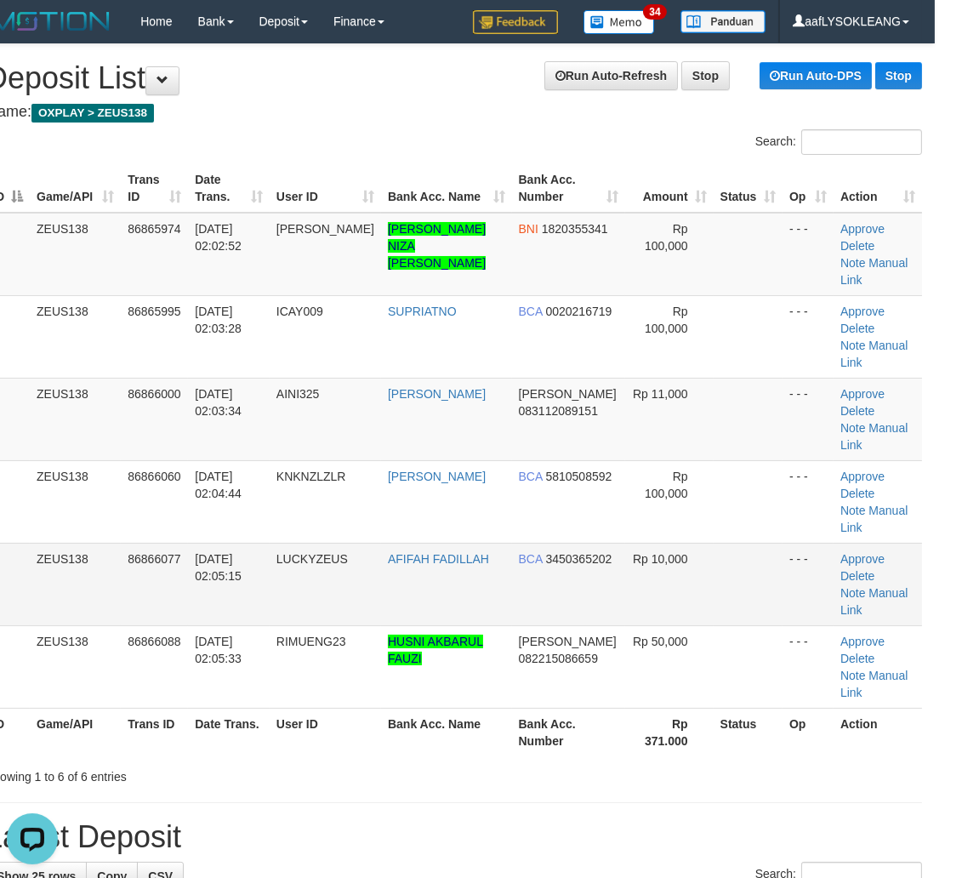
drag, startPoint x: 745, startPoint y: 523, endPoint x: 906, endPoint y: 536, distance: 161.3
click at [752, 543] on td at bounding box center [748, 584] width 69 height 83
drag, startPoint x: 878, startPoint y: 545, endPoint x: 980, endPoint y: 571, distance: 105.2
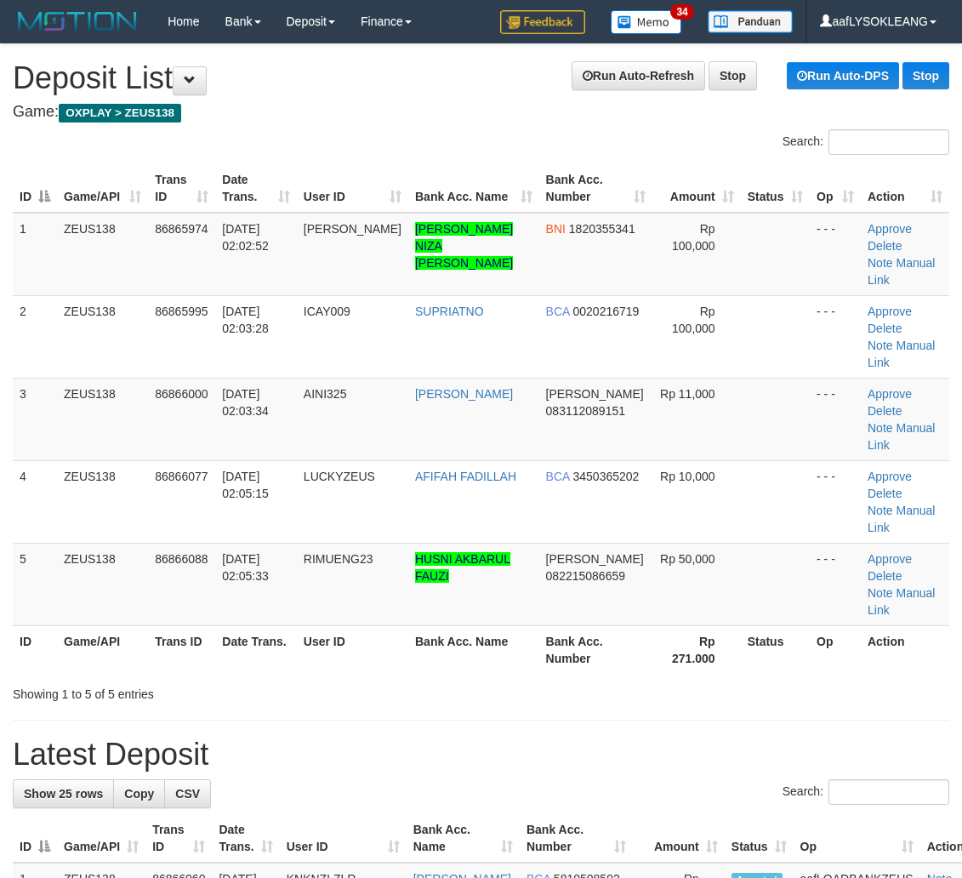
scroll to position [0, 32]
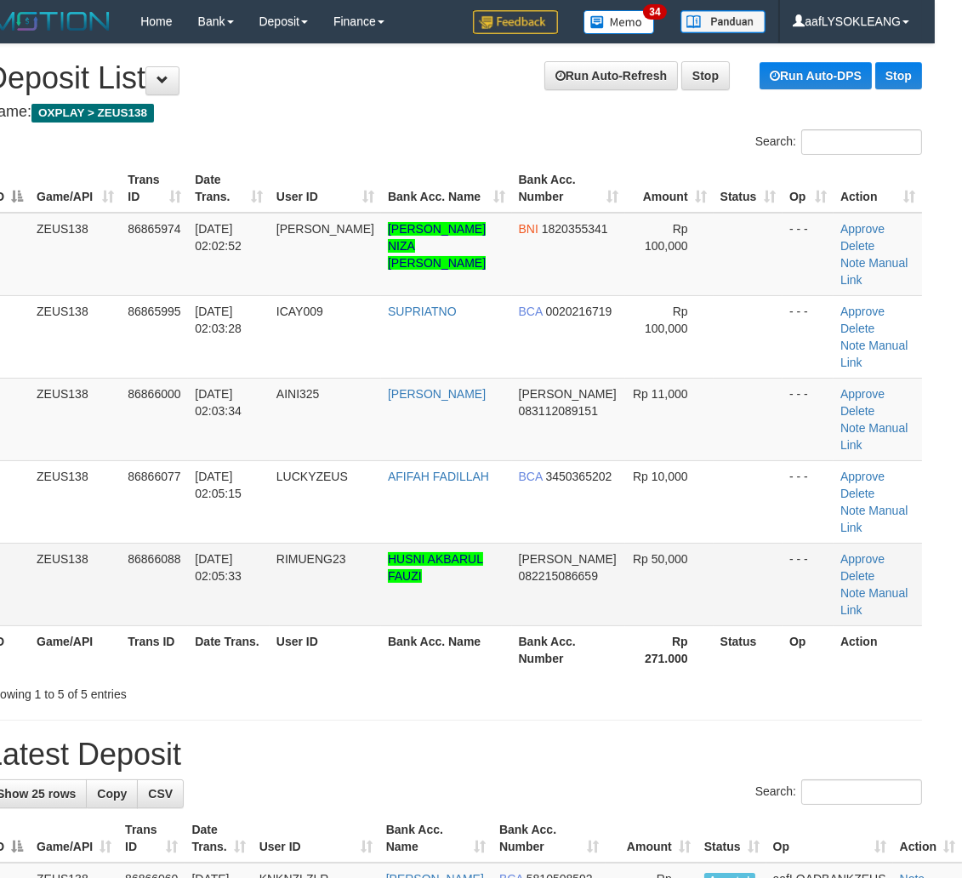
click at [676, 543] on td "Rp 50,000" at bounding box center [669, 584] width 88 height 83
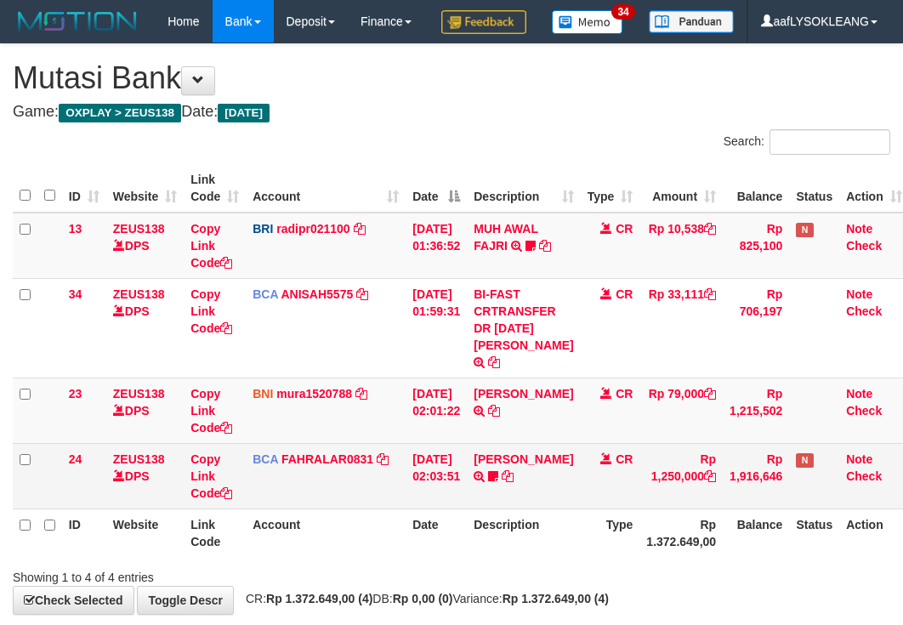
scroll to position [108, 2]
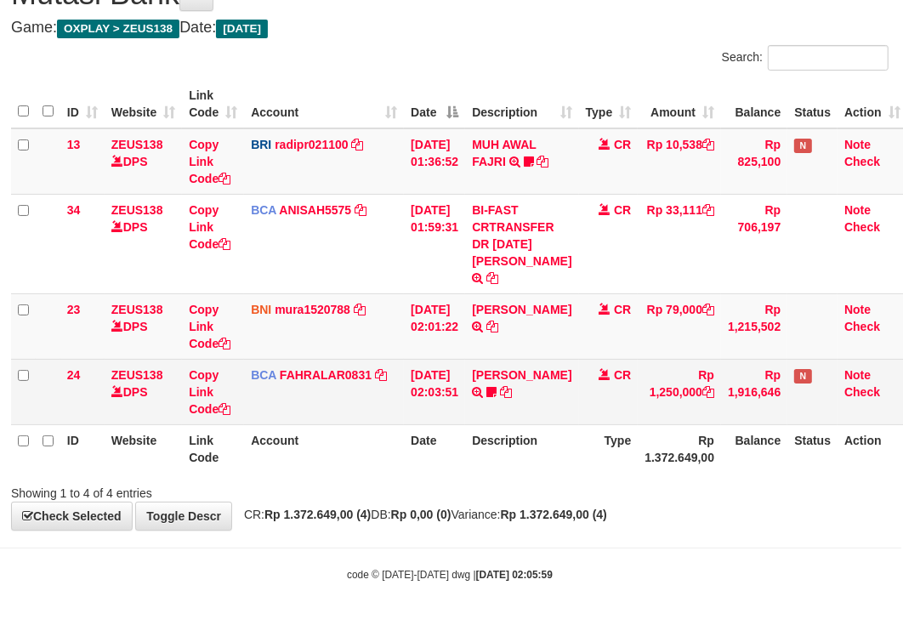
click at [468, 384] on table "ID Website Link Code Account Date Description Type Amount Balance Status Action…" at bounding box center [459, 276] width 897 height 393
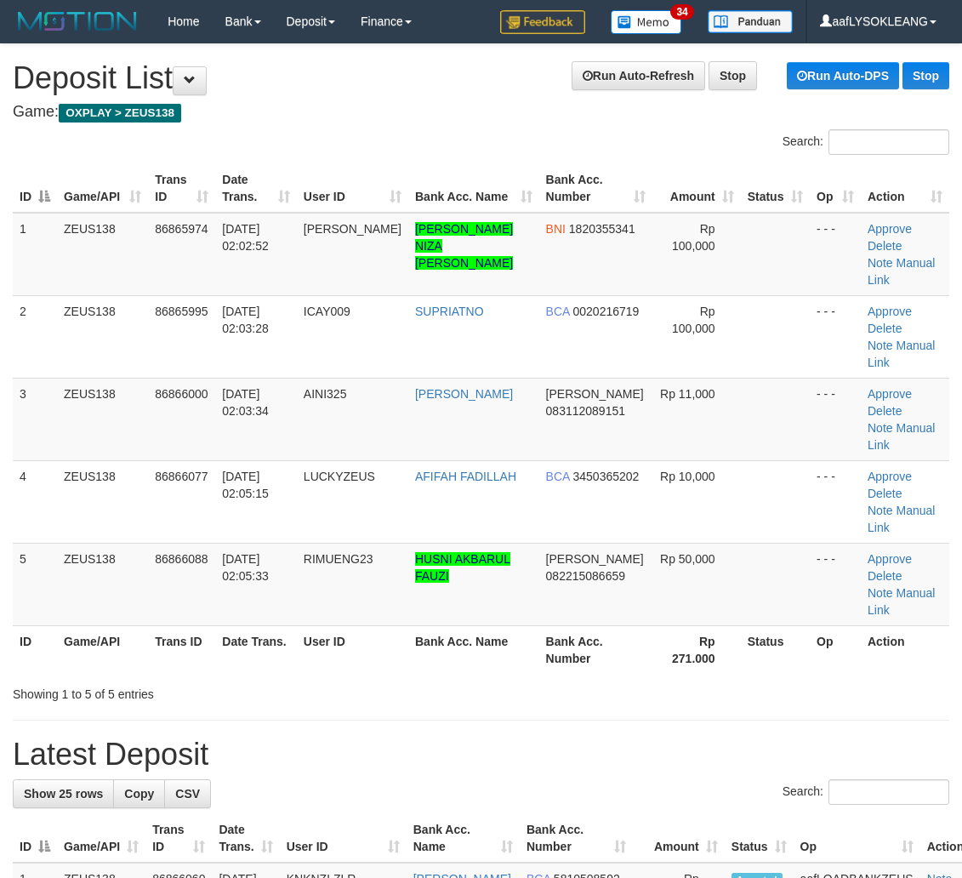
scroll to position [0, 32]
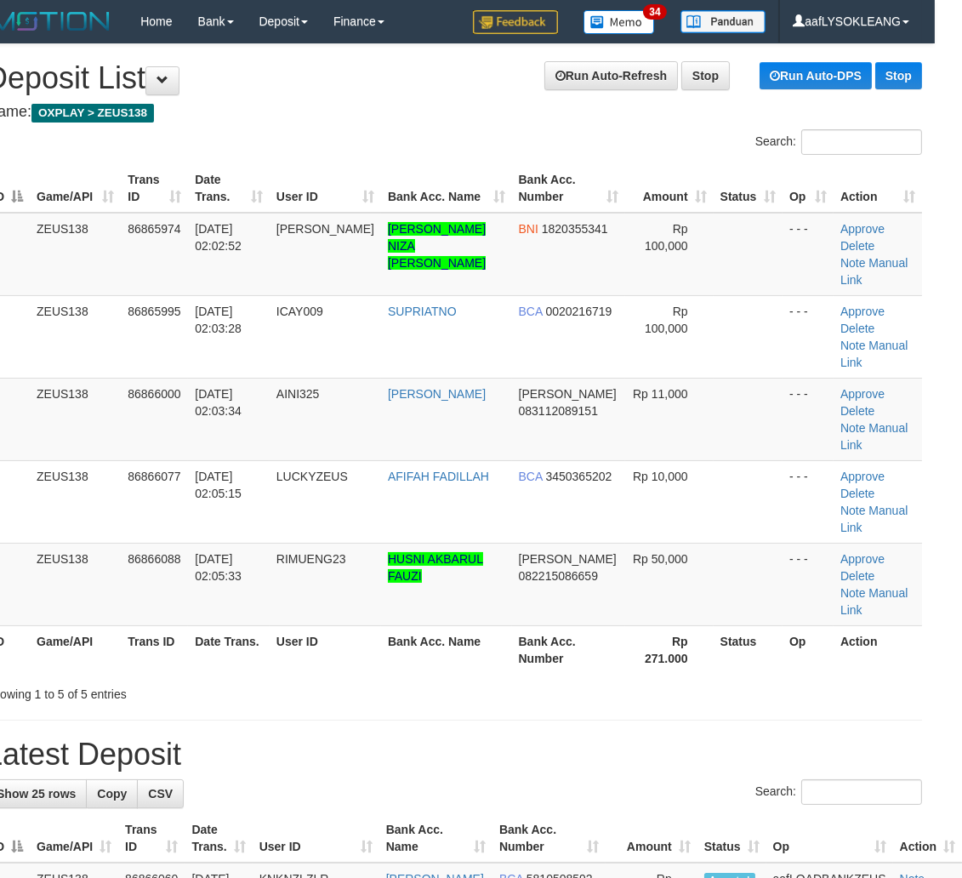
drag, startPoint x: 472, startPoint y: 643, endPoint x: 919, endPoint y: 678, distance: 448.0
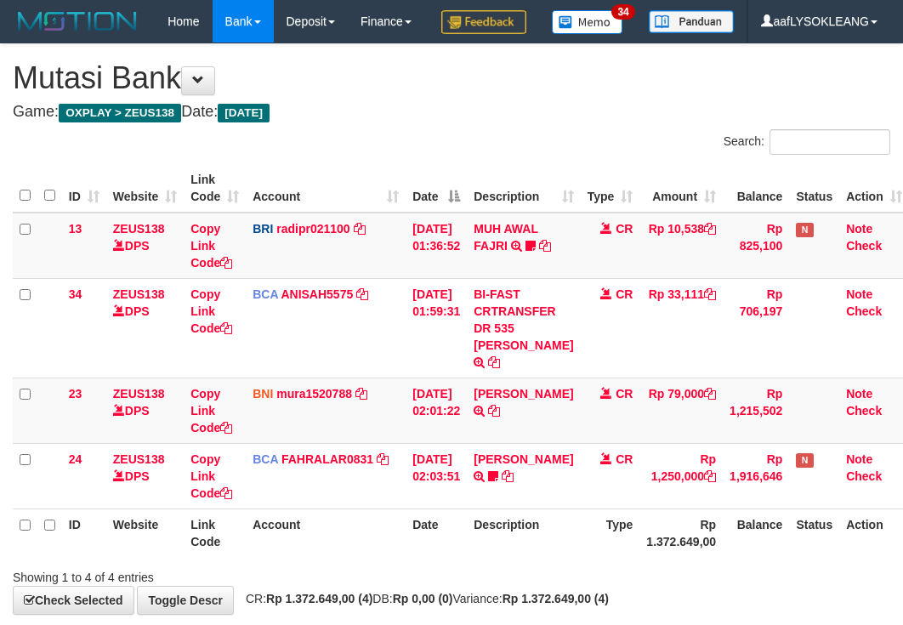
scroll to position [108, 2]
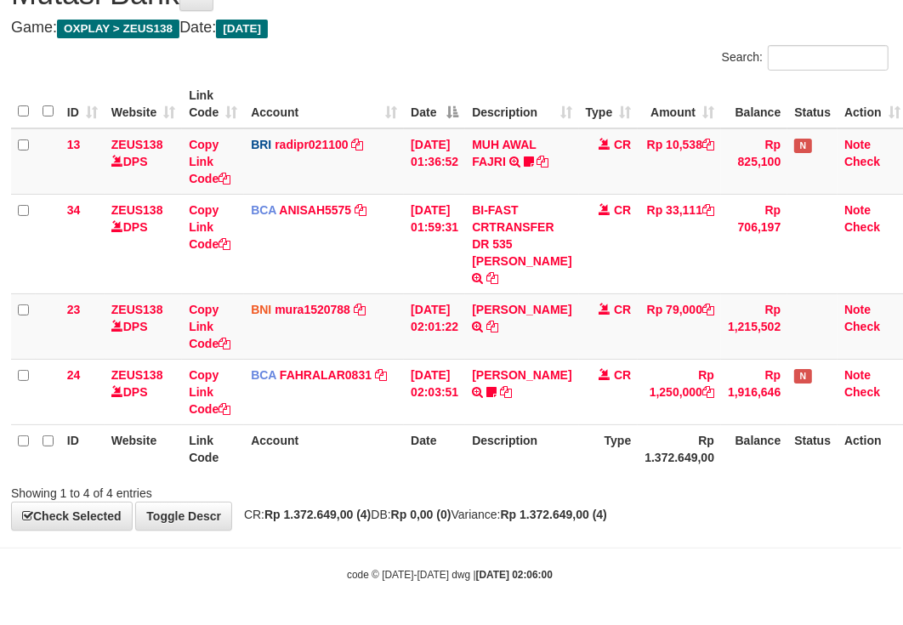
drag, startPoint x: 226, startPoint y: 432, endPoint x: 3, endPoint y: 408, distance: 224.1
click at [223, 432] on th "Link Code" at bounding box center [213, 448] width 62 height 48
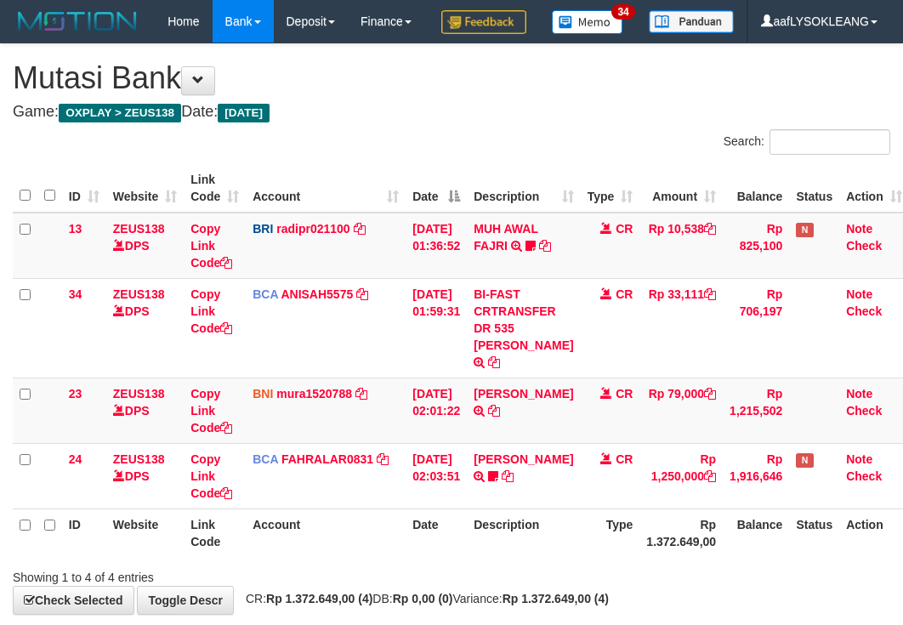
scroll to position [108, 2]
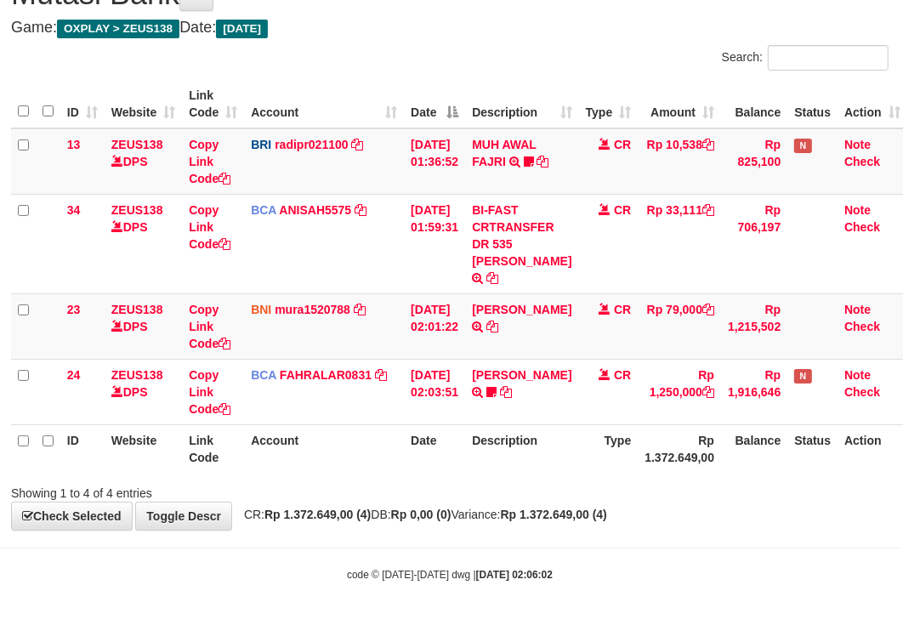
drag, startPoint x: 474, startPoint y: 489, endPoint x: 468, endPoint y: 463, distance: 27.0
click at [474, 487] on div "Showing 1 to 4 of 4 entries" at bounding box center [449, 490] width 903 height 24
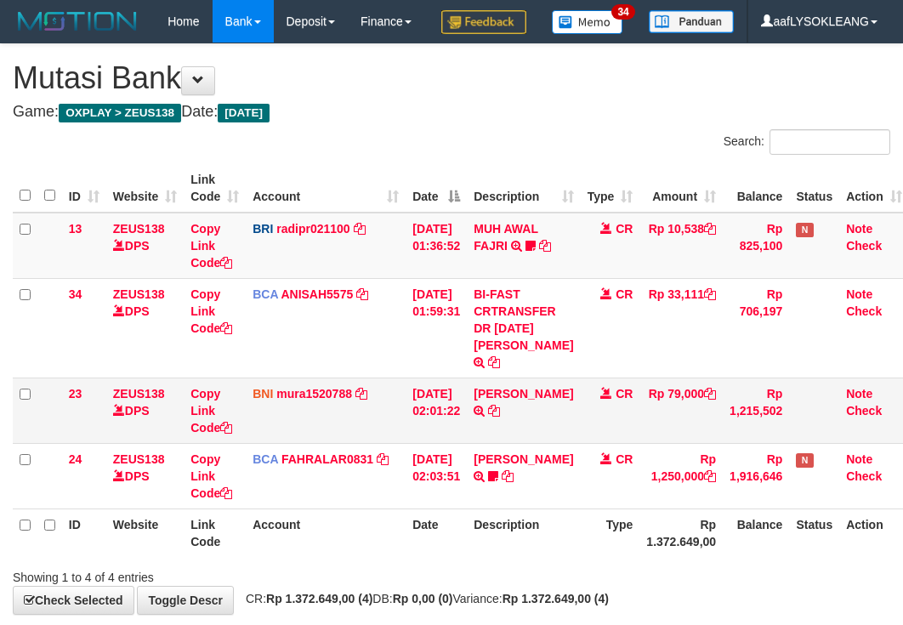
scroll to position [0, 2]
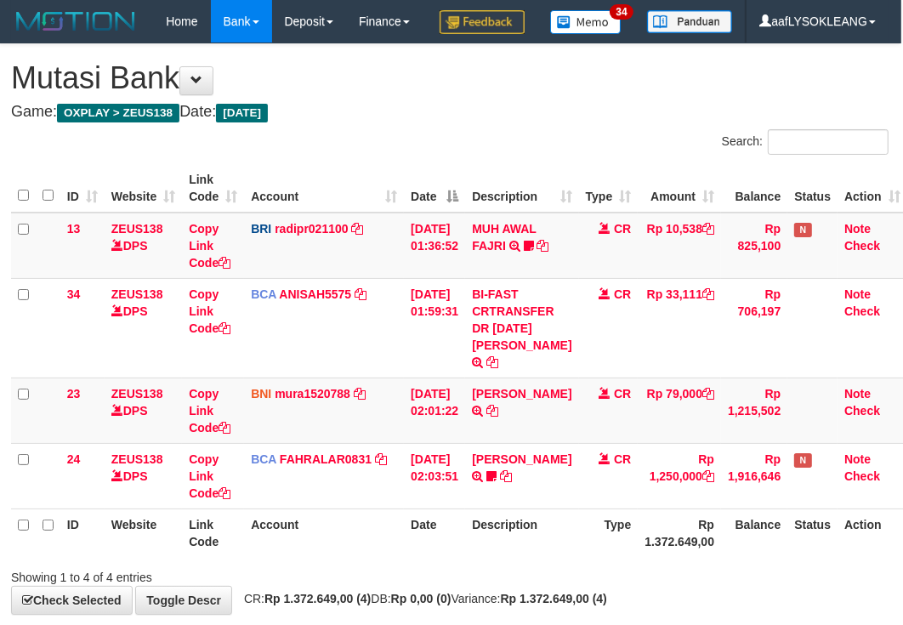
drag, startPoint x: 405, startPoint y: 521, endPoint x: 5, endPoint y: 361, distance: 430.9
click at [375, 509] on tr "24 ZEUS138 DPS Copy Link Code BCA FAHRALAR0831 DPS FAHRAL ARROHMAN mutasi_20250…" at bounding box center [459, 475] width 897 height 65
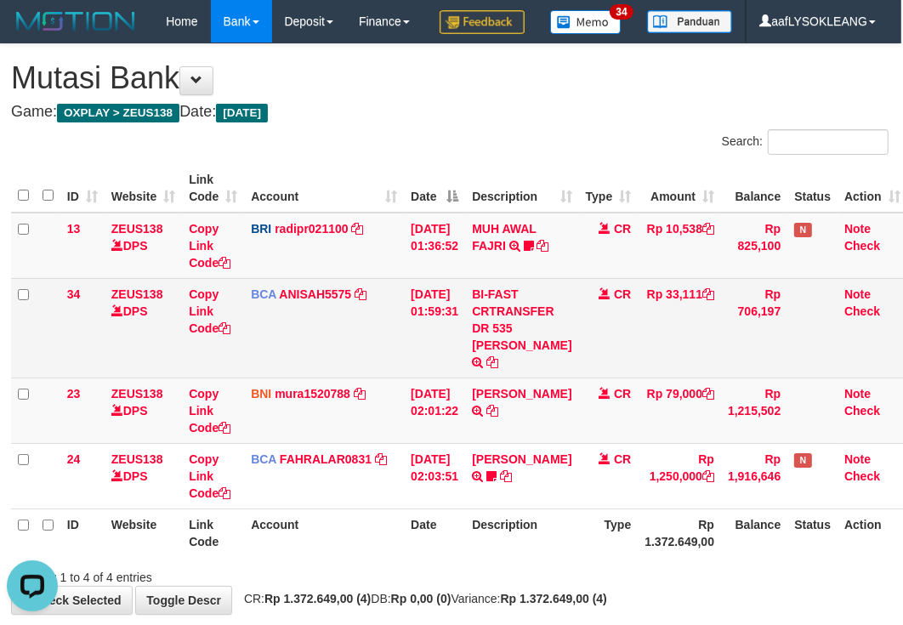
drag, startPoint x: 648, startPoint y: 408, endPoint x: 411, endPoint y: 401, distance: 237.5
click at [618, 406] on tr "23 ZEUS138 DPS Copy Link Code BNI mura1520788 DPS [PERSON_NAME] mutasi_20250901…" at bounding box center [459, 410] width 897 height 65
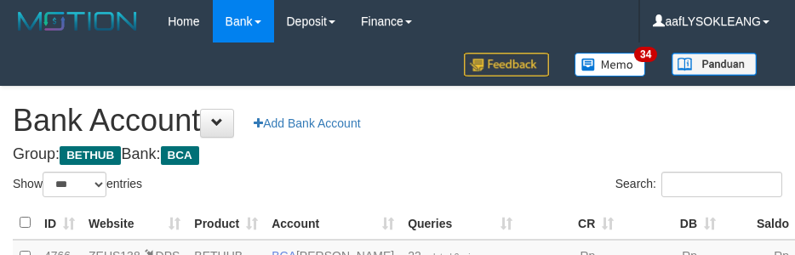
select select "***"
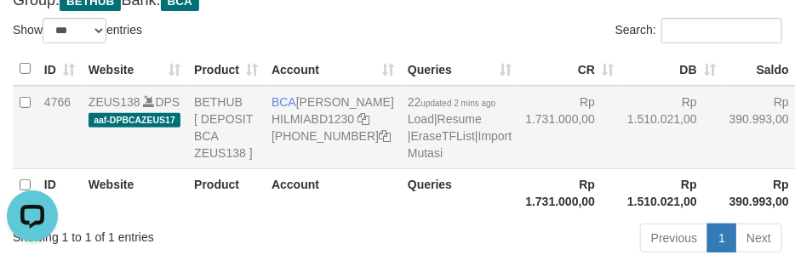
drag, startPoint x: 577, startPoint y: 168, endPoint x: 596, endPoint y: 173, distance: 20.2
click at [620, 169] on td "Rp 1.510.021,00" at bounding box center [671, 127] width 102 height 83
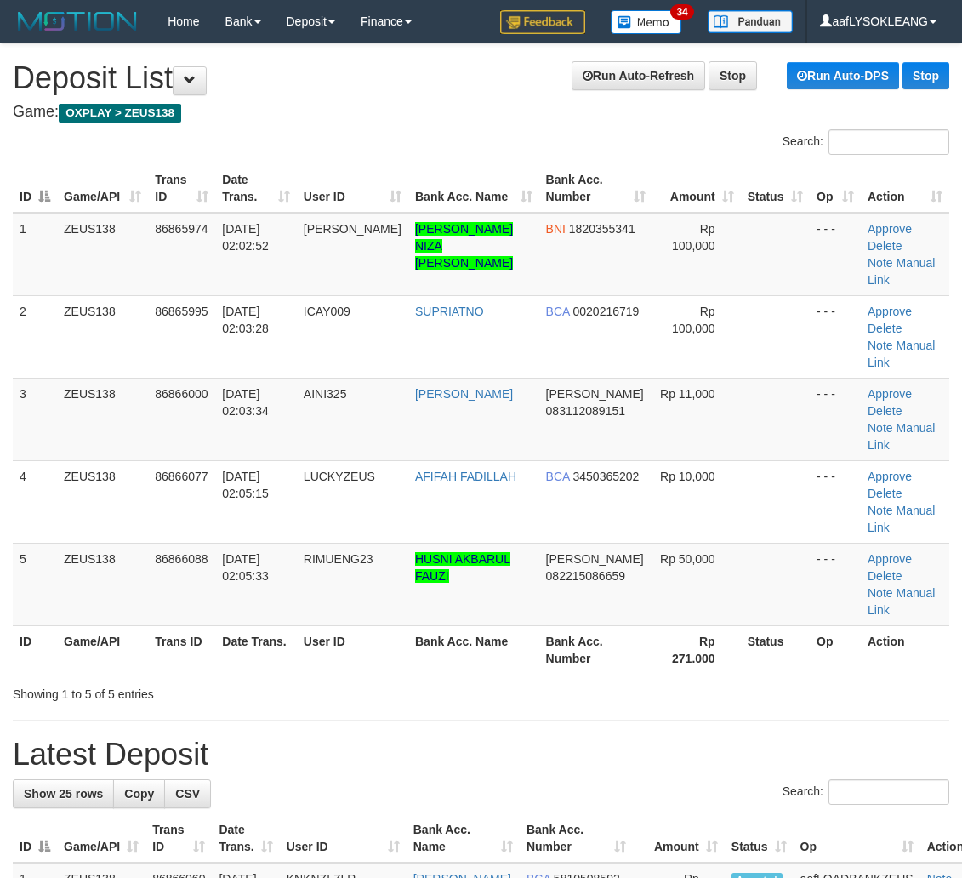
scroll to position [0, 32]
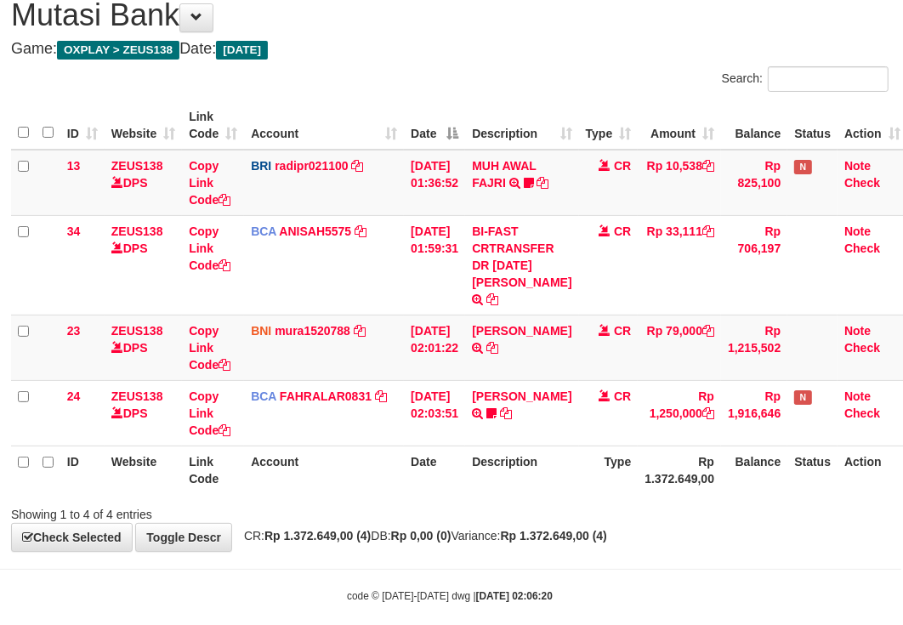
scroll to position [108, 2]
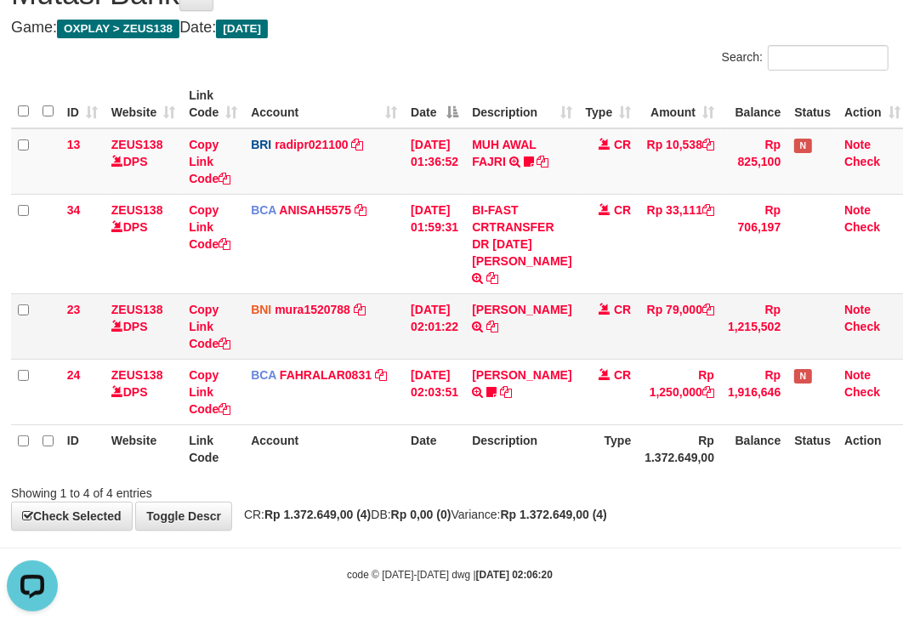
click at [489, 351] on td "[PERSON_NAME] TRANSFER DARI SDR [PERSON_NAME]" at bounding box center [521, 325] width 113 height 65
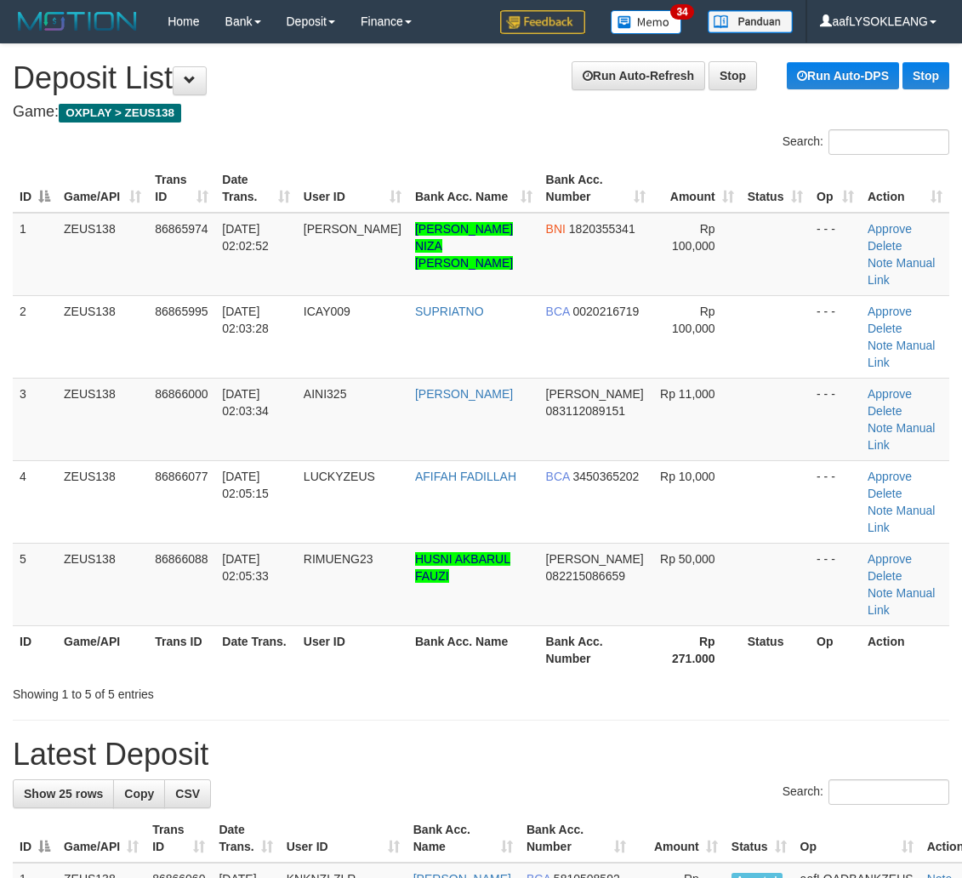
scroll to position [0, 32]
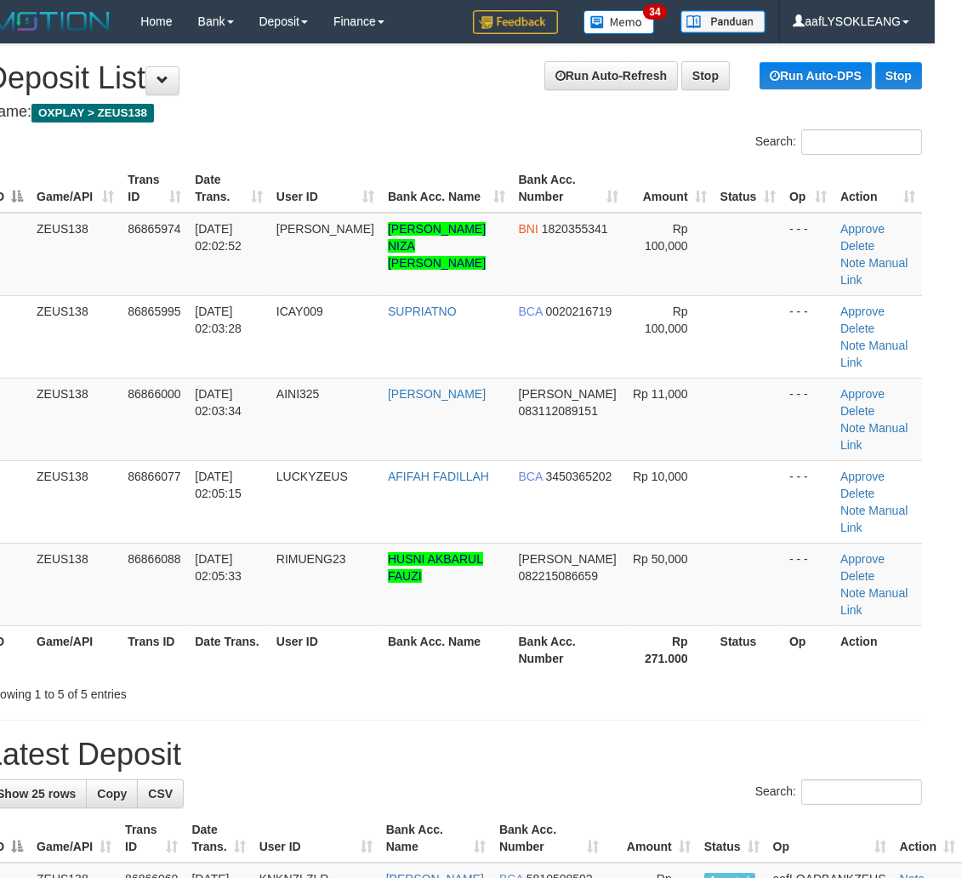
drag, startPoint x: 507, startPoint y: 600, endPoint x: 498, endPoint y: 592, distance: 12.1
click at [498, 679] on div "Showing 1 to 5 of 5 entries" at bounding box center [454, 691] width 962 height 24
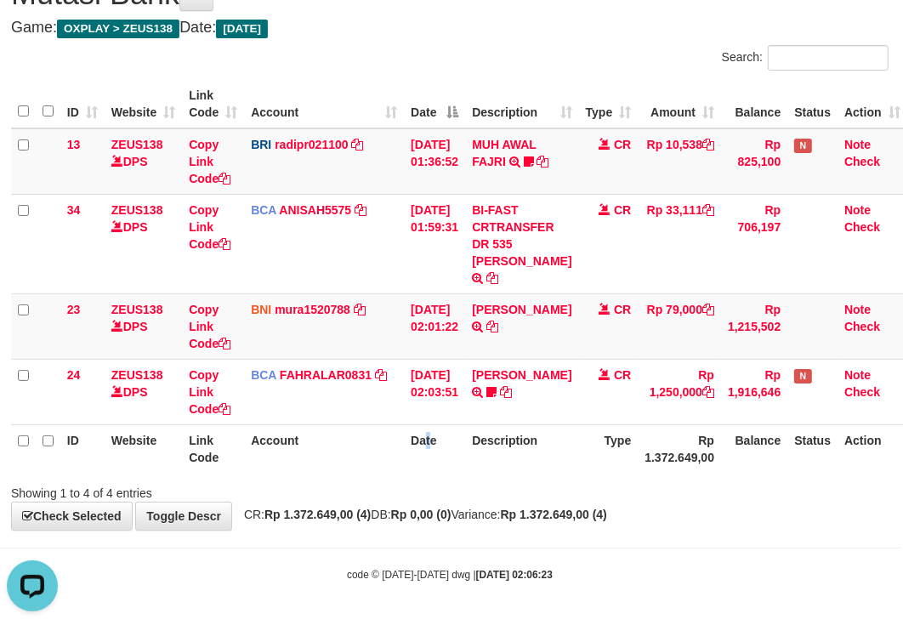
click at [424, 453] on th "Date" at bounding box center [434, 448] width 61 height 48
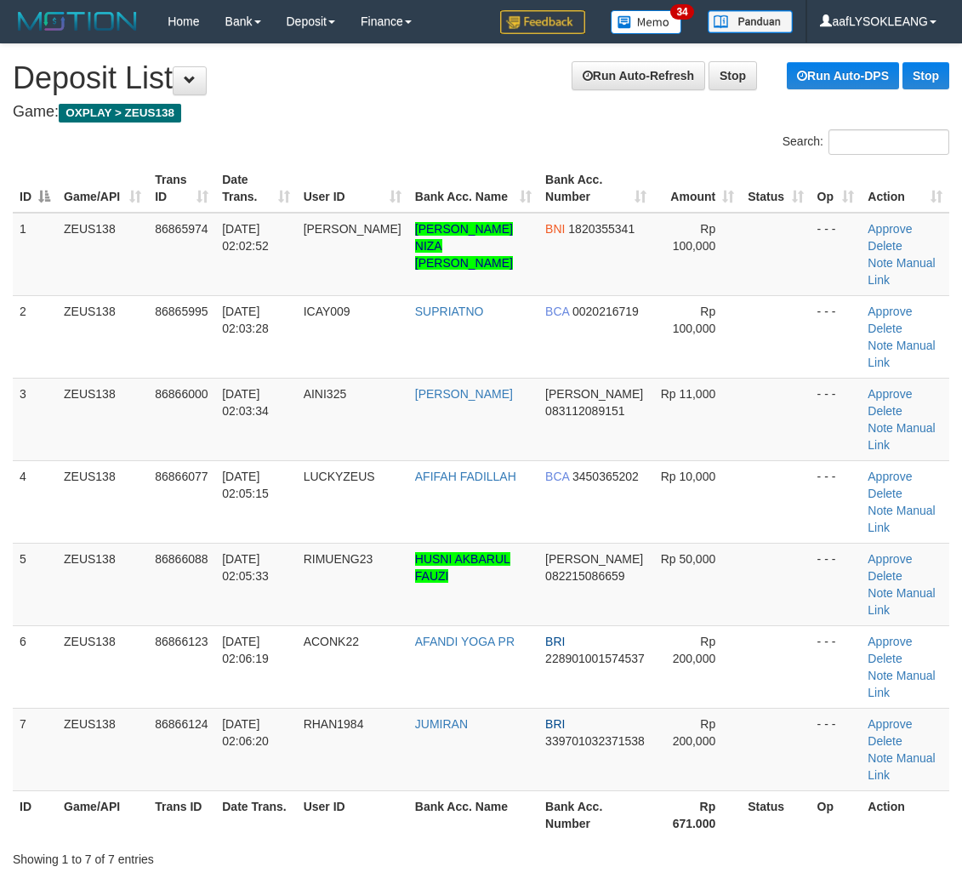
scroll to position [0, 32]
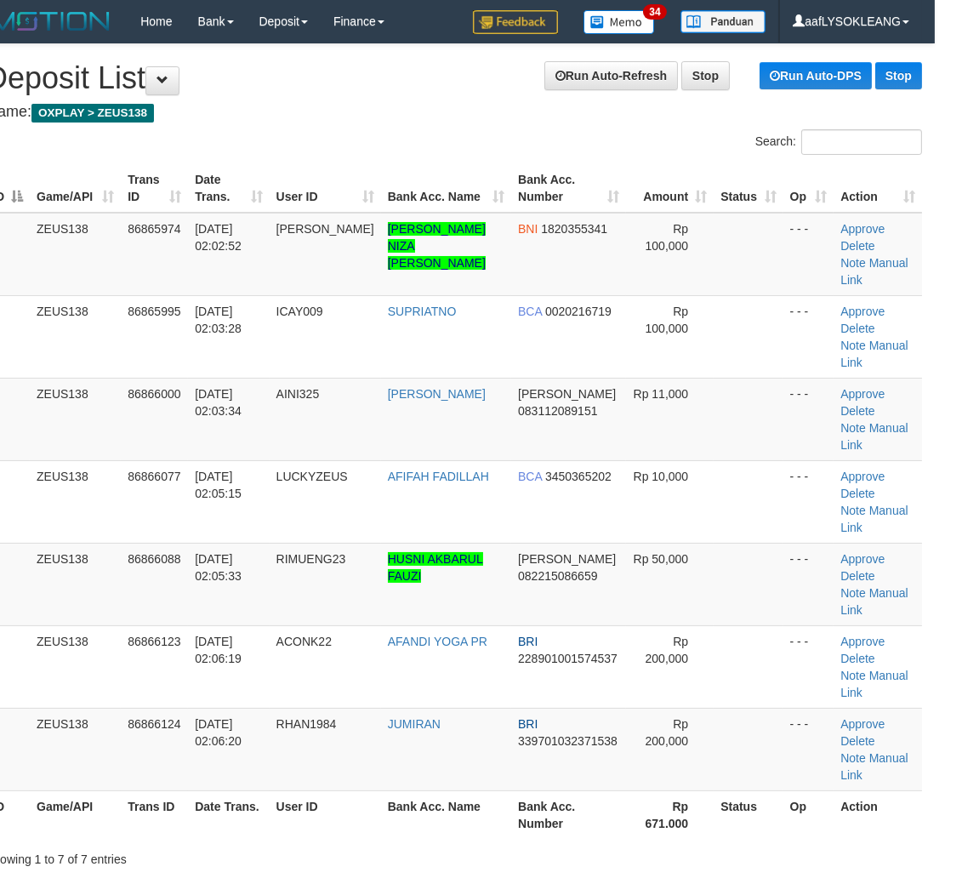
drag, startPoint x: 766, startPoint y: 712, endPoint x: 974, endPoint y: 720, distance: 207.7
click at [766, 790] on tr "ID Game/API Trans ID Date Trans. User ID Bank Acc. Name Bank Acc. Number Rp 671…" at bounding box center [454, 814] width 937 height 48
drag, startPoint x: 609, startPoint y: 457, endPoint x: 878, endPoint y: 480, distance: 269.8
click at [626, 460] on td "Rp 10,000" at bounding box center [670, 501] width 88 height 83
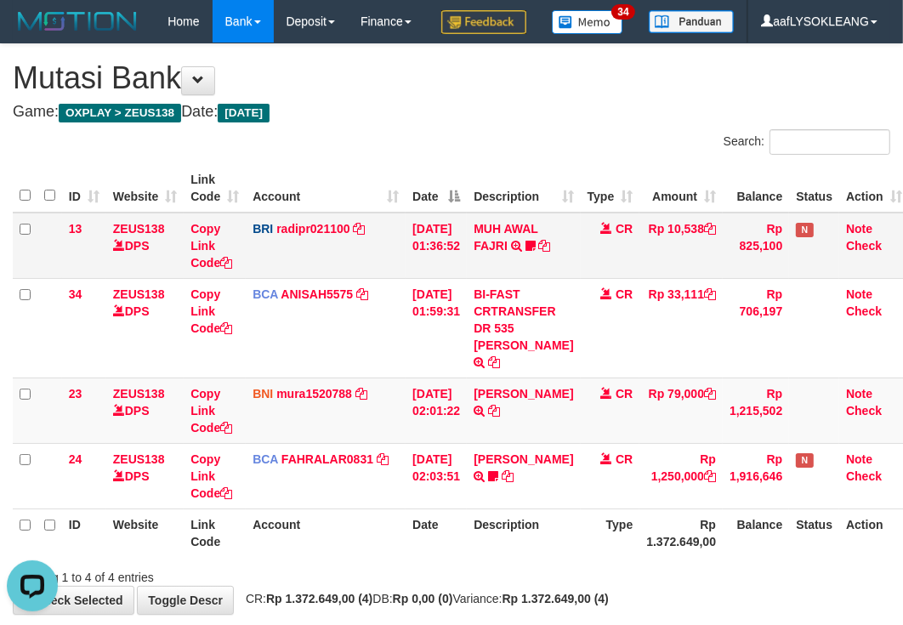
click at [570, 279] on td "MUH AWAL FAJRI TRANSFER NBMB MUH AWAL FAJRI TO REYNALDI ADI PRATAMA Mullega777" at bounding box center [523, 246] width 113 height 66
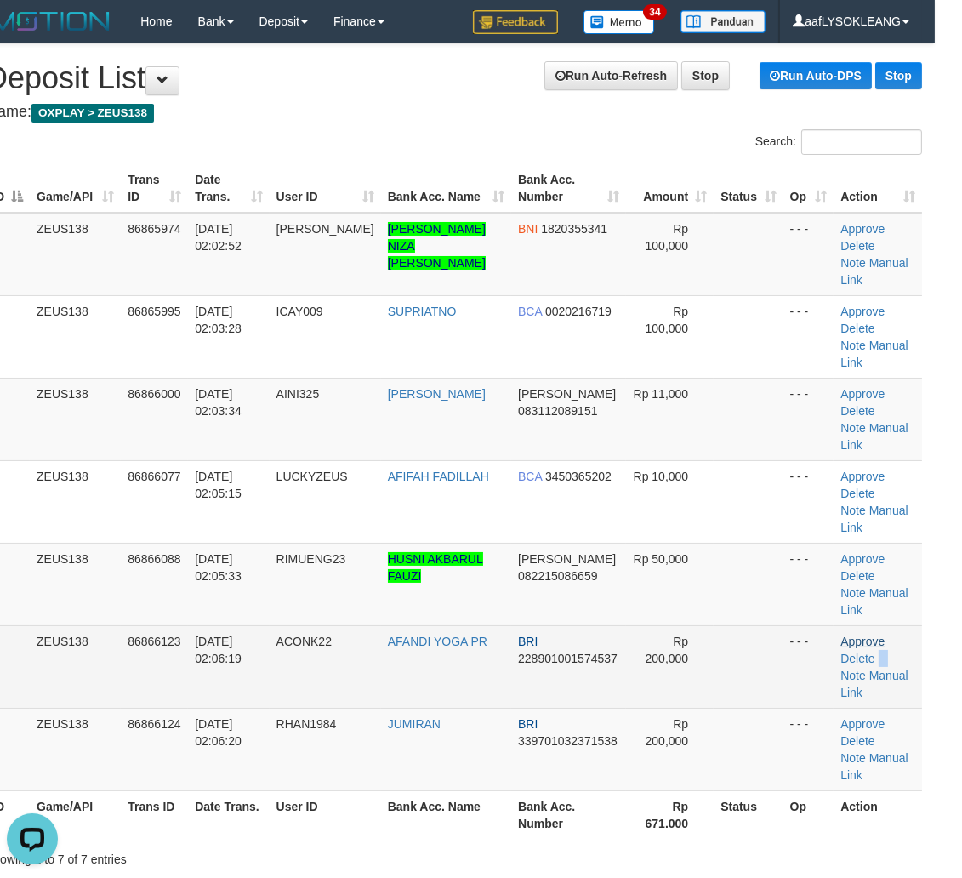
drag, startPoint x: 866, startPoint y: 567, endPoint x: 863, endPoint y: 558, distance: 10.0
click at [859, 625] on td "Approve Delete Note Manual Link" at bounding box center [878, 666] width 88 height 83
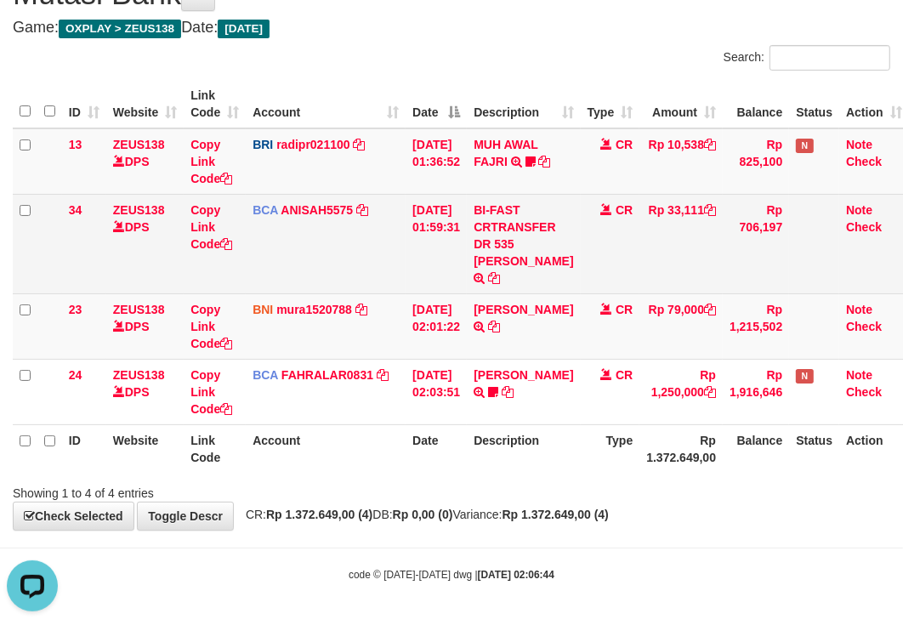
drag, startPoint x: 505, startPoint y: 275, endPoint x: 293, endPoint y: 275, distance: 211.8
click at [504, 275] on td "BI-FAST CRTRANSFER DR 535 [PERSON_NAME]" at bounding box center [523, 244] width 113 height 100
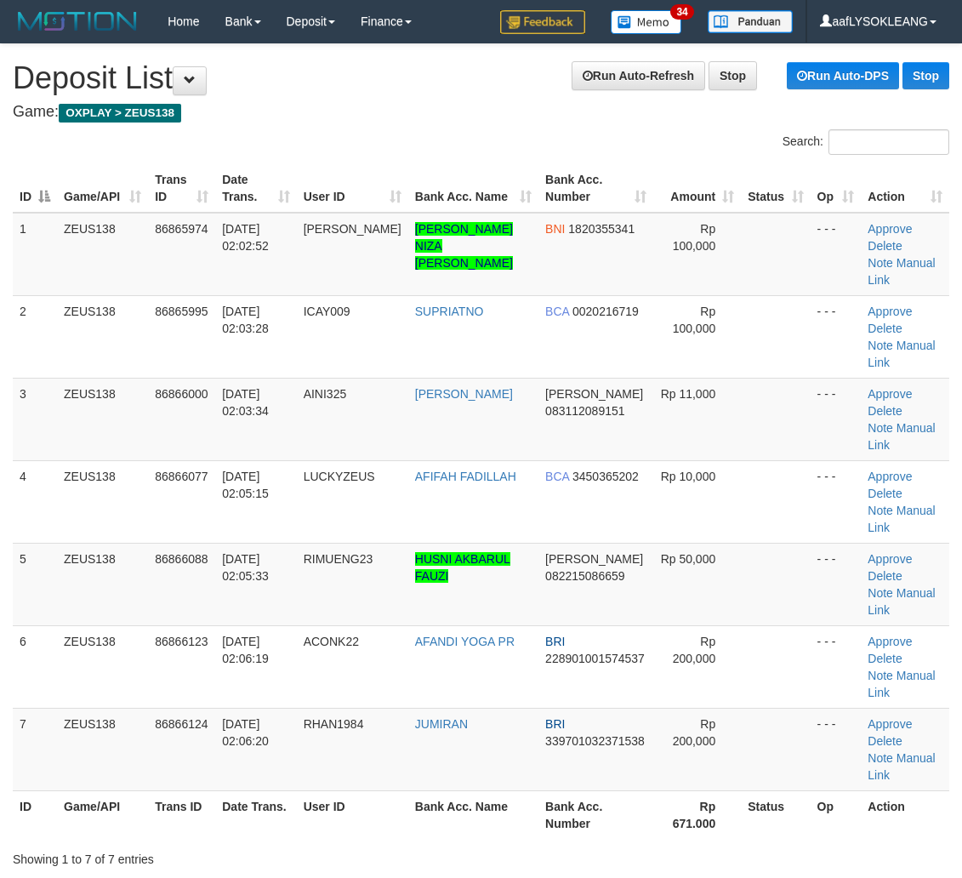
scroll to position [0, 32]
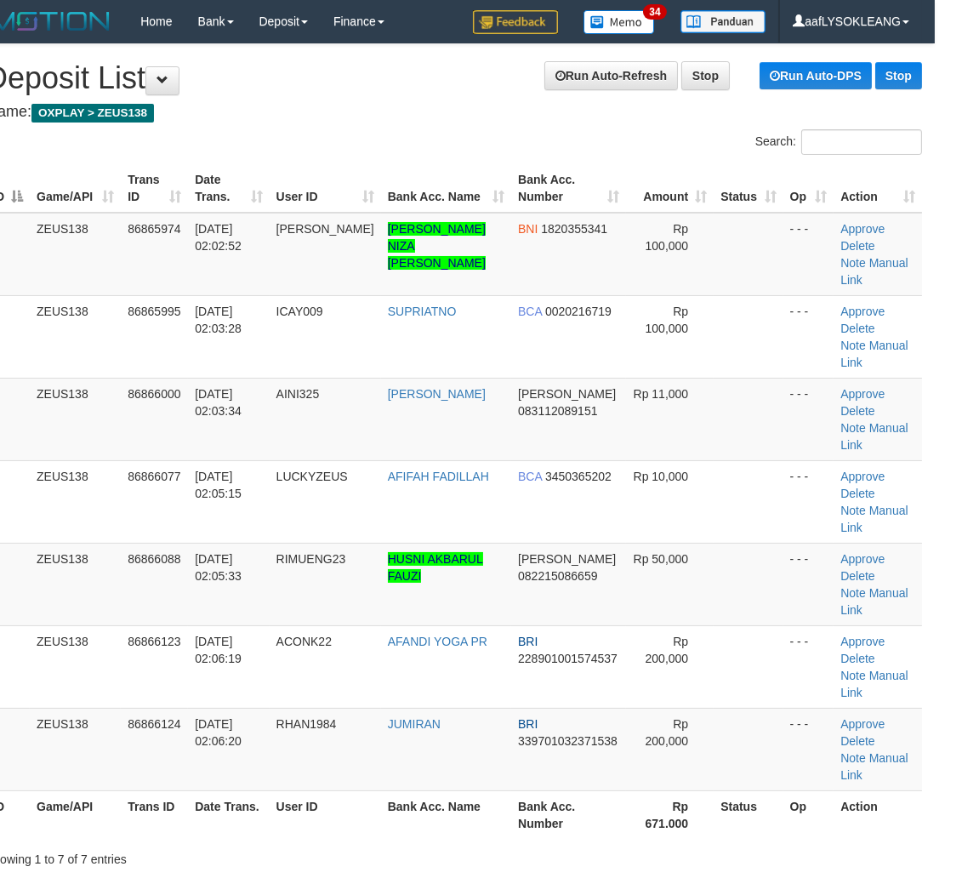
click at [714, 460] on td at bounding box center [748, 501] width 69 height 83
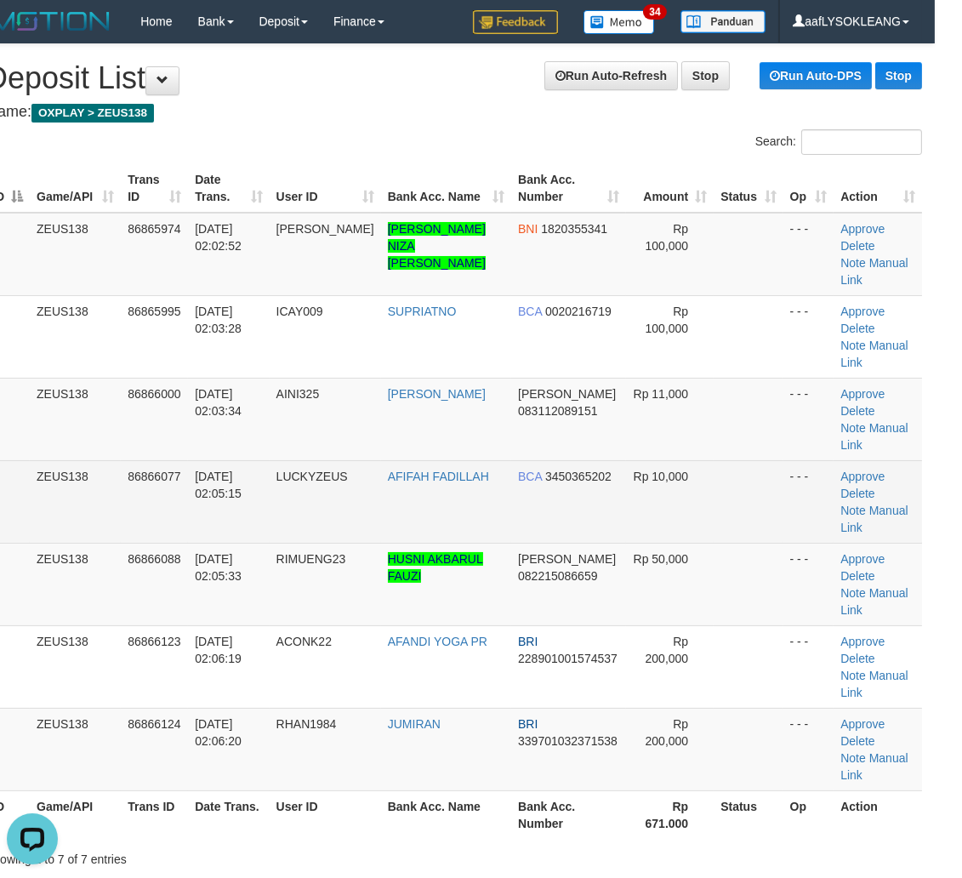
drag, startPoint x: 545, startPoint y: 487, endPoint x: 574, endPoint y: 466, distance: 35.4
click at [545, 543] on td "DANA 082215086659" at bounding box center [568, 584] width 115 height 83
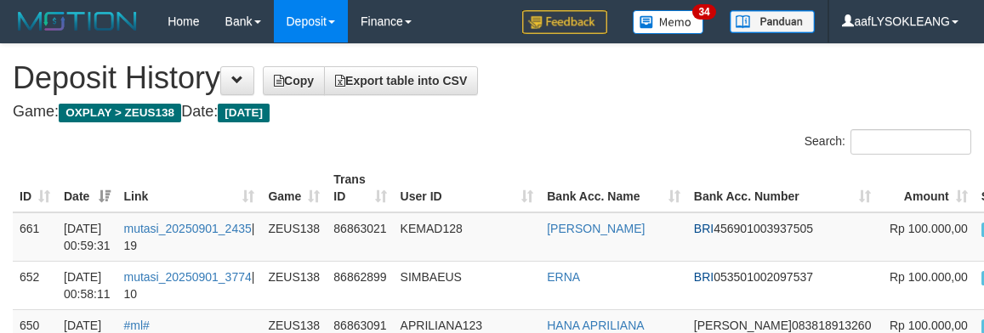
scroll to position [2334, 28]
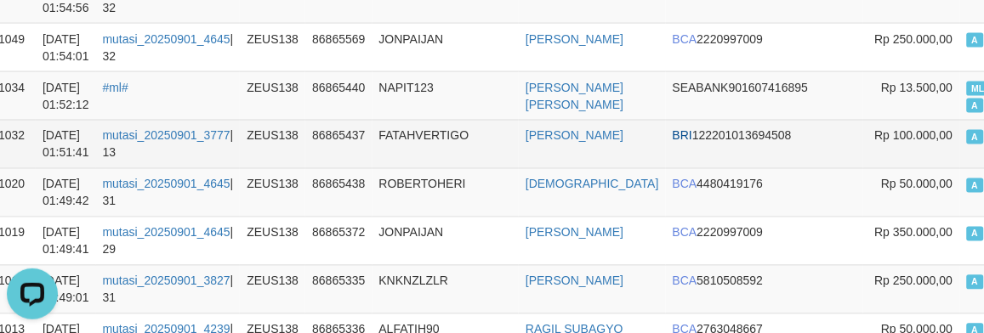
scroll to position [1664, 21]
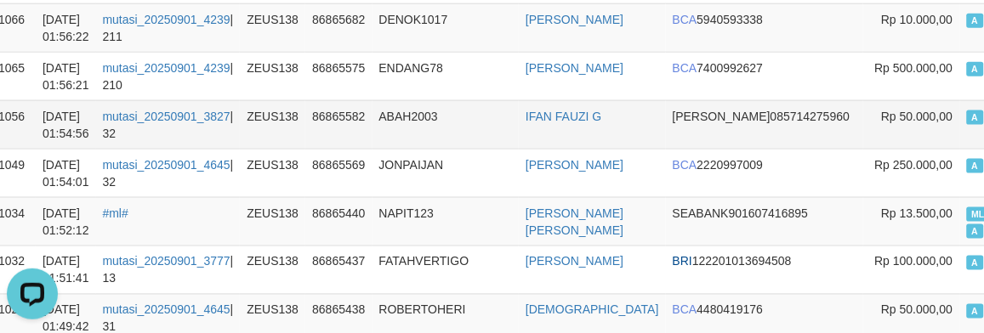
click at [626, 149] on td "IFAN FAUZI G" at bounding box center [592, 124] width 147 height 48
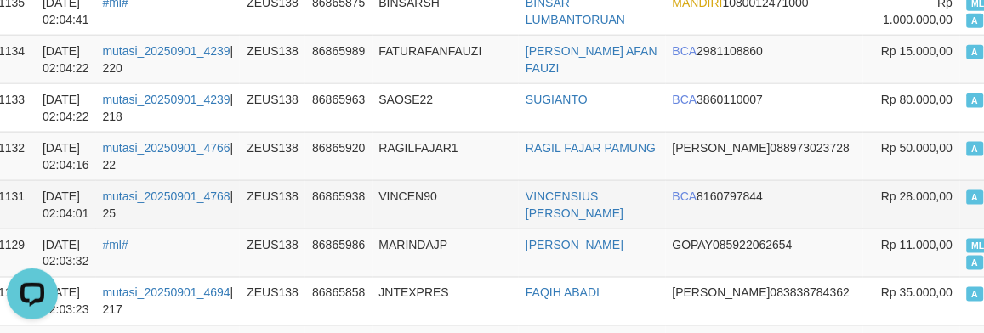
scroll to position [215, 21]
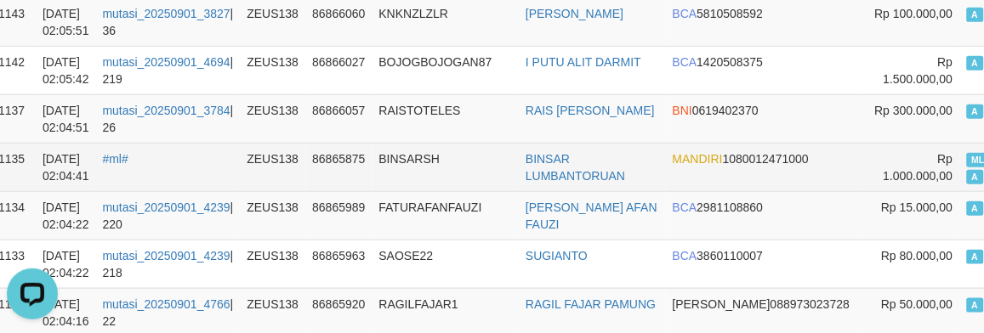
copy td "ML aafLYSOKLEANG A"
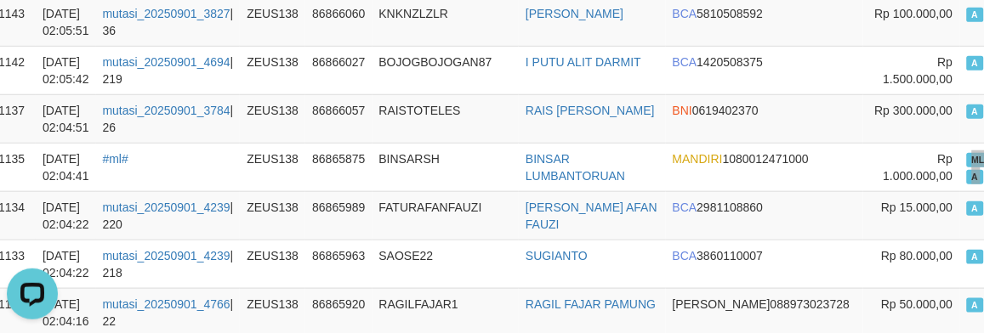
scroll to position [8661, 21]
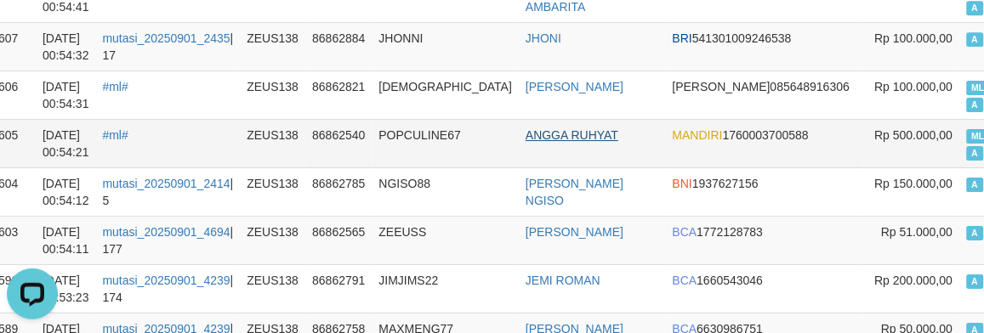
drag, startPoint x: 574, startPoint y: 145, endPoint x: 577, endPoint y: 156, distance: 10.5
click at [578, 154] on td "ANGGA RUHYAT" at bounding box center [592, 143] width 147 height 48
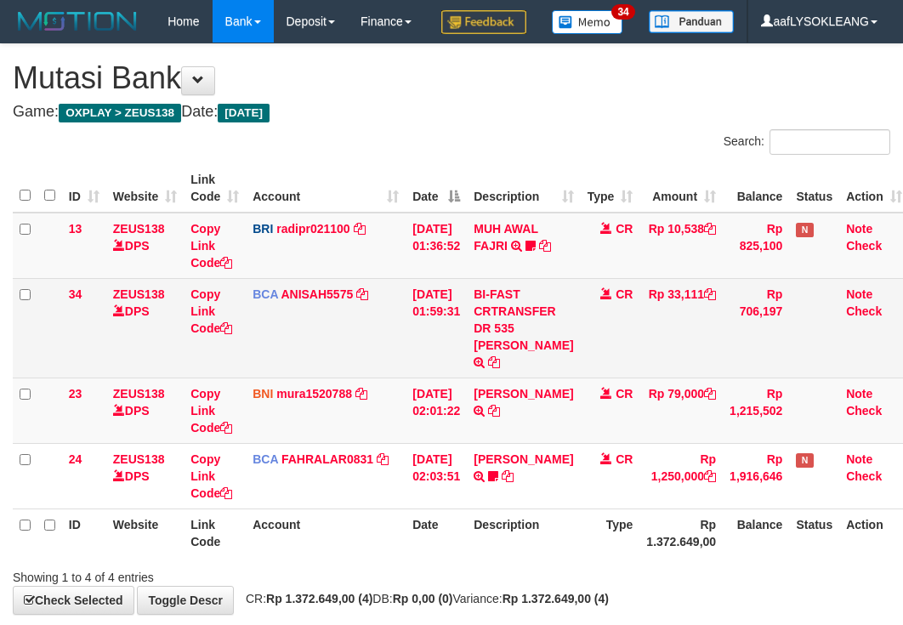
scroll to position [108, 0]
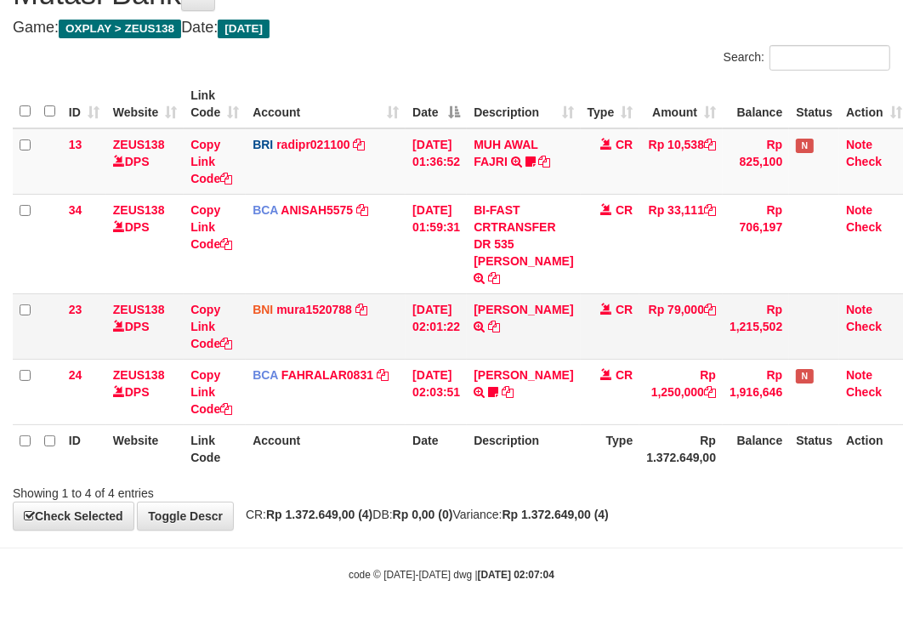
drag, startPoint x: 218, startPoint y: 361, endPoint x: 88, endPoint y: 327, distance: 133.5
click at [216, 360] on td "Copy Link Code" at bounding box center [215, 391] width 62 height 65
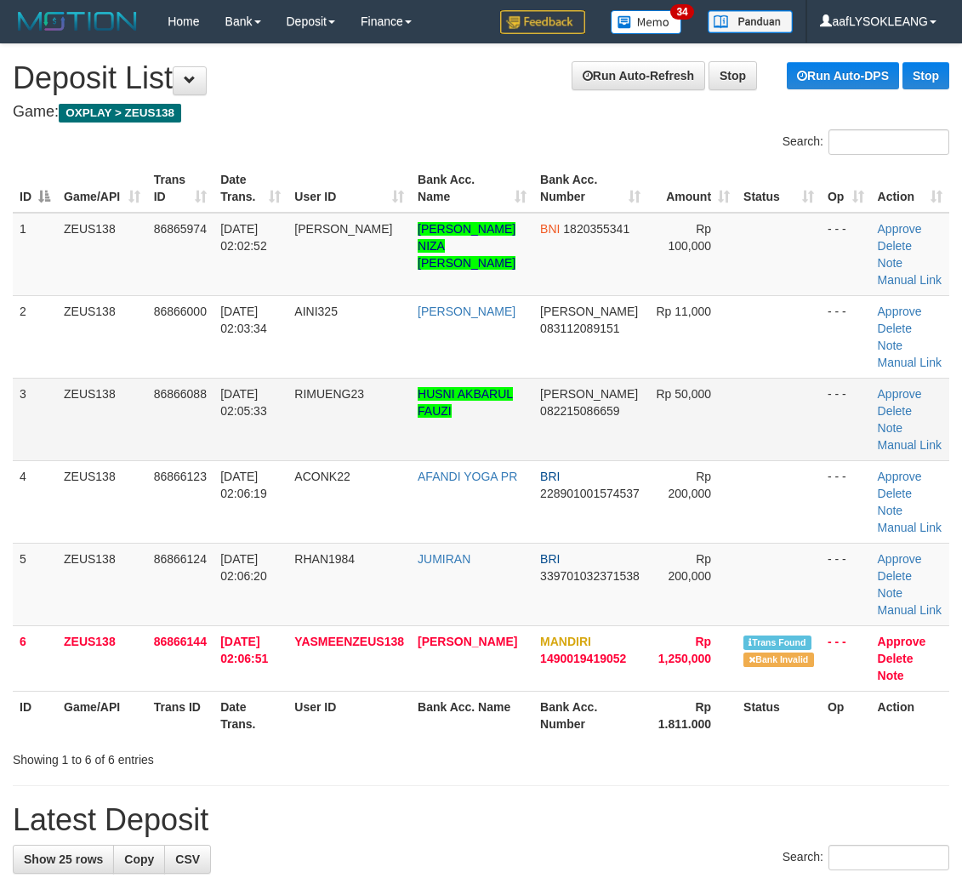
scroll to position [0, 32]
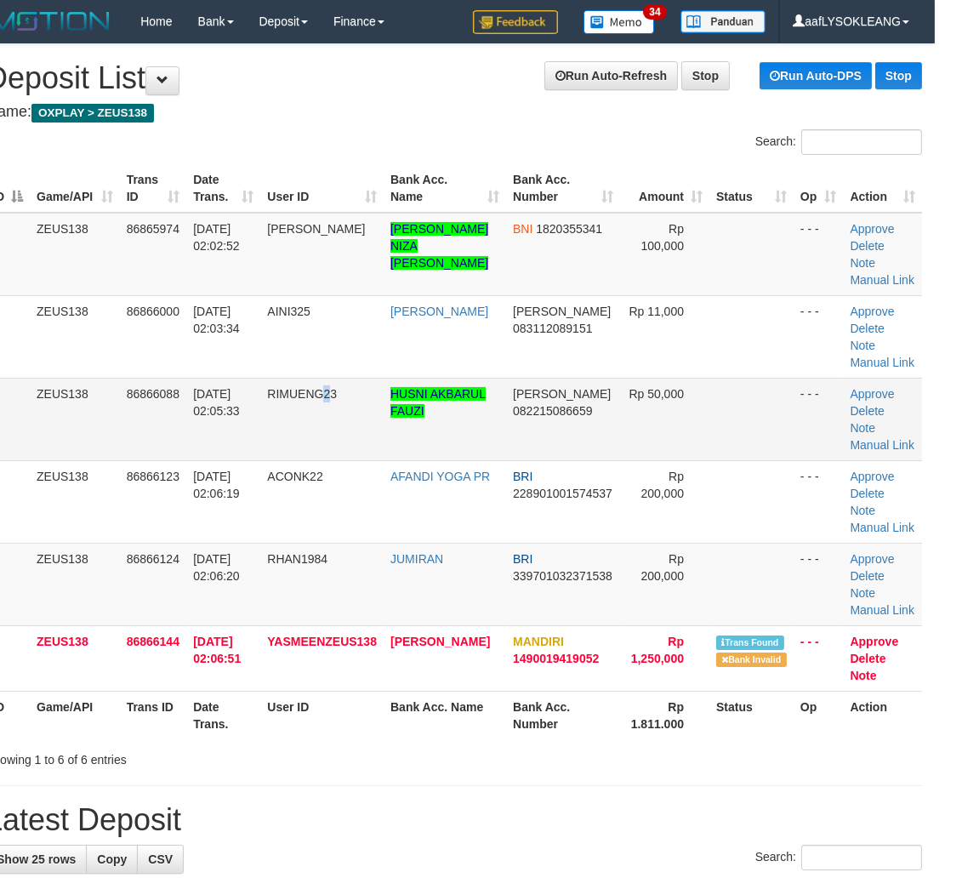
click at [333, 447] on td "RIMUENG23" at bounding box center [321, 419] width 123 height 83
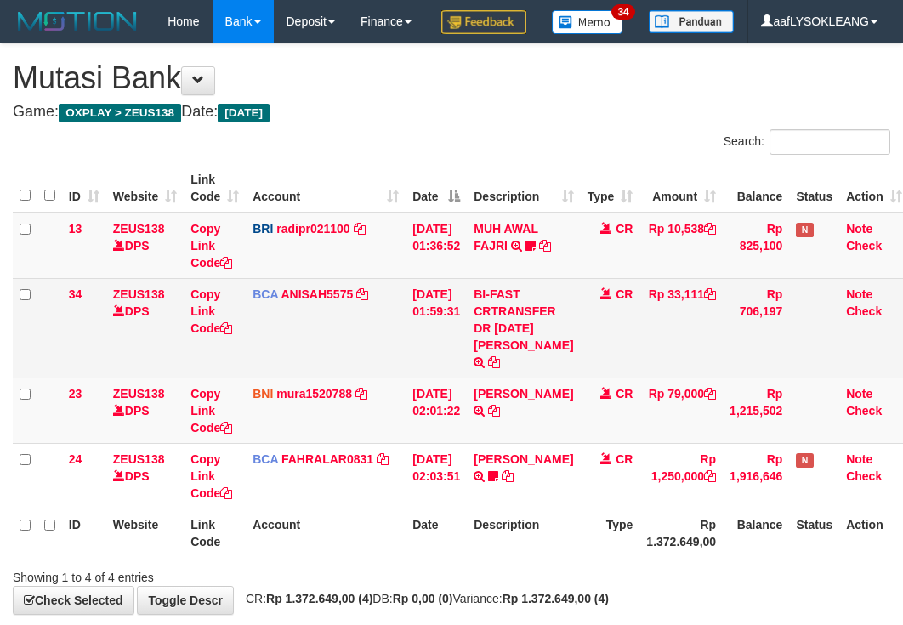
scroll to position [108, 0]
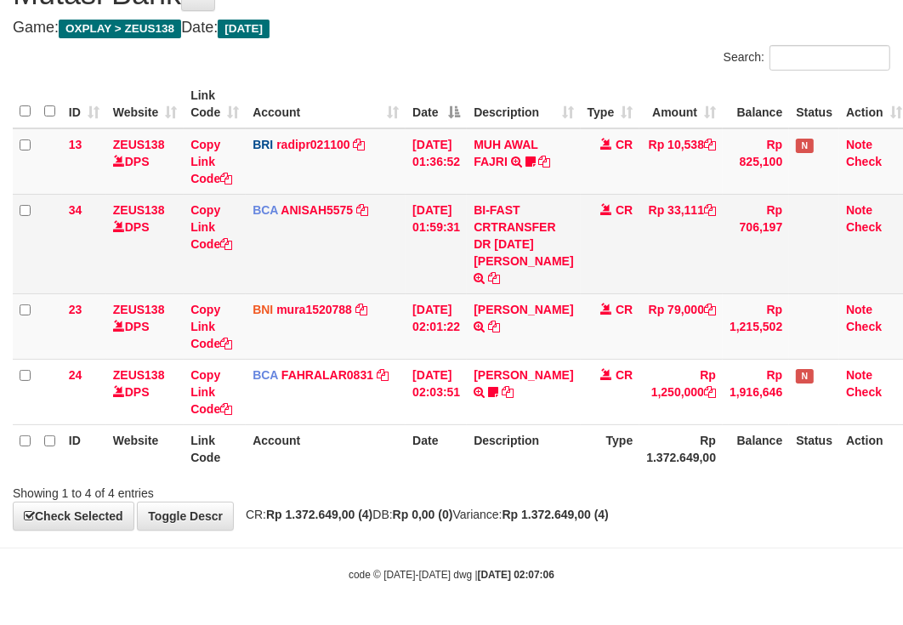
click at [326, 313] on td "BNI mura1520788 DPS MUHAMMAD RANDY mutasi_20250901_3784 | 23 mutasi_20250901_37…" at bounding box center [326, 325] width 160 height 65
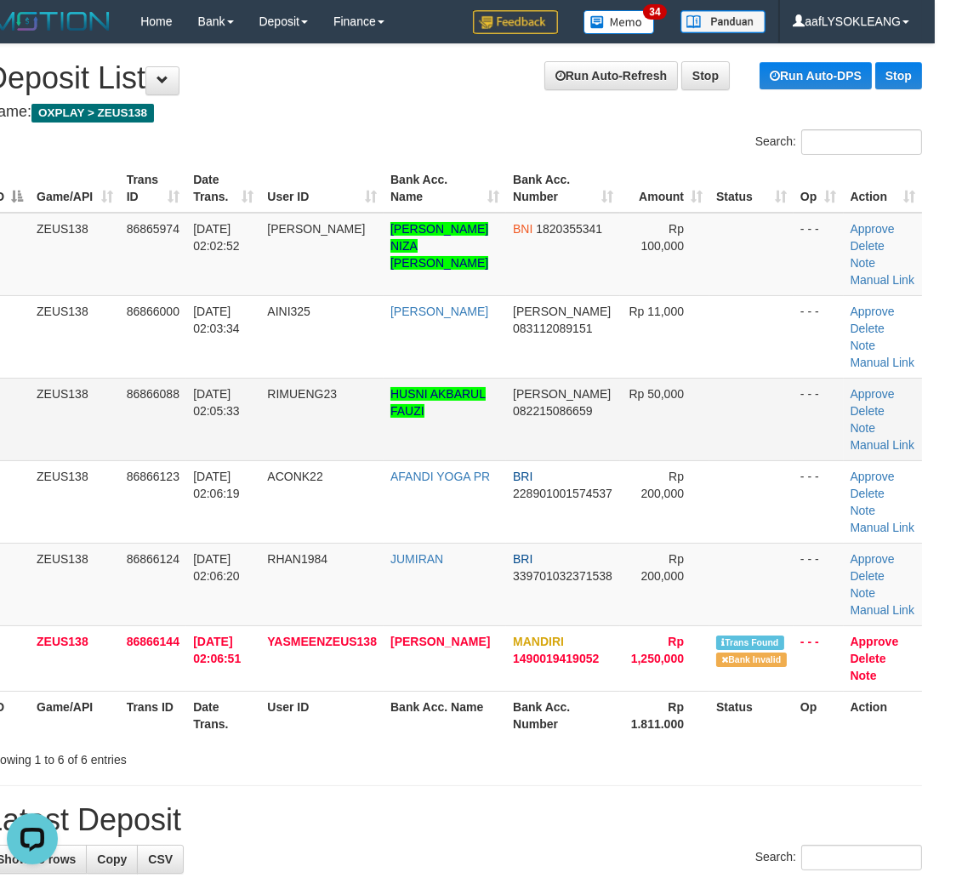
drag, startPoint x: 762, startPoint y: 394, endPoint x: 804, endPoint y: 389, distance: 42.0
click at [762, 386] on td at bounding box center [751, 419] width 84 height 83
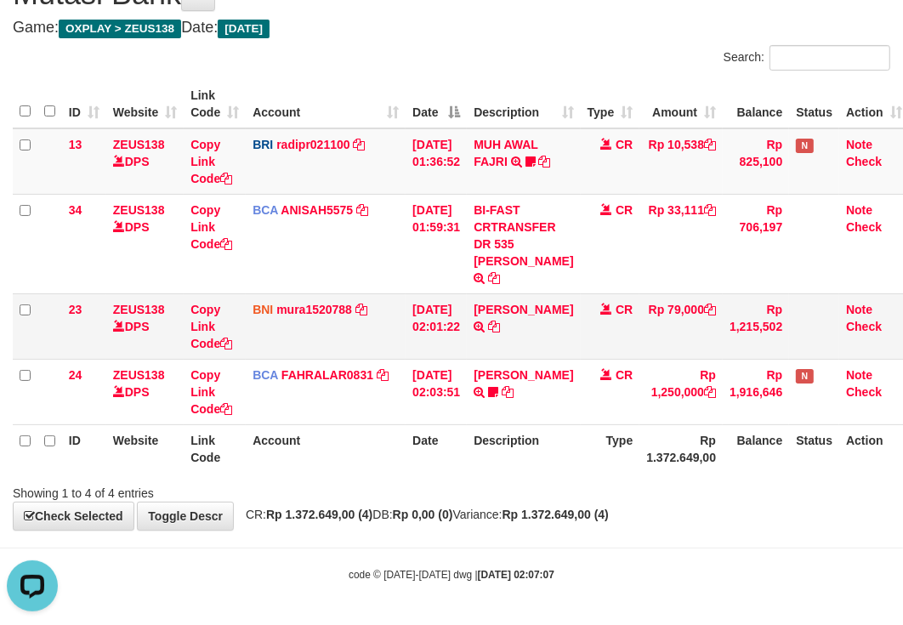
drag, startPoint x: 578, startPoint y: 350, endPoint x: 439, endPoint y: 319, distance: 143.0
click at [581, 350] on td "CR" at bounding box center [611, 325] width 60 height 65
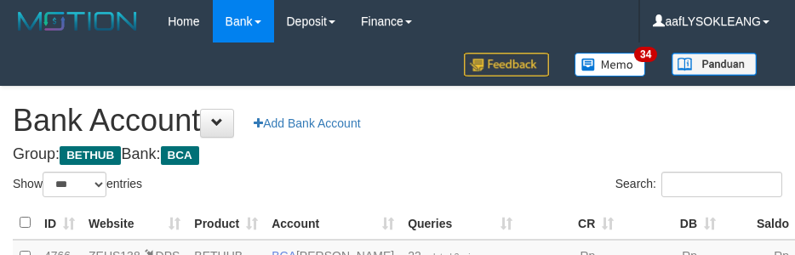
select select "***"
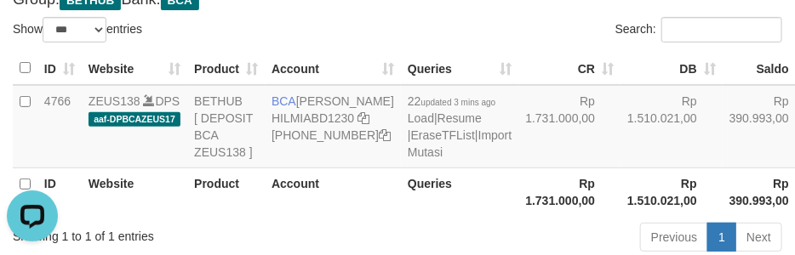
drag, startPoint x: 483, startPoint y: 159, endPoint x: 808, endPoint y: 256, distance: 339.1
click at [518, 164] on td "Rp 1.731.000,00" at bounding box center [569, 126] width 102 height 83
